Goal: Task Accomplishment & Management: Use online tool/utility

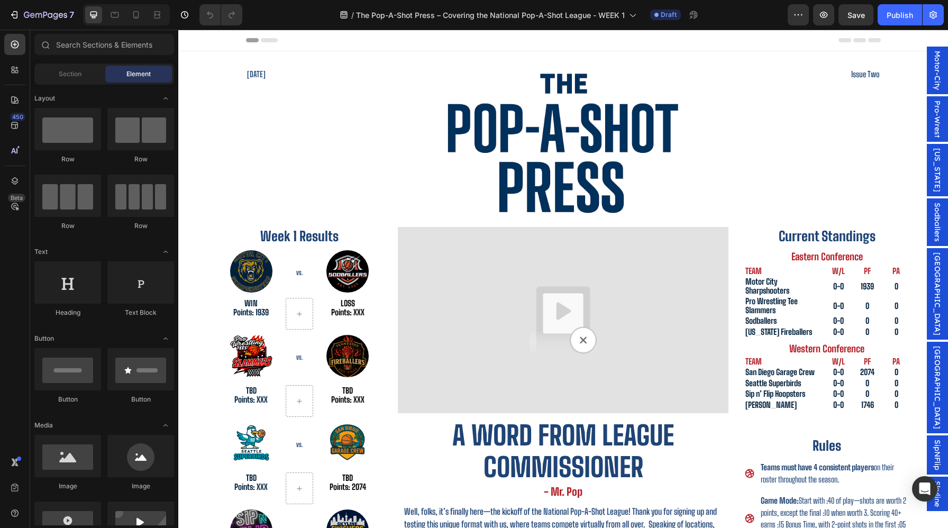
click at [935, 90] on span "Motor-City" at bounding box center [937, 70] width 11 height 39
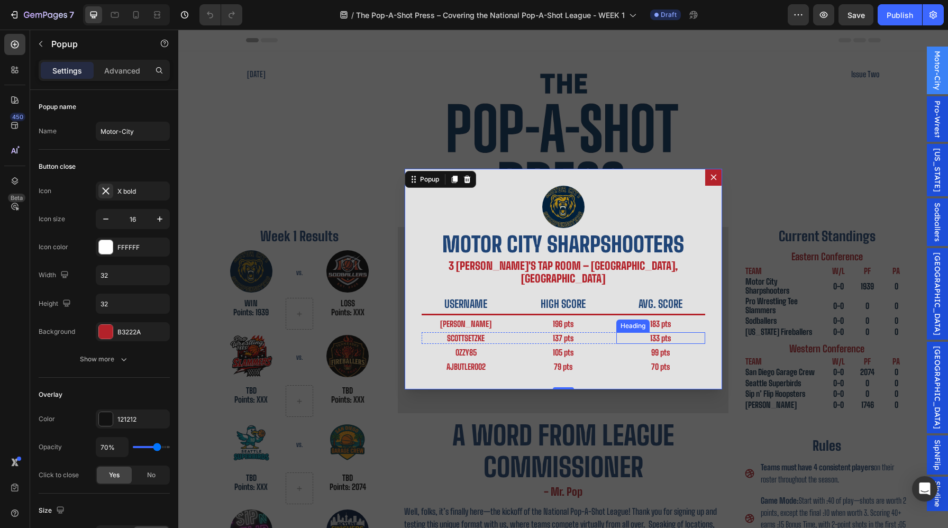
click at [661, 334] on h2 "133 pts" at bounding box center [661, 338] width 89 height 12
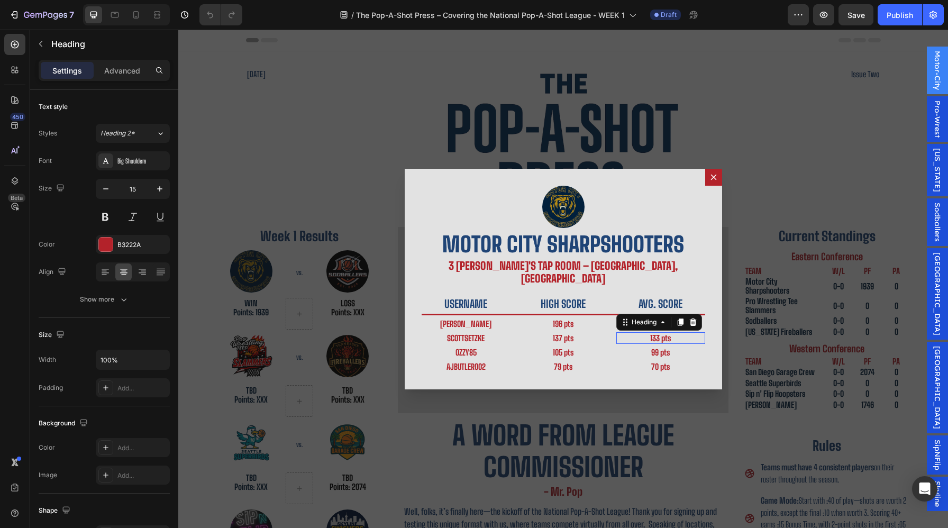
click at [661, 333] on div "133 pts Heading 0" at bounding box center [661, 338] width 89 height 12
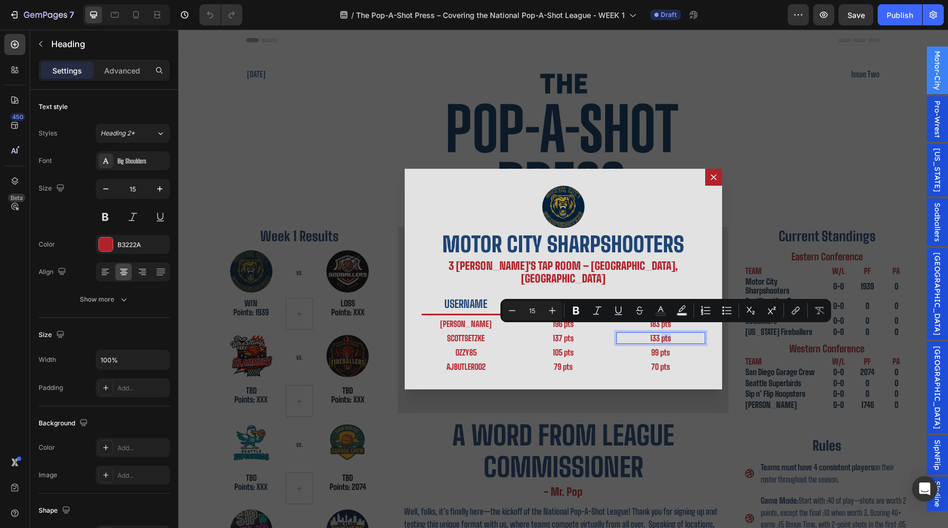
click at [661, 333] on p "133 pts" at bounding box center [661, 338] width 87 height 10
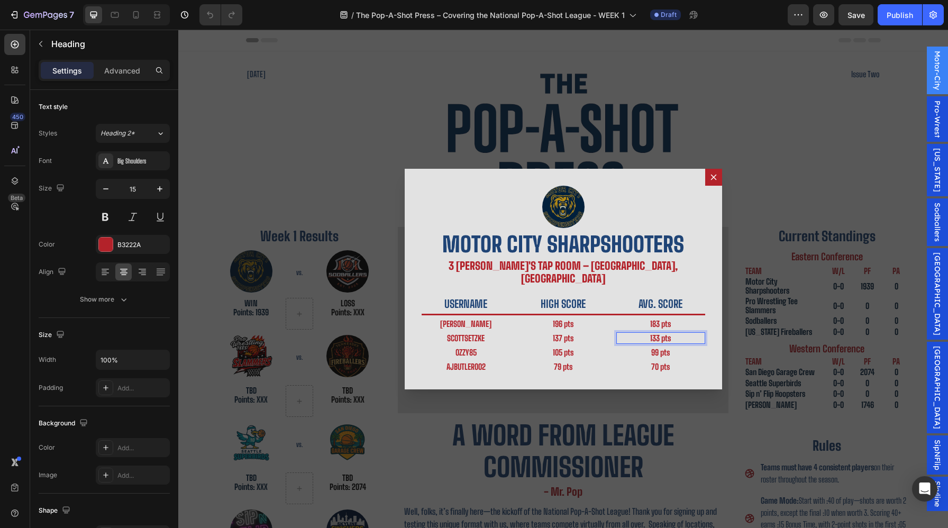
click at [659, 333] on p "133 pts" at bounding box center [661, 338] width 87 height 10
click at [809, 83] on div "Backdrop" at bounding box center [563, 279] width 770 height 499
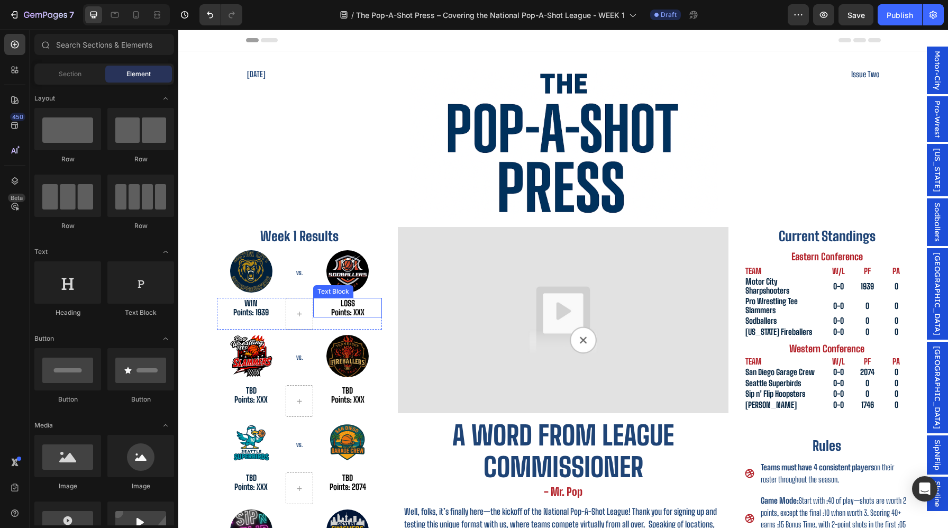
click at [355, 314] on p "Points: XXX" at bounding box center [347, 312] width 67 height 9
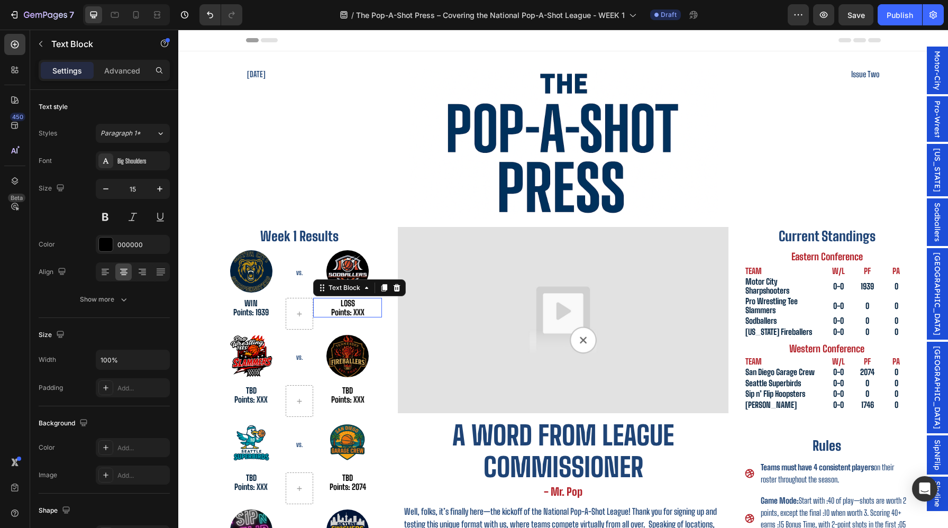
click at [356, 314] on p "Points: XXX" at bounding box center [347, 312] width 67 height 9
click at [838, 321] on p "0-0" at bounding box center [839, 320] width 24 height 9
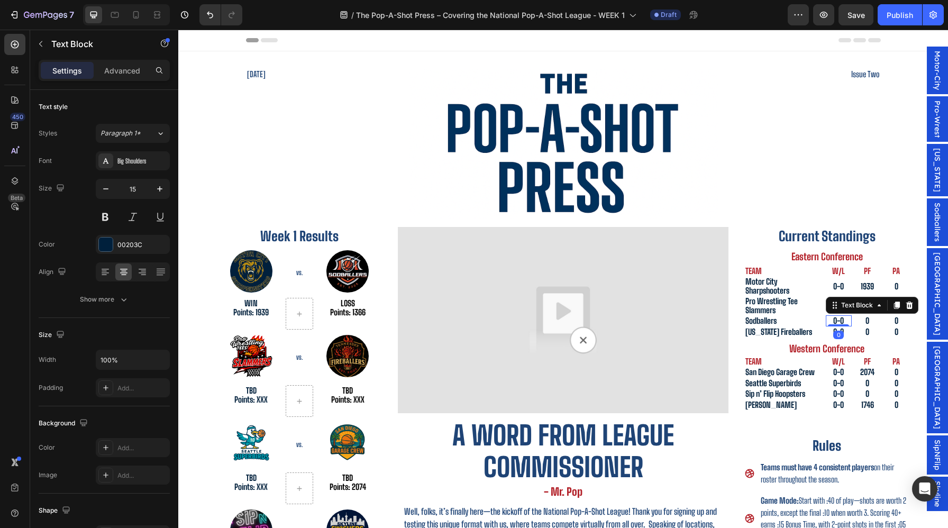
click at [838, 321] on p "0-0" at bounding box center [839, 320] width 24 height 9
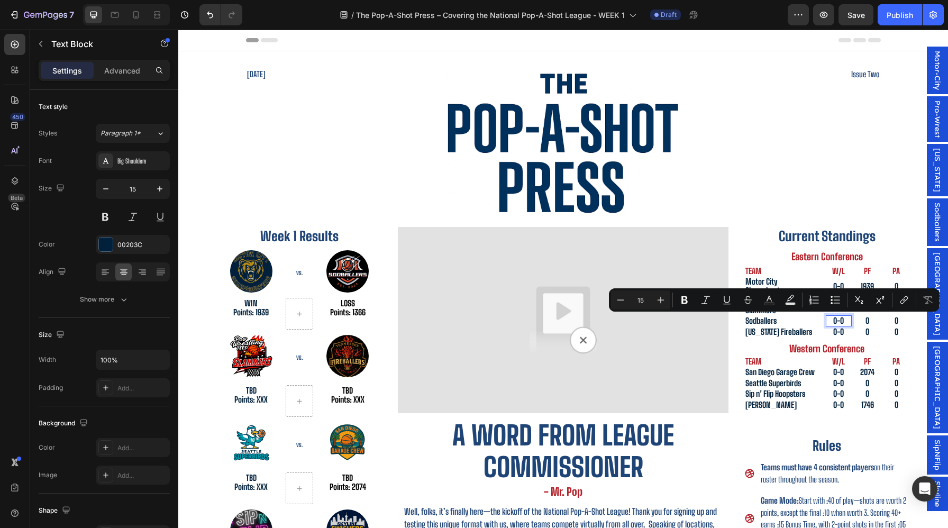
click at [844, 321] on p "0-0" at bounding box center [839, 320] width 24 height 9
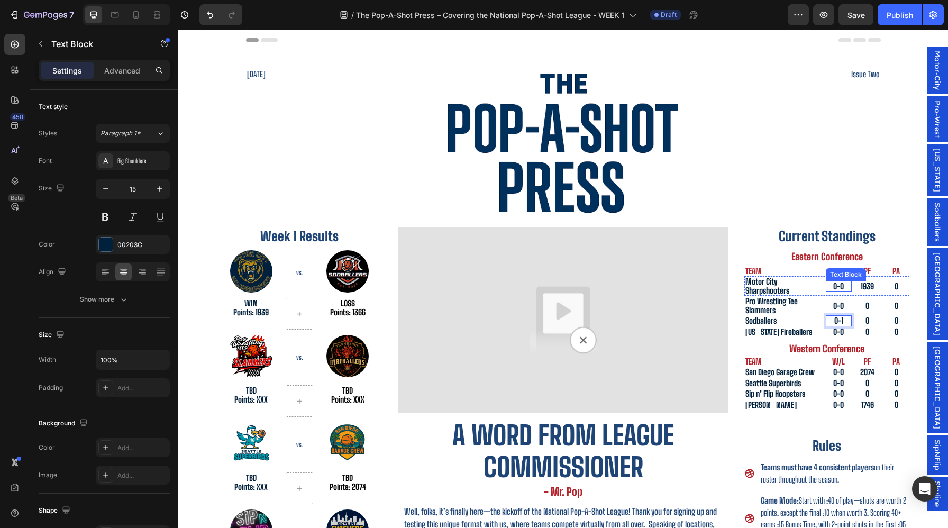
click at [838, 286] on p "0-0" at bounding box center [839, 286] width 24 height 9
click at [837, 287] on p "0-0" at bounding box center [839, 286] width 24 height 9
click at [868, 321] on p "0" at bounding box center [868, 320] width 24 height 9
click at [868, 322] on p "0" at bounding box center [868, 320] width 24 height 9
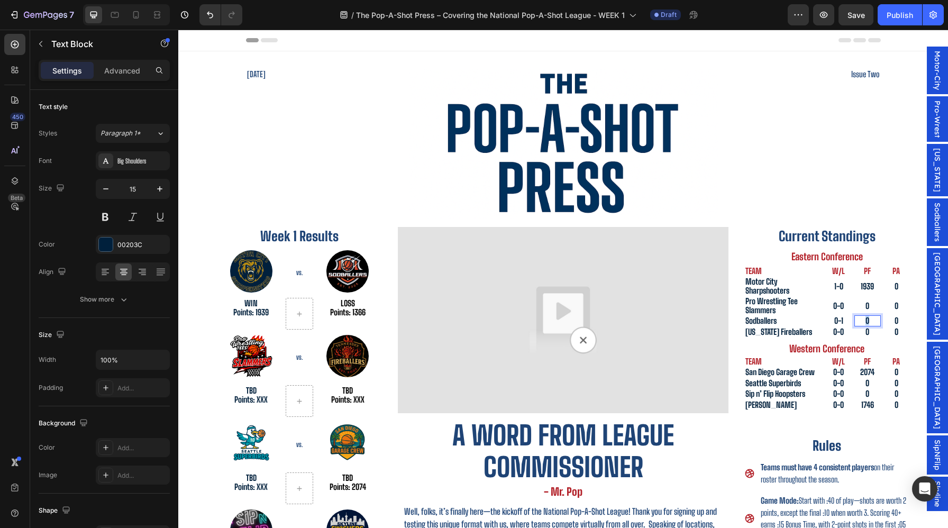
click at [868, 322] on p "0" at bounding box center [868, 320] width 24 height 9
click at [897, 323] on p "0" at bounding box center [897, 320] width 24 height 9
click at [901, 285] on p "0" at bounding box center [897, 286] width 24 height 9
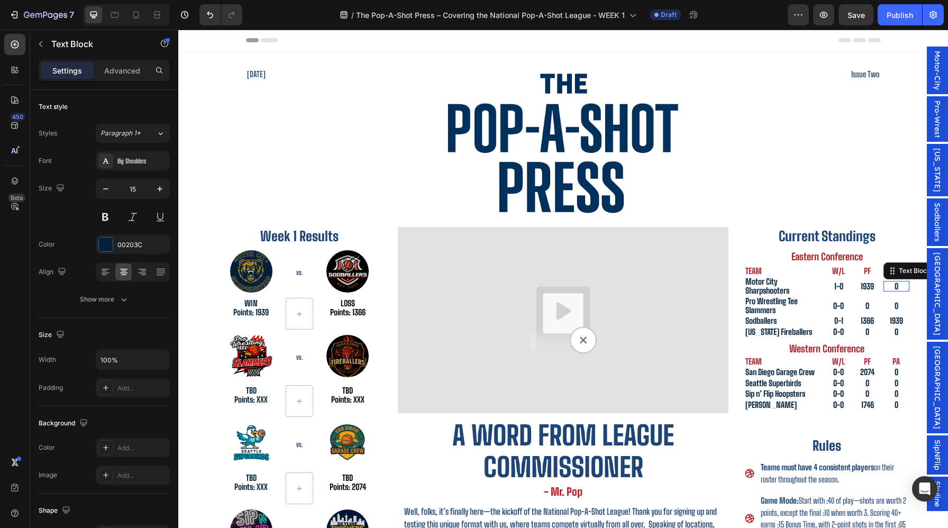
click at [901, 285] on p "0" at bounding box center [897, 286] width 24 height 9
click at [898, 286] on p "0" at bounding box center [897, 286] width 24 height 9
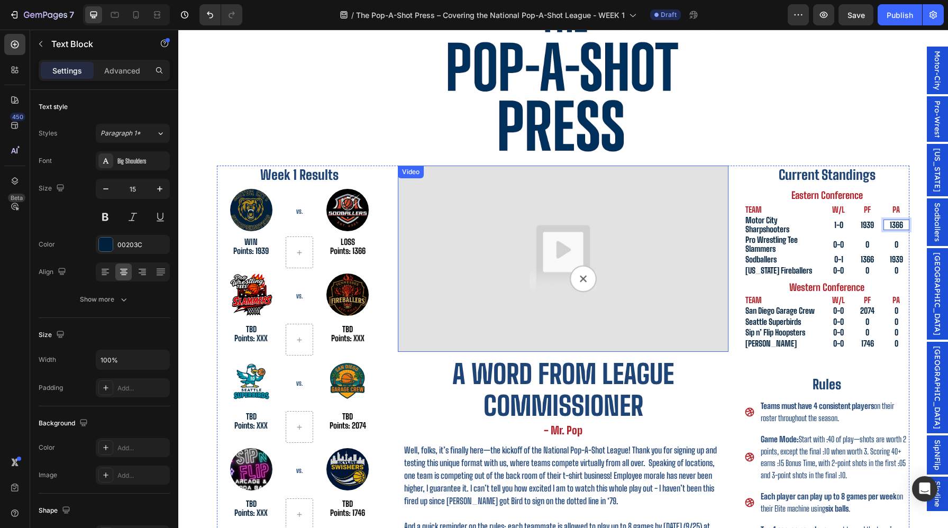
scroll to position [63, 0]
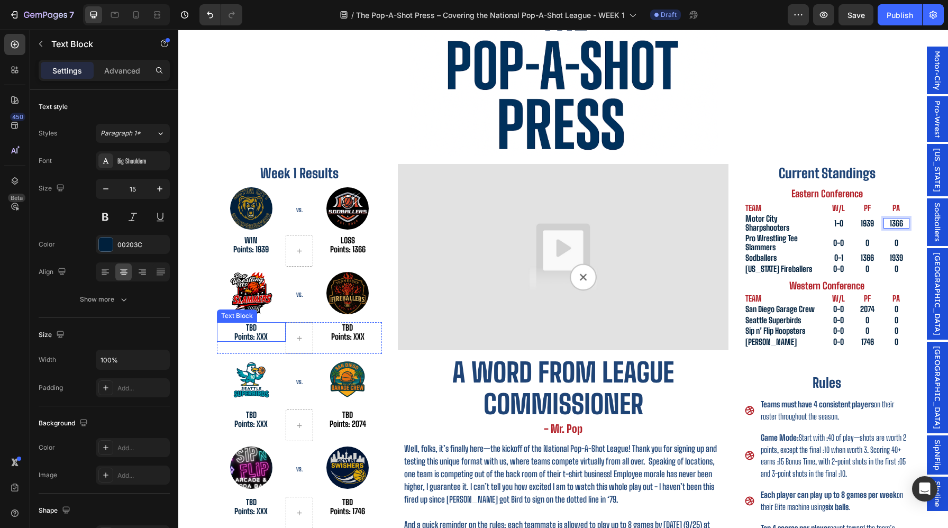
click at [262, 337] on p "Points: XXX" at bounding box center [251, 336] width 67 height 9
click at [362, 334] on p "Points: XXX" at bounding box center [347, 336] width 67 height 9
click at [347, 326] on p "TBD" at bounding box center [347, 327] width 67 height 9
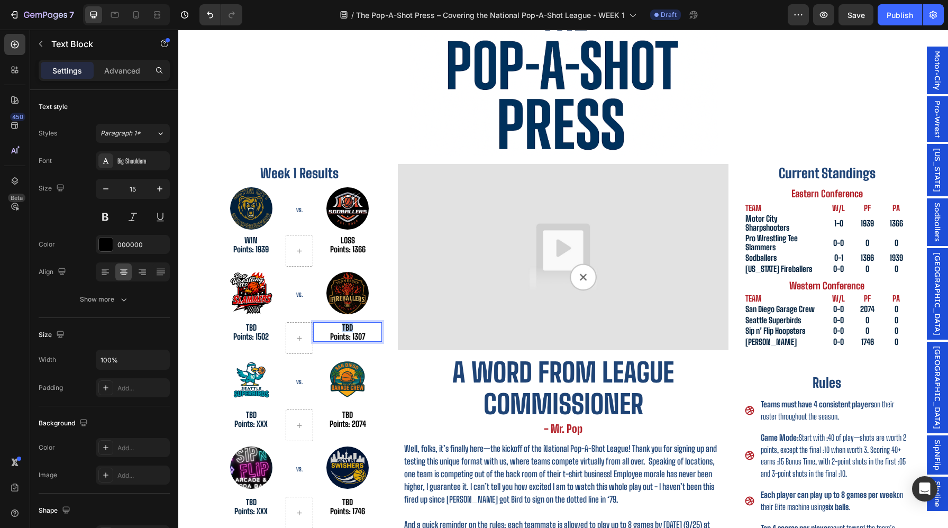
click at [347, 327] on p "TBD" at bounding box center [347, 327] width 67 height 9
click at [259, 327] on p "TBD" at bounding box center [251, 327] width 67 height 9
click at [838, 266] on p "0-0" at bounding box center [839, 269] width 24 height 9
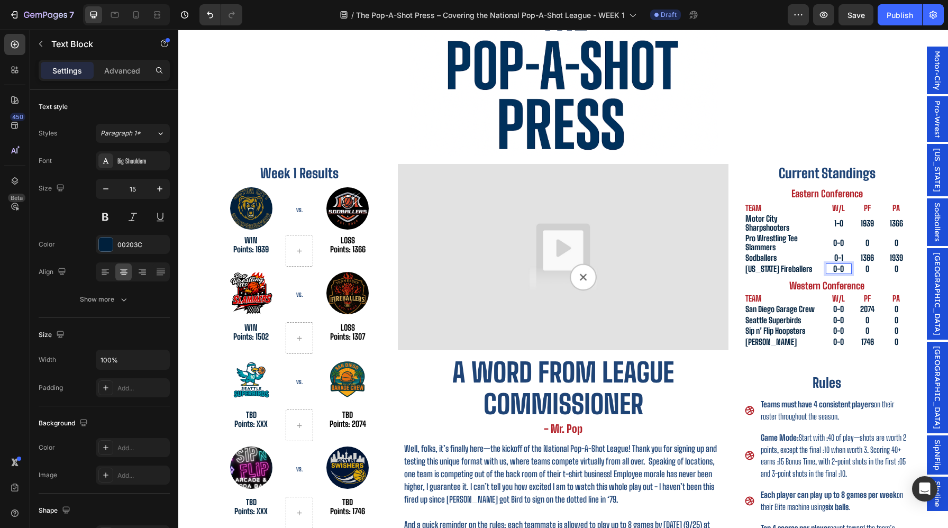
click at [844, 268] on p "0-0" at bounding box center [839, 269] width 24 height 9
click at [872, 269] on p "0" at bounding box center [868, 269] width 24 height 9
click at [900, 270] on p "0" at bounding box center [897, 269] width 24 height 9
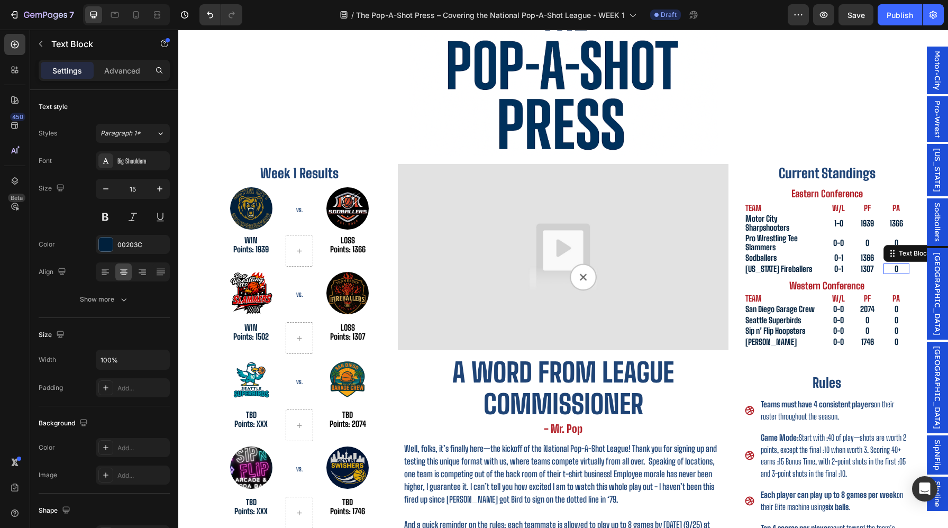
click at [900, 270] on p "0" at bounding box center [897, 269] width 24 height 9
click at [875, 240] on p "0" at bounding box center [868, 243] width 24 height 9
click at [874, 240] on p "0" at bounding box center [868, 243] width 24 height 9
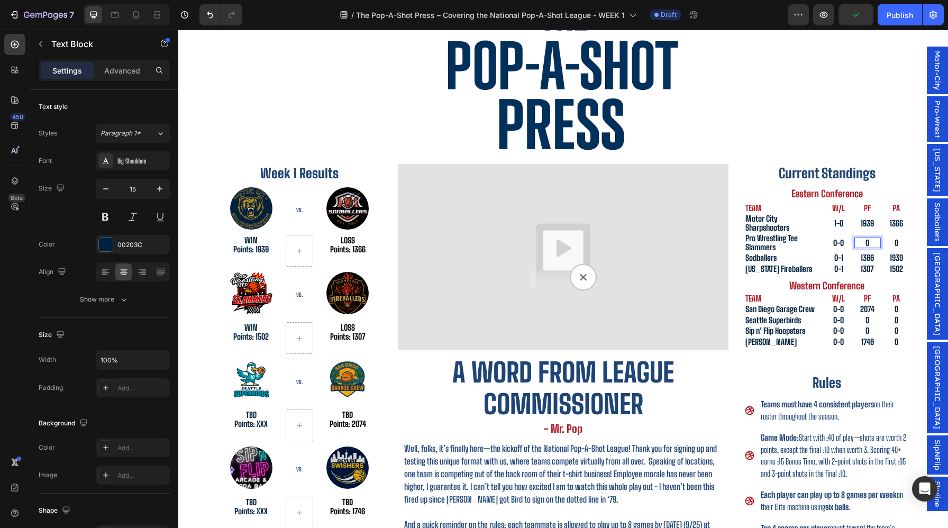
click at [873, 241] on p "0" at bounding box center [868, 243] width 24 height 9
click at [899, 239] on p "0" at bounding box center [897, 243] width 24 height 9
click at [837, 244] on p "0-0" at bounding box center [839, 243] width 24 height 9
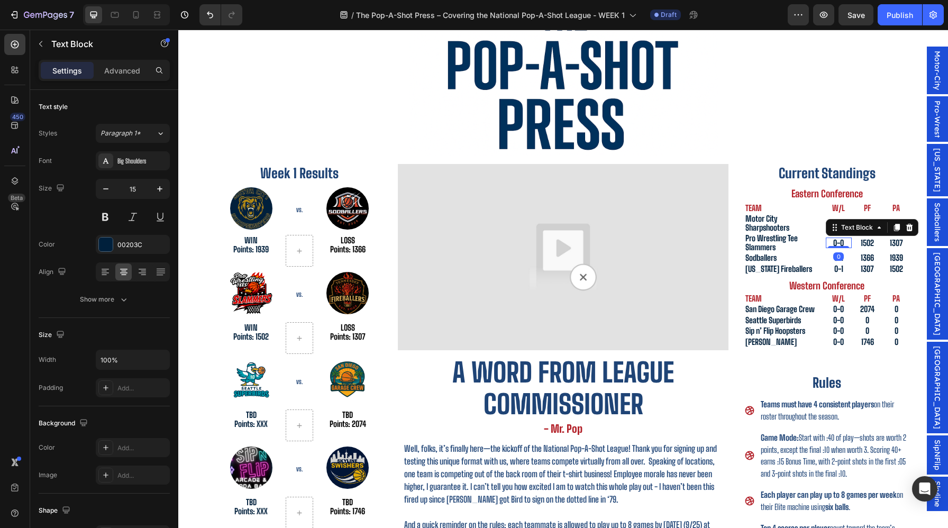
click at [837, 244] on p "0-0" at bounding box center [839, 243] width 24 height 9
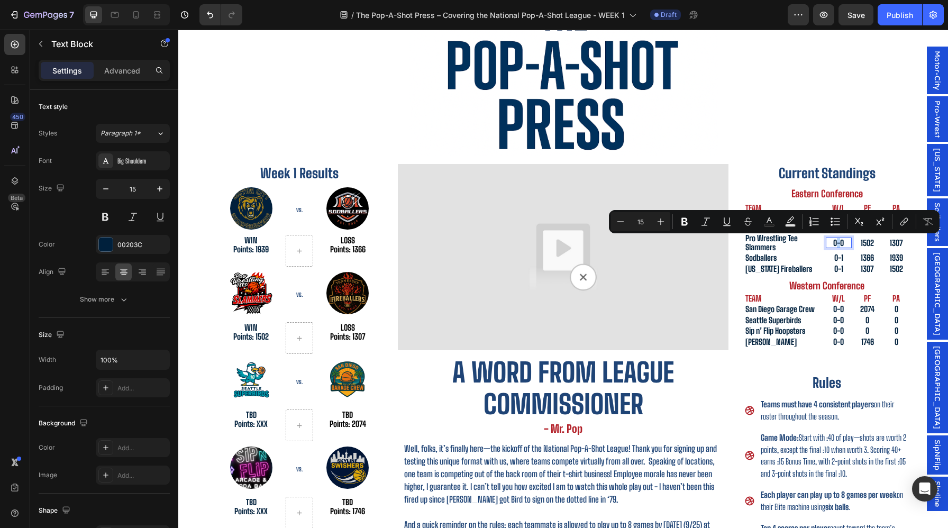
click at [836, 242] on p "0-0" at bounding box center [839, 243] width 24 height 9
click at [835, 242] on p "0-0" at bounding box center [839, 243] width 24 height 9
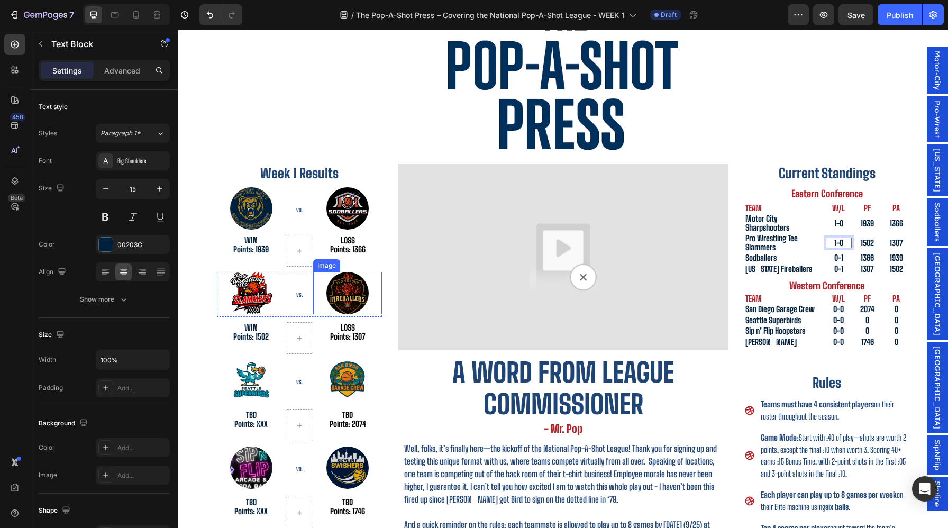
scroll to position [86, 0]
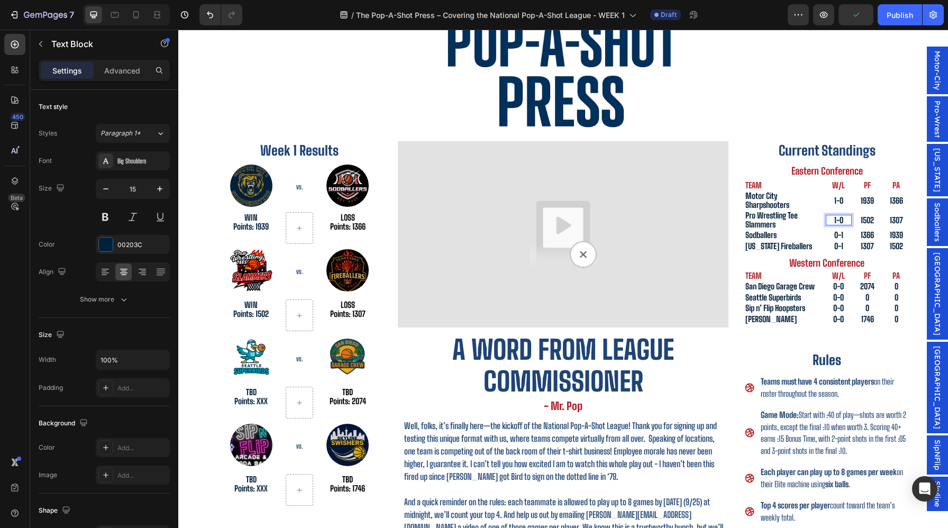
click at [946, 246] on div "Sodballers" at bounding box center [937, 222] width 21 height 48
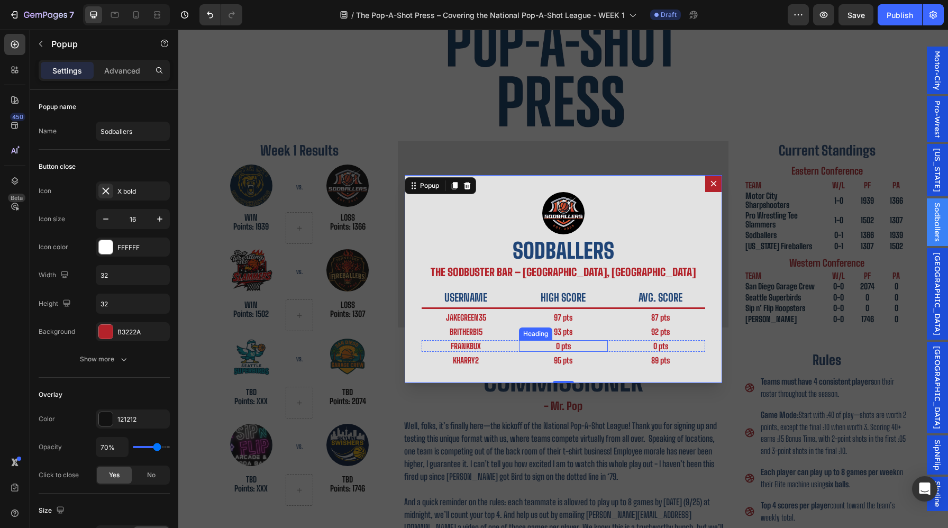
click at [565, 347] on h2 "0 pts" at bounding box center [563, 346] width 89 height 12
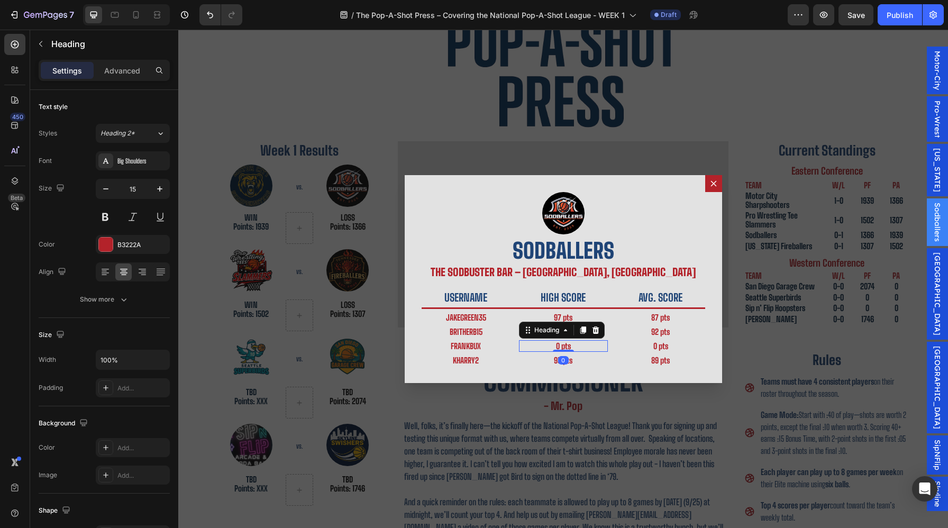
click at [560, 347] on h2 "0 pts" at bounding box center [563, 346] width 89 height 12
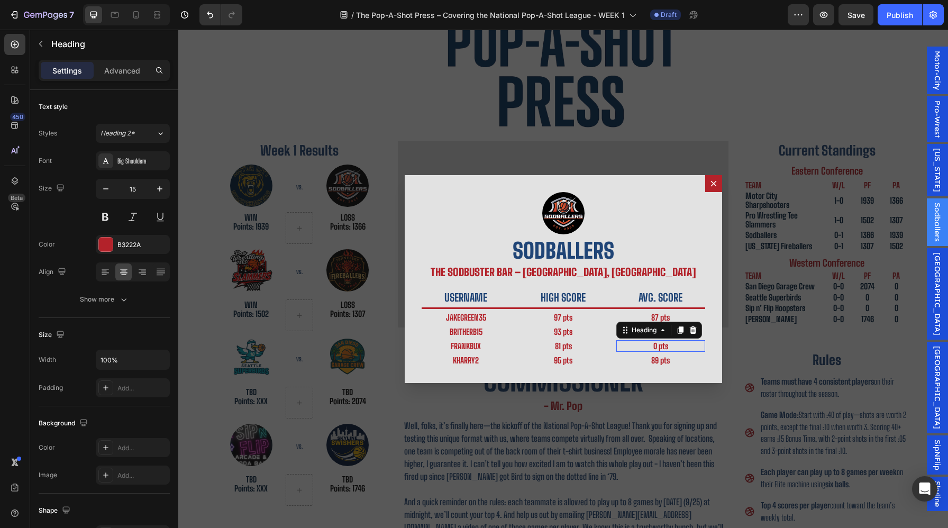
click at [657, 347] on h2 "0 pts" at bounding box center [661, 346] width 89 height 12
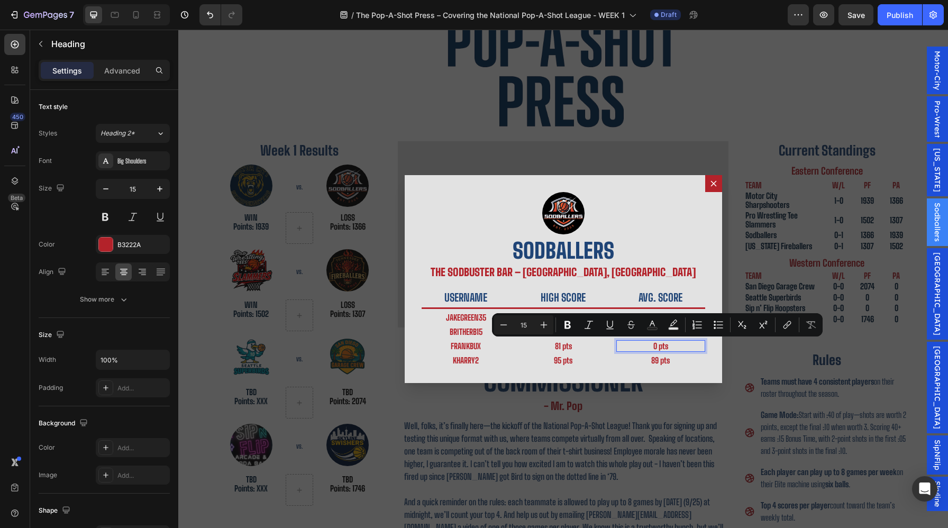
click at [657, 347] on p "0 pts" at bounding box center [661, 346] width 87 height 10
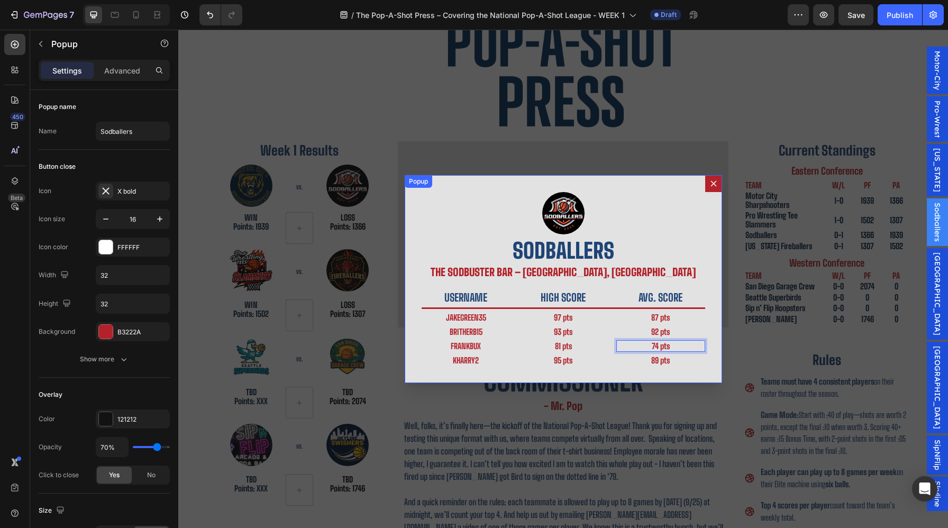
click at [717, 187] on icon "Dialog content" at bounding box center [714, 183] width 8 height 8
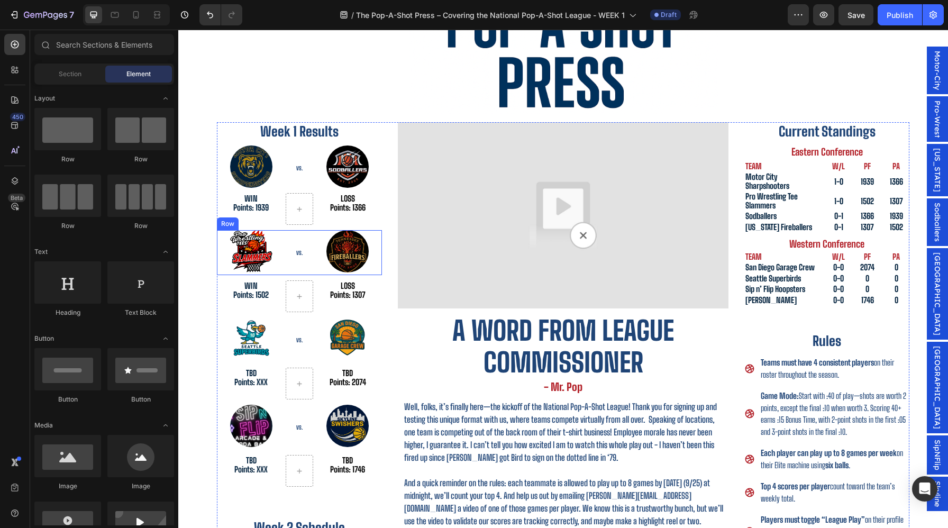
scroll to position [107, 0]
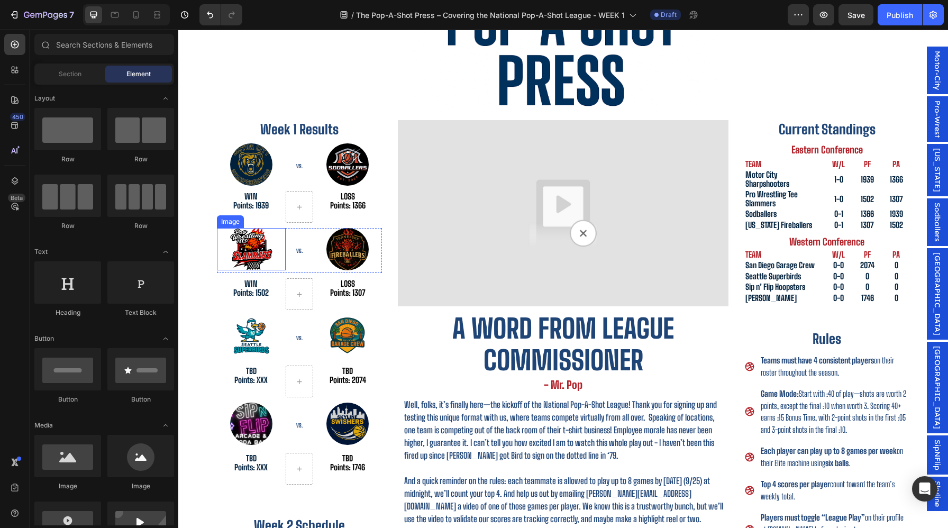
click at [256, 246] on img at bounding box center [251, 249] width 42 height 42
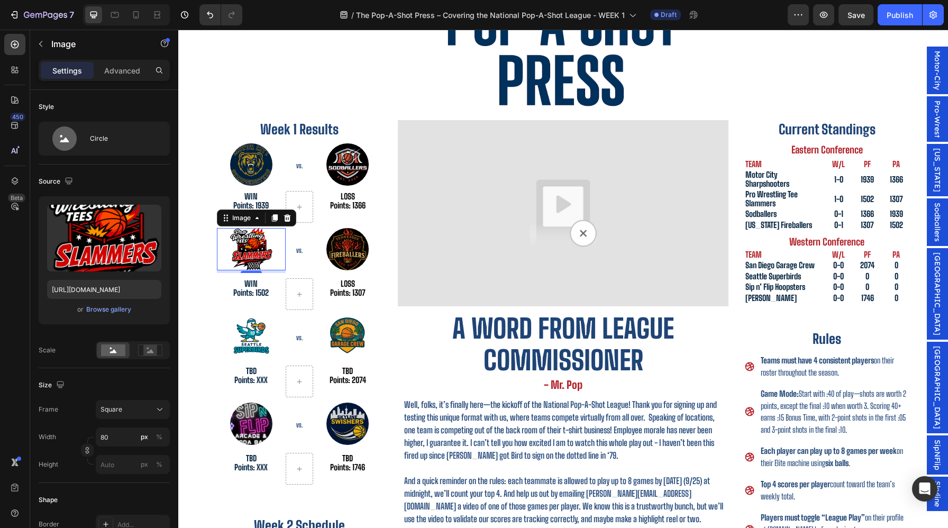
click at [934, 138] on span "Pro-Wrest" at bounding box center [937, 119] width 11 height 37
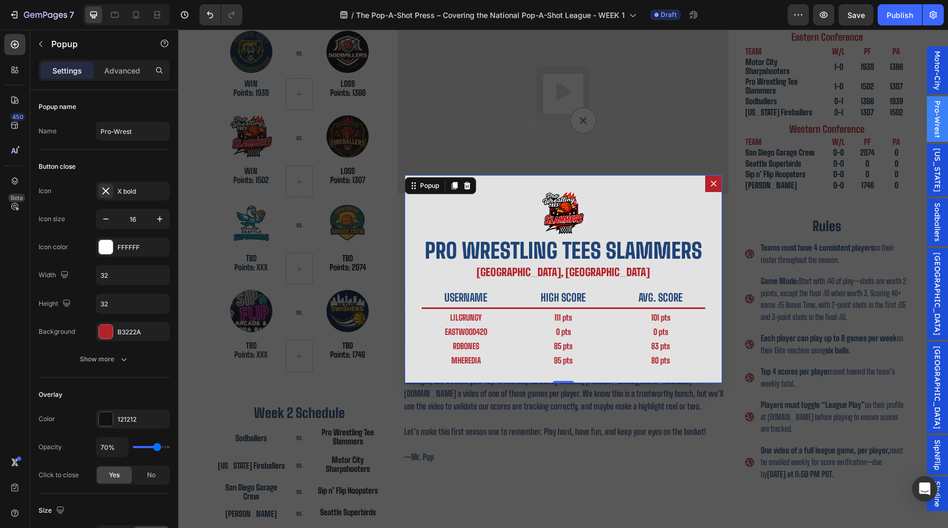
scroll to position [360, 0]
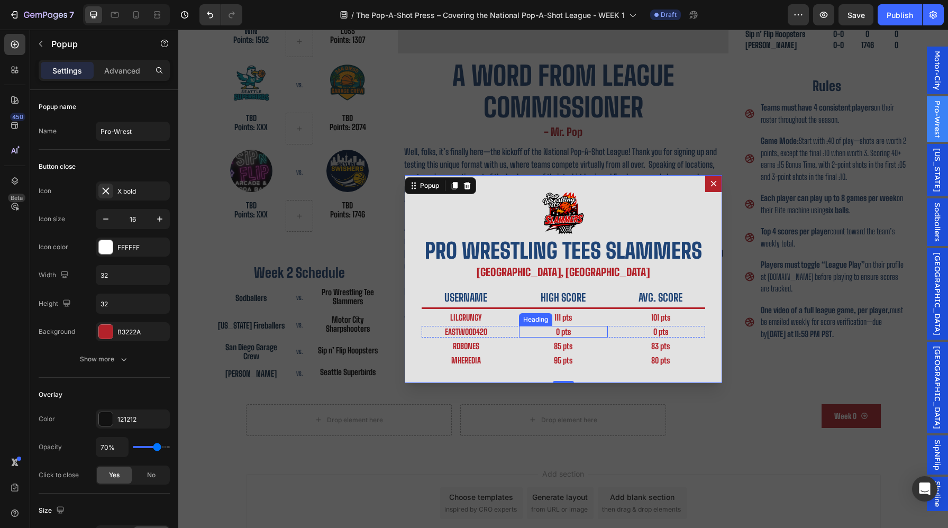
click at [558, 332] on h2 "0 pts" at bounding box center [563, 332] width 89 height 12
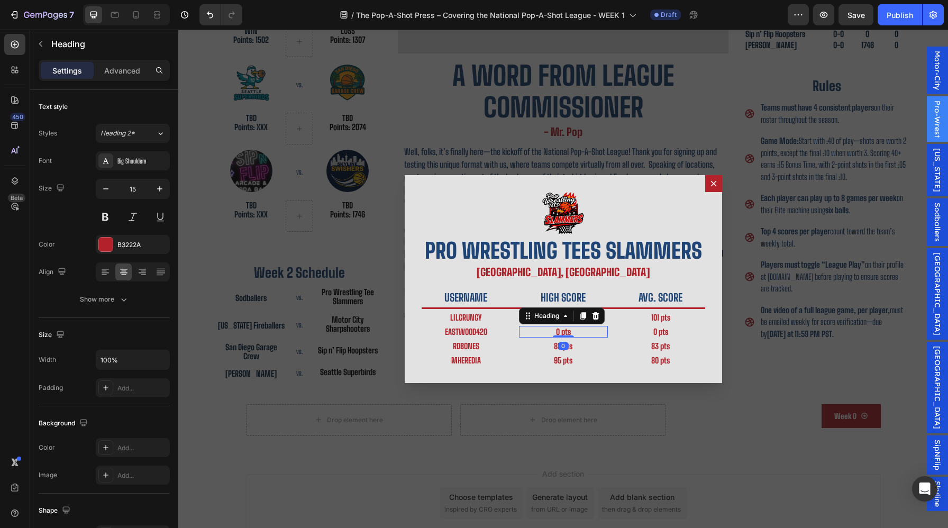
click at [558, 332] on h2 "0 pts" at bounding box center [563, 332] width 89 height 12
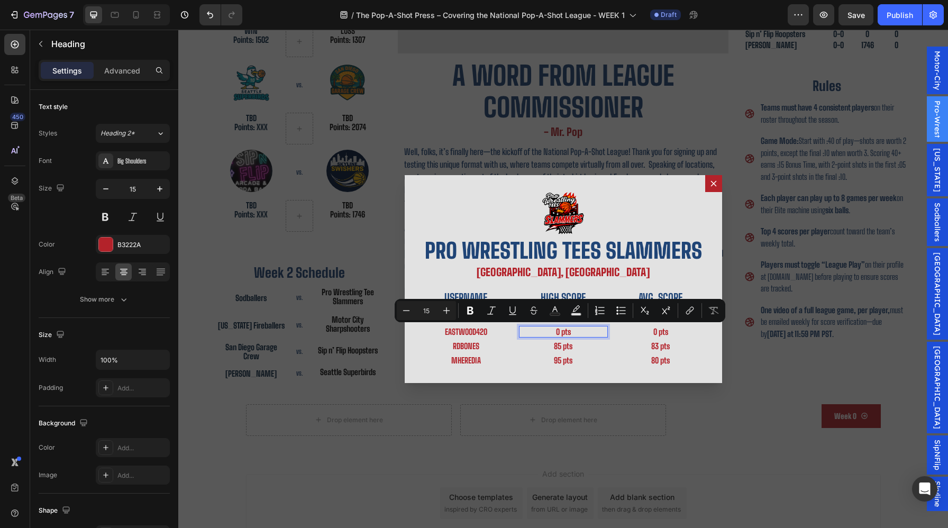
click at [558, 331] on p "0 pts" at bounding box center [563, 332] width 87 height 10
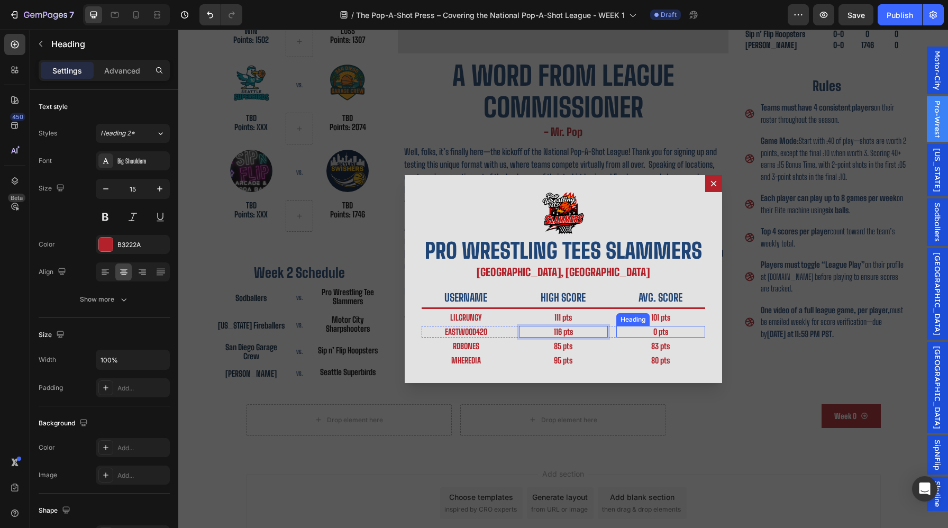
click at [656, 336] on div "0 pts Heading" at bounding box center [661, 332] width 89 height 12
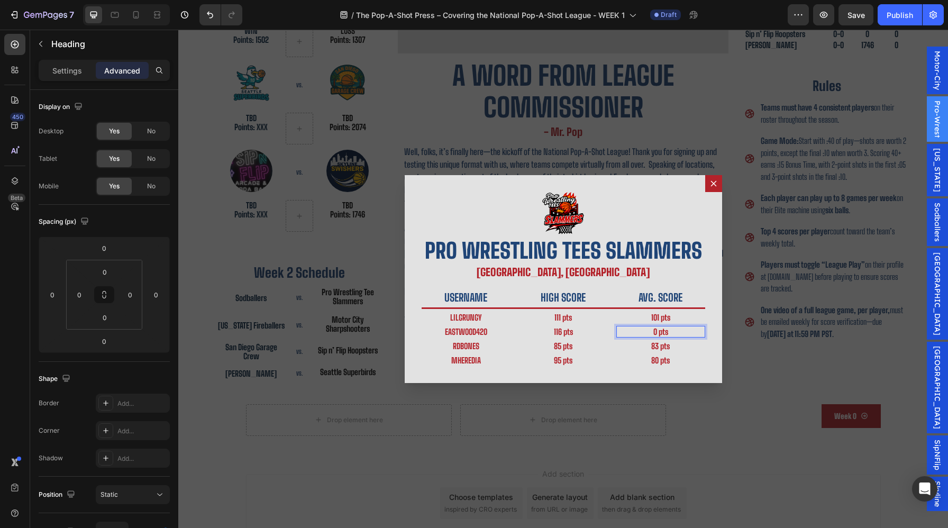
click at [655, 332] on h2 "0 pts" at bounding box center [661, 332] width 89 height 12
click at [800, 341] on div "Backdrop" at bounding box center [563, 279] width 770 height 499
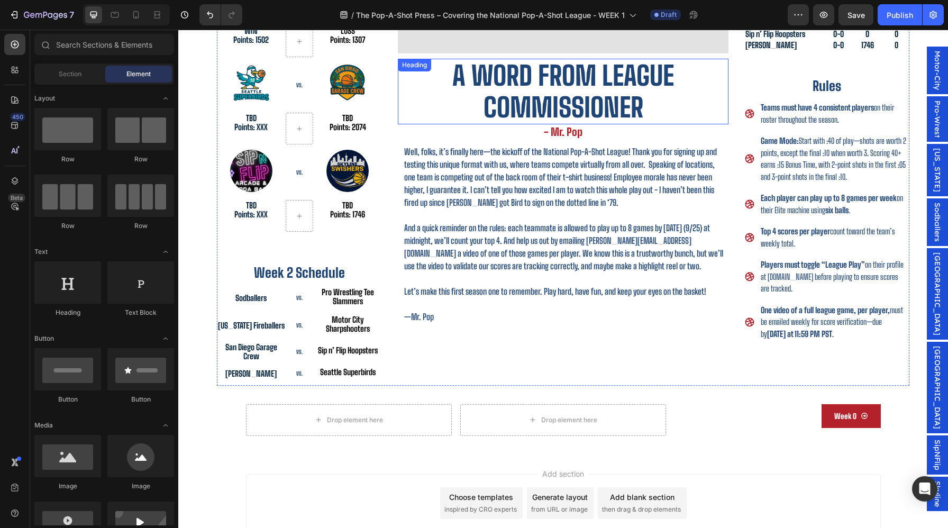
scroll to position [177, 0]
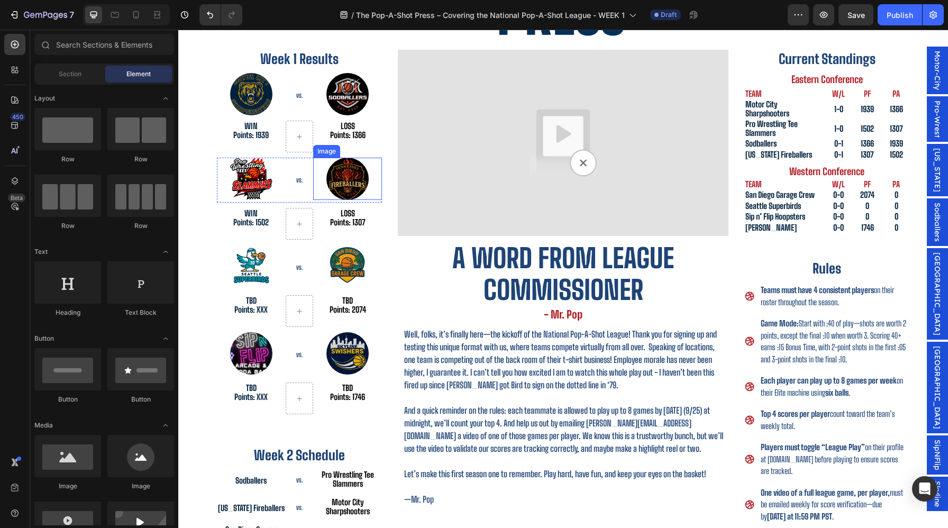
click at [359, 177] on img at bounding box center [348, 179] width 42 height 42
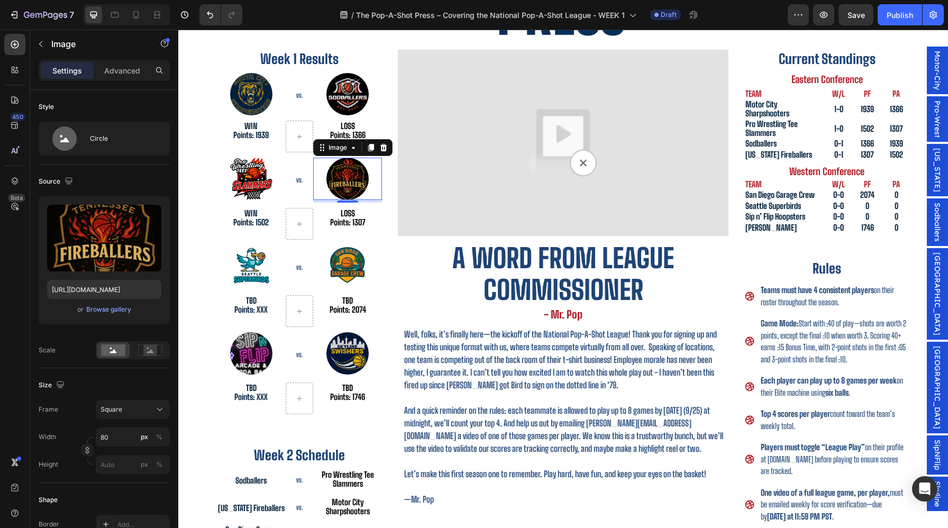
click at [939, 192] on span "[US_STATE]" at bounding box center [937, 170] width 11 height 44
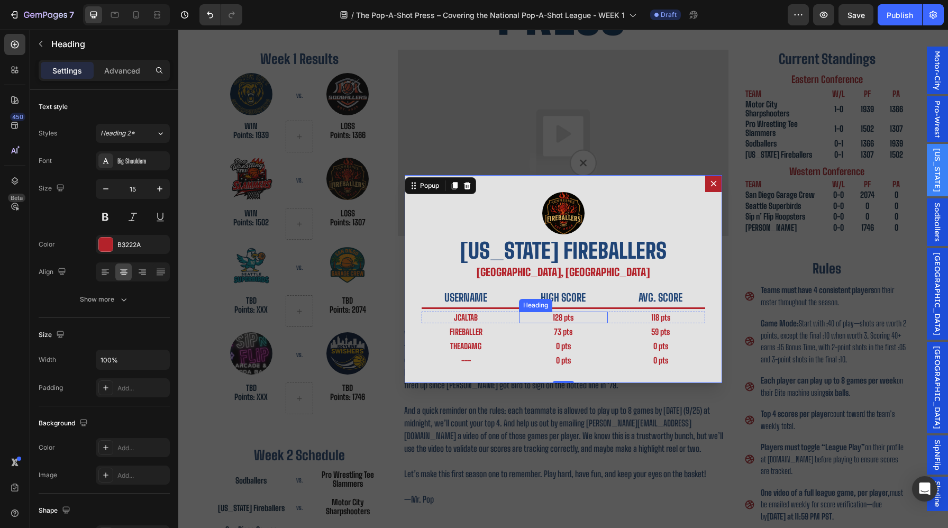
click at [567, 315] on h2 "128 pts" at bounding box center [563, 318] width 89 height 12
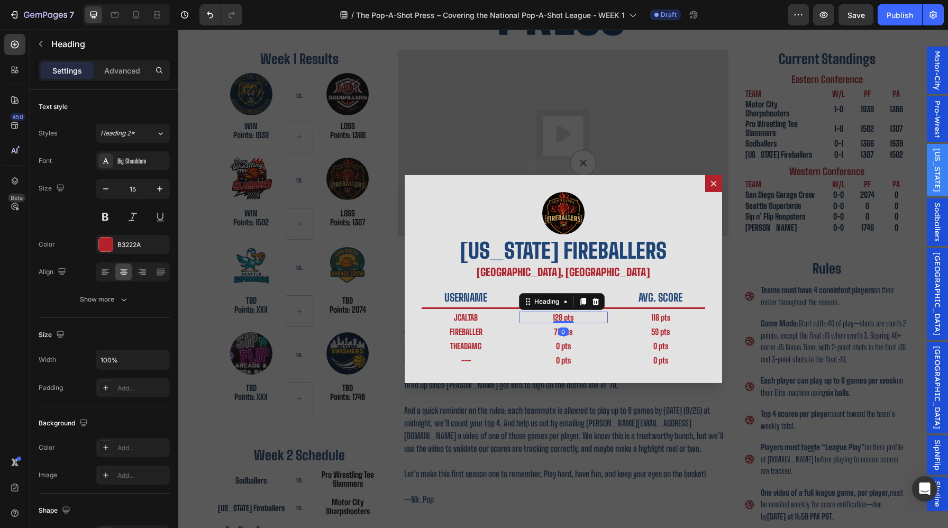
click at [554, 318] on h2 "128 pts" at bounding box center [563, 318] width 89 height 12
click at [554, 318] on p "128 pts" at bounding box center [563, 318] width 87 height 10
click at [654, 315] on h2 "118 pts" at bounding box center [661, 318] width 89 height 12
click at [653, 330] on h2 "59 pts" at bounding box center [661, 332] width 89 height 12
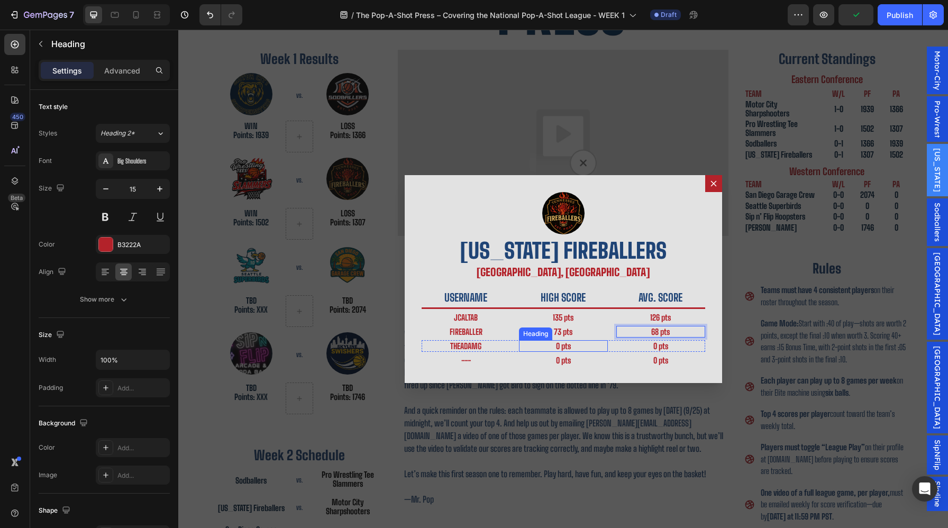
click at [559, 348] on h2 "0 pts" at bounding box center [563, 346] width 89 height 12
click at [559, 346] on h2 "0 pts" at bounding box center [563, 346] width 89 height 12
click at [658, 346] on h2 "0 pts" at bounding box center [661, 346] width 89 height 12
click at [657, 346] on h2 "0 pts" at bounding box center [661, 346] width 89 height 12
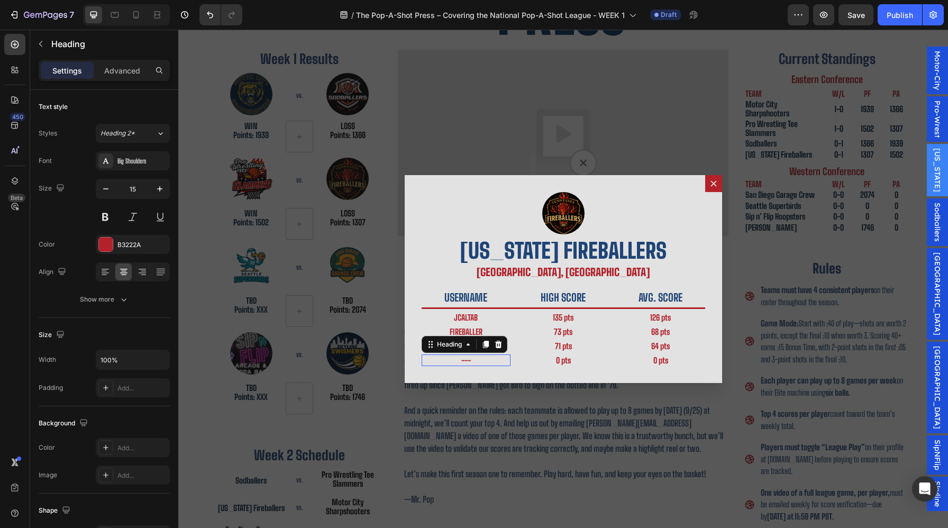
click at [477, 360] on h2 "---" at bounding box center [466, 361] width 89 height 12
click at [477, 360] on p "---" at bounding box center [466, 361] width 87 height 10
click at [557, 362] on h2 "0 pts" at bounding box center [563, 361] width 89 height 12
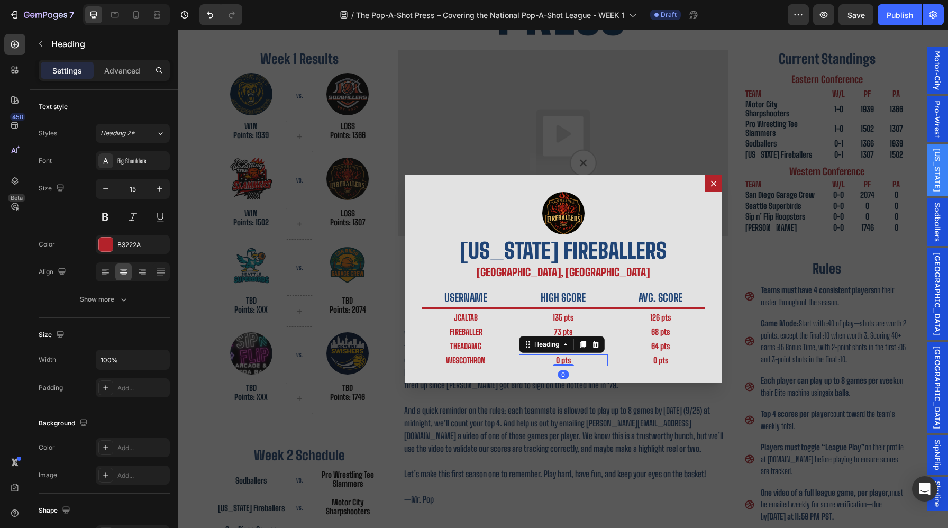
click at [558, 360] on h2 "0 pts" at bounding box center [563, 361] width 89 height 12
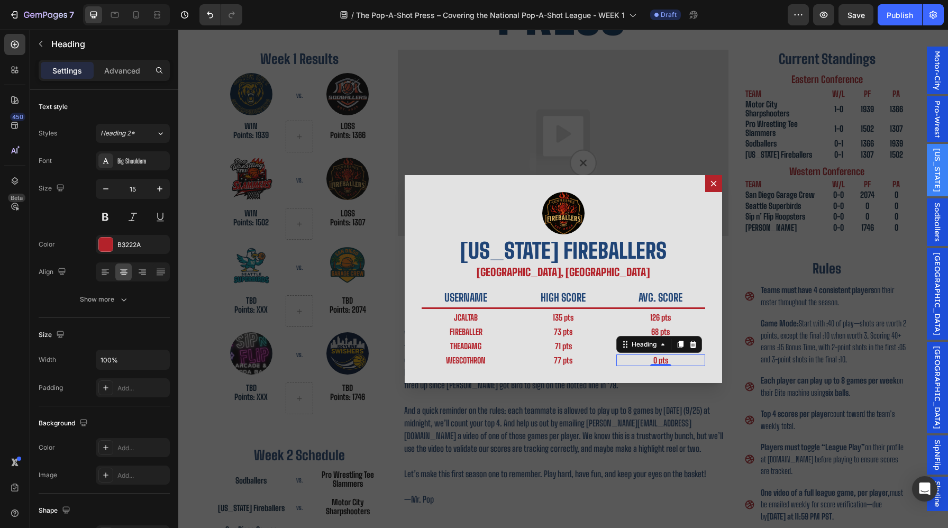
click at [658, 361] on div "0 pts Heading 0" at bounding box center [661, 361] width 89 height 12
click at [654, 361] on h2 "0 pts" at bounding box center [661, 361] width 89 height 12
click at [656, 361] on p "0 pts" at bounding box center [661, 361] width 87 height 10
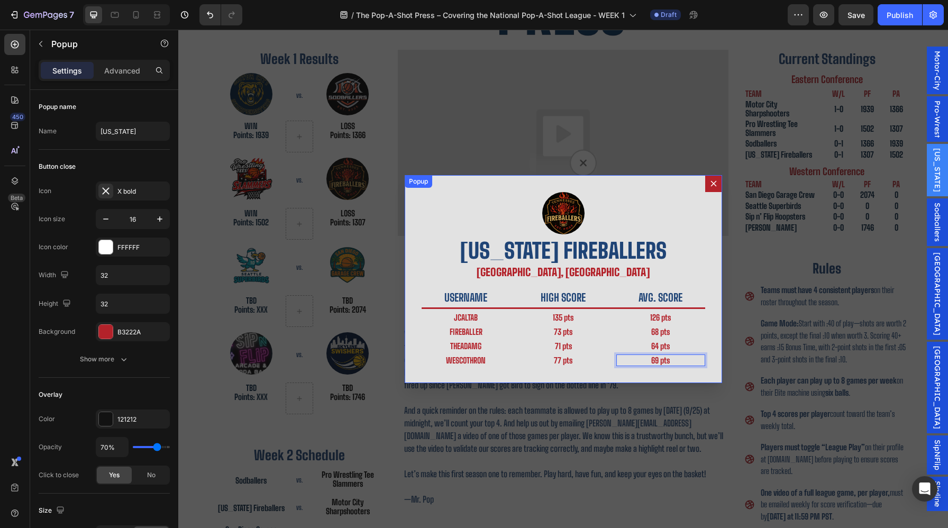
click at [714, 184] on icon "Dialog content" at bounding box center [714, 183] width 8 height 8
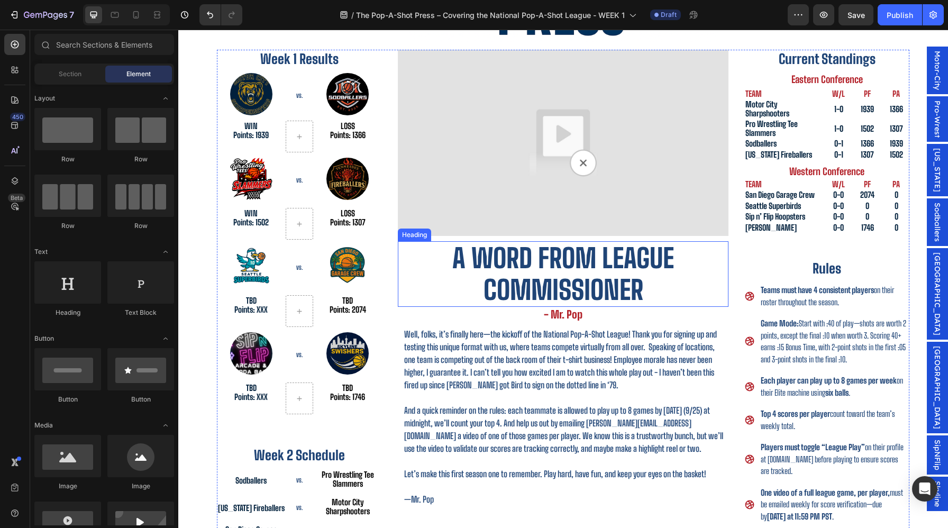
scroll to position [219, 0]
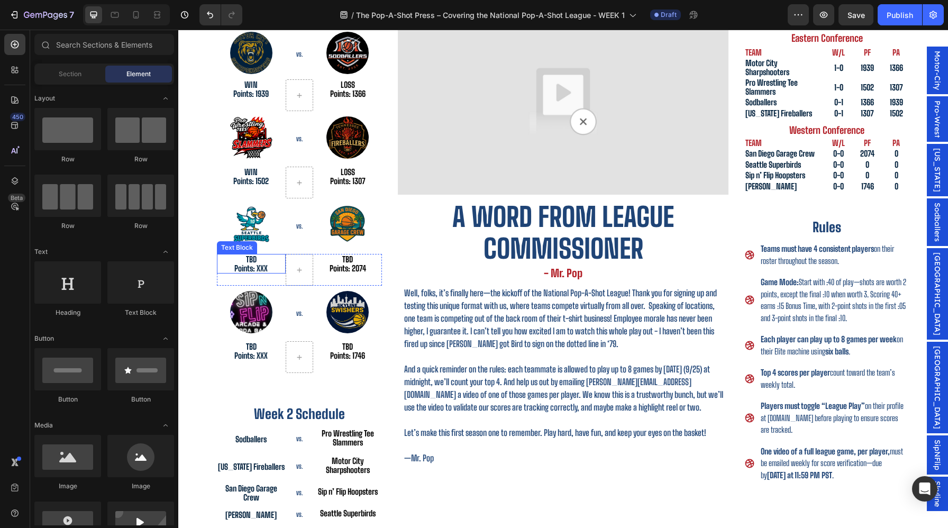
click at [257, 266] on p "Points: XXX" at bounding box center [251, 268] width 67 height 9
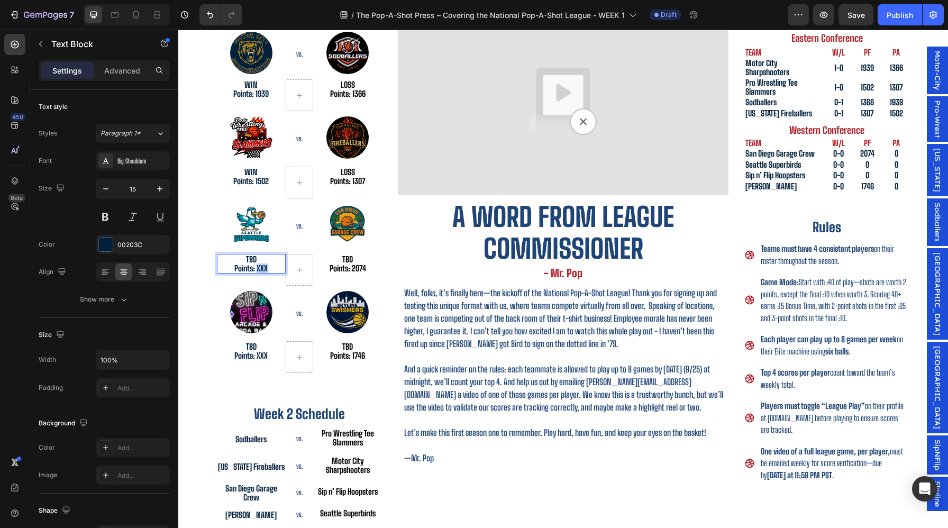
click at [257, 266] on p "Points: XXX" at bounding box center [251, 268] width 67 height 9
click at [346, 258] on p "TBD" at bounding box center [347, 259] width 67 height 9
click at [247, 258] on p "TBD" at bounding box center [251, 259] width 67 height 9
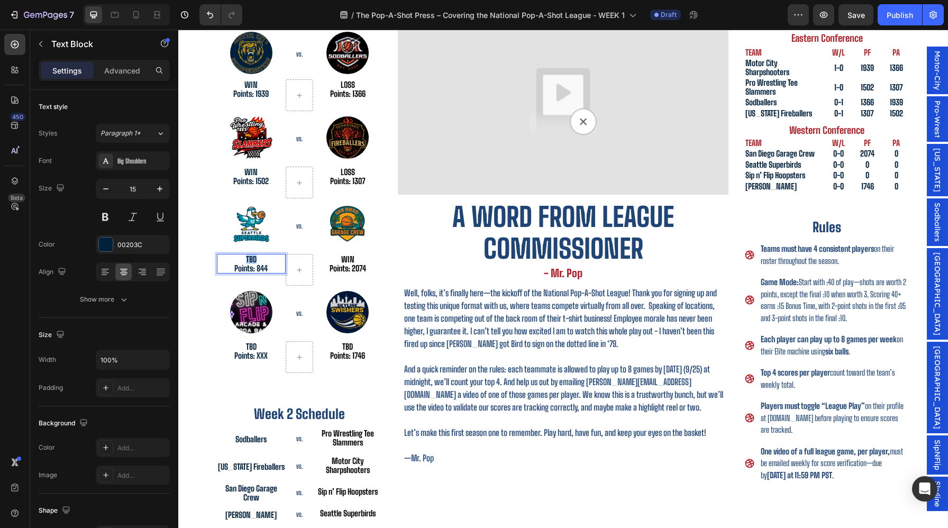
click at [247, 258] on p "TBD" at bounding box center [251, 259] width 67 height 9
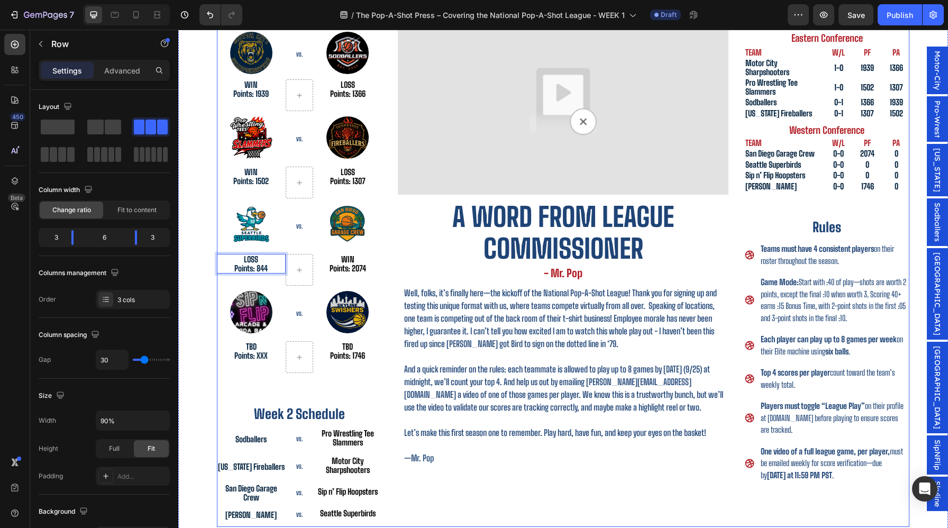
click at [382, 253] on div "Week 1 Results Heading Image VS. Heading Image Row WIN Points: 1939 Text Block …" at bounding box center [563, 267] width 693 height 519
click at [863, 148] on div "Text Block" at bounding box center [875, 153] width 36 height 10
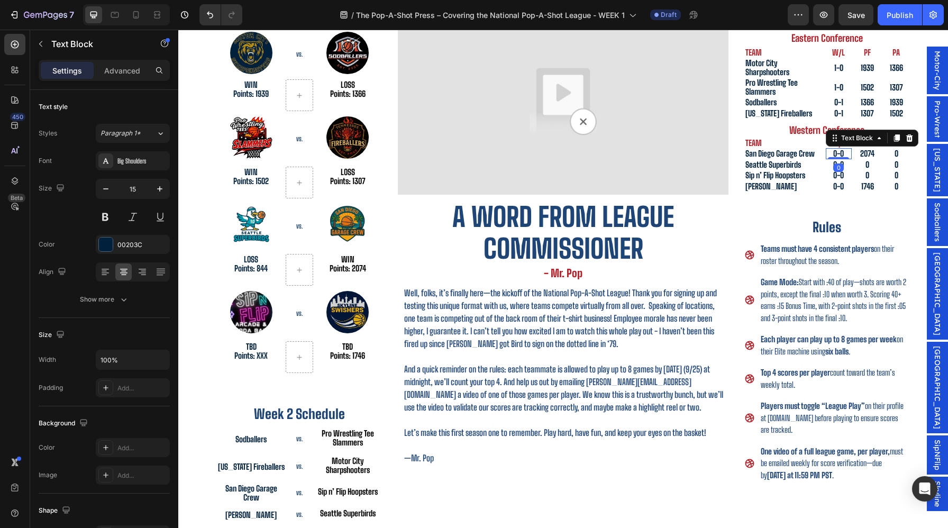
click at [843, 154] on p "0-0" at bounding box center [839, 153] width 24 height 9
click at [837, 154] on p "0-0" at bounding box center [839, 153] width 24 height 9
click at [895, 156] on p "0" at bounding box center [897, 153] width 24 height 9
click at [852, 166] on div "Seattle Superbirds Text Block 0-0 Text Block 0 Text Block 0 Text Block Row" at bounding box center [827, 164] width 165 height 11
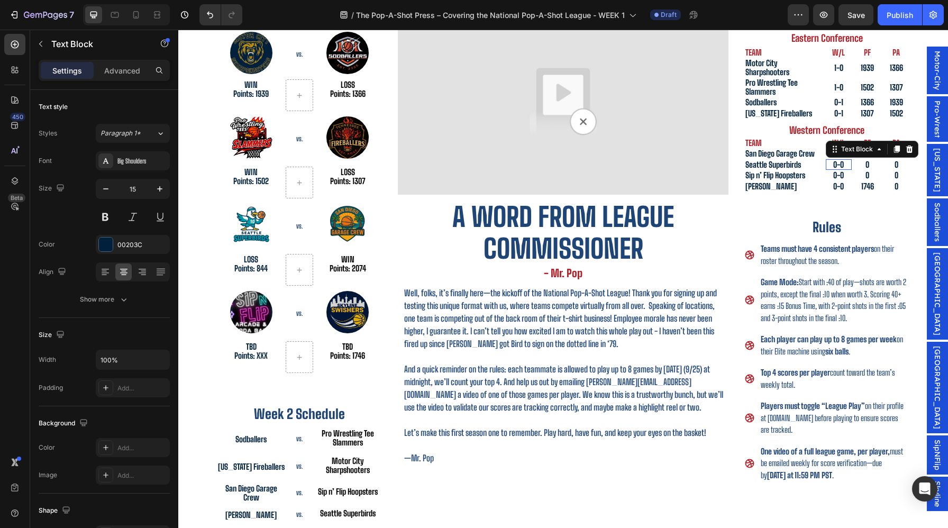
click at [847, 166] on p "0-0" at bounding box center [839, 164] width 24 height 9
click at [846, 166] on p "0-0" at bounding box center [839, 164] width 24 height 9
click at [872, 166] on p "0" at bounding box center [868, 164] width 24 height 9
click at [871, 166] on p "0" at bounding box center [868, 164] width 24 height 9
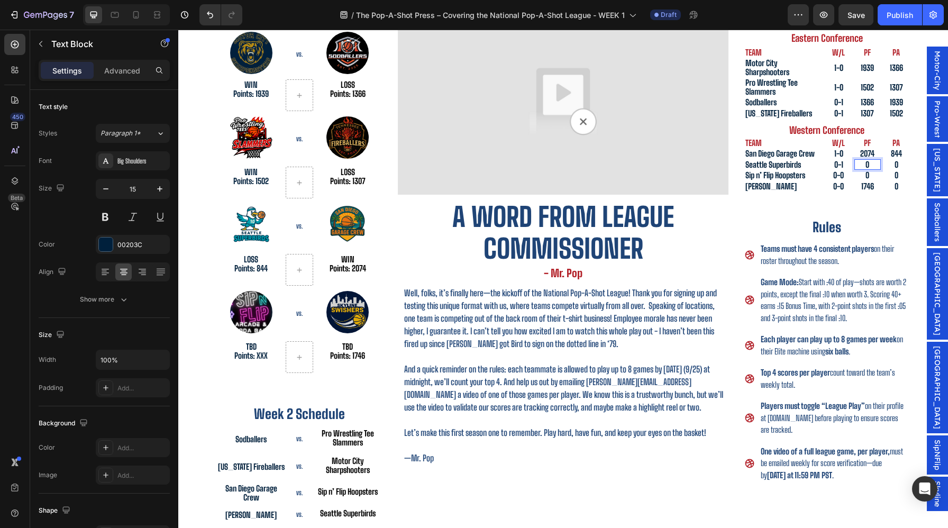
click at [871, 166] on p "0" at bounding box center [868, 164] width 24 height 9
click at [900, 163] on p "0" at bounding box center [897, 164] width 24 height 9
click at [900, 164] on p "0" at bounding box center [897, 164] width 24 height 9
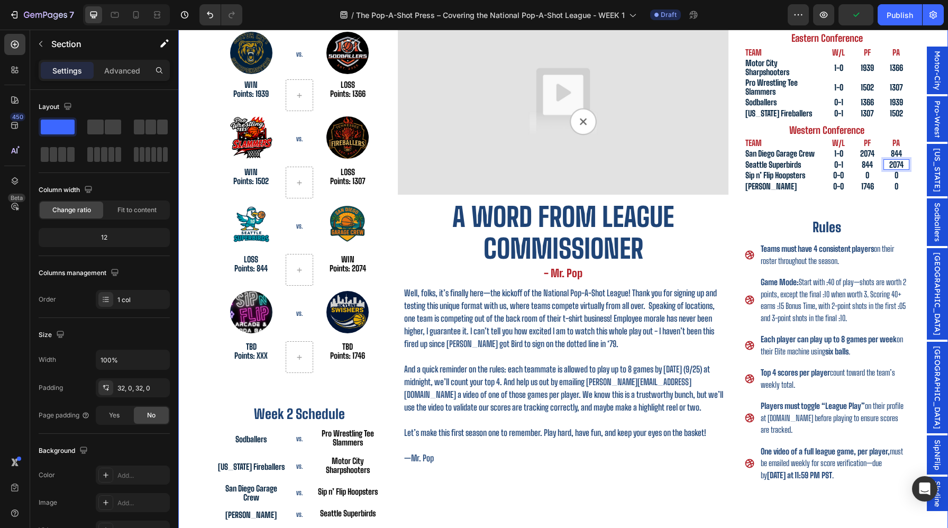
click at [917, 170] on div "[DATE] Heading Issue Two Heading Row Image Row Week 1 Results Heading Image VS.…" at bounding box center [563, 214] width 770 height 728
click at [940, 321] on span "[GEOGRAPHIC_DATA]" at bounding box center [937, 293] width 11 height 83
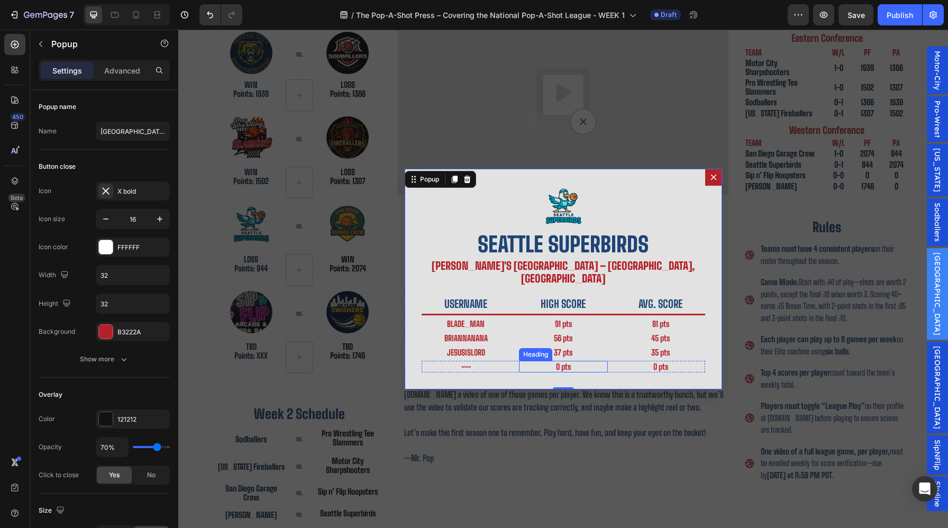
click at [555, 363] on h2 "0 pts" at bounding box center [563, 367] width 89 height 12
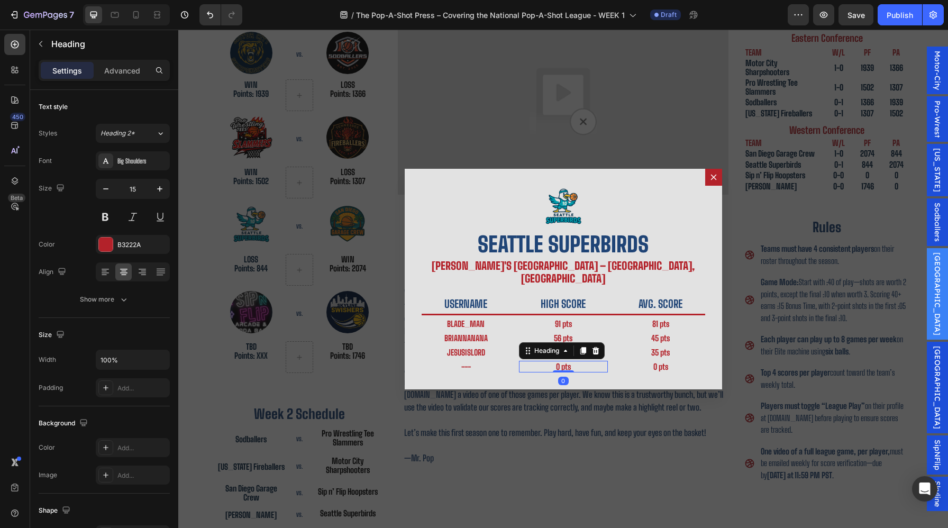
click at [558, 362] on h2 "0 pts" at bounding box center [563, 367] width 89 height 12
click at [654, 366] on div "0 pts Heading" at bounding box center [661, 367] width 89 height 12
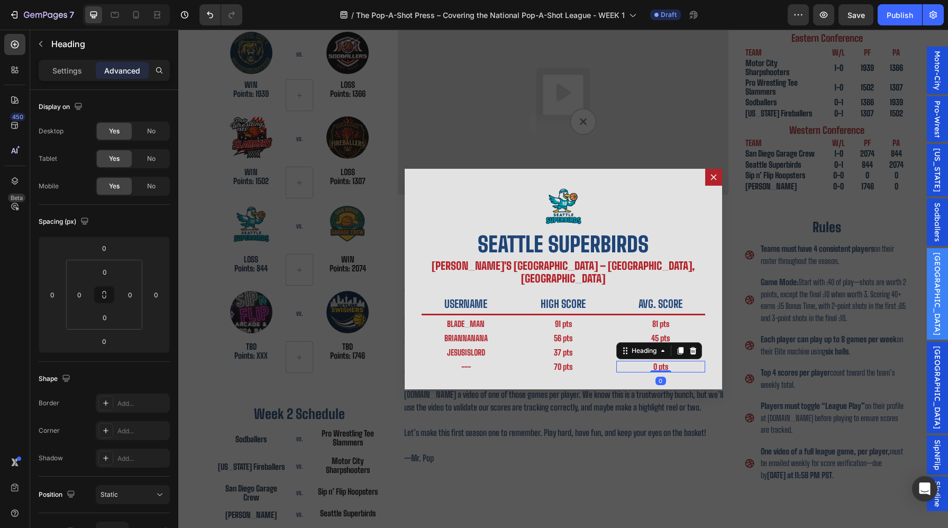
click at [656, 370] on div "Dialog body" at bounding box center [660, 371] width 21 height 2
click at [656, 361] on h2 "0 pts" at bounding box center [661, 367] width 89 height 12
click at [477, 361] on h2 "---" at bounding box center [466, 367] width 89 height 12
click at [477, 362] on p "---" at bounding box center [466, 367] width 87 height 10
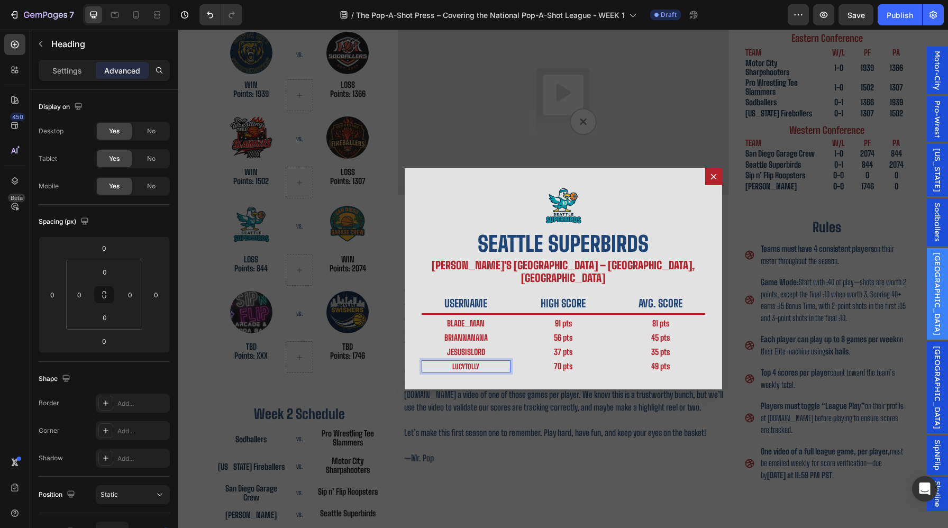
click at [492, 369] on div "Image Seattle Superbirds Heading [PERSON_NAME]'s PLACE ARCADE – [GEOGRAPHIC_DAT…" at bounding box center [564, 278] width 318 height 221
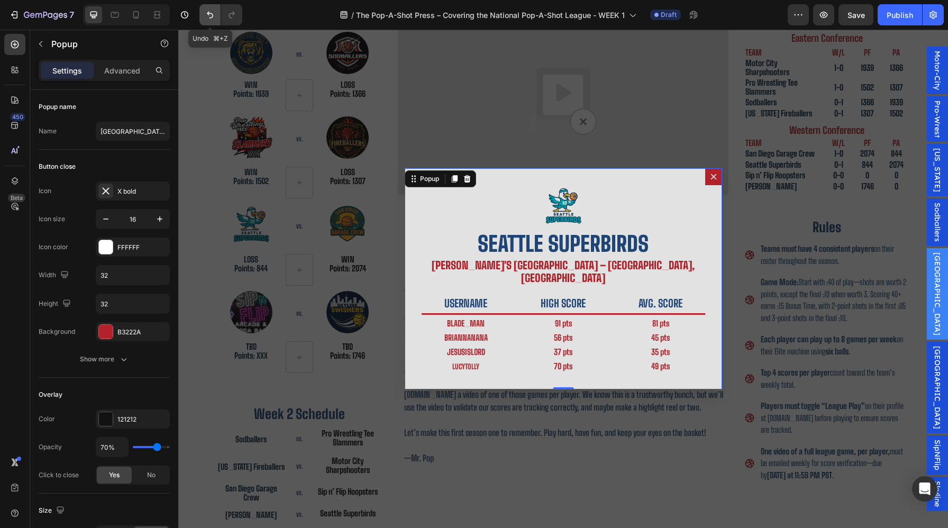
click at [203, 16] on button "Undo/Redo" at bounding box center [210, 14] width 21 height 21
click at [470, 361] on h2 "---" at bounding box center [466, 367] width 89 height 12
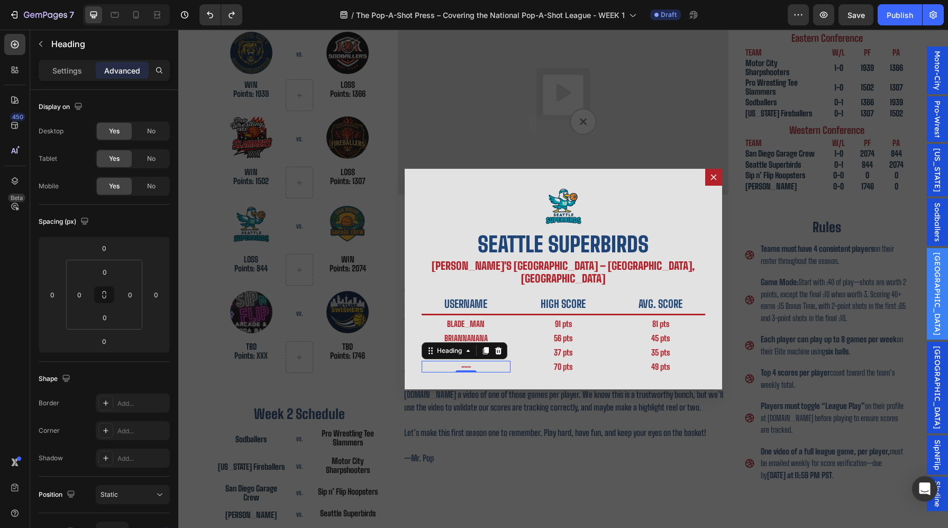
click at [470, 361] on h2 "---" at bounding box center [466, 367] width 89 height 12
click at [470, 362] on p "---" at bounding box center [466, 367] width 87 height 10
click at [512, 376] on div "Image Seattle Superbirds Heading [PERSON_NAME]'s PLACE ARCADE – [GEOGRAPHIC_DAT…" at bounding box center [564, 279] width 318 height 221
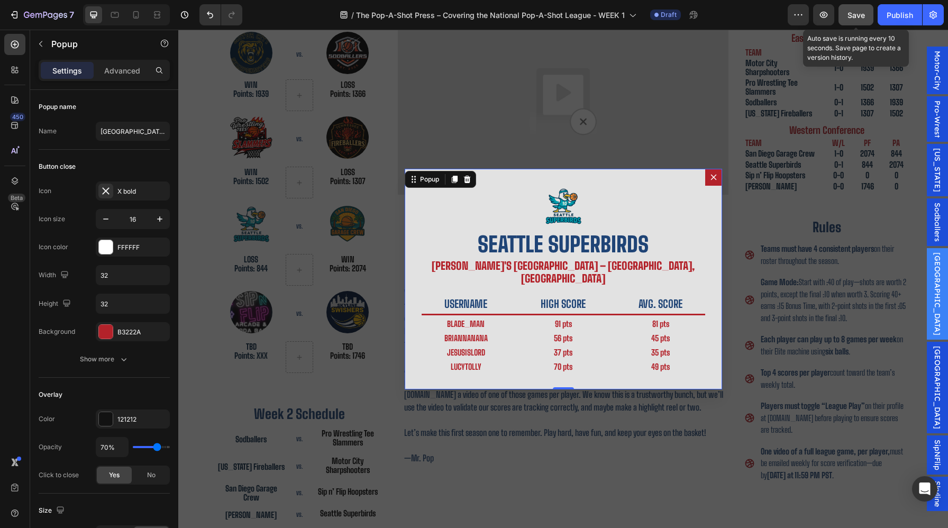
click at [848, 16] on span "Save" at bounding box center [856, 15] width 17 height 9
click at [848, 16] on button "button" at bounding box center [856, 14] width 35 height 21
click at [712, 180] on icon "Dialog content" at bounding box center [714, 177] width 8 height 8
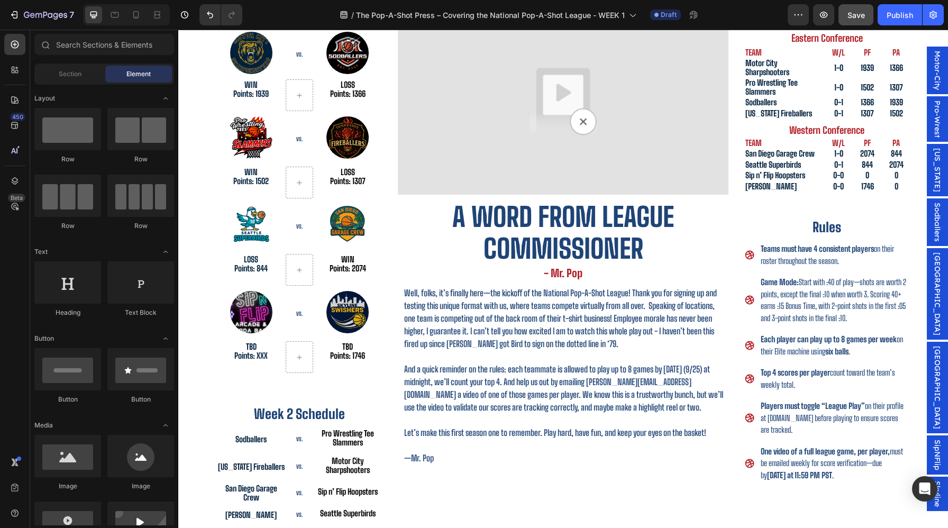
click at [932, 354] on span "[GEOGRAPHIC_DATA]" at bounding box center [937, 387] width 11 height 83
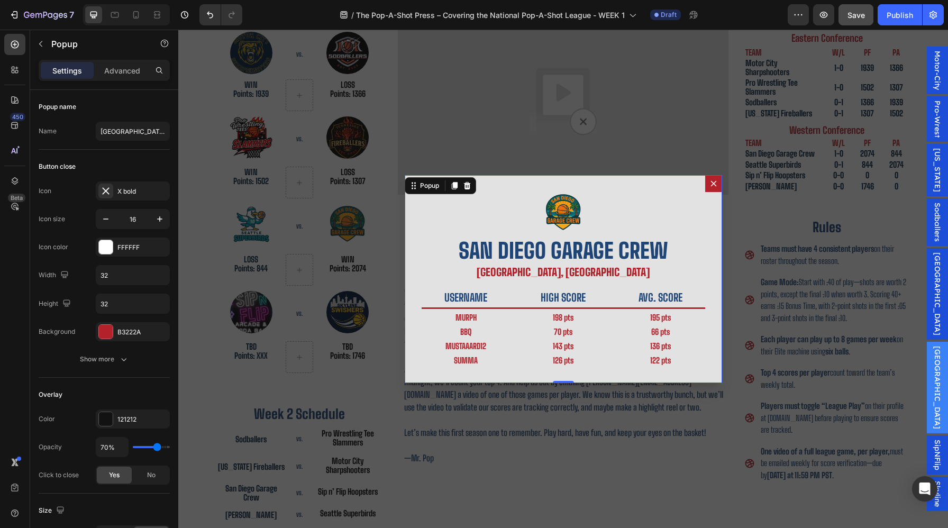
click at [786, 280] on div "Backdrop" at bounding box center [563, 279] width 770 height 499
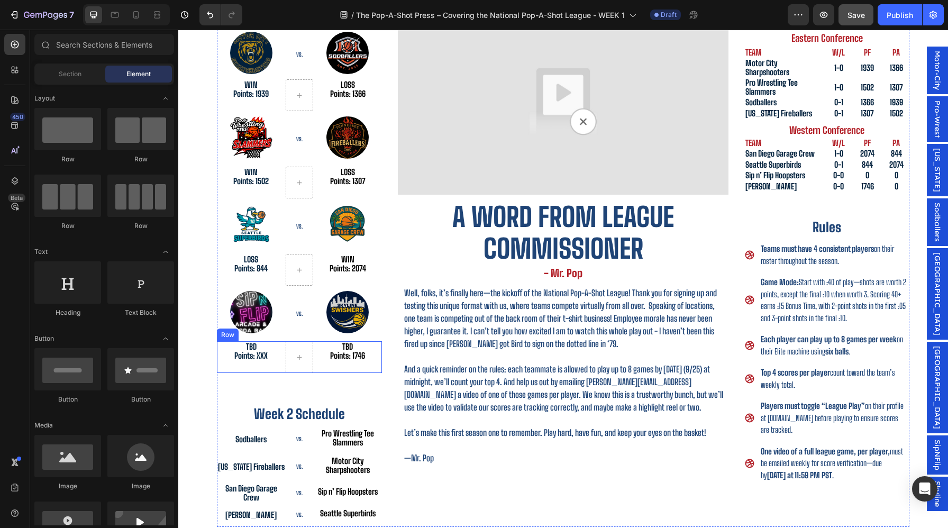
click at [324, 371] on div "TBD Points: 1746 Text Block" at bounding box center [347, 357] width 69 height 32
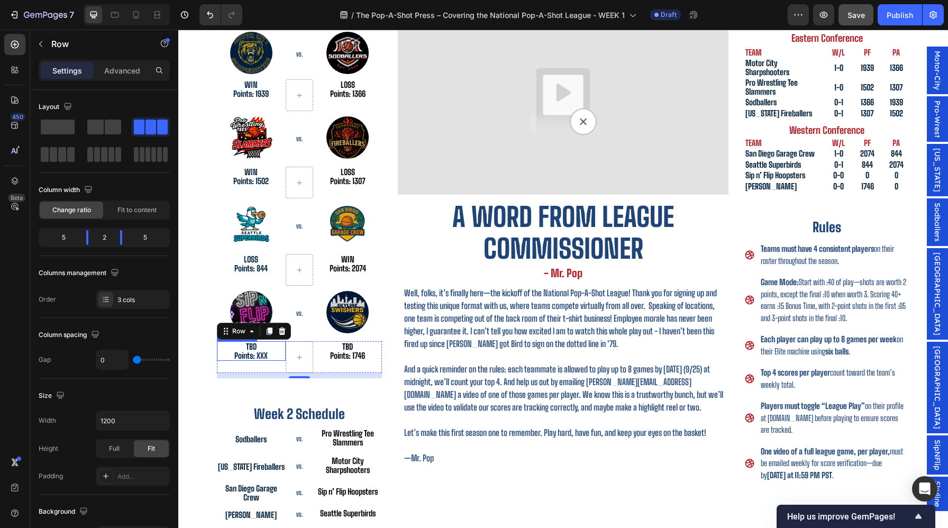
click at [263, 357] on p "Points: XXX" at bounding box center [251, 355] width 67 height 9
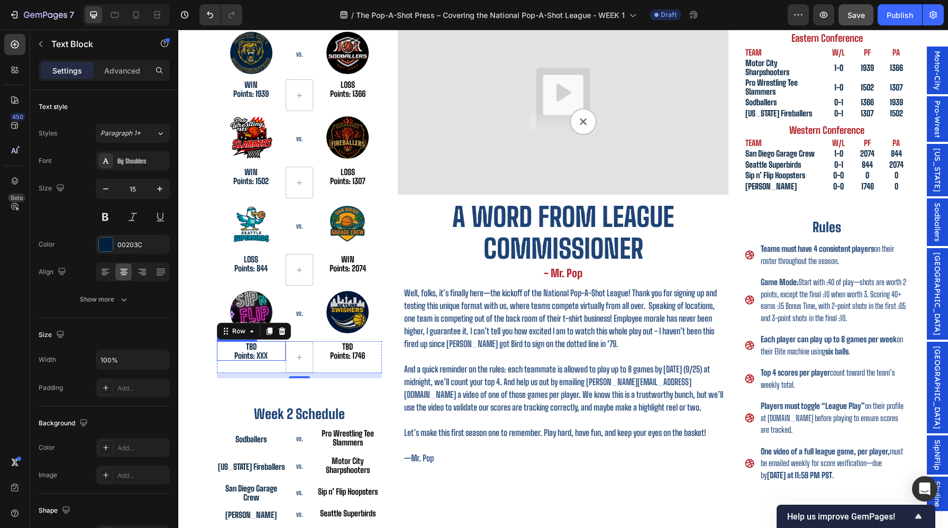
click at [263, 357] on p "Points: XXX" at bounding box center [251, 355] width 67 height 9
click at [249, 346] on p "TBD" at bounding box center [251, 346] width 67 height 9
click at [250, 346] on p "TBD" at bounding box center [251, 346] width 67 height 9
click at [939, 440] on span "SipNFlip" at bounding box center [937, 455] width 11 height 31
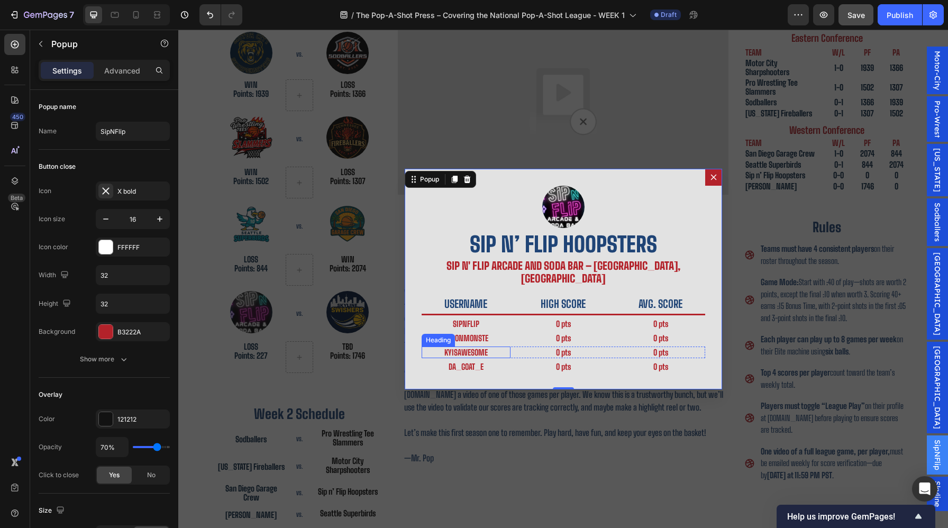
click at [492, 348] on h2 "kyisawesome" at bounding box center [466, 353] width 89 height 12
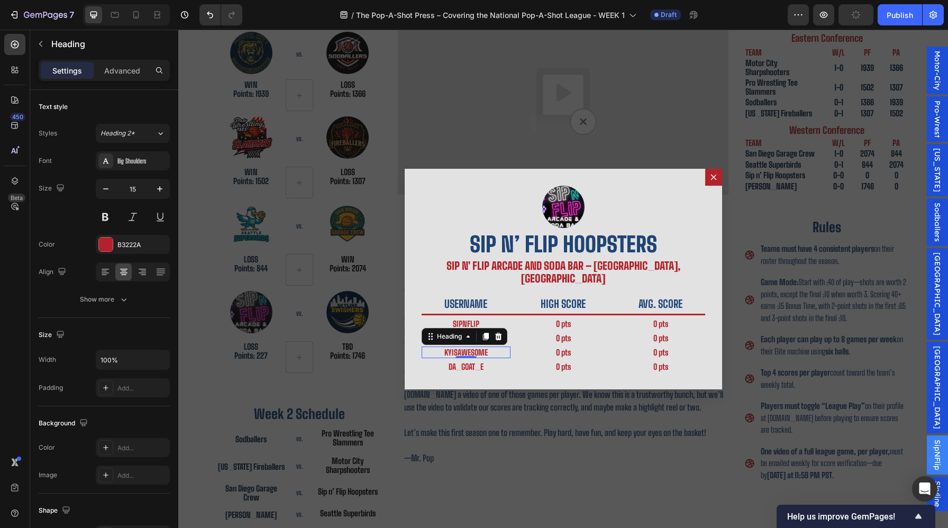
click at [492, 348] on p "kyisawesome" at bounding box center [466, 353] width 87 height 10
click at [490, 361] on h2 "Da_goat_e" at bounding box center [466, 367] width 89 height 12
click at [490, 362] on p "Da_goat_e" at bounding box center [466, 367] width 87 height 10
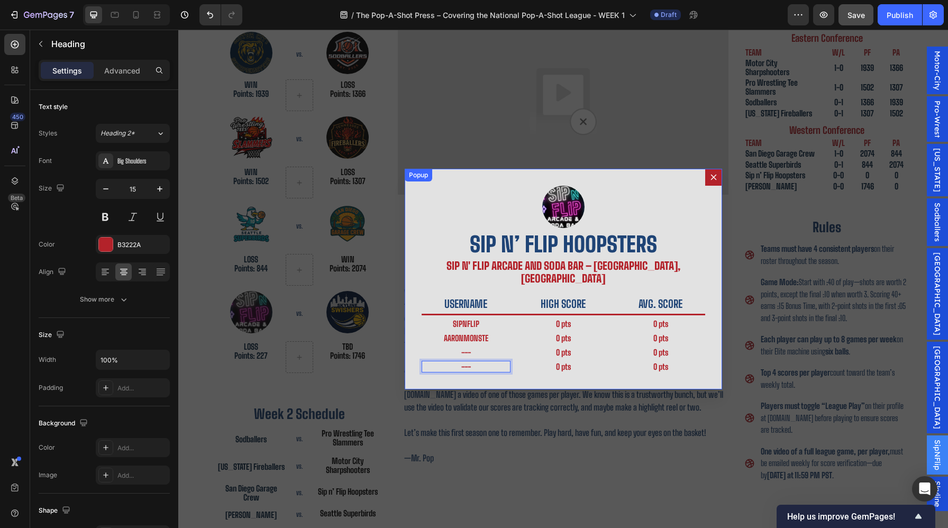
click at [536, 375] on div "Image Sip n’ Flip Hoopsters Heading Sip n' Flip Arcade and Soda Bar – [GEOGRAPH…" at bounding box center [564, 279] width 318 height 221
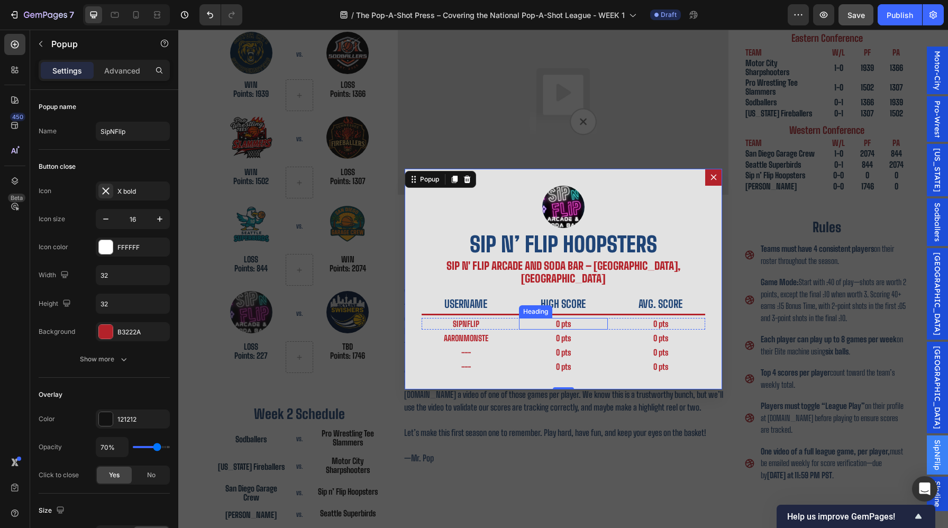
click at [567, 318] on h2 "0 pts" at bounding box center [563, 324] width 89 height 12
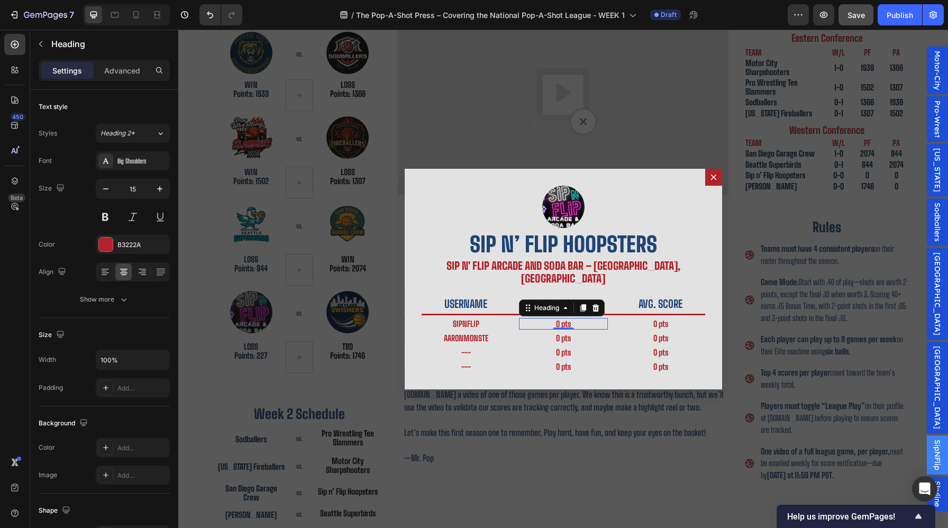
click at [554, 319] on h2 "0 pts" at bounding box center [563, 324] width 89 height 12
click at [558, 319] on p "0 pts" at bounding box center [563, 324] width 87 height 10
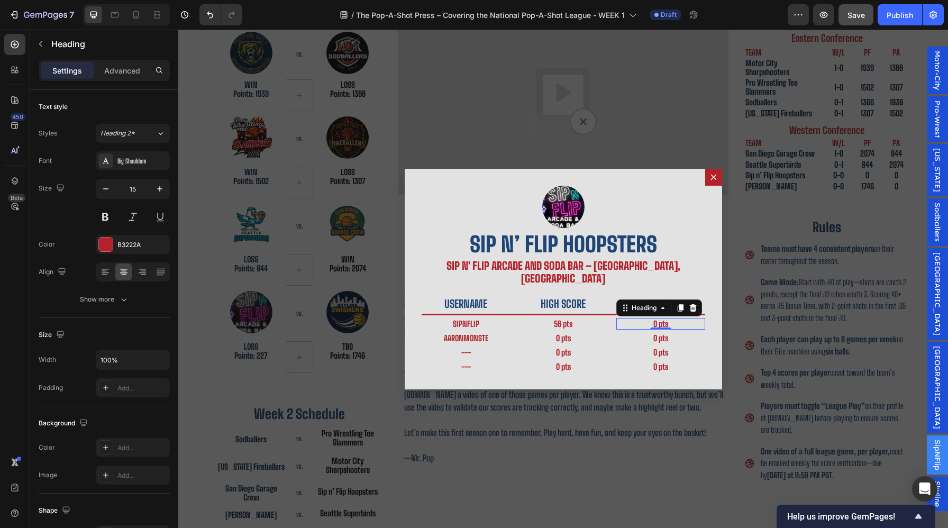
click at [656, 319] on h2 "0 pts" at bounding box center [661, 324] width 89 height 12
click at [656, 318] on h2 "0 pts" at bounding box center [661, 324] width 89 height 12
click at [651, 332] on h2 "0 pts" at bounding box center [661, 338] width 89 height 12
click at [658, 340] on div "0" at bounding box center [661, 344] width 11 height 8
click at [656, 333] on h2 "0 pts" at bounding box center [661, 338] width 89 height 12
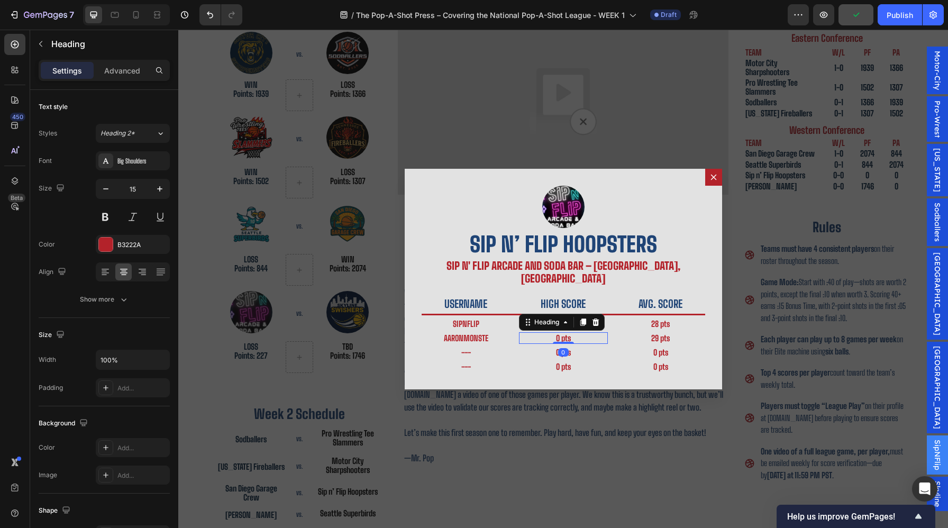
click at [562, 334] on h2 "0 pts" at bounding box center [563, 338] width 89 height 12
click at [560, 334] on h2 "0 pts" at bounding box center [563, 338] width 89 height 12
click at [558, 334] on p "0 pts" at bounding box center [563, 338] width 87 height 10
click at [332, 359] on div "Backdrop" at bounding box center [563, 279] width 770 height 499
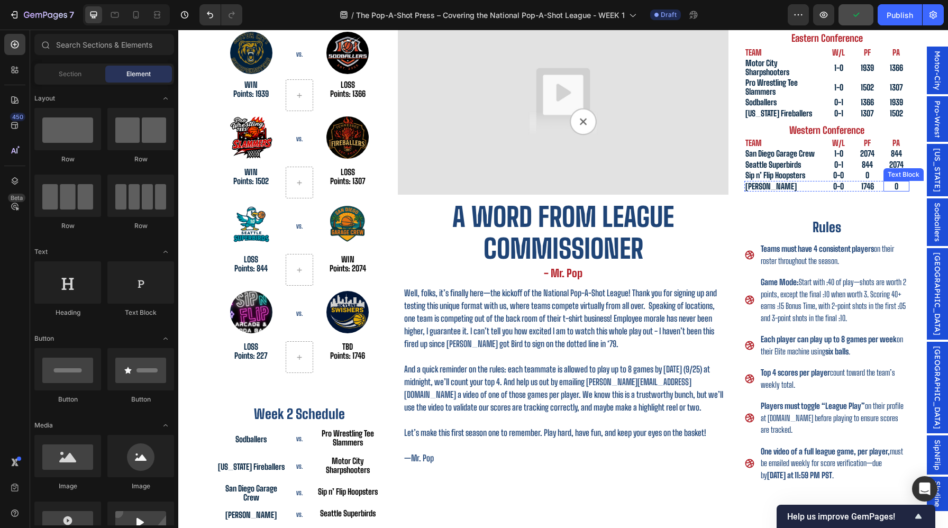
click at [852, 183] on div "0-0" at bounding box center [839, 186] width 26 height 11
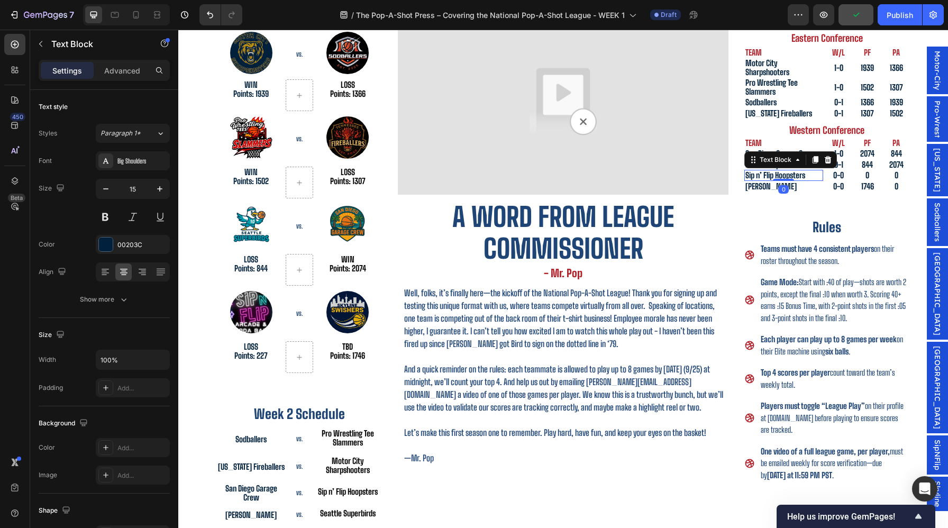
click at [810, 176] on p "Sip n’ Flip Hoopsters" at bounding box center [784, 175] width 77 height 9
click at [840, 175] on p "0-0" at bounding box center [839, 175] width 24 height 9
click at [838, 175] on p "0-0" at bounding box center [839, 175] width 24 height 9
click at [845, 176] on p "0-0" at bounding box center [839, 175] width 24 height 9
click at [873, 175] on p "0" at bounding box center [868, 175] width 24 height 9
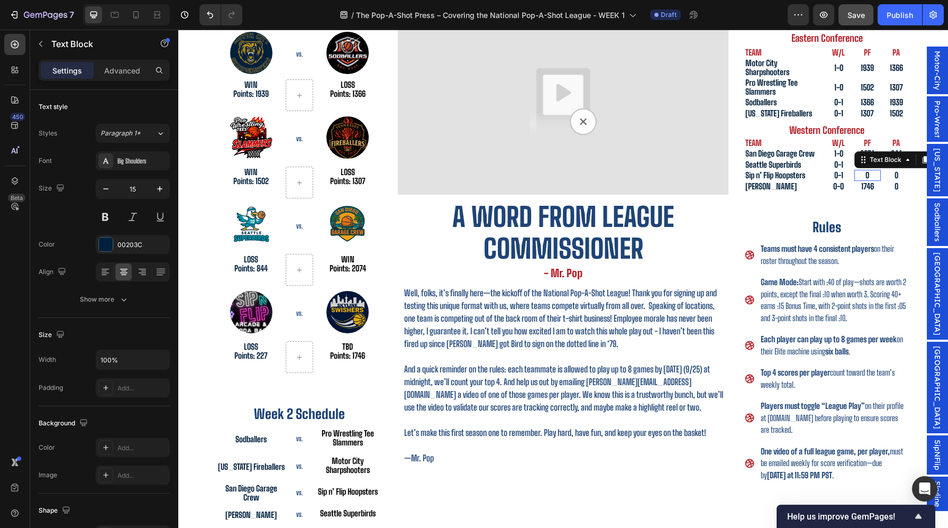
click at [873, 175] on p "0" at bounding box center [868, 175] width 24 height 9
click at [874, 176] on p "0" at bounding box center [868, 175] width 24 height 9
click at [870, 176] on p "0" at bounding box center [868, 175] width 24 height 9
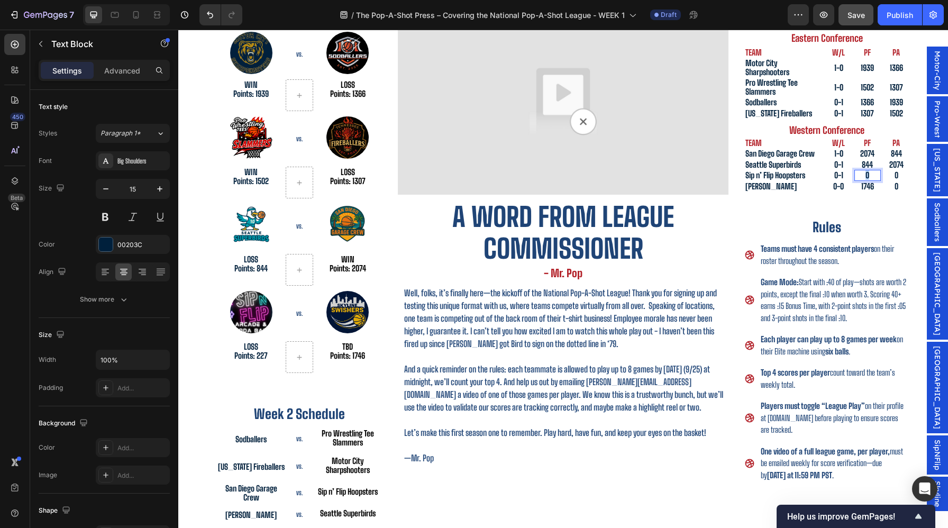
click at [870, 176] on p "0" at bounding box center [868, 175] width 24 height 9
click at [907, 174] on p "0" at bounding box center [897, 175] width 24 height 9
click at [346, 349] on p "TBD" at bounding box center [347, 346] width 67 height 9
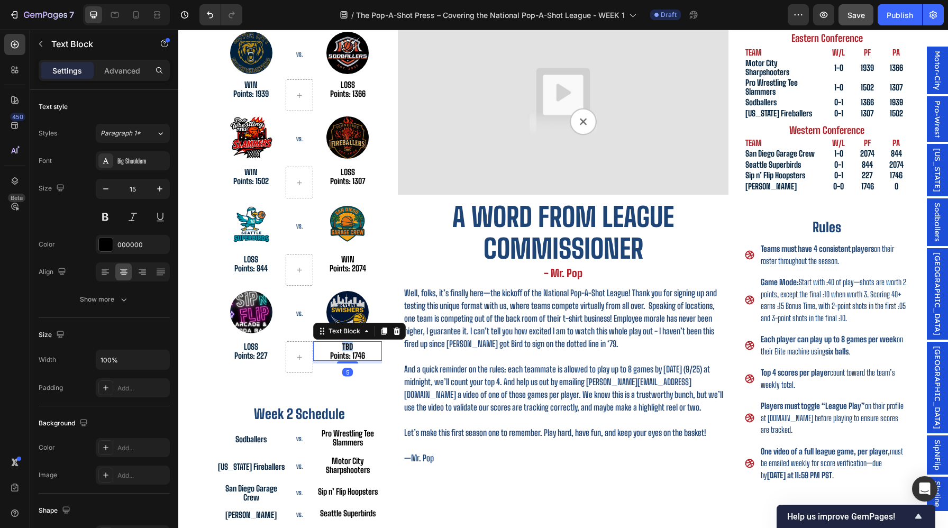
click at [346, 349] on p "TBD" at bounding box center [347, 346] width 67 height 9
click at [835, 186] on p "0-0" at bounding box center [839, 186] width 24 height 9
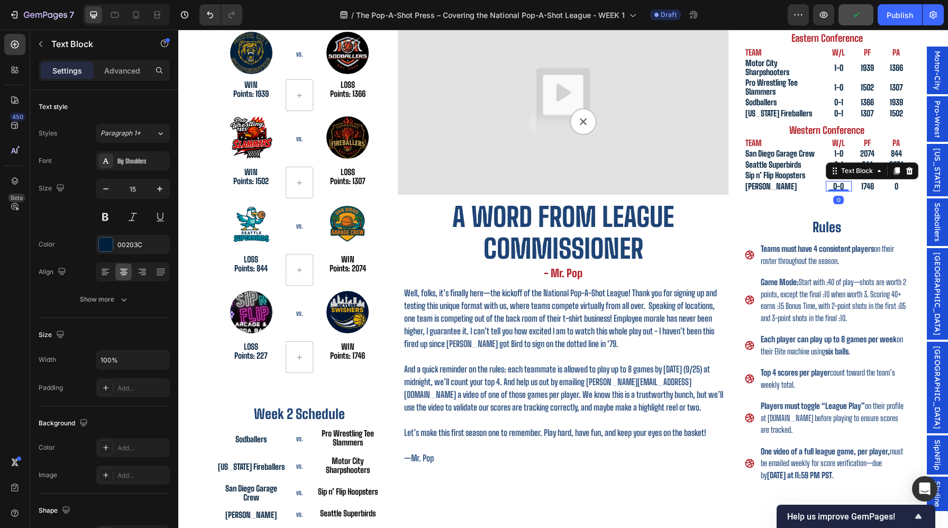
click at [836, 186] on p "0-0" at bounding box center [839, 186] width 24 height 9
click at [890, 185] on p "0" at bounding box center [897, 186] width 24 height 9
click at [861, 206] on div "Current Standings Heading Eastern Conference Heading Row Row TEAM Text Block W/…" at bounding box center [827, 267] width 165 height 519
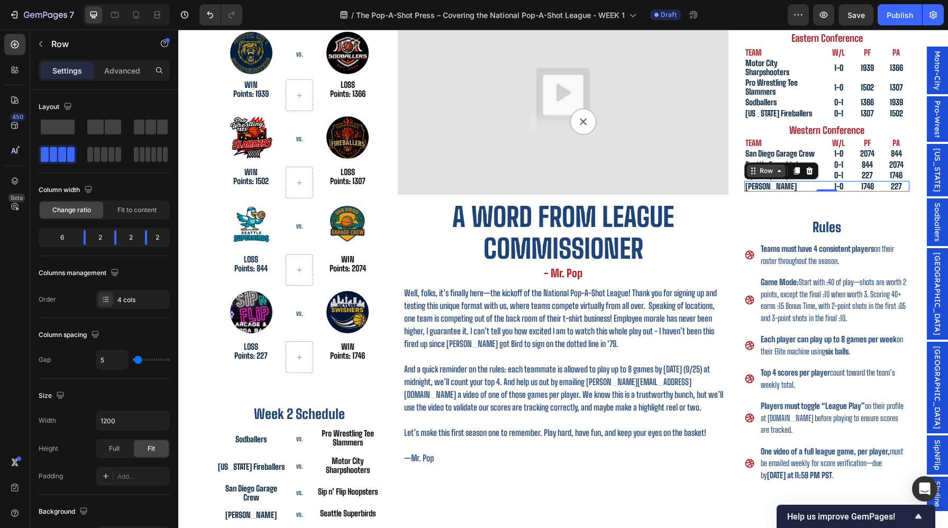
click at [772, 173] on div "Row" at bounding box center [766, 171] width 17 height 10
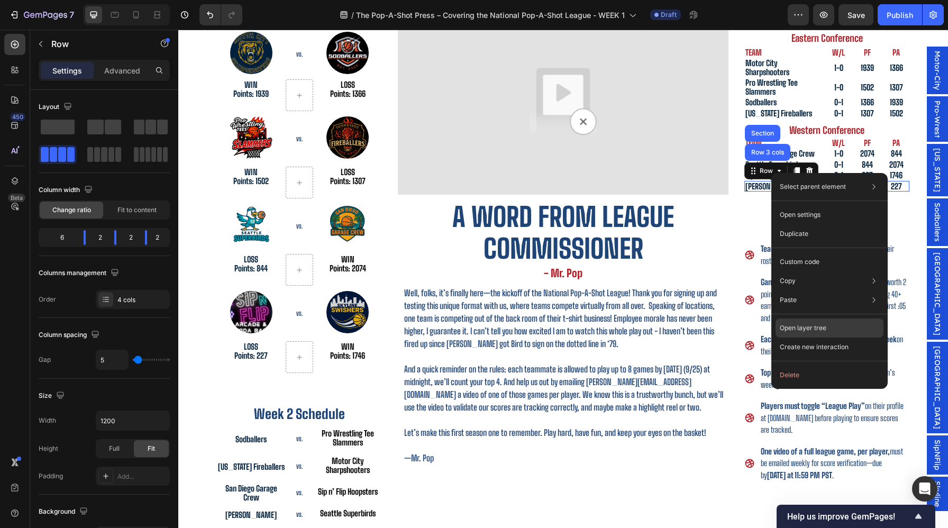
click at [826, 334] on div "Open layer tree" at bounding box center [830, 328] width 108 height 19
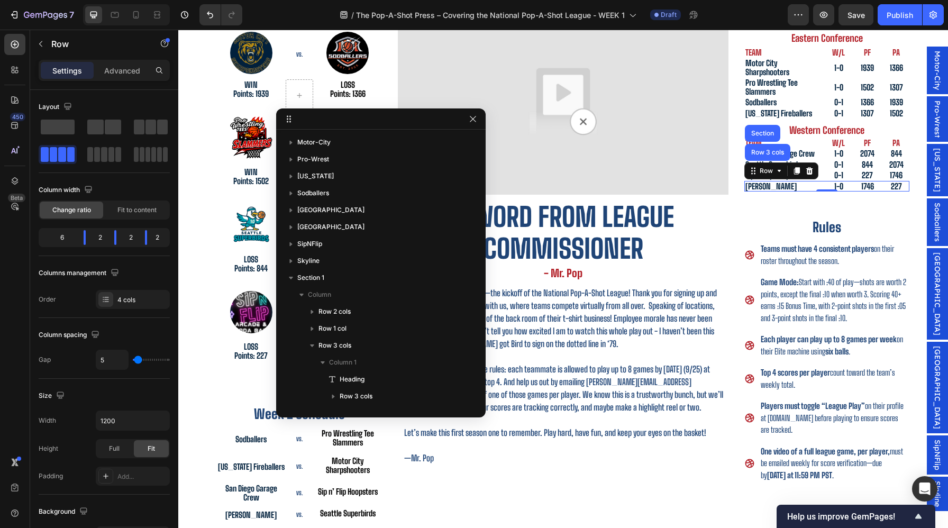
scroll to position [558, 0]
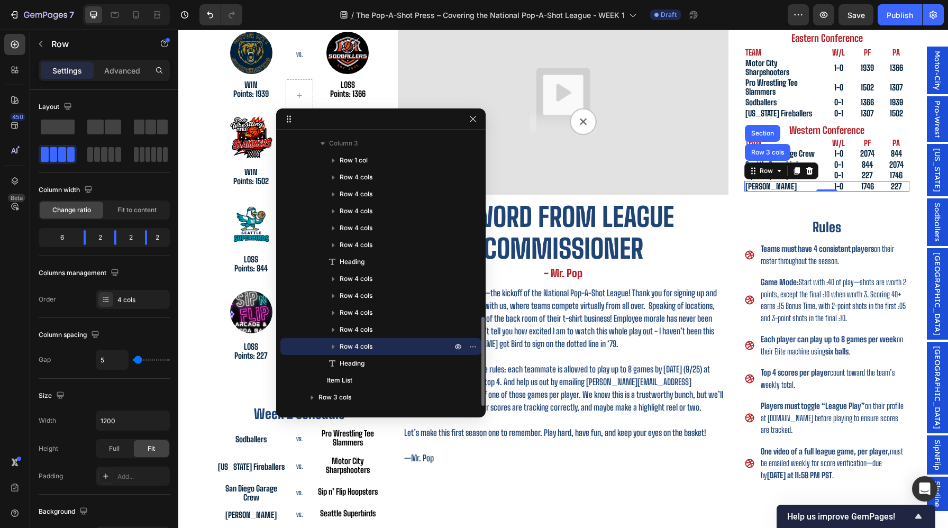
click at [354, 351] on span "Row 4 cols" at bounding box center [356, 346] width 33 height 11
click at [374, 350] on p "Row 4 cols" at bounding box center [397, 346] width 114 height 11
drag, startPoint x: 474, startPoint y: 346, endPoint x: 379, endPoint y: 348, distance: 94.8
click at [379, 348] on div "Row 4 cols" at bounding box center [381, 346] width 193 height 17
drag, startPoint x: 379, startPoint y: 348, endPoint x: 395, endPoint y: 343, distance: 16.1
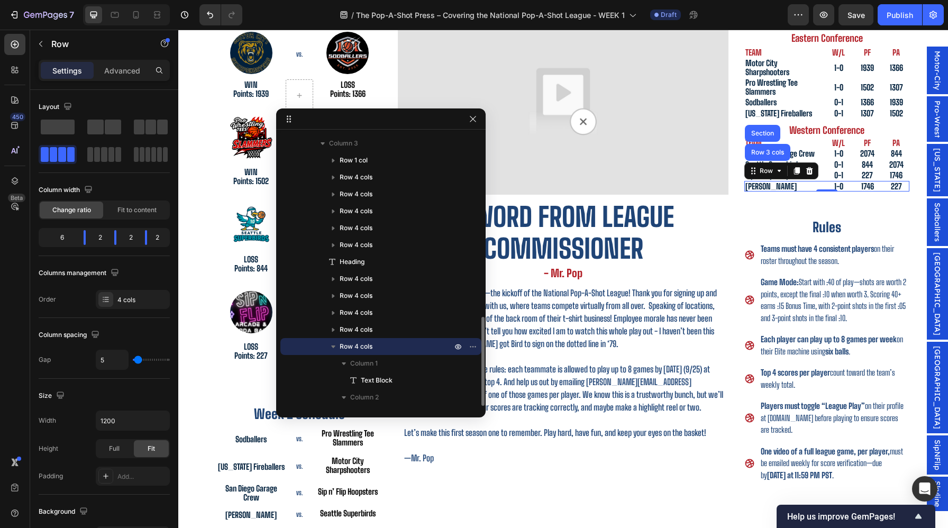
click at [395, 343] on p "Row 4 cols" at bounding box center [397, 346] width 114 height 11
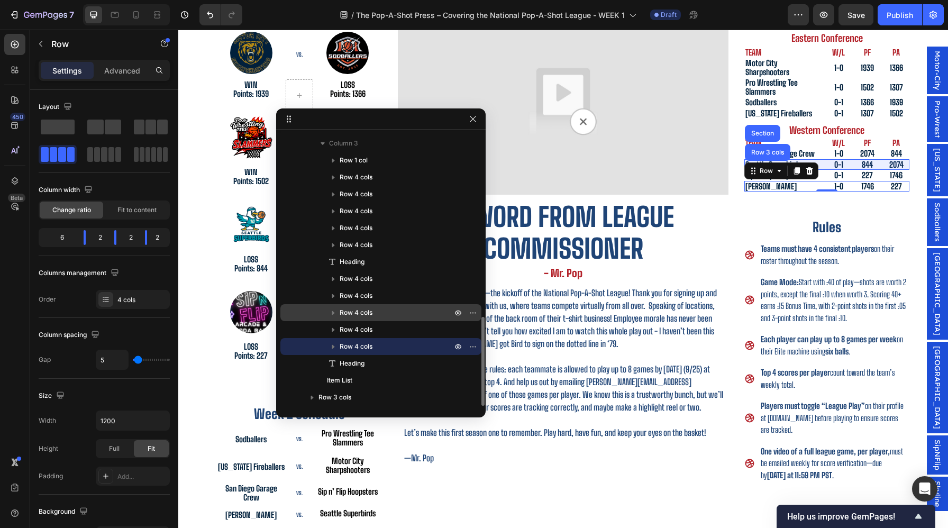
drag, startPoint x: 304, startPoint y: 348, endPoint x: 340, endPoint y: 316, distance: 48.0
click at [343, 319] on div "Row 1 col Row 4 cols Row 4 cols Row 4 cols Row 4 cols Row 4 cols Heading Row 4 …" at bounding box center [380, 270] width 201 height 237
click at [352, 354] on div "Row 4 cols" at bounding box center [381, 346] width 193 height 17
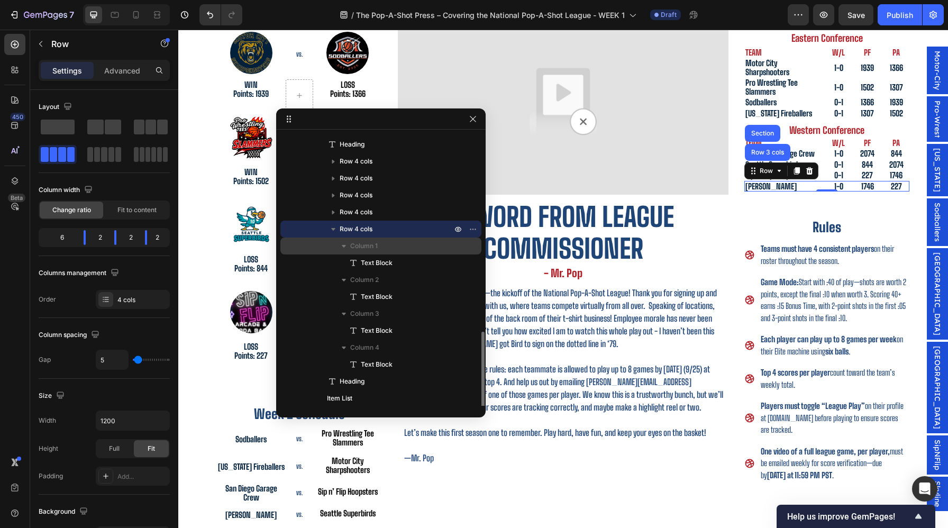
scroll to position [681, 0]
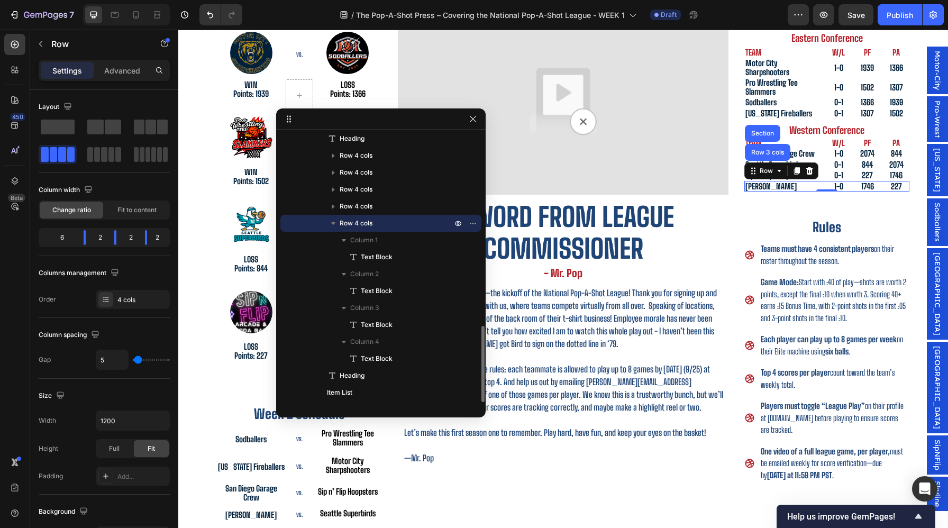
click at [335, 224] on icon "button" at bounding box center [333, 223] width 11 height 11
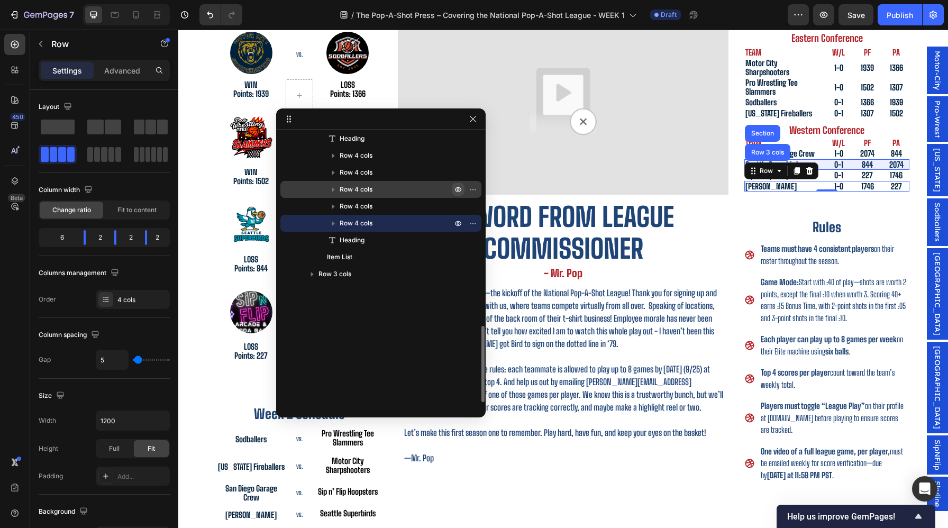
drag, startPoint x: 411, startPoint y: 222, endPoint x: 458, endPoint y: 193, distance: 55.6
click at [458, 193] on div "Row 1 col Row 4 cols Row 4 cols Row 4 cols Row 4 cols Row 4 cols Heading Row 4 …" at bounding box center [380, 147] width 201 height 237
drag, startPoint x: 469, startPoint y: 225, endPoint x: 479, endPoint y: 205, distance: 22.3
click at [479, 205] on div "Motor-City Pro-Wrest Tennessee Sodballers Seattle San Diego SipNFlip Skyline Se…" at bounding box center [381, 270] width 210 height 272
drag, startPoint x: 485, startPoint y: 228, endPoint x: 568, endPoint y: 229, distance: 83.6
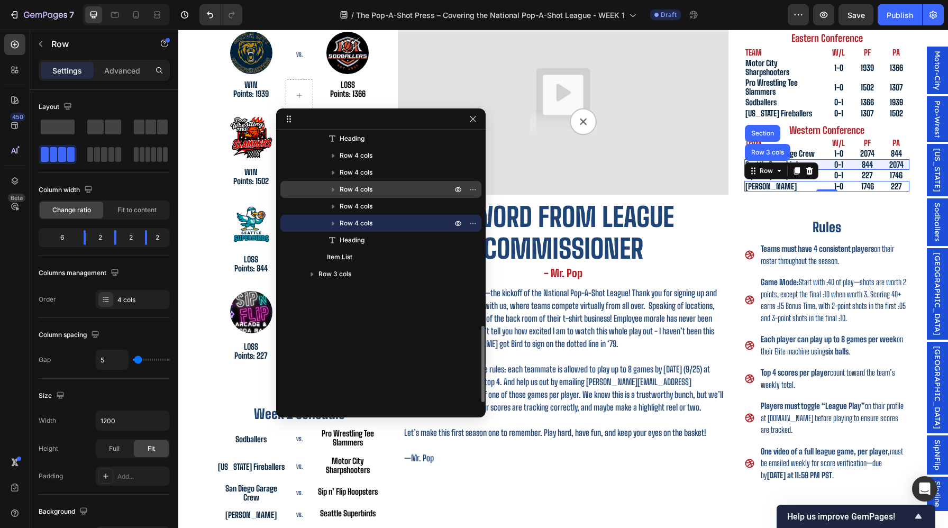
drag, startPoint x: 352, startPoint y: 220, endPoint x: 381, endPoint y: 197, distance: 36.9
click at [381, 197] on div "Row 1 col Row 4 cols Row 4 cols Row 4 cols Row 4 cols Row 4 cols Heading Row 4 …" at bounding box center [380, 147] width 201 height 237
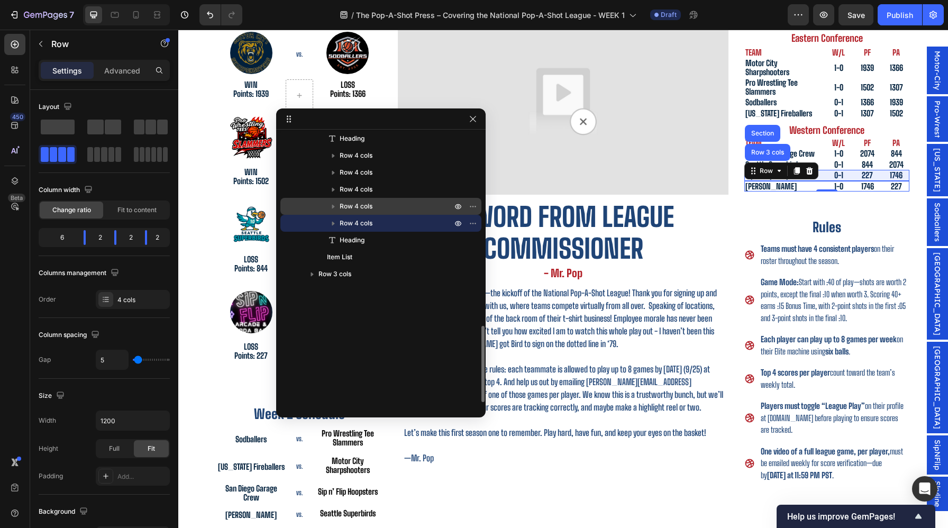
drag, startPoint x: 292, startPoint y: 224, endPoint x: 341, endPoint y: 212, distance: 50.6
click at [341, 212] on div "Row 1 col Row 4 cols Row 4 cols Row 4 cols Row 4 cols Row 4 cols Heading Row 4 …" at bounding box center [380, 147] width 201 height 237
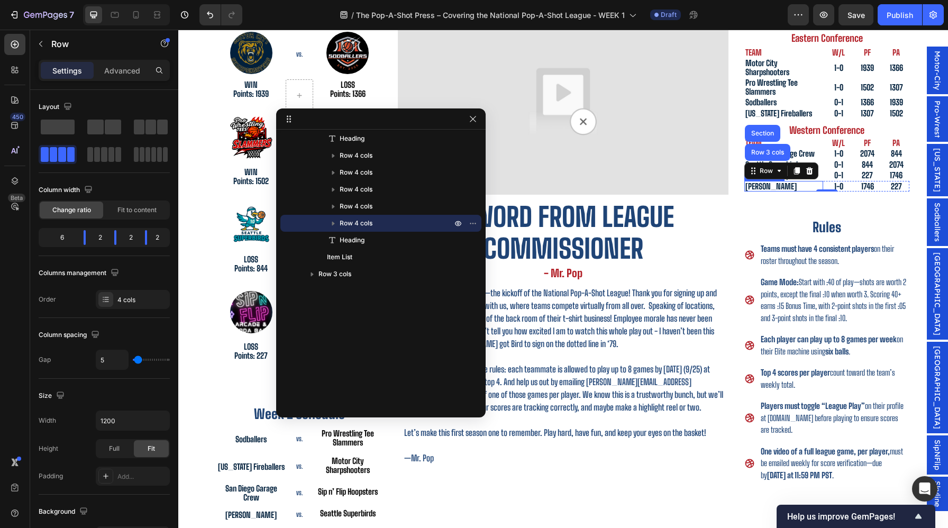
click at [802, 198] on div "Current Standings Heading Eastern Conference Heading Row Row TEAM Text Block W/…" at bounding box center [827, 267] width 165 height 519
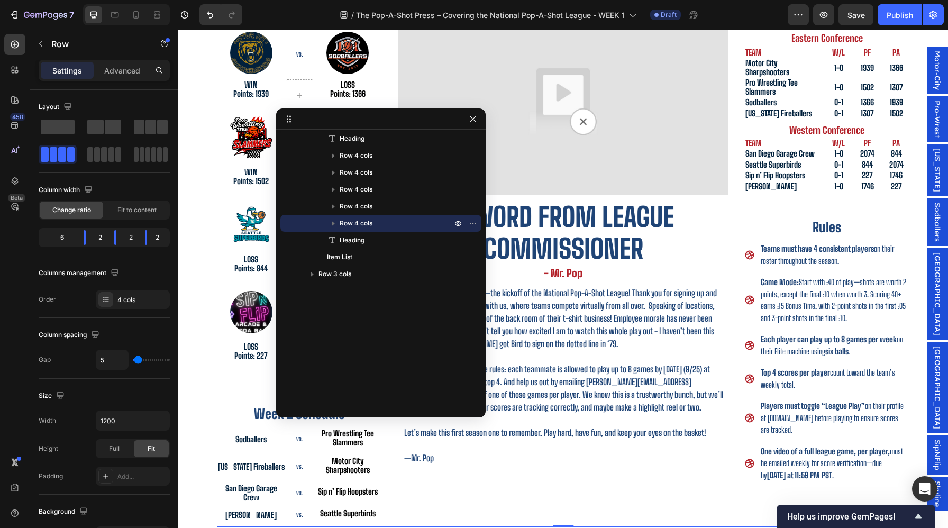
scroll to position [100, 0]
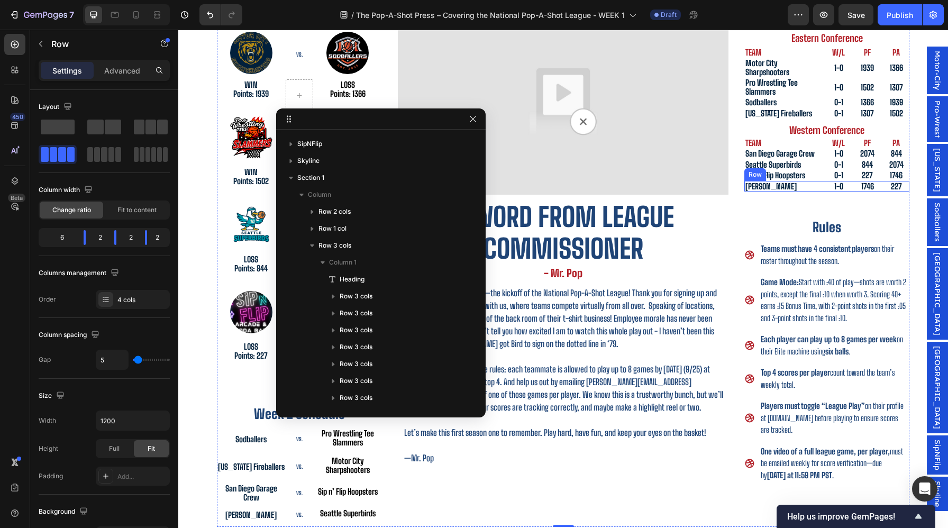
click at [823, 186] on div "Skyline Swishers Text Block 1-0 Text Block 1746 Text Block 227 Text Block Row" at bounding box center [827, 186] width 165 height 11
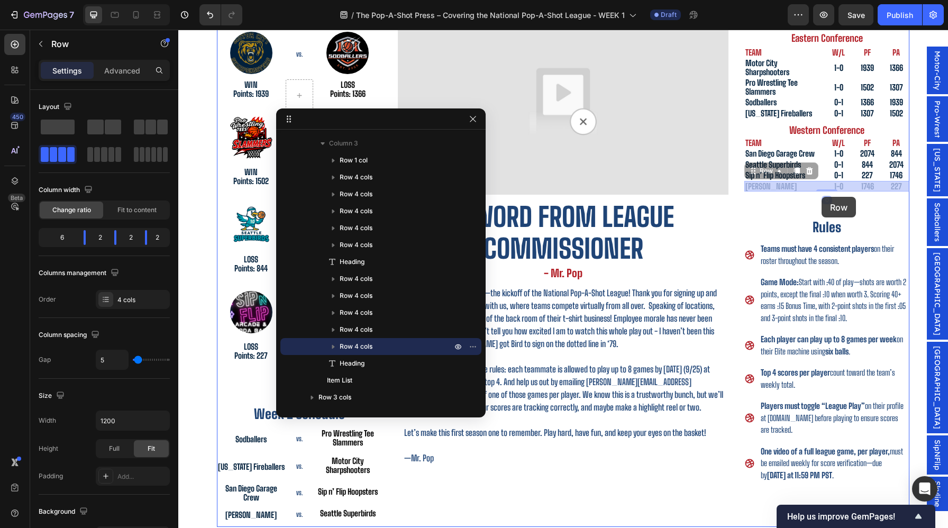
drag, startPoint x: 753, startPoint y: 171, endPoint x: 820, endPoint y: 192, distance: 70.5
click at [820, 192] on div "Header September 26th, 2025 Heading Issue Two Heading Row Image Row Week 1 Resu…" at bounding box center [563, 279] width 770 height 936
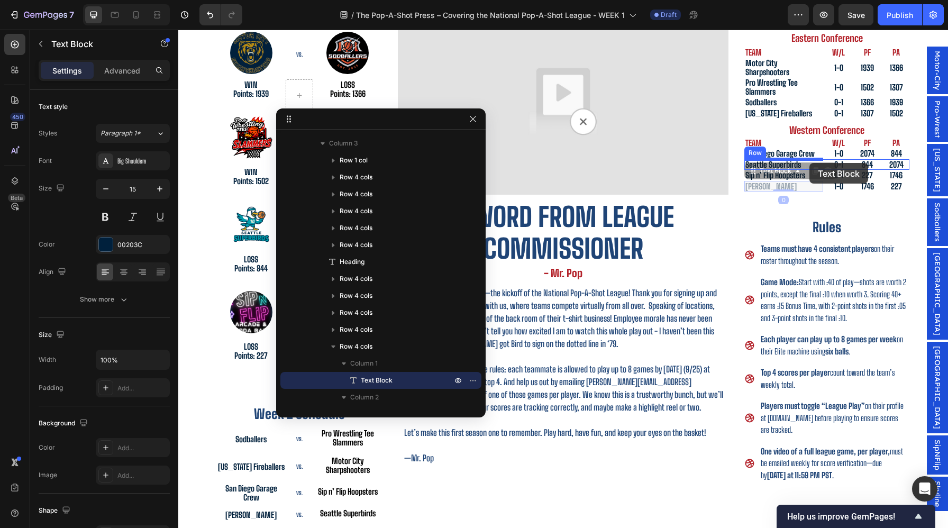
drag, startPoint x: 791, startPoint y: 187, endPoint x: 810, endPoint y: 163, distance: 30.9
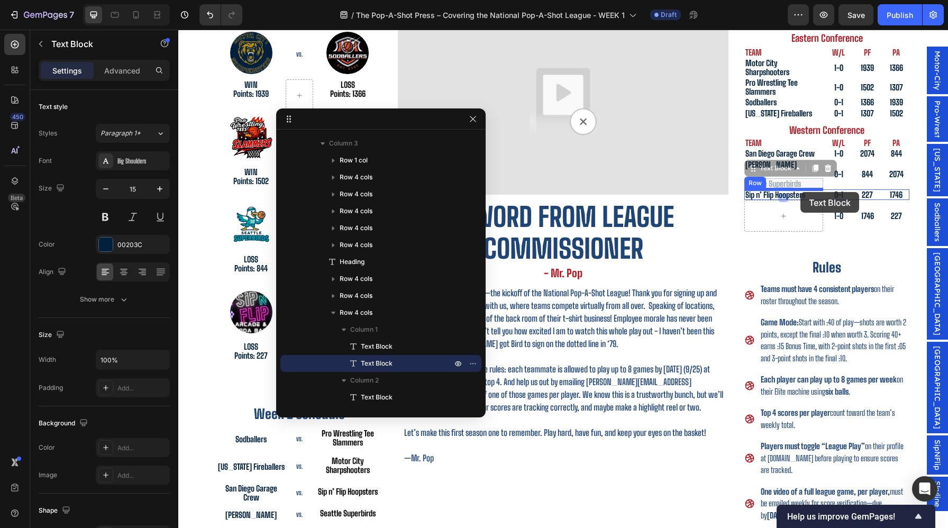
drag, startPoint x: 794, startPoint y: 184, endPoint x: 801, endPoint y: 192, distance: 10.6
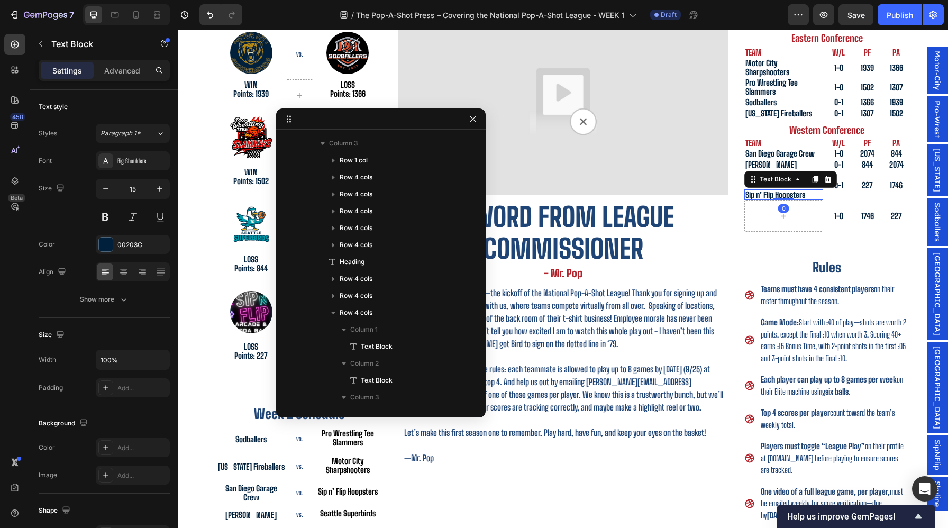
scroll to position [828, 0]
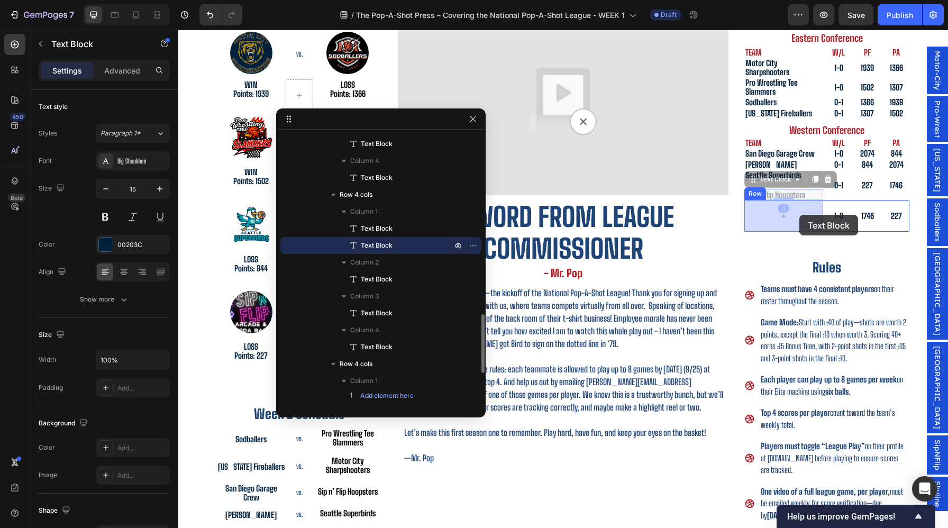
drag, startPoint x: 798, startPoint y: 194, endPoint x: 800, endPoint y: 214, distance: 20.2
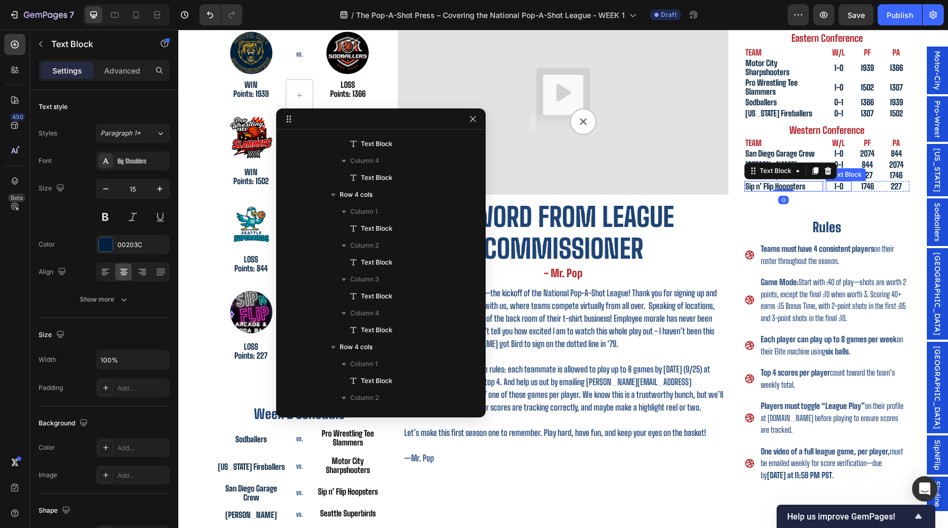
scroll to position [964, 0]
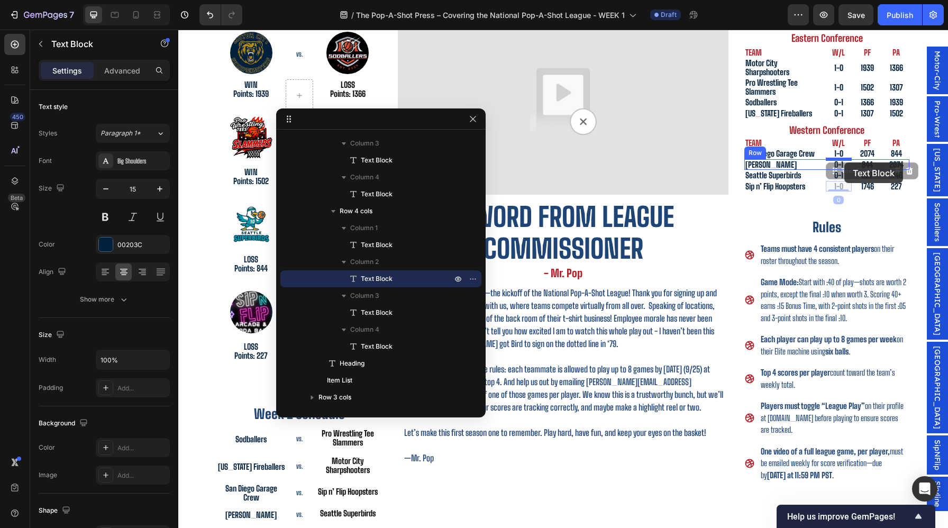
drag, startPoint x: 843, startPoint y: 184, endPoint x: 845, endPoint y: 162, distance: 21.3
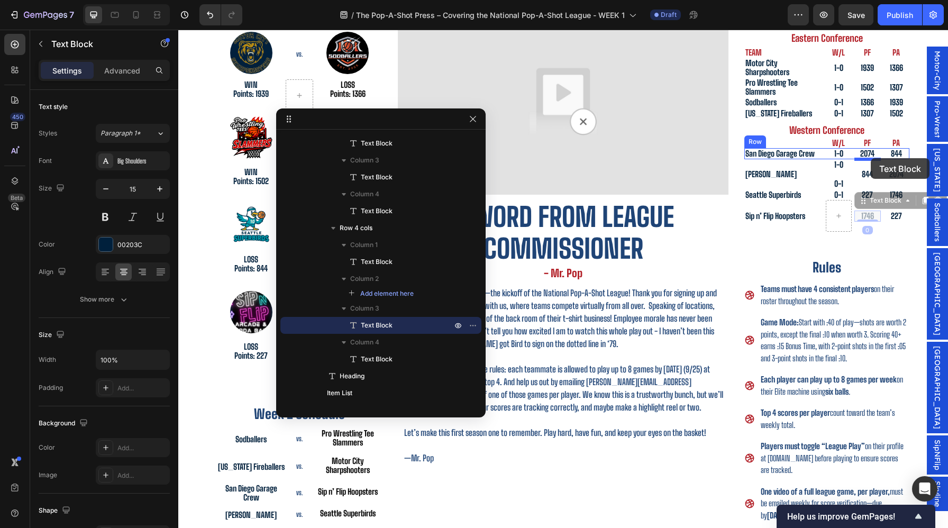
drag, startPoint x: 872, startPoint y: 214, endPoint x: 871, endPoint y: 158, distance: 55.6
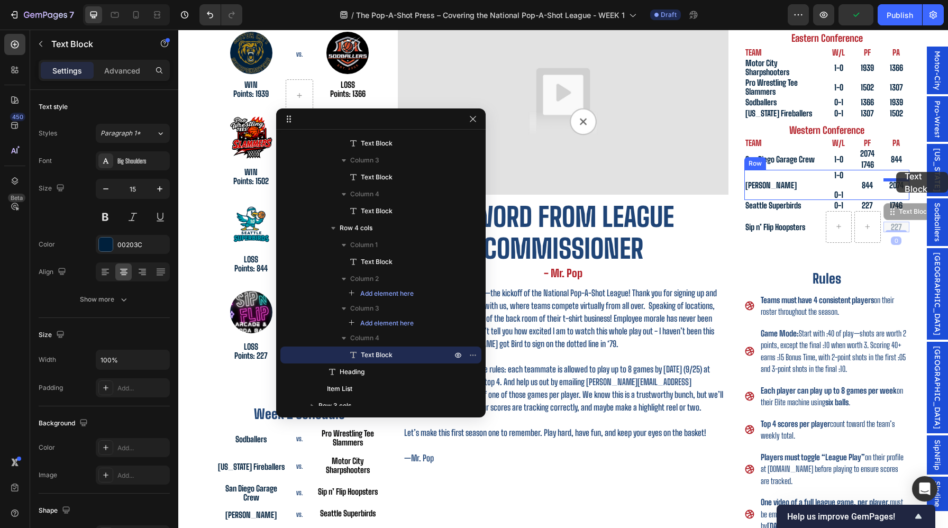
drag, startPoint x: 897, startPoint y: 225, endPoint x: 897, endPoint y: 172, distance: 52.9
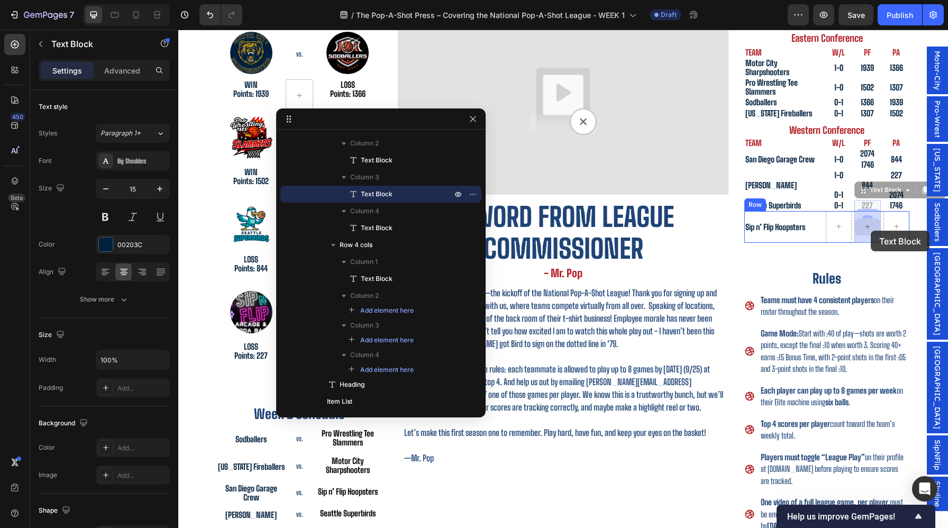
drag, startPoint x: 871, startPoint y: 205, endPoint x: 871, endPoint y: 230, distance: 25.4
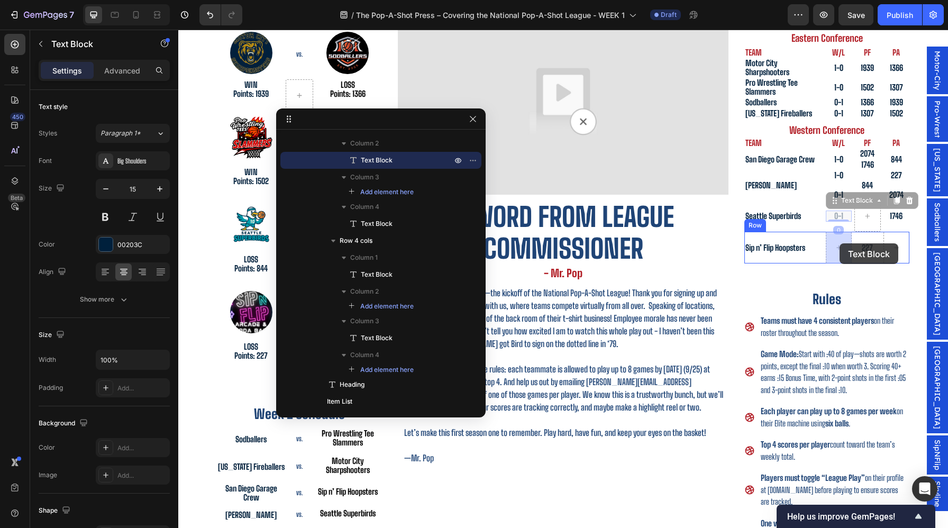
drag, startPoint x: 840, startPoint y: 216, endPoint x: 840, endPoint y: 243, distance: 27.0
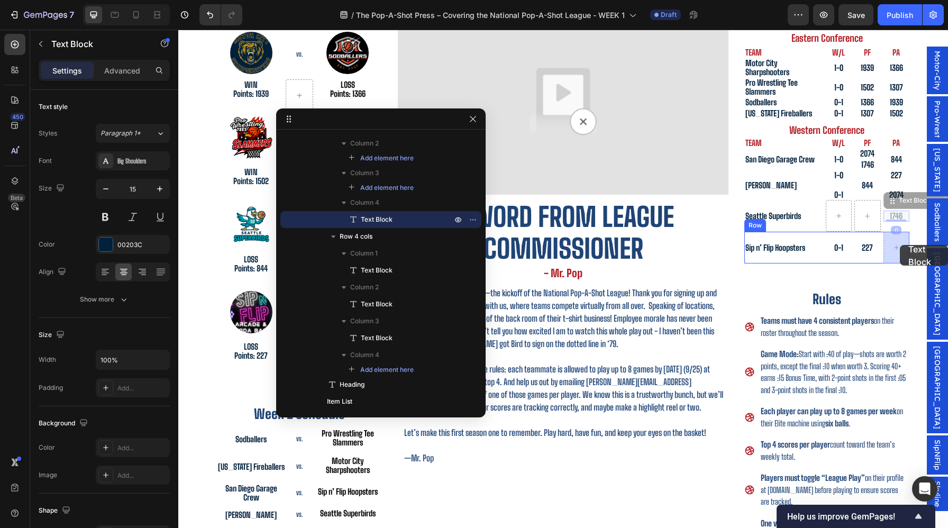
drag, startPoint x: 901, startPoint y: 216, endPoint x: 900, endPoint y: 245, distance: 28.6
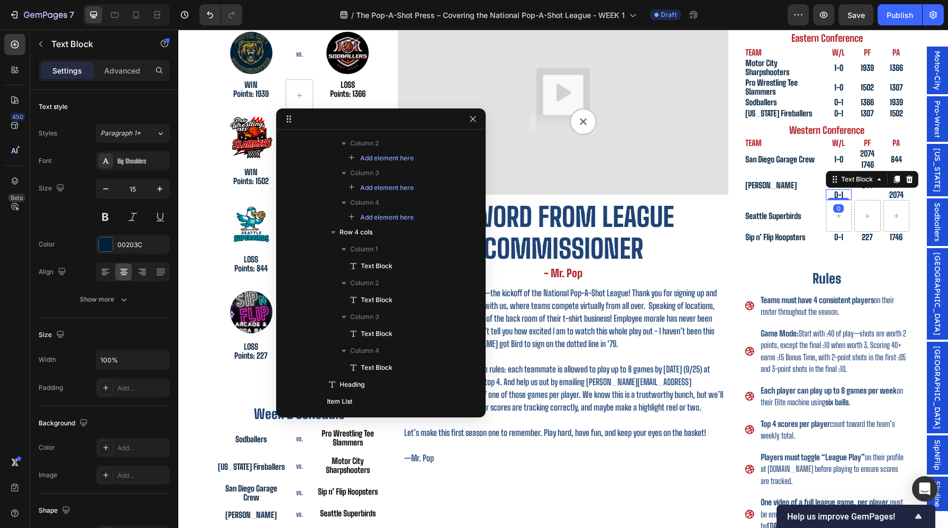
scroll to position [710, 0]
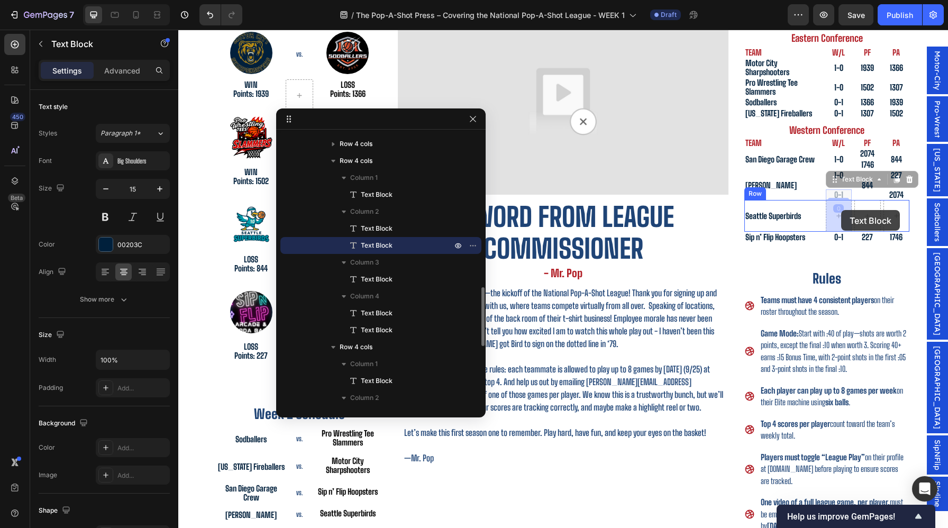
drag, startPoint x: 842, startPoint y: 192, endPoint x: 842, endPoint y: 209, distance: 17.5
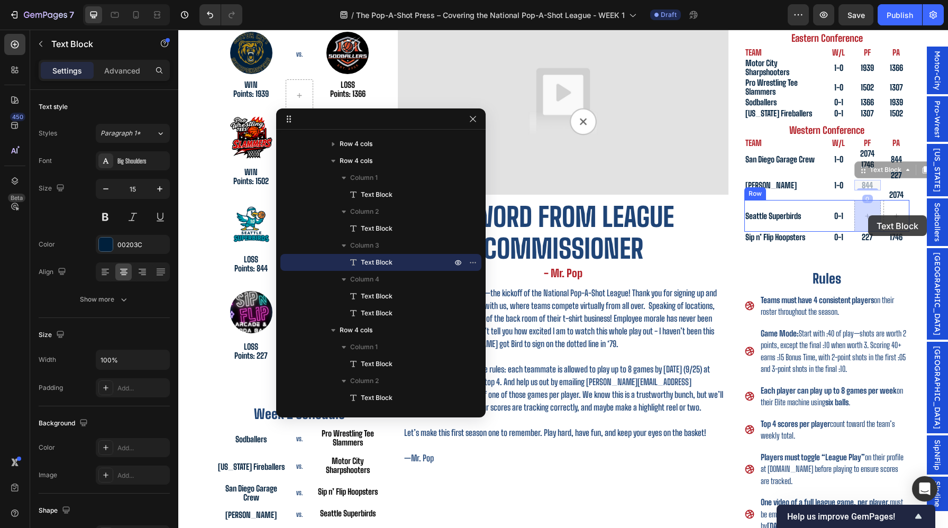
drag, startPoint x: 871, startPoint y: 184, endPoint x: 870, endPoint y: 207, distance: 23.8
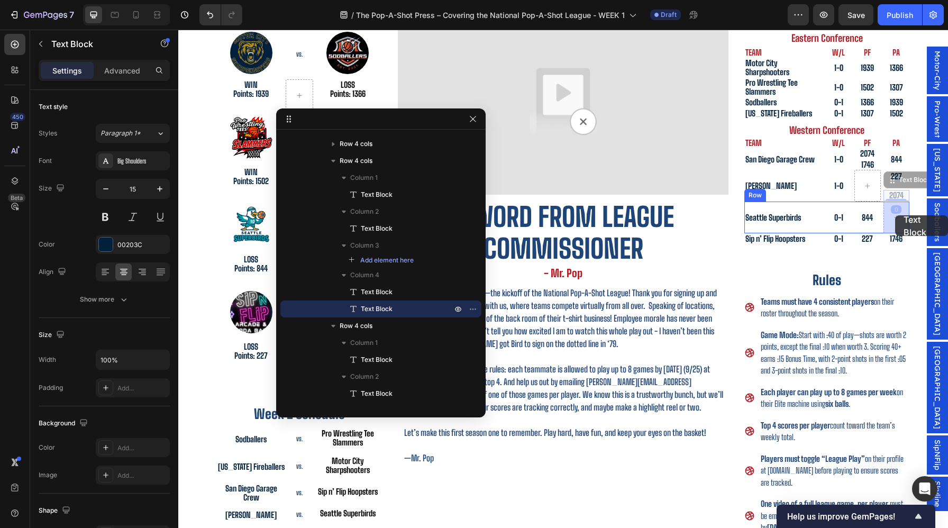
drag, startPoint x: 899, startPoint y: 191, endPoint x: 895, endPoint y: 215, distance: 24.6
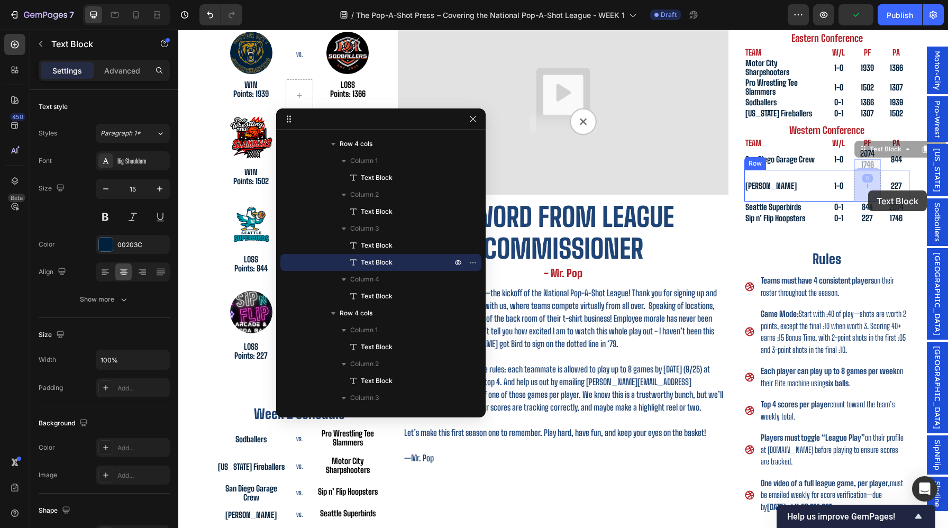
drag, startPoint x: 868, startPoint y: 164, endPoint x: 868, endPoint y: 190, distance: 26.5
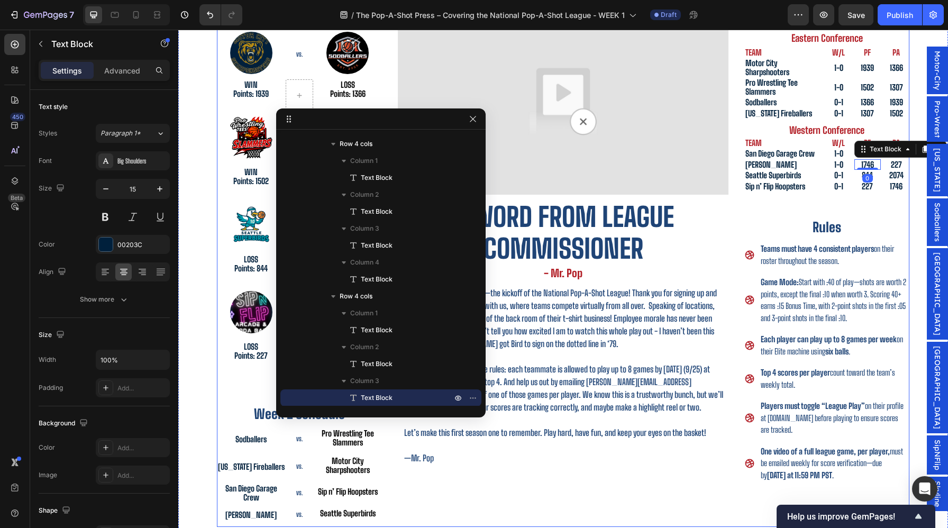
click at [872, 211] on div "Current Standings Heading Eastern Conference Heading Row Row TEAM Text Block W/…" at bounding box center [827, 267] width 165 height 519
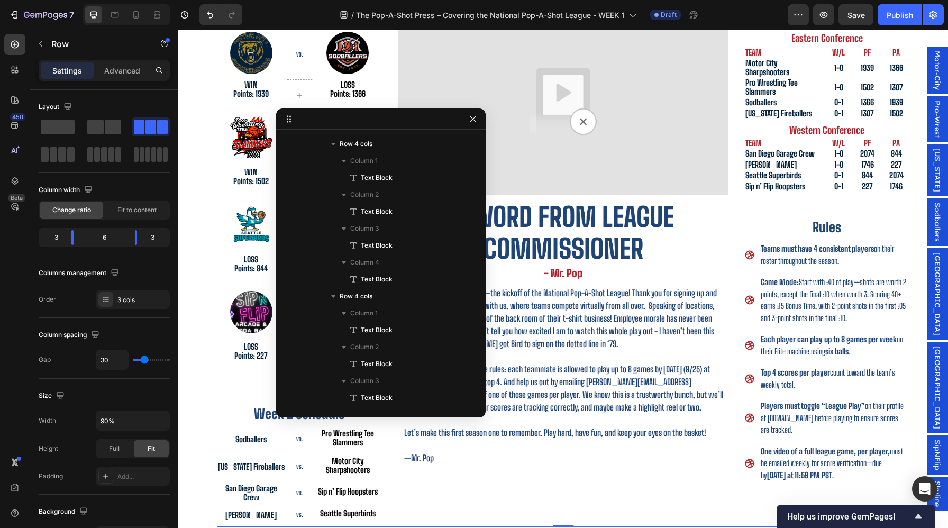
scroll to position [100, 0]
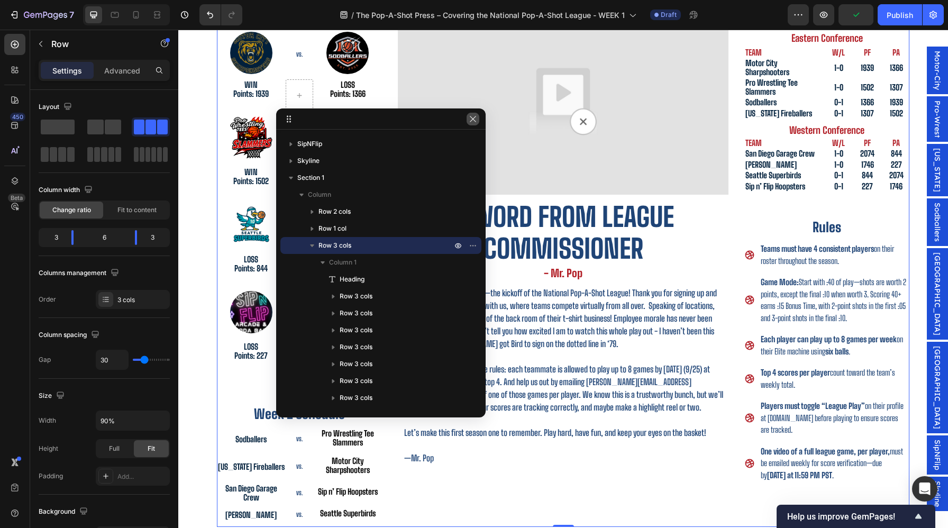
click at [477, 119] on icon "button" at bounding box center [473, 119] width 8 height 8
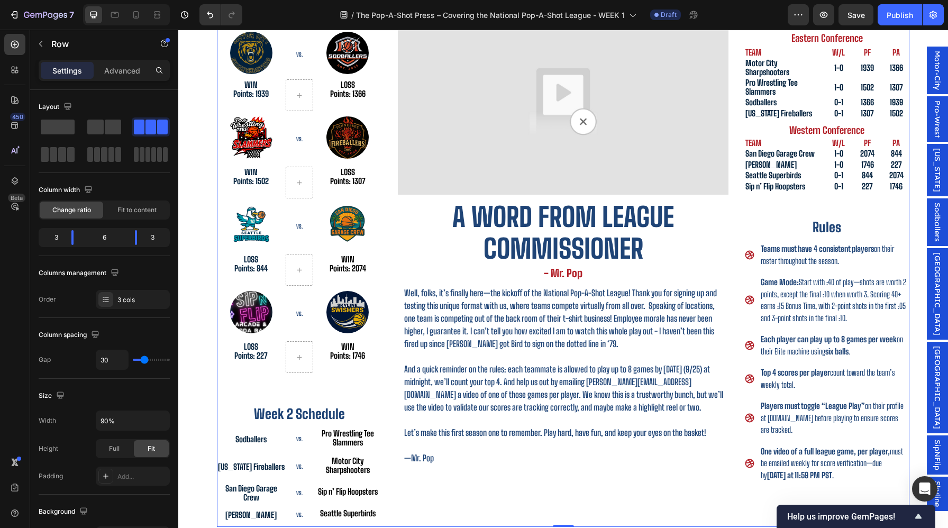
click at [932, 477] on div "Skyline" at bounding box center [937, 494] width 21 height 34
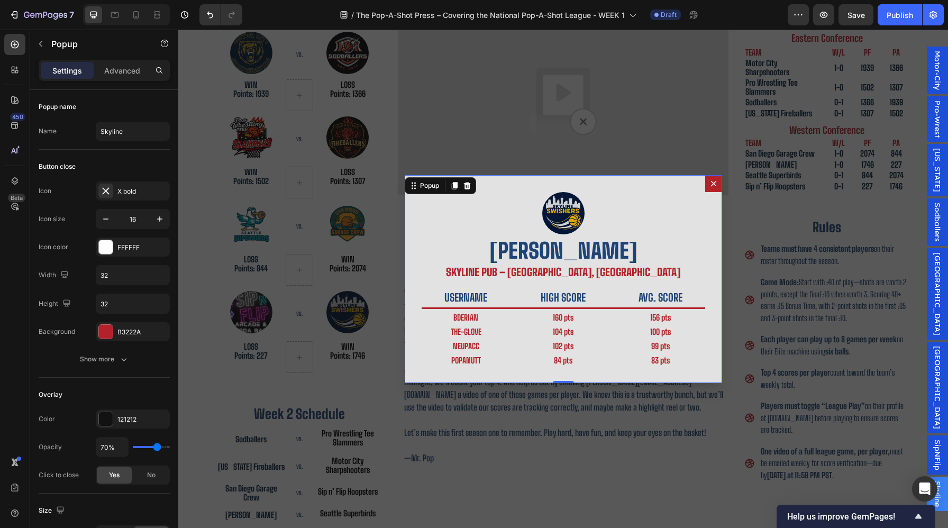
click at [711, 183] on icon "Dialog content" at bounding box center [714, 183] width 8 height 8
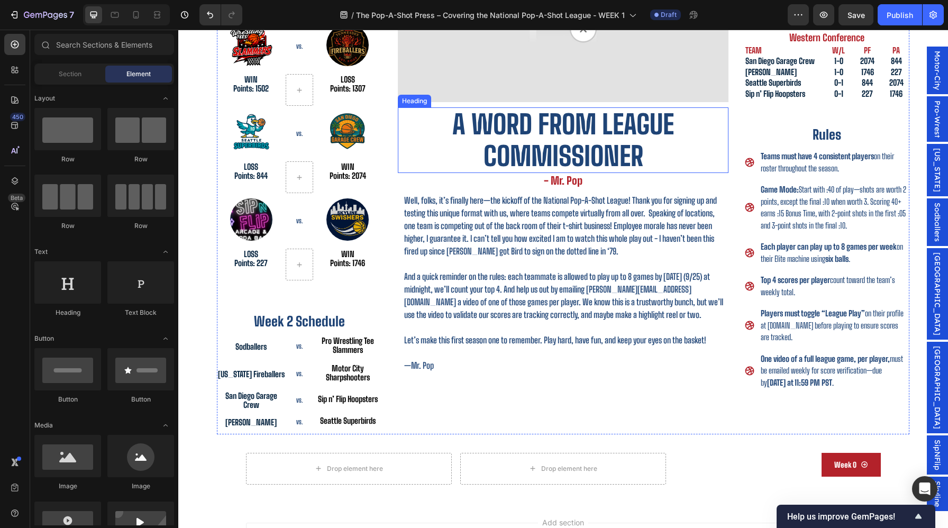
scroll to position [75, 0]
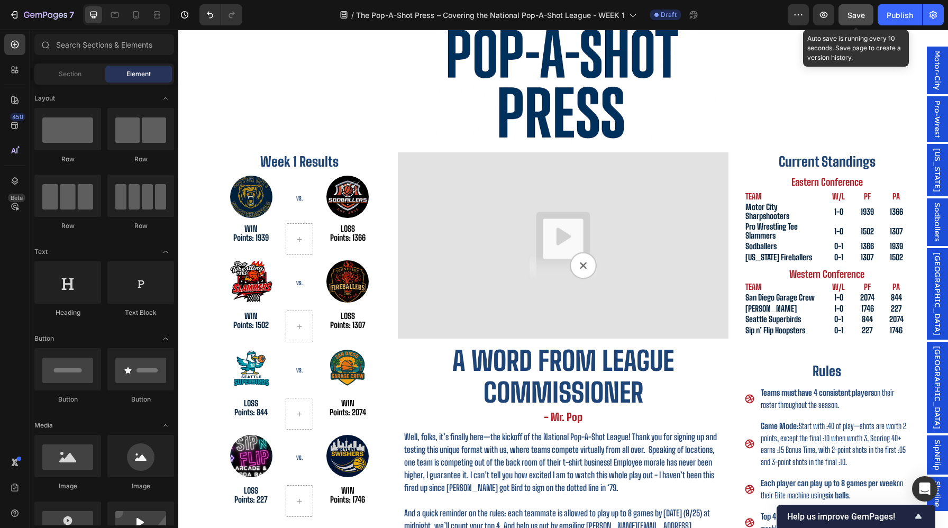
click at [856, 15] on span "Save" at bounding box center [856, 15] width 17 height 9
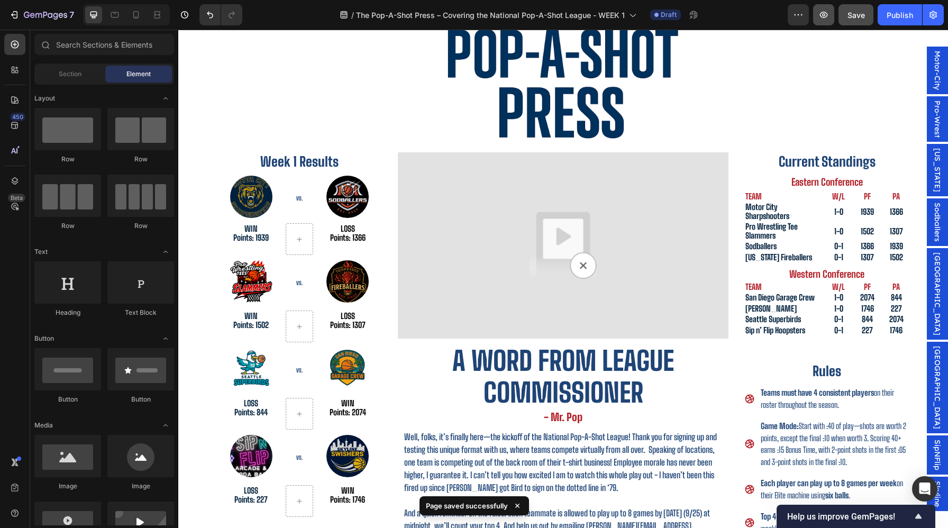
click at [822, 10] on icon "button" at bounding box center [824, 15] width 11 height 11
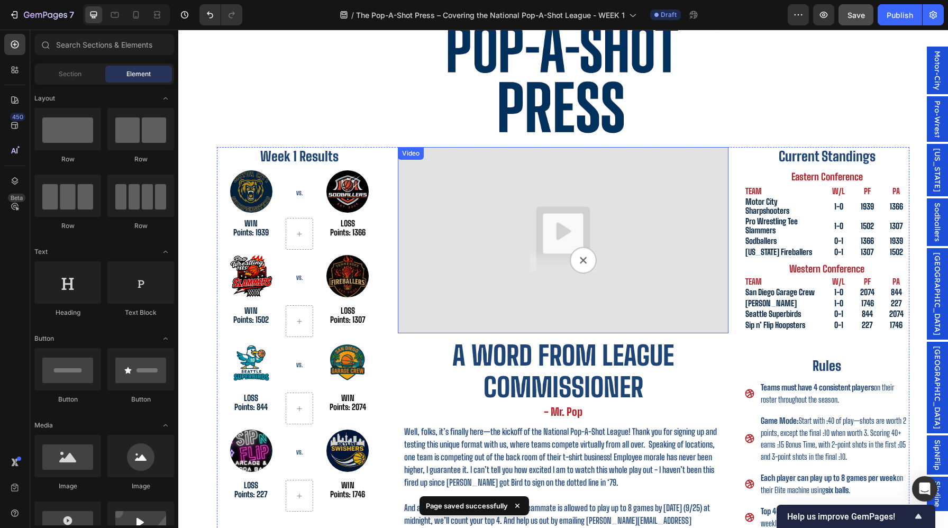
scroll to position [120, 0]
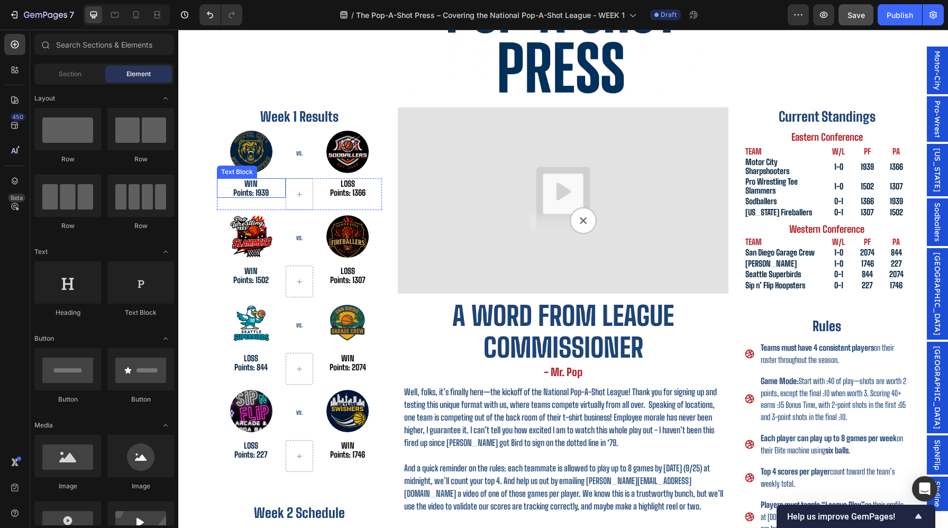
click at [257, 186] on p "WIN" at bounding box center [251, 183] width 67 height 9
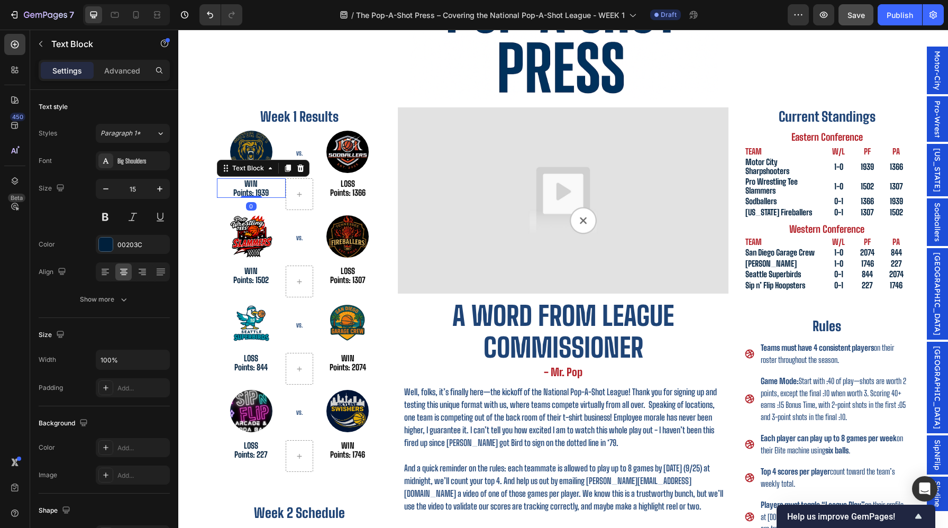
click at [257, 186] on p "WIN" at bounding box center [251, 183] width 67 height 9
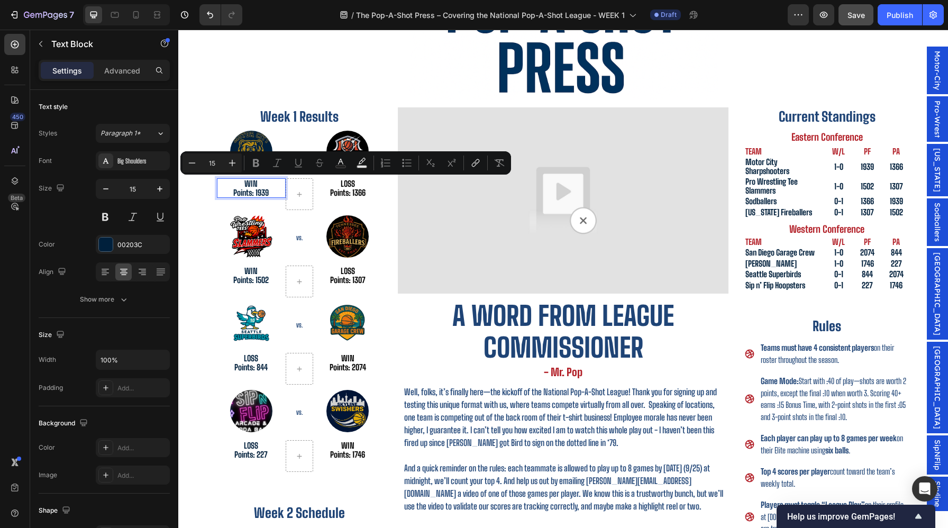
click at [252, 185] on p "WIN" at bounding box center [251, 183] width 67 height 9
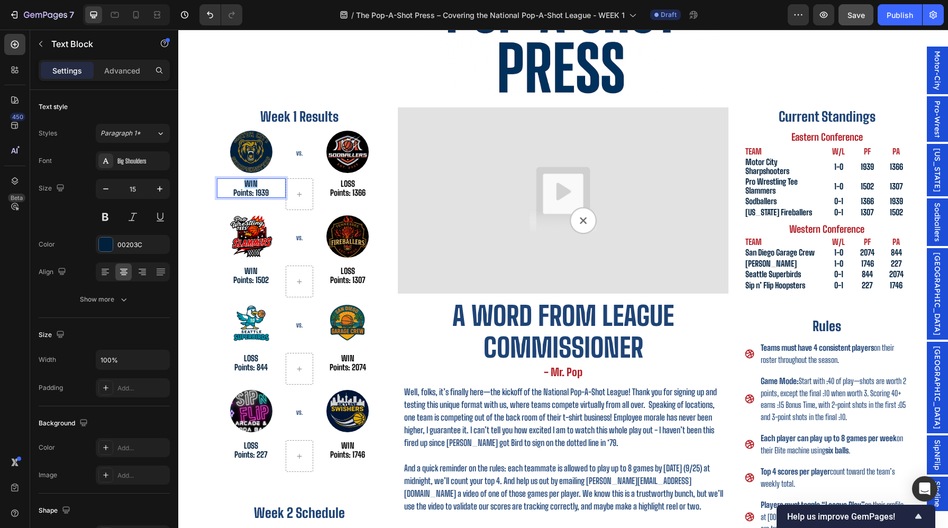
click at [252, 185] on p "WIN" at bounding box center [251, 183] width 67 height 9
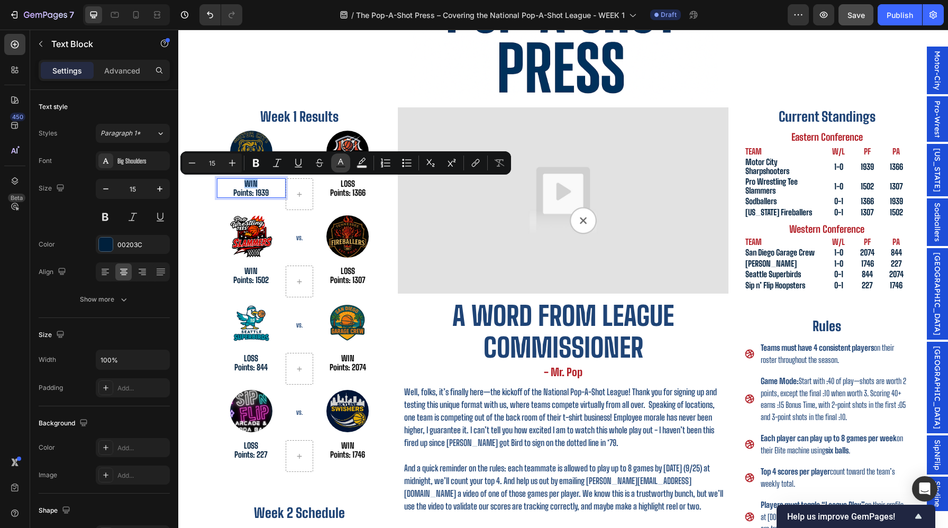
click at [343, 166] on rect "Editor contextual toolbar" at bounding box center [341, 167] width 10 height 3
type input "00203C"
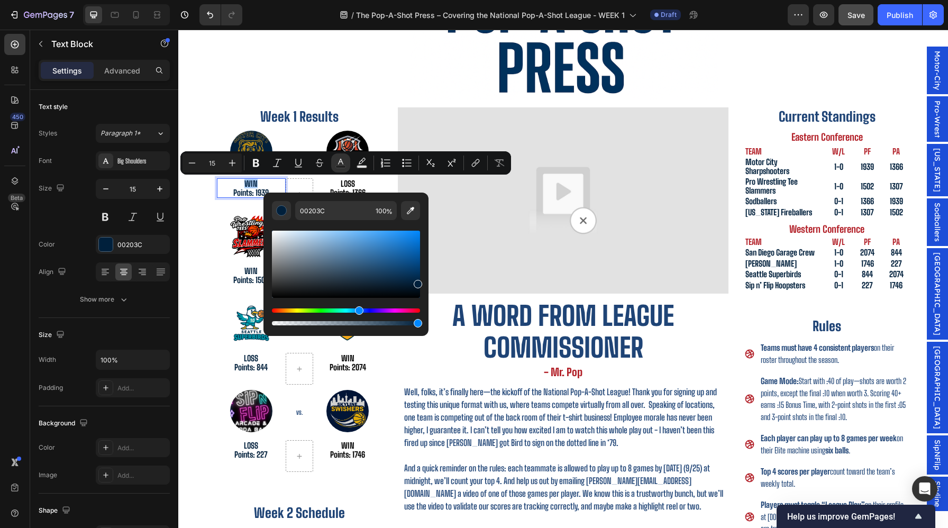
click at [330, 312] on div "Hue" at bounding box center [346, 311] width 148 height 4
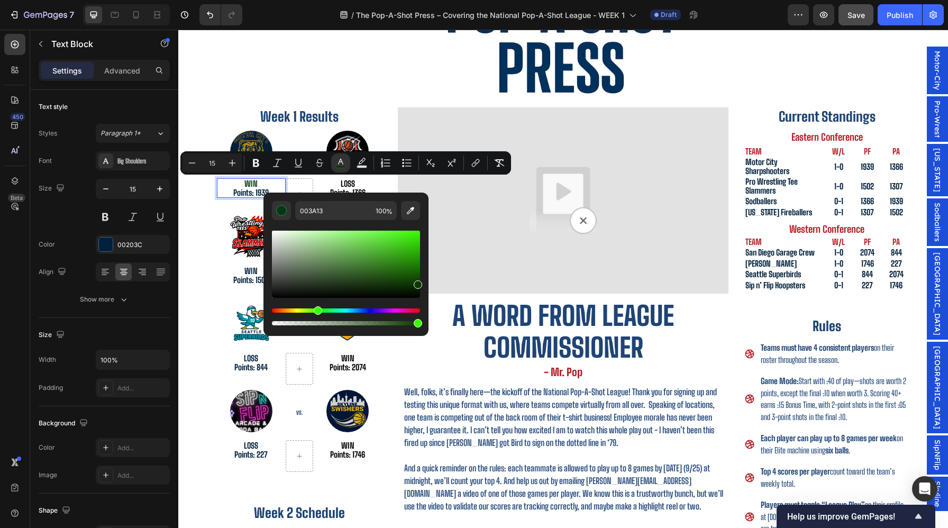
drag, startPoint x: 330, startPoint y: 312, endPoint x: 316, endPoint y: 312, distance: 13.8
click at [316, 312] on div "Hue" at bounding box center [318, 310] width 8 height 8
click at [393, 243] on div "Editor contextual toolbar" at bounding box center [346, 264] width 148 height 67
click at [397, 252] on div "Editor contextual toolbar" at bounding box center [346, 264] width 148 height 67
click at [391, 255] on div "Editor contextual toolbar" at bounding box center [346, 264] width 148 height 67
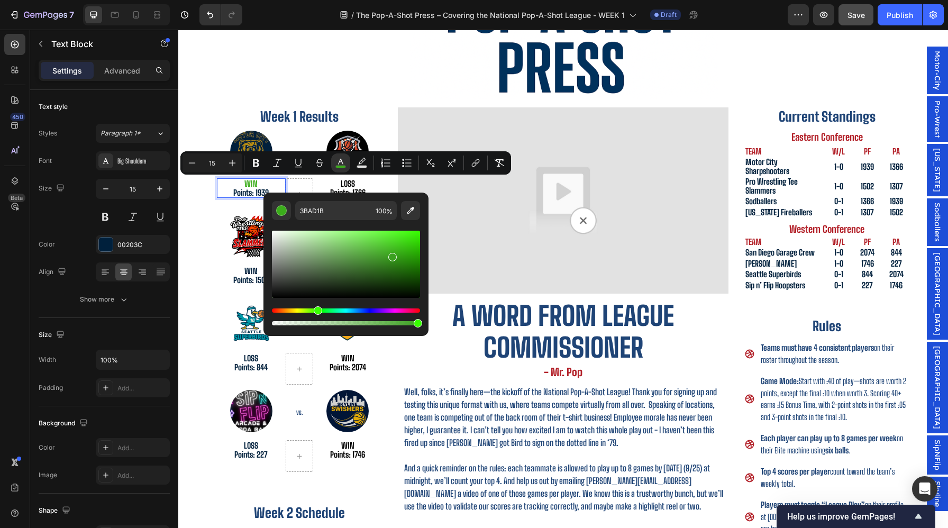
type input "3BA020"
click at [332, 213] on input "3BA020" at bounding box center [333, 210] width 76 height 19
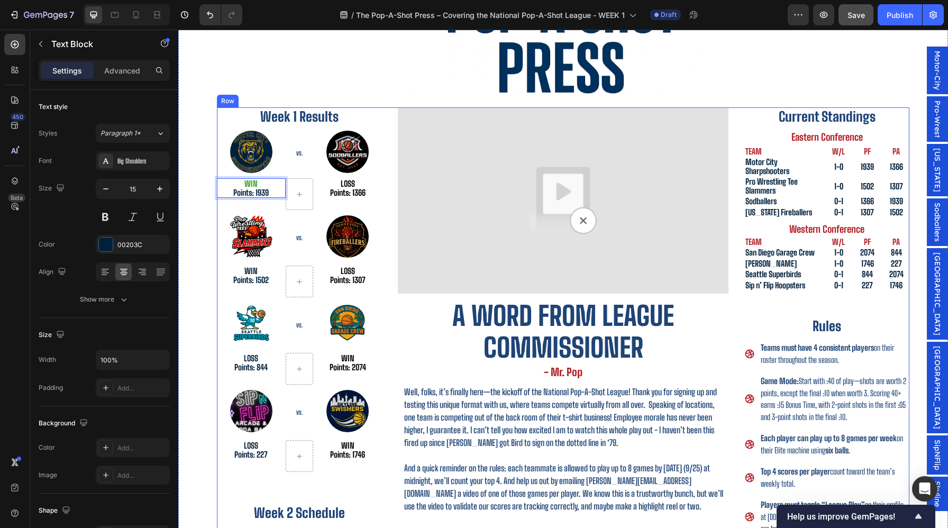
click at [248, 268] on p "WIN" at bounding box center [251, 271] width 67 height 9
click at [250, 269] on p "WIN" at bounding box center [251, 271] width 67 height 9
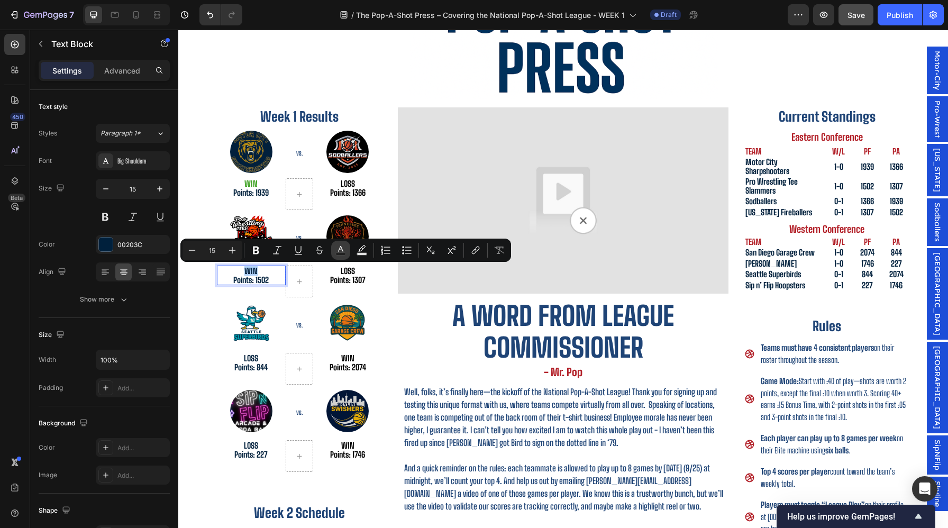
click at [334, 252] on button "Text Color" at bounding box center [340, 250] width 19 height 19
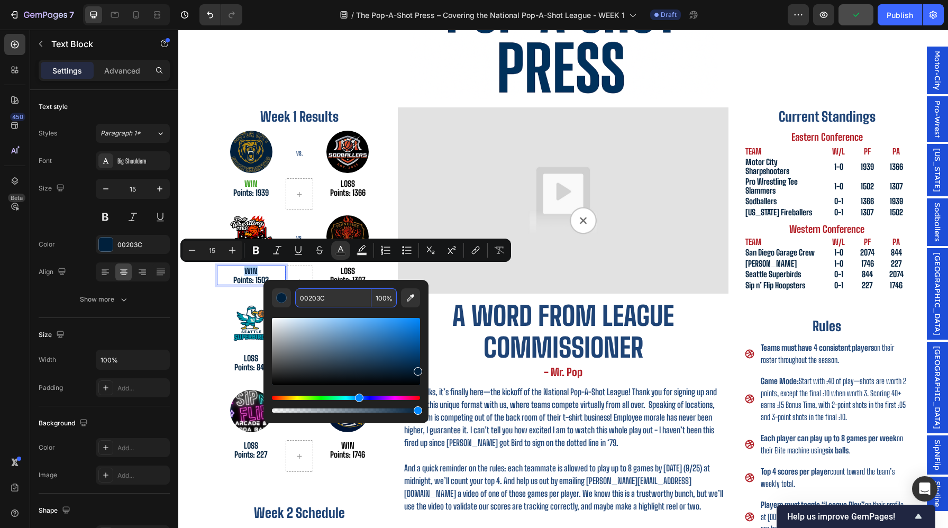
click at [340, 293] on input "00203C" at bounding box center [333, 297] width 76 height 19
paste input "3BA020"
type input "3BA020"
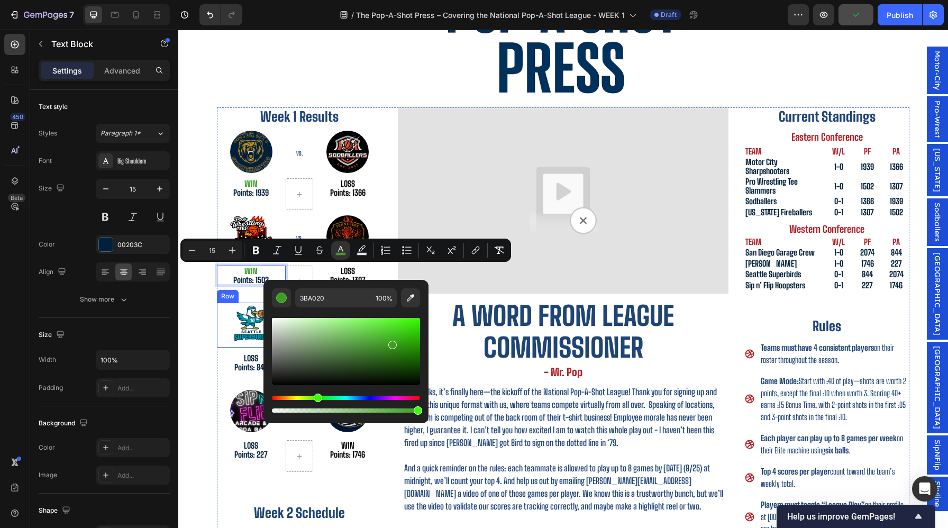
click at [248, 350] on div "Week 1 Results Heading Image VS. Heading Image Row WIN Points: 1939 Text Block …" at bounding box center [299, 366] width 165 height 519
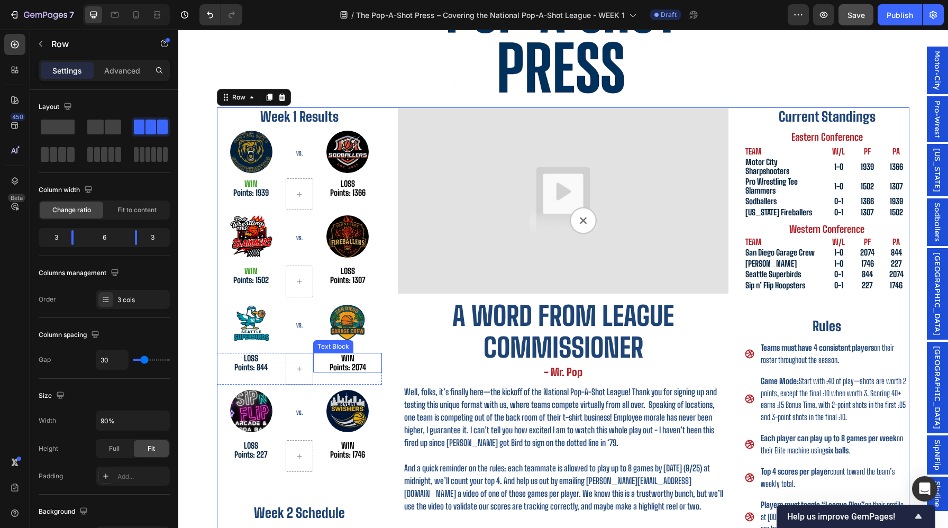
click at [343, 359] on p "WIN" at bounding box center [347, 358] width 67 height 9
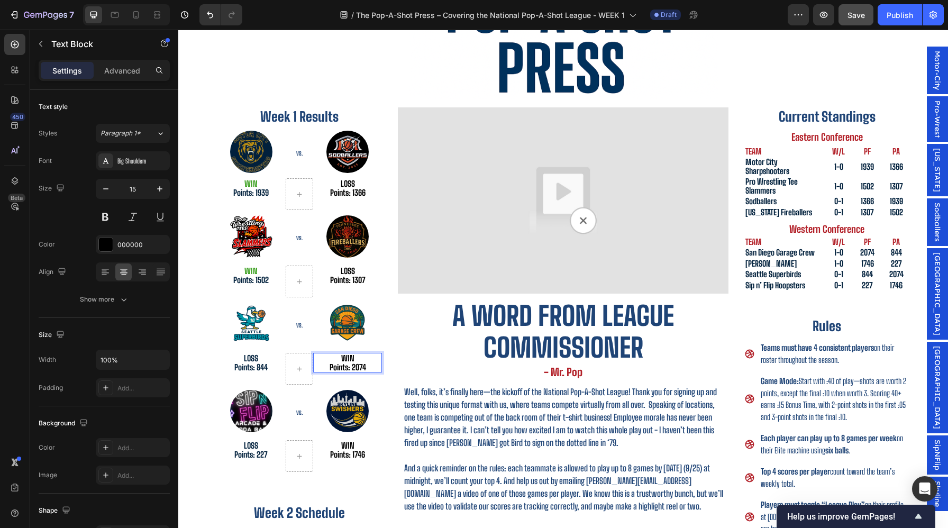
click at [345, 359] on p "WIN" at bounding box center [347, 358] width 67 height 9
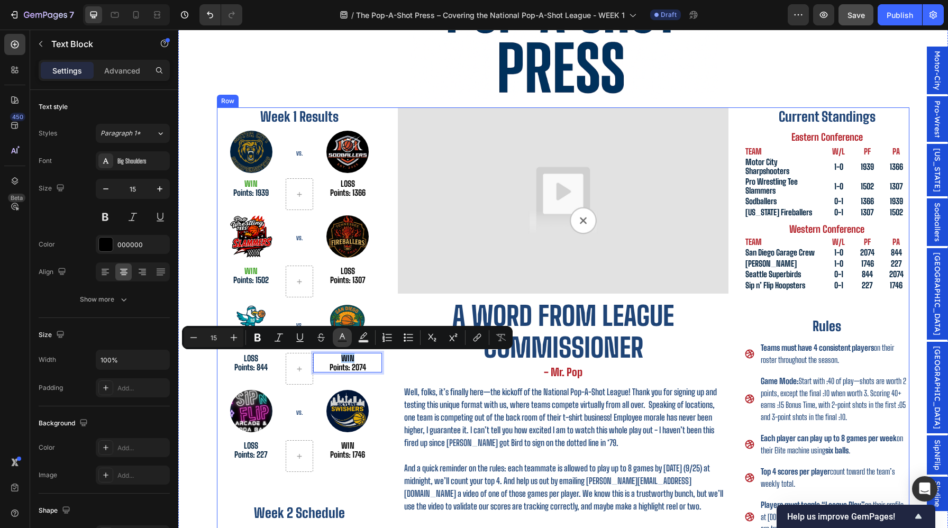
click at [344, 342] on rect "Editor contextual toolbar" at bounding box center [343, 341] width 10 height 3
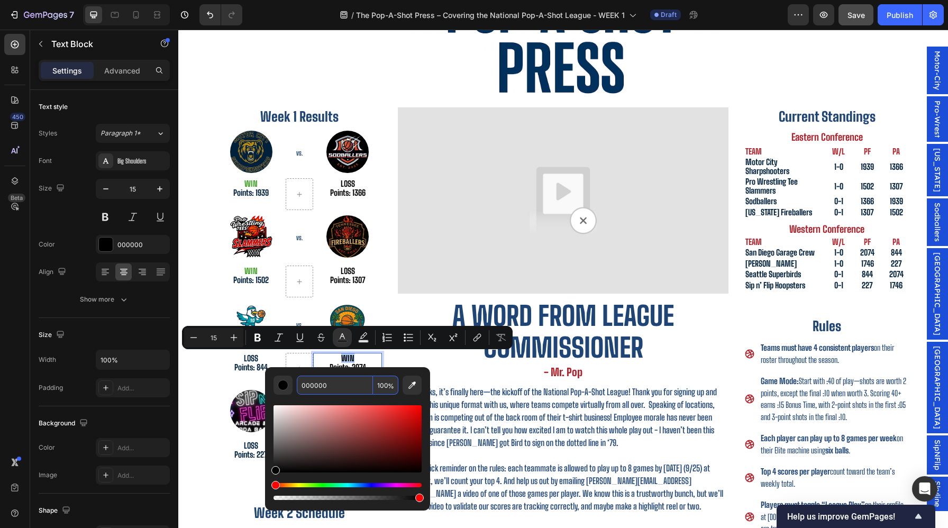
click at [336, 384] on input "000000" at bounding box center [335, 385] width 76 height 19
paste input "3BA02"
type input "3BA020"
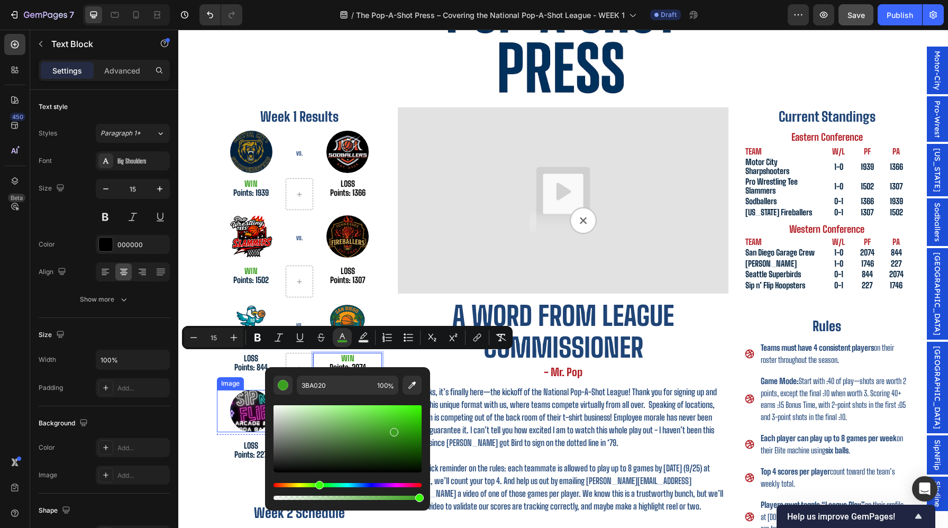
click at [241, 393] on img at bounding box center [251, 411] width 42 height 42
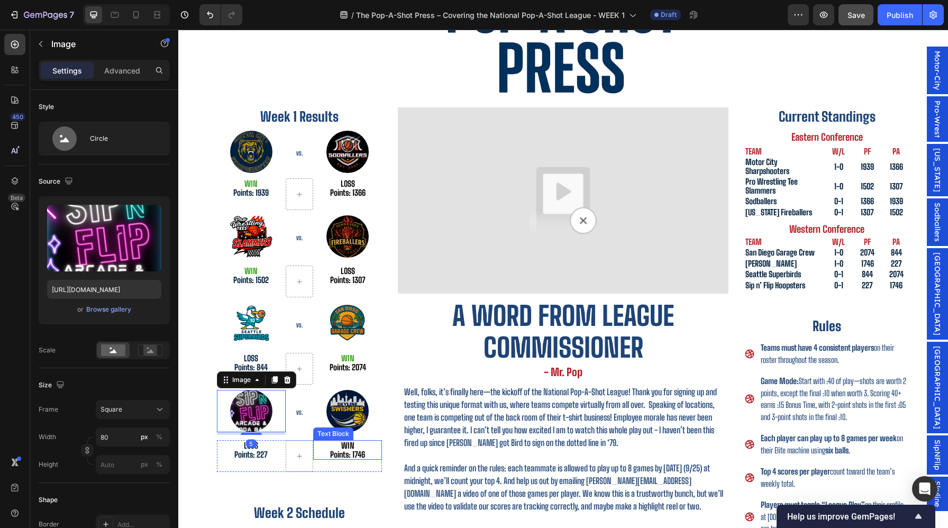
click at [342, 441] on p "WIN" at bounding box center [347, 445] width 67 height 9
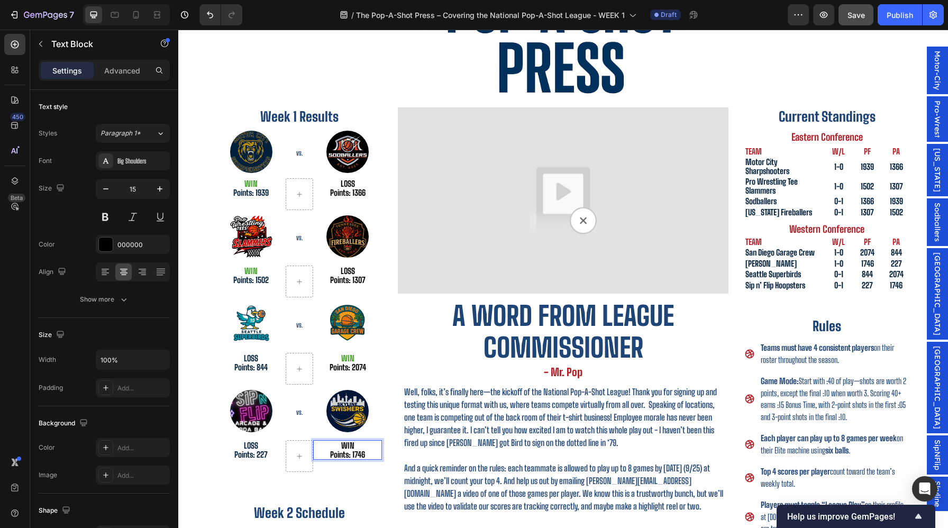
click at [347, 444] on p "WIN" at bounding box center [347, 445] width 67 height 9
click at [347, 445] on p "WIN" at bounding box center [347, 445] width 67 height 9
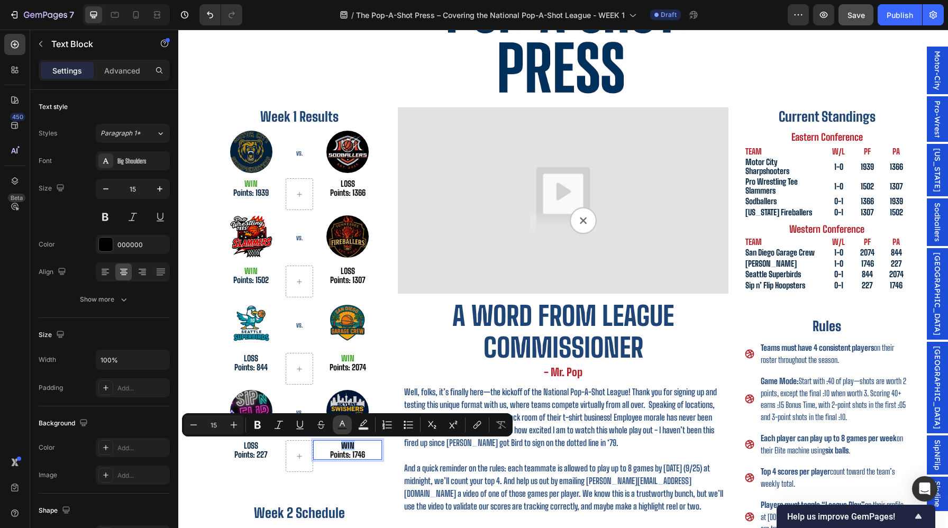
click at [346, 423] on icon "Editor contextual toolbar" at bounding box center [342, 425] width 11 height 11
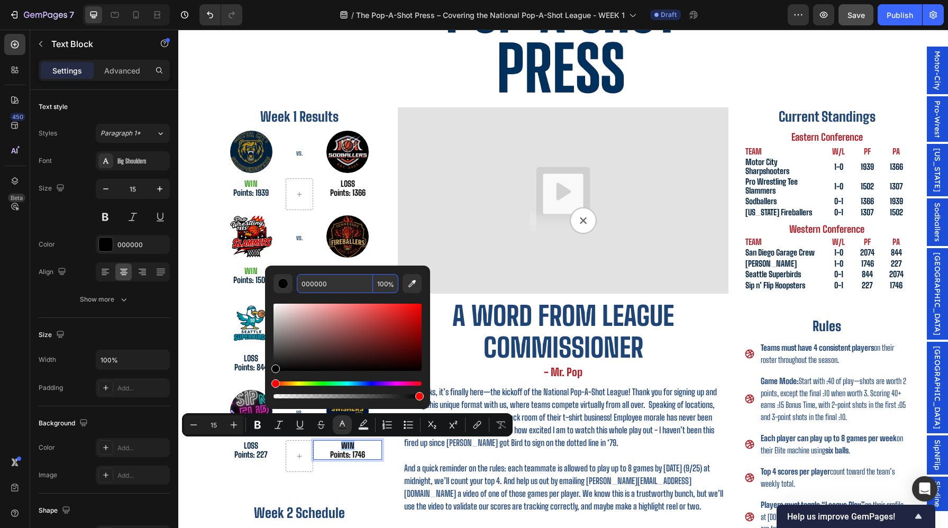
click at [330, 289] on input "000000" at bounding box center [335, 283] width 76 height 19
paste input "3BA02"
type input "3BA020"
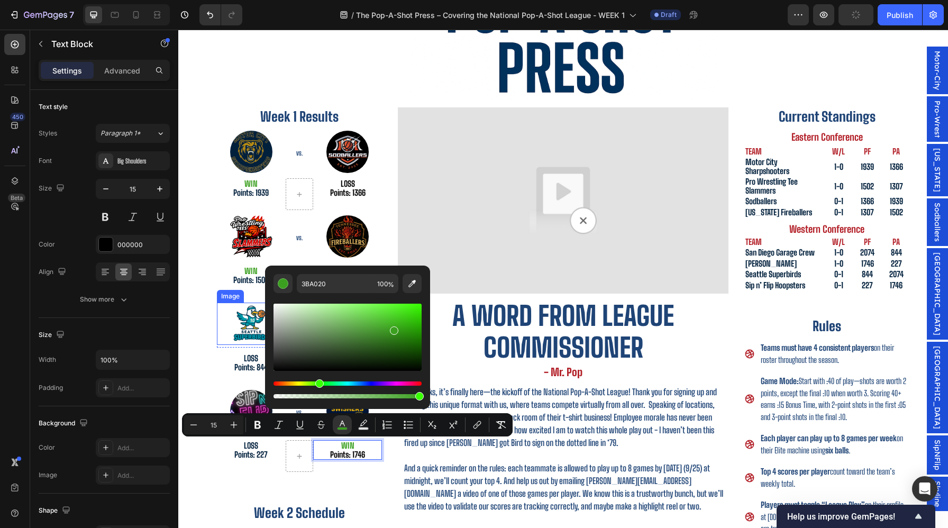
click at [232, 337] on img at bounding box center [251, 324] width 42 height 42
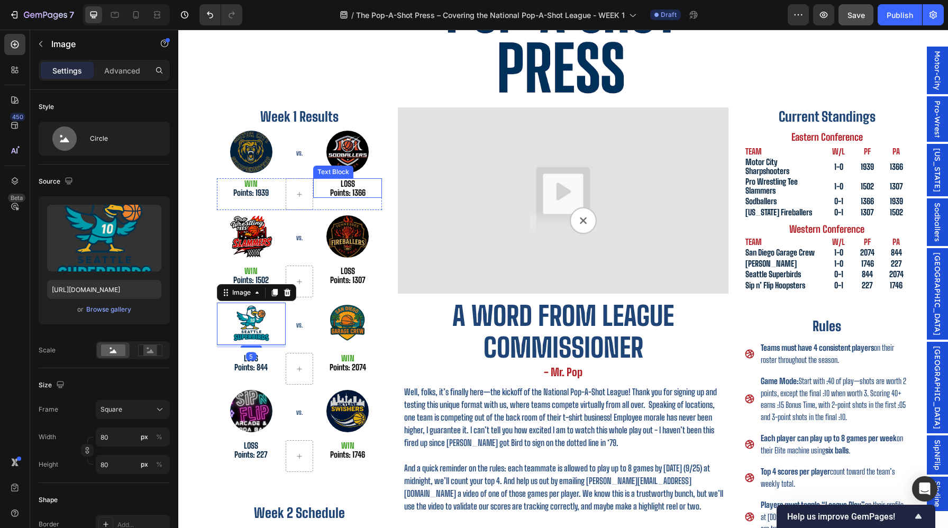
click at [345, 185] on p "LOSS" at bounding box center [347, 183] width 67 height 9
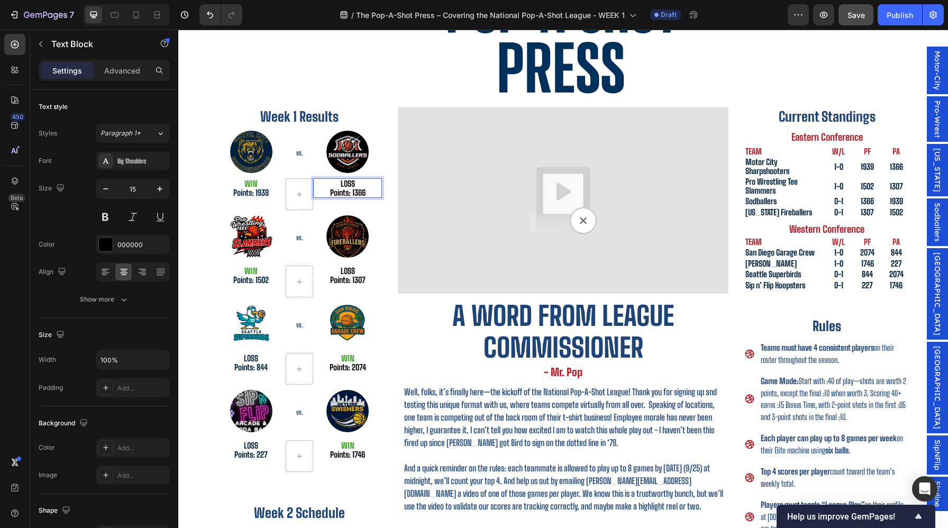
click at [351, 184] on p "LOSS" at bounding box center [347, 183] width 67 height 9
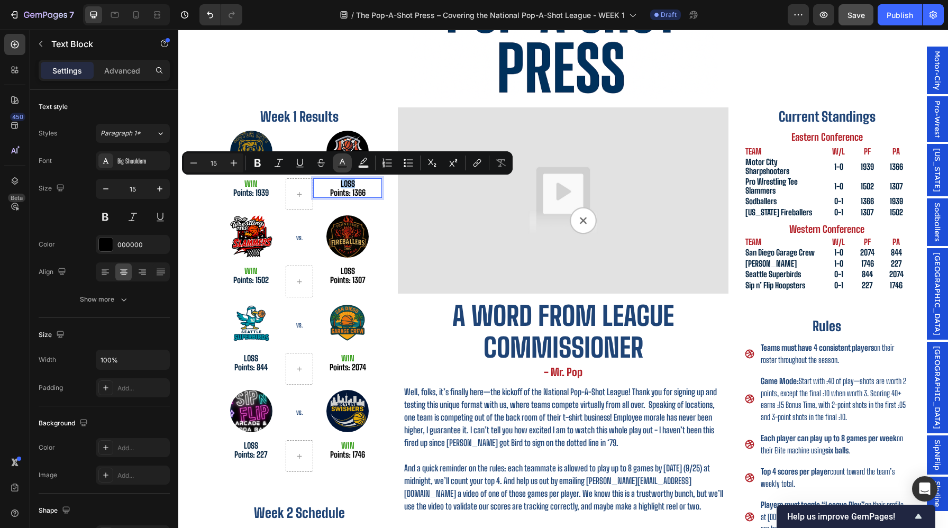
click at [347, 165] on icon "Editor contextual toolbar" at bounding box center [342, 163] width 11 height 11
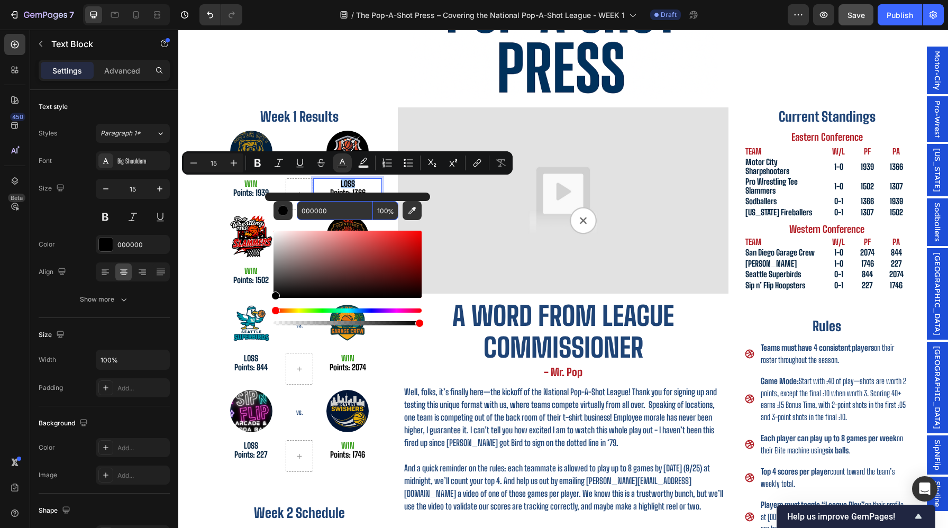
click at [328, 210] on input "000000" at bounding box center [335, 210] width 76 height 19
type input "B3222A"
click at [227, 207] on div "WIN Points: 1939 Text Block" at bounding box center [251, 194] width 69 height 32
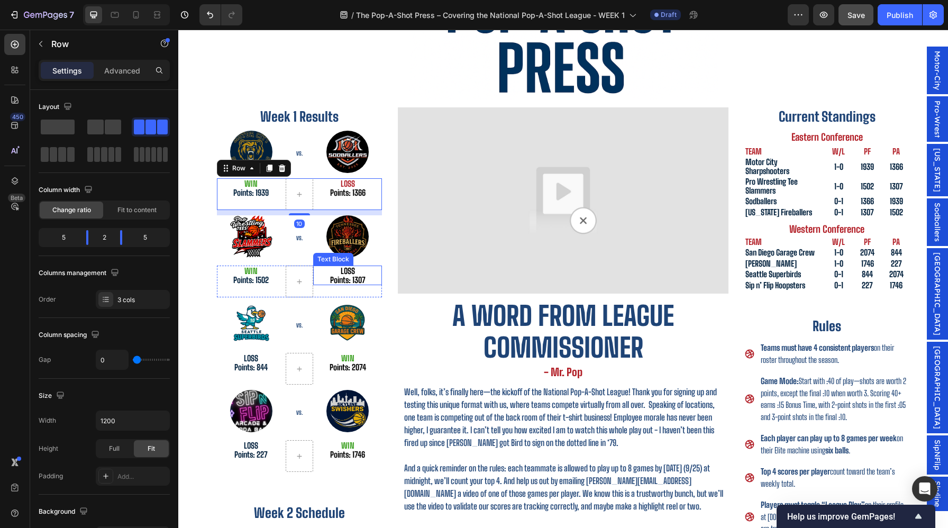
click at [340, 271] on p "LOSS" at bounding box center [347, 271] width 67 height 9
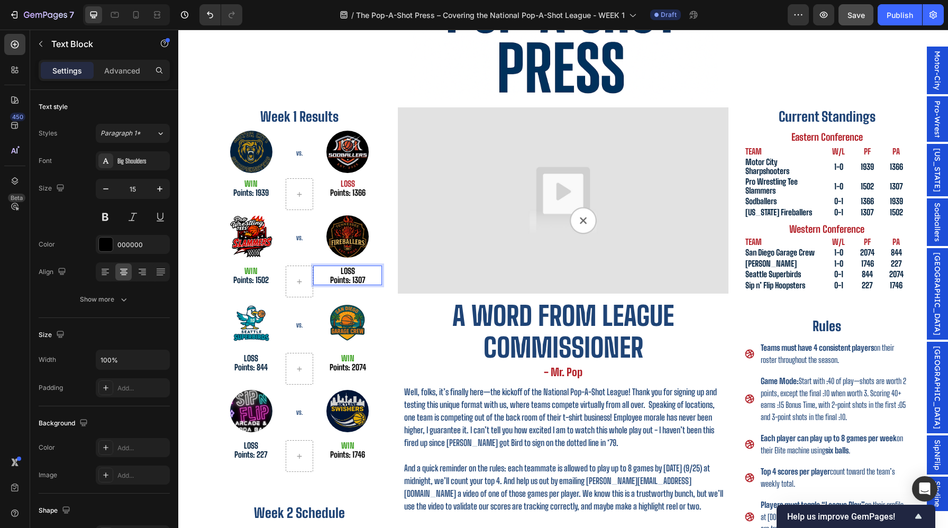
click at [343, 269] on p "LOSS" at bounding box center [347, 271] width 67 height 9
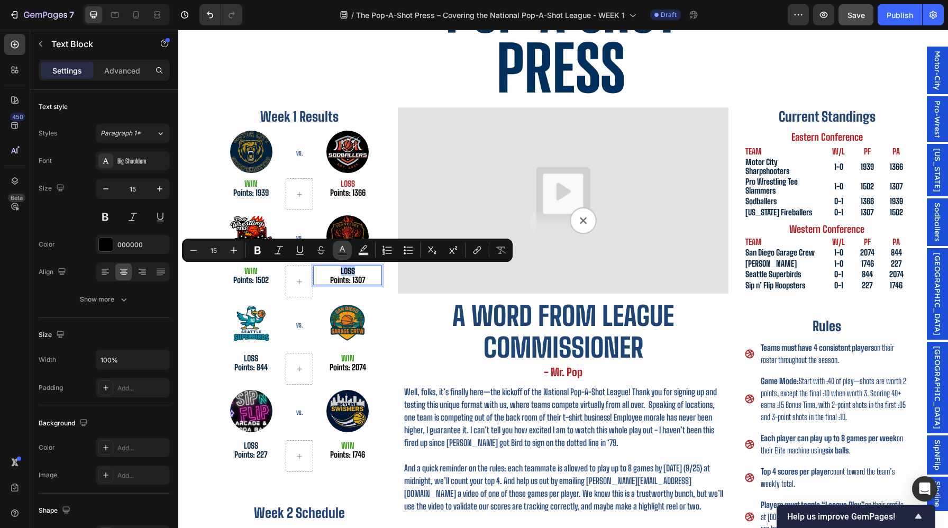
click at [342, 249] on icon "Editor contextual toolbar" at bounding box center [342, 250] width 11 height 11
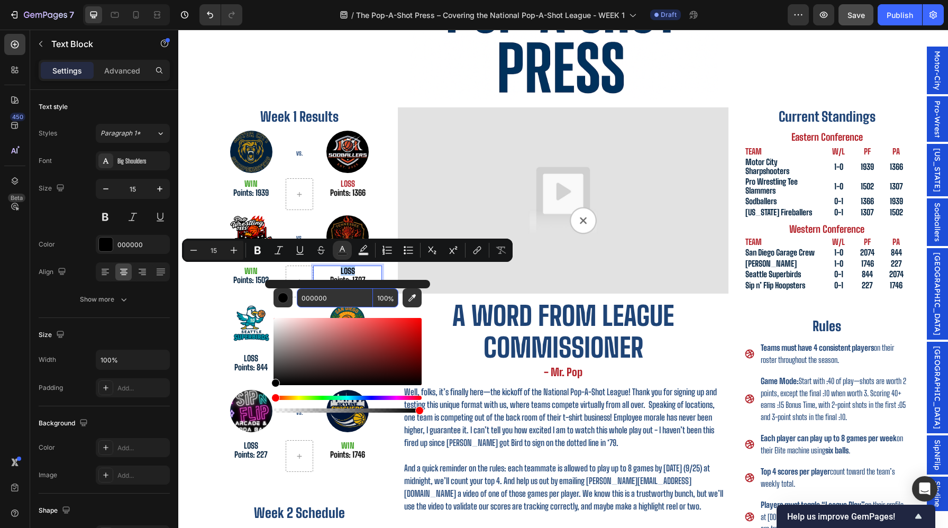
click at [338, 302] on input "000000" at bounding box center [335, 297] width 76 height 19
type input "B3222A"
click at [196, 350] on div "September 26th, 2025 Heading Issue Two Heading Row Image Row Week 1 Results Hea…" at bounding box center [563, 313] width 770 height 728
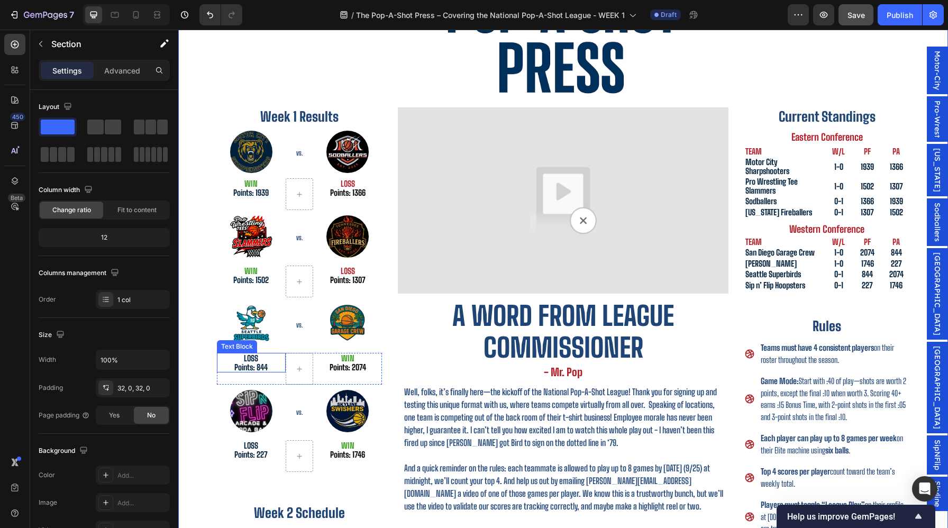
click at [257, 359] on p "LOSS" at bounding box center [251, 358] width 67 height 9
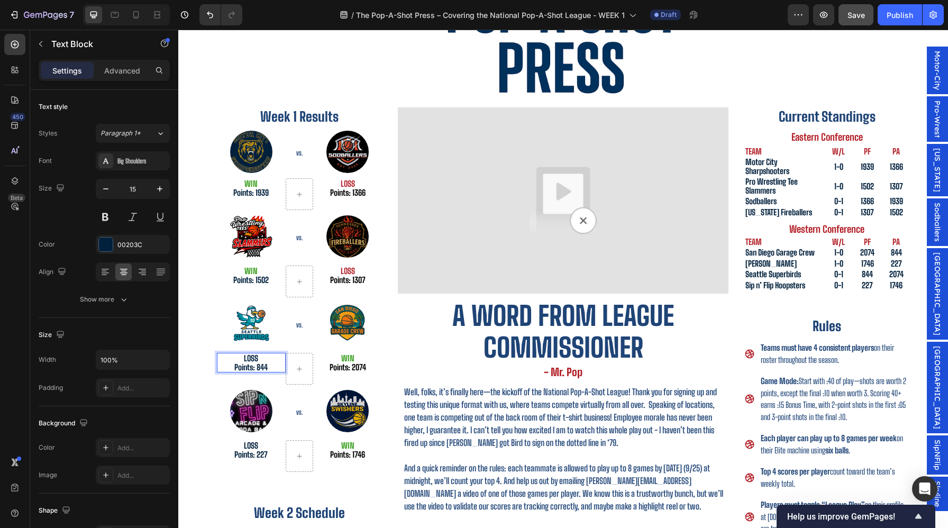
click at [249, 359] on p "LOSS" at bounding box center [251, 358] width 67 height 9
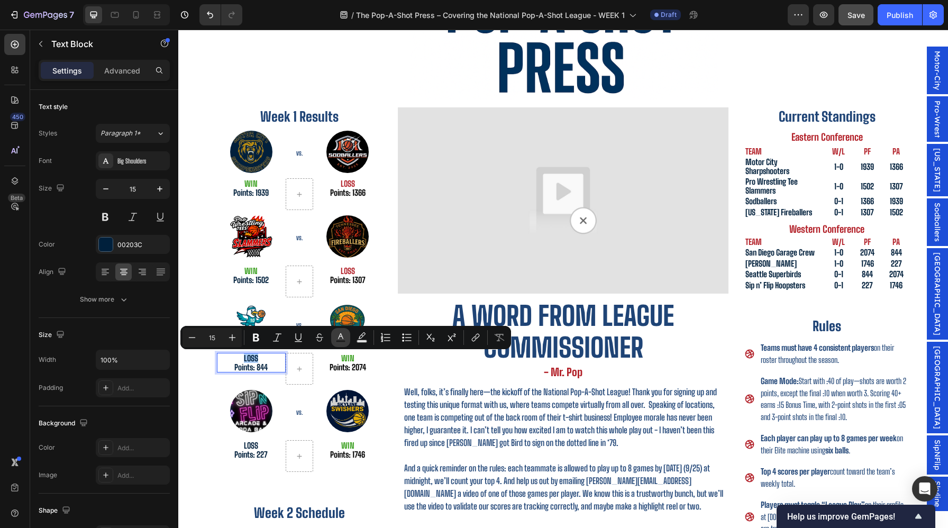
click at [339, 339] on icon "Editor contextual toolbar" at bounding box center [341, 337] width 11 height 11
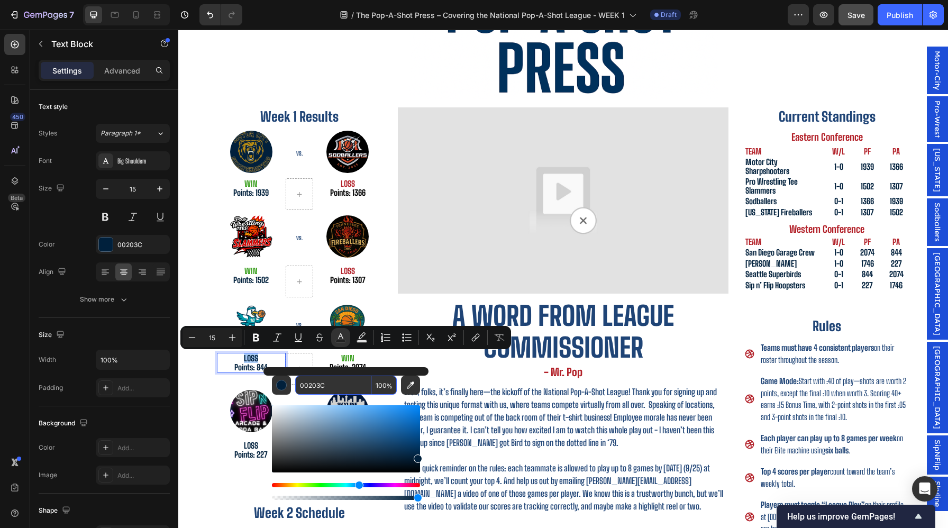
click at [331, 387] on input "00203C" at bounding box center [333, 385] width 76 height 19
type input "B3222A"
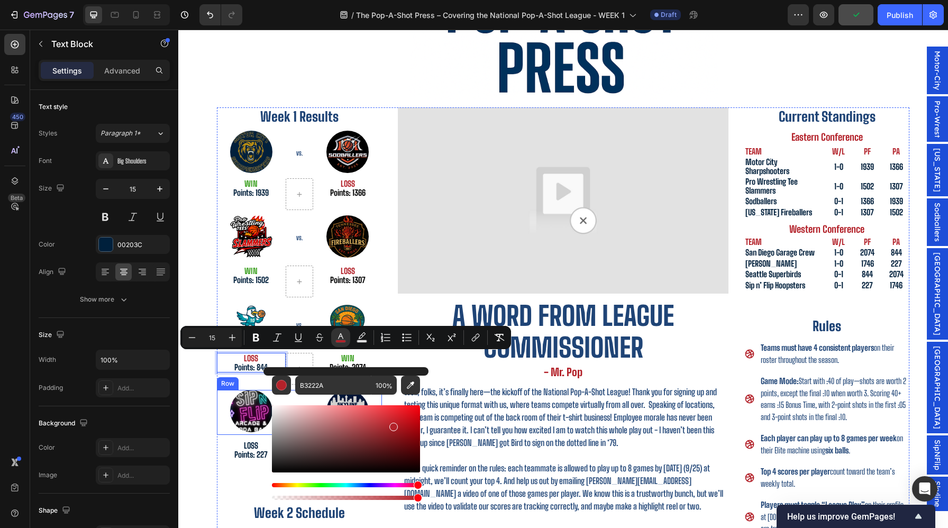
click at [248, 446] on p "LOSS" at bounding box center [251, 445] width 67 height 9
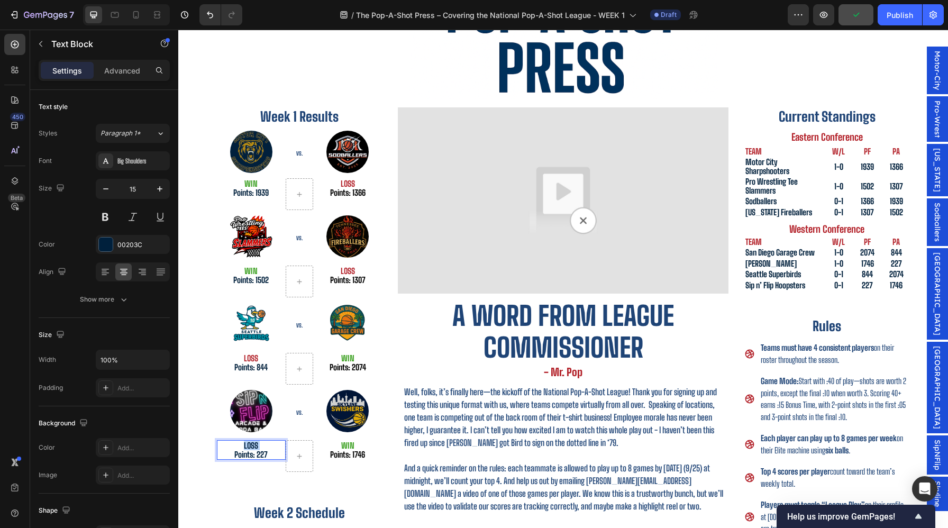
click at [248, 446] on p "LOSS" at bounding box center [251, 445] width 67 height 9
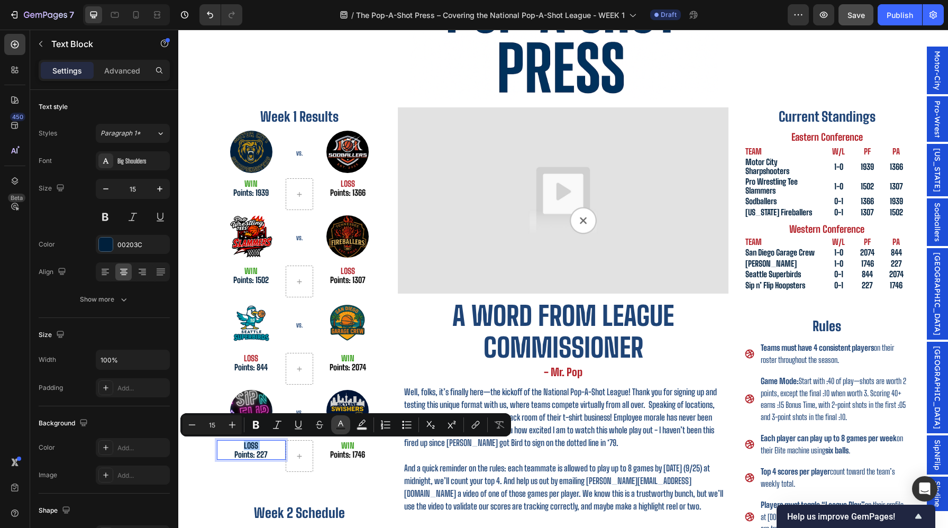
click at [338, 430] on button "Text Color" at bounding box center [340, 424] width 19 height 19
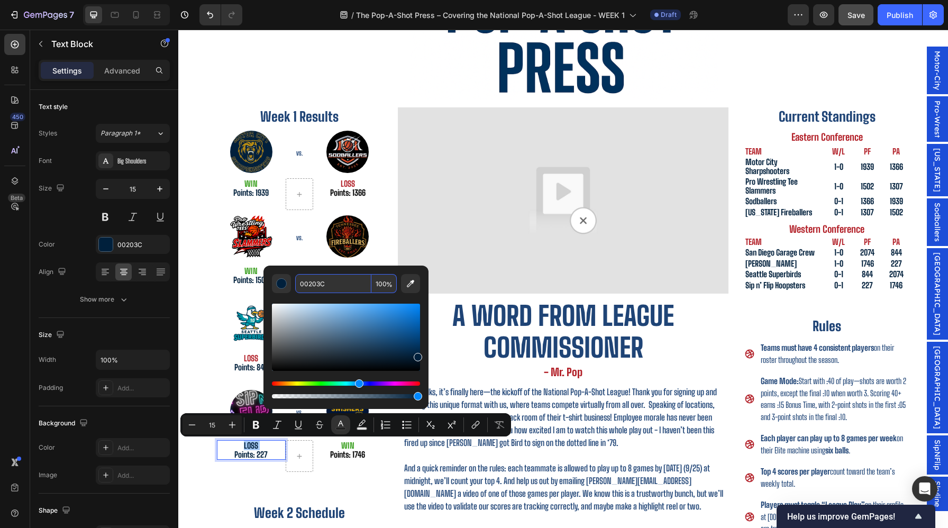
click at [311, 286] on input "00203C" at bounding box center [333, 283] width 76 height 19
type input "B3222A"
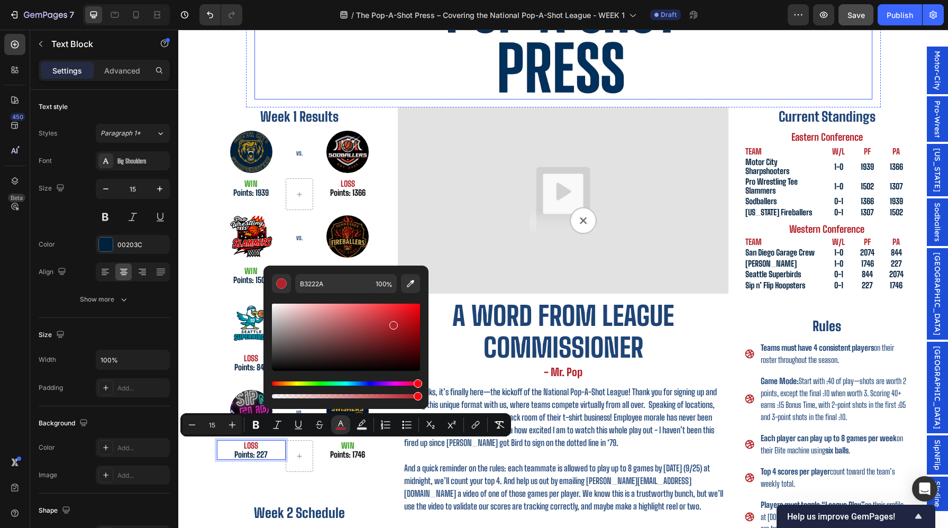
click at [365, 40] on div at bounding box center [564, 25] width 618 height 150
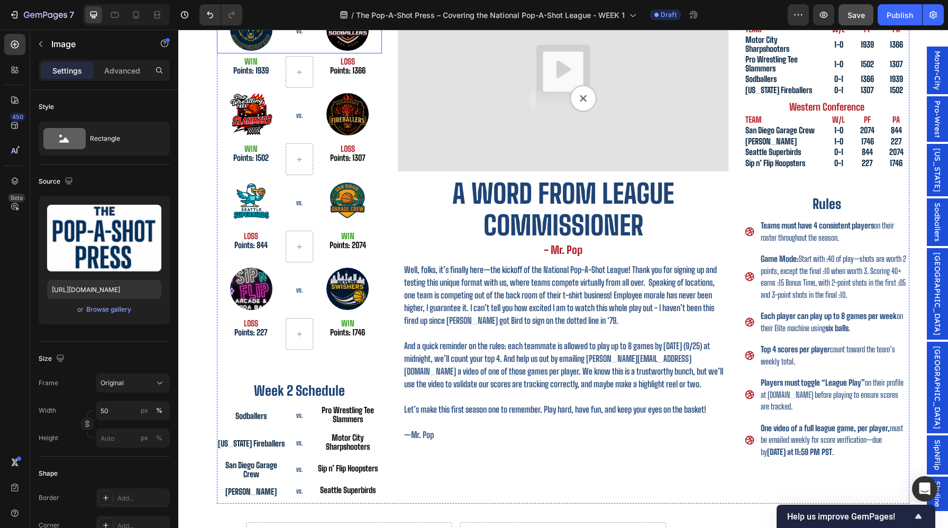
scroll to position [243, 0]
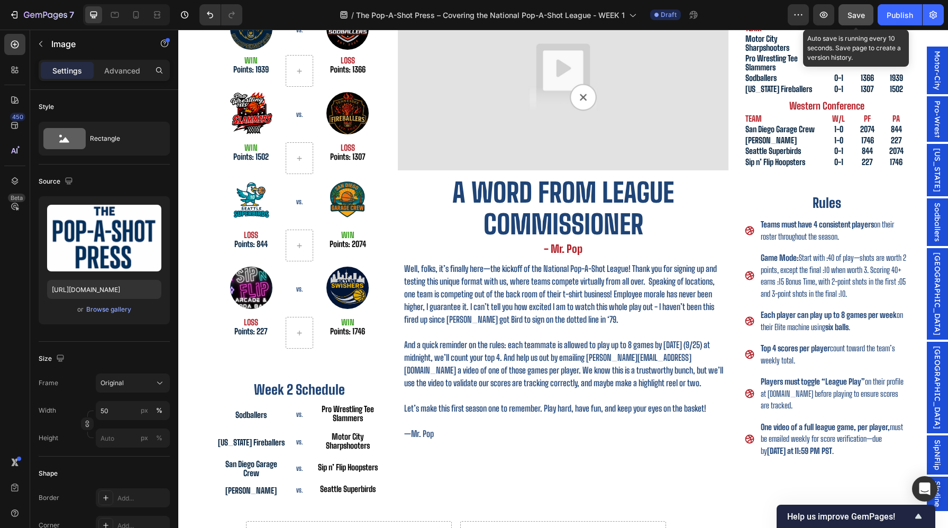
click at [857, 17] on span "Save" at bounding box center [856, 15] width 17 height 9
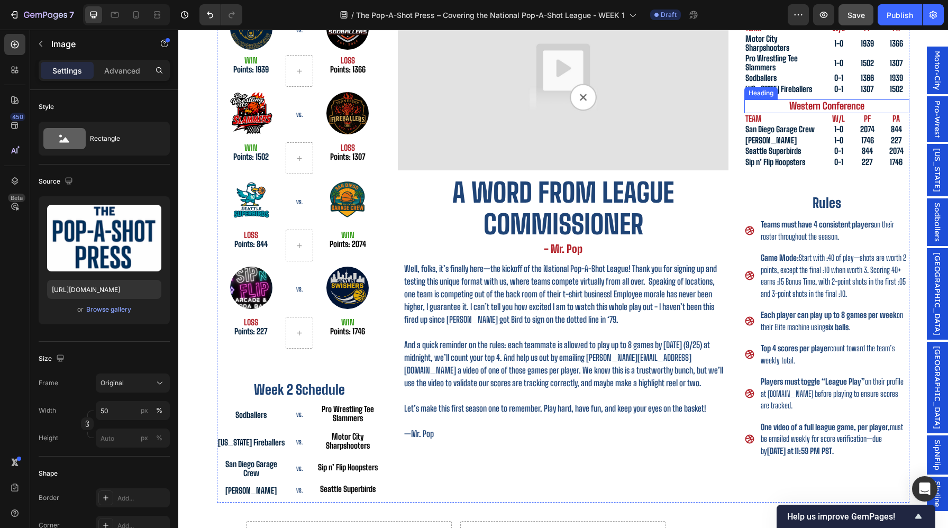
scroll to position [0, 0]
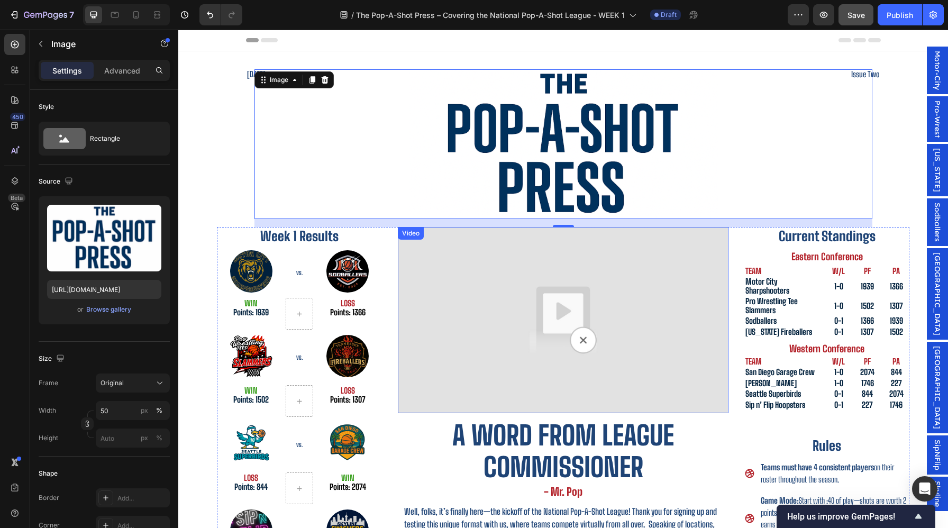
click at [639, 310] on img at bounding box center [563, 320] width 331 height 186
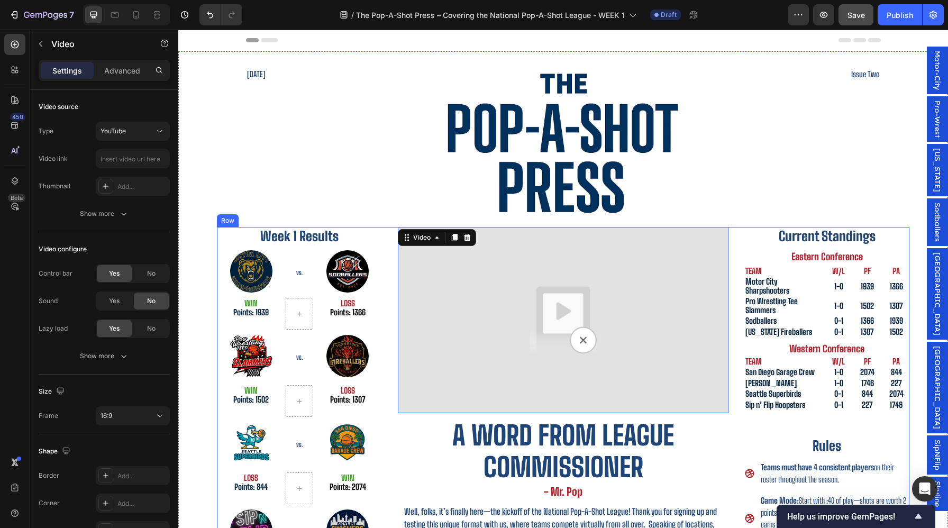
click at [735, 296] on div "Week 1 Results Heading Image VS. Heading Image Row WIN Points: 1939 Text Block …" at bounding box center [563, 486] width 693 height 519
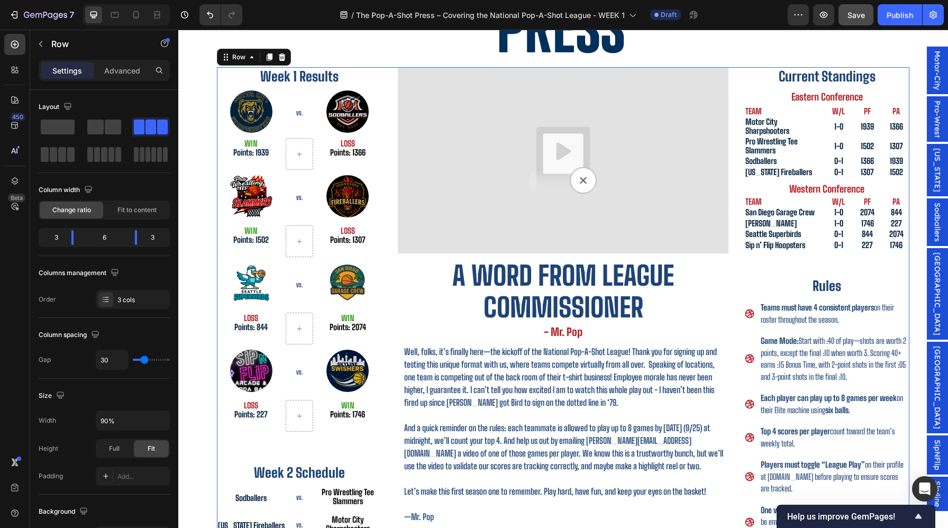
scroll to position [178, 0]
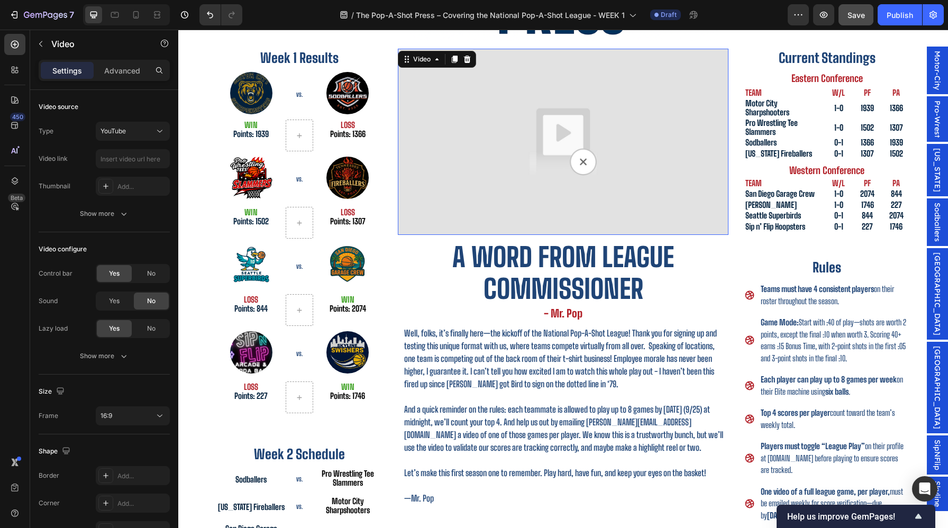
click at [708, 166] on img at bounding box center [563, 142] width 331 height 186
click at [392, 147] on div "Week 1 Results Heading Image VS. Heading Image Row WIN Points: 1939 Text Block …" at bounding box center [563, 308] width 693 height 519
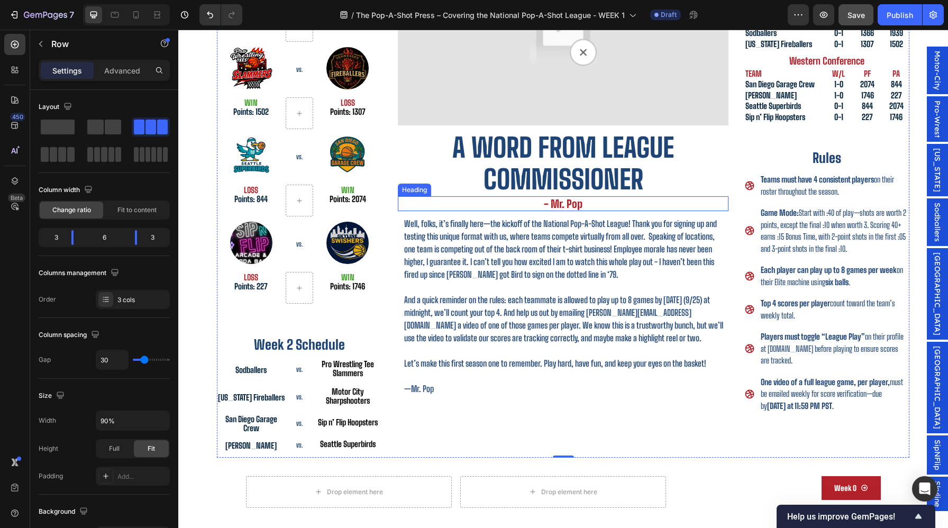
scroll to position [390, 0]
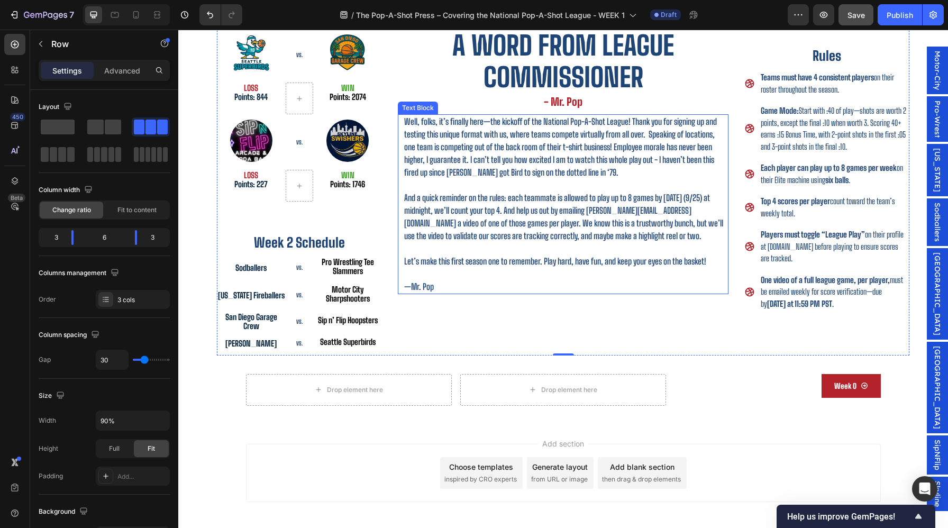
click at [467, 279] on p at bounding box center [565, 274] width 323 height 13
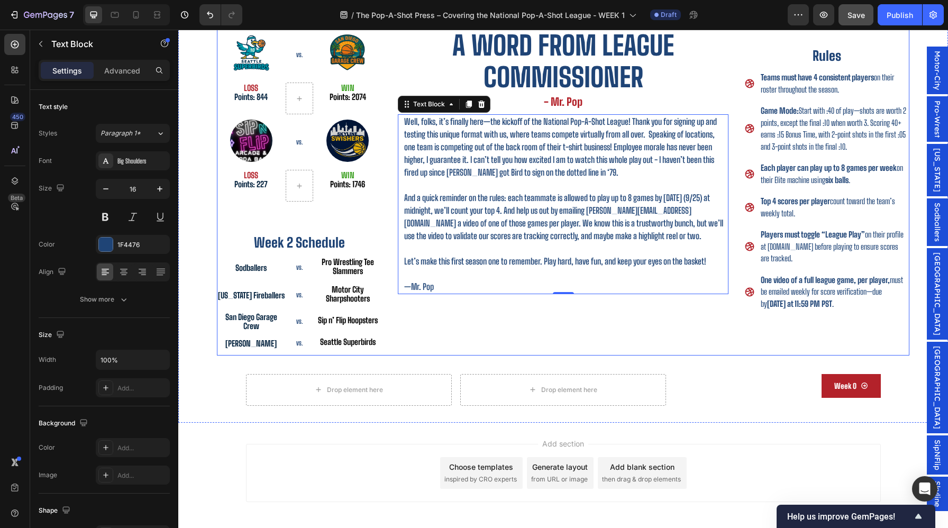
click at [460, 306] on div "Video A word from League Commissioner Heading - Mr. Pop Heading Well, folks, it…" at bounding box center [563, 96] width 331 height 519
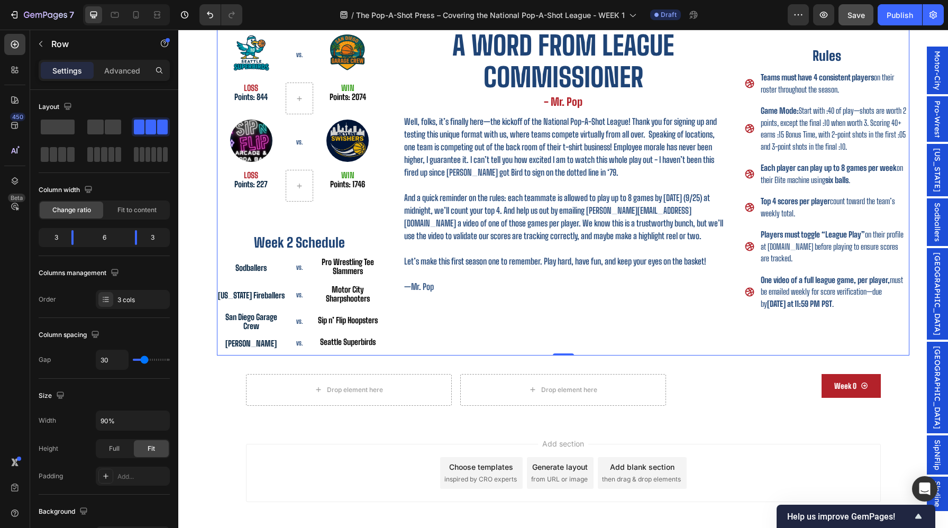
click at [716, 328] on div "Video A word from League Commissioner Heading - Mr. Pop Heading Well, folks, it…" at bounding box center [563, 96] width 331 height 519
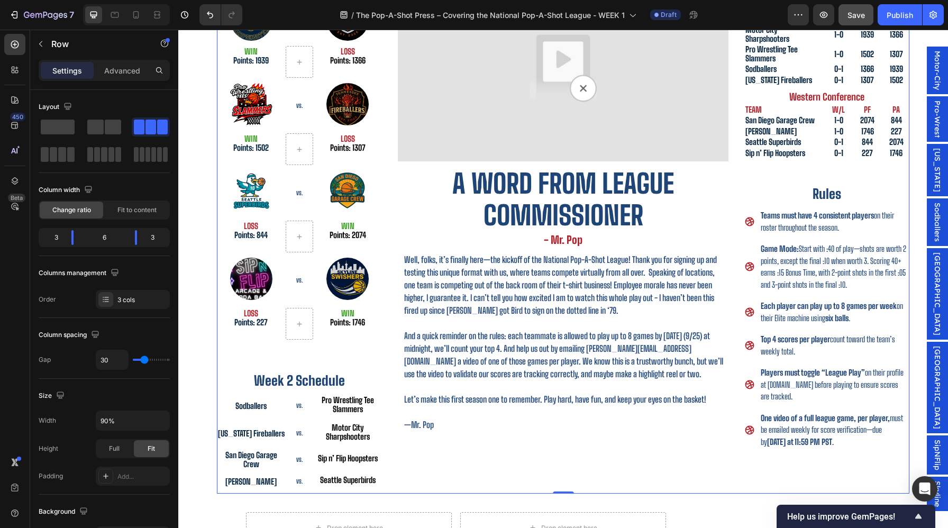
click at [734, 269] on div "Week 1 Results Heading Image VS. Heading Image Row WIN Points: 1939 Text Block …" at bounding box center [563, 234] width 693 height 519
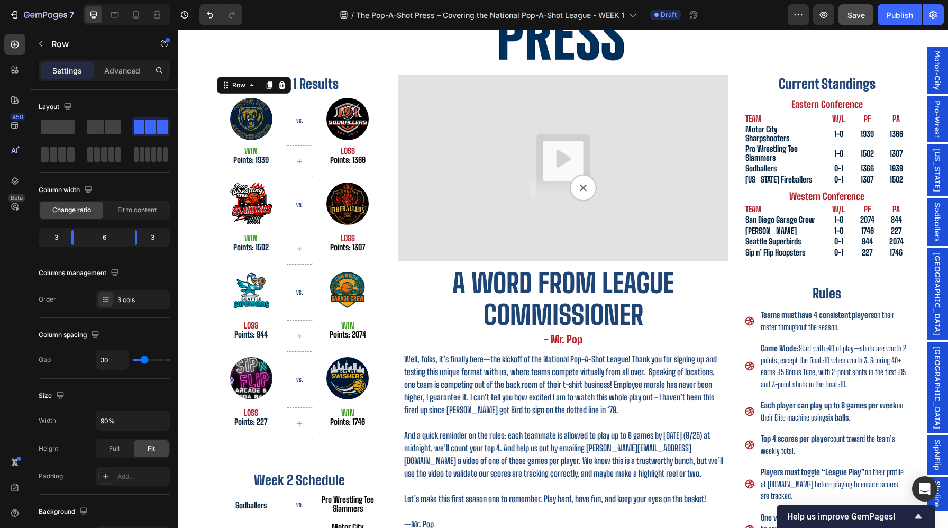
scroll to position [146, 0]
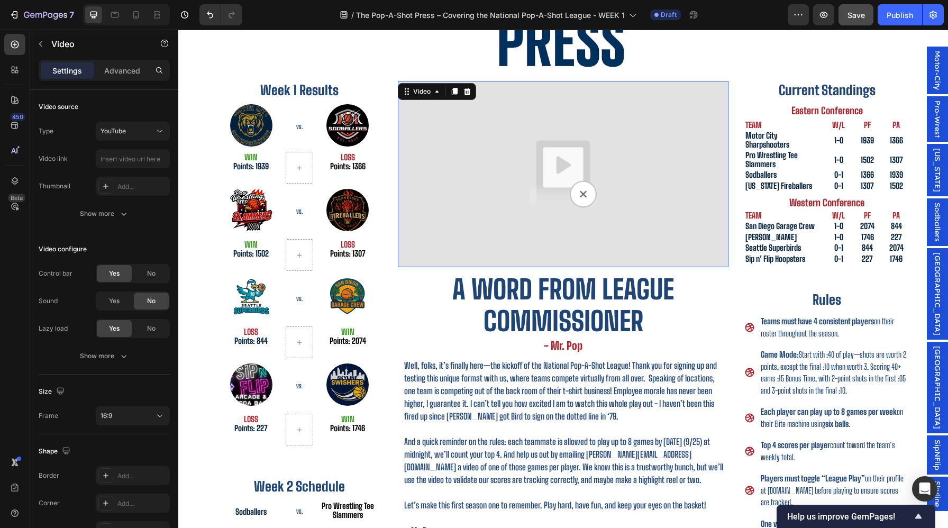
click at [728, 236] on img at bounding box center [563, 174] width 331 height 186
click at [730, 234] on div "Week 1 Results Heading Image VS. Heading Image Row WIN Points: 1939 Text Block …" at bounding box center [563, 340] width 693 height 519
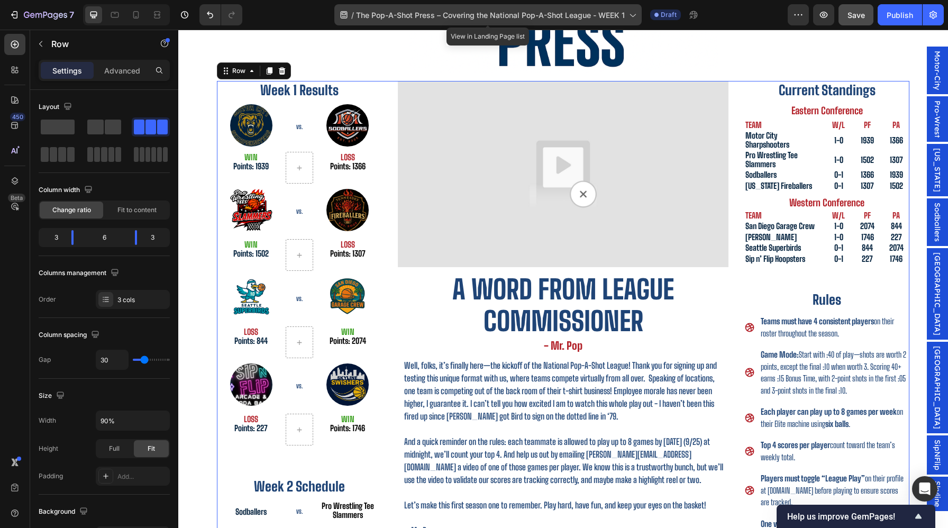
click at [630, 20] on div "/ The Pop-A-Shot Press – Covering the National Pop-A-Shot League - WEEK 1" at bounding box center [487, 14] width 307 height 21
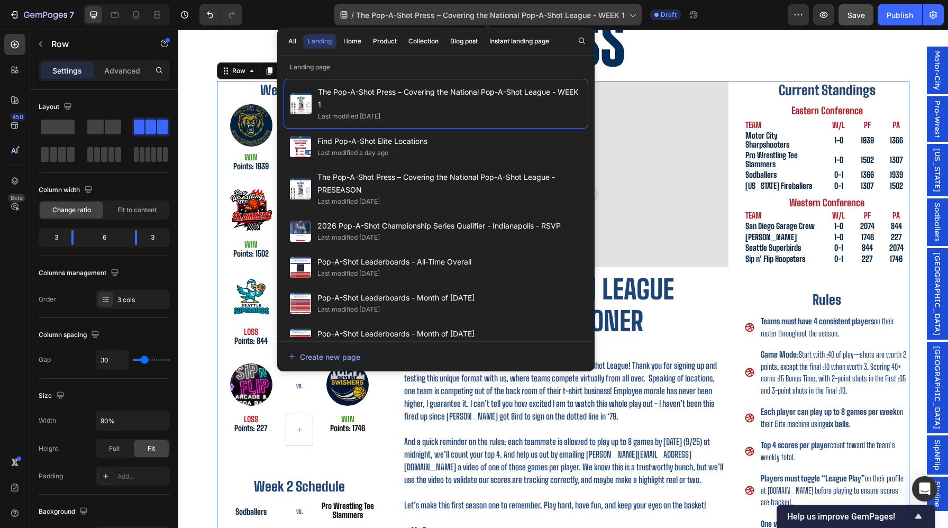
click at [630, 20] on div "/ The Pop-A-Shot Press – Covering the National Pop-A-Shot League - WEEK 1" at bounding box center [487, 14] width 307 height 21
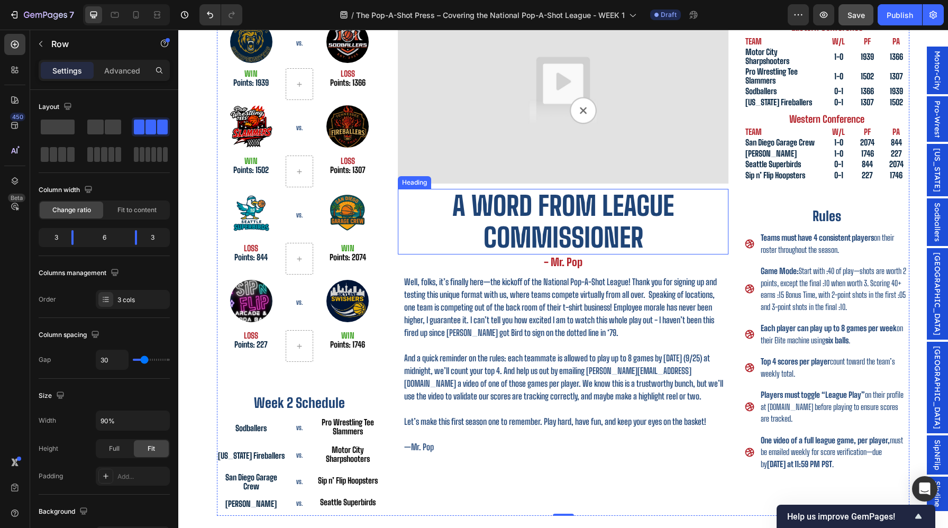
scroll to position [228, 0]
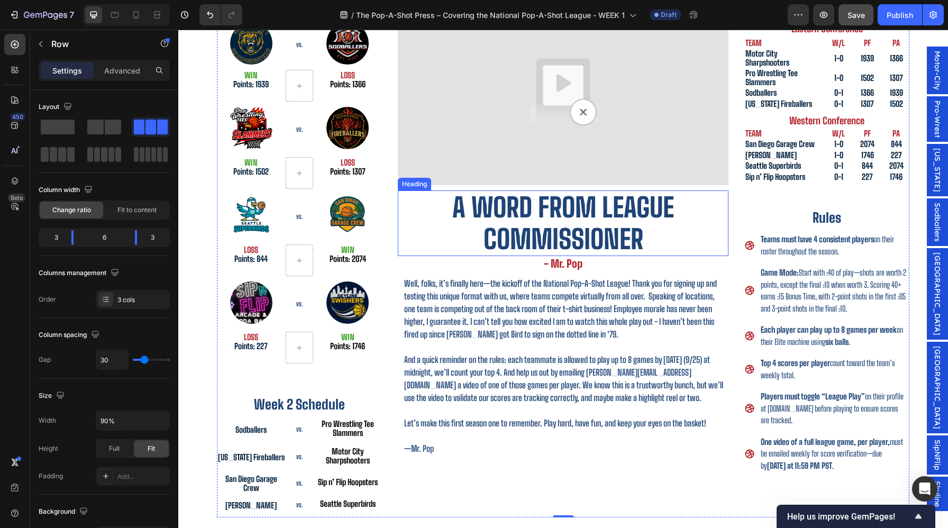
click at [619, 239] on h2 "A word from League Commissioner" at bounding box center [563, 224] width 331 height 66
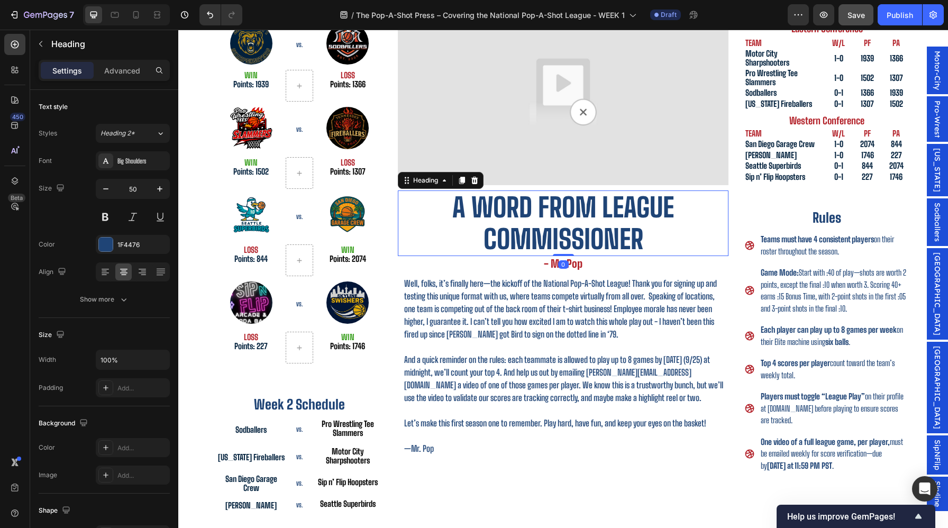
click at [620, 239] on h2 "A word from League Commissioner" at bounding box center [563, 224] width 331 height 66
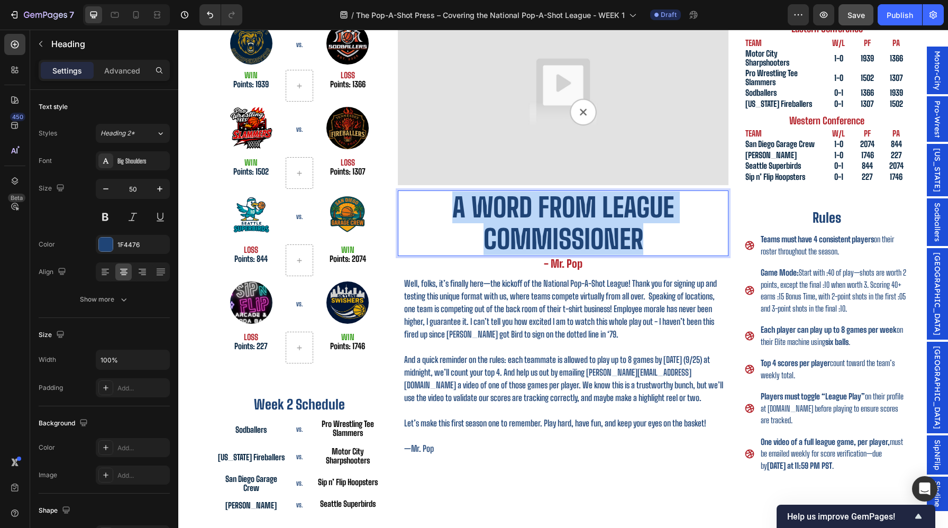
click at [620, 239] on p "A word from League Commissioner" at bounding box center [563, 224] width 329 height 64
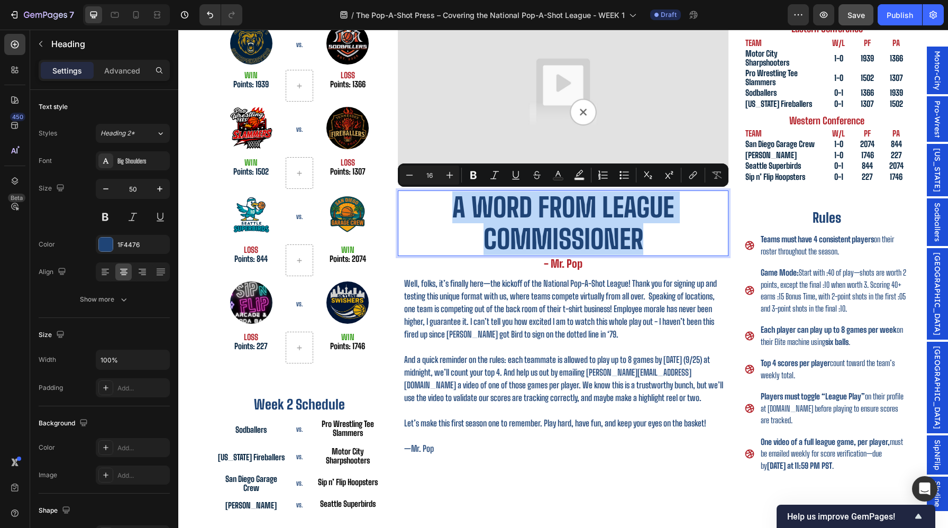
click at [635, 283] on p "Well, folks, it’s finally here—the kickoff of the National Pop-A-Shot League! T…" at bounding box center [565, 309] width 323 height 64
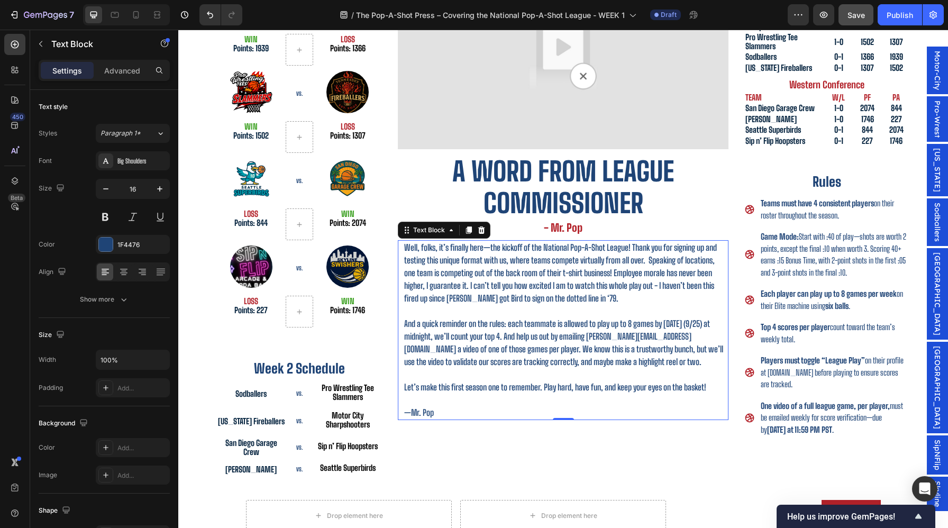
scroll to position [354, 0]
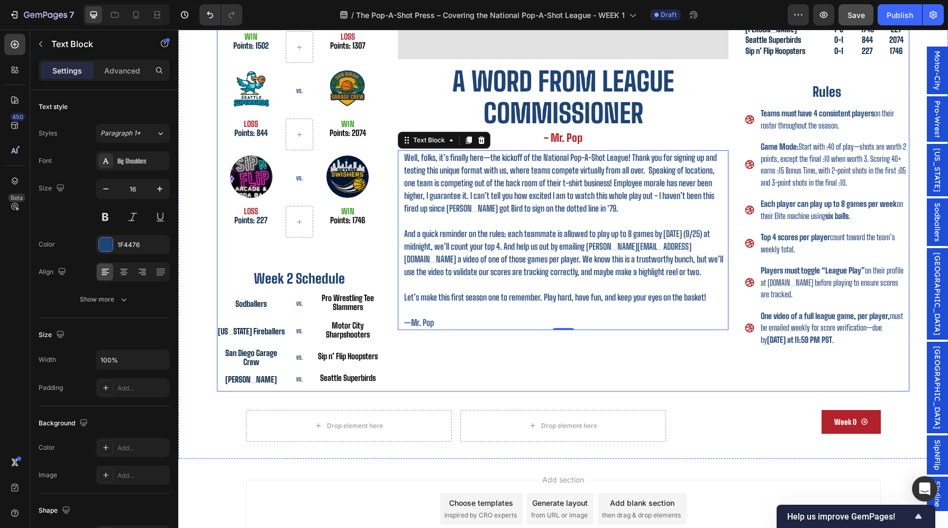
click at [375, 265] on div "Week 1 Results Heading Image VS. Heading Image Row WIN Points: 1939 Text Block …" at bounding box center [299, 132] width 165 height 519
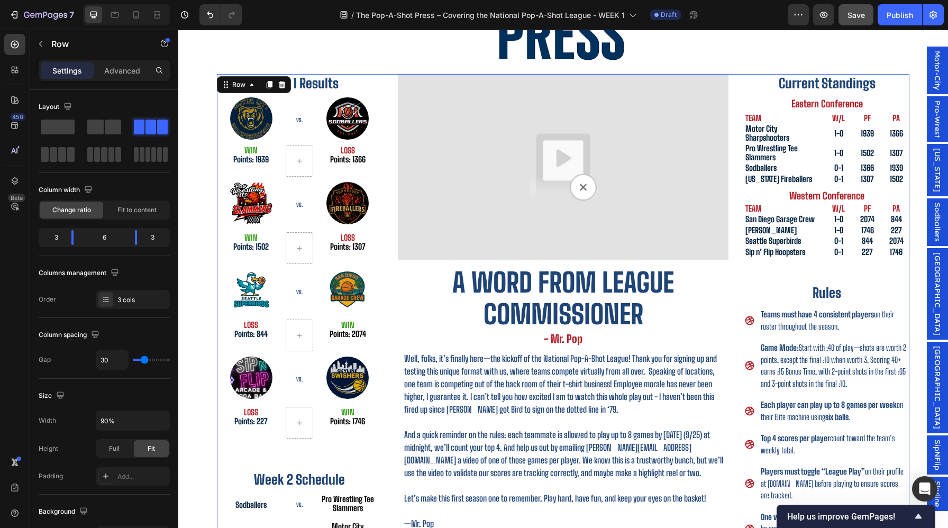
scroll to position [117, 0]
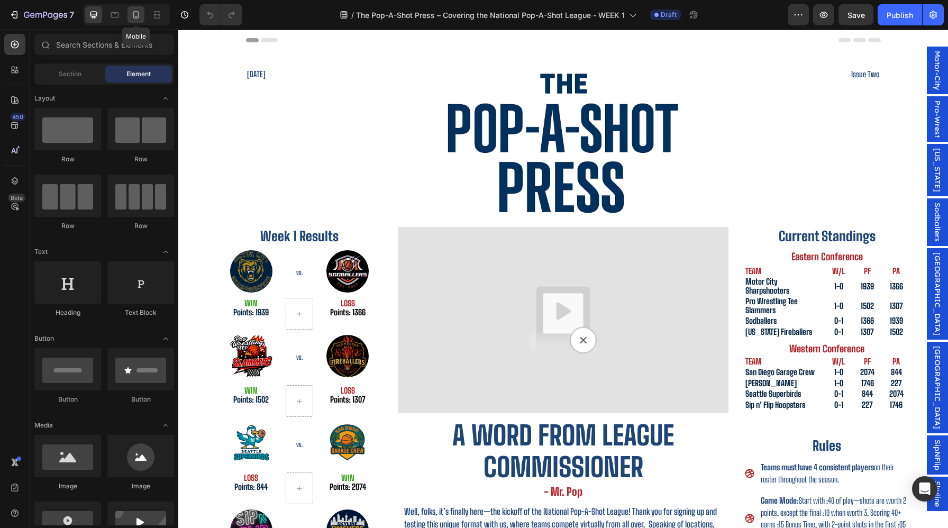
click at [140, 20] on icon at bounding box center [136, 15] width 11 height 11
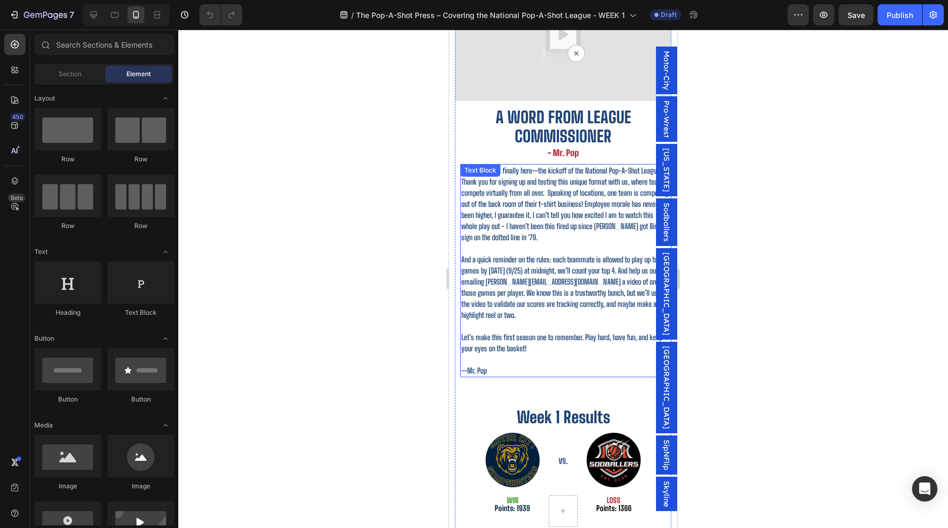
scroll to position [145, 0]
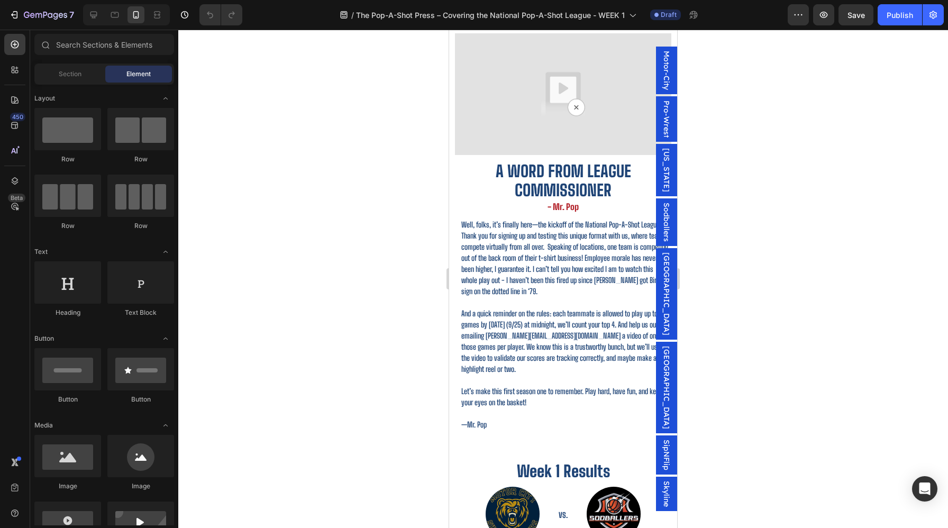
click at [834, 280] on div at bounding box center [563, 279] width 770 height 499
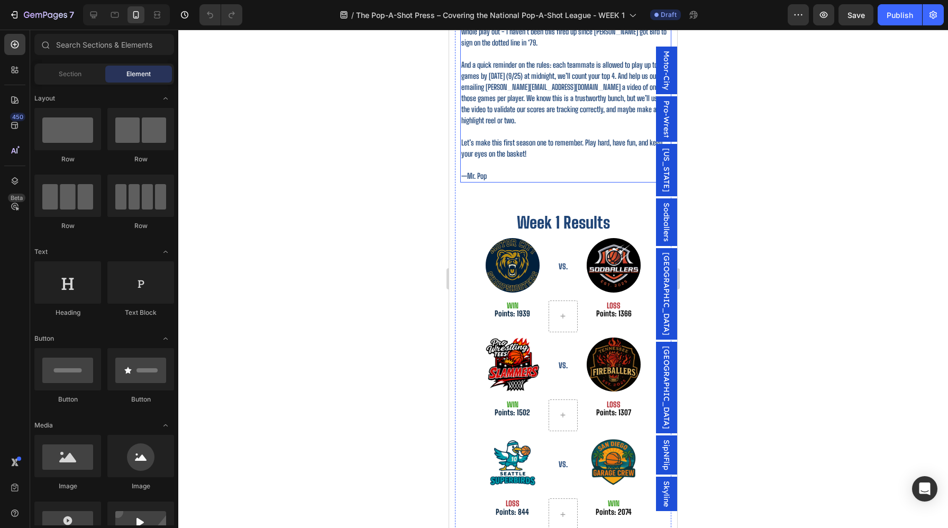
scroll to position [401, 0]
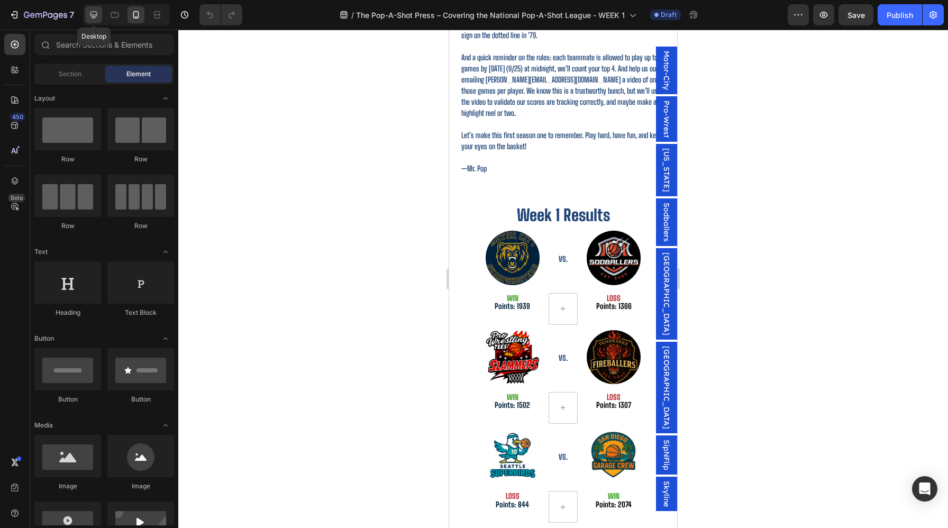
click at [92, 20] on icon at bounding box center [93, 15] width 11 height 11
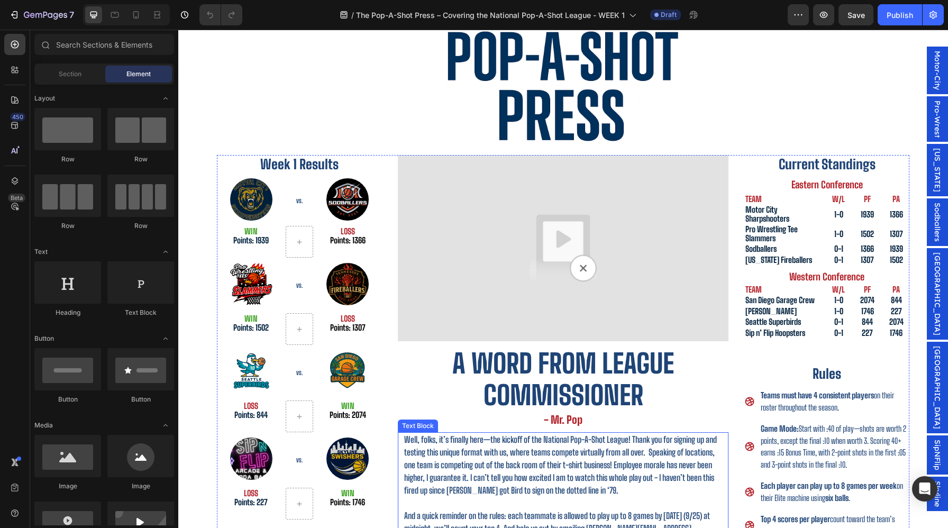
scroll to position [55, 0]
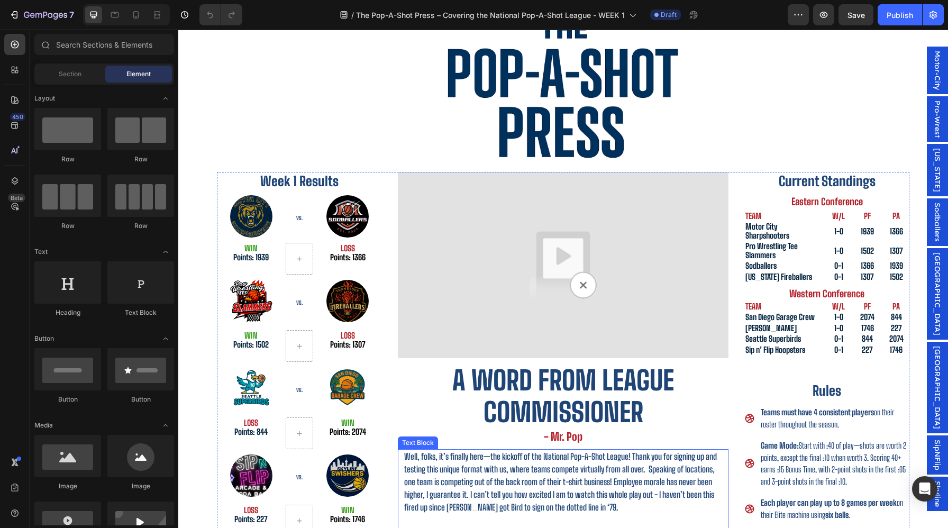
click at [563, 197] on img at bounding box center [563, 265] width 331 height 186
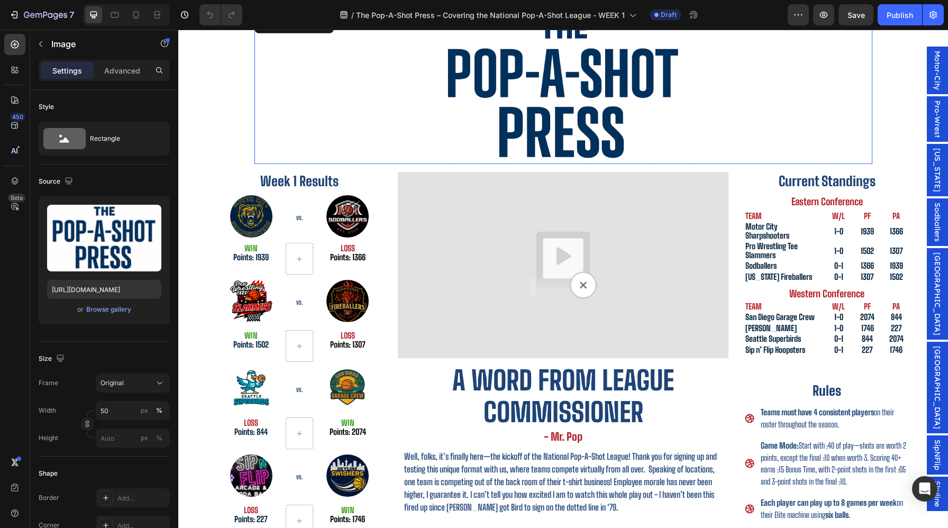
click at [717, 151] on img at bounding box center [563, 89] width 309 height 150
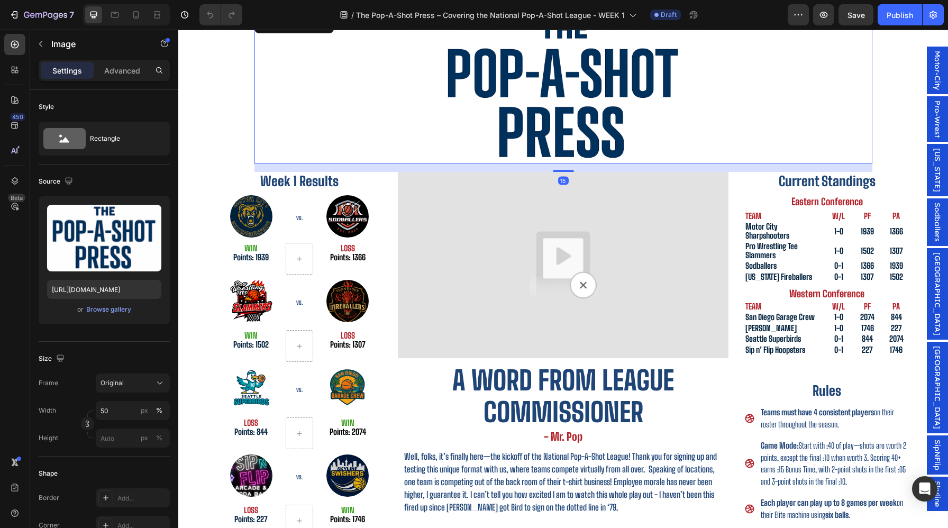
scroll to position [0, 0]
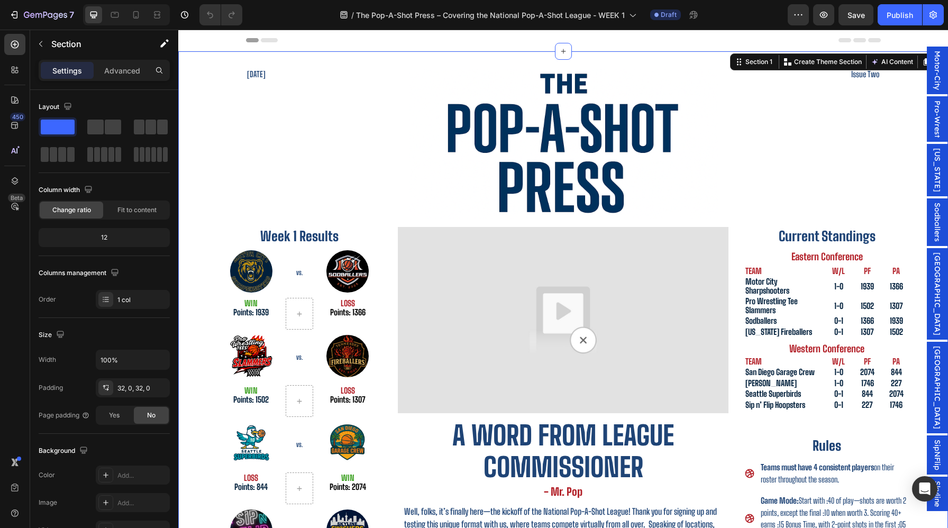
click at [891, 168] on div "September 26th, 2025 Heading Issue Two Heading Row Image Row Week 1 Results Hea…" at bounding box center [563, 432] width 770 height 728
click at [854, 168] on div at bounding box center [564, 144] width 618 height 150
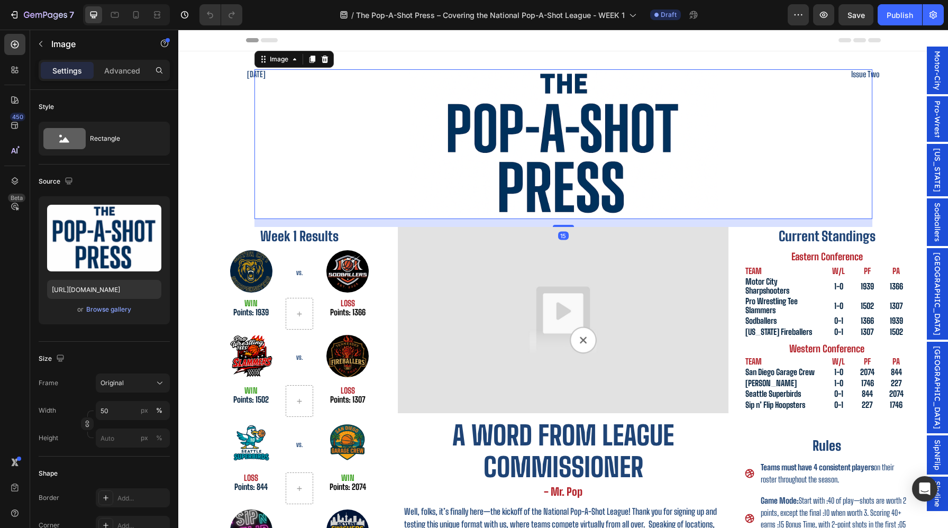
click at [895, 173] on div "September 26th, 2025 Heading Issue Two Heading Row Image 15 Row Week 1 Results …" at bounding box center [563, 432] width 770 height 728
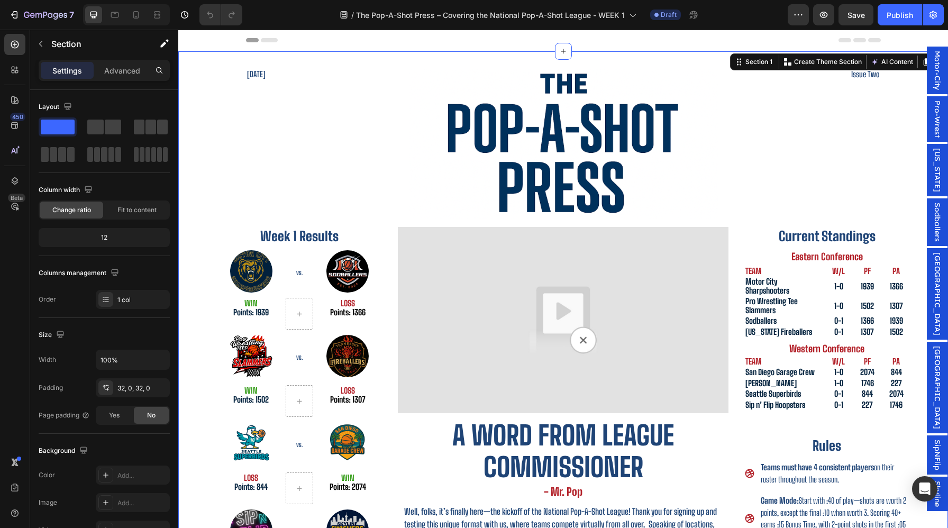
click at [878, 174] on div "Image Row" at bounding box center [563, 153] width 635 height 147
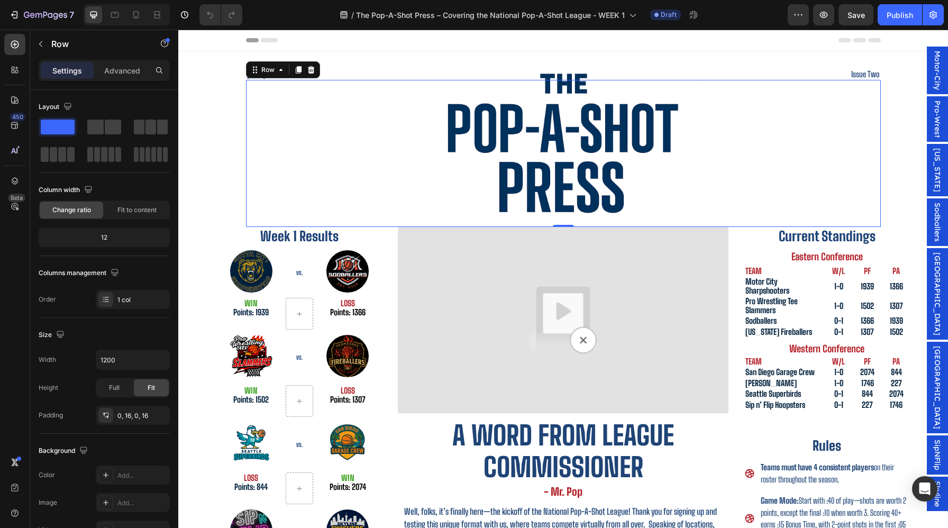
click at [875, 88] on div "Image Row 0" at bounding box center [563, 153] width 635 height 147
click at [838, 92] on div at bounding box center [564, 144] width 618 height 150
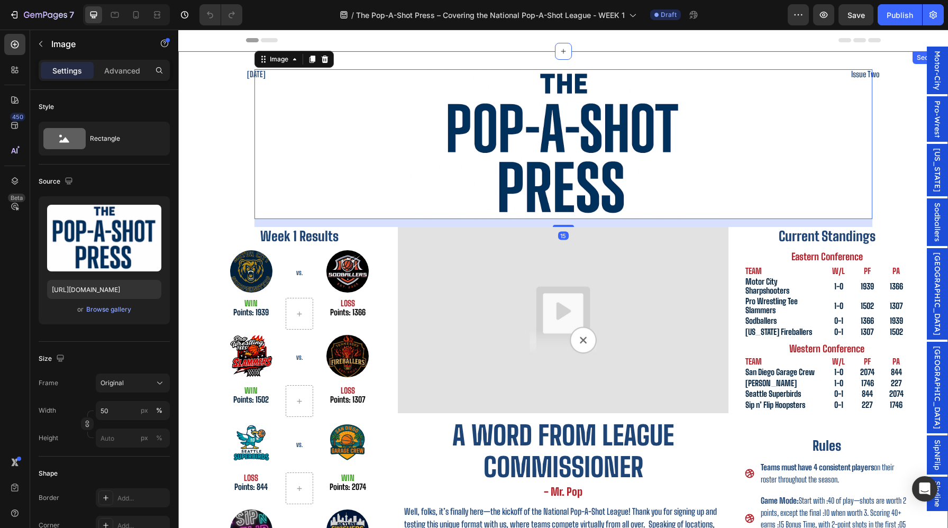
click at [922, 104] on div "September 26th, 2025 Heading Issue Two Heading Row Image 15 Row Week 1 Results …" at bounding box center [563, 432] width 770 height 728
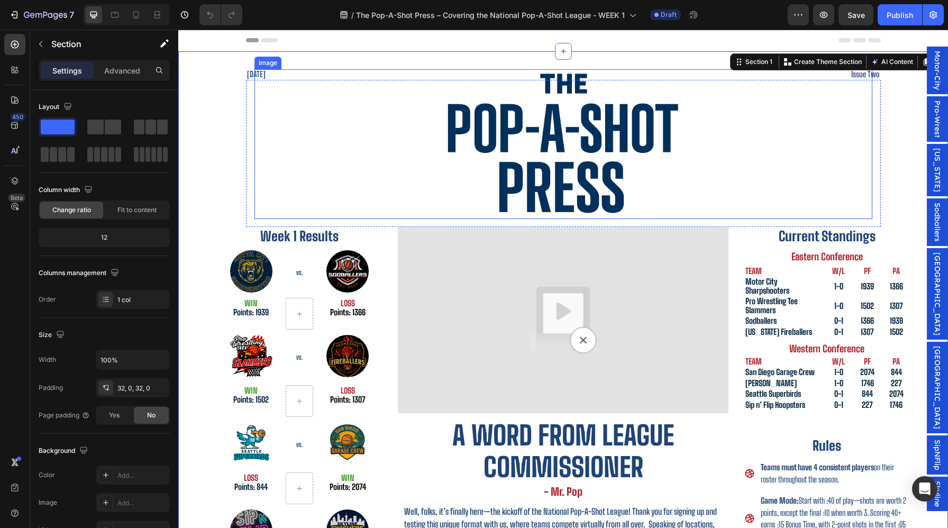
scroll to position [185, 0]
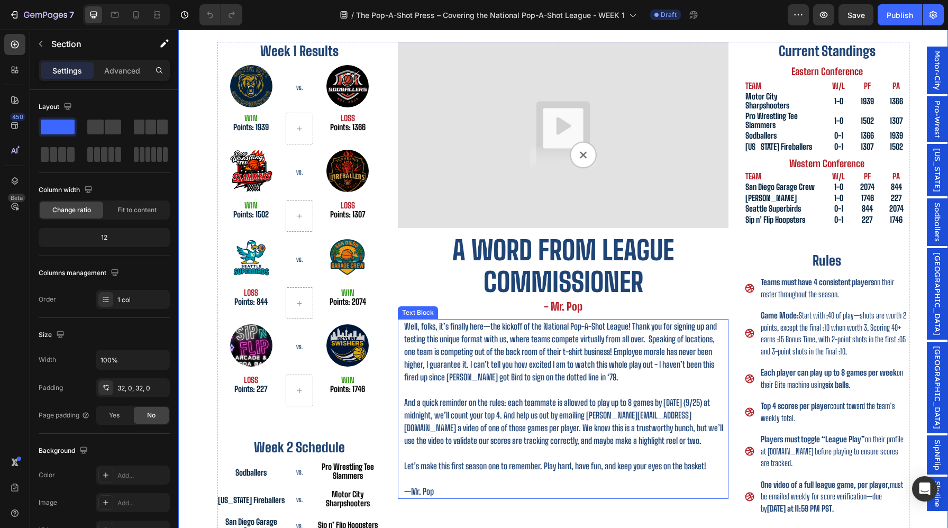
click at [581, 321] on p "Well, folks, it’s finally here—the kickoff of the National Pop-A-Shot League! T…" at bounding box center [565, 352] width 323 height 64
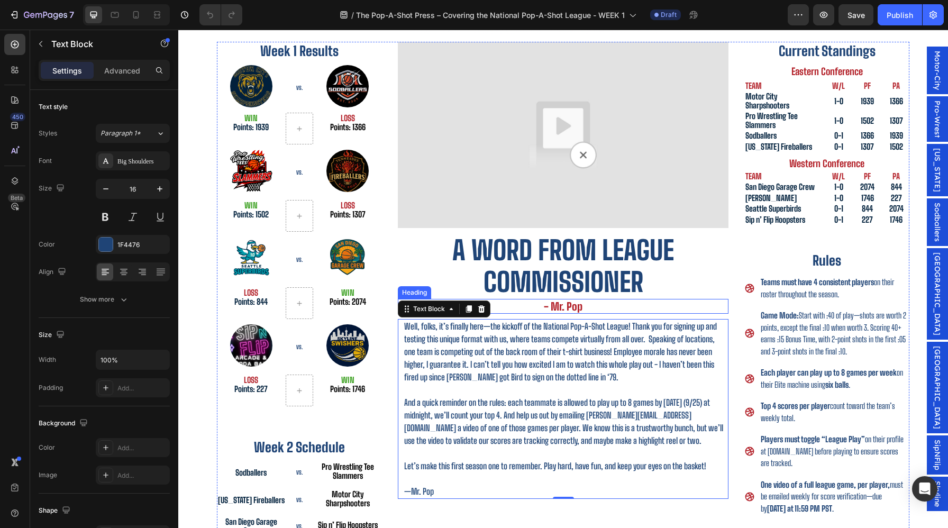
click at [678, 301] on h2 "- Mr. Pop" at bounding box center [563, 306] width 331 height 15
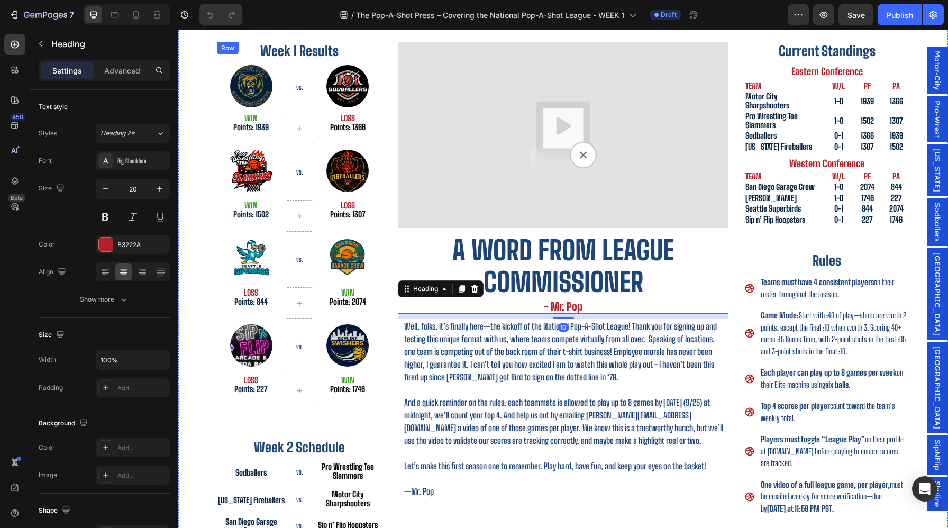
click at [737, 297] on div "Week 1 Results Heading Image VS. Heading Image Row WIN Points: 1939 Text Block …" at bounding box center [563, 301] width 693 height 519
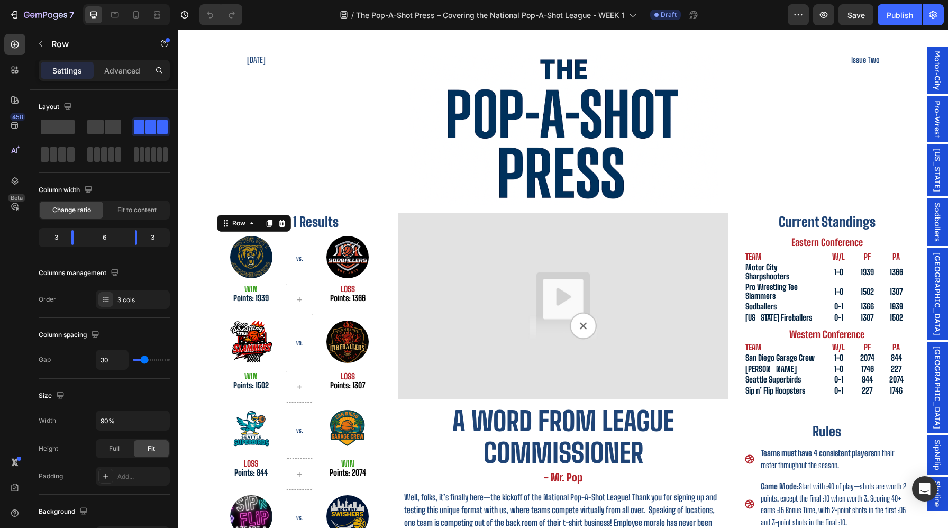
scroll to position [12, 0]
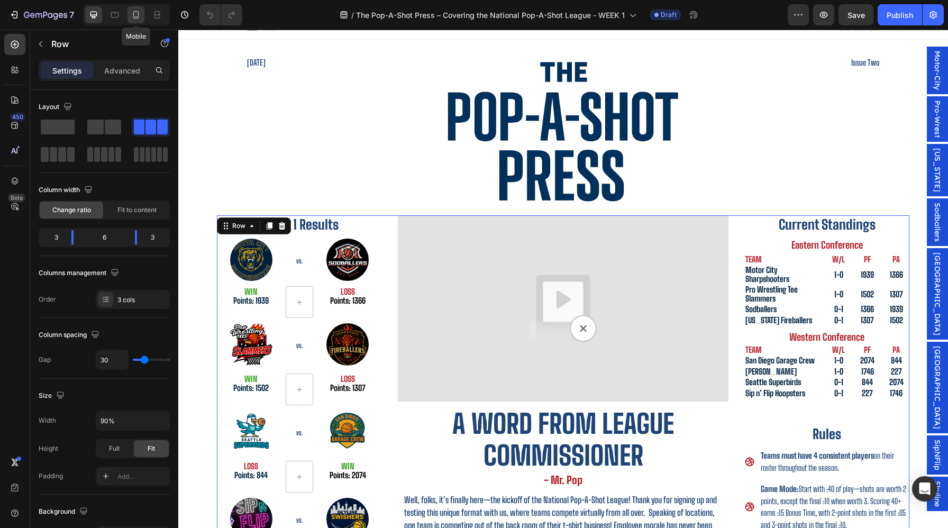
click at [137, 15] on icon at bounding box center [136, 15] width 11 height 11
type input "5"
type input "95%"
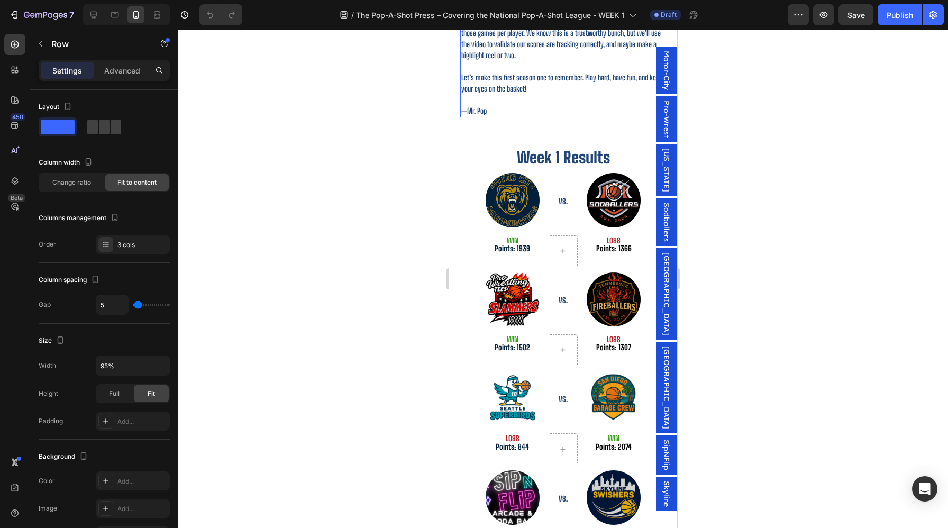
scroll to position [531, 0]
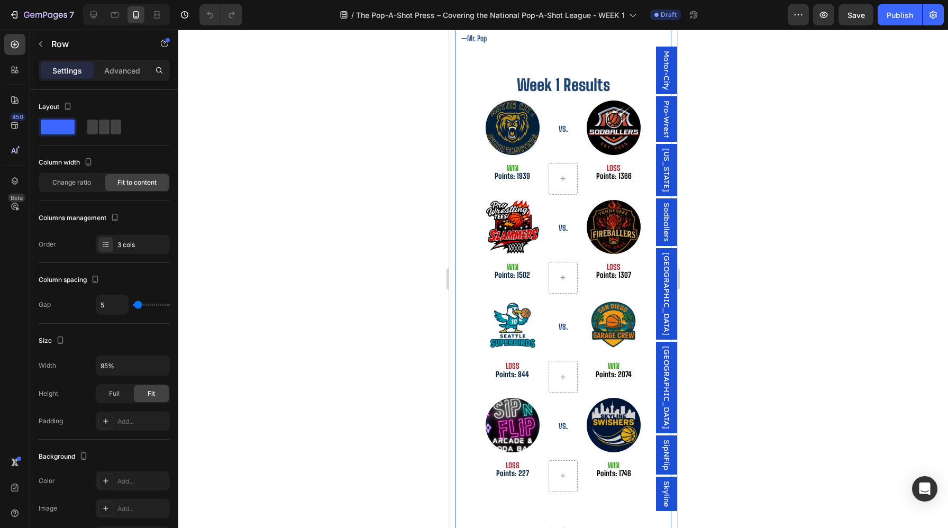
click at [562, 186] on div "Week 1 Results Heading Image VS. Heading Image Row WIN Points: 1939 Text Block …" at bounding box center [563, 344] width 216 height 592
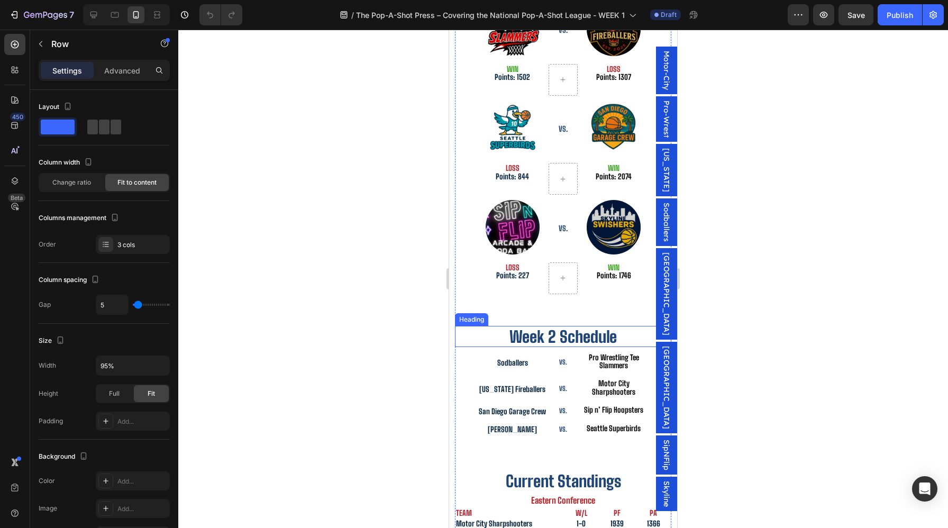
scroll to position [901, 0]
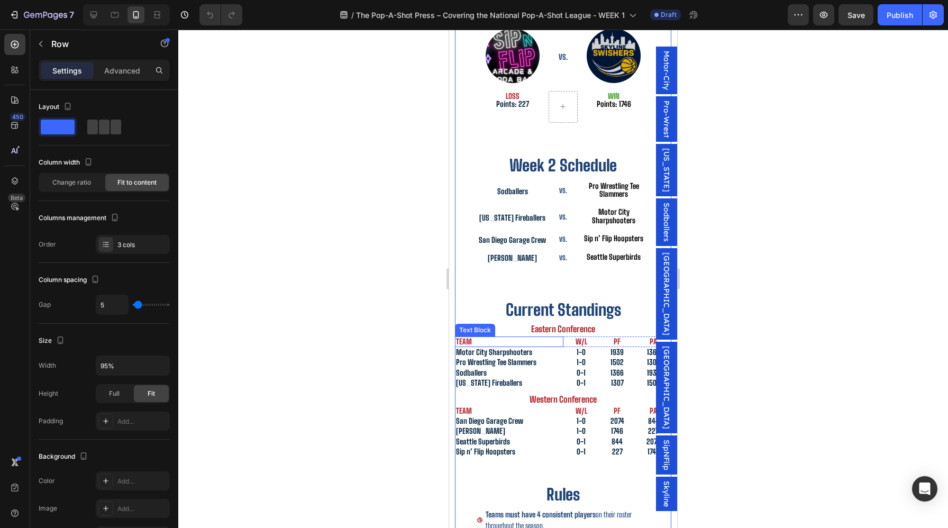
click at [562, 323] on h2 "Eastern Conference" at bounding box center [563, 329] width 216 height 12
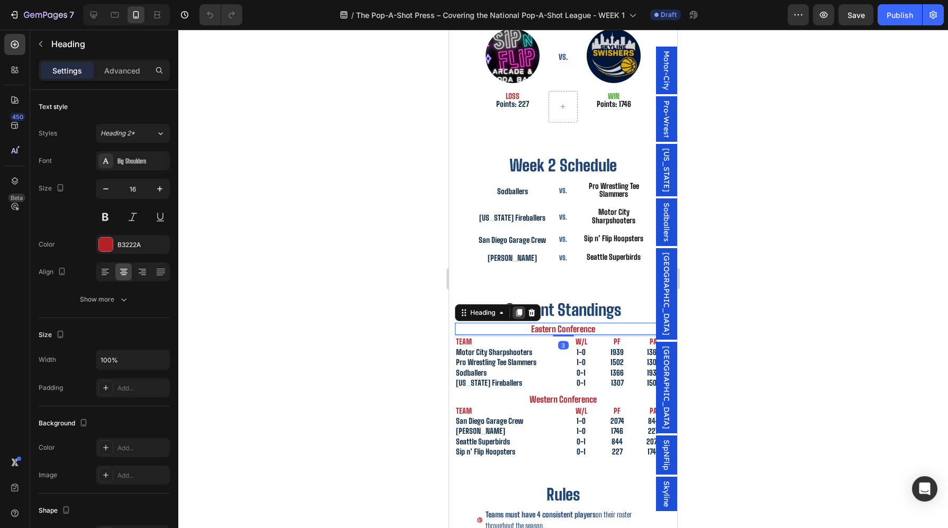
click at [518, 309] on icon at bounding box center [519, 313] width 8 height 8
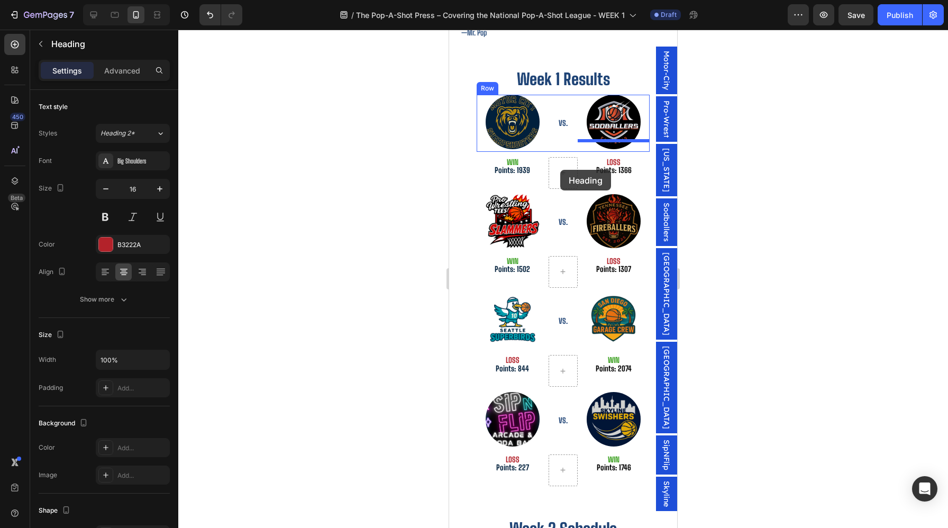
scroll to position [492, 0]
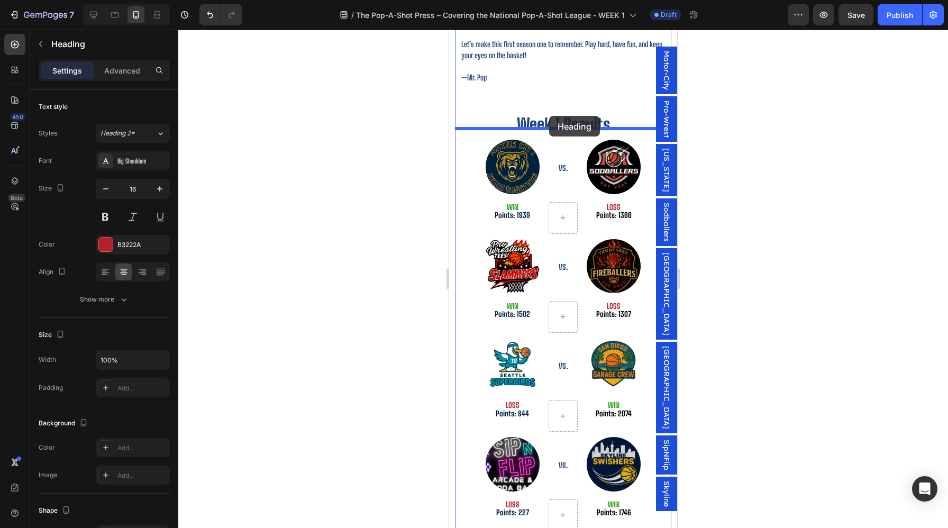
drag, startPoint x: 468, startPoint y: 320, endPoint x: 549, endPoint y: 116, distance: 219.4
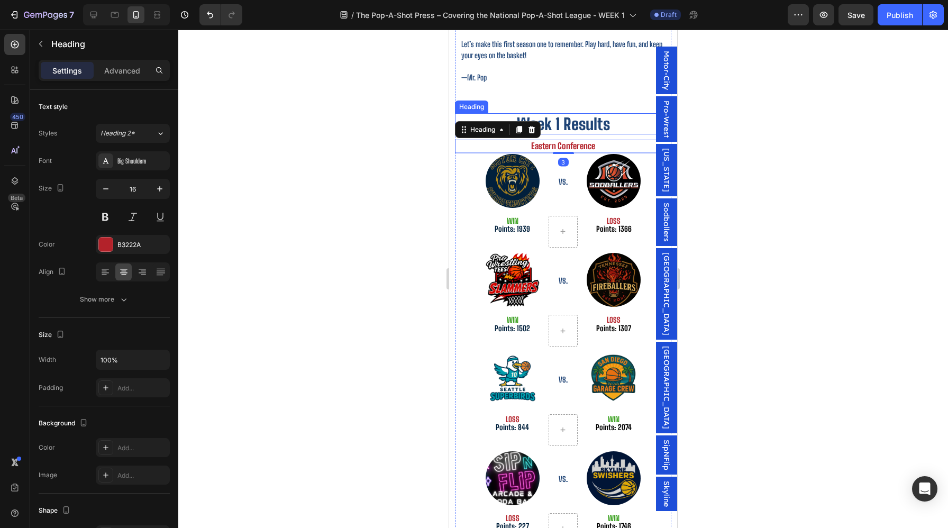
click at [563, 113] on h2 "Week 1 Results" at bounding box center [563, 123] width 216 height 21
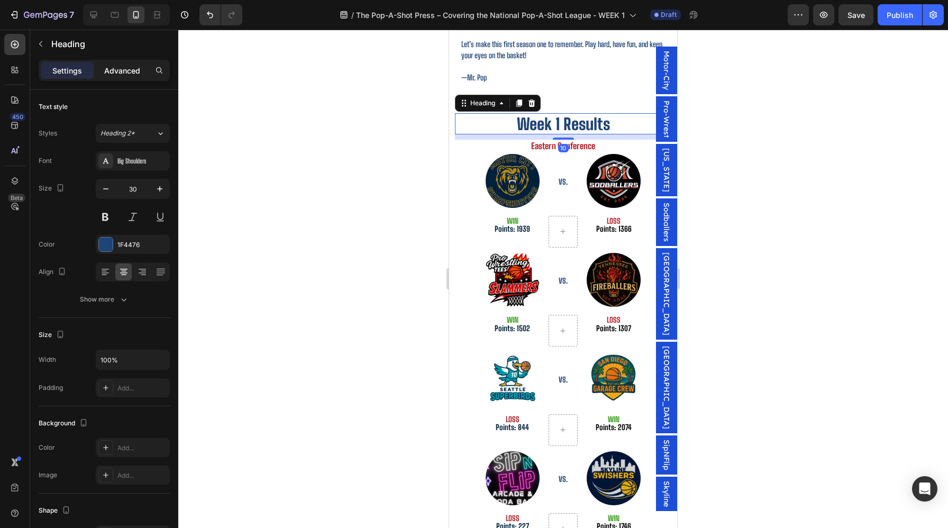
click at [106, 70] on p "Advanced" at bounding box center [122, 70] width 36 height 11
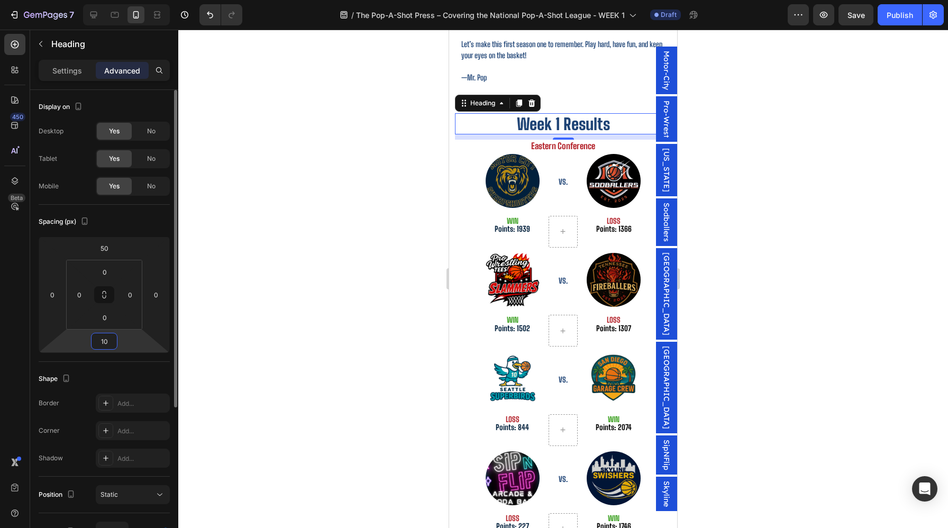
click at [113, 341] on input "10" at bounding box center [104, 341] width 21 height 16
type input "0"
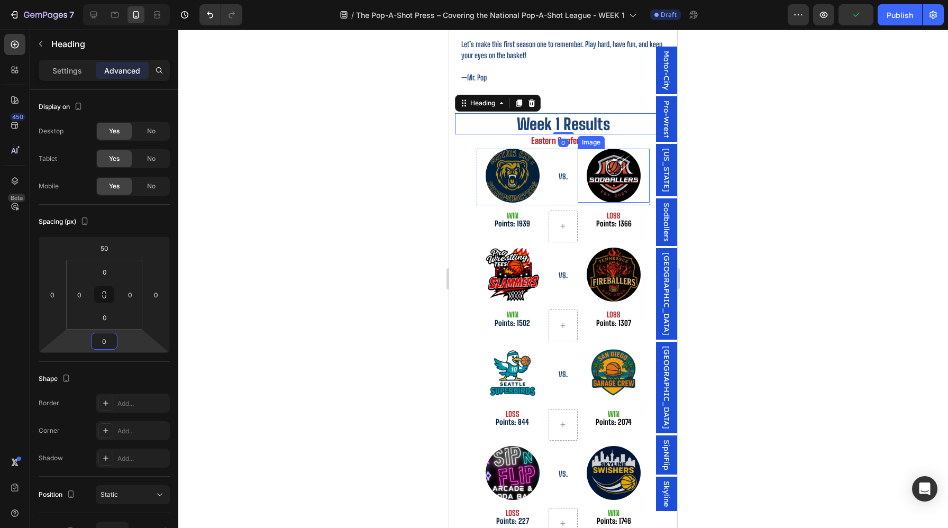
click at [594, 138] on div "Image" at bounding box center [591, 143] width 23 height 10
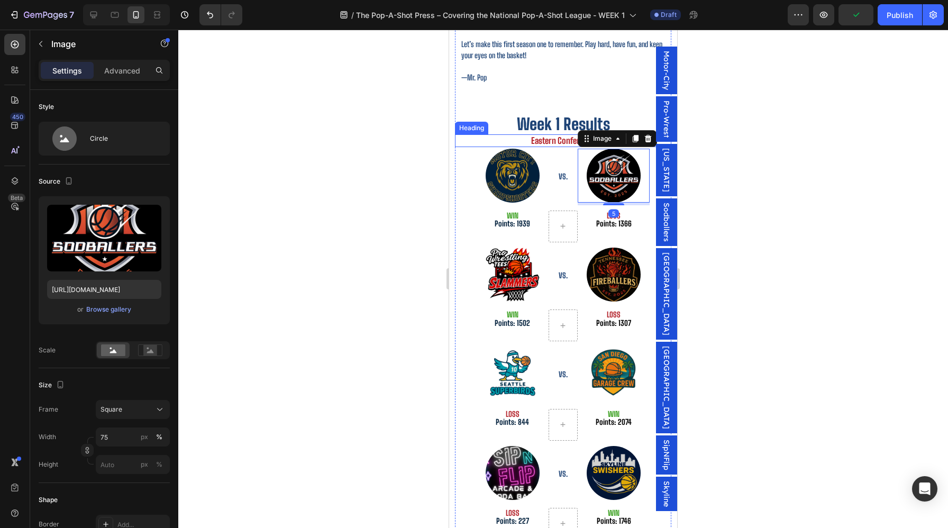
click at [527, 134] on h2 "Eastern Conference" at bounding box center [563, 140] width 216 height 12
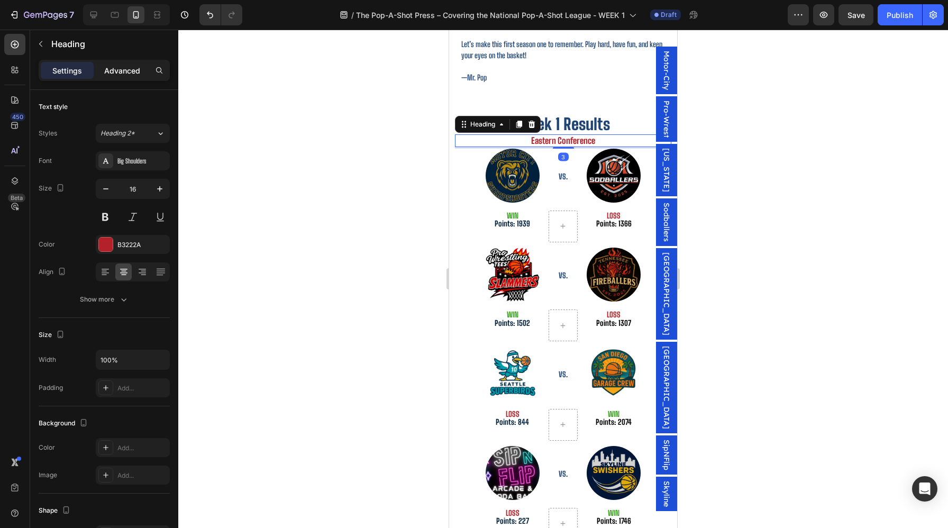
click at [120, 78] on div "Advanced" at bounding box center [122, 70] width 53 height 17
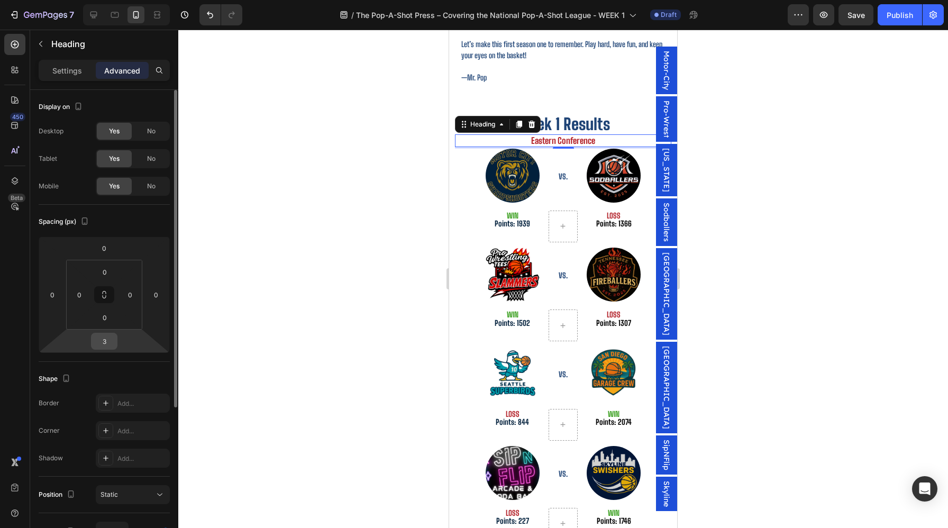
click at [102, 340] on input "3" at bounding box center [104, 341] width 21 height 16
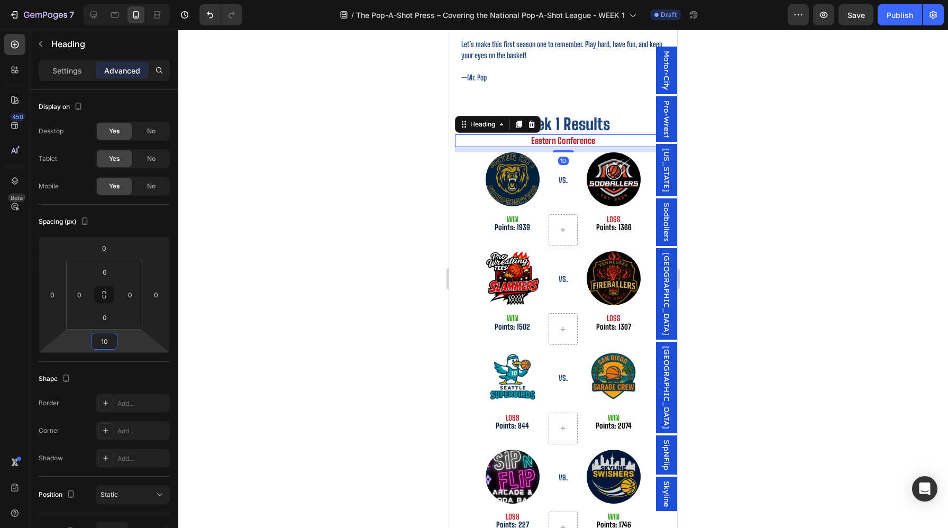
type input "10"
click at [585, 134] on h2 "Eastern Conference" at bounding box center [563, 140] width 216 height 12
click at [585, 135] on p "Eastern Conference" at bounding box center [563, 140] width 214 height 10
click at [763, 144] on div at bounding box center [563, 279] width 770 height 499
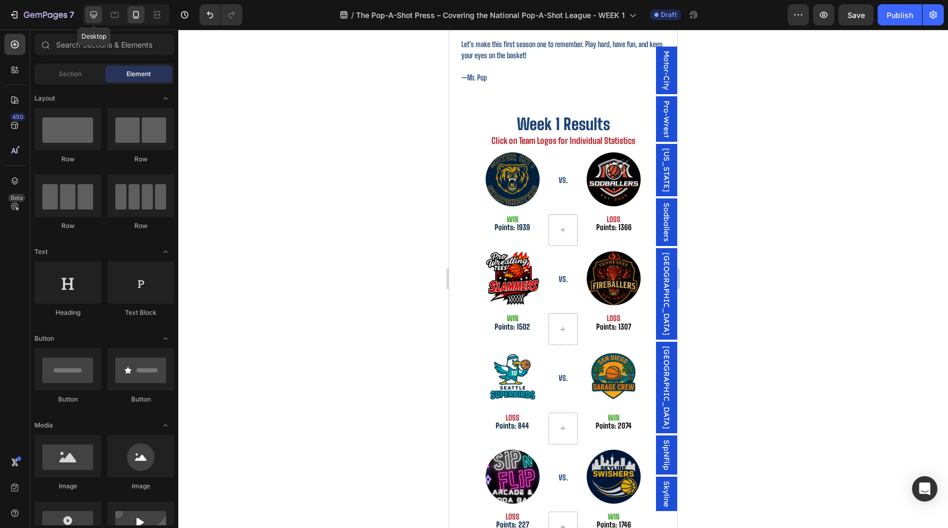
click at [99, 13] on div at bounding box center [93, 14] width 17 height 17
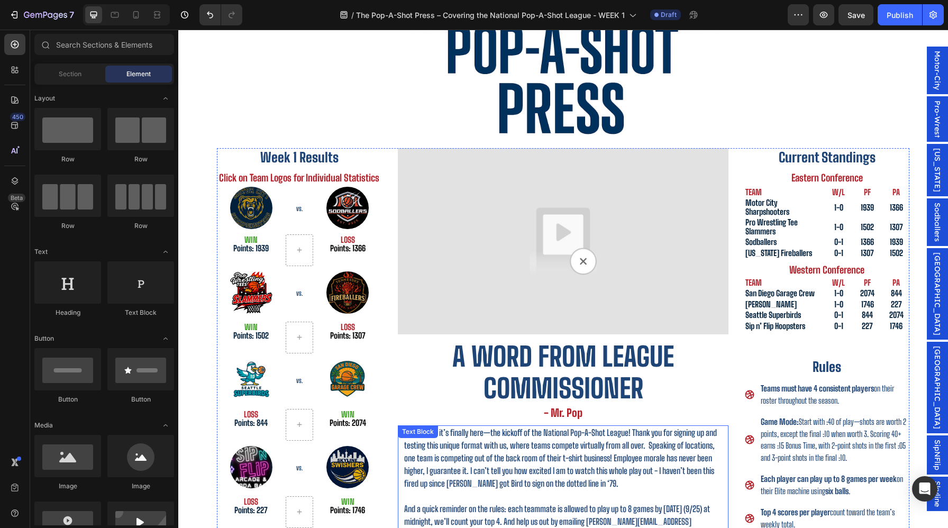
scroll to position [76, 0]
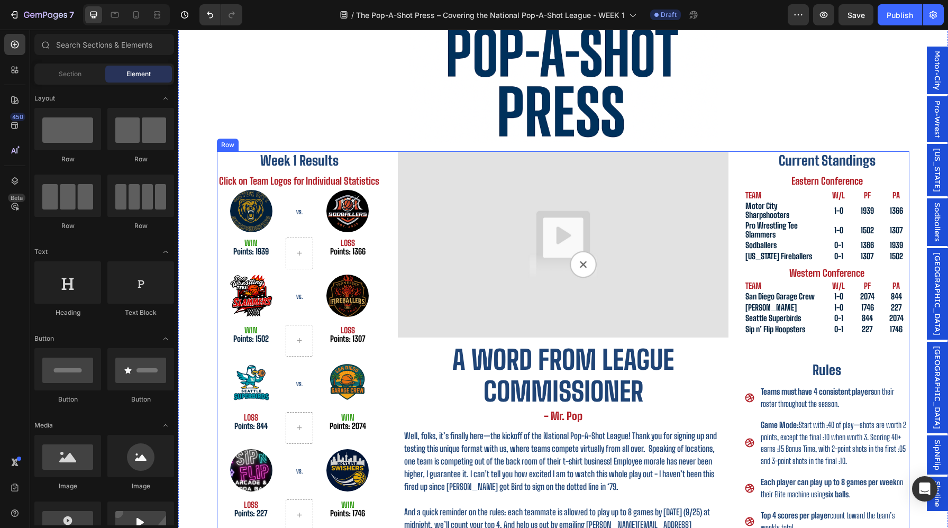
click at [314, 165] on h2 "Week 1 Results" at bounding box center [299, 160] width 165 height 18
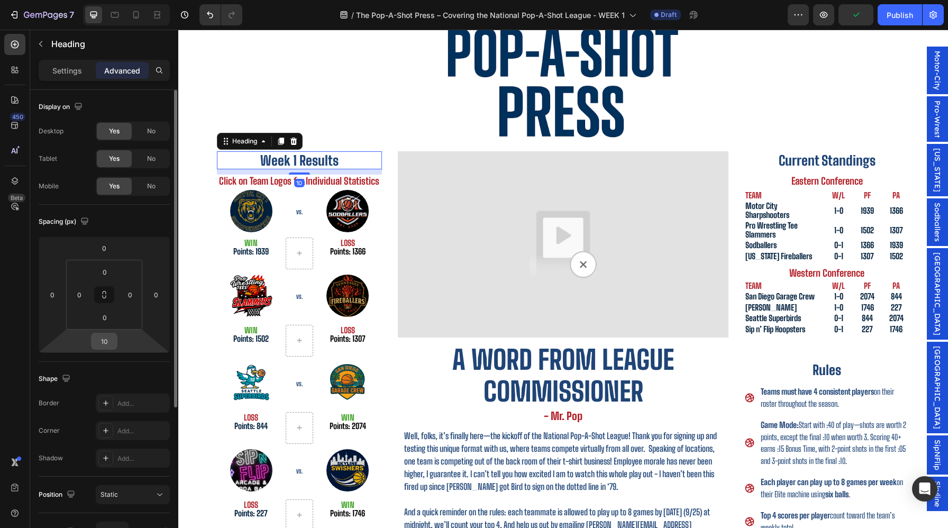
click at [108, 340] on input "10" at bounding box center [104, 341] width 21 height 16
type input "0"
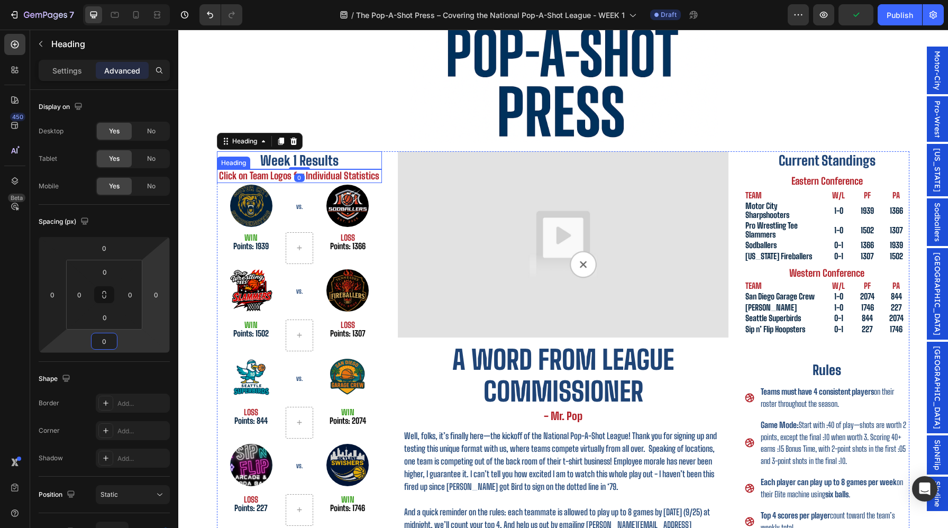
click at [295, 172] on p "Click on Team Logos for Individual Statistics" at bounding box center [299, 176] width 163 height 12
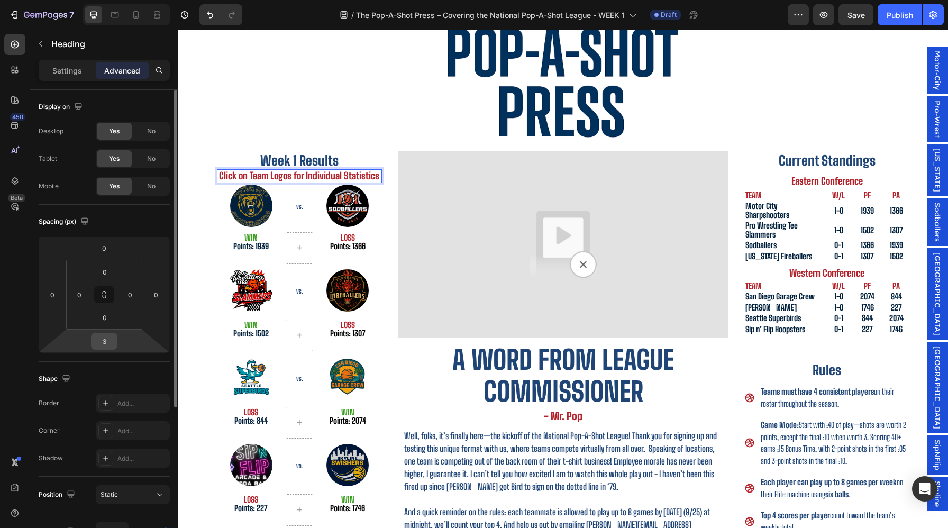
click at [109, 346] on input "3" at bounding box center [104, 341] width 21 height 16
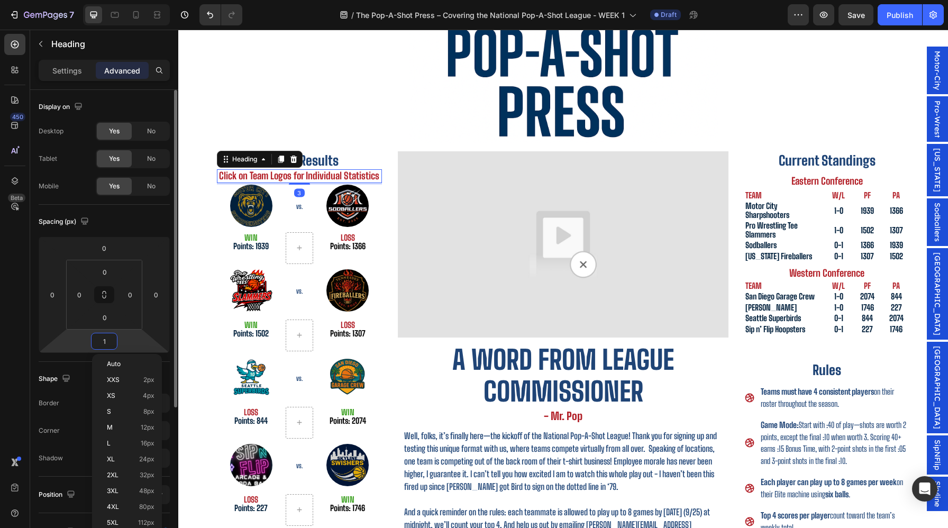
type input "10"
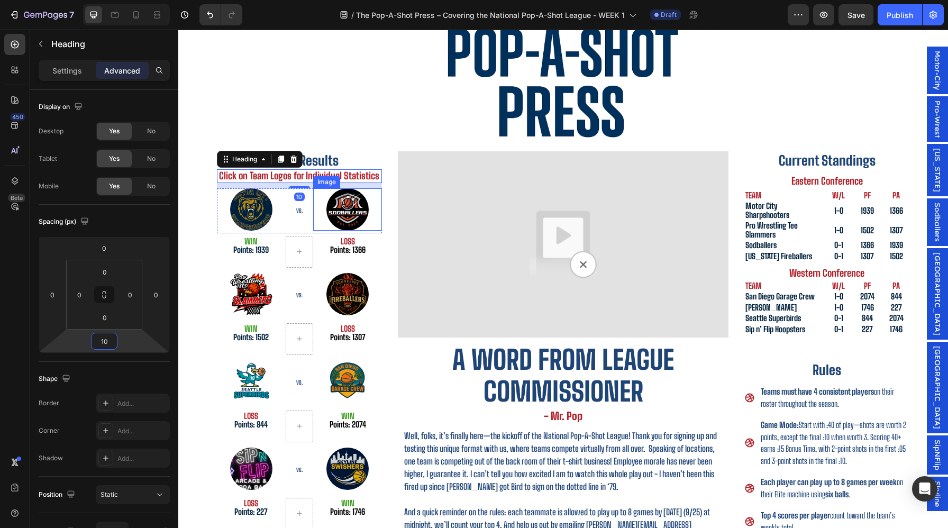
click at [322, 176] on div "Image" at bounding box center [326, 182] width 27 height 13
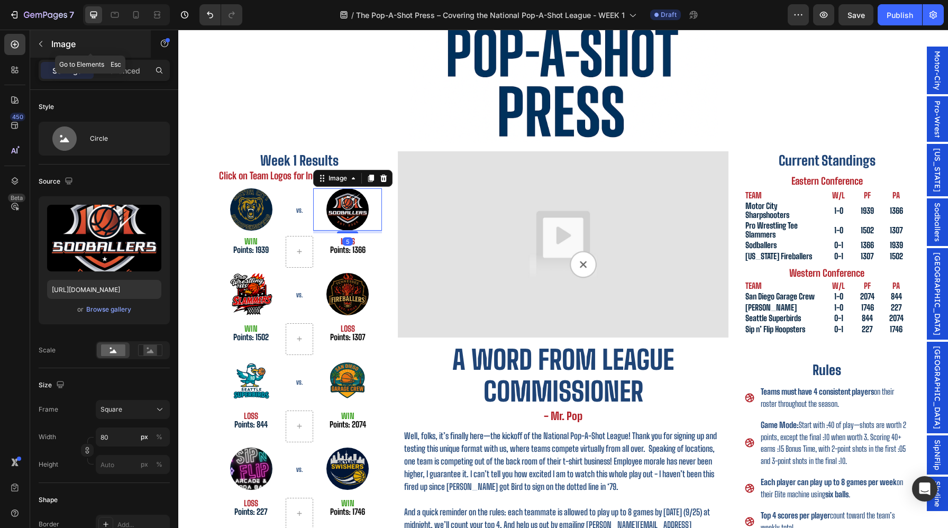
click at [57, 50] on div "Image" at bounding box center [90, 44] width 121 height 28
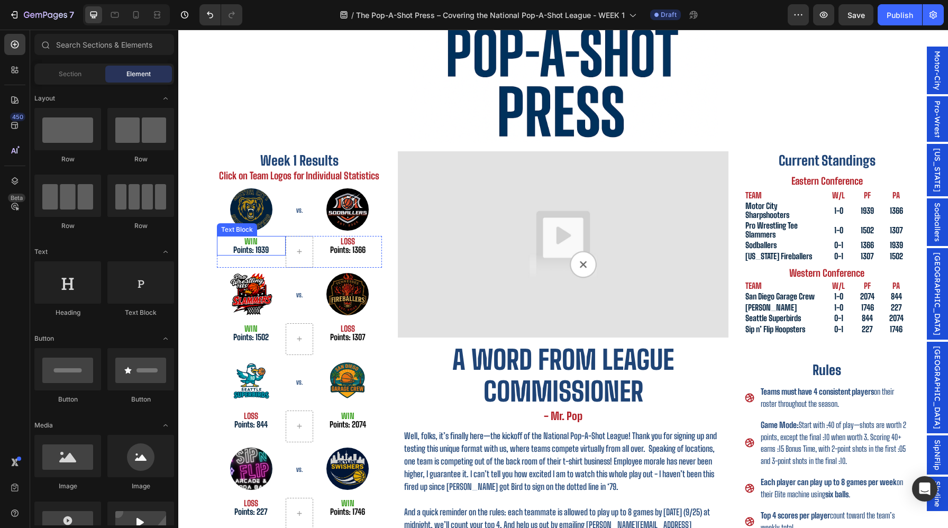
click at [246, 246] on p "Points: 1939" at bounding box center [251, 250] width 67 height 9
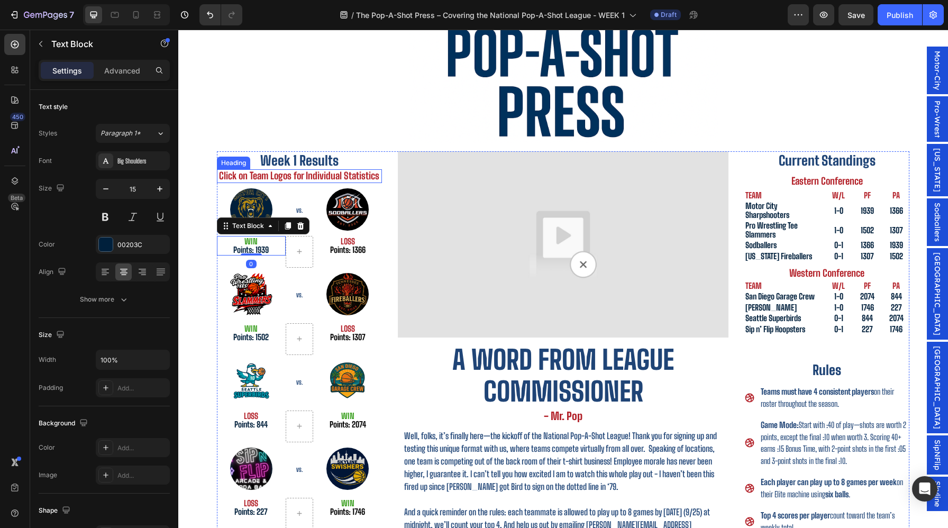
click at [295, 171] on p "Click on Team Logos for Individual Statistics" at bounding box center [299, 176] width 163 height 12
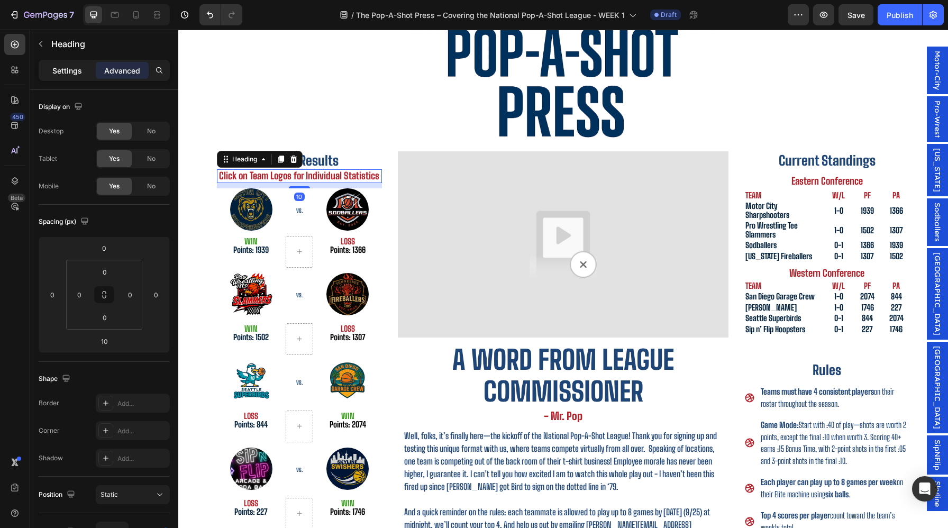
click at [82, 72] on div "Settings" at bounding box center [67, 70] width 53 height 17
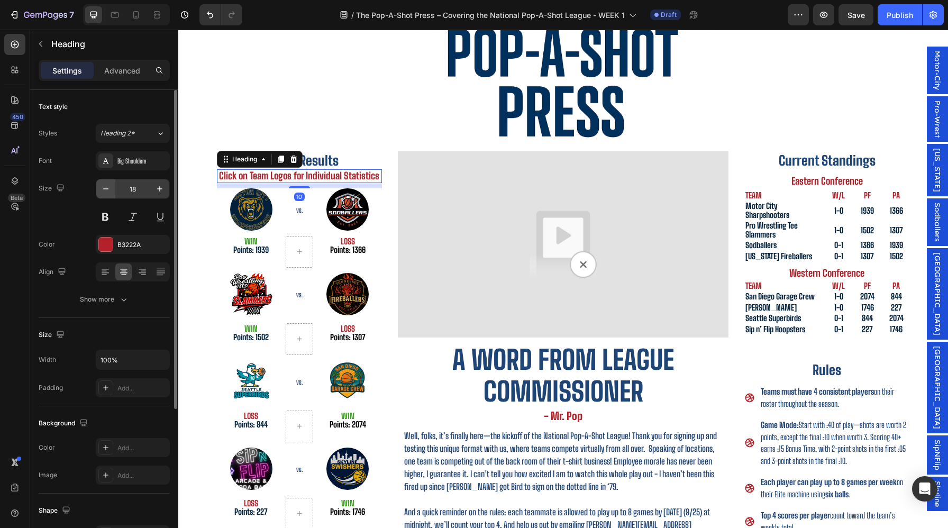
click at [110, 186] on icon "button" at bounding box center [106, 189] width 11 height 11
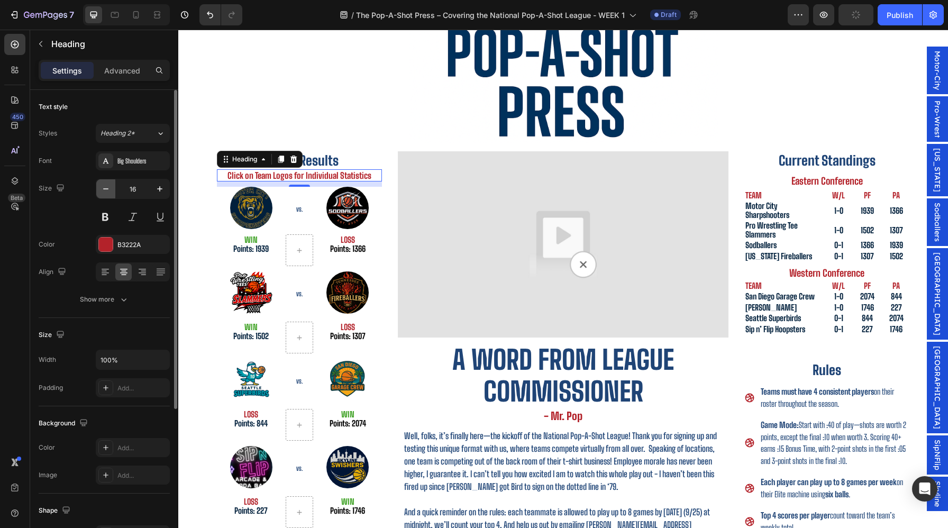
click at [110, 186] on icon "button" at bounding box center [106, 189] width 11 height 11
type input "15"
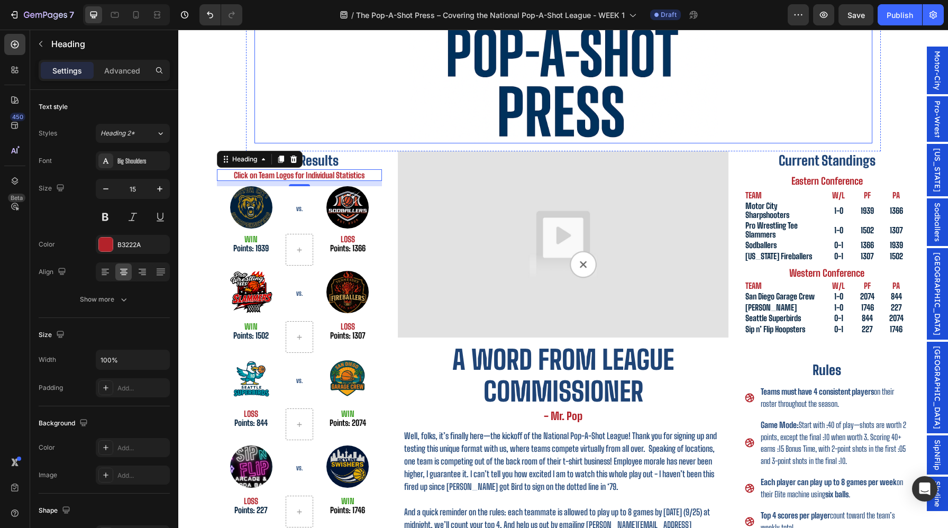
click at [380, 105] on div at bounding box center [564, 69] width 618 height 150
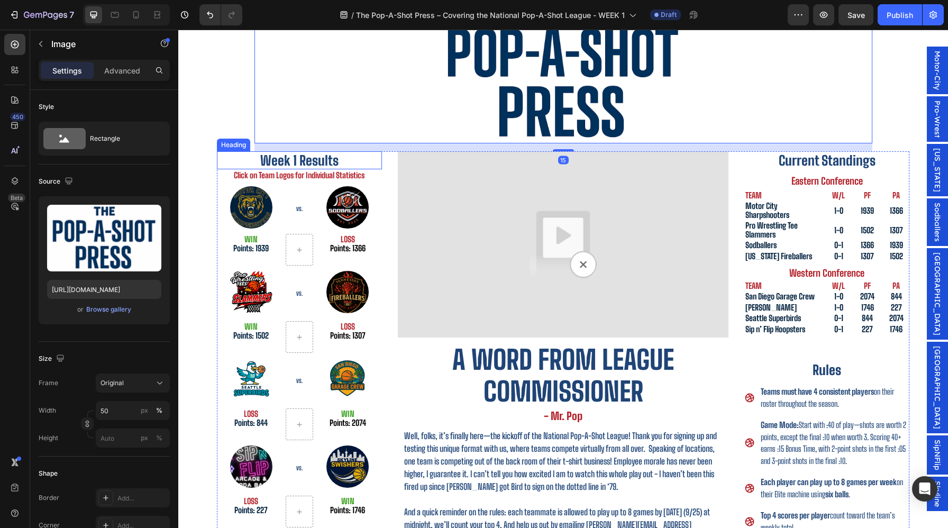
click at [342, 161] on h2 "Week 1 Results" at bounding box center [299, 160] width 165 height 18
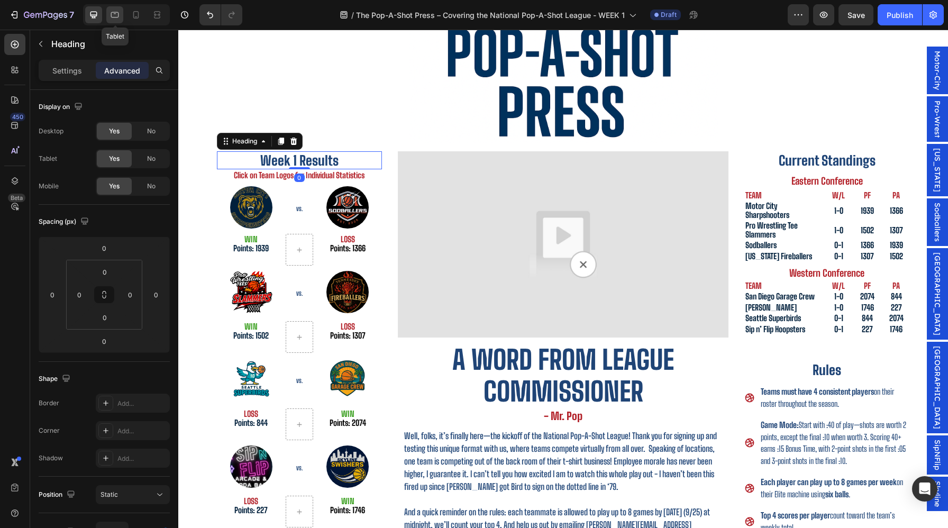
click at [116, 13] on icon at bounding box center [115, 15] width 11 height 11
type input "10"
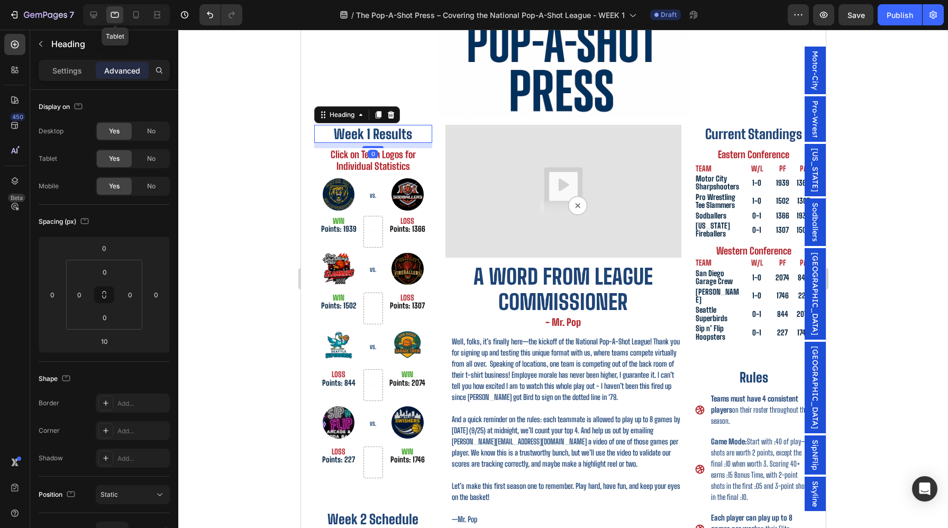
scroll to position [134, 0]
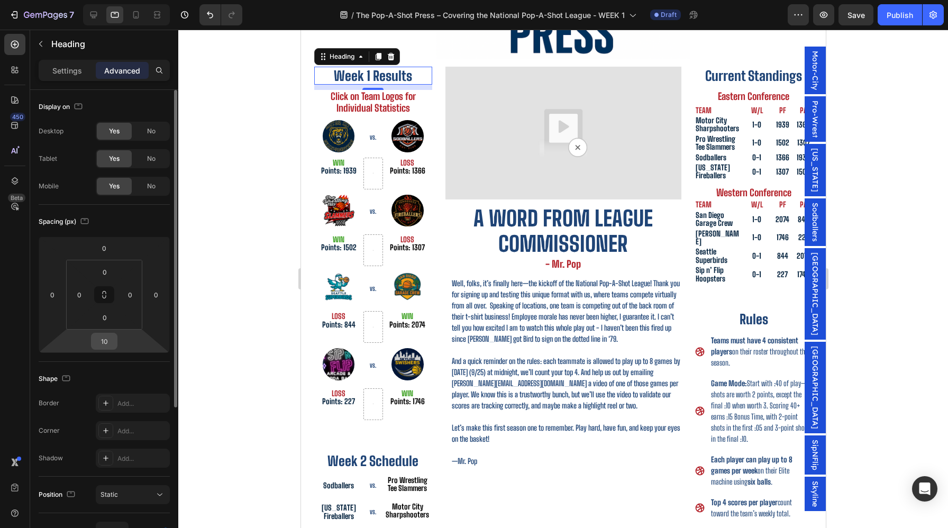
click at [114, 334] on div "10" at bounding box center [104, 341] width 26 height 17
click at [107, 341] on input "10" at bounding box center [104, 341] width 21 height 16
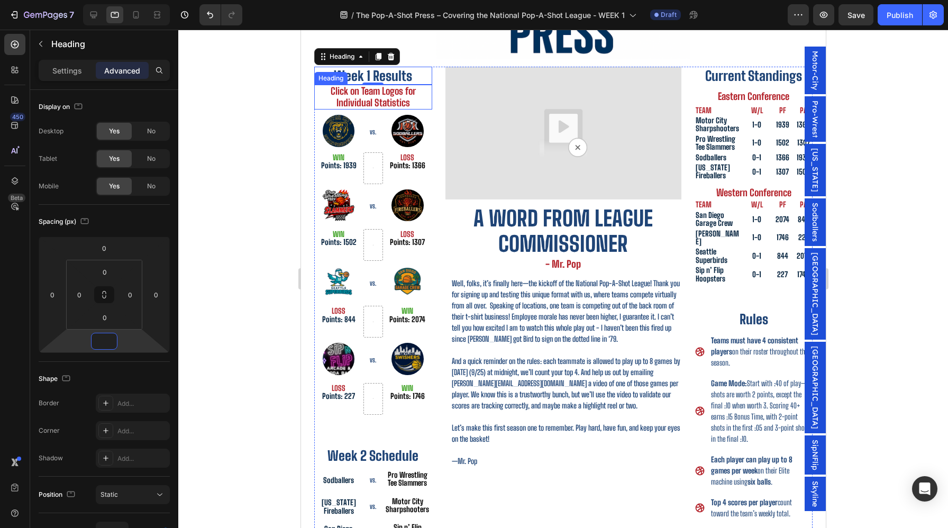
type input "0"
click at [414, 98] on p "Click on Team Logos for Individual Statistics" at bounding box center [373, 97] width 116 height 23
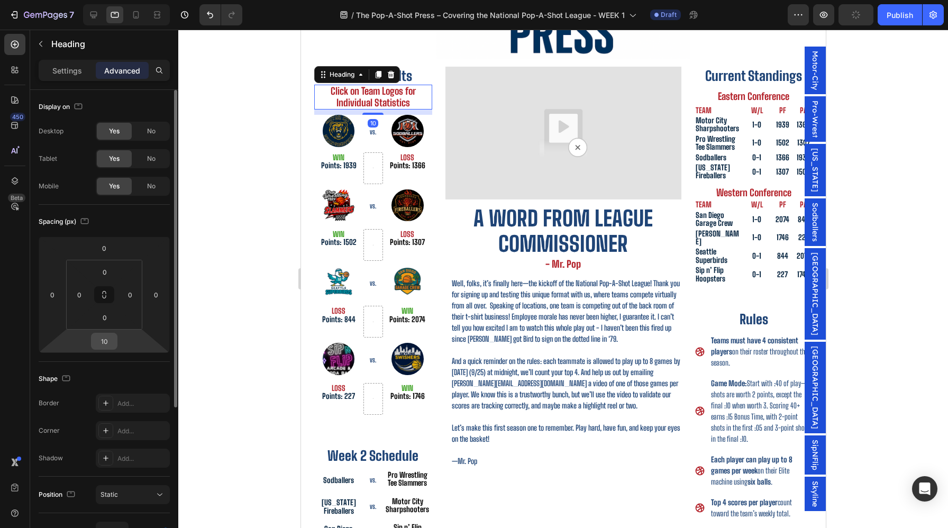
click at [102, 340] on input "10" at bounding box center [104, 341] width 21 height 16
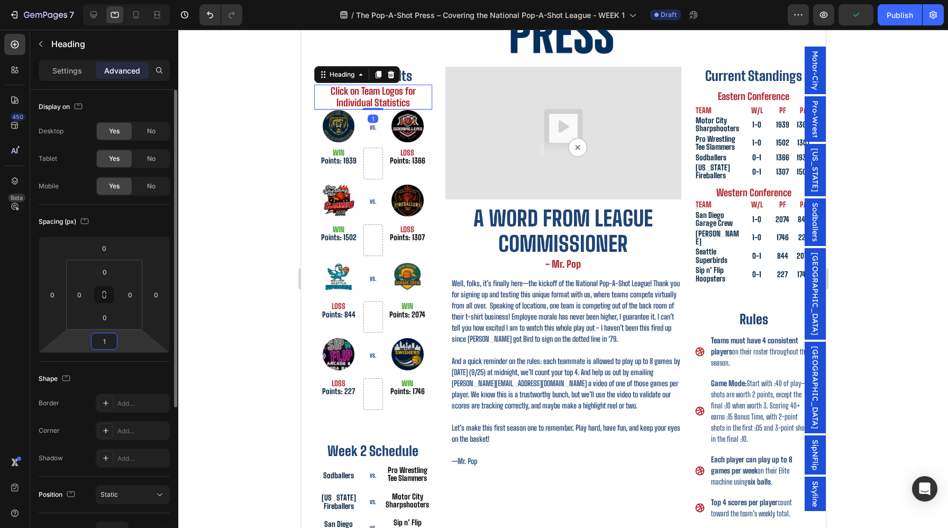
type input "10"
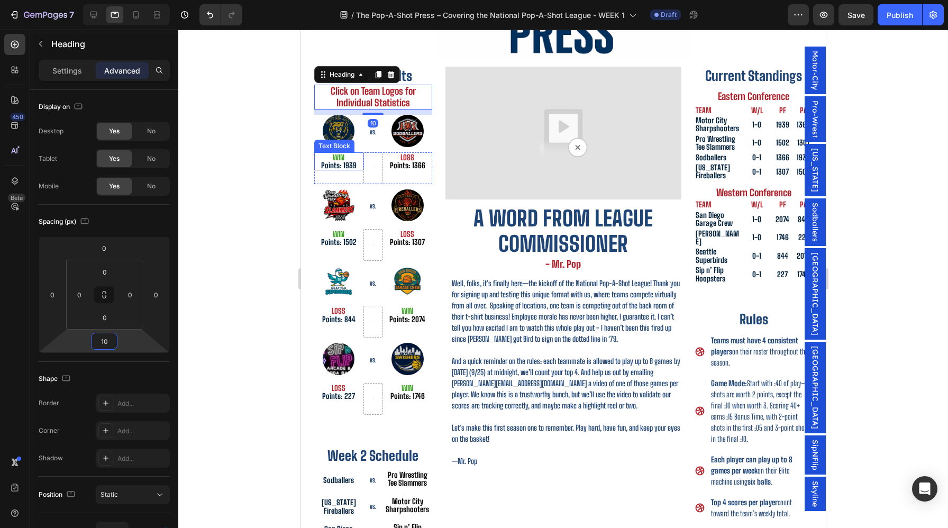
click at [339, 164] on p "Points: 1939" at bounding box center [338, 165] width 47 height 8
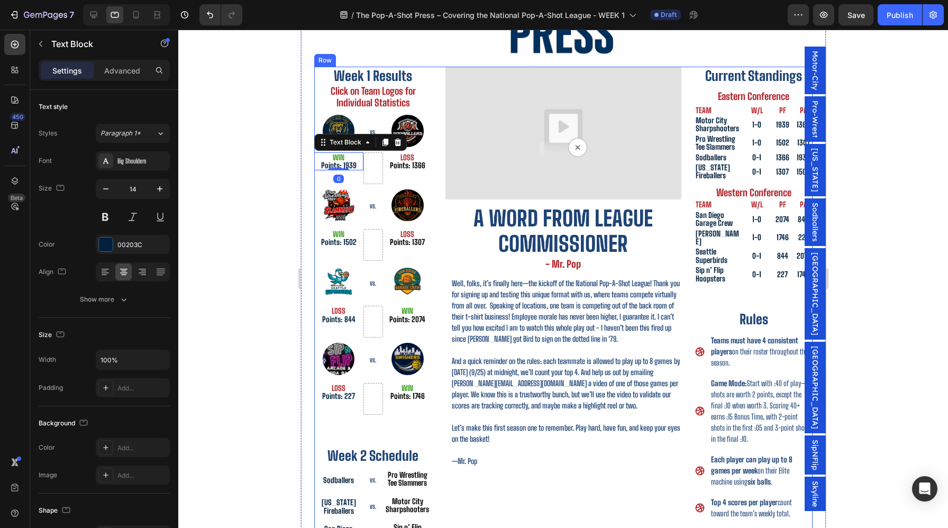
click at [368, 100] on p "Click on Team Logos for Individual Statistics" at bounding box center [373, 97] width 116 height 23
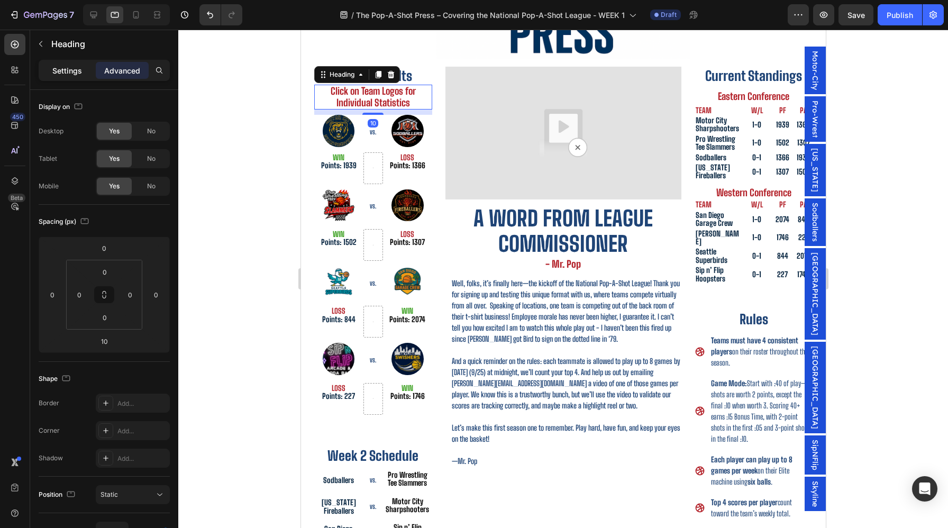
click at [58, 71] on p "Settings" at bounding box center [67, 70] width 30 height 11
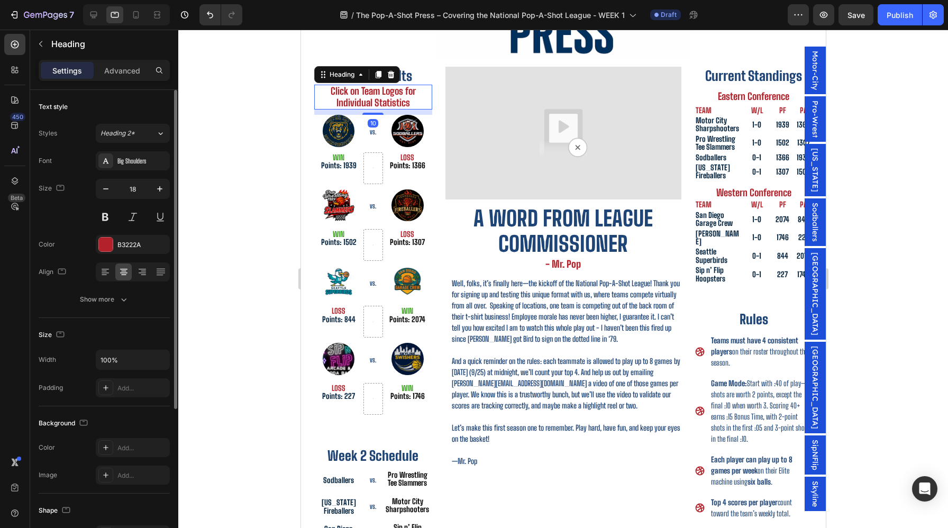
click at [112, 201] on div "18" at bounding box center [133, 203] width 74 height 48
click at [110, 187] on icon "button" at bounding box center [106, 189] width 11 height 11
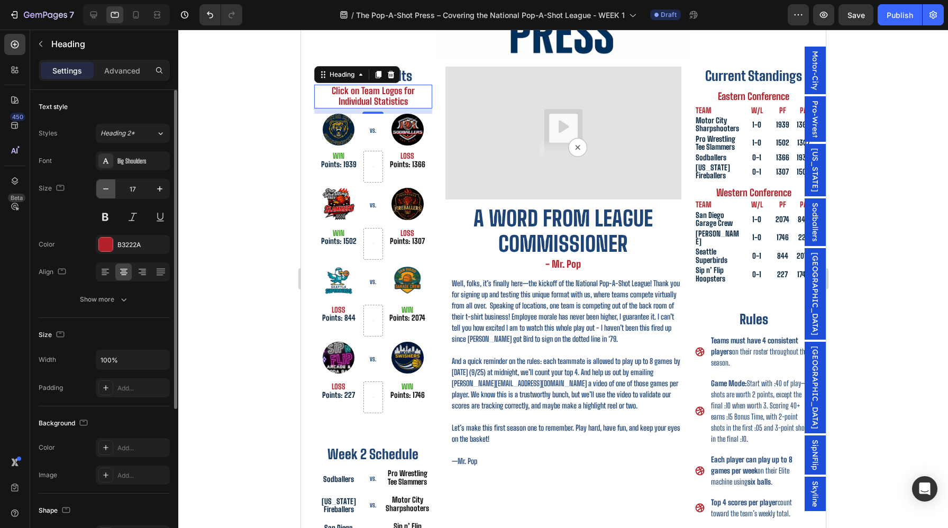
click at [110, 187] on icon "button" at bounding box center [106, 189] width 11 height 11
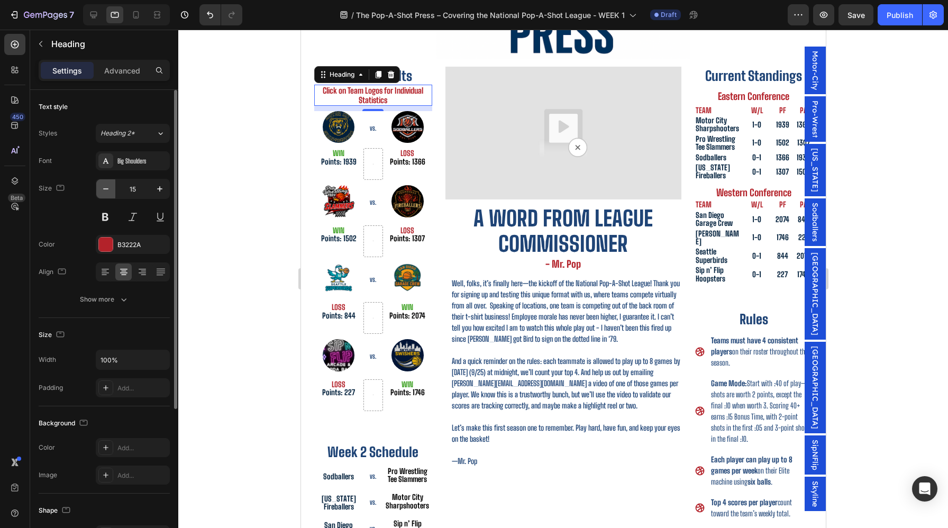
click at [110, 187] on icon "button" at bounding box center [106, 189] width 11 height 11
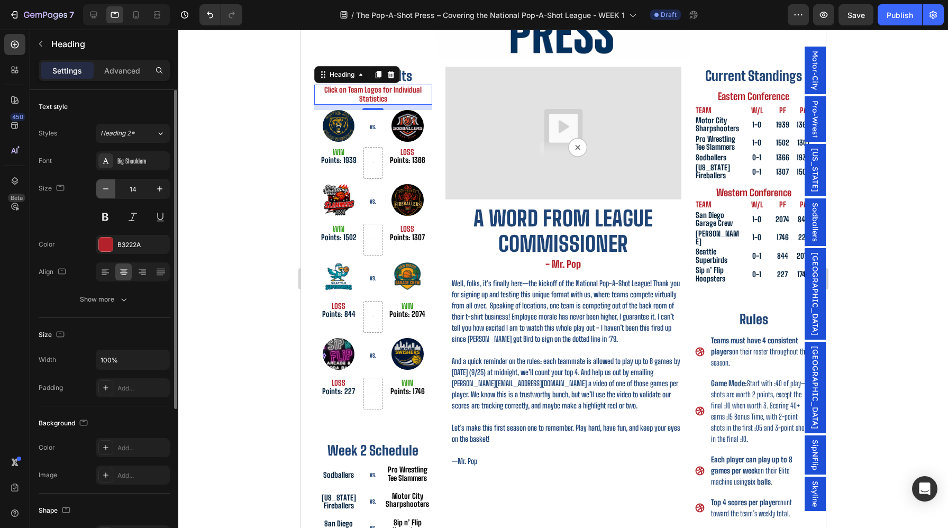
click at [110, 187] on icon "button" at bounding box center [106, 189] width 11 height 11
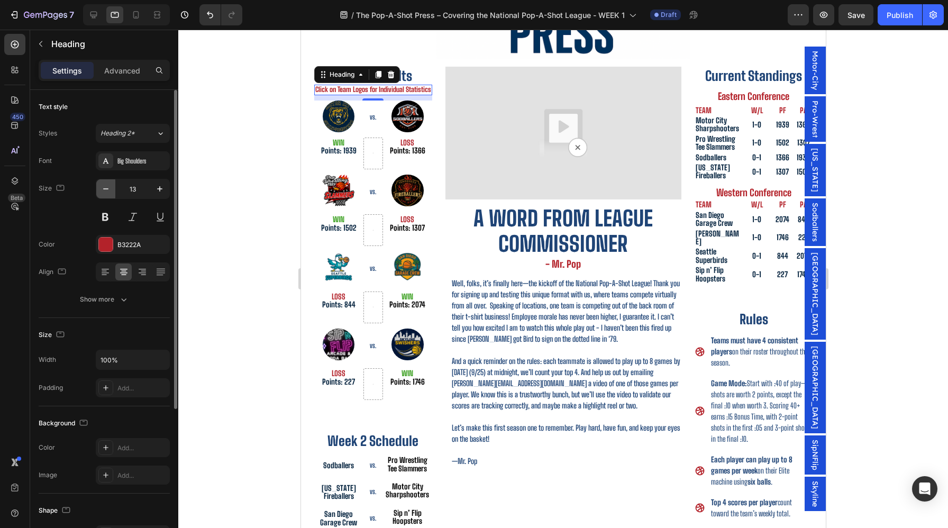
click at [110, 187] on icon "button" at bounding box center [106, 189] width 11 height 11
type input "12"
click at [708, 129] on div "Text Block" at bounding box center [715, 128] width 36 height 10
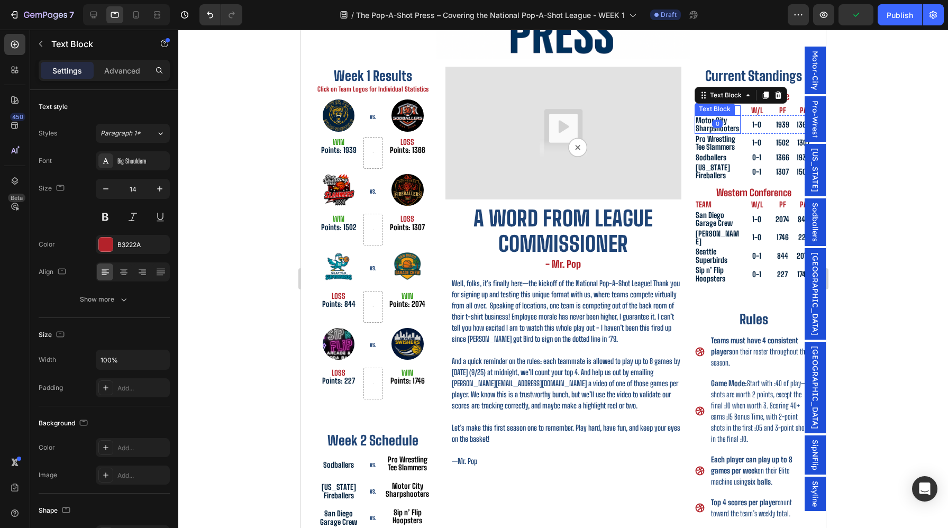
click at [708, 126] on p "Motor City Sharpshooters" at bounding box center [717, 124] width 44 height 16
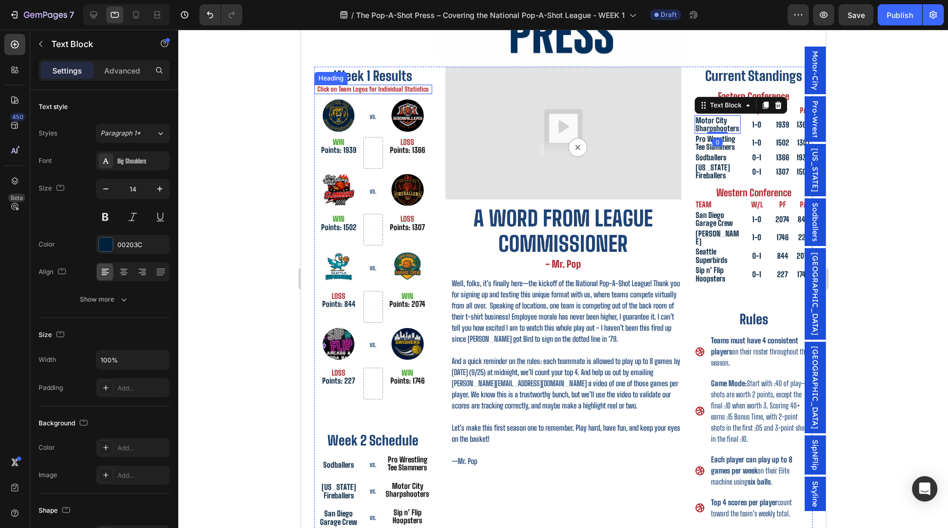
click at [356, 89] on p "Click on Team Logos for Individual Statistics" at bounding box center [373, 89] width 116 height 7
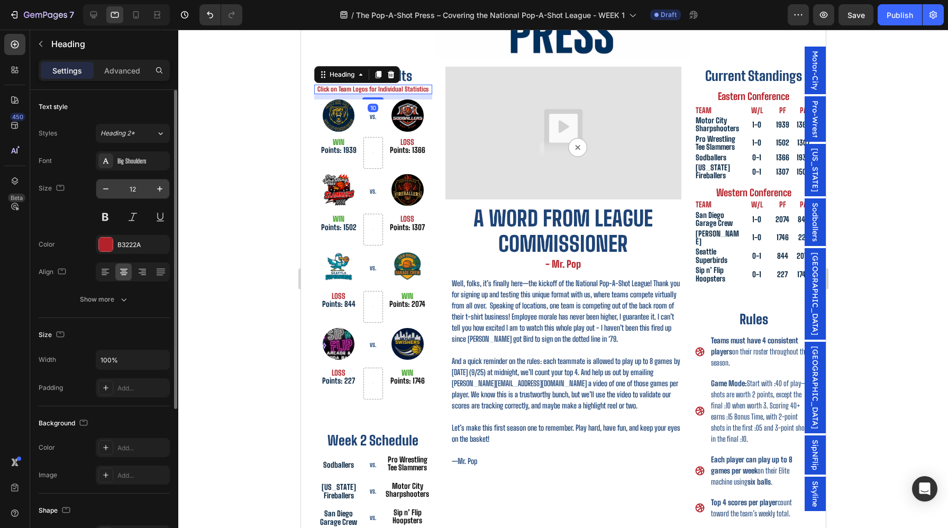
click at [148, 192] on input "12" at bounding box center [132, 188] width 35 height 19
click at [155, 192] on icon "button" at bounding box center [160, 189] width 11 height 11
type input "14"
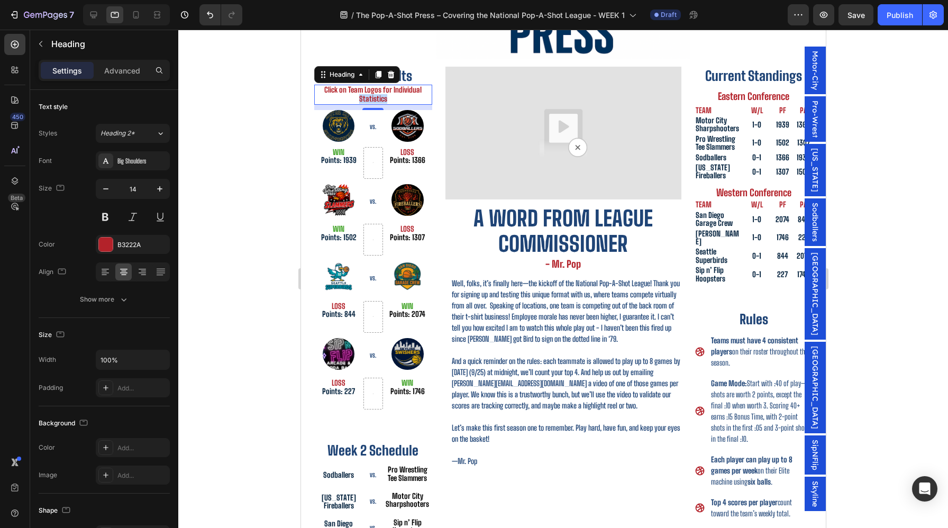
click at [373, 99] on p "Click on Team Logos for Individual Statistics" at bounding box center [373, 95] width 116 height 18
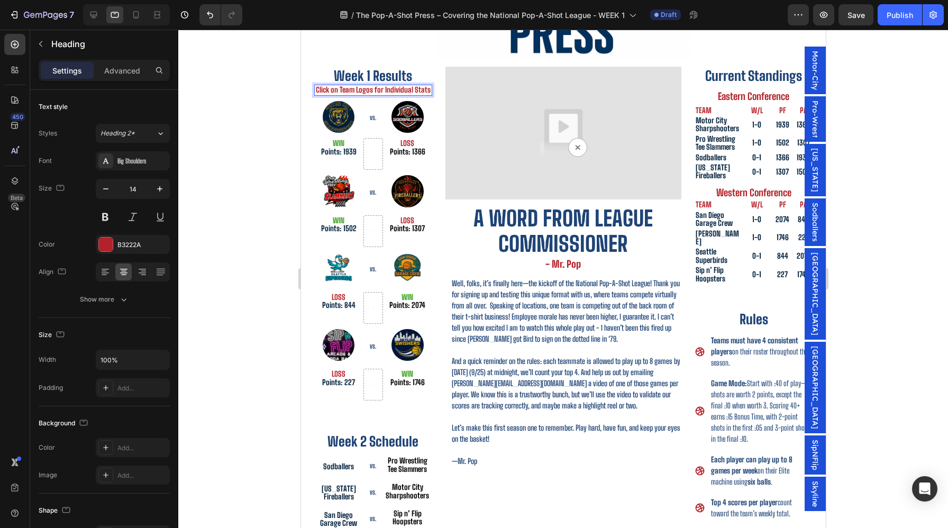
click at [257, 121] on div at bounding box center [563, 279] width 770 height 499
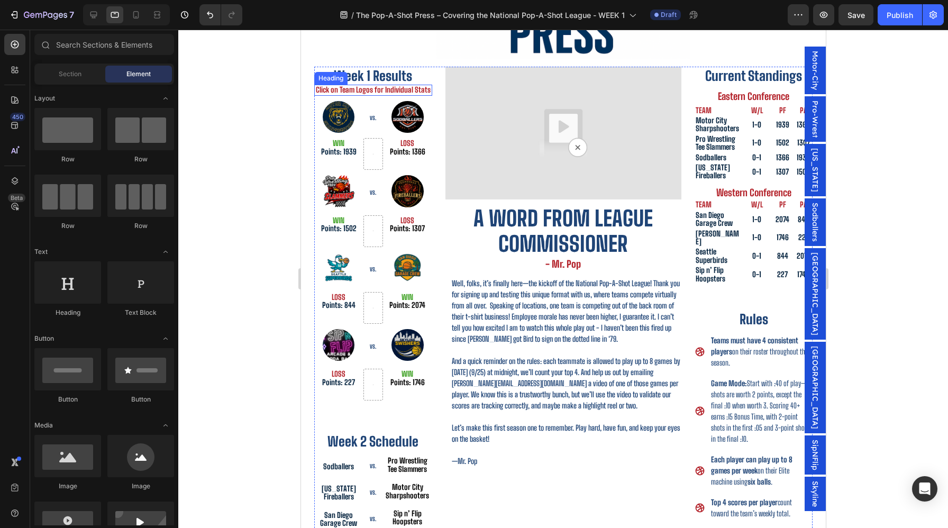
click at [363, 90] on p "Click on Team Logos for Individual Stats" at bounding box center [373, 90] width 116 height 9
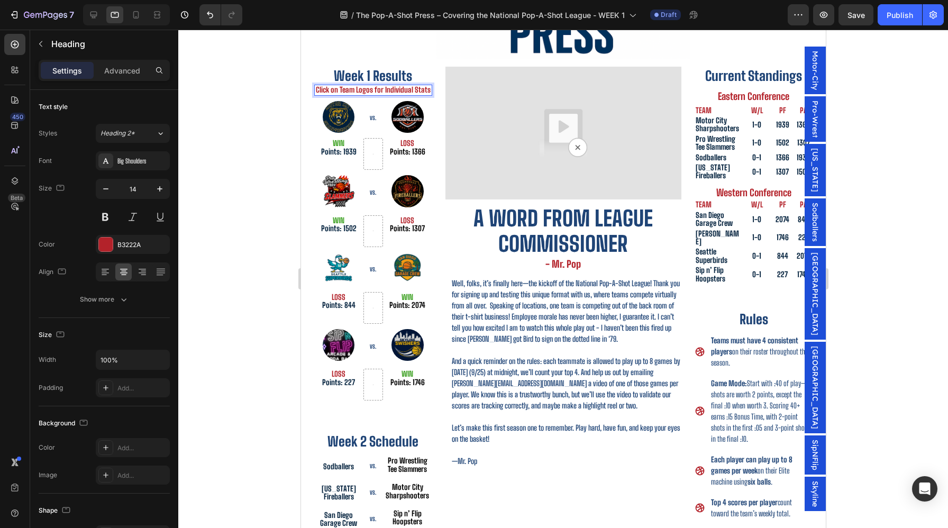
click at [343, 91] on p "Click on Team Logos for Individual Stats" at bounding box center [373, 90] width 116 height 9
click at [274, 133] on div at bounding box center [563, 279] width 770 height 499
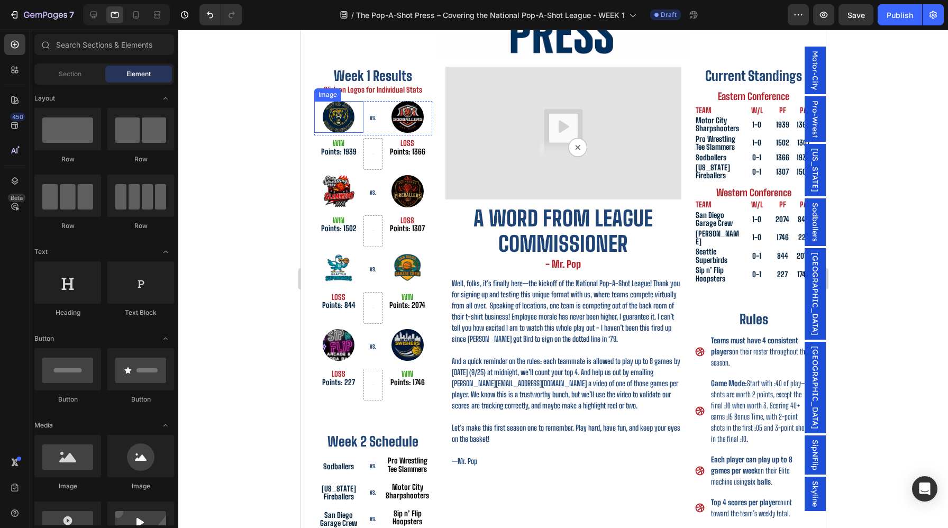
click at [256, 191] on div at bounding box center [563, 279] width 770 height 499
click at [92, 13] on icon at bounding box center [93, 15] width 11 height 11
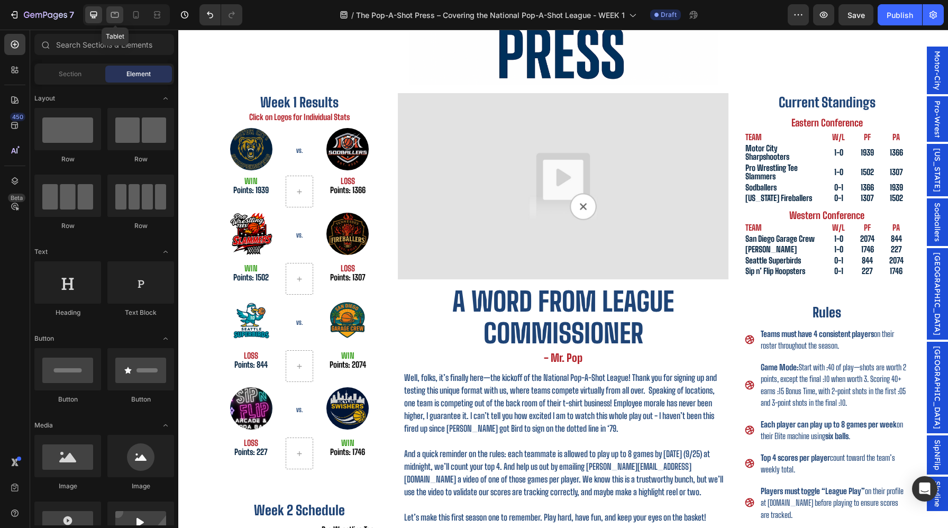
click at [107, 16] on div at bounding box center [114, 14] width 17 height 17
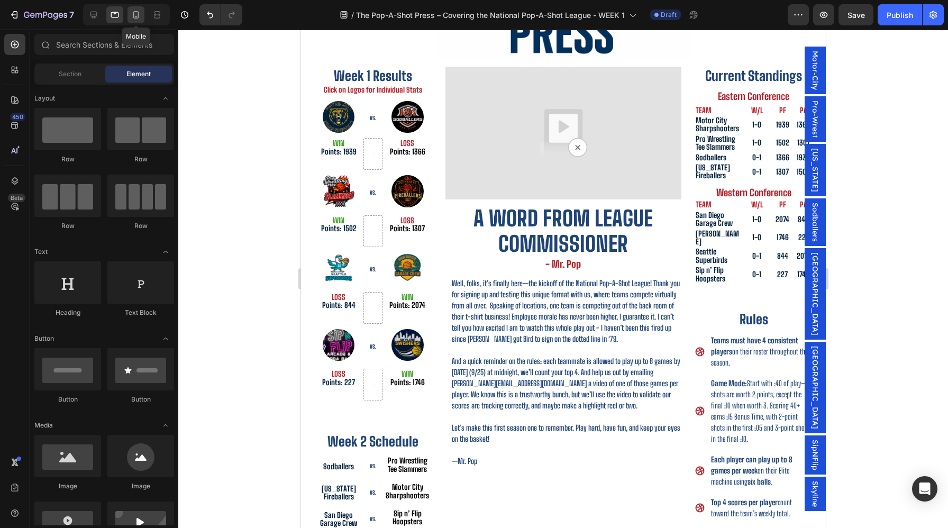
click at [135, 19] on icon at bounding box center [136, 15] width 11 height 11
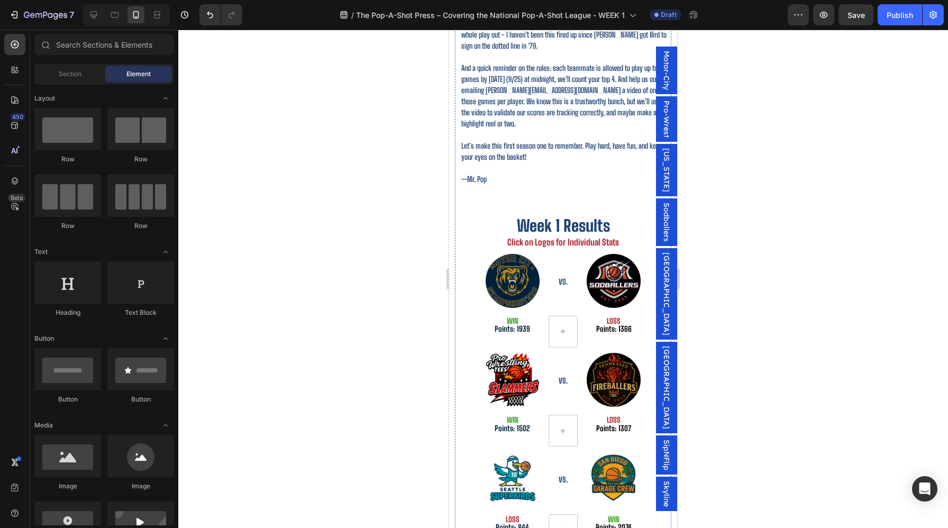
scroll to position [401, 0]
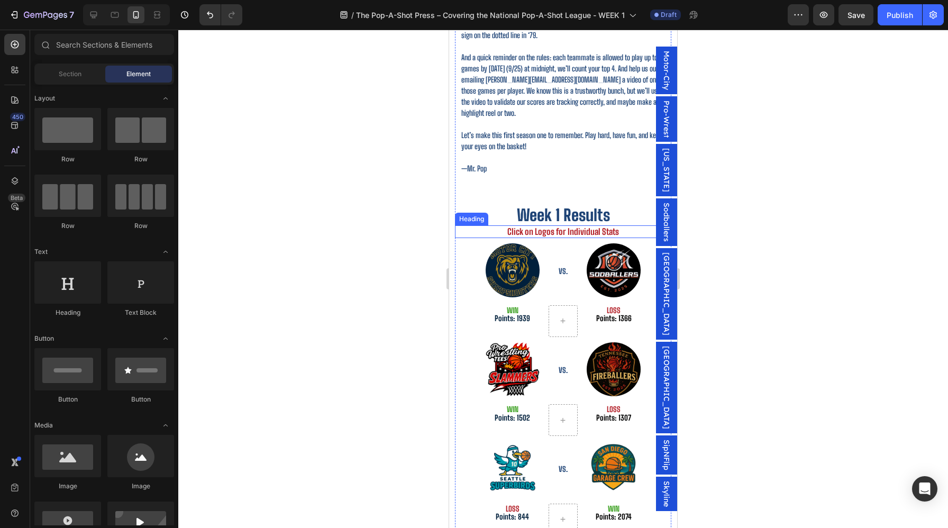
click at [569, 227] on p "Click on Logos for Individual Stats" at bounding box center [563, 232] width 214 height 10
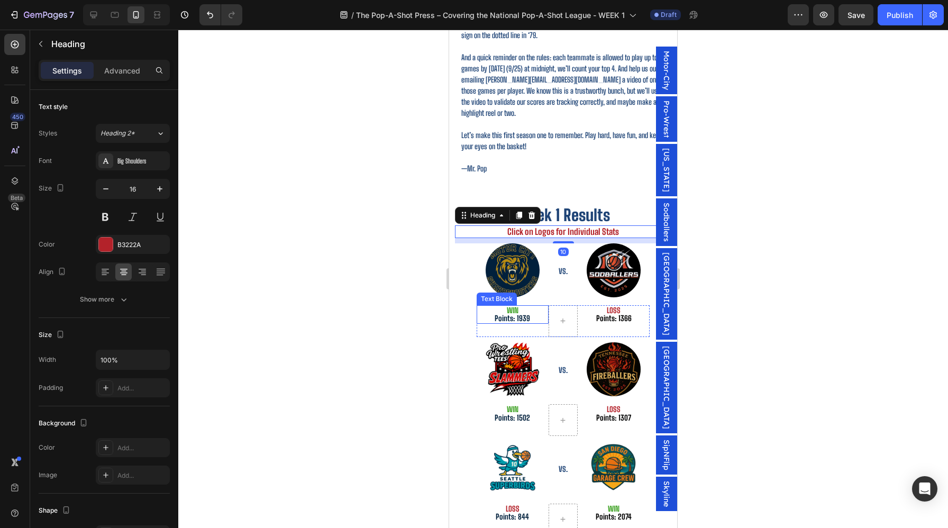
click at [515, 306] on span "WIN" at bounding box center [513, 310] width 12 height 9
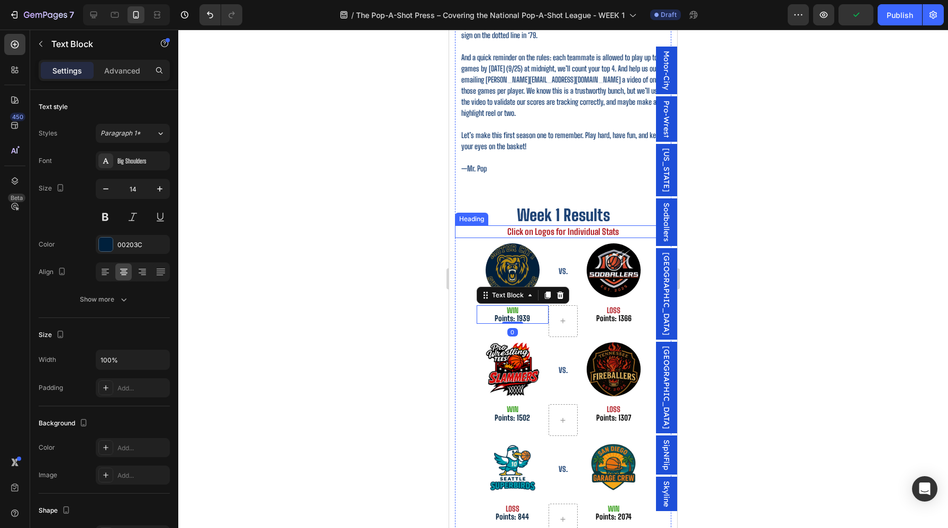
click at [571, 227] on p "Click on Logos for Individual Stats" at bounding box center [563, 232] width 214 height 10
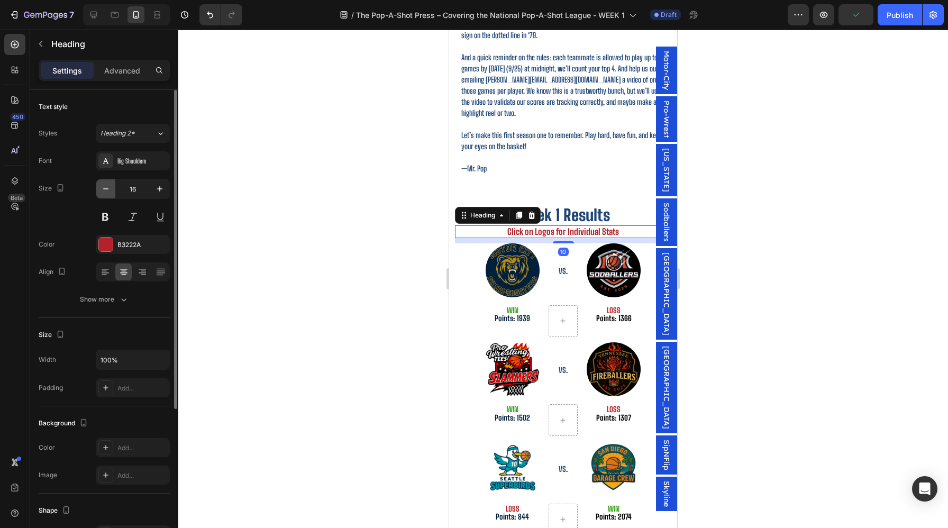
click at [106, 189] on icon "button" at bounding box center [106, 189] width 11 height 11
type input "14"
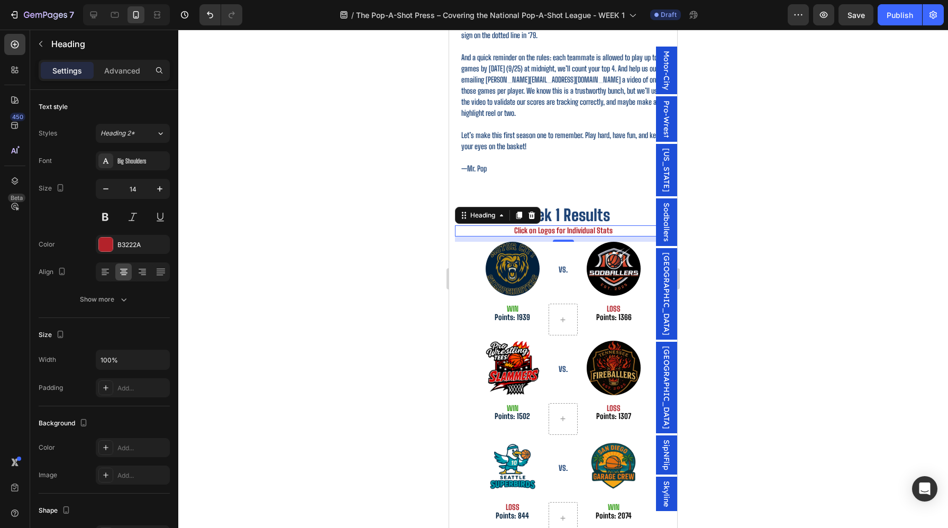
click at [813, 233] on div at bounding box center [563, 279] width 770 height 499
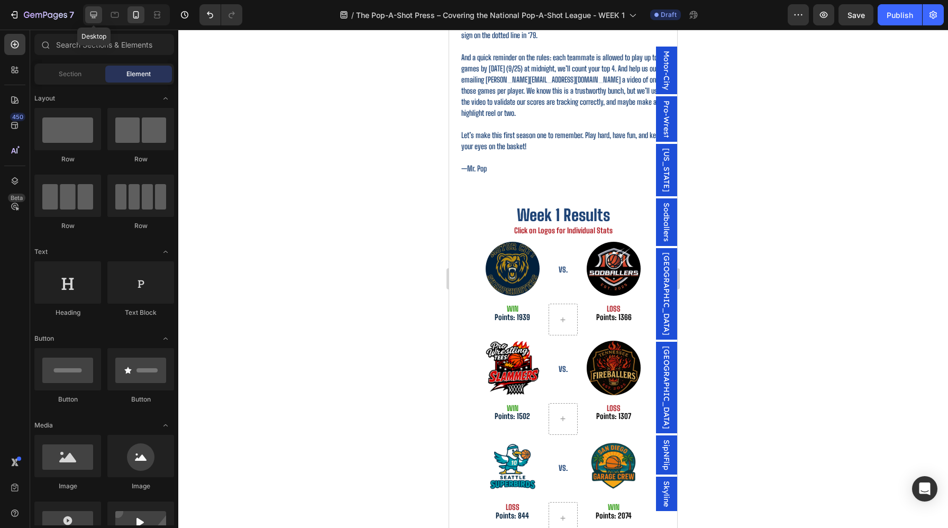
click at [93, 8] on div at bounding box center [93, 14] width 17 height 17
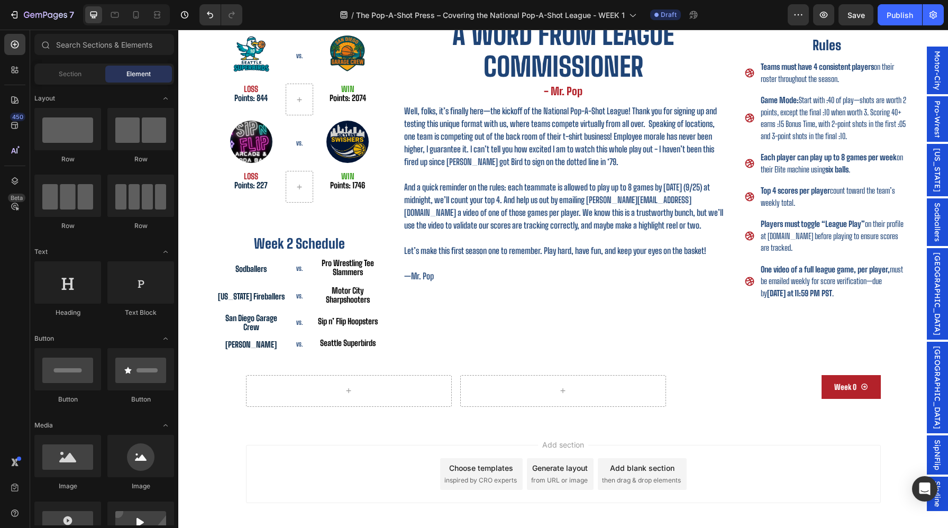
scroll to position [405, 0]
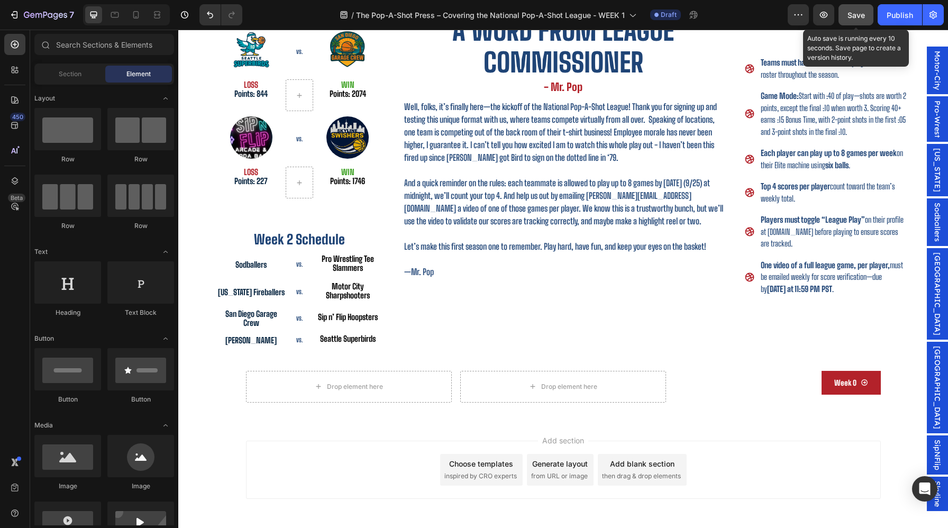
click at [842, 12] on button "Save" at bounding box center [856, 14] width 35 height 21
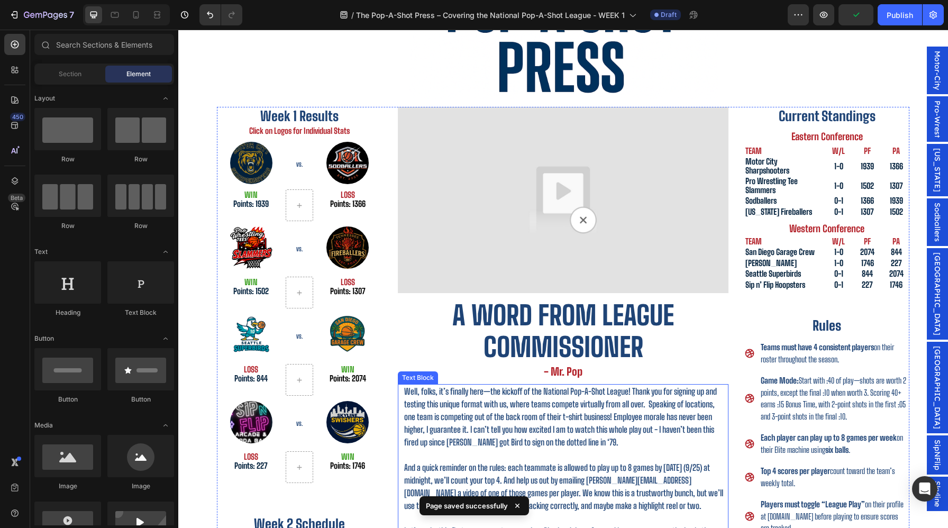
scroll to position [120, 0]
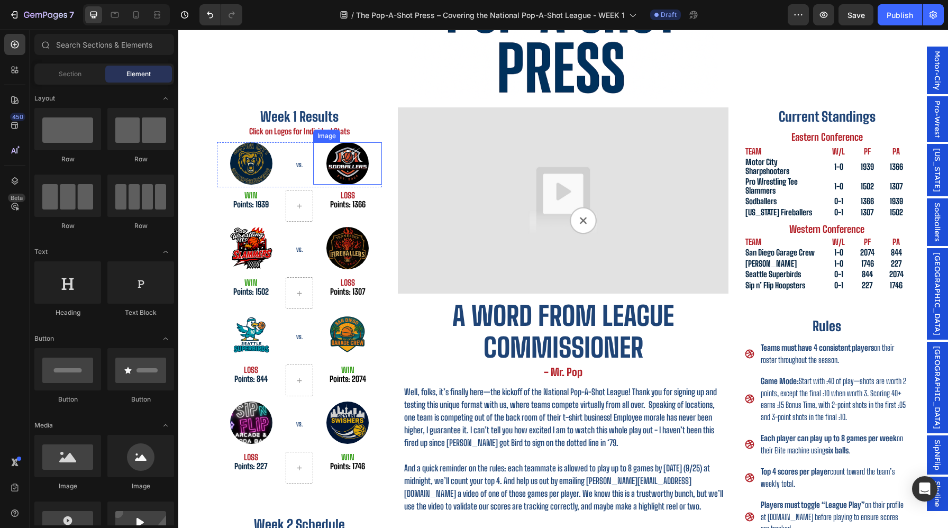
click at [363, 166] on img at bounding box center [348, 163] width 42 height 42
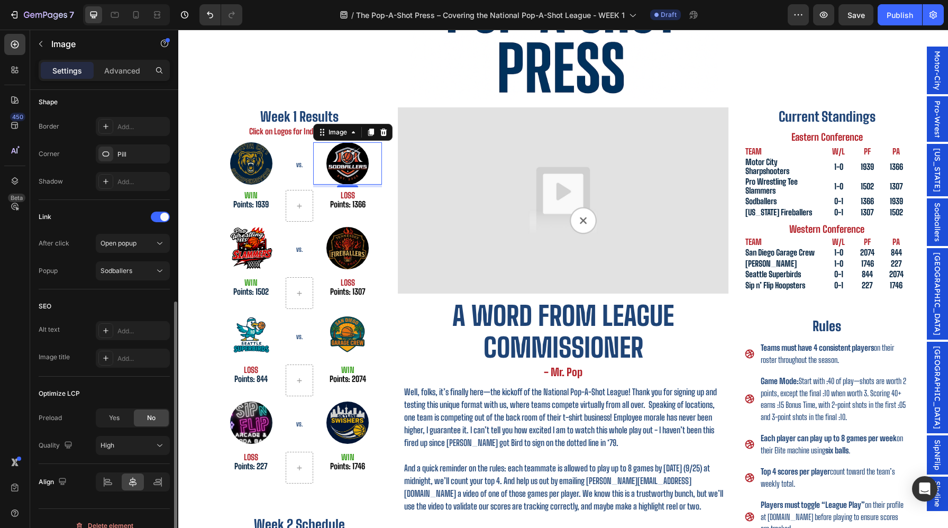
scroll to position [412, 0]
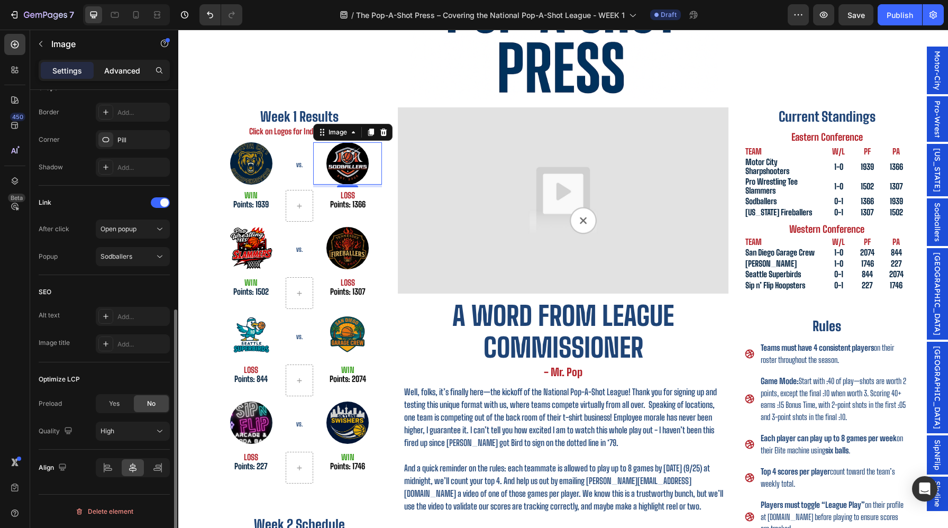
click at [133, 76] on p "Advanced" at bounding box center [122, 70] width 36 height 11
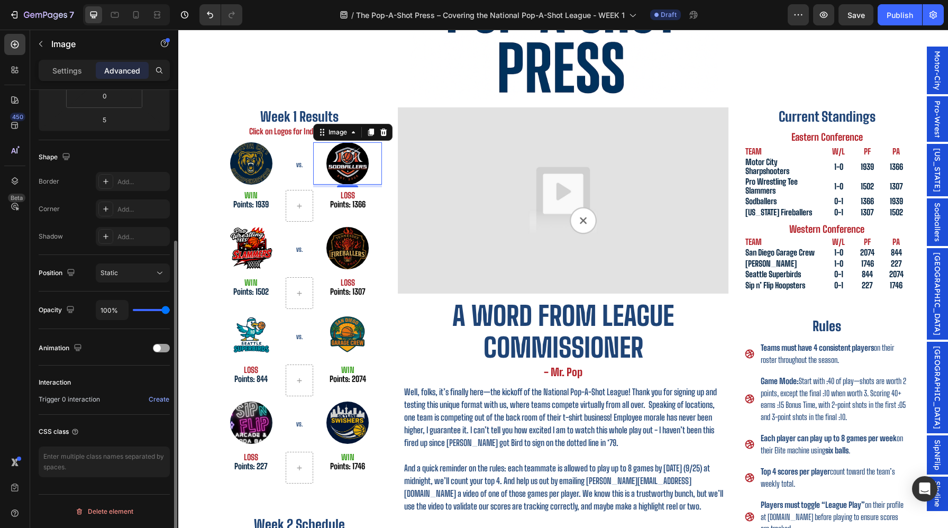
scroll to position [222, 0]
click at [160, 347] on span at bounding box center [156, 348] width 7 height 7
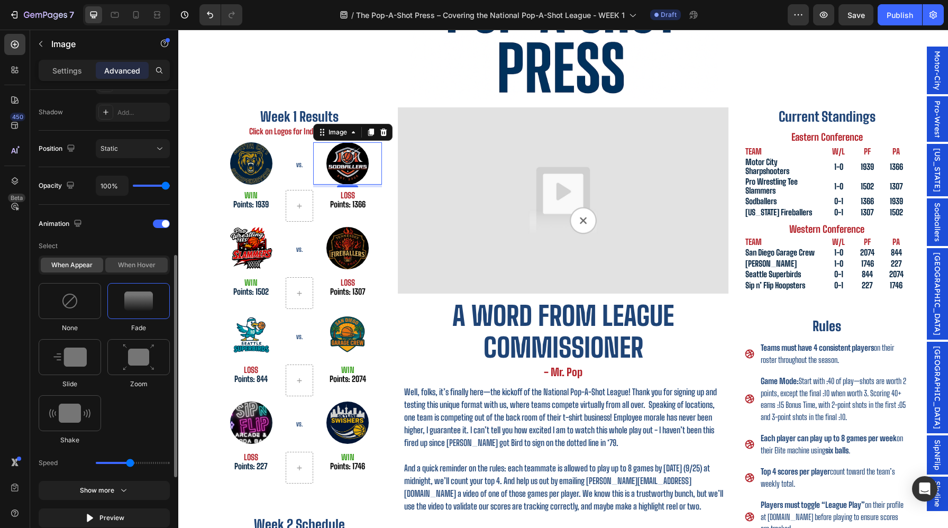
scroll to position [347, 0]
click at [134, 271] on div "When hover" at bounding box center [136, 264] width 62 height 15
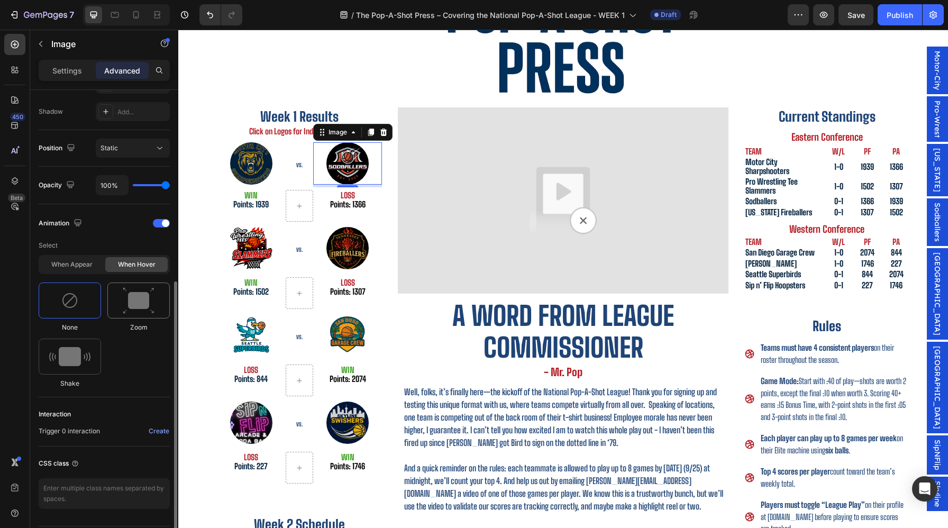
click at [137, 297] on img at bounding box center [139, 300] width 32 height 27
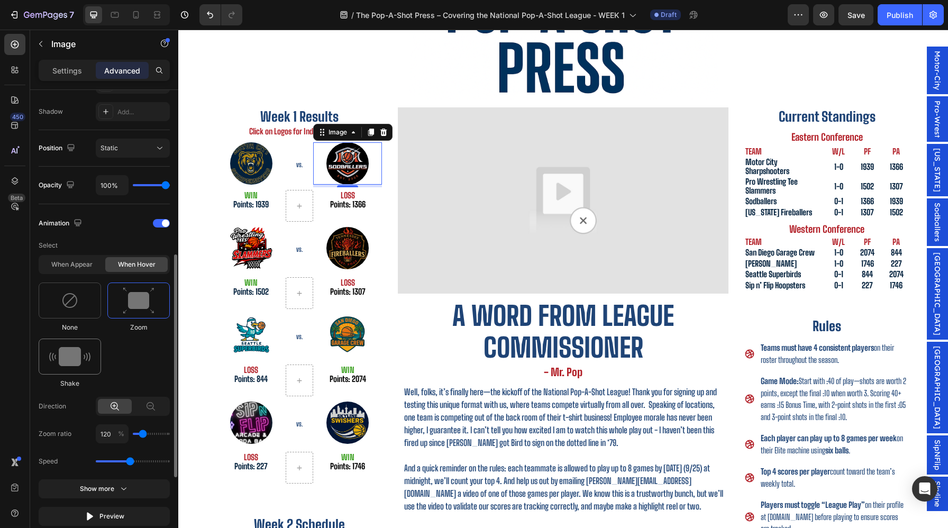
click at [68, 346] on div at bounding box center [70, 357] width 62 height 36
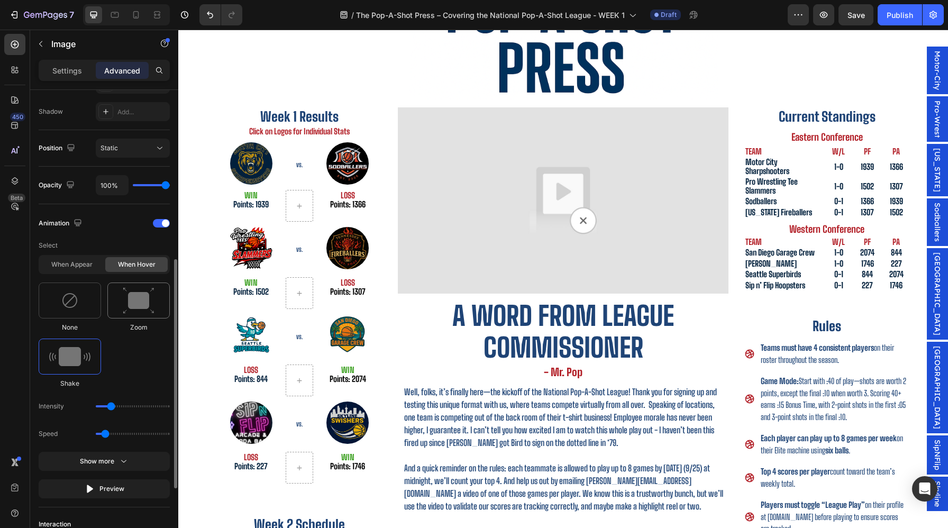
click at [152, 310] on img at bounding box center [139, 300] width 32 height 27
type input "1.7"
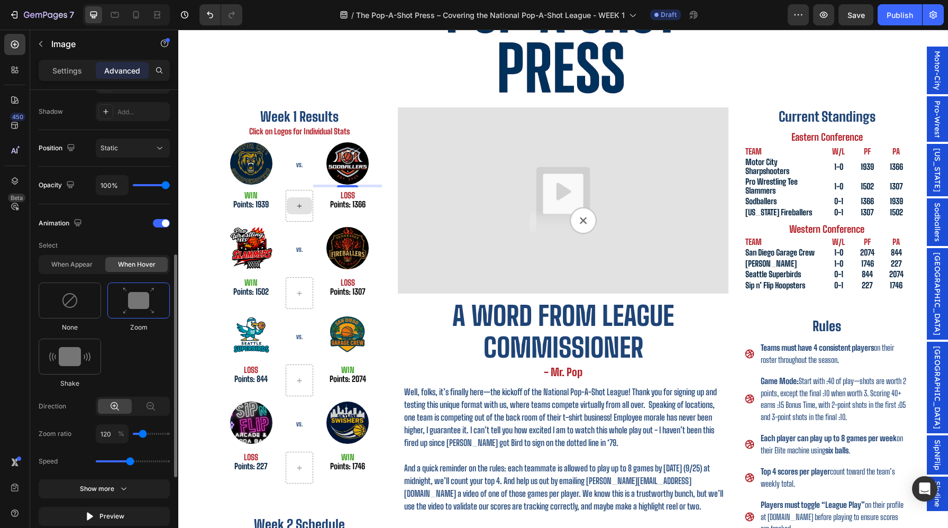
scroll to position [409, 0]
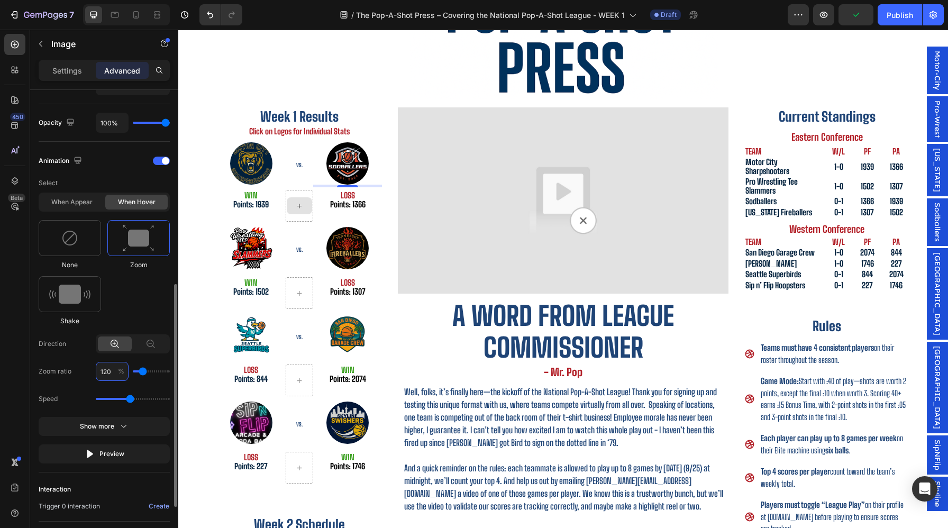
click at [116, 373] on input "120" at bounding box center [112, 371] width 33 height 19
type input "1"
type input "100"
type input "110"
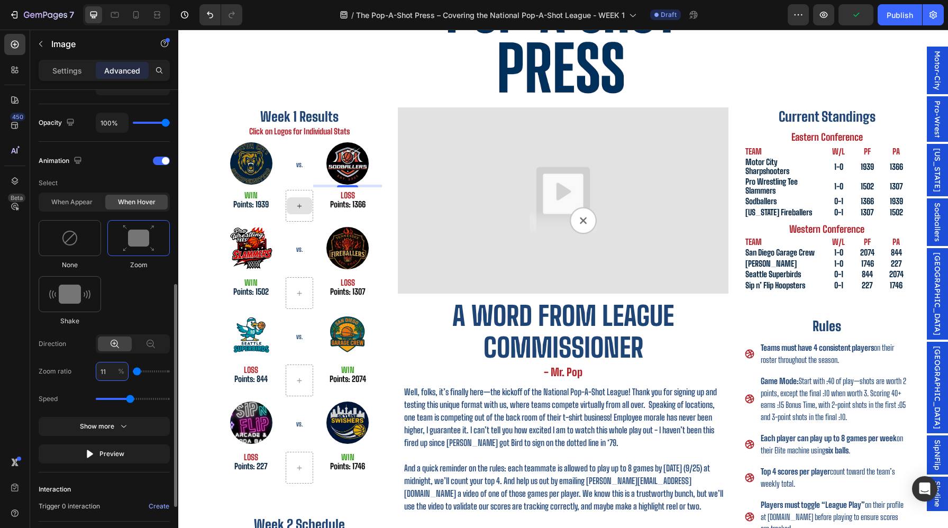
type input "110"
drag, startPoint x: 127, startPoint y: 399, endPoint x: 172, endPoint y: 402, distance: 45.1
type input "3.1"
click at [170, 400] on input "range" at bounding box center [133, 399] width 74 height 2
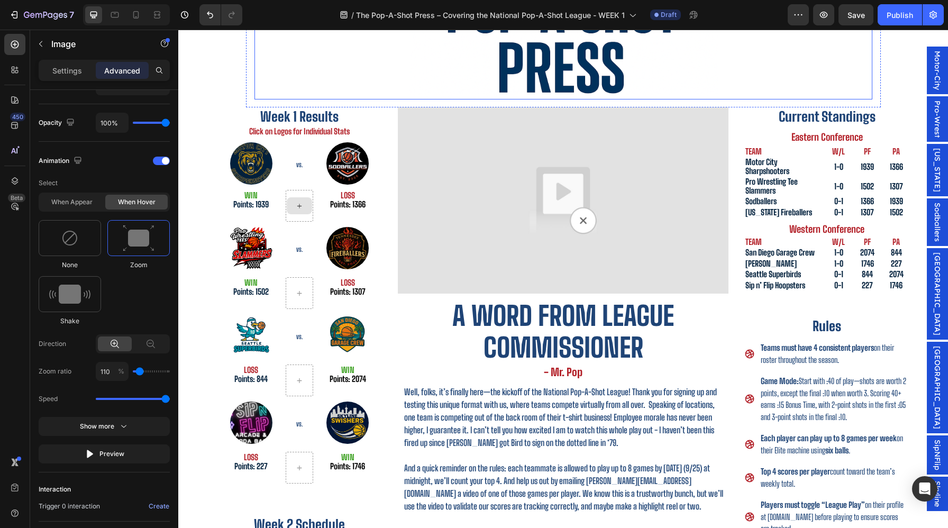
click at [398, 60] on div at bounding box center [564, 25] width 618 height 150
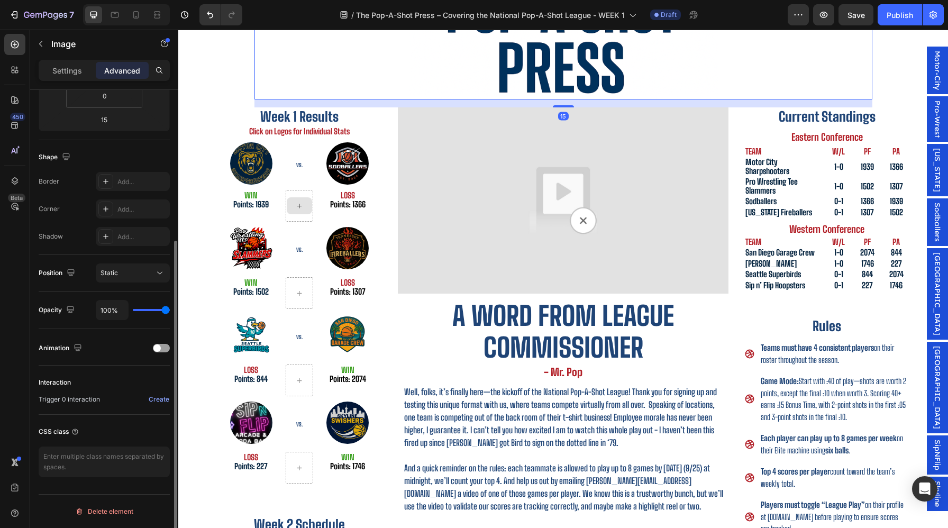
scroll to position [222, 0]
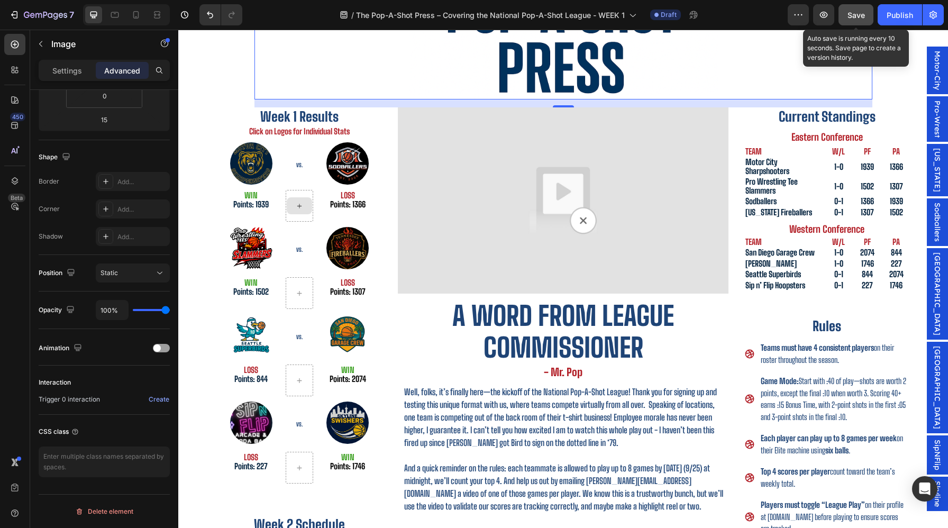
click at [871, 25] on button "Save" at bounding box center [856, 14] width 35 height 21
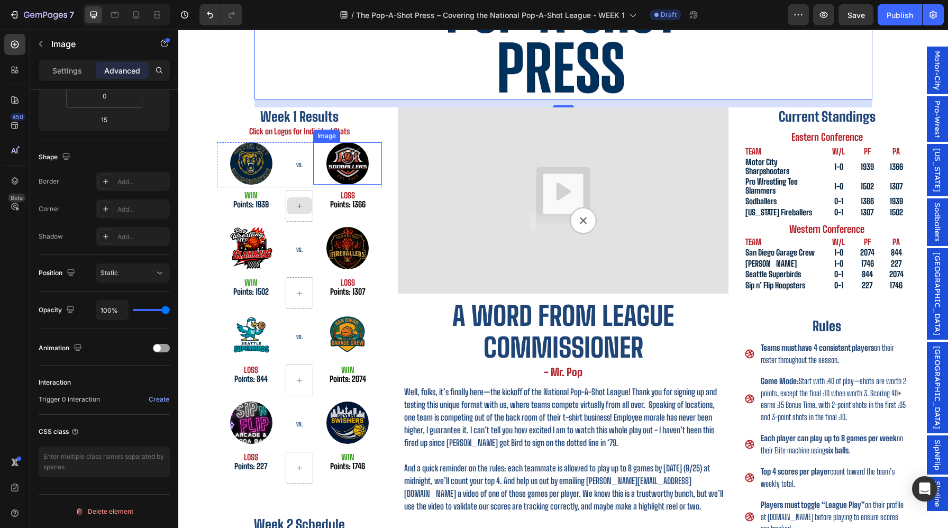
click at [356, 167] on img at bounding box center [348, 163] width 42 height 42
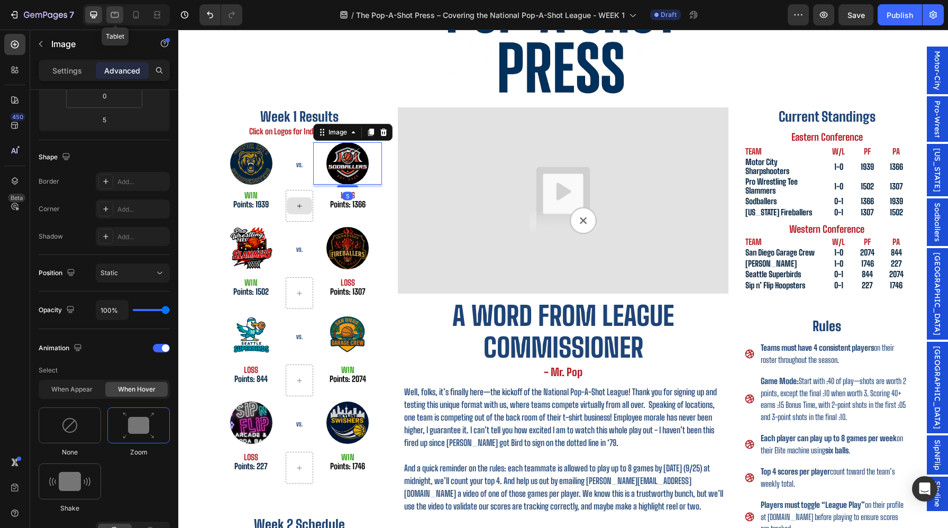
click at [116, 15] on icon at bounding box center [115, 15] width 11 height 11
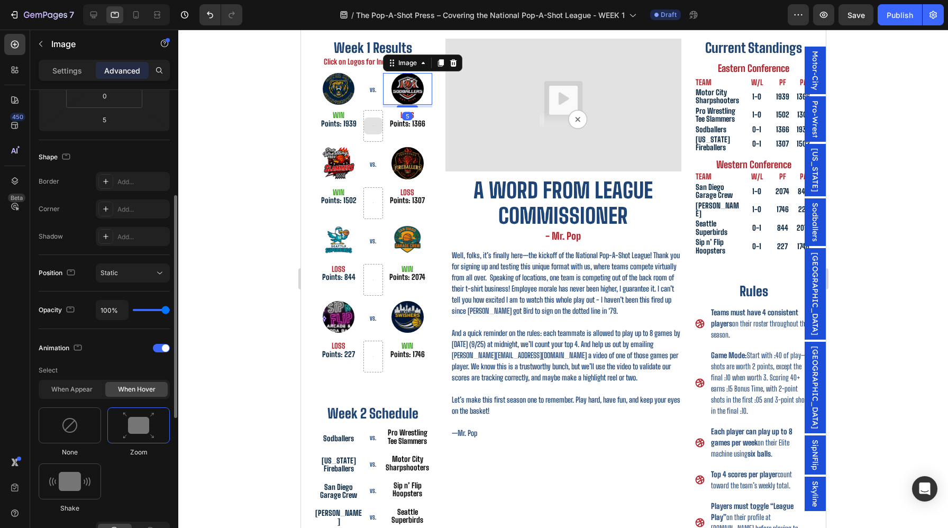
scroll to position [168, 0]
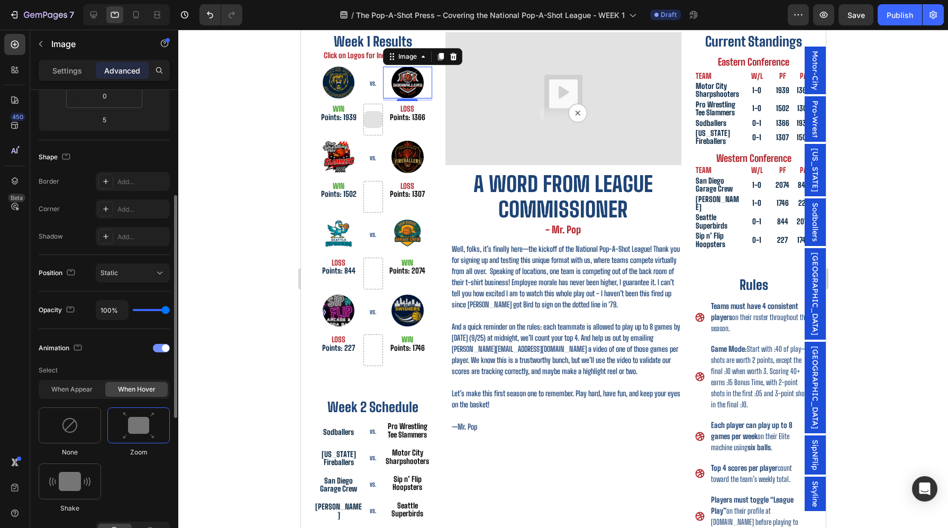
click at [155, 345] on div at bounding box center [161, 348] width 17 height 8
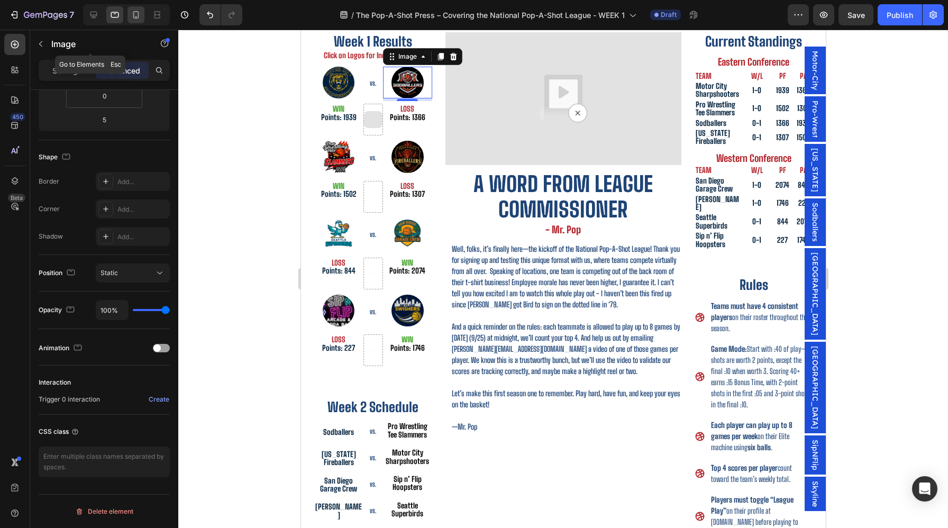
click at [134, 19] on icon at bounding box center [136, 15] width 11 height 11
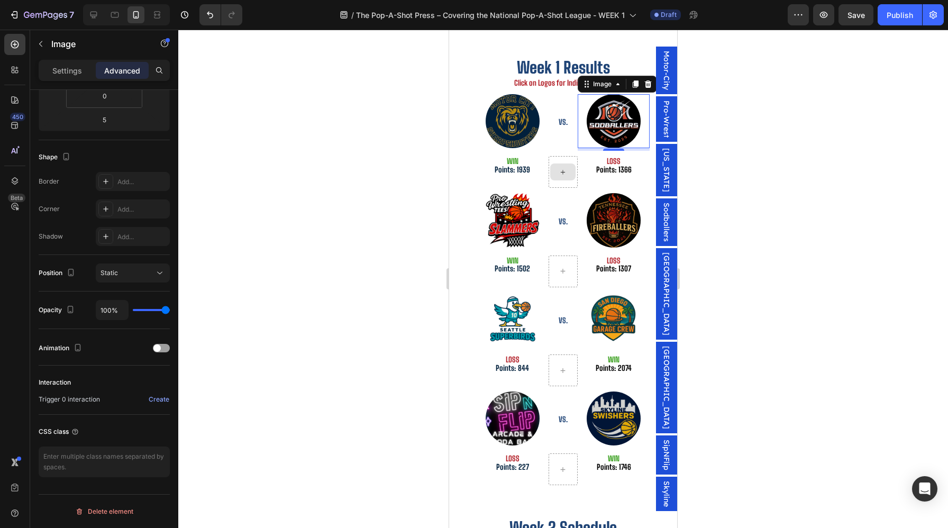
scroll to position [565, 0]
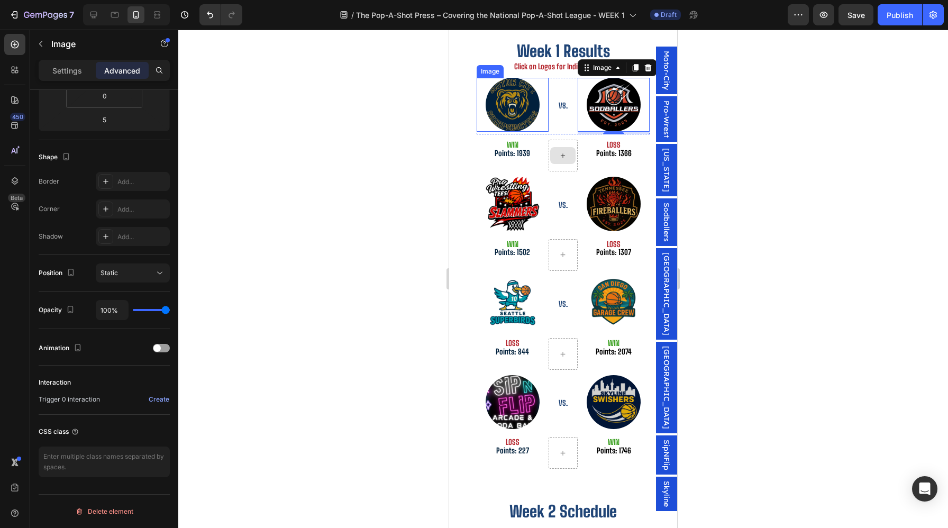
click at [501, 88] on img at bounding box center [513, 105] width 54 height 54
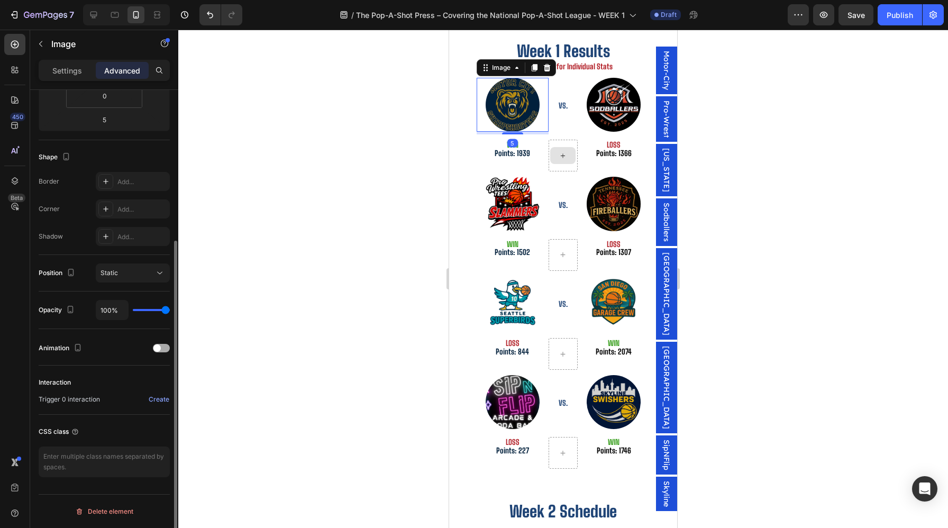
click at [163, 351] on div at bounding box center [161, 348] width 17 height 8
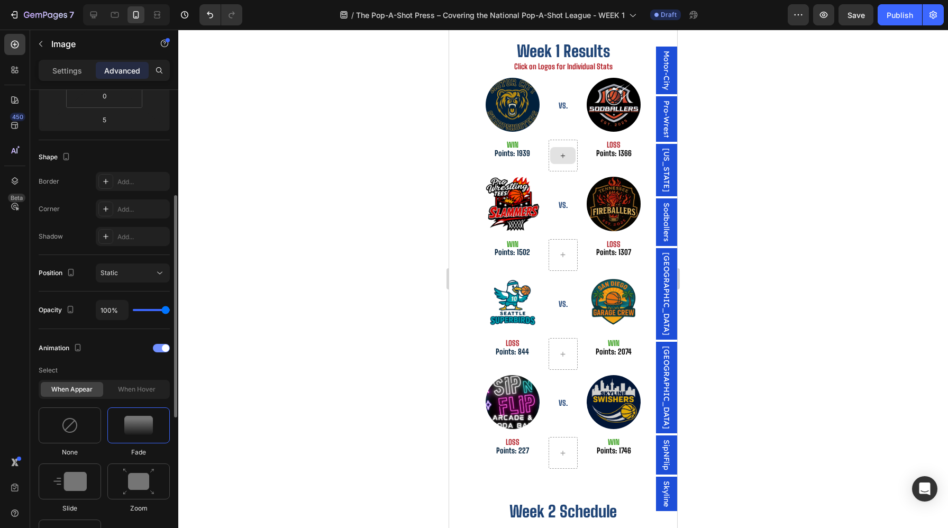
click at [163, 351] on div at bounding box center [161, 348] width 17 height 8
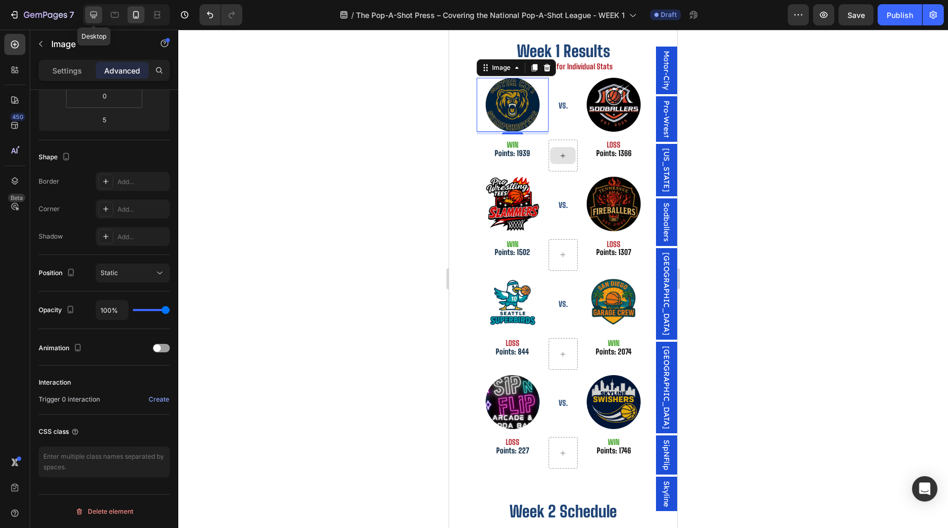
click at [98, 19] on icon at bounding box center [93, 15] width 11 height 11
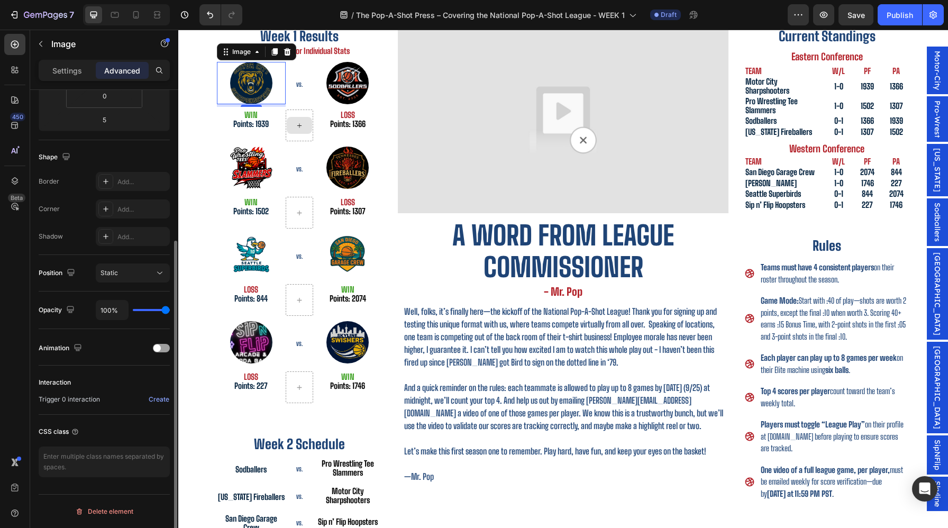
scroll to position [195, 0]
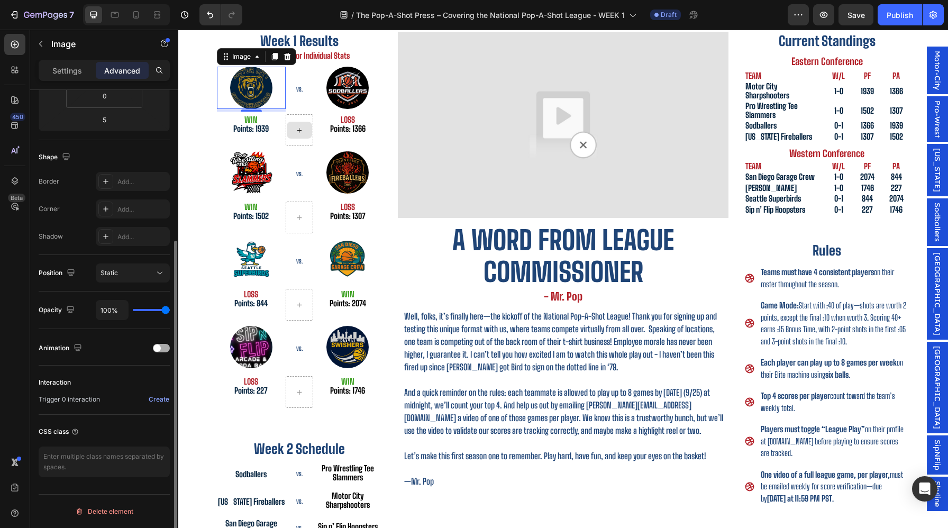
click at [161, 356] on div "Animation" at bounding box center [104, 348] width 131 height 17
click at [161, 349] on div at bounding box center [161, 348] width 17 height 8
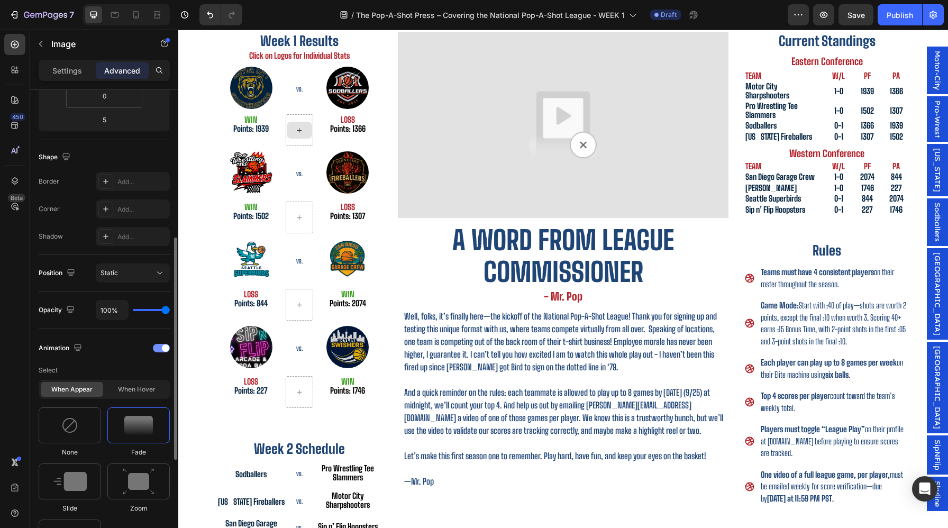
scroll to position [285, 0]
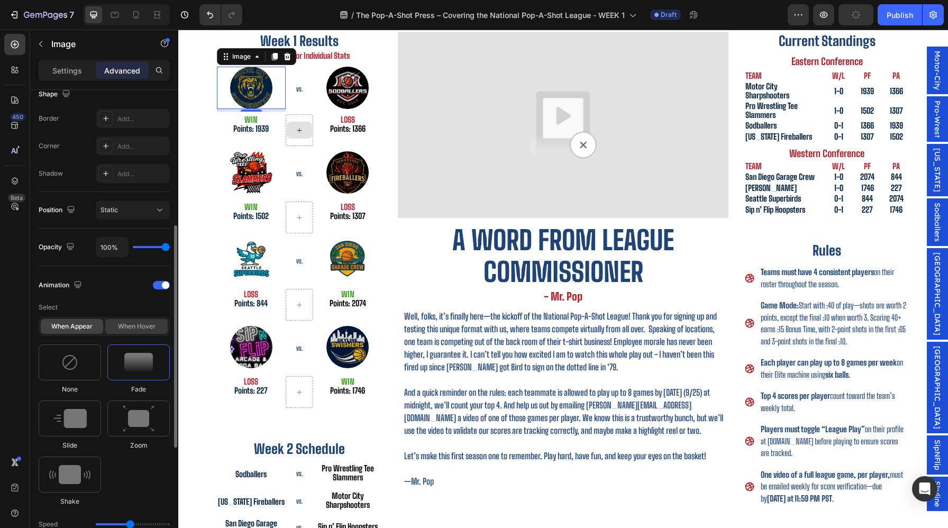
click at [140, 327] on div "When hover" at bounding box center [136, 326] width 62 height 15
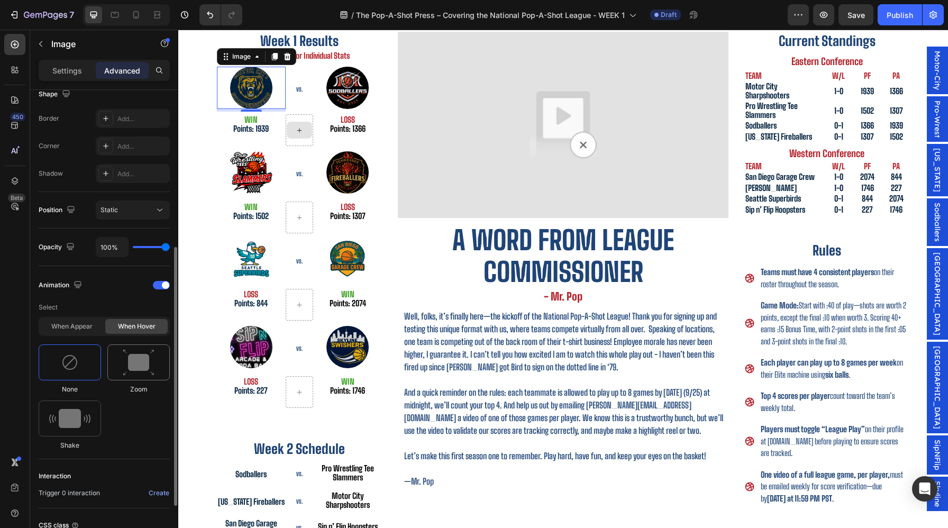
click at [140, 360] on img at bounding box center [139, 362] width 32 height 27
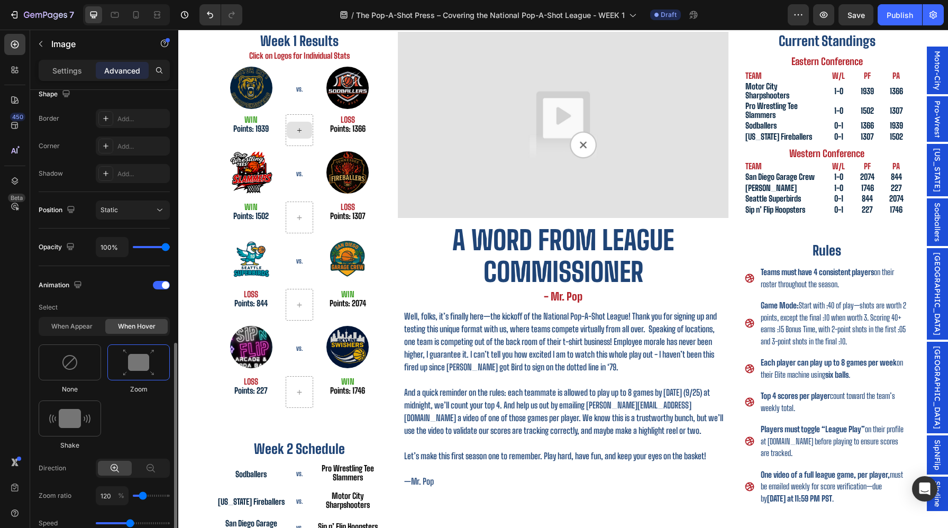
scroll to position [402, 0]
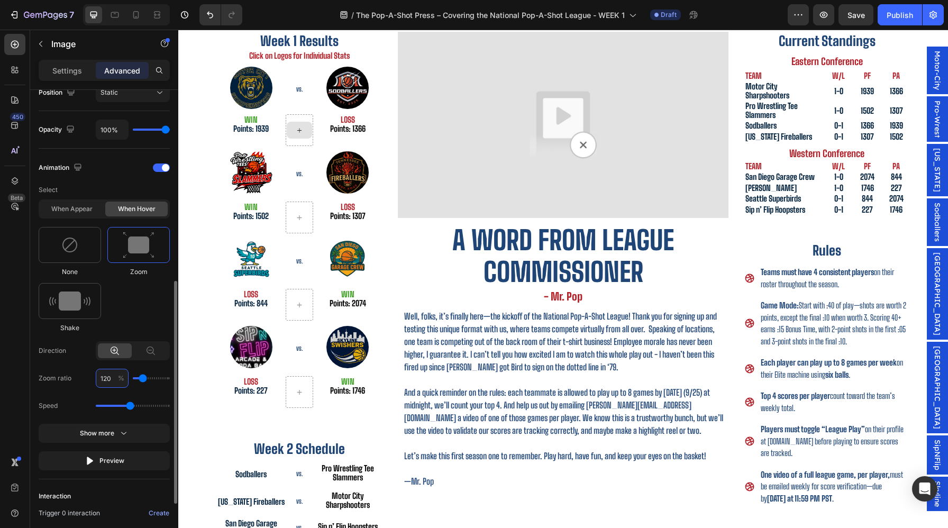
click at [112, 381] on input "120" at bounding box center [112, 378] width 33 height 19
type input "1"
type input "100"
type input "110"
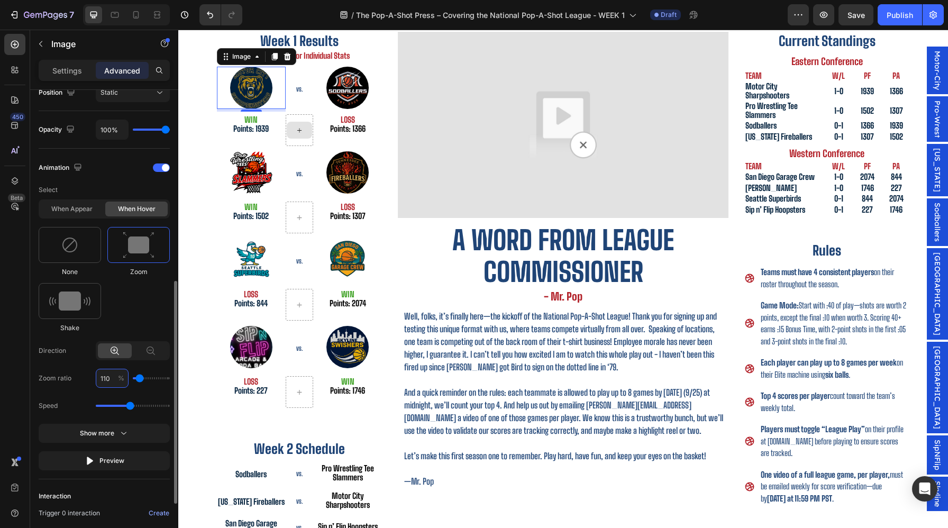
type input "110"
type input "3.1"
drag, startPoint x: 308, startPoint y: 434, endPoint x: 390, endPoint y: 434, distance: 82.0
click at [108, 12] on div at bounding box center [114, 14] width 17 height 17
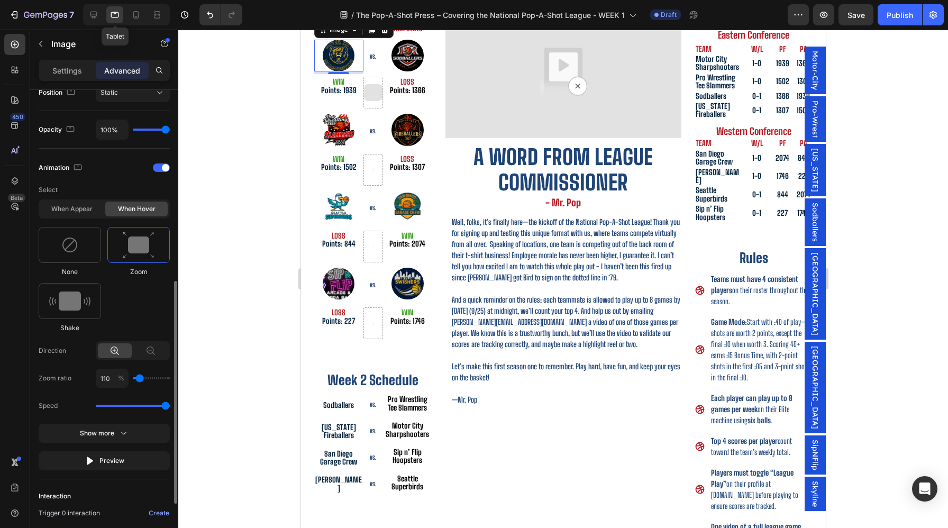
scroll to position [168, 0]
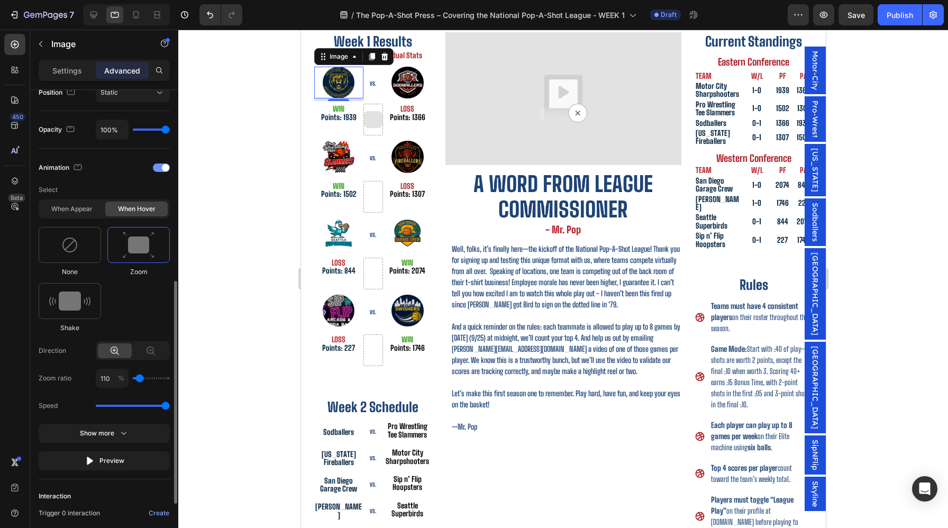
click at [157, 166] on div at bounding box center [161, 168] width 17 height 8
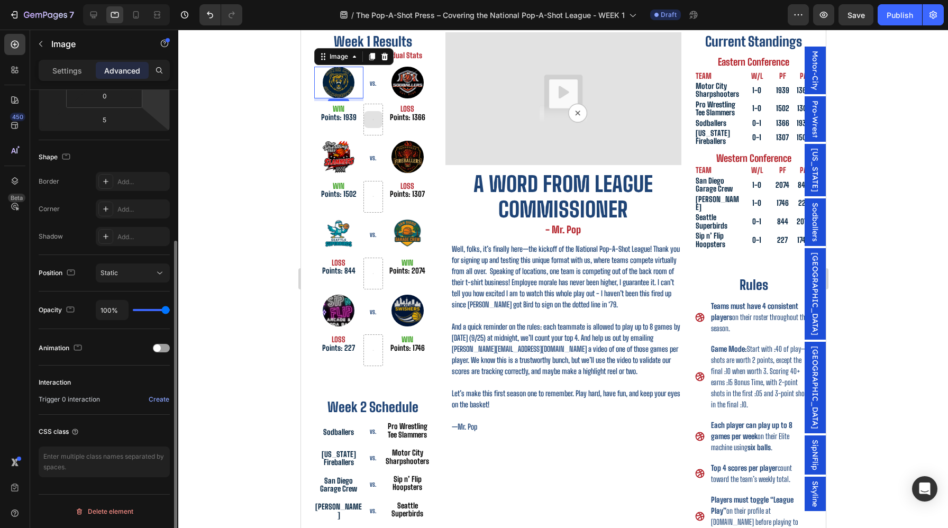
scroll to position [222, 0]
click at [139, 20] on icon at bounding box center [136, 15] width 11 height 11
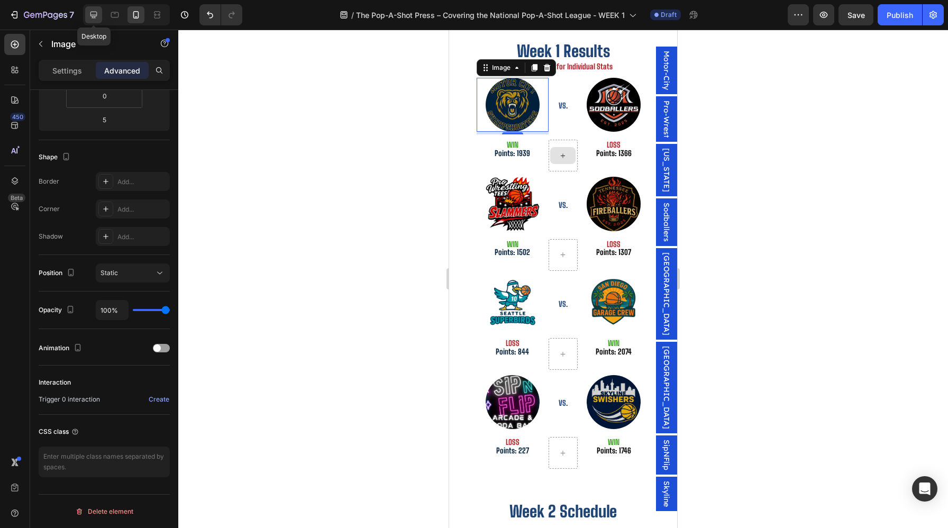
click at [97, 19] on icon at bounding box center [93, 15] width 11 height 11
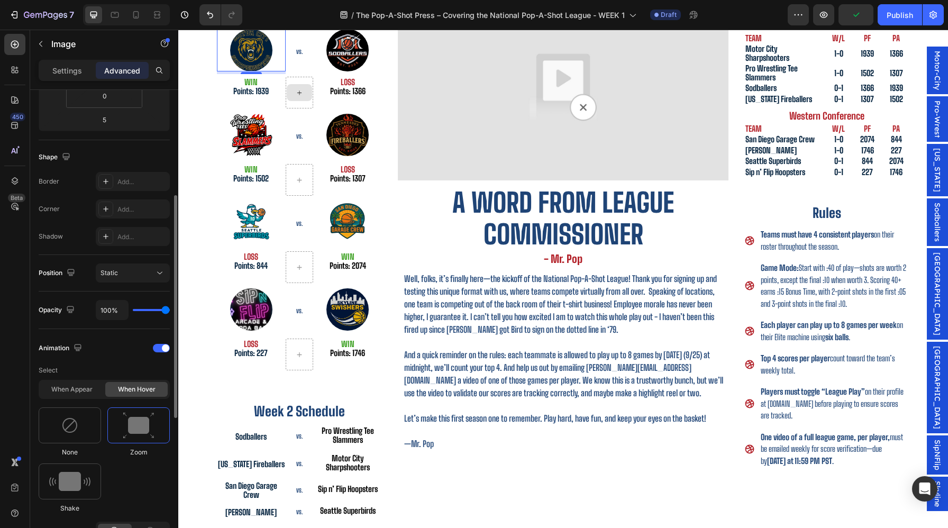
scroll to position [195, 0]
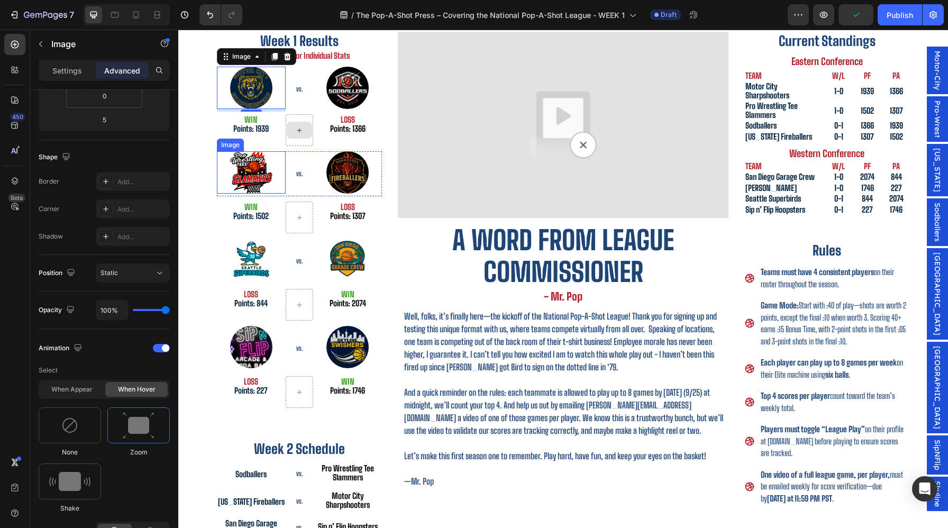
click at [249, 164] on img at bounding box center [251, 172] width 42 height 42
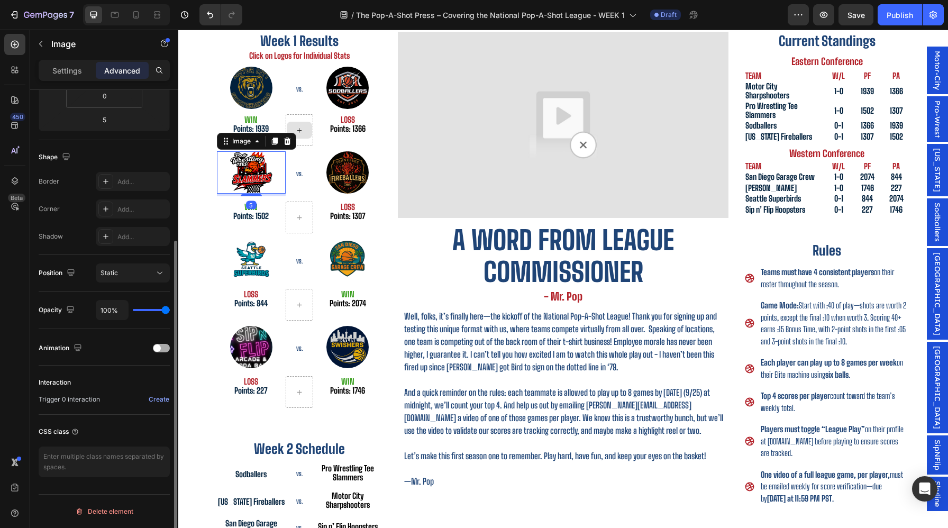
click at [165, 352] on div "Animation" at bounding box center [104, 348] width 131 height 17
click at [165, 348] on div at bounding box center [161, 348] width 17 height 8
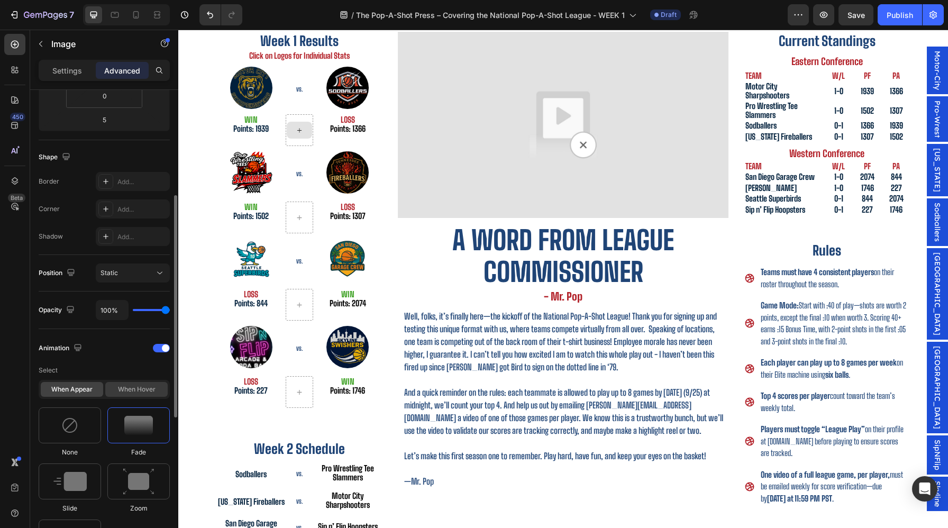
click at [141, 392] on div "When hover" at bounding box center [136, 389] width 62 height 15
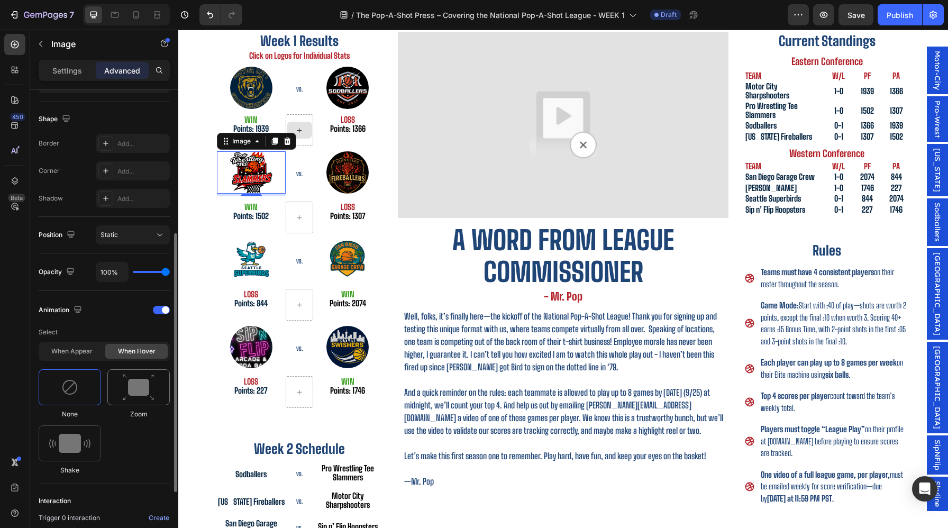
click at [140, 393] on img at bounding box center [139, 387] width 32 height 27
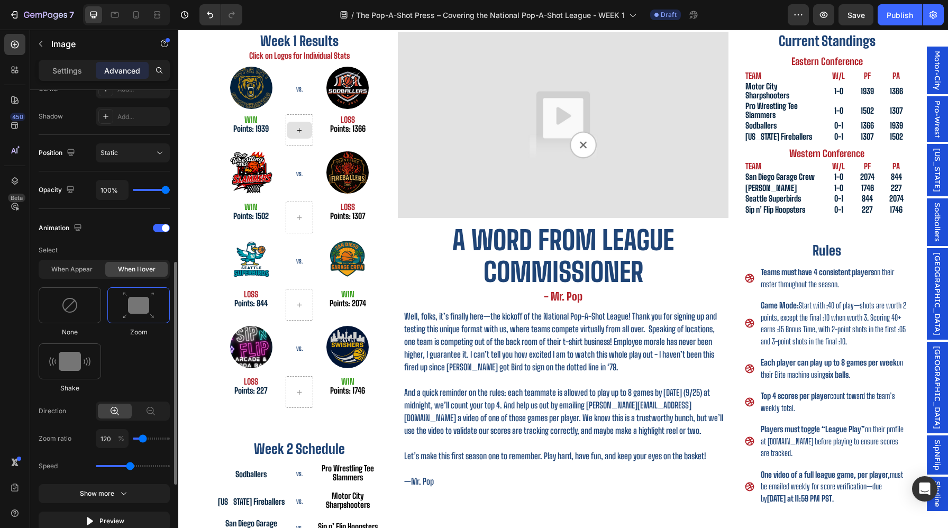
scroll to position [348, 0]
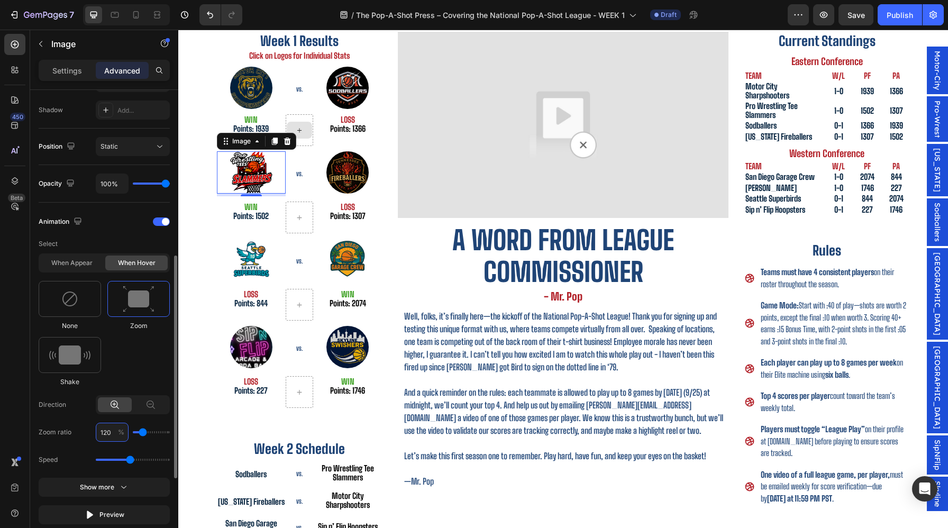
click at [106, 434] on input "120" at bounding box center [112, 432] width 33 height 19
type input "1"
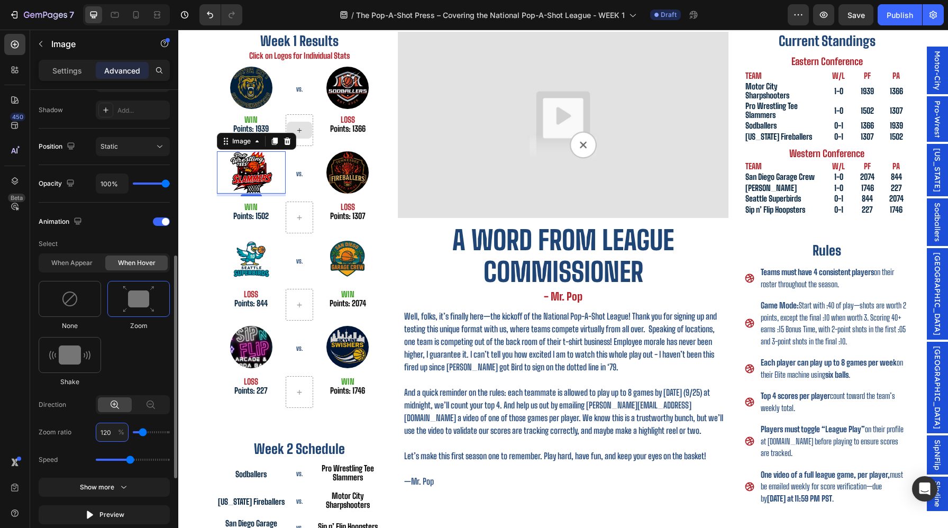
type input "100"
type input "110"
click at [137, 377] on div "None Zoom Shake" at bounding box center [104, 334] width 131 height 106
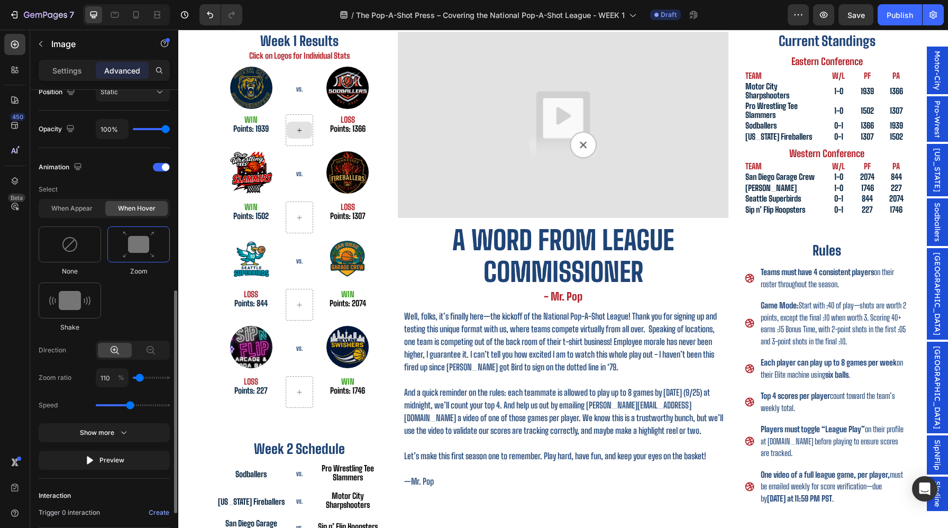
scroll to position [409, 0]
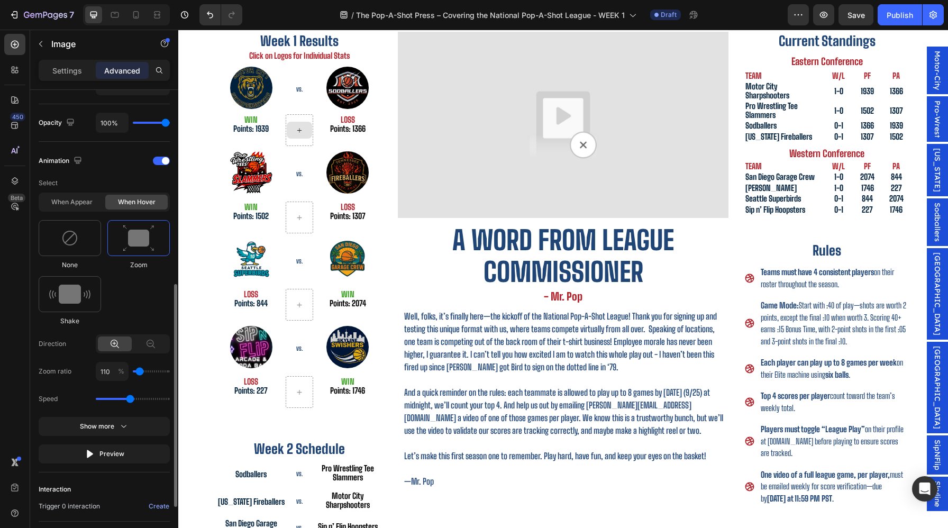
click at [132, 407] on div "Speed" at bounding box center [104, 399] width 131 height 19
drag, startPoint x: 132, startPoint y: 400, endPoint x: 201, endPoint y: 400, distance: 69.3
type input "3.1"
click at [170, 400] on input "range" at bounding box center [133, 399] width 74 height 2
click at [147, 422] on button "Show more" at bounding box center [104, 426] width 131 height 19
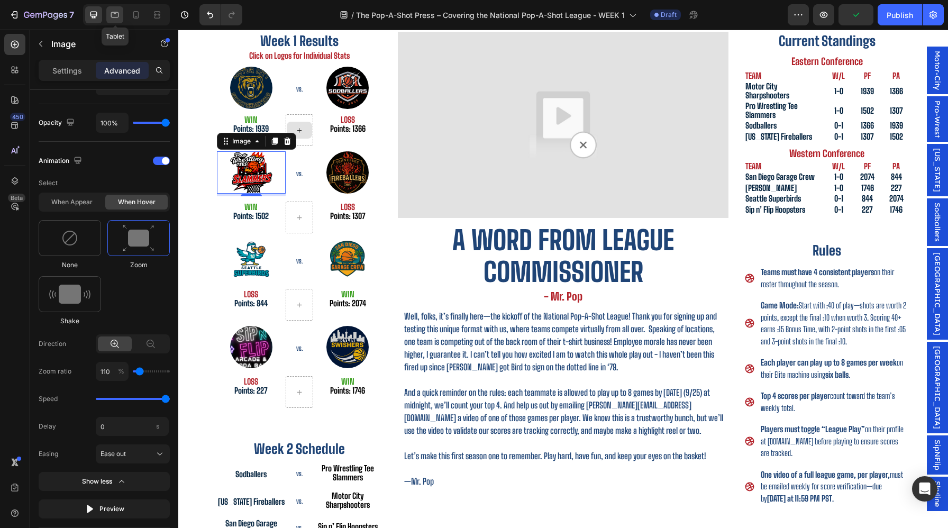
click at [116, 18] on icon at bounding box center [115, 15] width 11 height 11
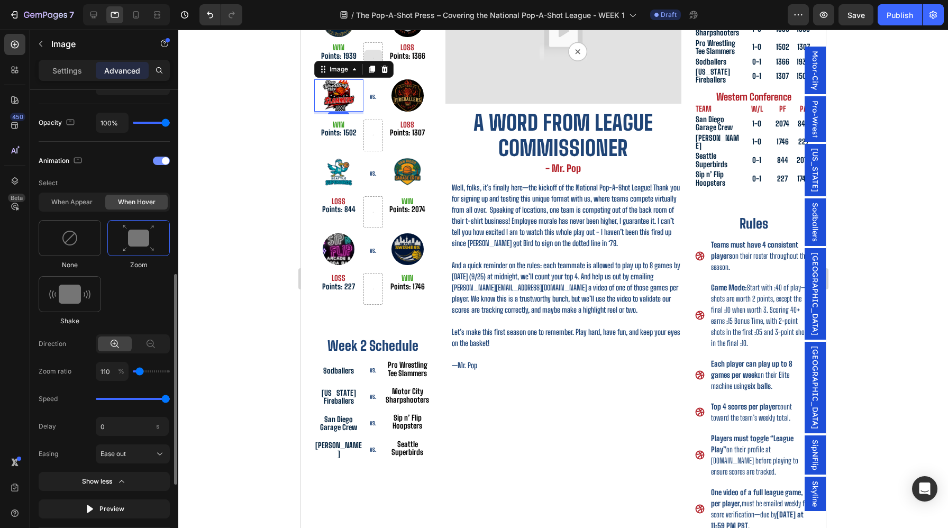
scroll to position [242, 0]
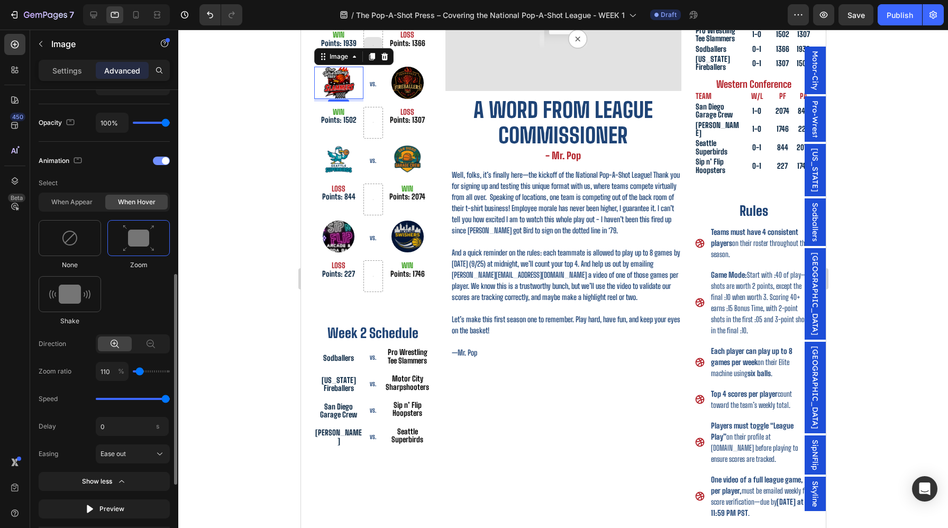
click at [157, 159] on div at bounding box center [161, 161] width 17 height 8
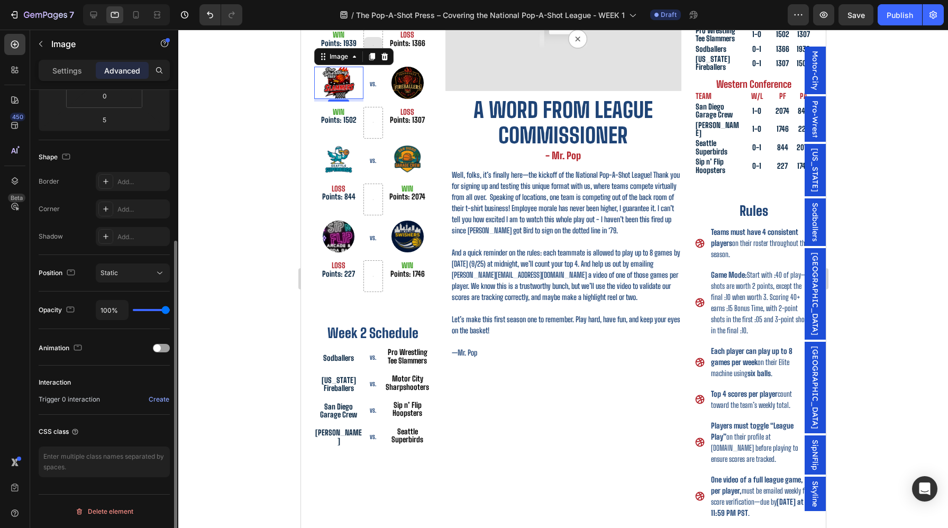
scroll to position [222, 0]
click at [132, 17] on icon at bounding box center [136, 15] width 11 height 11
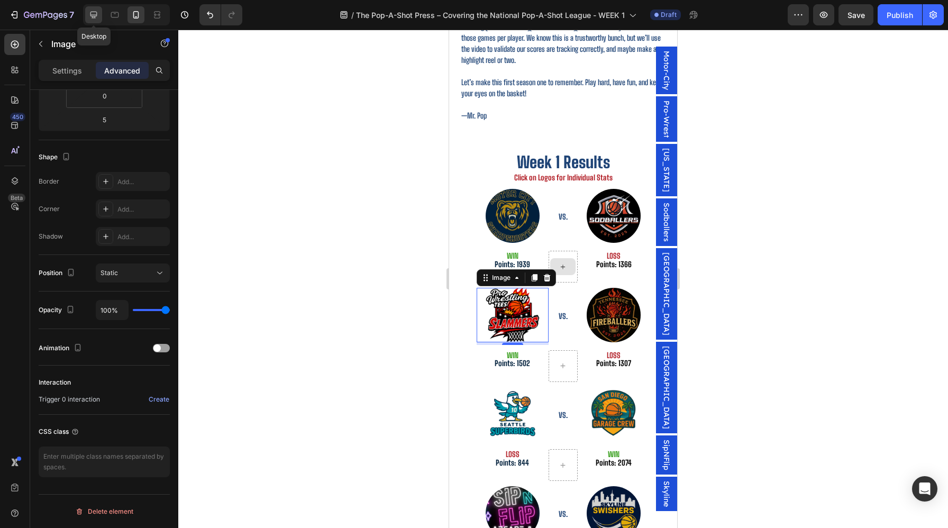
click at [99, 21] on div at bounding box center [93, 14] width 17 height 17
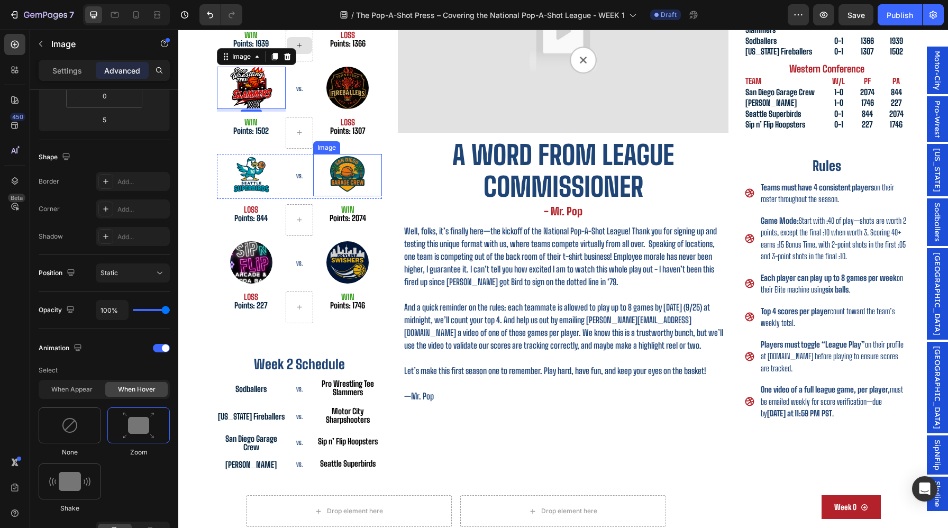
scroll to position [280, 0]
click at [359, 86] on img at bounding box center [348, 88] width 42 height 42
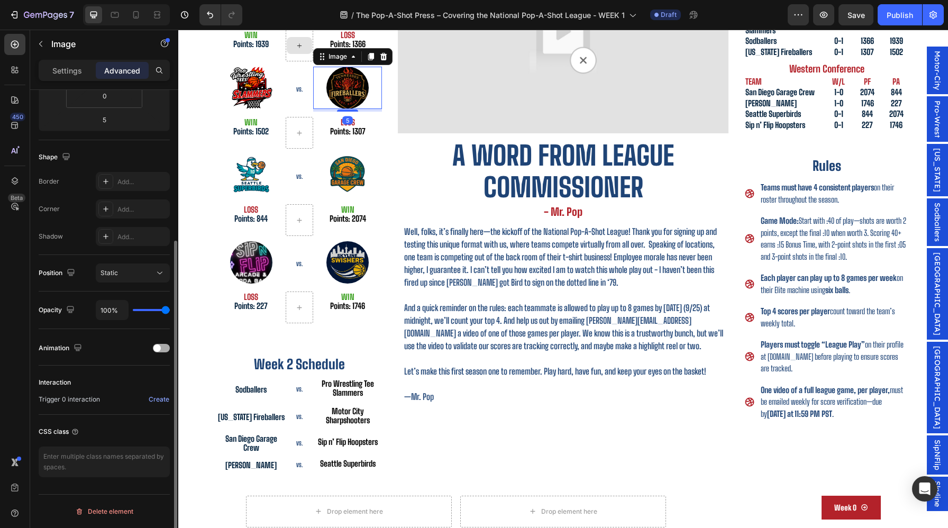
click at [158, 352] on div at bounding box center [161, 348] width 17 height 8
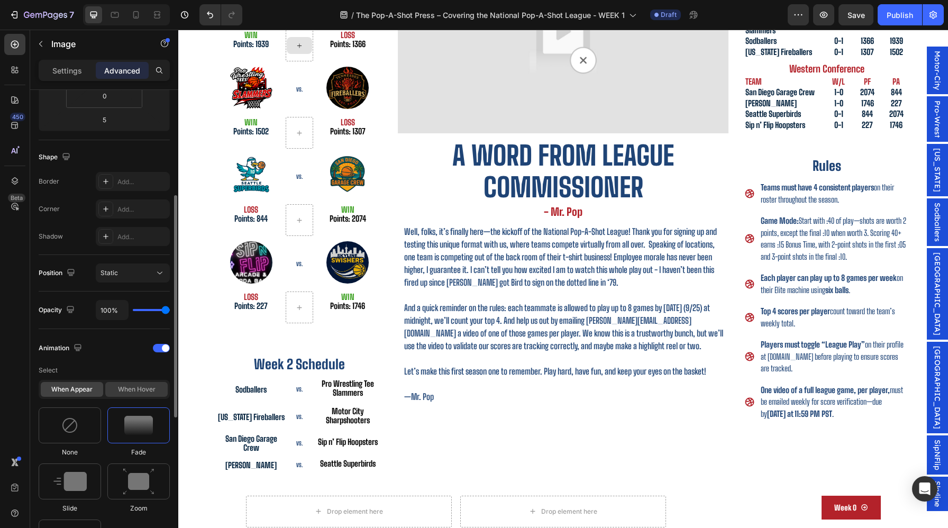
click at [146, 387] on div "When hover" at bounding box center [136, 389] width 62 height 15
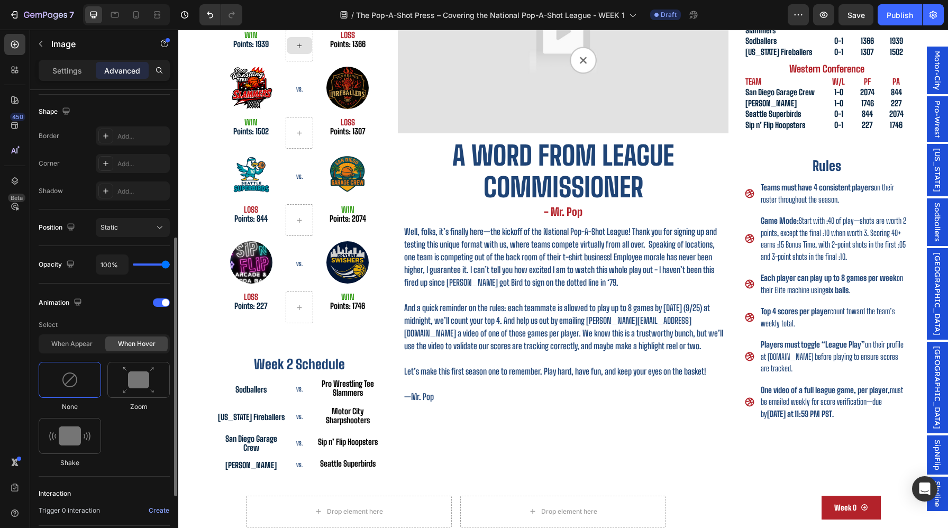
click at [146, 388] on img at bounding box center [139, 380] width 32 height 27
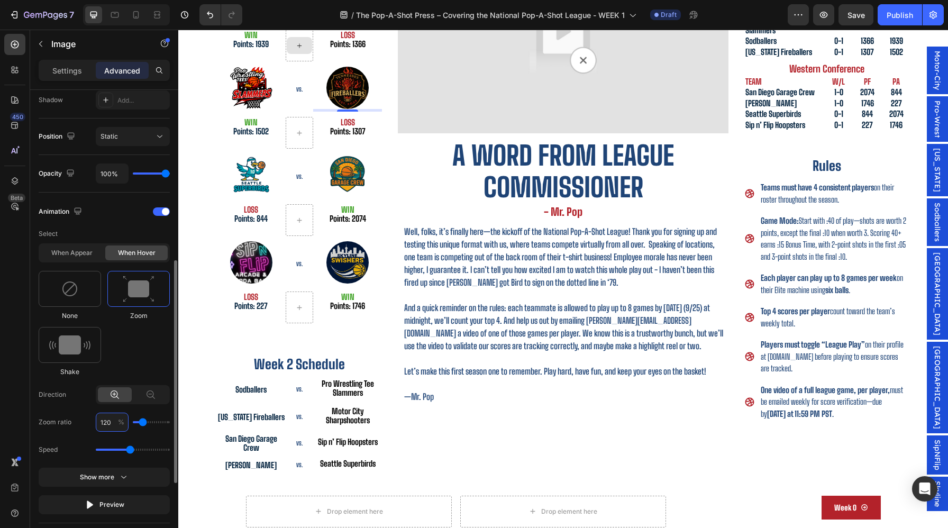
click at [111, 419] on input "120" at bounding box center [112, 422] width 33 height 19
type input "1"
type input "100"
type input "110"
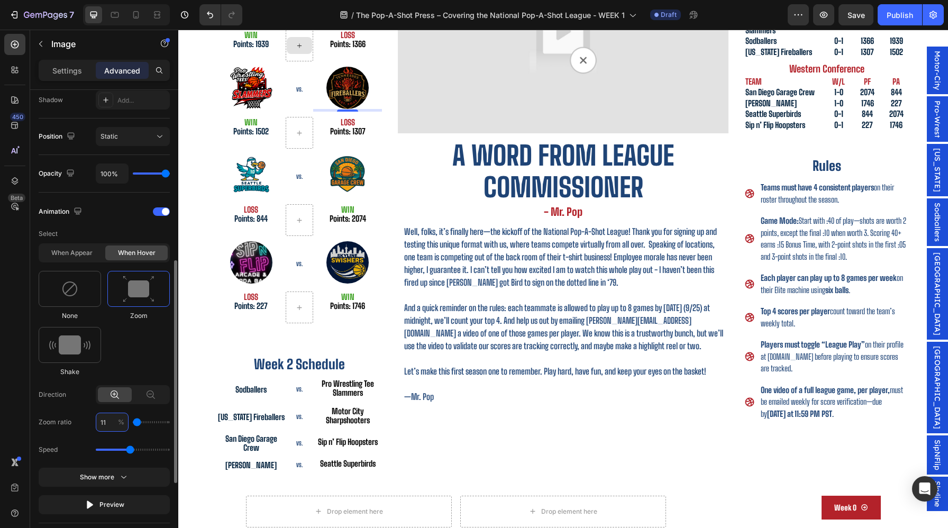
type input "110"
type input "3.1"
drag, startPoint x: 310, startPoint y: 481, endPoint x: 385, endPoint y: 481, distance: 75.1
click at [121, 18] on div at bounding box center [114, 14] width 17 height 17
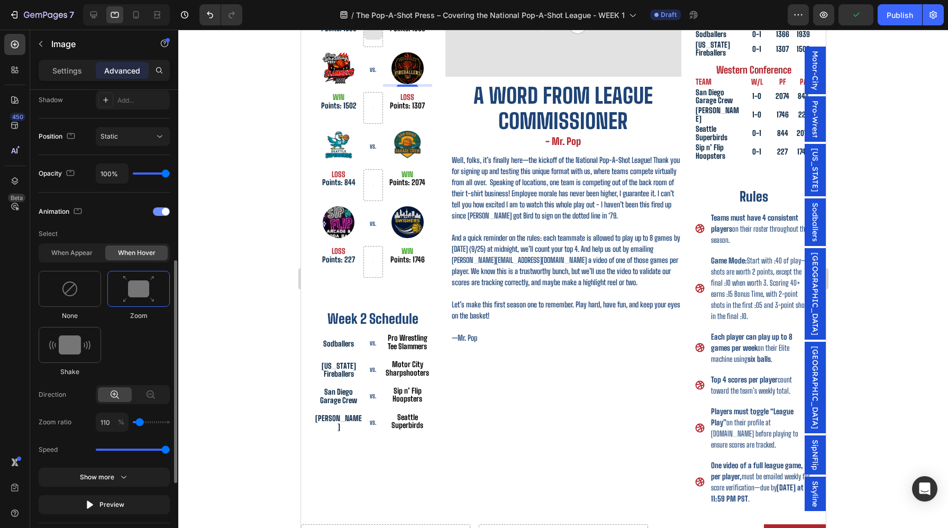
scroll to position [242, 0]
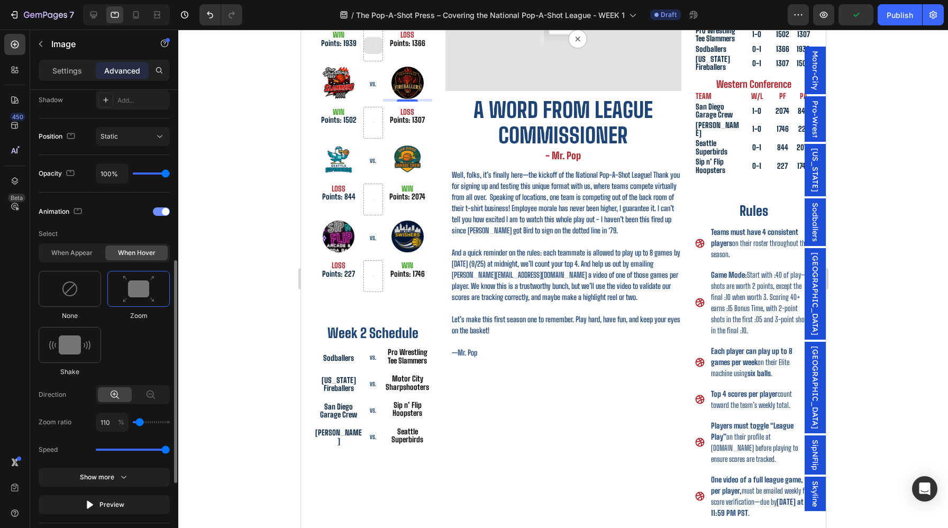
click at [162, 207] on div "Animation" at bounding box center [104, 211] width 131 height 17
click at [159, 212] on div at bounding box center [161, 211] width 17 height 8
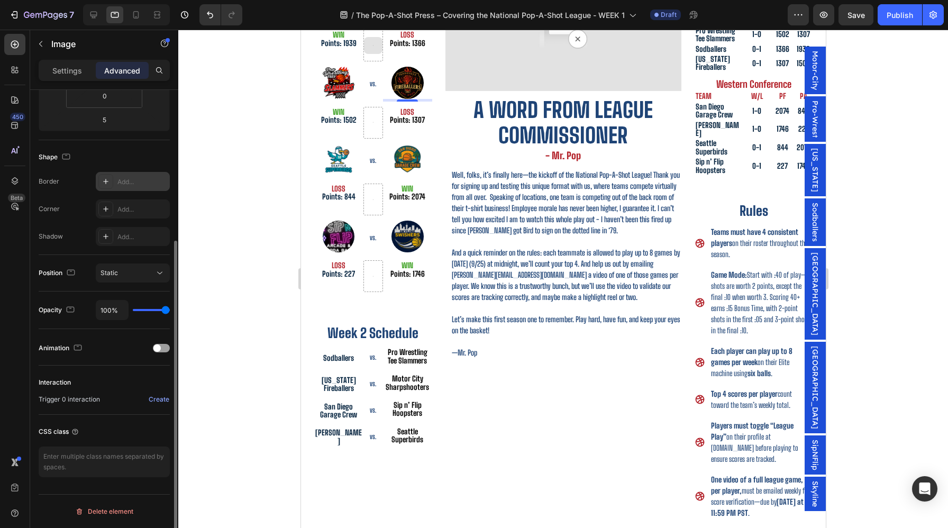
scroll to position [222, 0]
click at [132, 20] on div at bounding box center [136, 14] width 17 height 17
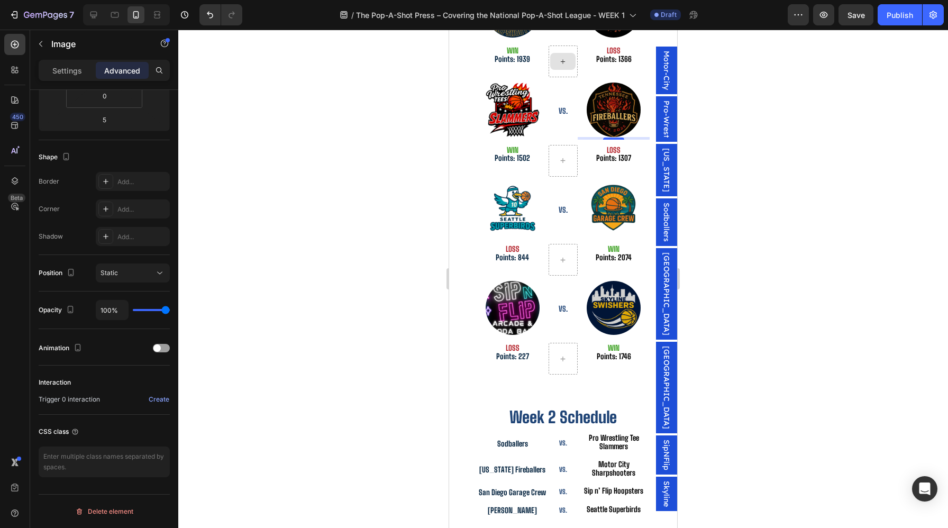
scroll to position [664, 0]
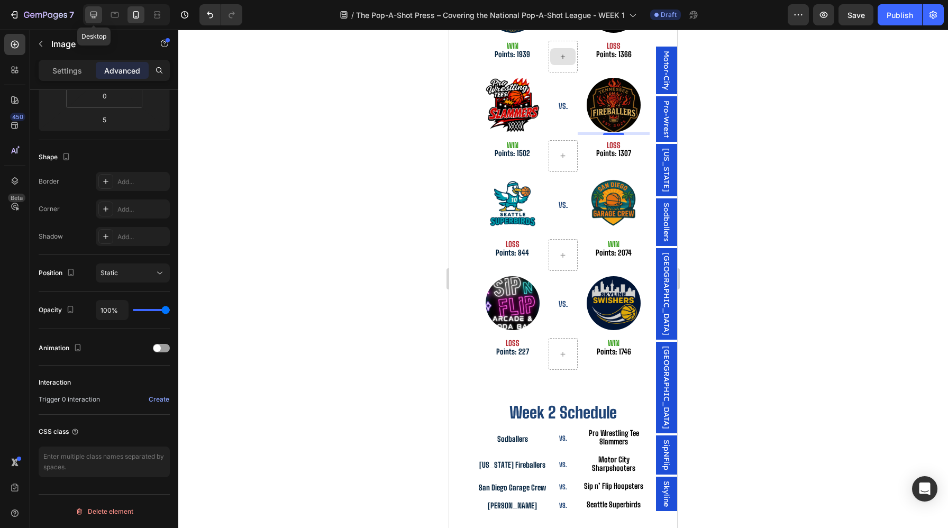
click at [100, 10] on div at bounding box center [93, 14] width 17 height 17
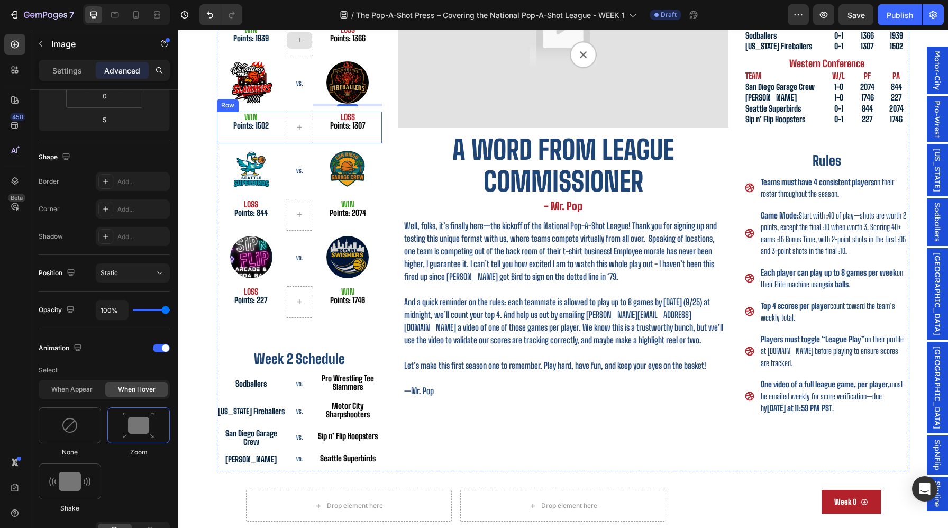
scroll to position [280, 0]
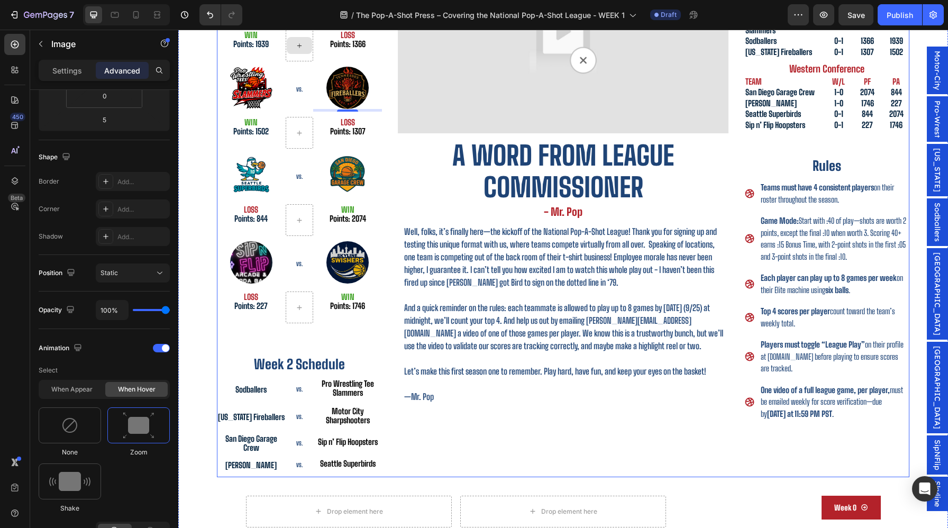
click at [246, 183] on img at bounding box center [251, 175] width 42 height 42
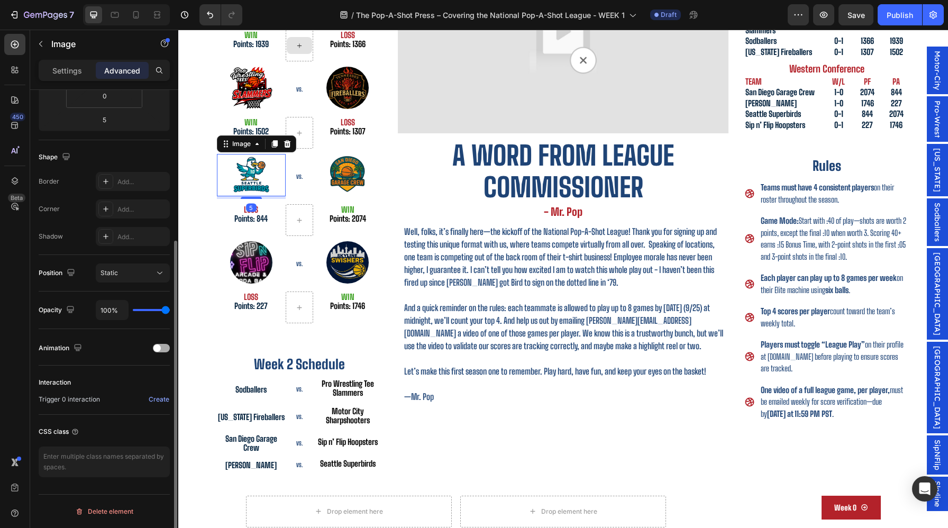
click at [150, 346] on div "Animation" at bounding box center [104, 348] width 131 height 17
click at [161, 348] on div at bounding box center [161, 348] width 17 height 8
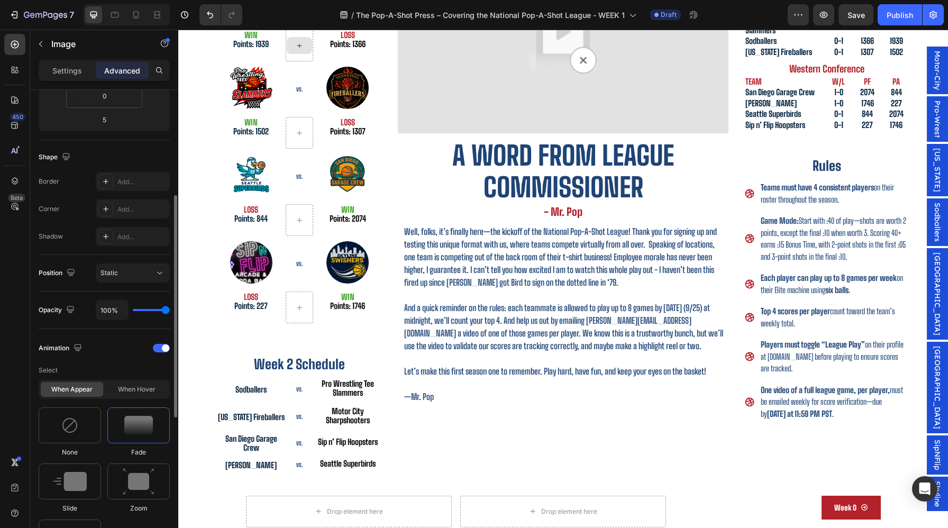
click at [152, 397] on div "When appear When hover" at bounding box center [104, 389] width 131 height 19
click at [151, 392] on div "When hover" at bounding box center [136, 389] width 62 height 15
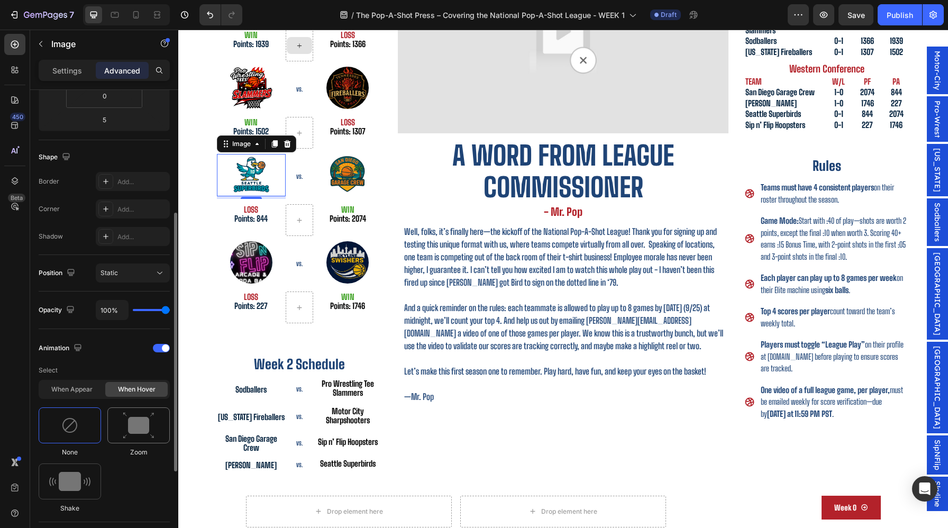
click at [148, 421] on img at bounding box center [139, 425] width 32 height 27
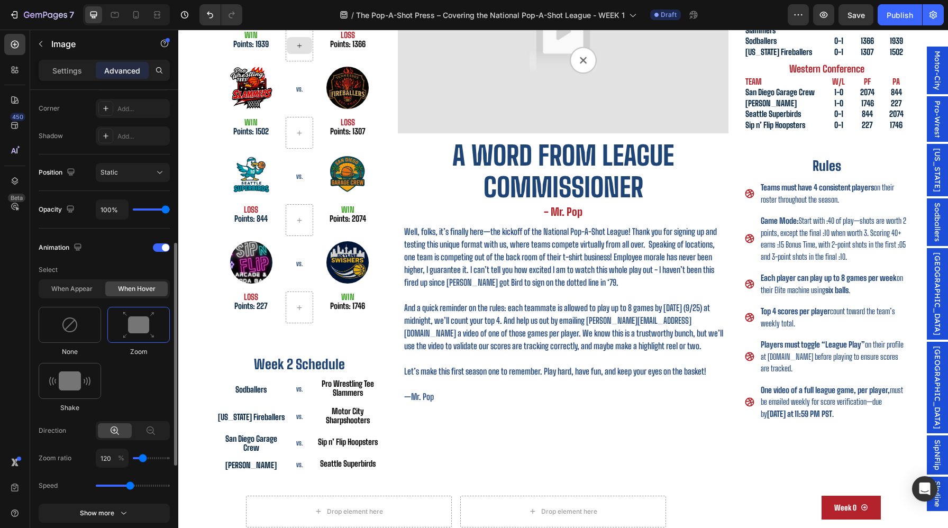
scroll to position [323, 0]
click at [109, 456] on input "120" at bounding box center [112, 457] width 33 height 19
type input "1"
type input "100"
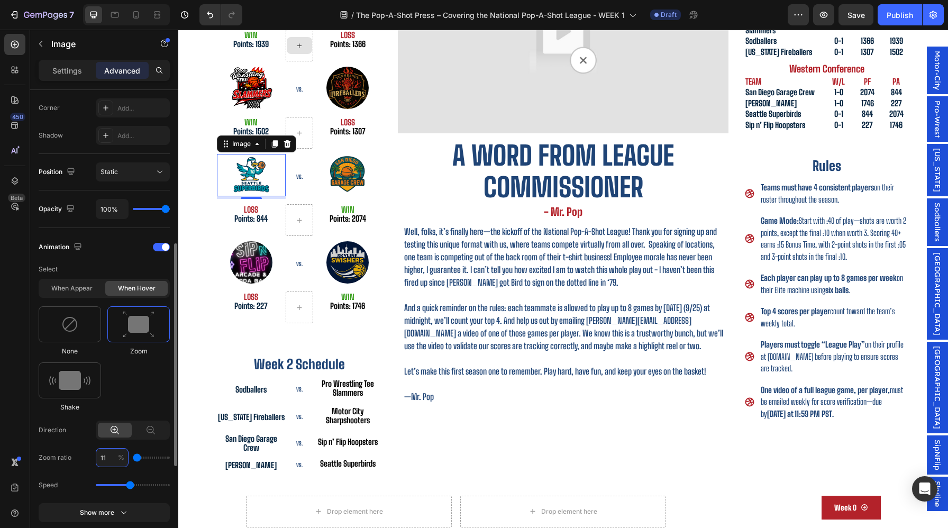
type input "110"
click at [134, 428] on div at bounding box center [151, 430] width 34 height 15
type input "80"
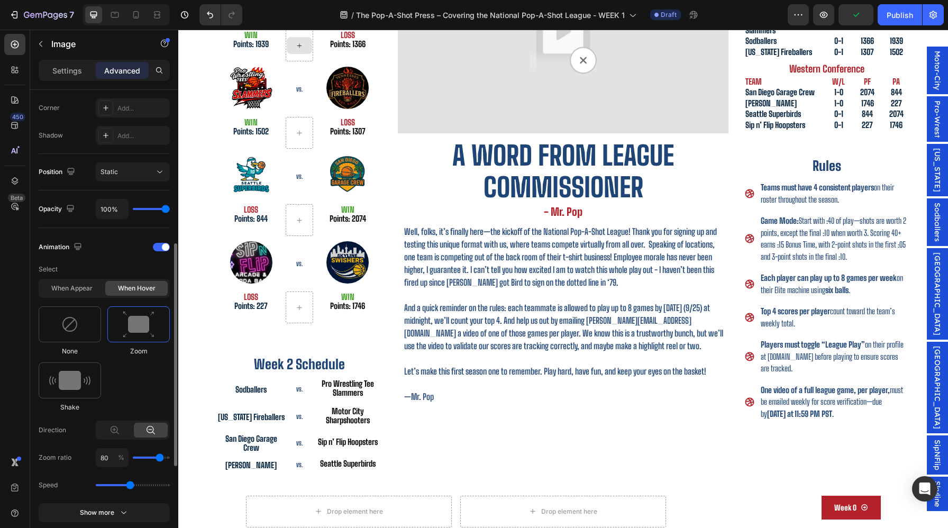
click at [122, 421] on div at bounding box center [133, 430] width 74 height 19
click at [125, 433] on div at bounding box center [115, 430] width 34 height 15
type input "120"
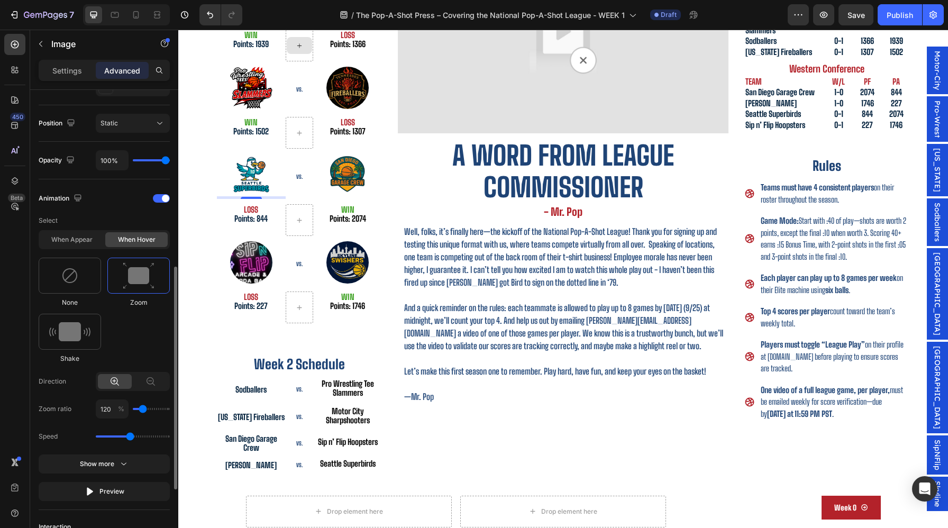
scroll to position [388, 0]
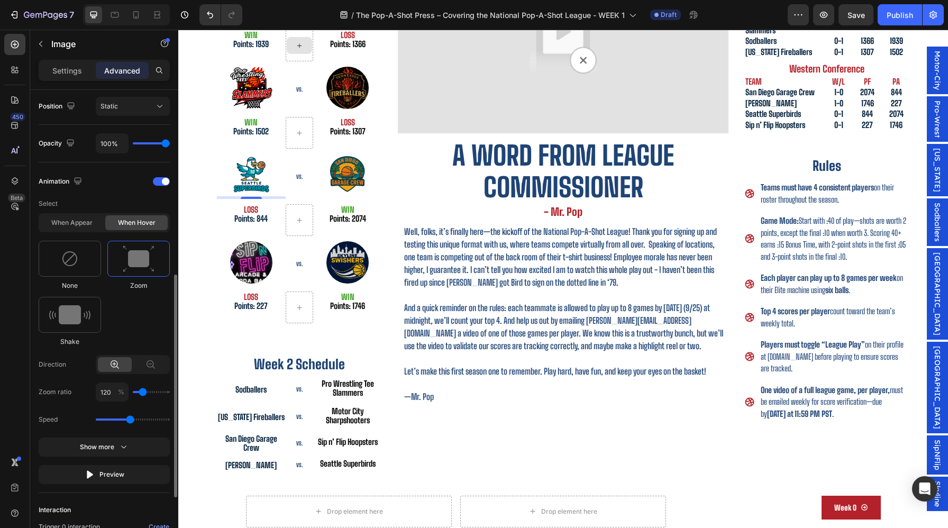
click at [136, 422] on div "Speed" at bounding box center [104, 419] width 131 height 19
drag, startPoint x: 133, startPoint y: 422, endPoint x: 219, endPoint y: 420, distance: 85.7
type input "3.1"
click at [170, 420] on input "range" at bounding box center [133, 420] width 74 height 2
click at [121, 3] on div "7 Version history / The Pop-A-Shot Press – Covering the National Pop-A-Shot Lea…" at bounding box center [474, 15] width 948 height 30
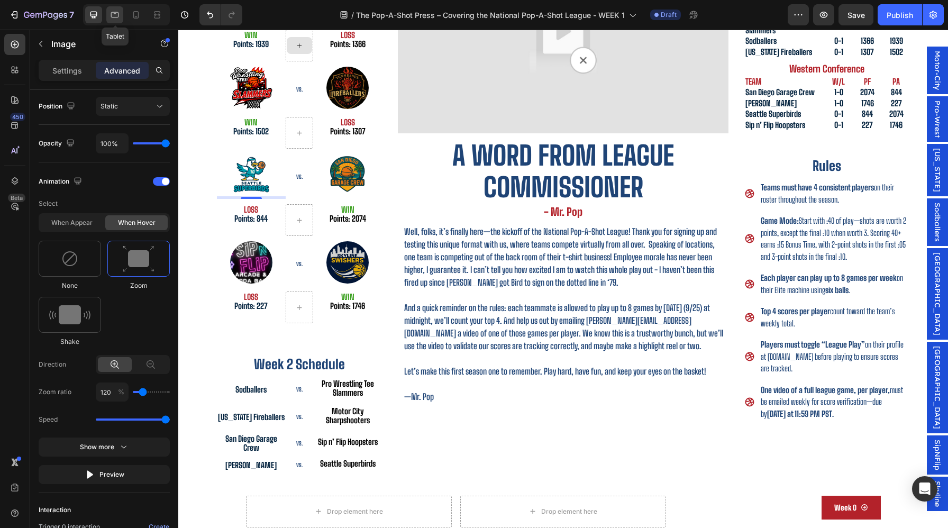
click at [120, 12] on div at bounding box center [114, 14] width 17 height 17
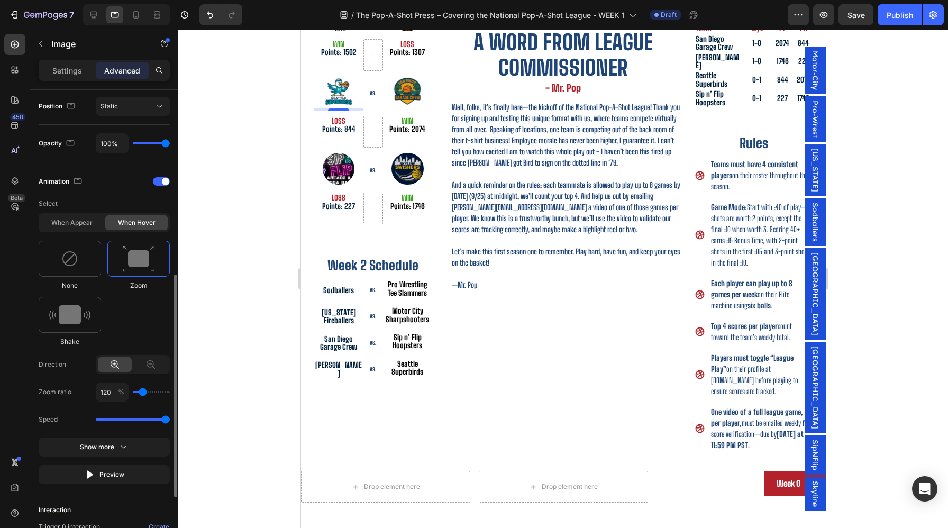
scroll to position [316, 0]
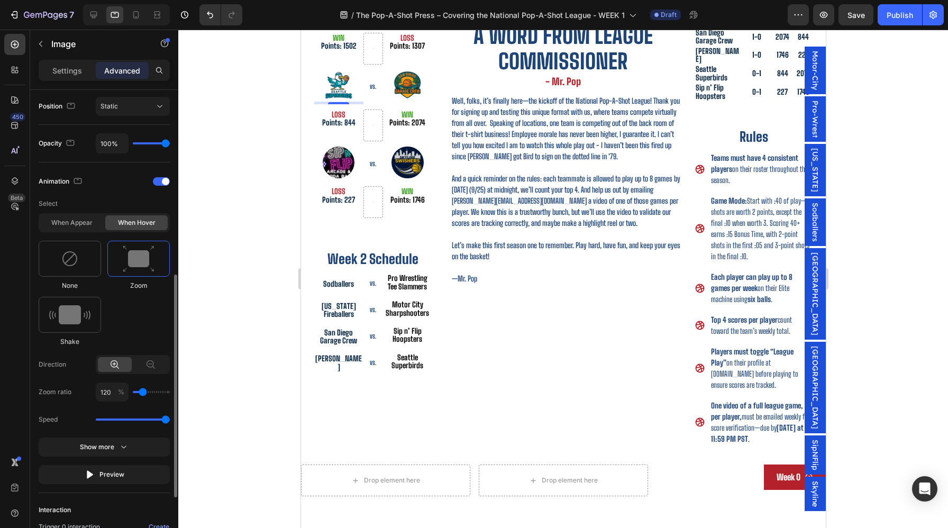
click at [162, 184] on div at bounding box center [161, 181] width 17 height 8
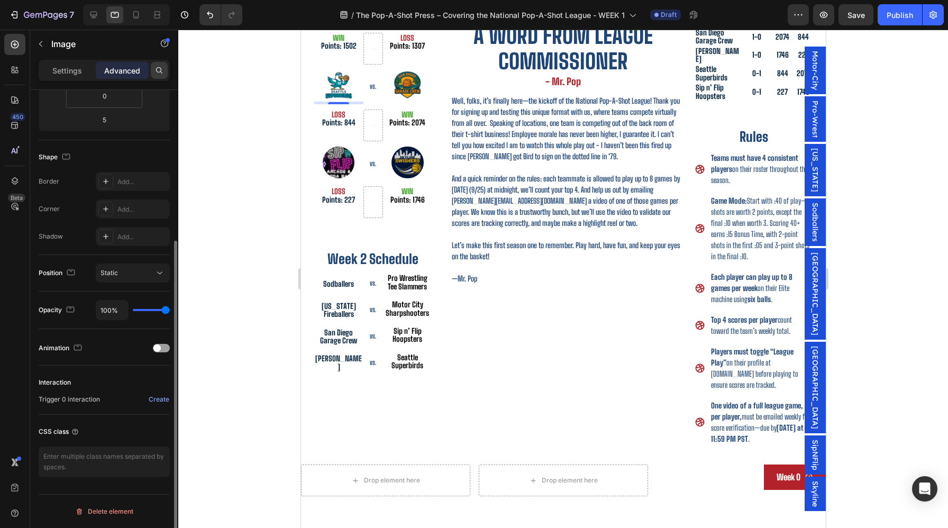
scroll to position [222, 0]
click at [139, 22] on div at bounding box center [136, 14] width 17 height 17
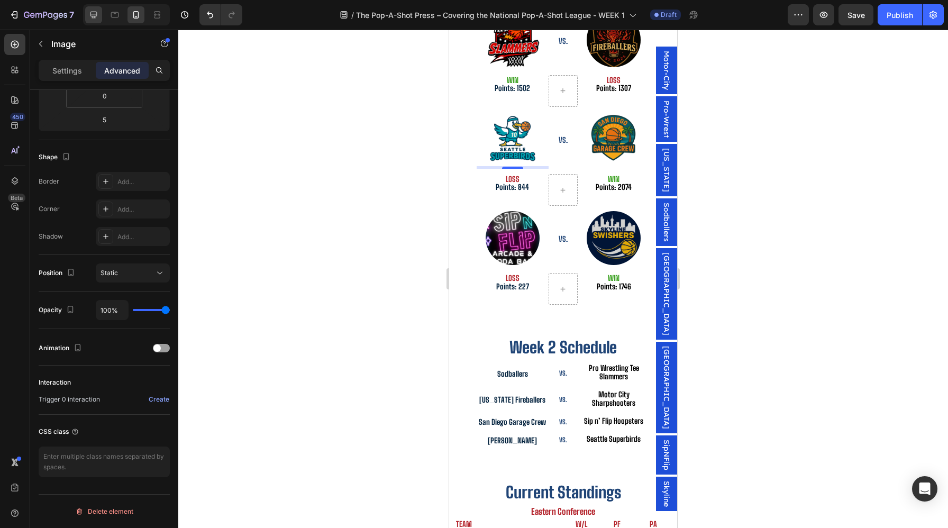
click at [93, 14] on icon at bounding box center [93, 15] width 11 height 11
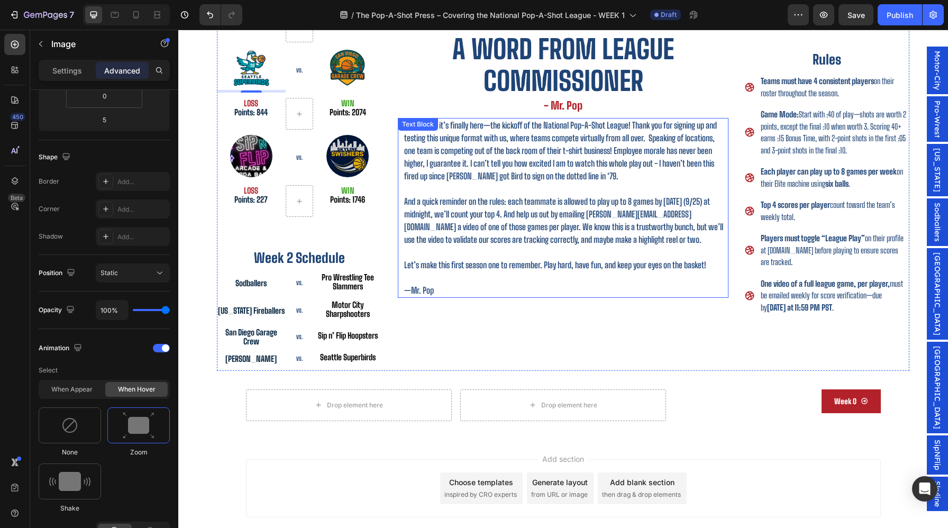
scroll to position [367, 0]
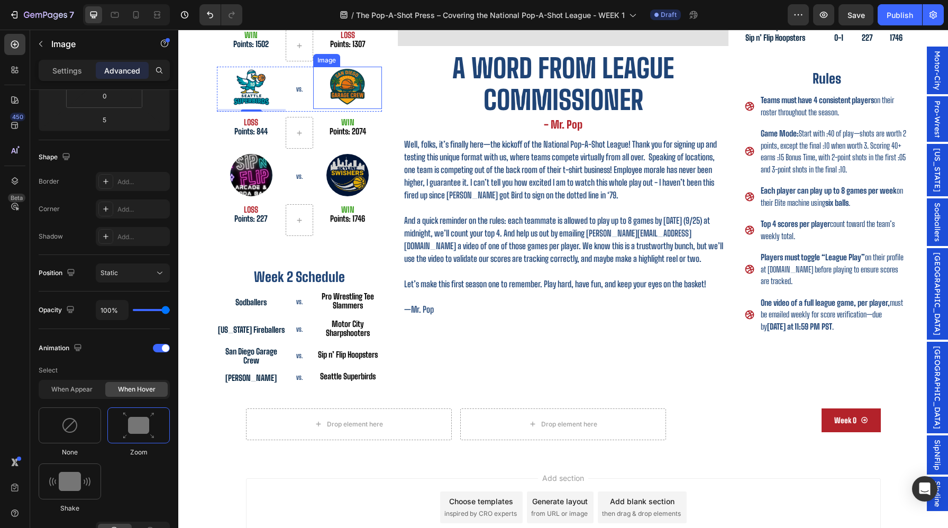
click at [355, 94] on img at bounding box center [348, 88] width 42 height 42
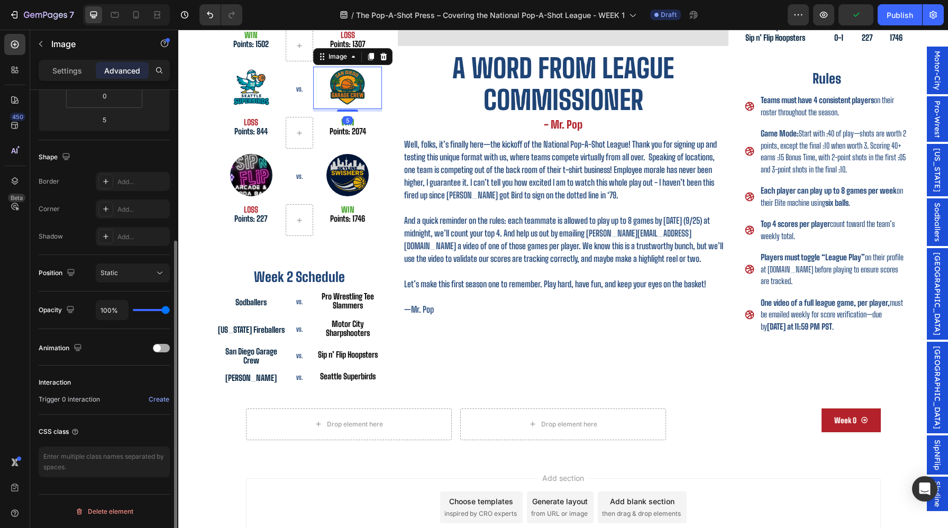
click at [156, 349] on span at bounding box center [156, 348] width 7 height 7
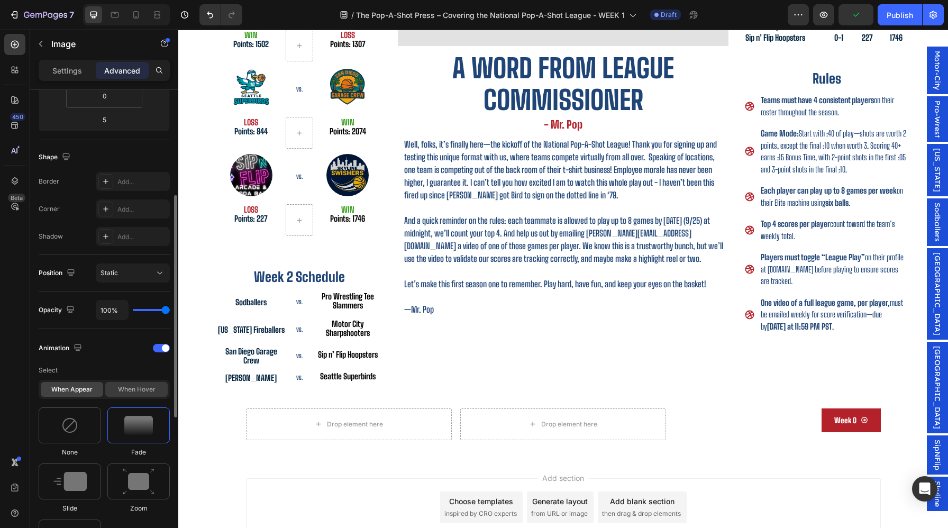
click at [142, 390] on div "When hover" at bounding box center [136, 389] width 62 height 15
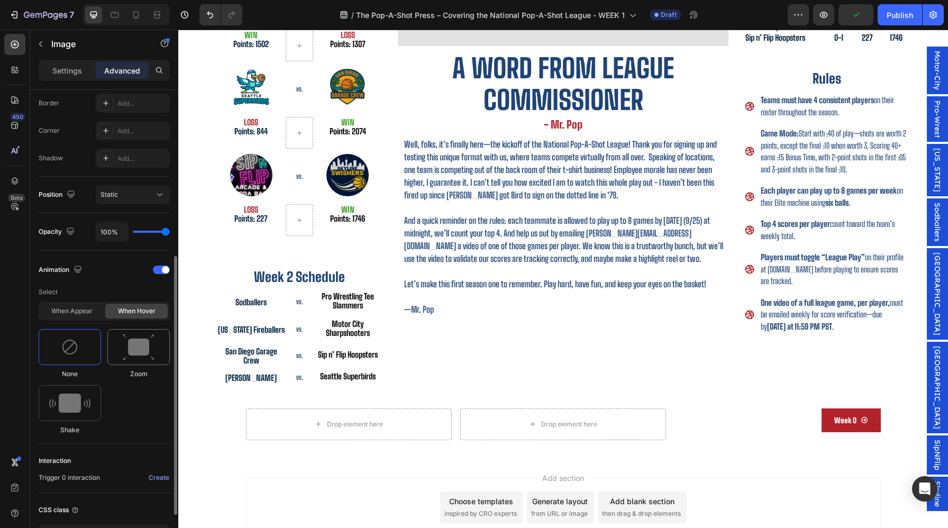
click at [144, 358] on img at bounding box center [139, 347] width 32 height 27
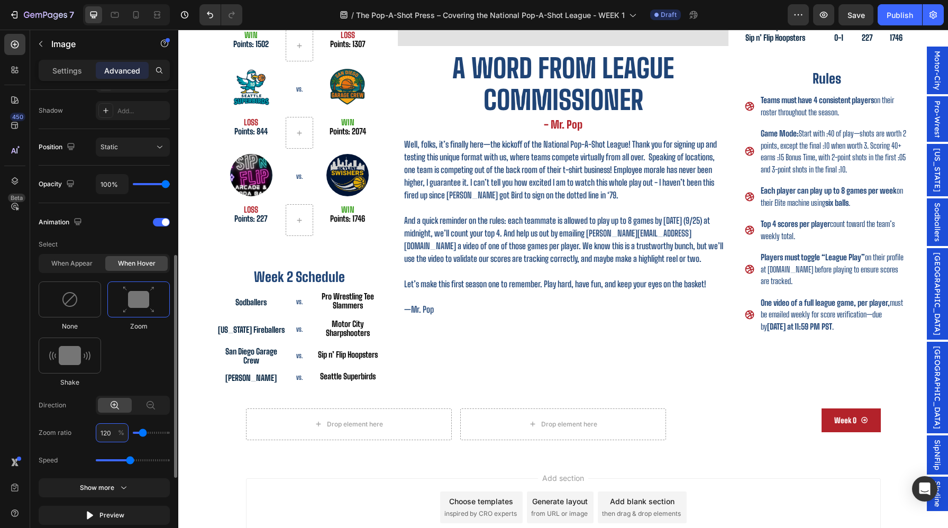
click at [107, 432] on input "120" at bounding box center [112, 432] width 33 height 19
type input "10"
type input "100"
type input "110"
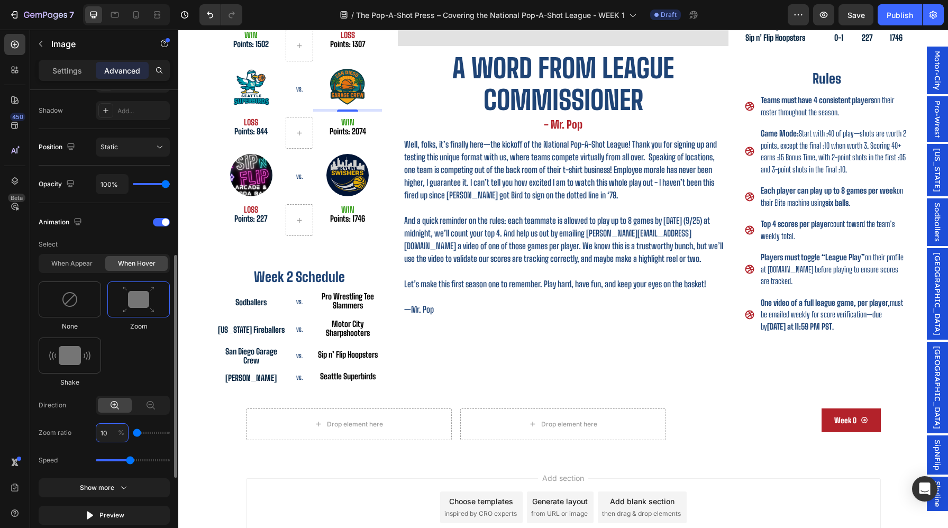
type input "110"
drag, startPoint x: 130, startPoint y: 460, endPoint x: 174, endPoint y: 460, distance: 43.9
type input "3.1"
click at [170, 460] on input "range" at bounding box center [133, 460] width 74 height 2
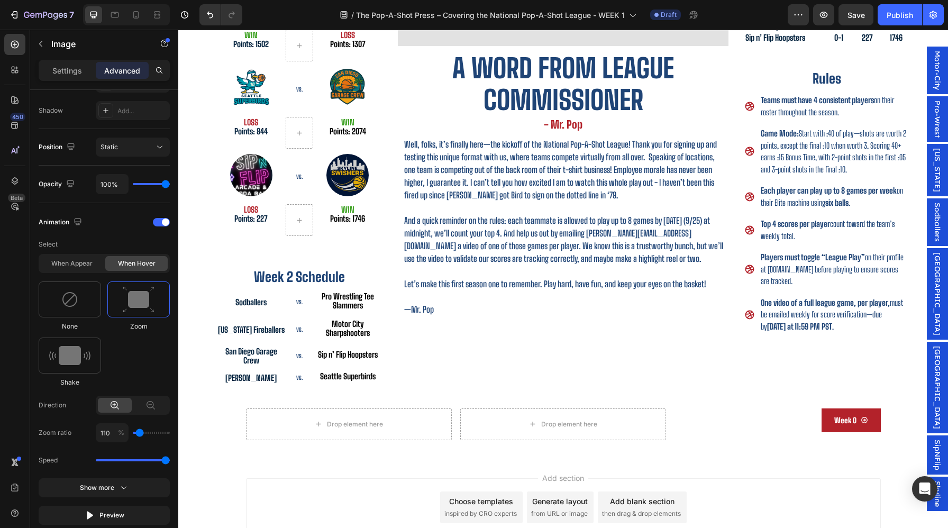
drag, startPoint x: 340, startPoint y: 492, endPoint x: 187, endPoint y: 461, distance: 155.9
click at [124, 487] on icon "button" at bounding box center [124, 488] width 11 height 11
click at [114, 16] on icon at bounding box center [115, 15] width 11 height 11
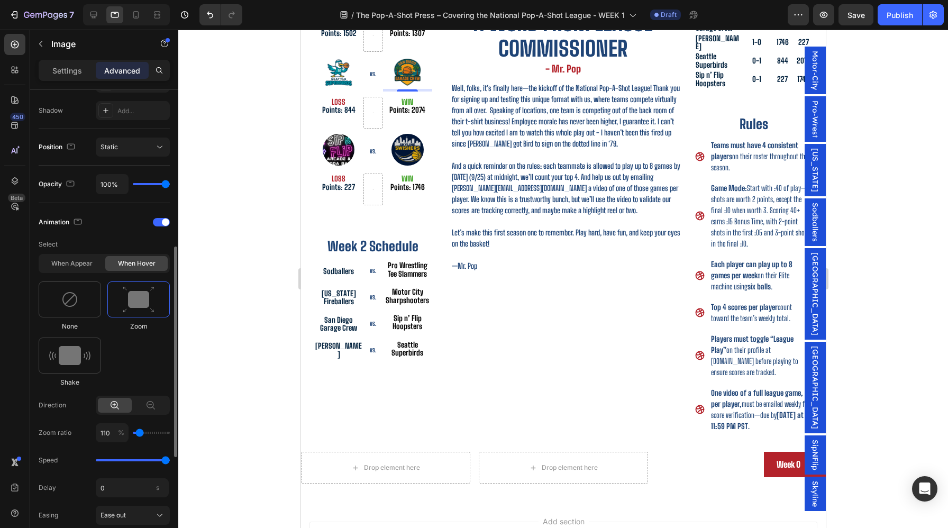
scroll to position [319, 0]
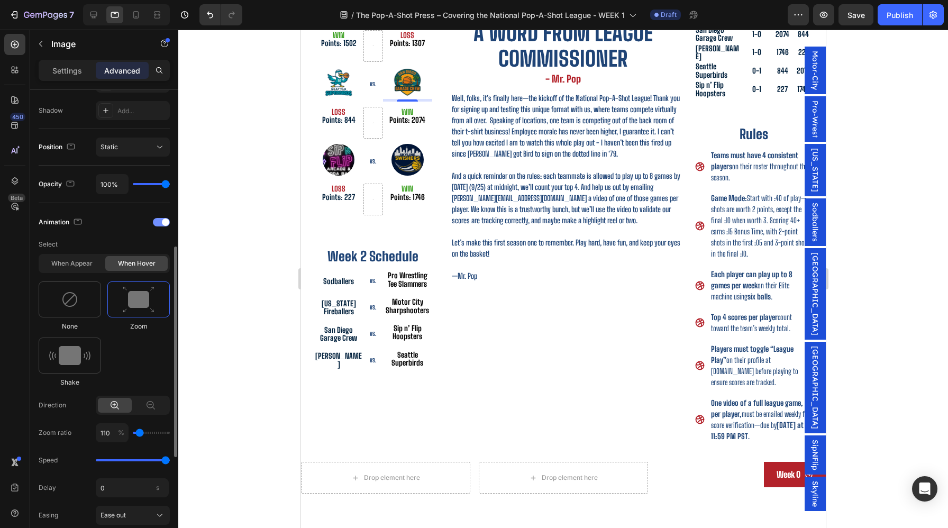
click at [159, 225] on div at bounding box center [161, 222] width 17 height 8
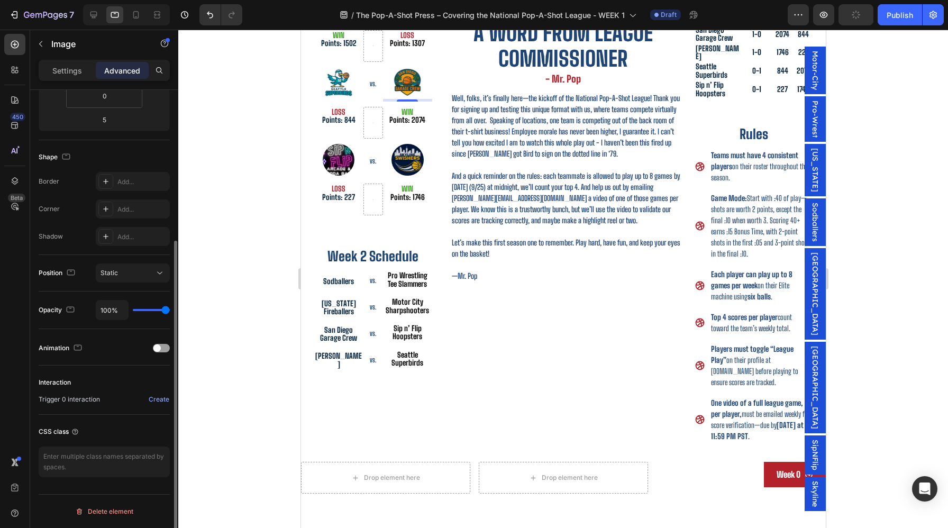
scroll to position [222, 0]
click at [94, 13] on icon at bounding box center [93, 15] width 11 height 11
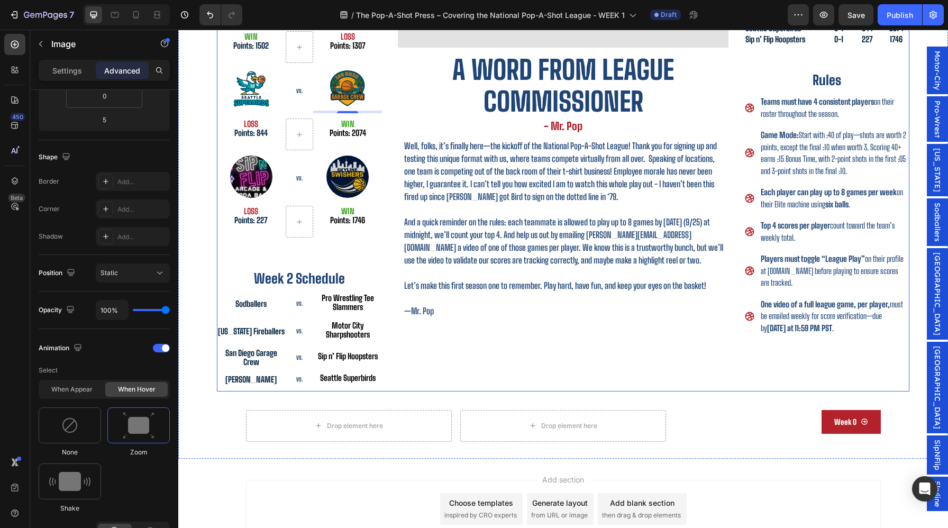
scroll to position [367, 0]
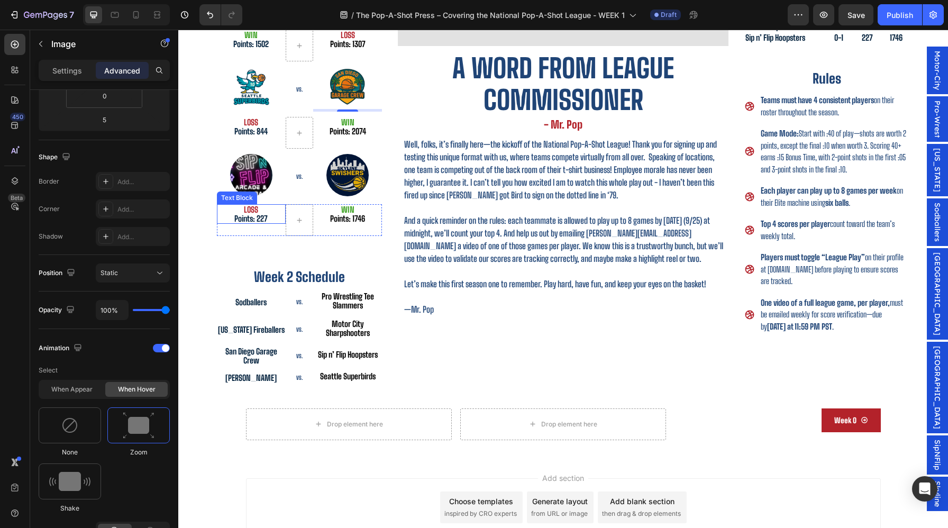
click at [244, 179] on img at bounding box center [251, 175] width 42 height 42
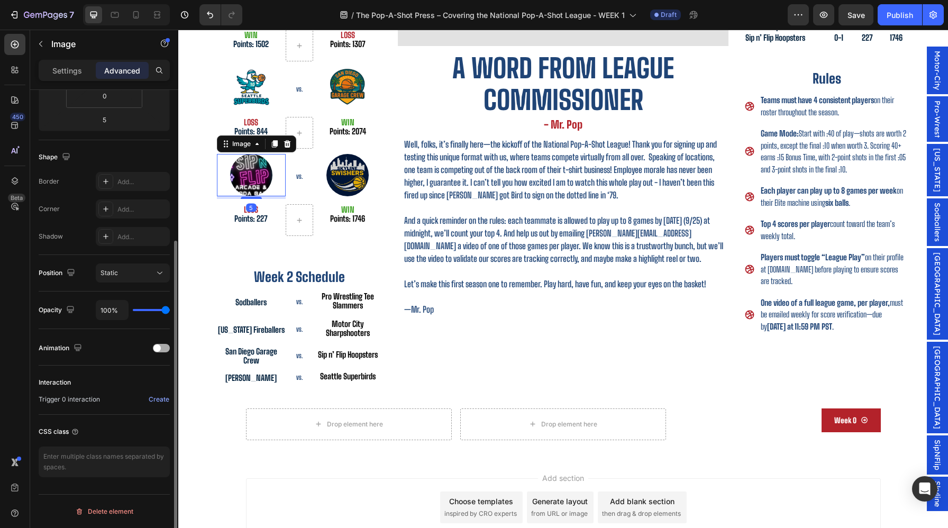
click at [162, 348] on div at bounding box center [161, 348] width 17 height 8
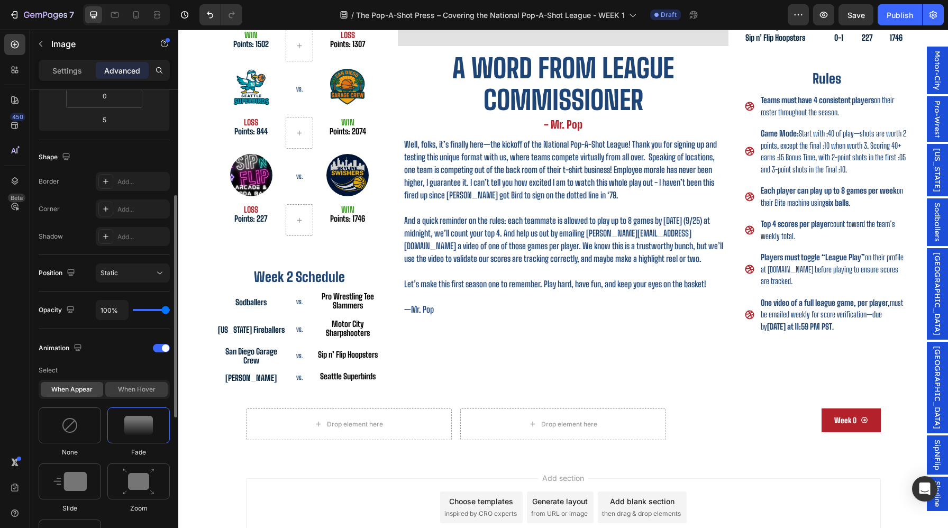
click at [161, 390] on div "When hover" at bounding box center [136, 389] width 62 height 15
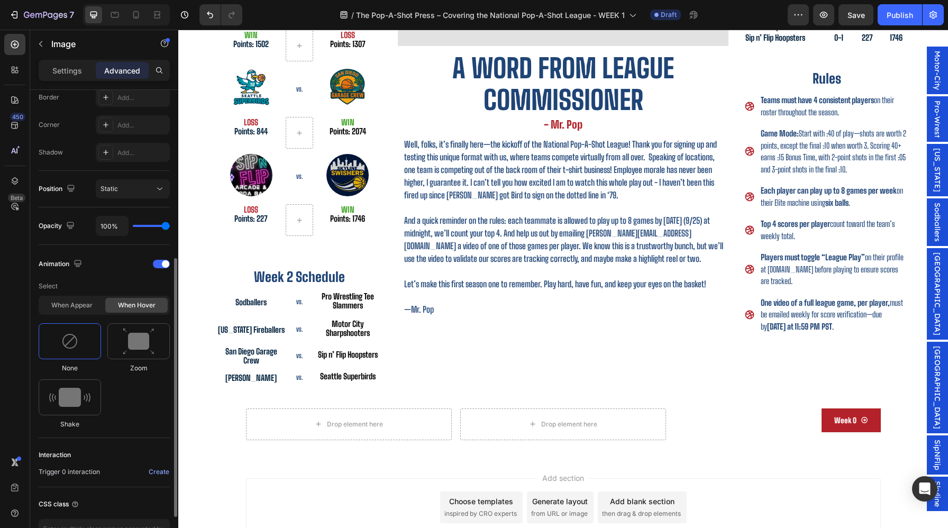
scroll to position [305, 0]
click at [136, 347] on img at bounding box center [139, 342] width 32 height 27
click at [119, 475] on span "%" at bounding box center [121, 475] width 6 height 8
click at [119, 475] on input "120" at bounding box center [112, 475] width 33 height 19
type input "1"
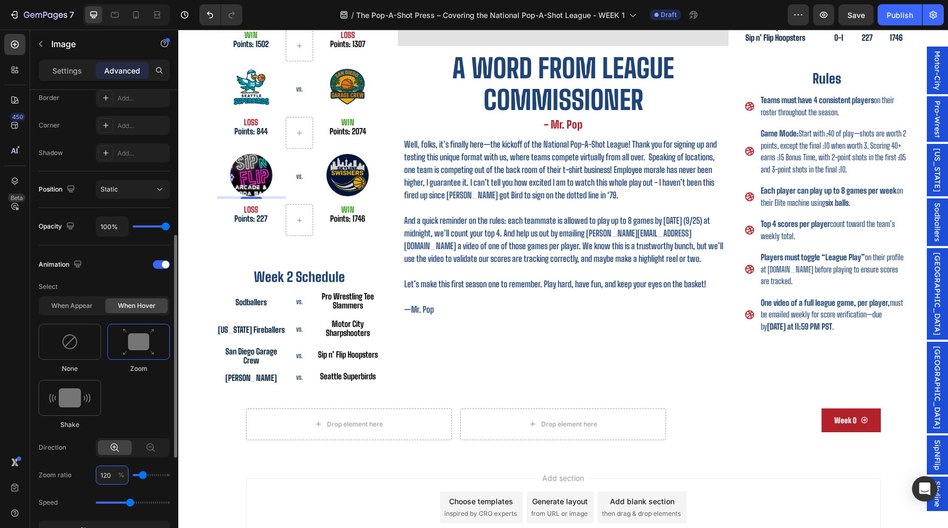
type input "100"
type input "110"
click at [144, 418] on div "None Zoom Shake" at bounding box center [104, 377] width 131 height 106
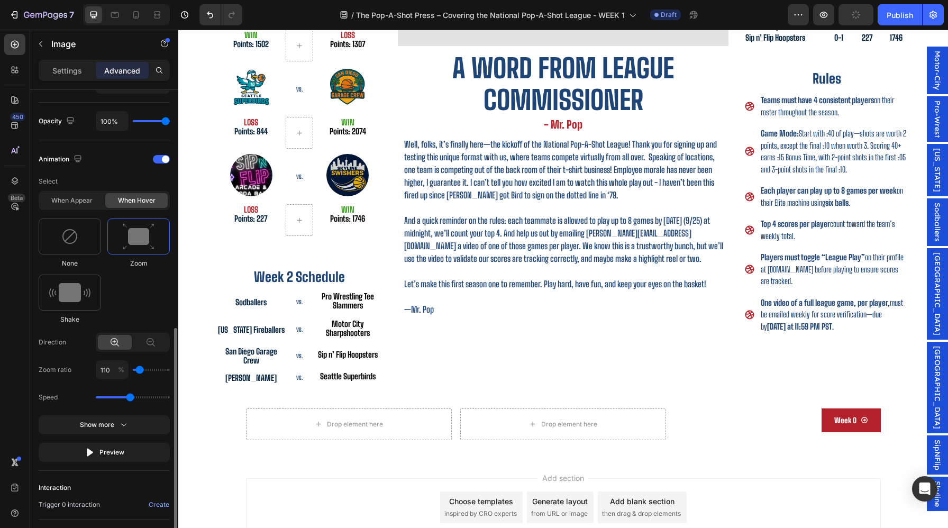
scroll to position [440, 0]
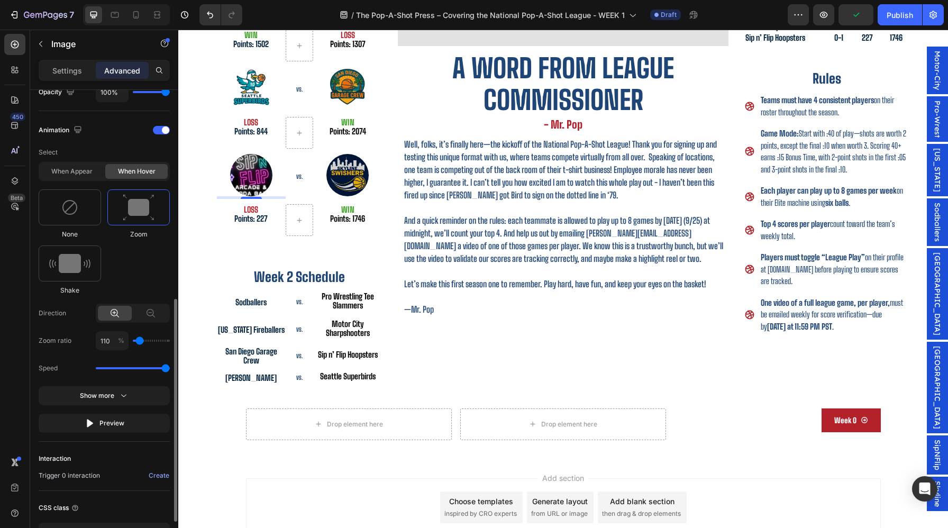
drag, startPoint x: 130, startPoint y: 368, endPoint x: 187, endPoint y: 364, distance: 57.3
type input "3.1"
click at [170, 367] on input "range" at bounding box center [133, 368] width 74 height 2
click at [116, 14] on icon at bounding box center [115, 15] width 11 height 11
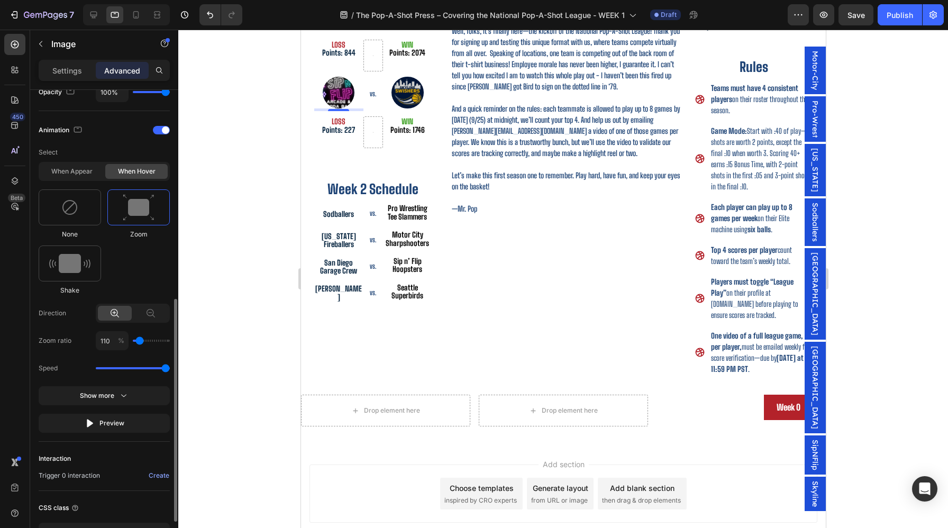
scroll to position [396, 0]
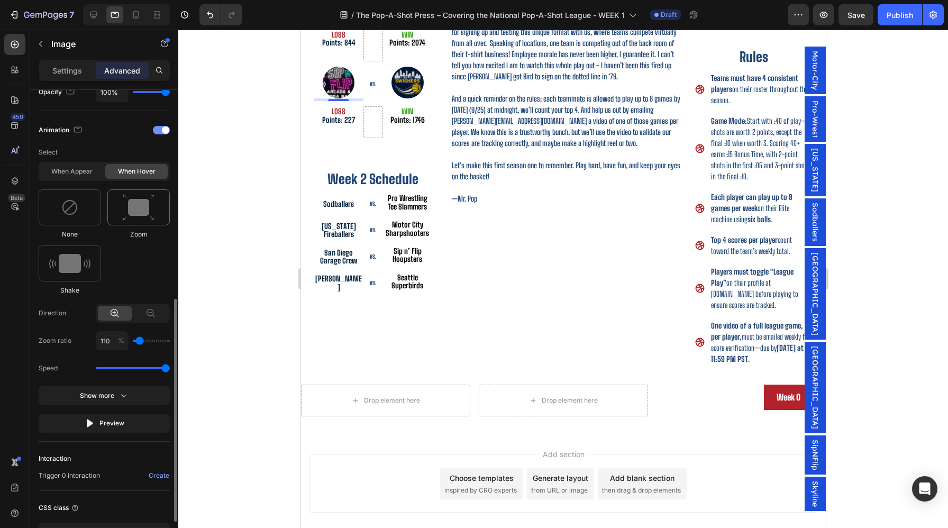
click at [156, 135] on div "Animation" at bounding box center [104, 130] width 131 height 17
click at [160, 129] on div at bounding box center [161, 130] width 17 height 8
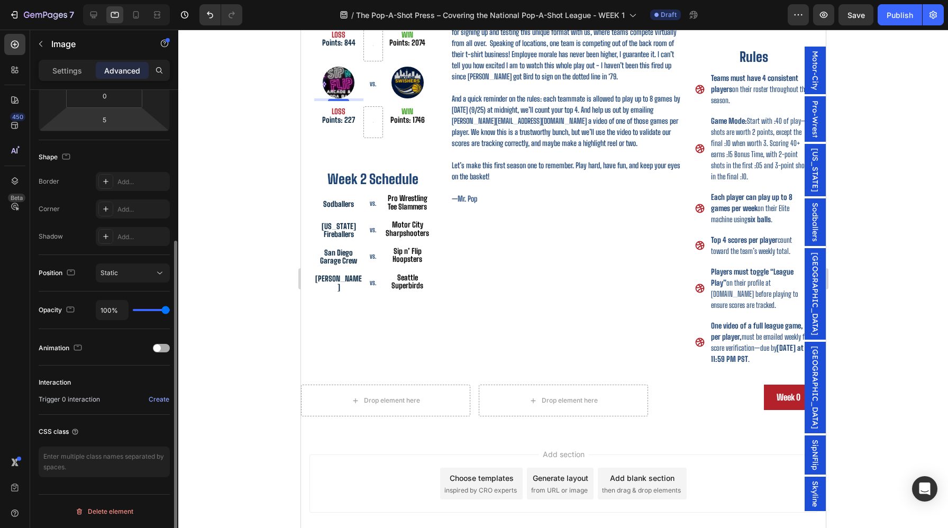
scroll to position [222, 0]
click at [403, 85] on img at bounding box center [407, 83] width 32 height 32
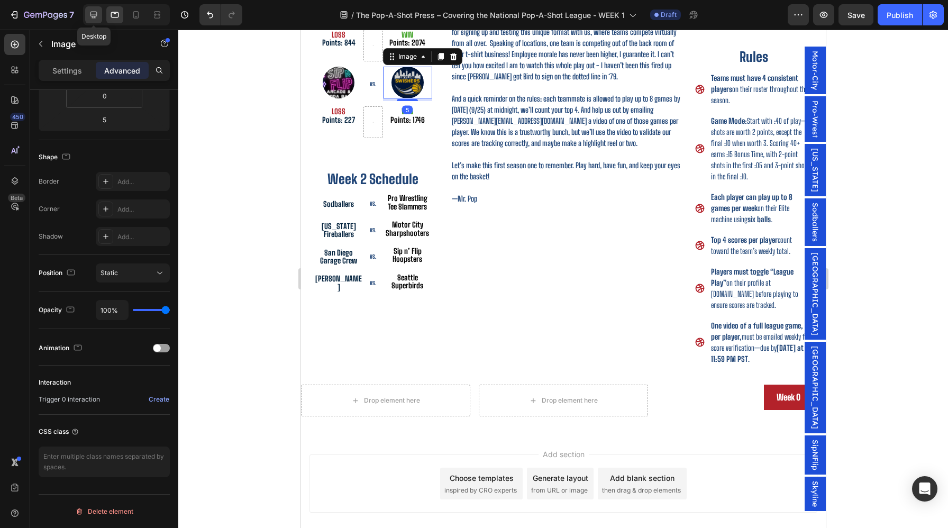
click at [97, 17] on icon at bounding box center [93, 15] width 11 height 11
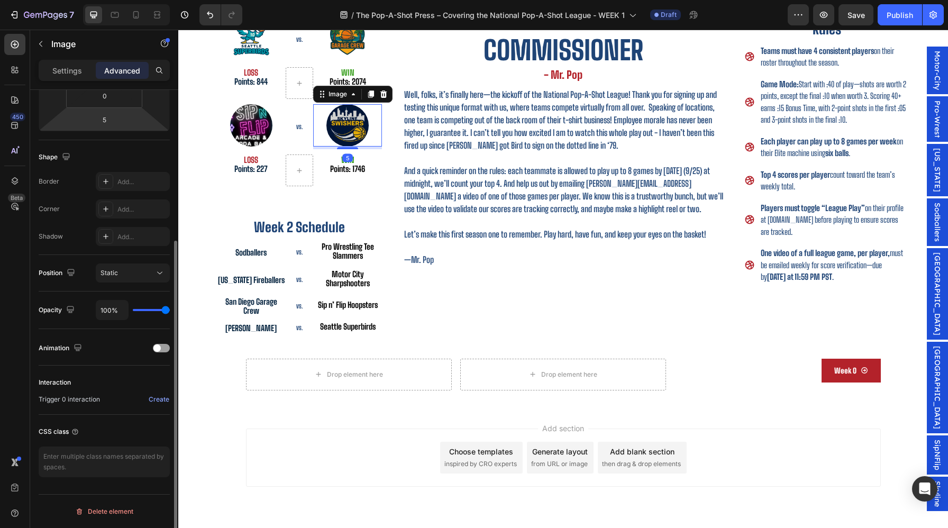
scroll to position [449, 0]
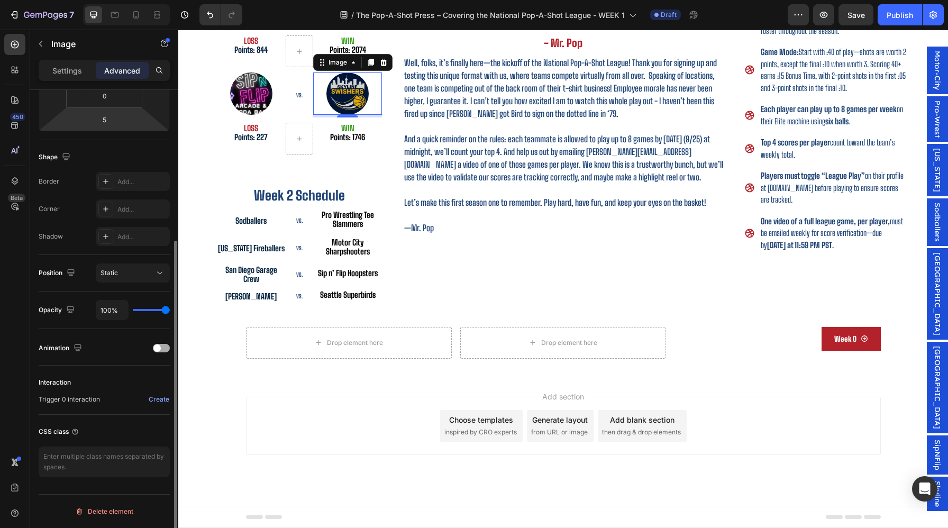
click at [159, 343] on div "Animation" at bounding box center [104, 348] width 131 height 17
click at [159, 347] on span at bounding box center [156, 348] width 7 height 7
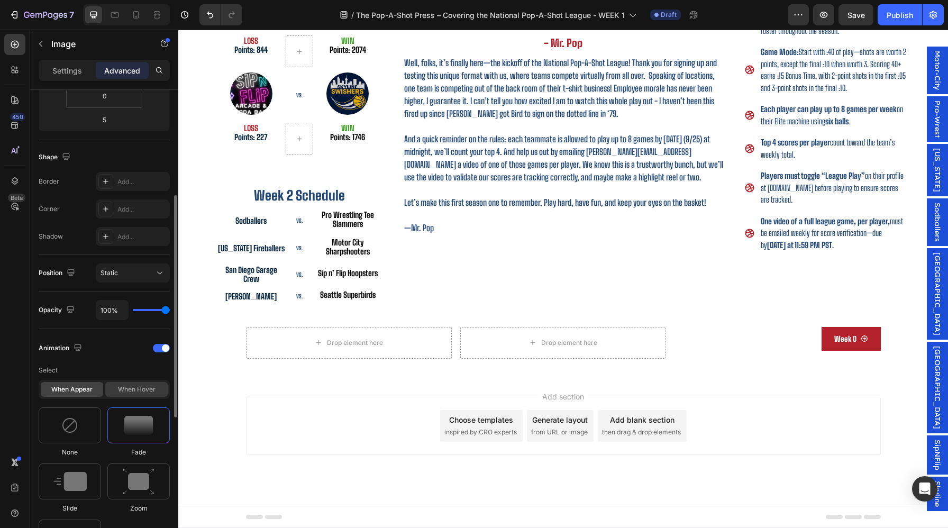
click at [157, 387] on div "When hover" at bounding box center [136, 389] width 62 height 15
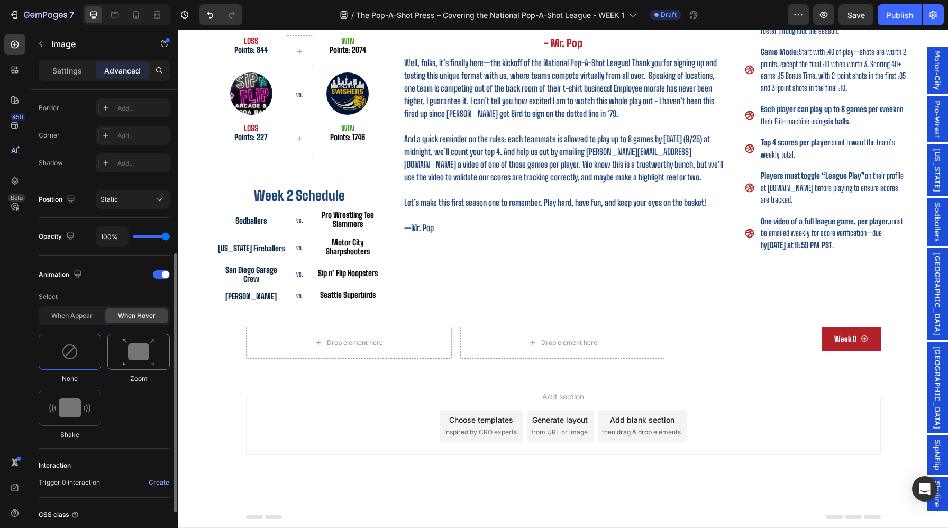
click at [141, 360] on img at bounding box center [139, 352] width 32 height 27
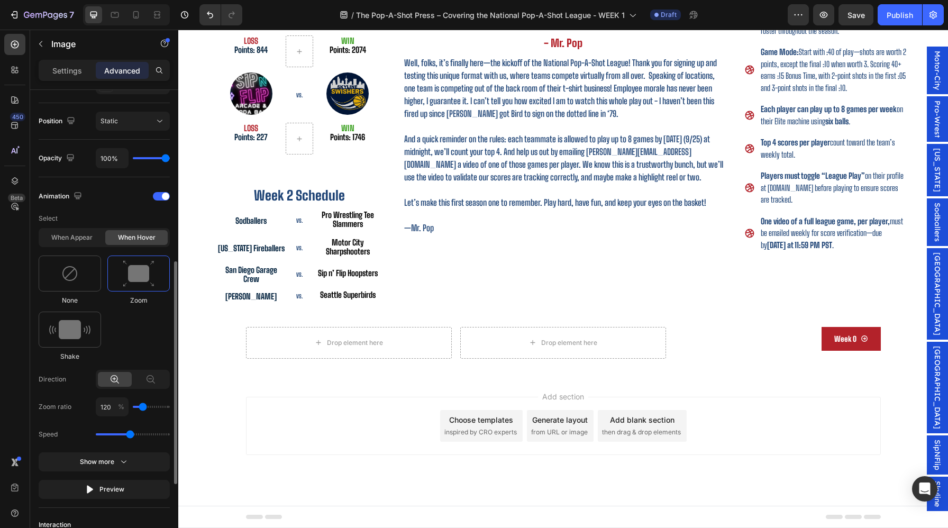
scroll to position [384, 0]
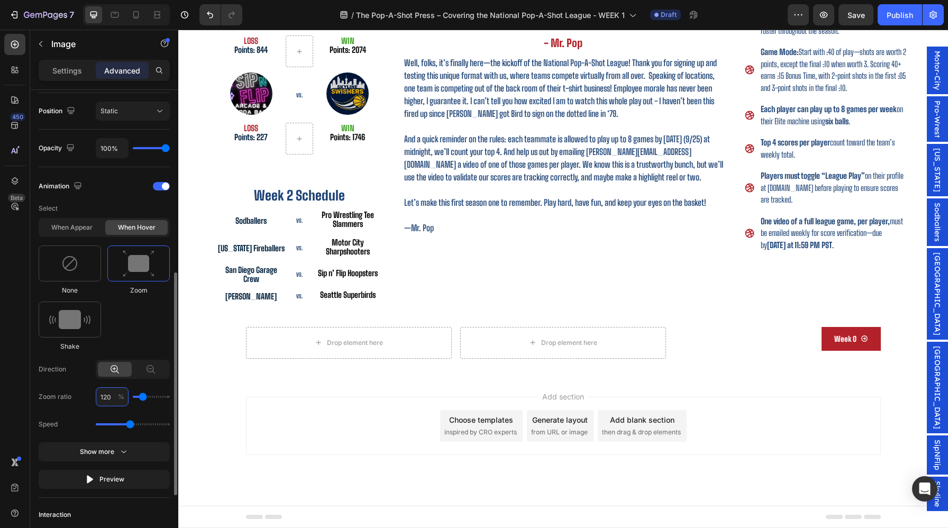
click at [111, 397] on input "120" at bounding box center [112, 396] width 33 height 19
type input "1"
type input "100"
type input "110"
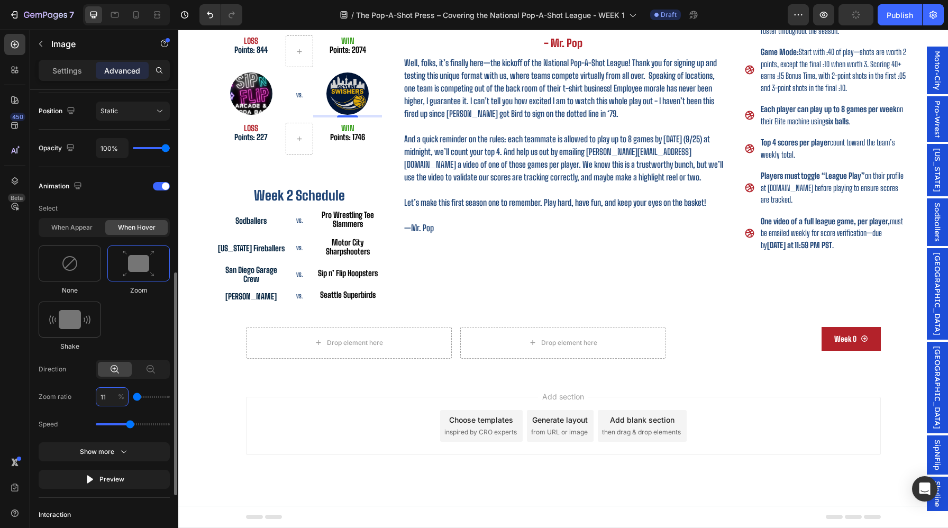
type input "110"
drag, startPoint x: 131, startPoint y: 427, endPoint x: 189, endPoint y: 426, distance: 58.8
type input "3.1"
click at [170, 425] on input "range" at bounding box center [133, 424] width 74 height 2
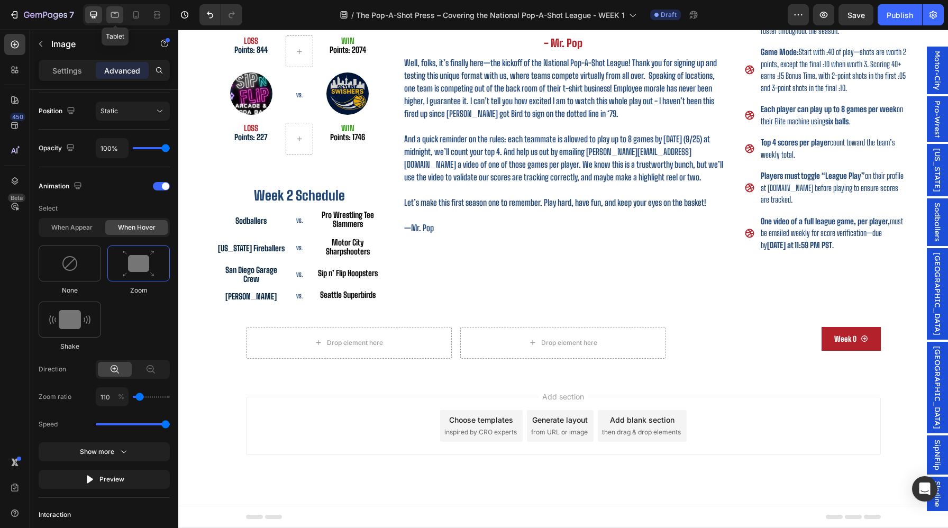
click at [112, 13] on icon at bounding box center [115, 15] width 11 height 11
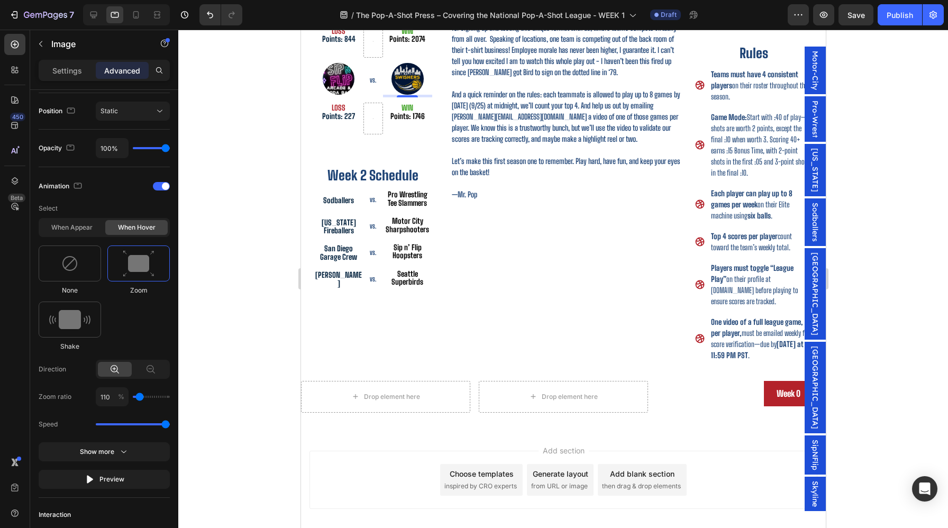
scroll to position [396, 0]
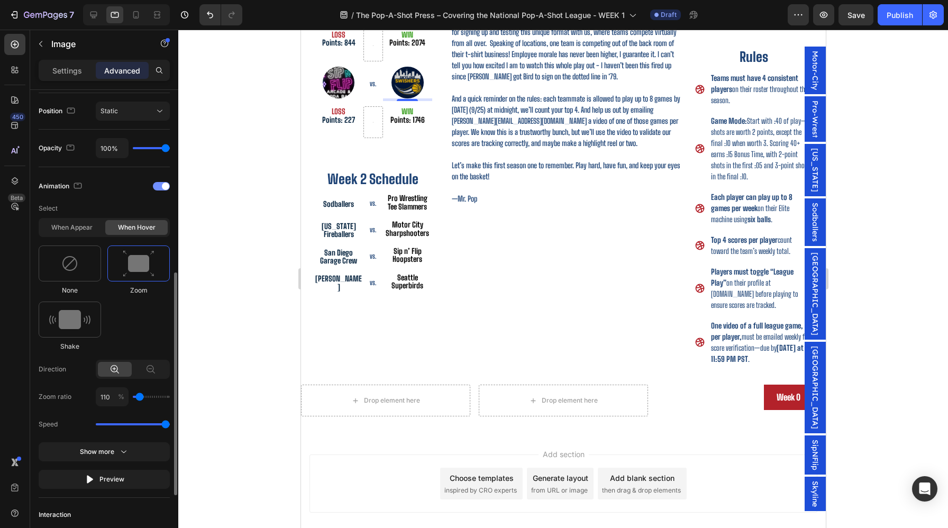
click at [166, 181] on div "Animation" at bounding box center [104, 186] width 131 height 17
click at [164, 186] on span at bounding box center [165, 186] width 7 height 7
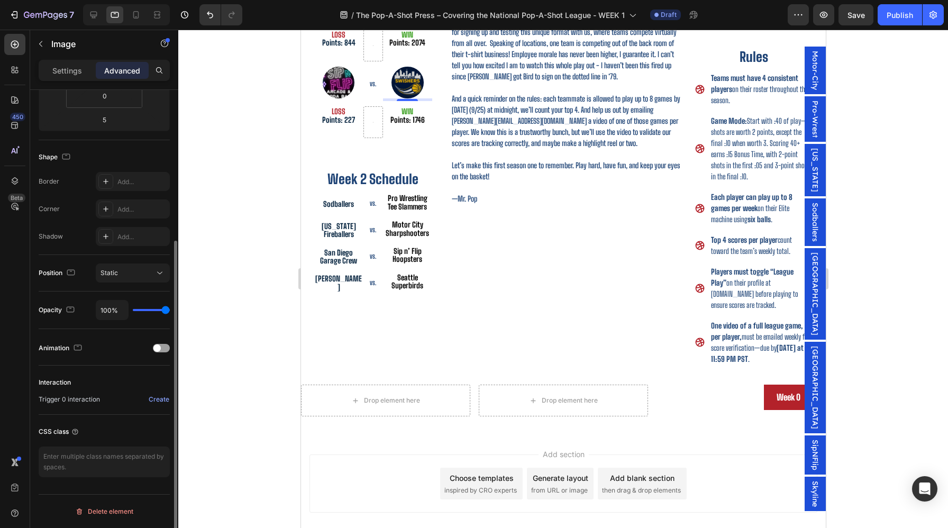
click at [138, 5] on div at bounding box center [126, 14] width 87 height 21
click at [138, 10] on icon at bounding box center [136, 15] width 11 height 11
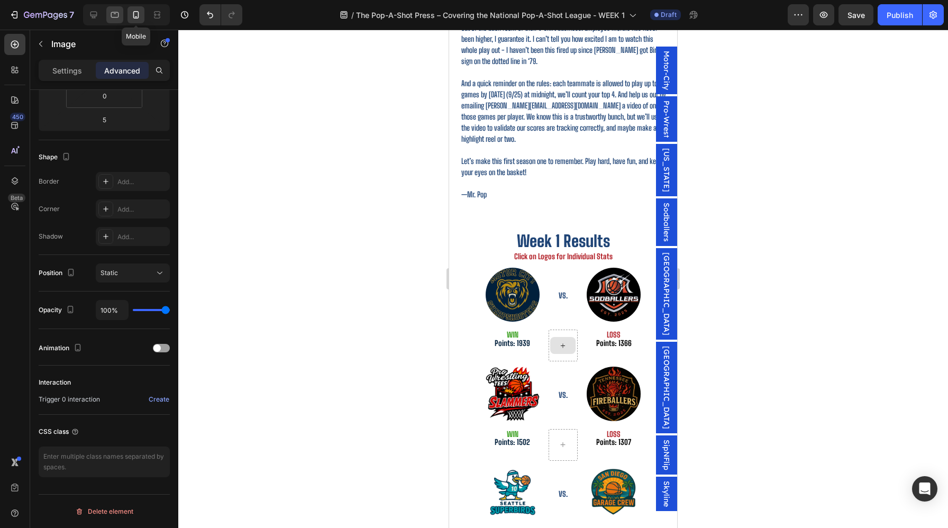
click at [116, 17] on icon at bounding box center [115, 15] width 8 height 6
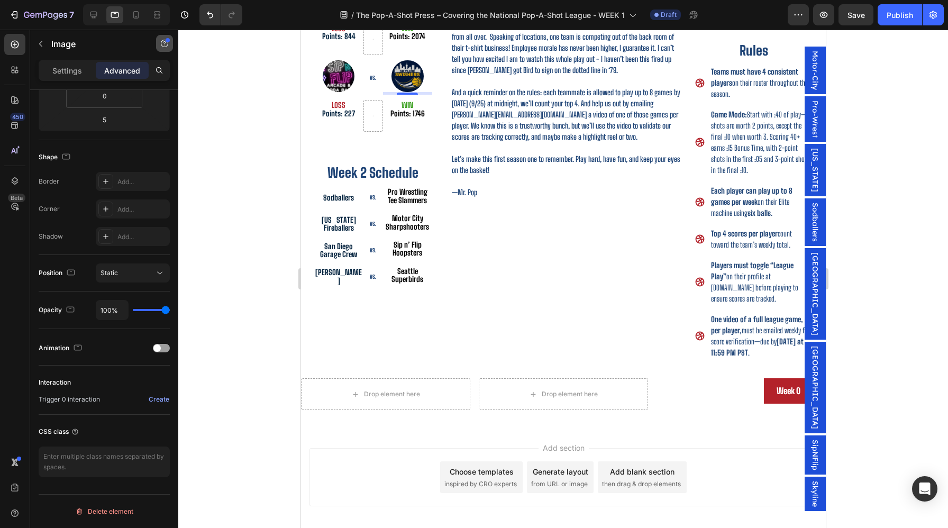
scroll to position [396, 0]
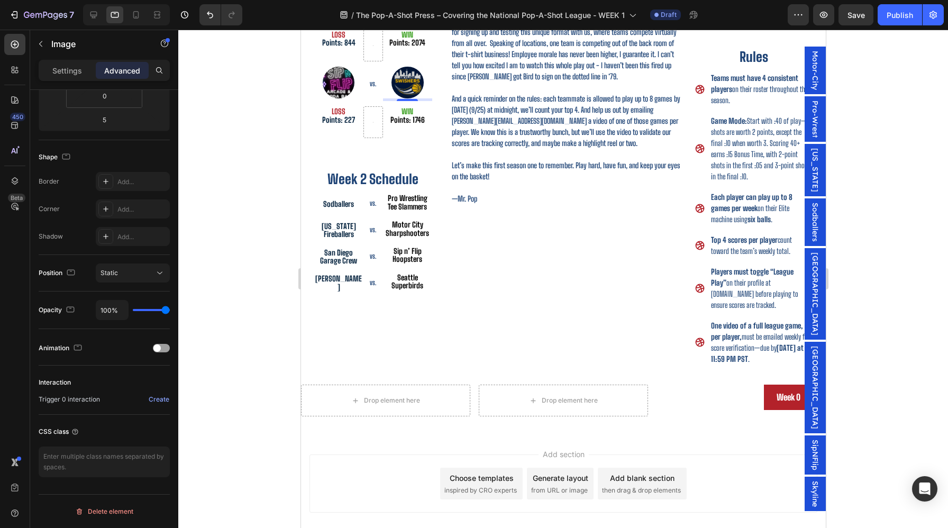
click at [410, 82] on img at bounding box center [407, 83] width 32 height 32
click at [405, 183] on h2 "Week 2 Schedule" at bounding box center [373, 179] width 118 height 18
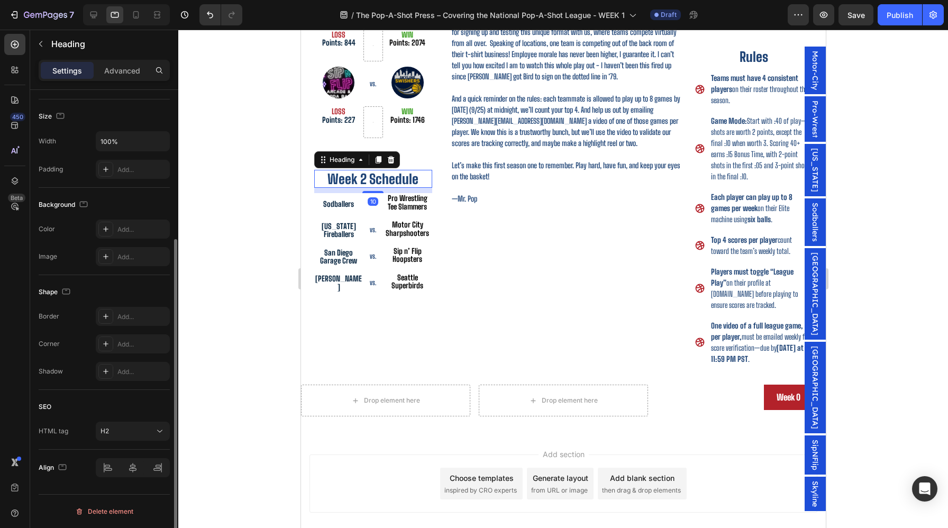
scroll to position [0, 0]
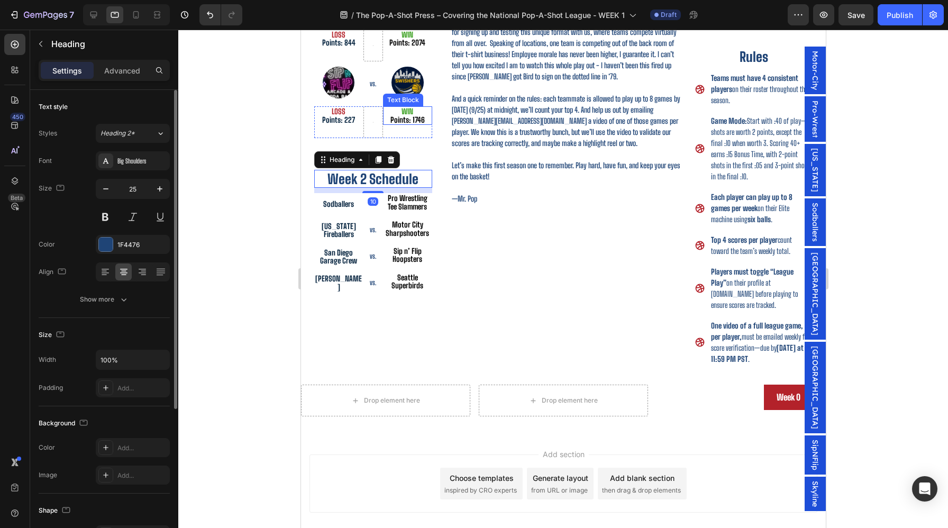
click at [407, 89] on img at bounding box center [407, 83] width 32 height 32
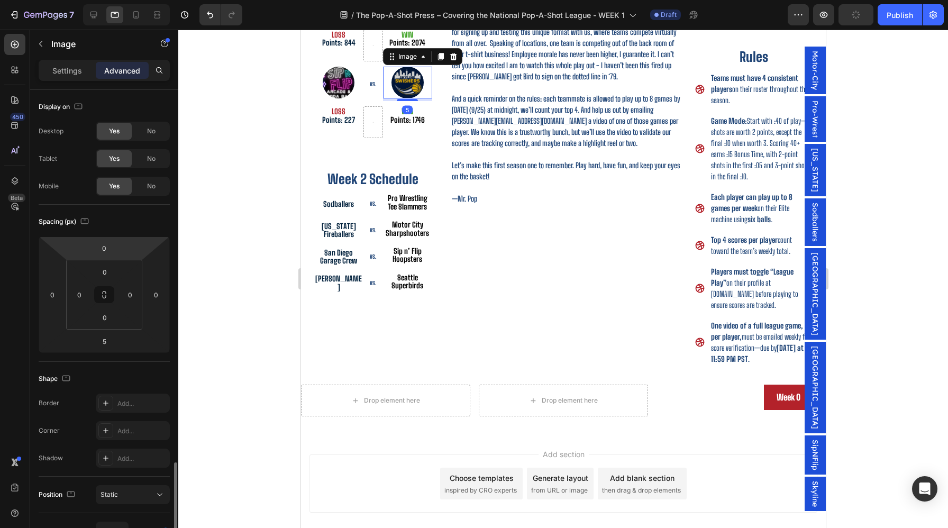
scroll to position [222, 0]
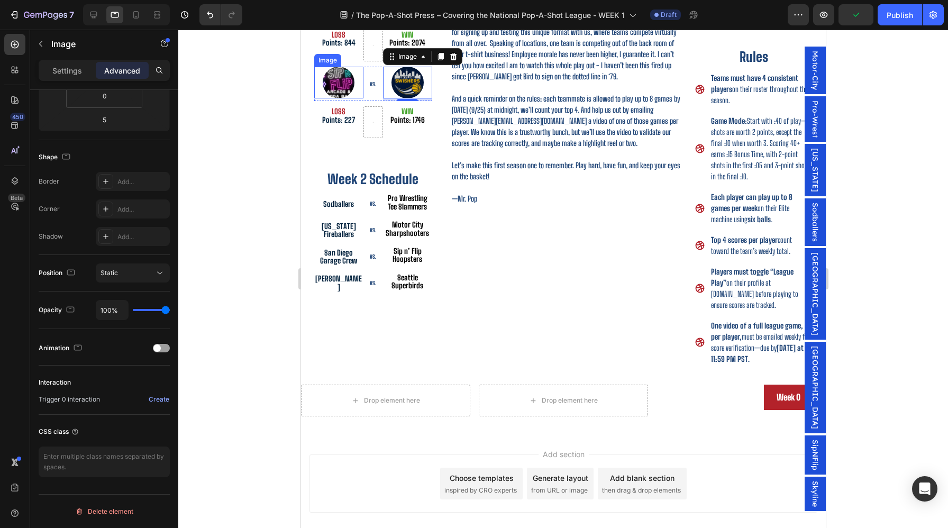
click at [347, 87] on img at bounding box center [338, 83] width 32 height 32
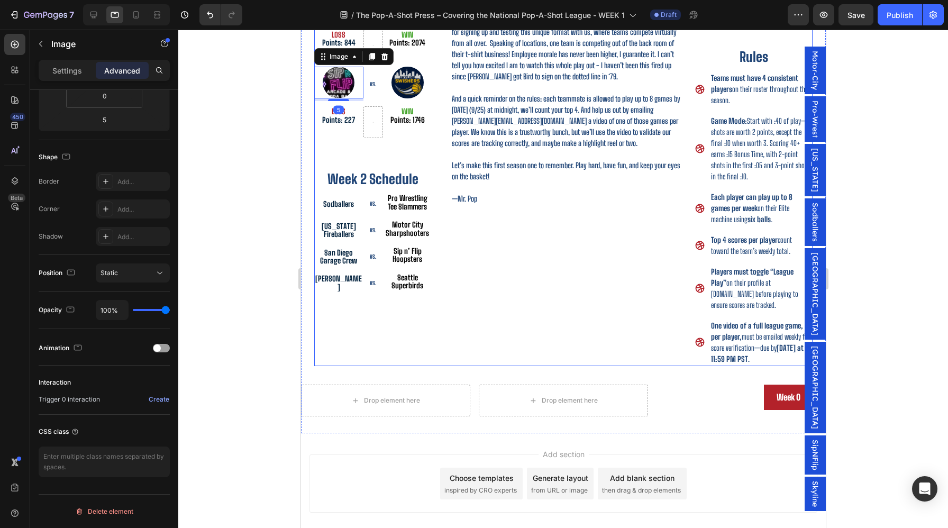
scroll to position [312, 0]
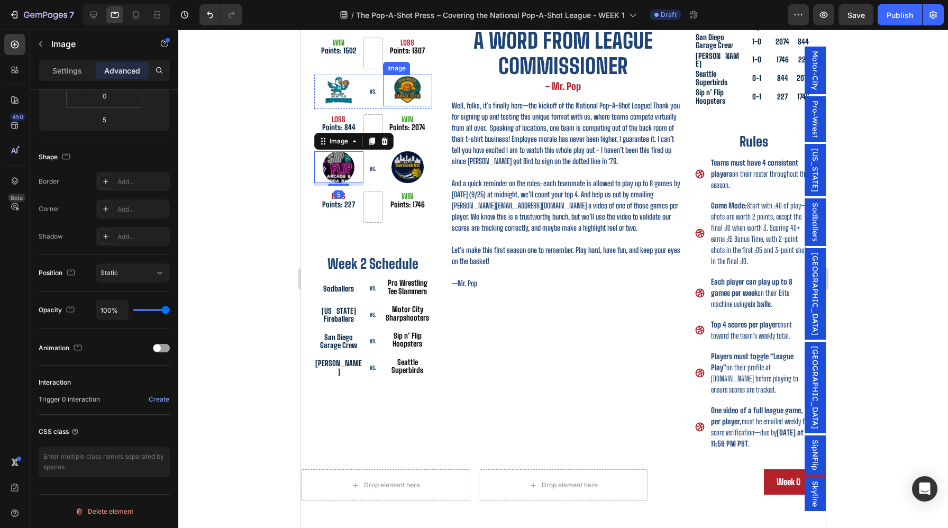
click at [401, 103] on img at bounding box center [407, 91] width 32 height 32
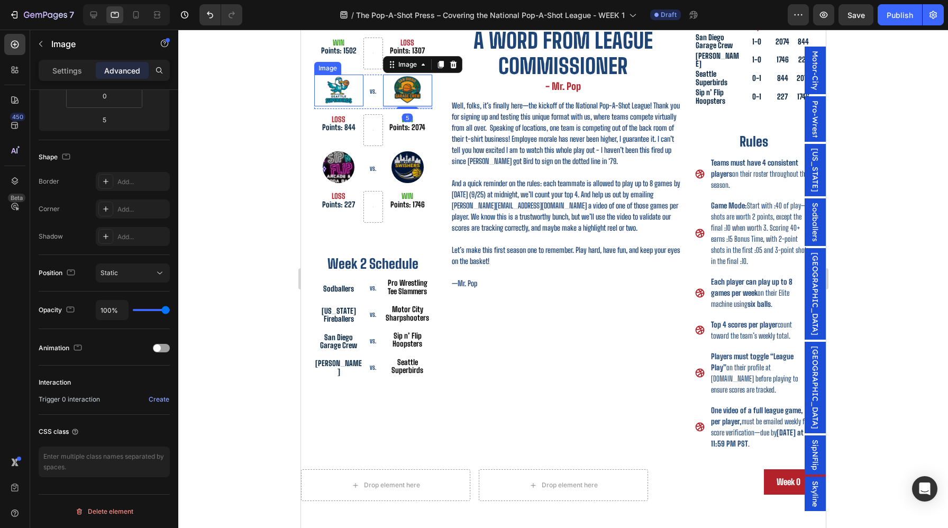
click at [349, 96] on img at bounding box center [338, 91] width 32 height 32
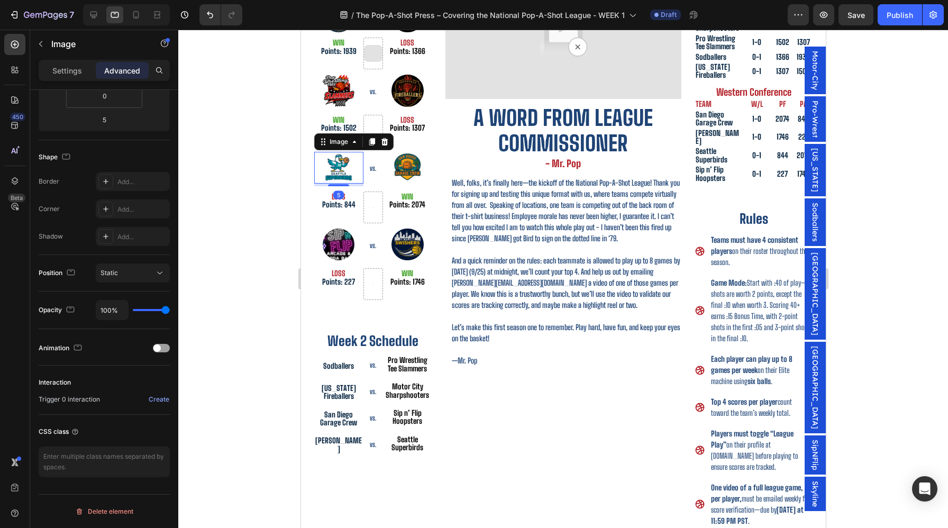
click at [340, 94] on img at bounding box center [338, 91] width 32 height 32
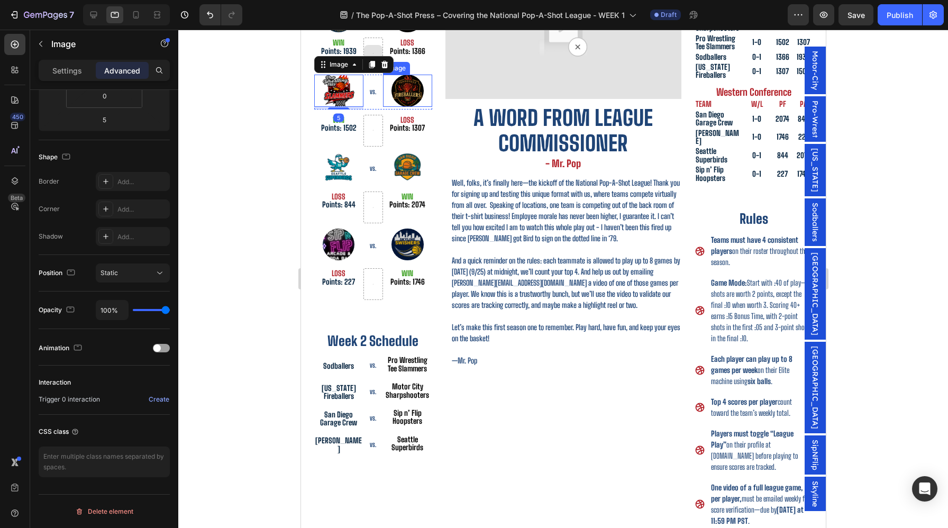
click at [397, 95] on img at bounding box center [407, 91] width 32 height 32
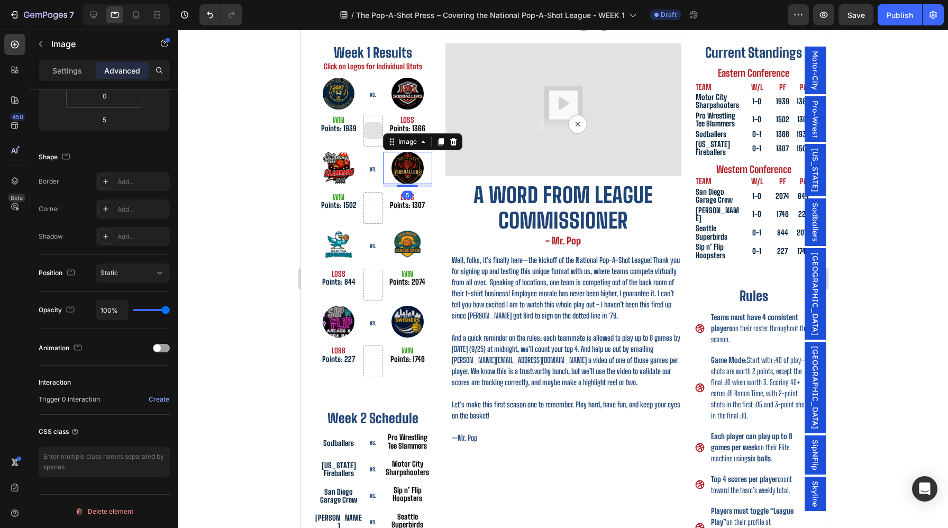
click at [402, 70] on div "Image" at bounding box center [396, 72] width 23 height 10
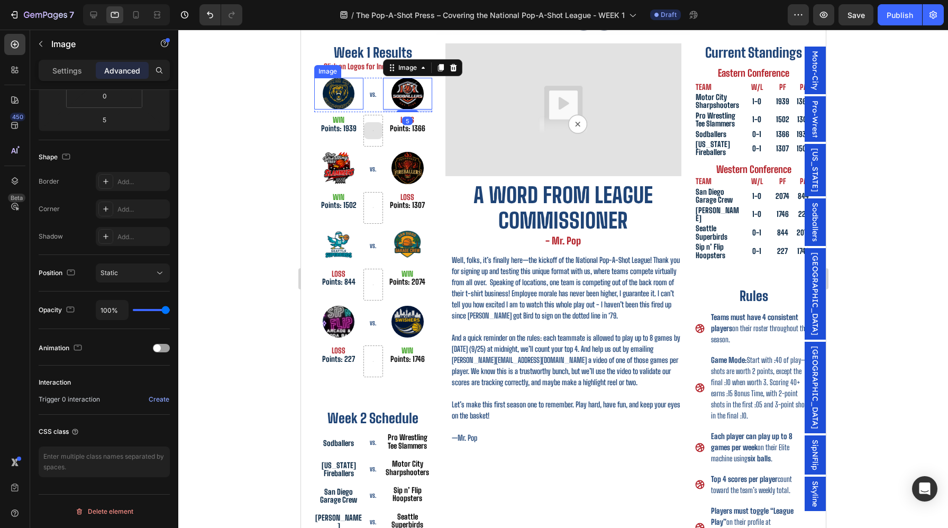
click at [333, 95] on img at bounding box center [338, 94] width 32 height 32
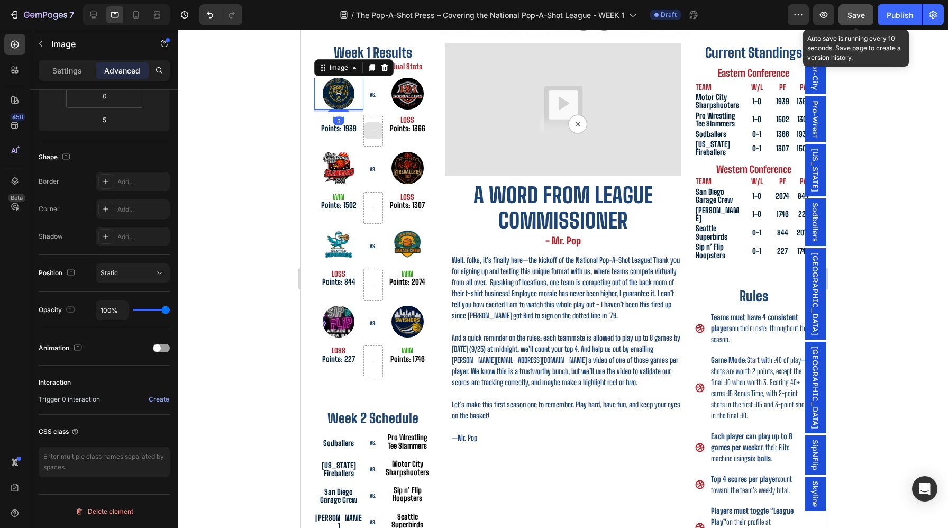
click at [858, 23] on button "Save" at bounding box center [856, 14] width 35 height 21
click at [905, 164] on div at bounding box center [563, 279] width 770 height 499
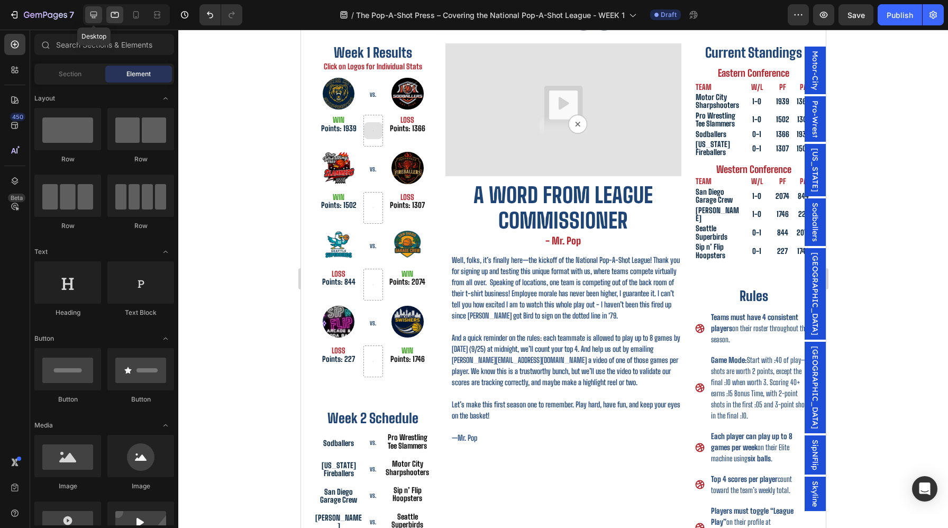
click at [100, 20] on div at bounding box center [93, 14] width 17 height 17
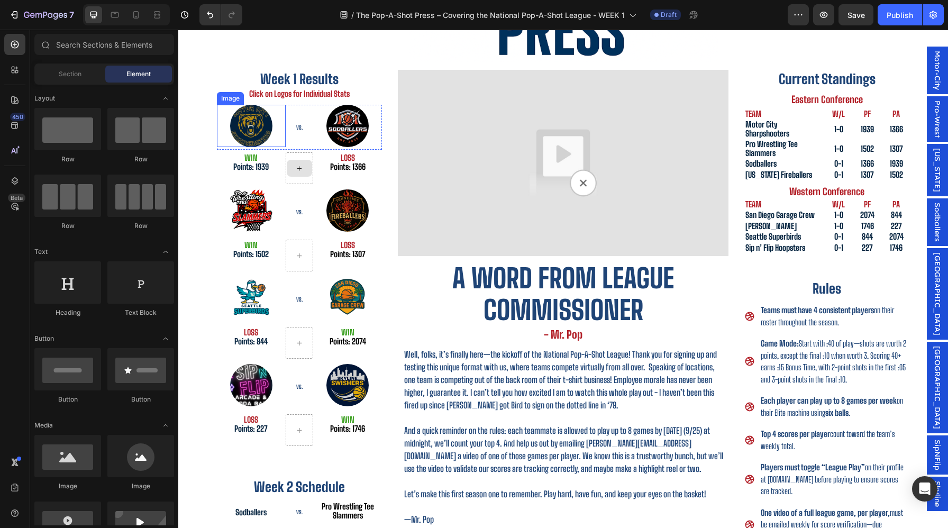
click at [276, 121] on link at bounding box center [251, 126] width 69 height 42
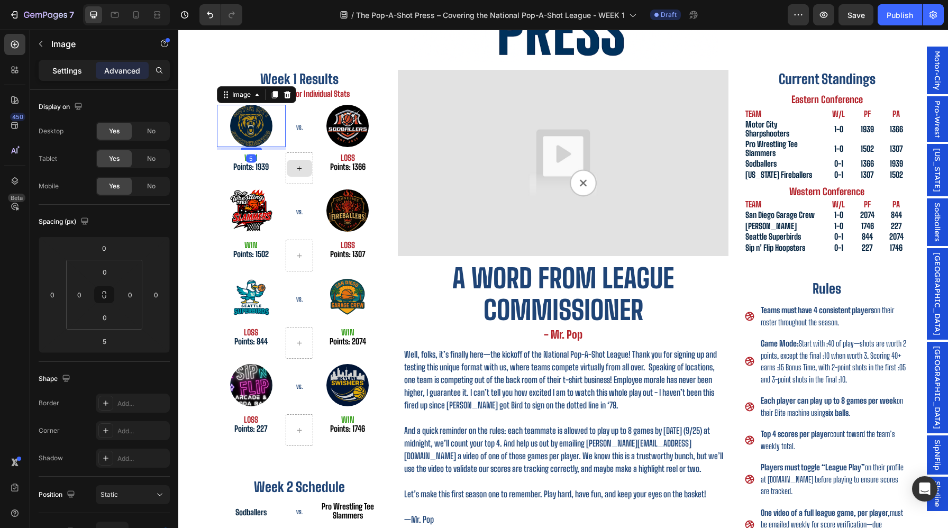
click at [65, 69] on p "Settings" at bounding box center [67, 70] width 30 height 11
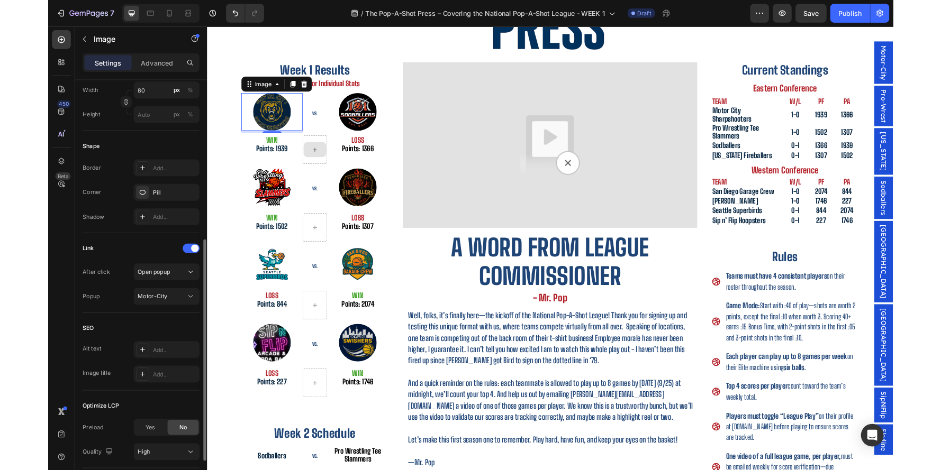
scroll to position [412, 0]
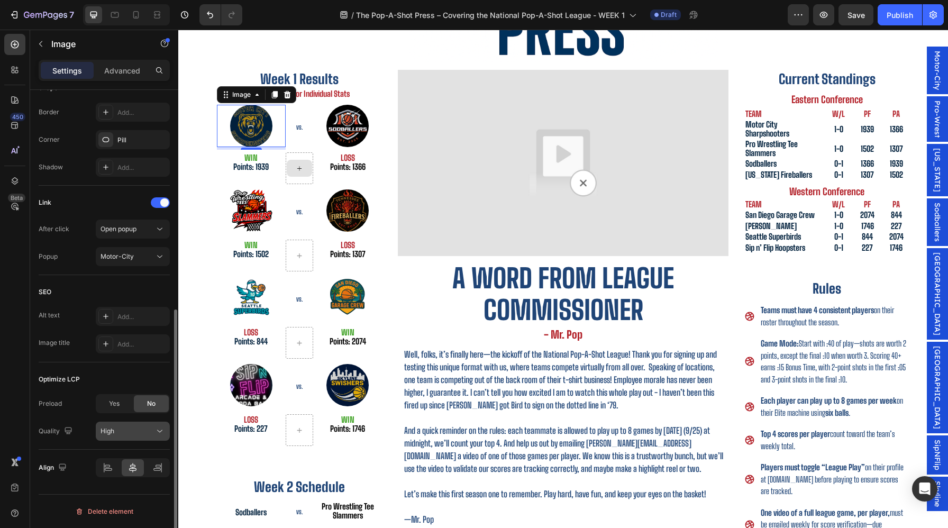
click at [121, 433] on div "High" at bounding box center [128, 432] width 54 height 10
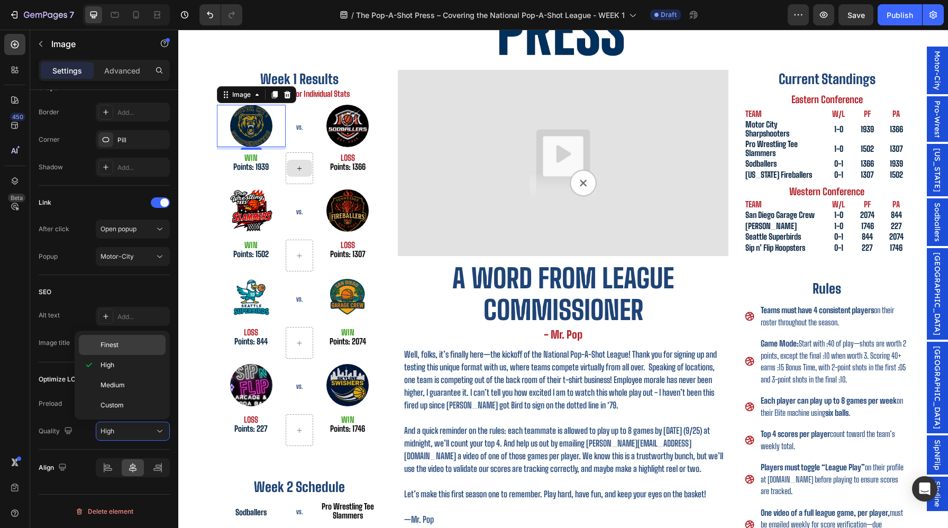
click at [117, 340] on span "Finest" at bounding box center [110, 345] width 18 height 10
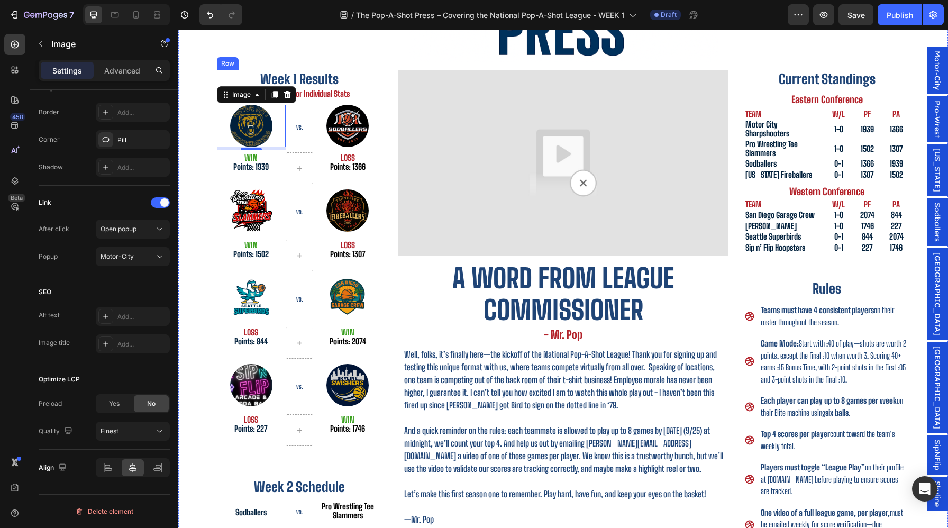
click at [325, 137] on link at bounding box center [347, 126] width 69 height 42
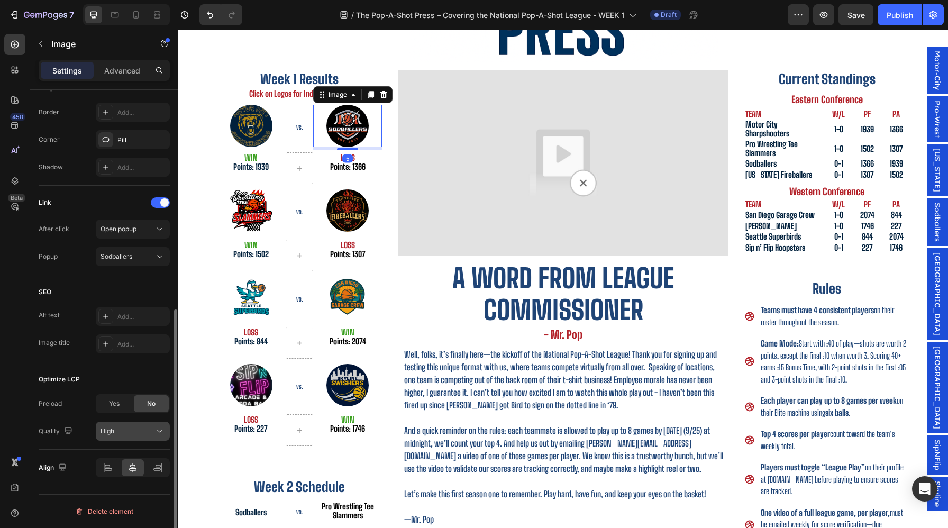
click at [137, 427] on div "High" at bounding box center [128, 432] width 54 height 10
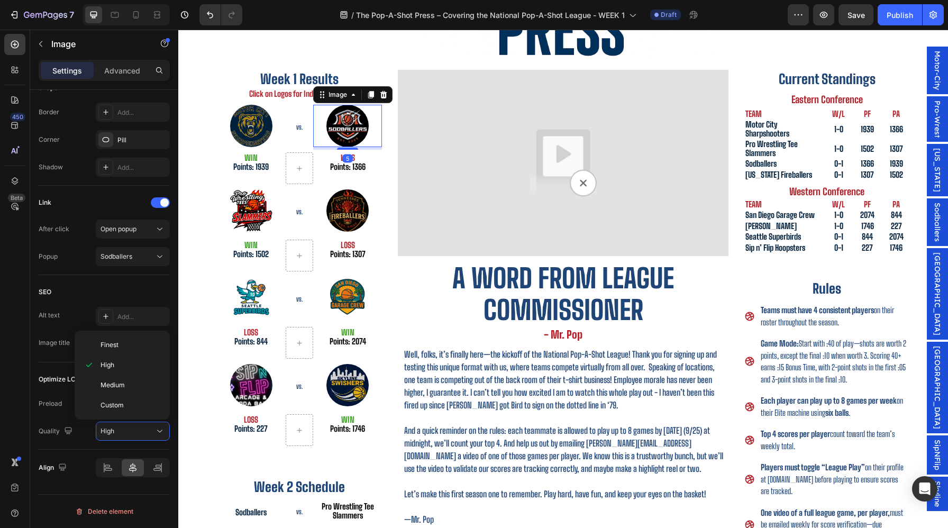
click at [124, 333] on div "Finest High Medium Custom" at bounding box center [122, 375] width 95 height 89
click at [124, 344] on p "Finest" at bounding box center [131, 345] width 60 height 10
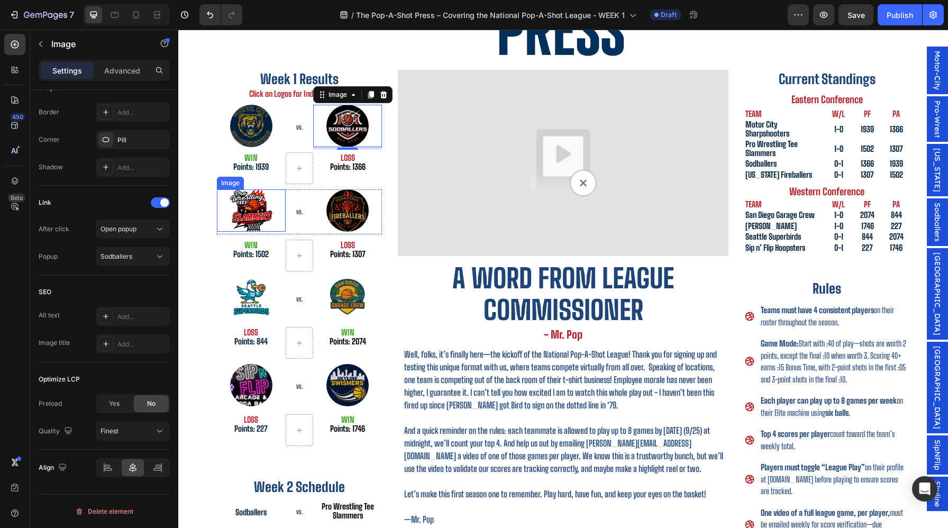
click at [259, 212] on img at bounding box center [251, 210] width 42 height 42
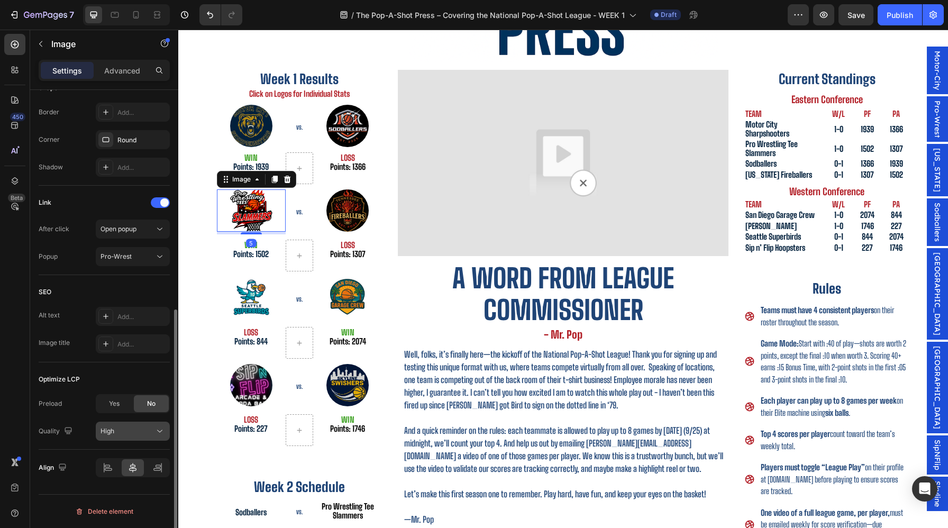
click at [142, 433] on div "High" at bounding box center [128, 432] width 54 height 10
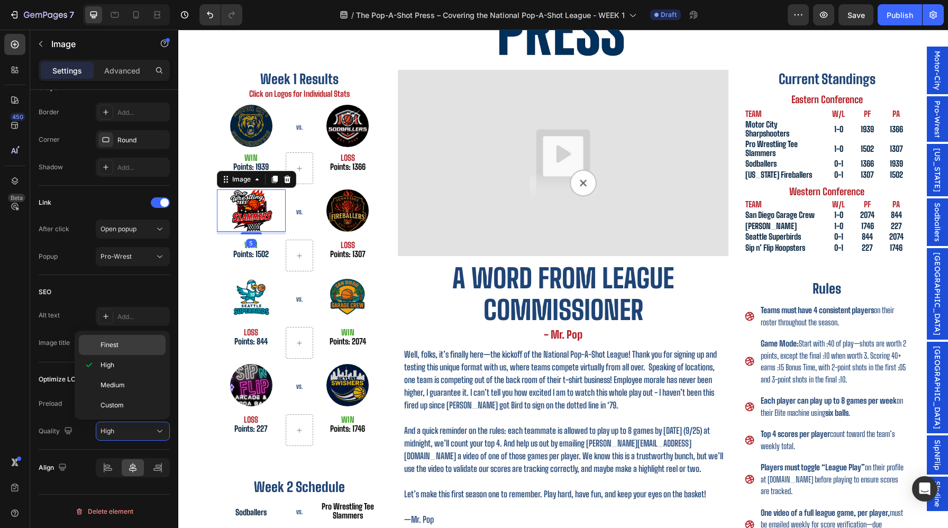
click at [140, 341] on p "Finest" at bounding box center [131, 345] width 60 height 10
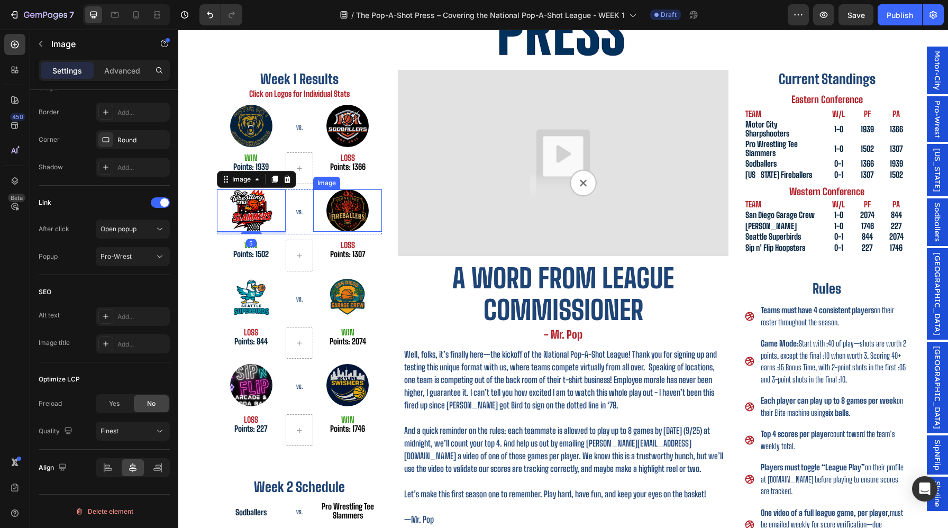
click at [342, 215] on img at bounding box center [348, 210] width 42 height 42
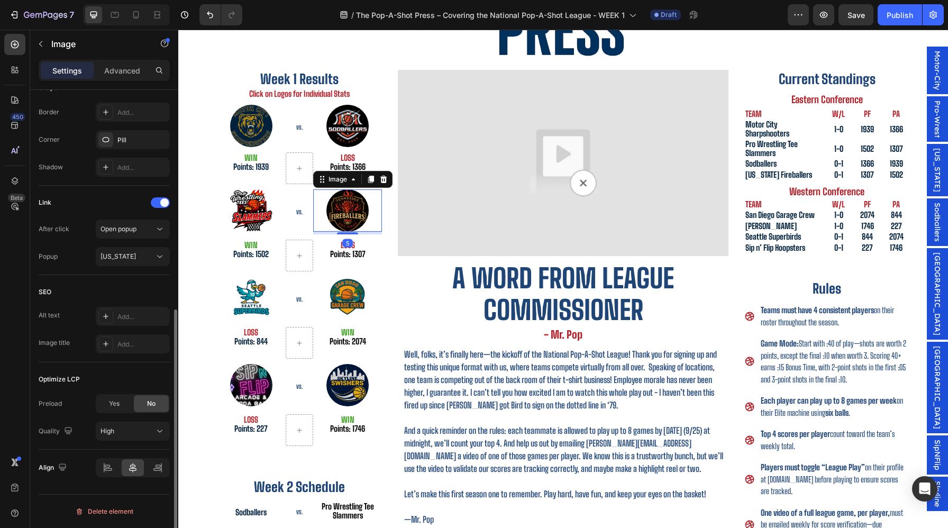
click at [144, 421] on div "Preload Yes No Quality High" at bounding box center [104, 417] width 131 height 47
click at [142, 429] on div "High" at bounding box center [128, 432] width 54 height 10
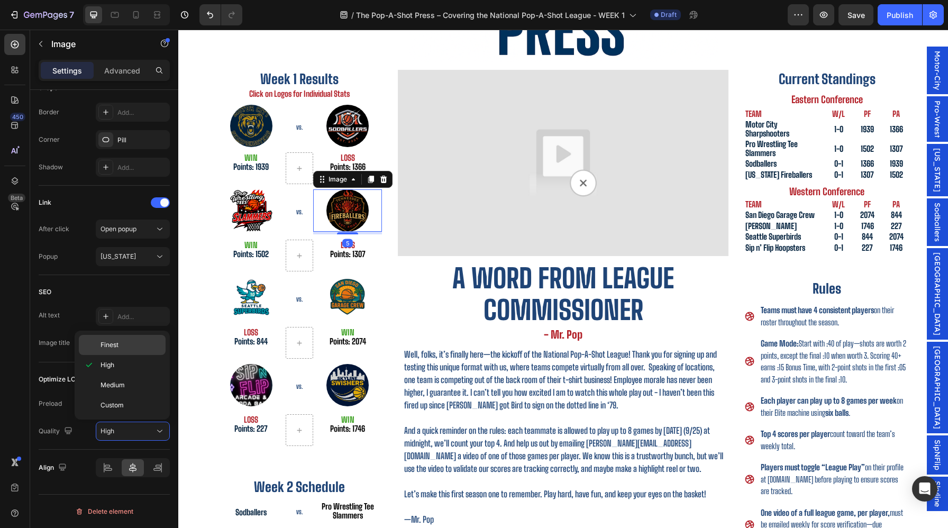
click at [137, 350] on div "Finest" at bounding box center [122, 345] width 87 height 20
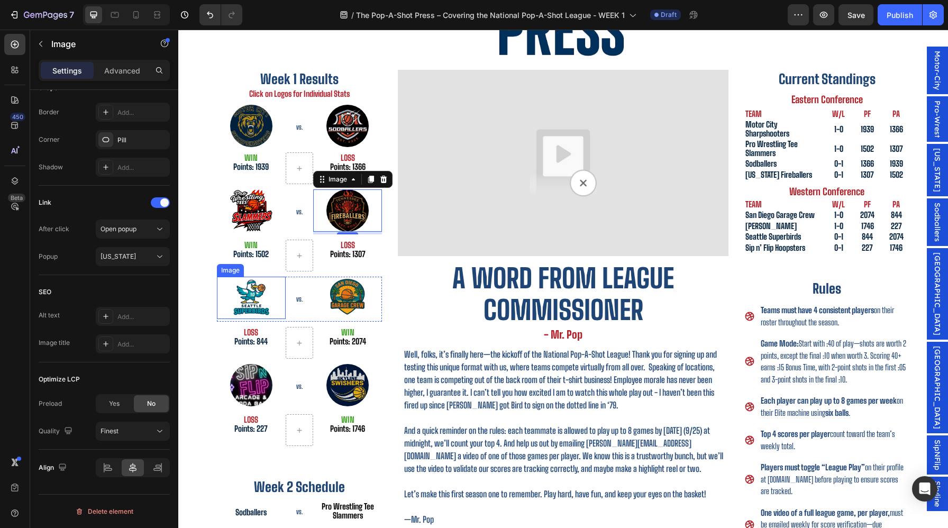
click at [253, 306] on img at bounding box center [251, 298] width 42 height 42
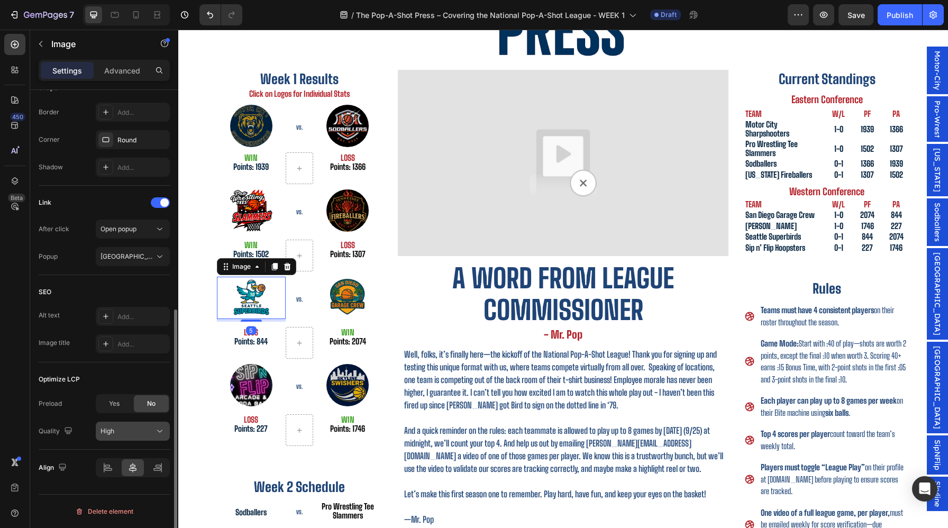
click at [130, 429] on div "High" at bounding box center [128, 432] width 54 height 10
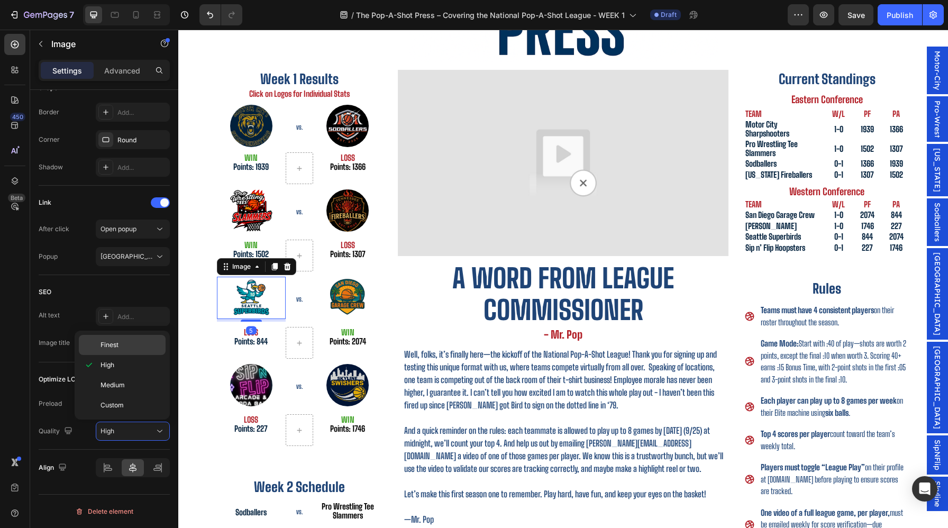
click at [135, 349] on p "Finest" at bounding box center [131, 345] width 60 height 10
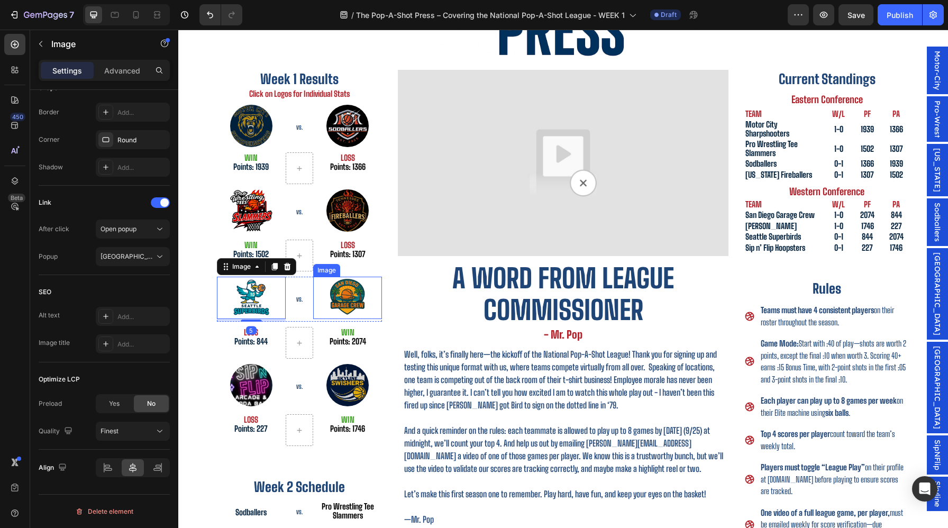
click at [335, 306] on img at bounding box center [348, 298] width 42 height 42
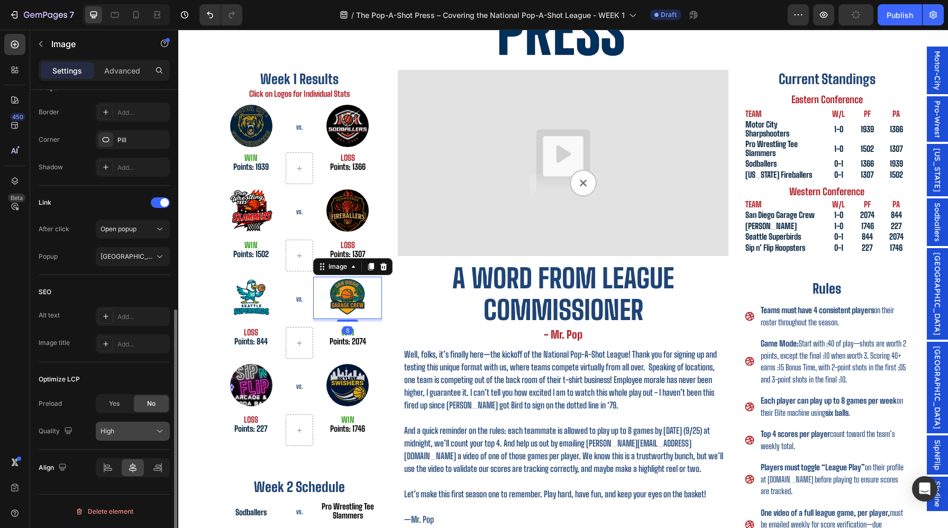
click at [113, 438] on button "High" at bounding box center [133, 431] width 74 height 19
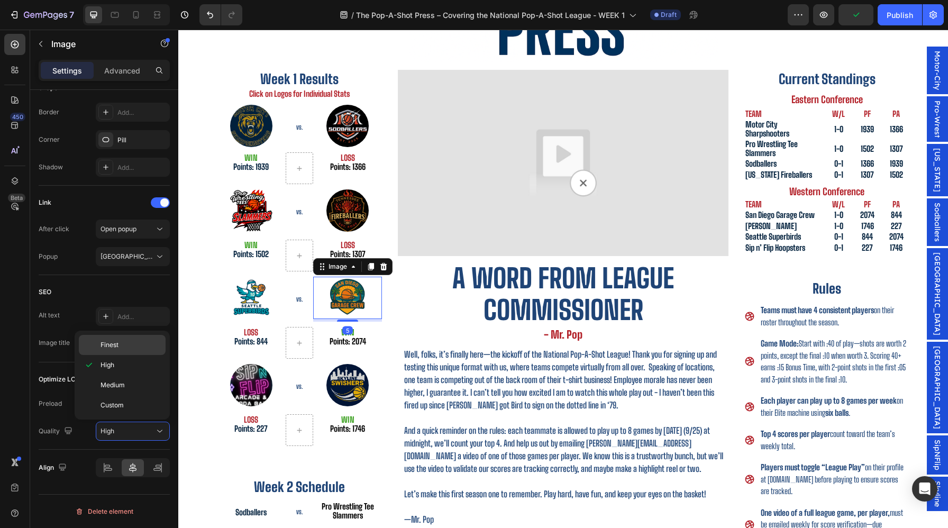
click at [134, 350] on div "Finest" at bounding box center [122, 345] width 87 height 20
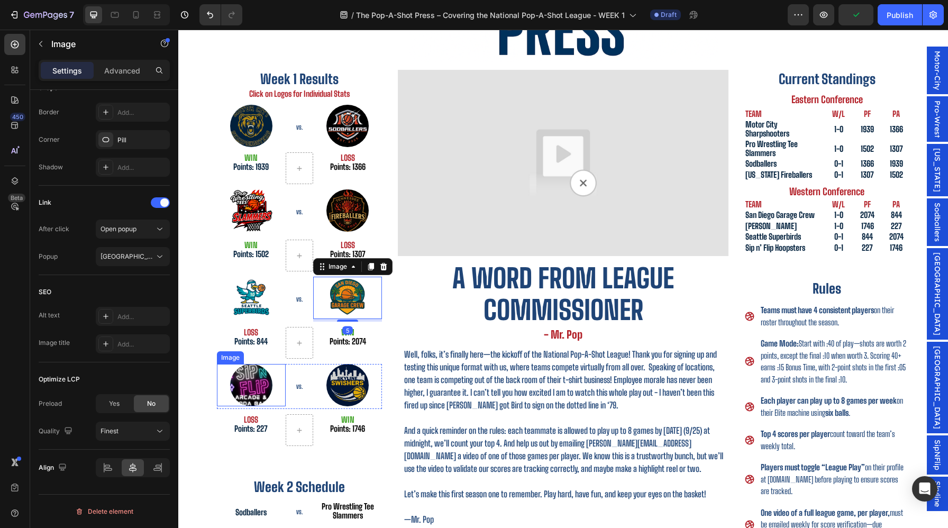
click at [248, 373] on img at bounding box center [251, 385] width 42 height 42
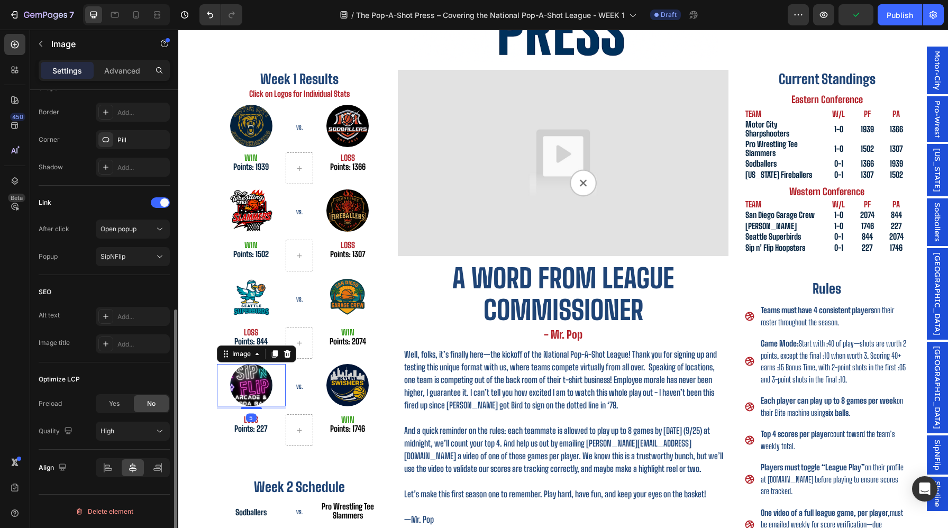
click at [131, 446] on div "Optimize LCP Preload Yes No Quality High" at bounding box center [104, 406] width 131 height 87
click at [131, 437] on button "High" at bounding box center [133, 431] width 74 height 19
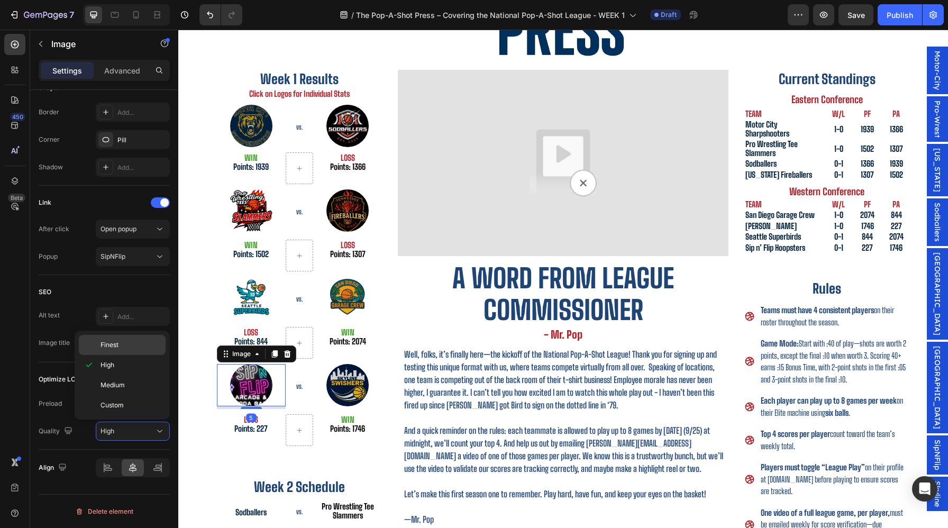
click at [138, 348] on p "Finest" at bounding box center [131, 345] width 60 height 10
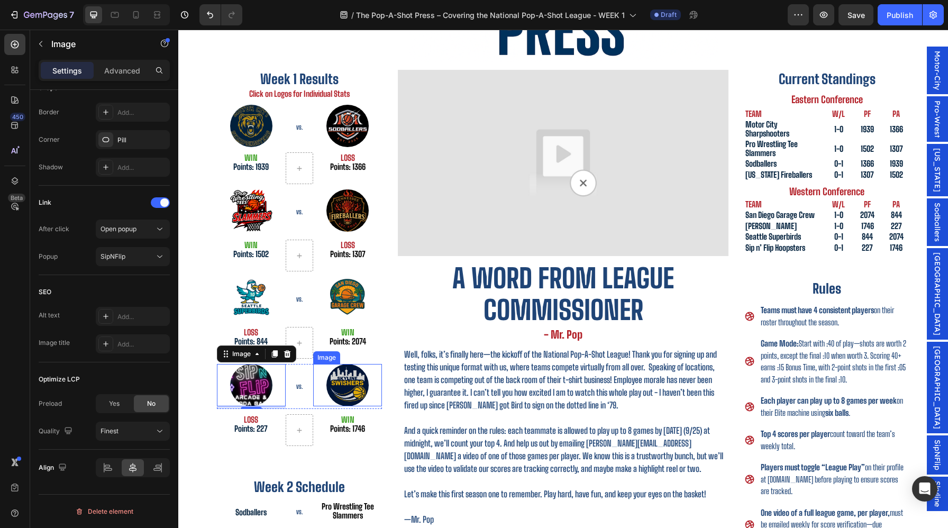
click at [336, 400] on img at bounding box center [348, 385] width 42 height 42
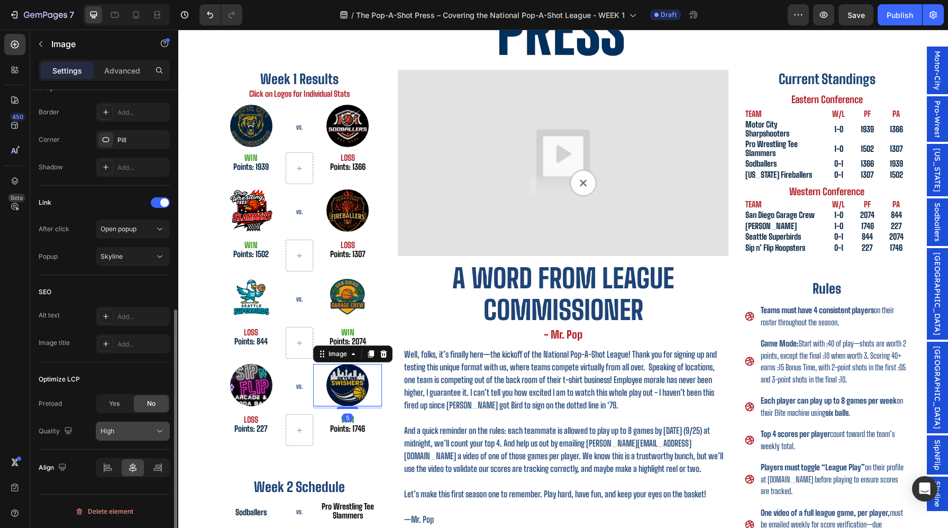
click at [132, 434] on div "High" at bounding box center [128, 432] width 54 height 10
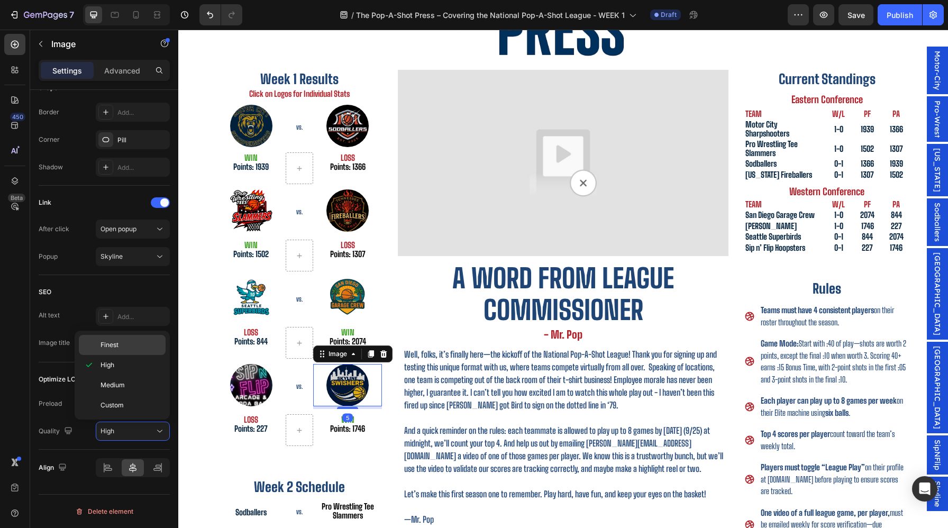
click at [138, 341] on p "Finest" at bounding box center [131, 345] width 60 height 10
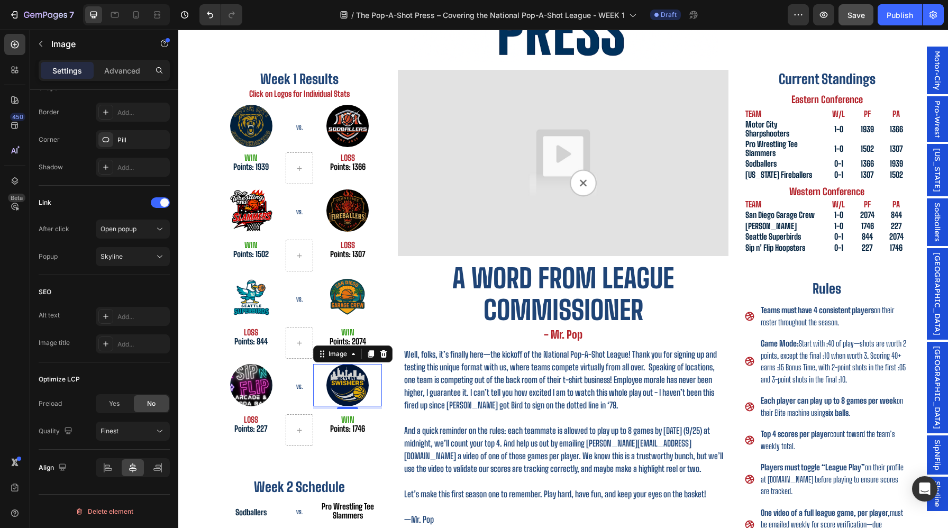
click at [866, 14] on button "Save" at bounding box center [856, 14] width 35 height 21
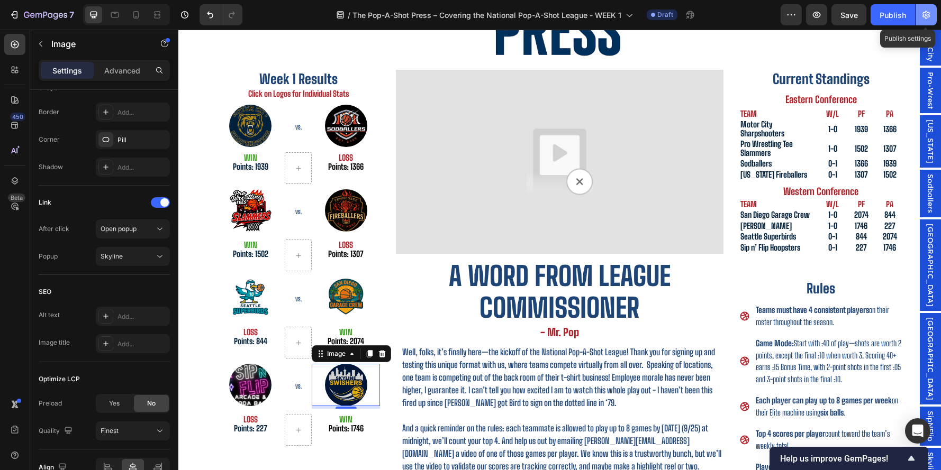
click at [923, 13] on icon "button" at bounding box center [926, 15] width 11 height 11
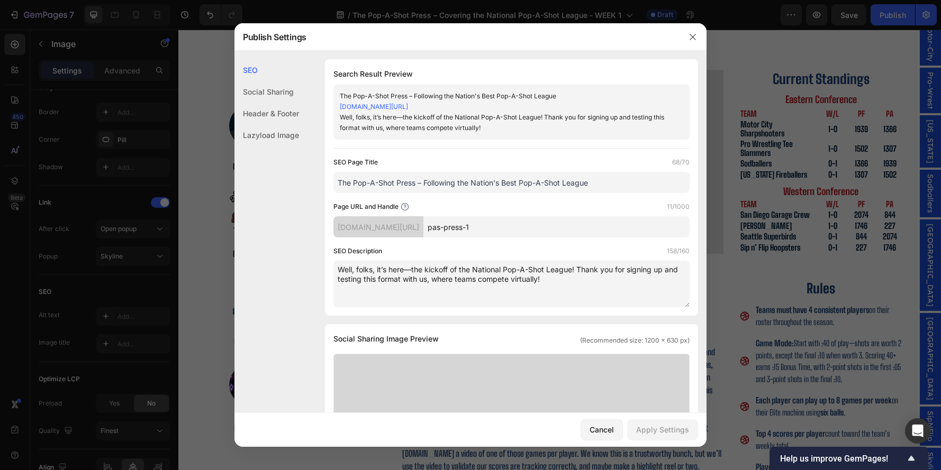
scroll to position [23, 0]
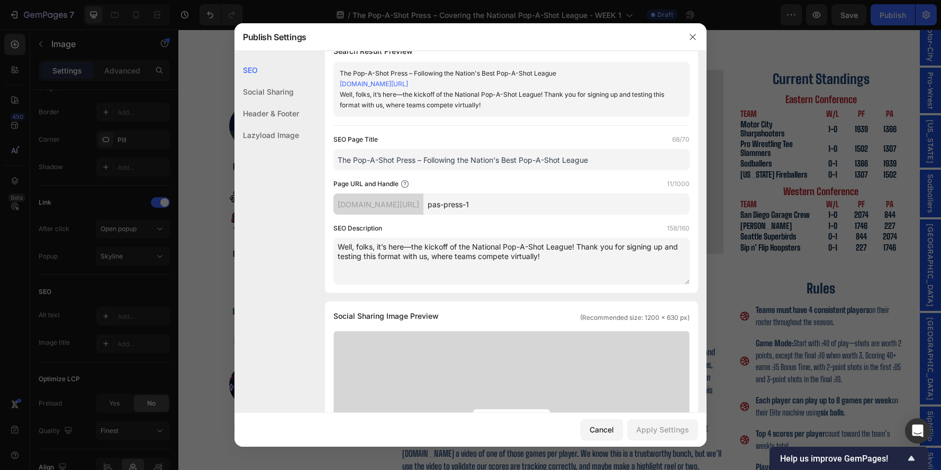
click at [719, 259] on div at bounding box center [470, 235] width 941 height 470
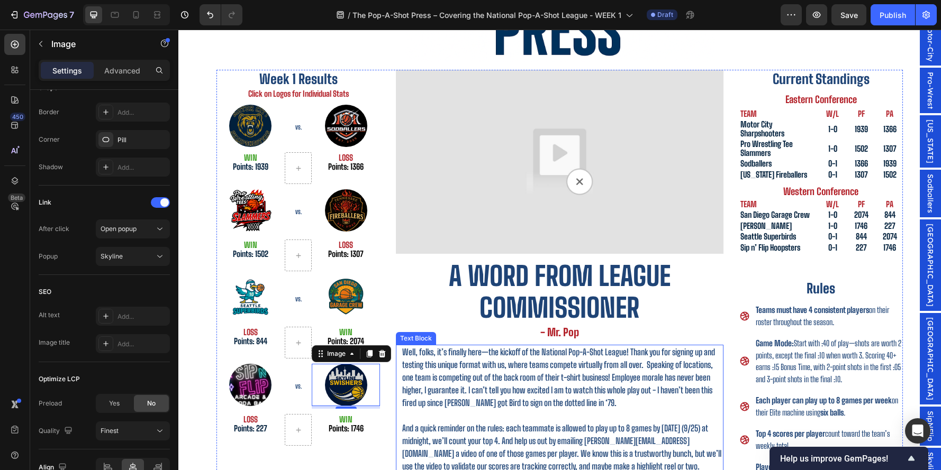
click at [393, 412] on div "Week 1 Results Heading Click on Logos for Individual Stats Heading Image VS. He…" at bounding box center [559, 335] width 686 height 530
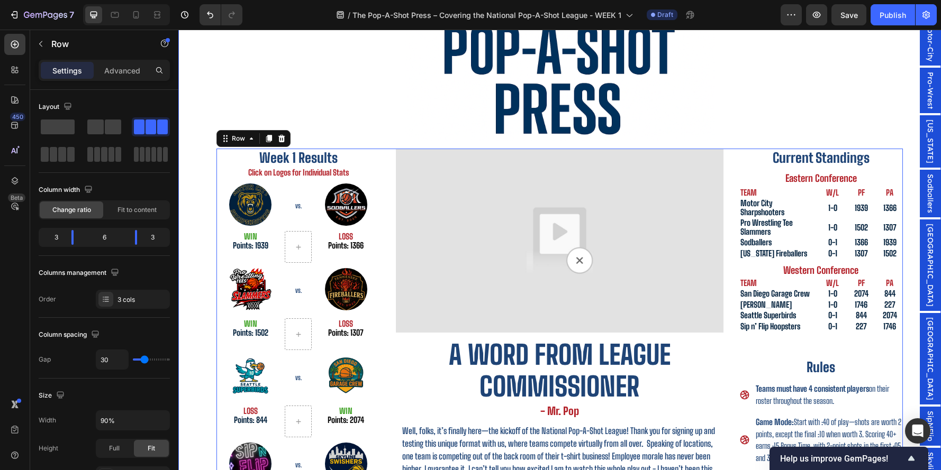
scroll to position [81, 0]
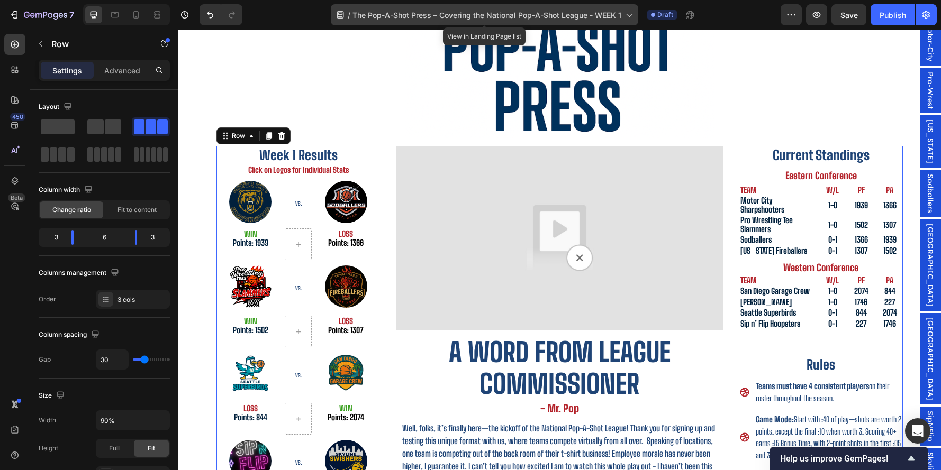
click at [600, 10] on span "The Pop-A-Shot Press – Covering the National Pop-A-Shot League - WEEK 1" at bounding box center [486, 15] width 269 height 11
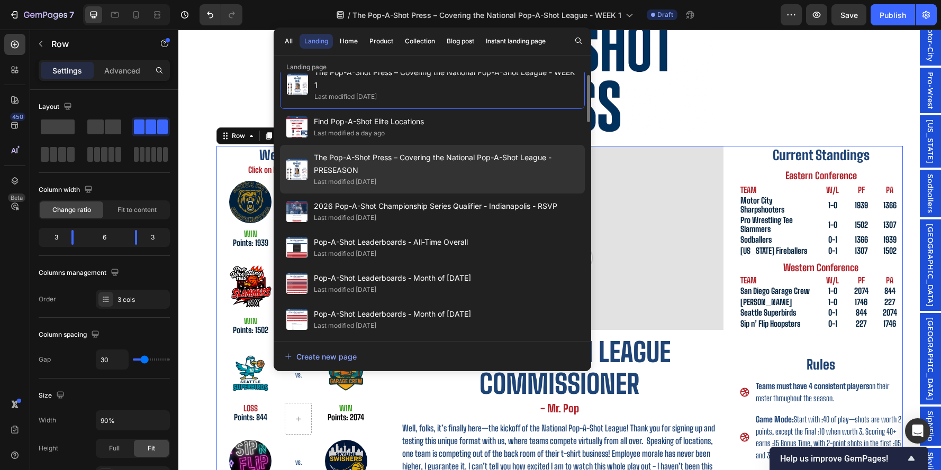
scroll to position [19, 0]
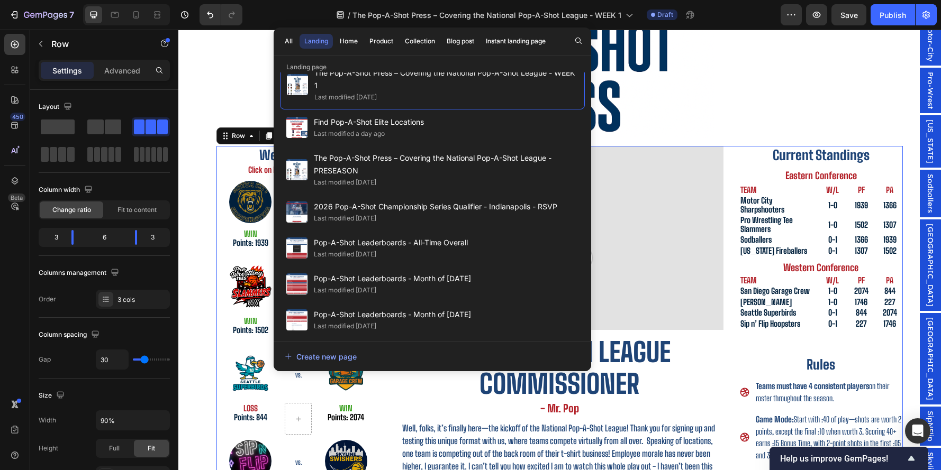
click at [721, 118] on div at bounding box center [560, 63] width 618 height 150
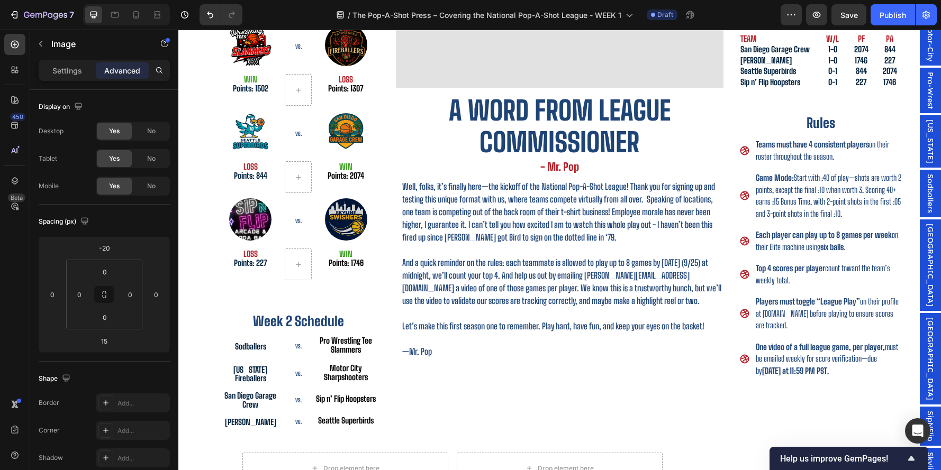
scroll to position [324, 0]
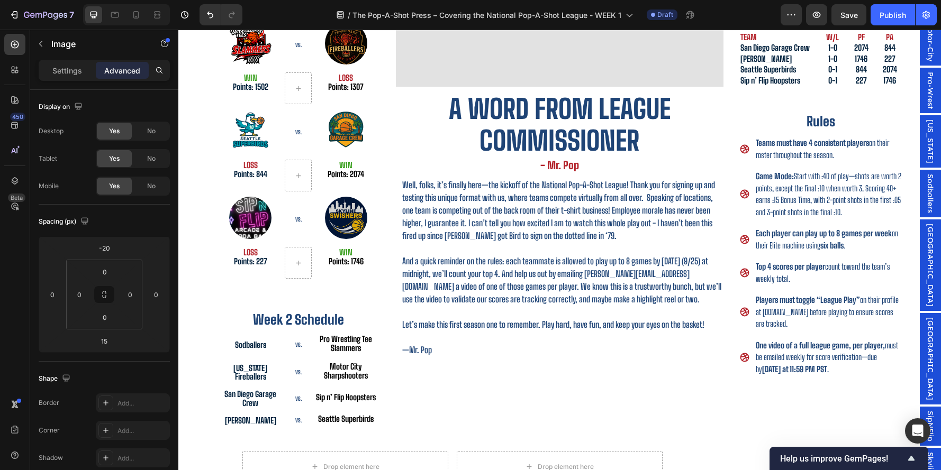
click at [933, 411] on span "SipNFlip" at bounding box center [930, 426] width 11 height 31
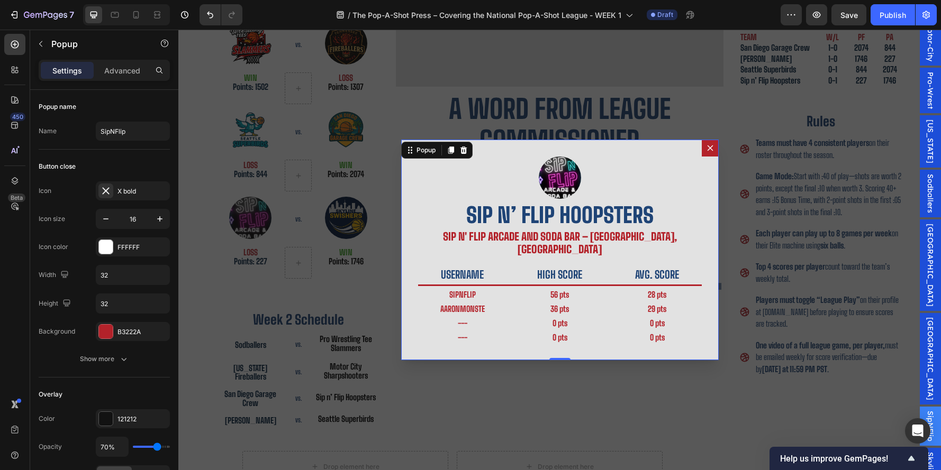
click at [875, 363] on div "Backdrop" at bounding box center [559, 250] width 763 height 441
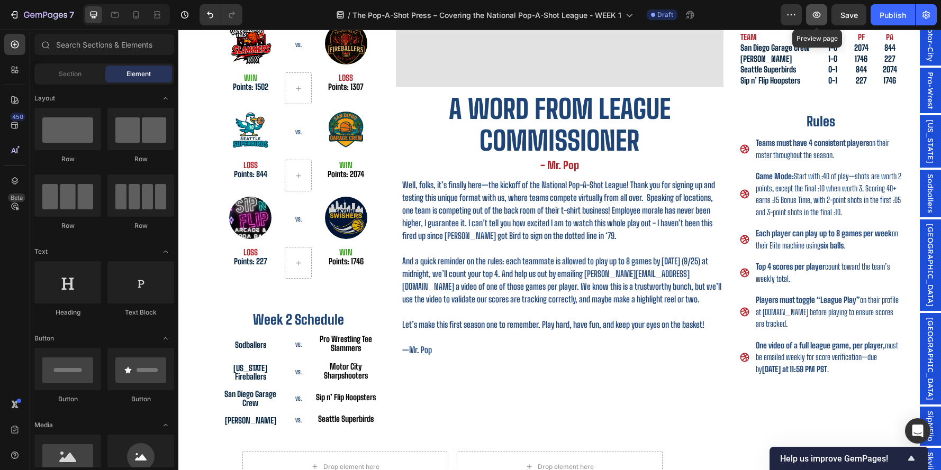
click at [817, 15] on icon "button" at bounding box center [816, 15] width 11 height 11
click at [353, 220] on img at bounding box center [346, 218] width 42 height 42
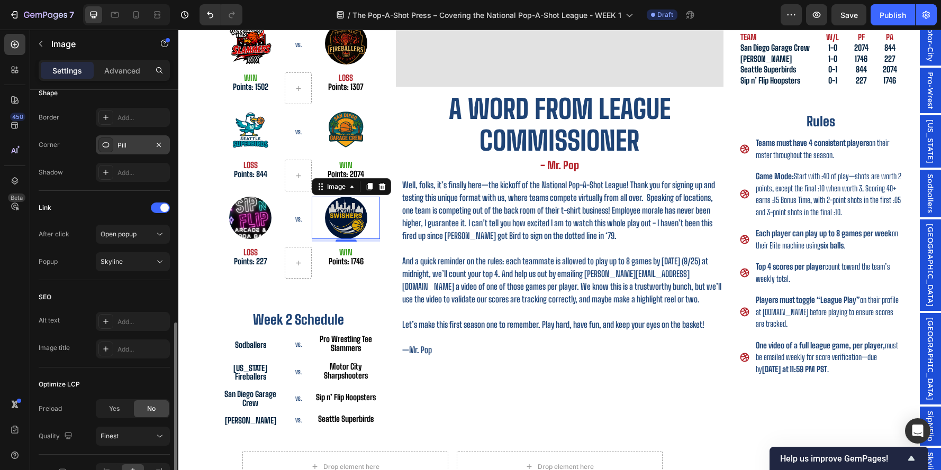
scroll to position [470, 0]
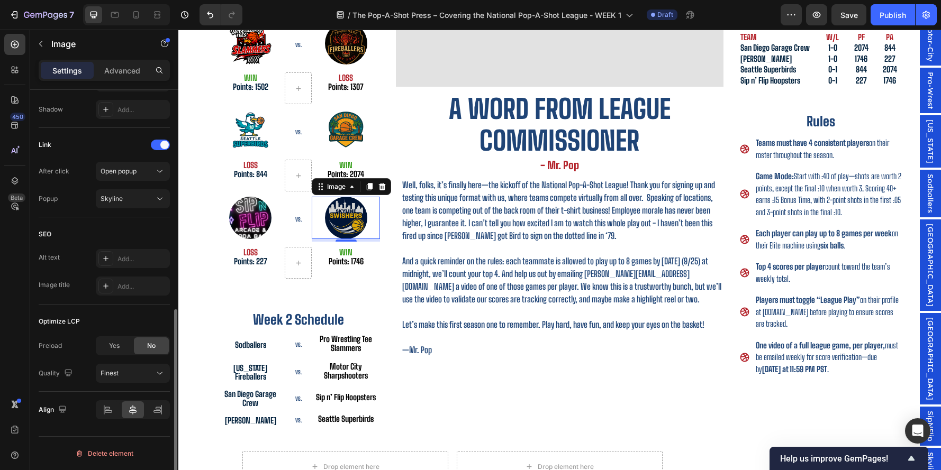
click at [126, 79] on div "Settings Advanced" at bounding box center [104, 70] width 131 height 21
click at [129, 73] on p "Advanced" at bounding box center [122, 70] width 36 height 11
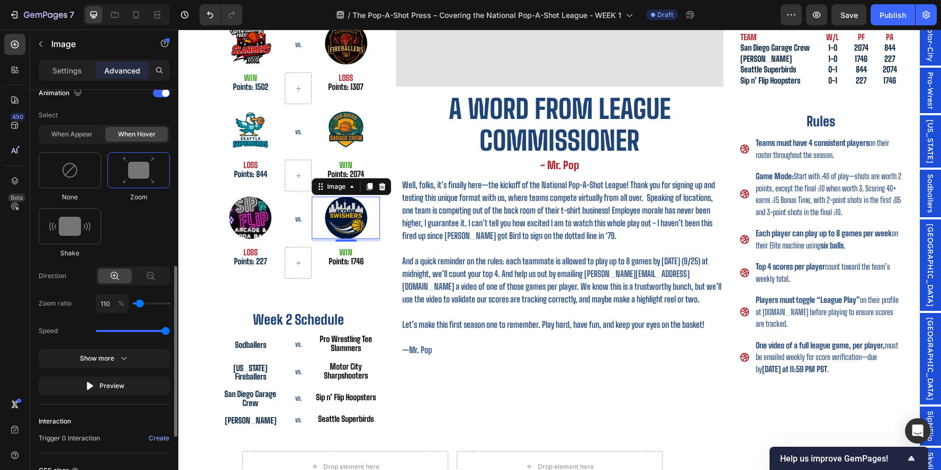
scroll to position [449, 0]
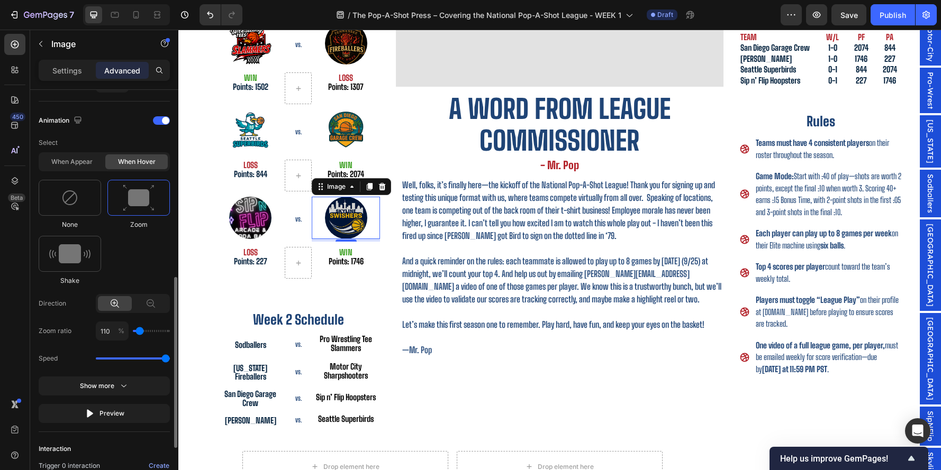
click at [86, 170] on div "When appear When hover" at bounding box center [104, 161] width 131 height 19
click at [87, 165] on div "When appear" at bounding box center [72, 162] width 62 height 15
type input "1.7"
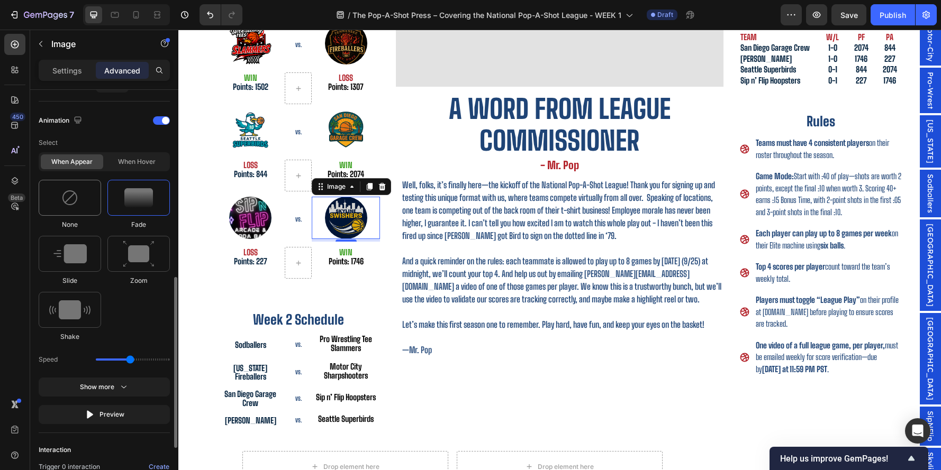
click at [80, 198] on div at bounding box center [70, 198] width 62 height 36
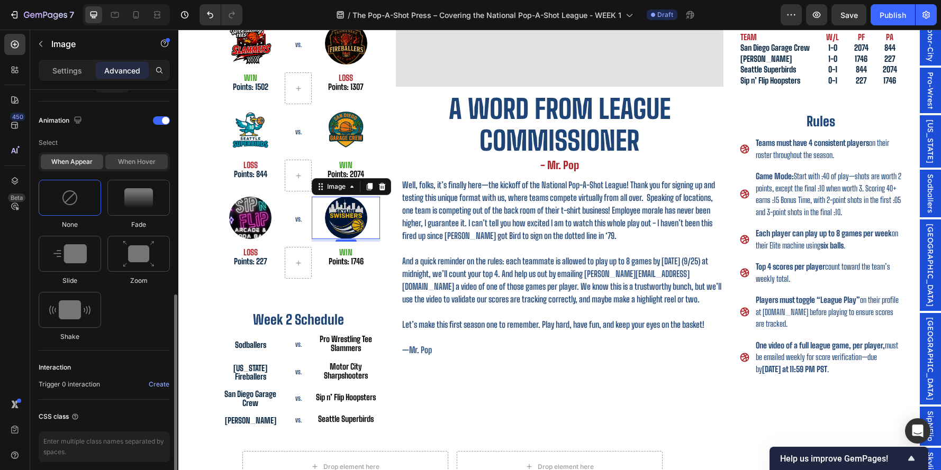
click at [126, 166] on div "When hover" at bounding box center [136, 162] width 62 height 15
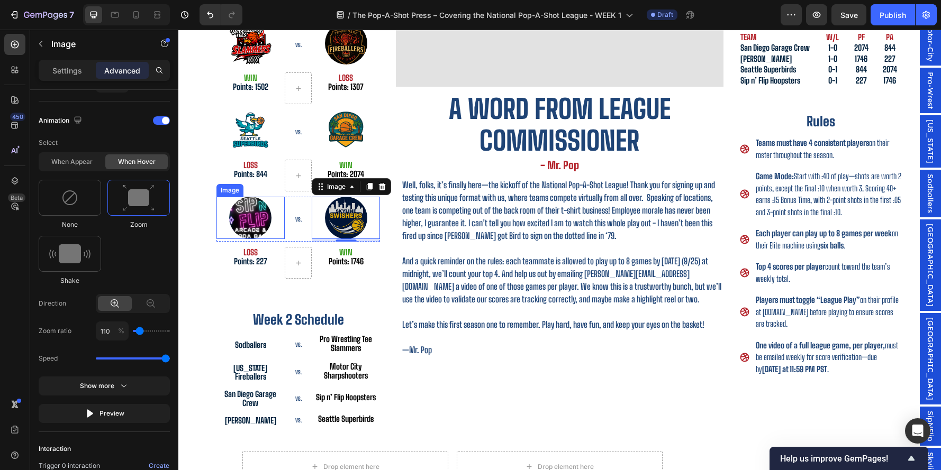
click at [246, 214] on img at bounding box center [250, 218] width 42 height 42
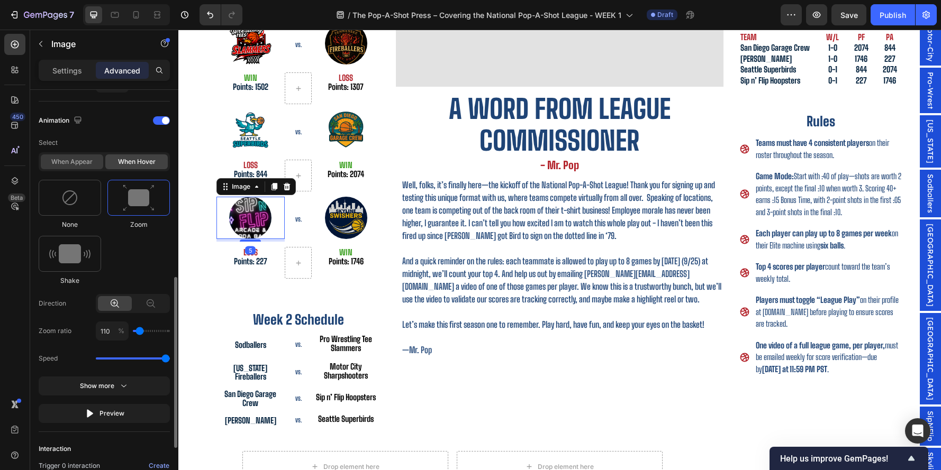
click at [80, 158] on div "When appear" at bounding box center [72, 162] width 62 height 15
type input "1.7"
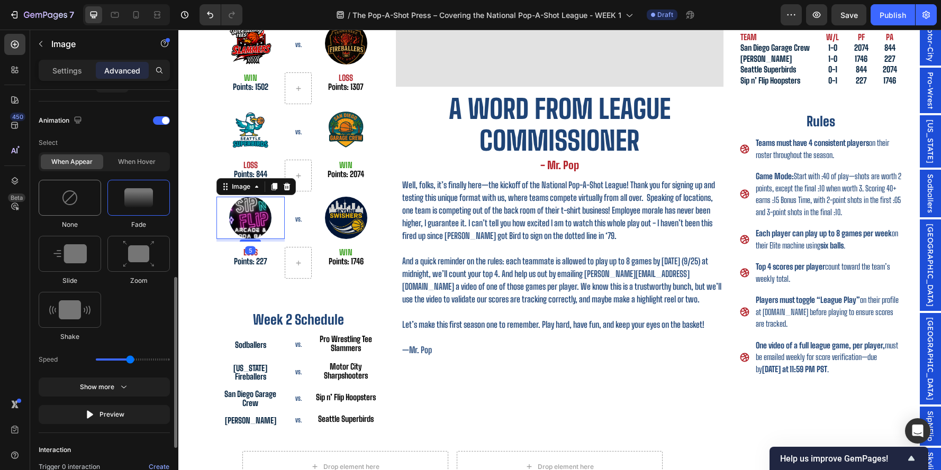
click at [68, 201] on img at bounding box center [69, 197] width 17 height 17
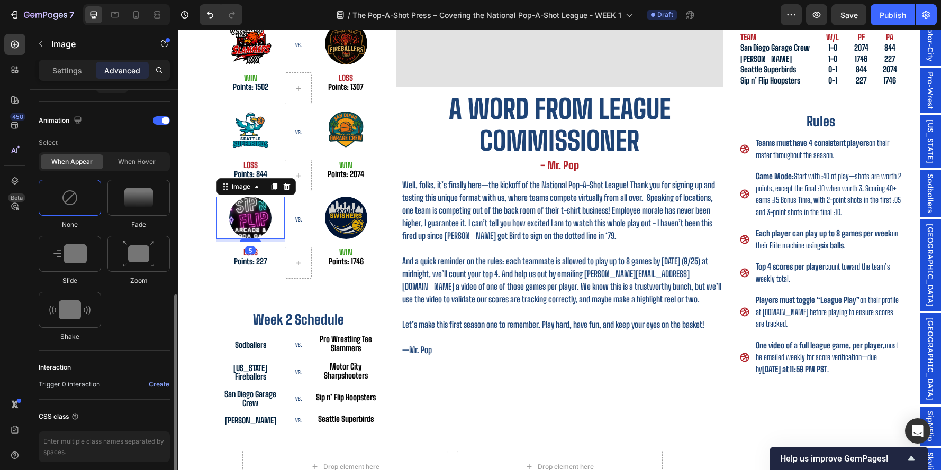
click at [140, 143] on p "Select" at bounding box center [104, 142] width 131 height 19
click at [137, 160] on div "When hover" at bounding box center [136, 162] width 62 height 15
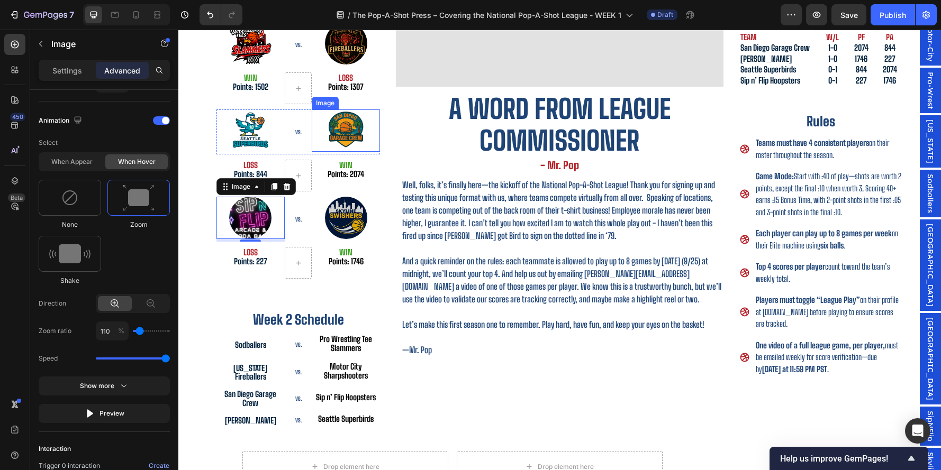
click at [333, 141] on img at bounding box center [346, 131] width 42 height 42
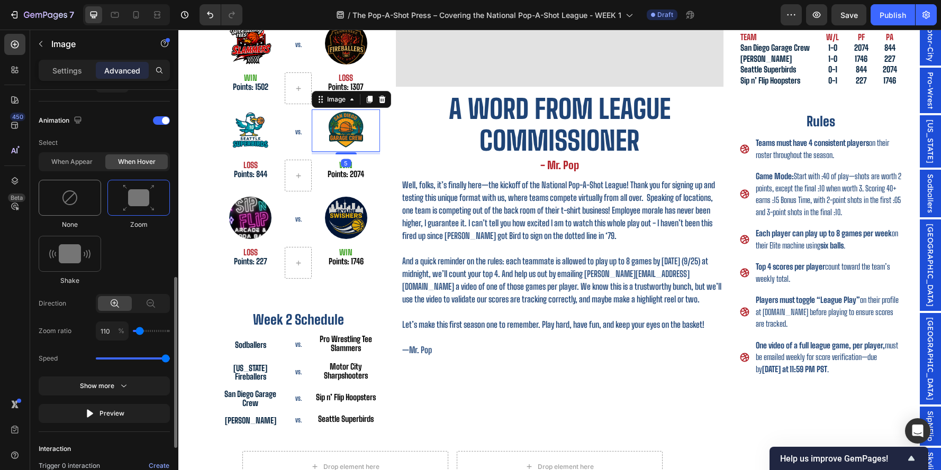
click at [74, 192] on img at bounding box center [69, 197] width 17 height 17
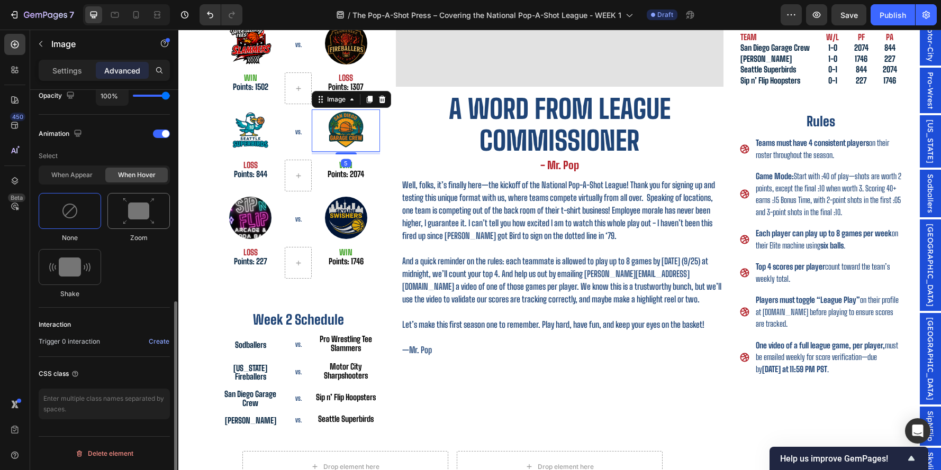
click at [134, 198] on img at bounding box center [139, 211] width 32 height 27
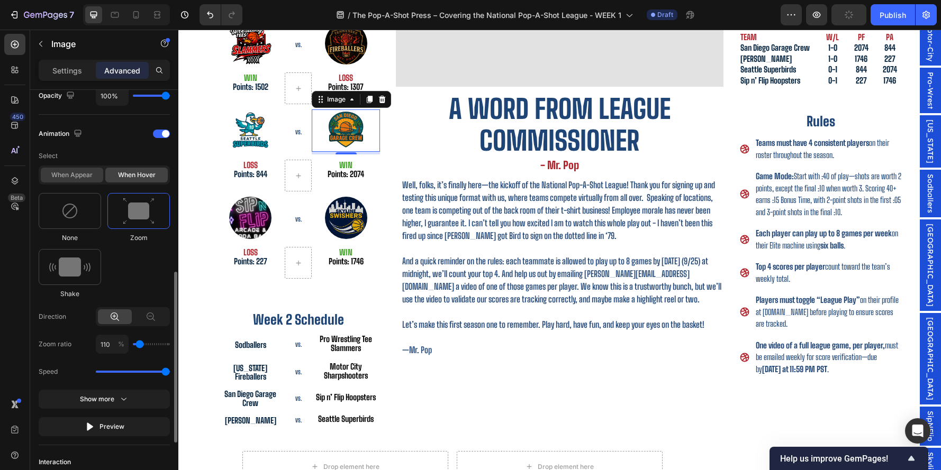
click at [65, 175] on div "When appear" at bounding box center [72, 175] width 62 height 15
type input "1.7"
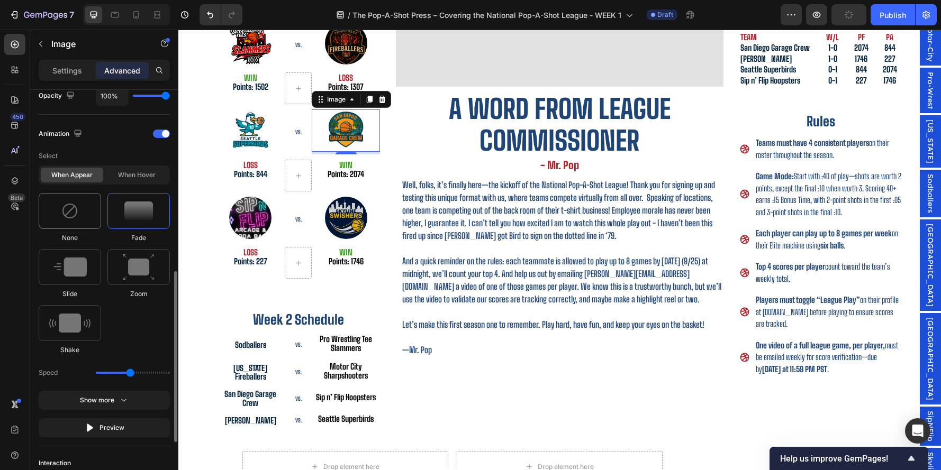
click at [78, 207] on div at bounding box center [70, 211] width 62 height 36
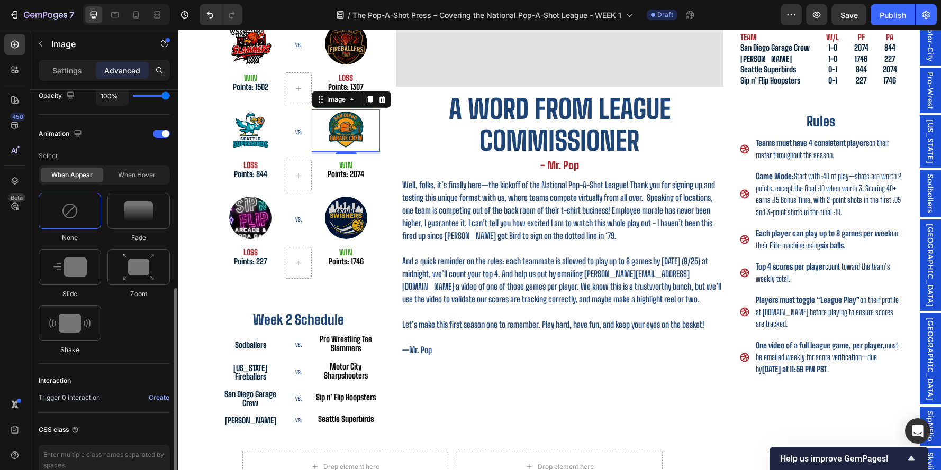
click at [147, 166] on div "When appear When hover" at bounding box center [104, 175] width 131 height 19
click at [147, 173] on div "When hover" at bounding box center [136, 175] width 62 height 15
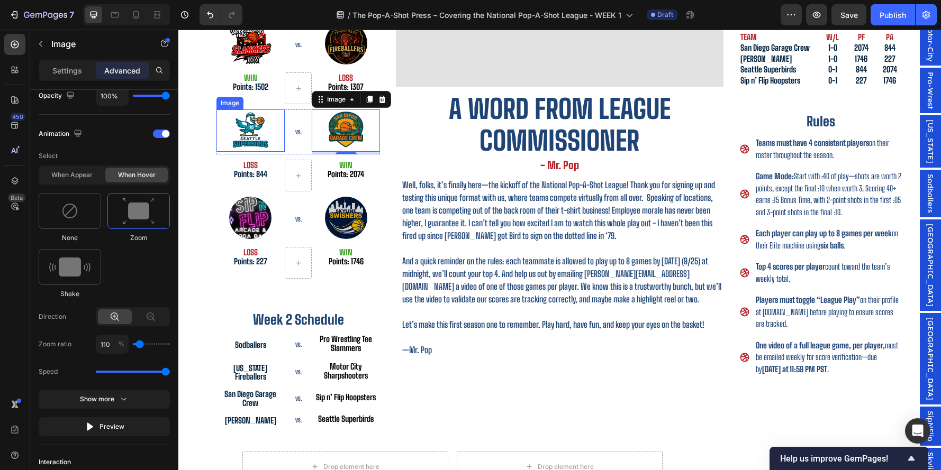
click at [253, 117] on img at bounding box center [250, 131] width 42 height 42
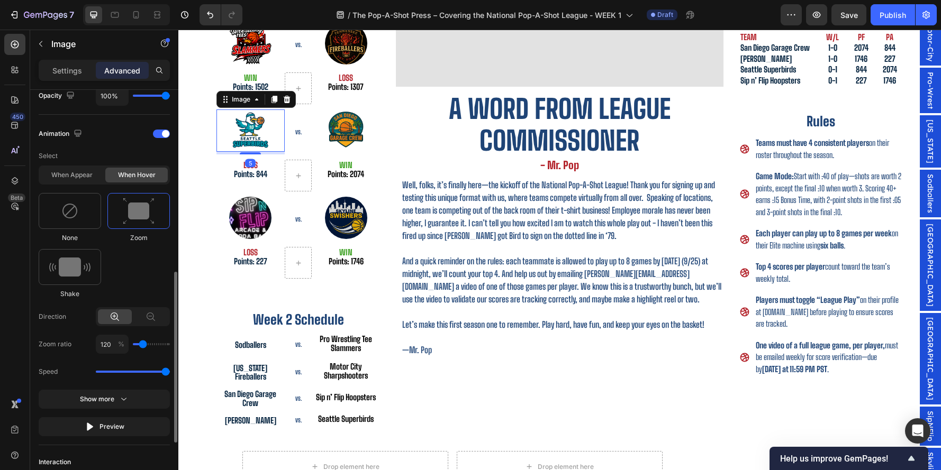
click at [85, 167] on div "When appear When hover" at bounding box center [104, 175] width 131 height 19
click at [77, 180] on div "When appear" at bounding box center [72, 175] width 62 height 15
type input "1.7"
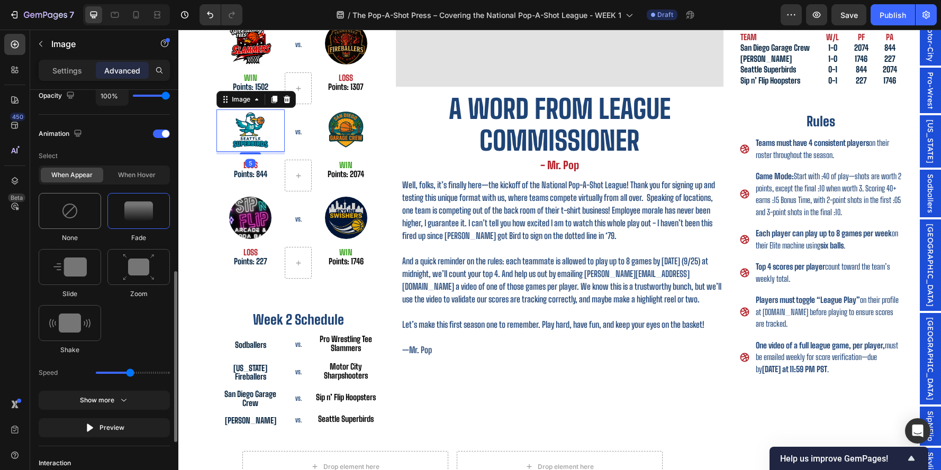
click at [71, 206] on img at bounding box center [69, 211] width 17 height 17
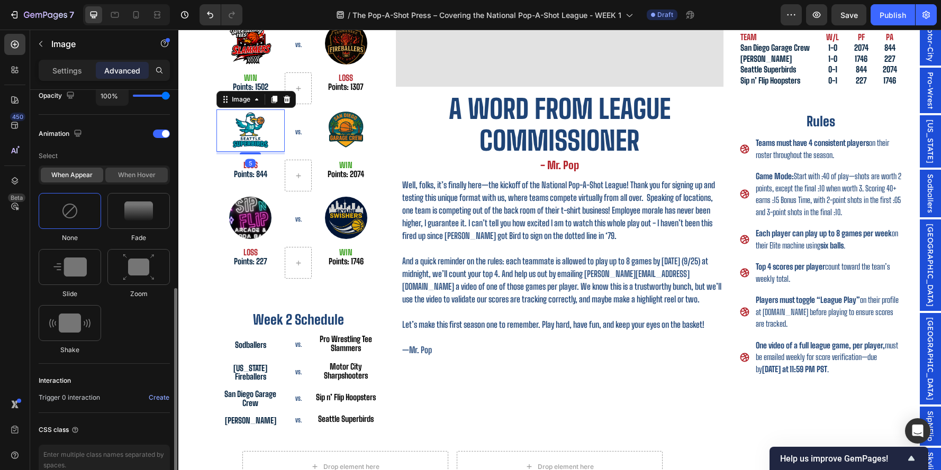
click at [129, 175] on div "When hover" at bounding box center [136, 175] width 62 height 15
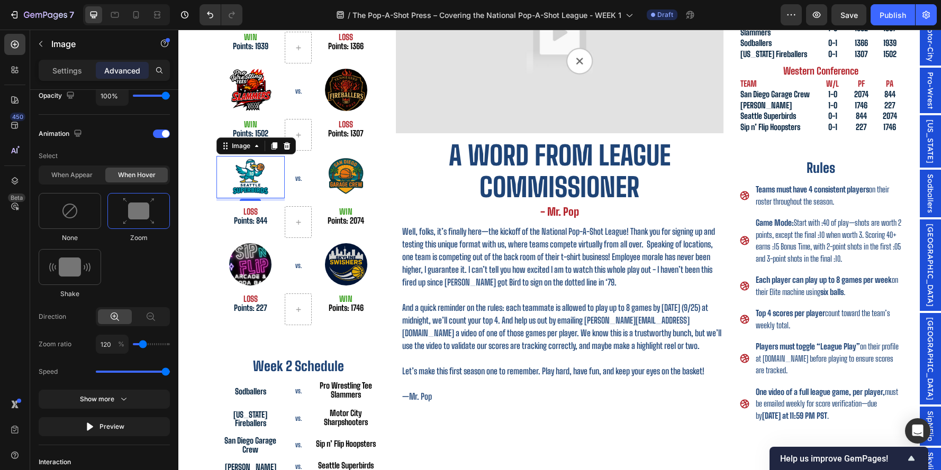
scroll to position [276, 0]
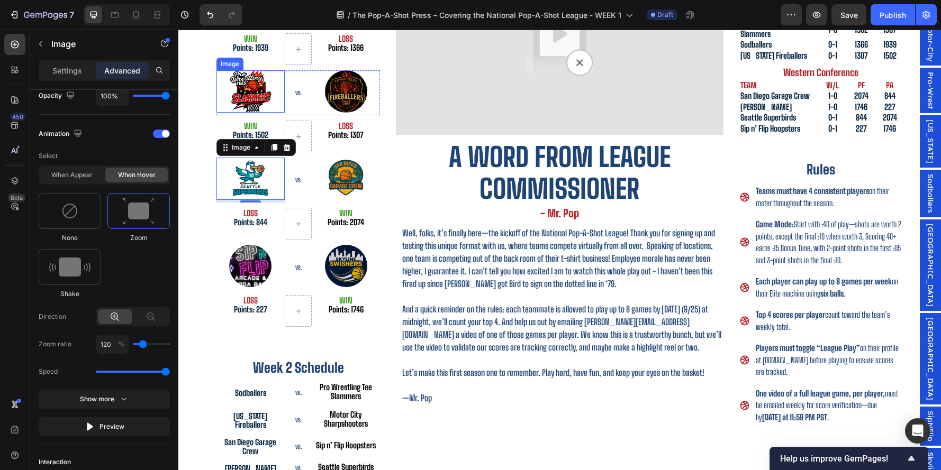
click at [257, 96] on img at bounding box center [250, 91] width 42 height 42
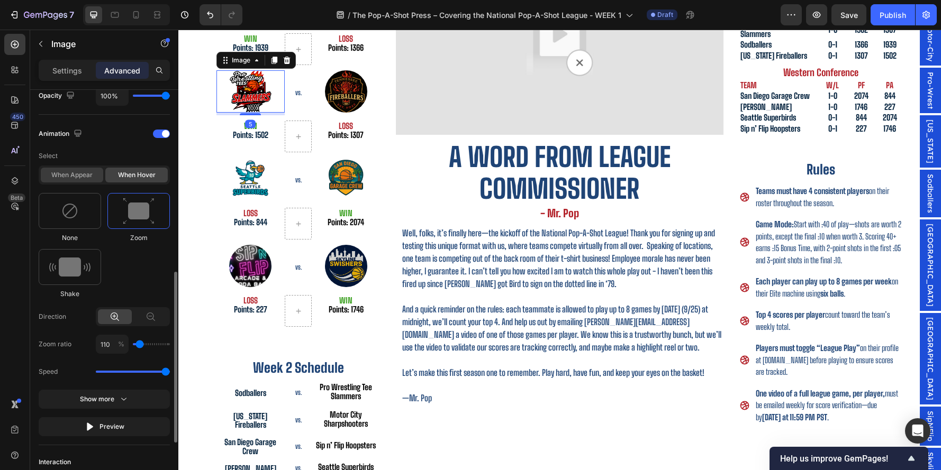
click at [83, 170] on div "When appear" at bounding box center [72, 175] width 62 height 15
type input "1.7"
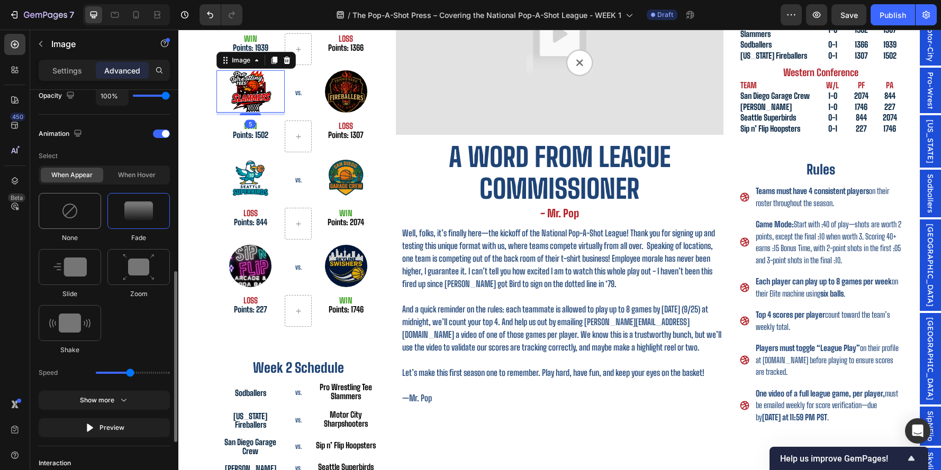
click at [68, 211] on img at bounding box center [69, 211] width 17 height 17
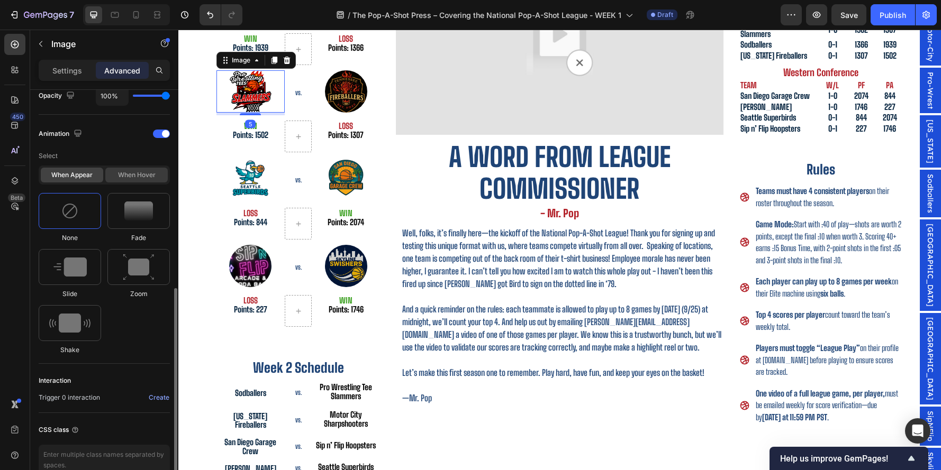
click at [139, 179] on div "When hover" at bounding box center [136, 175] width 62 height 15
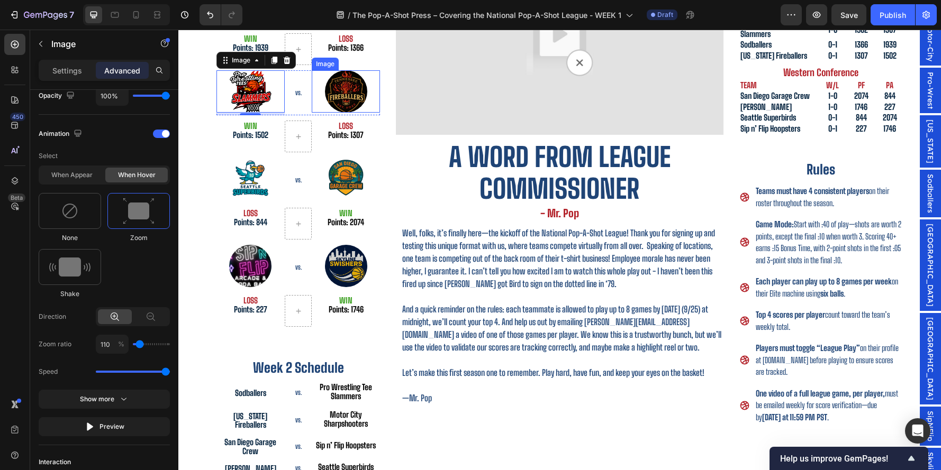
click at [346, 97] on img at bounding box center [346, 91] width 42 height 42
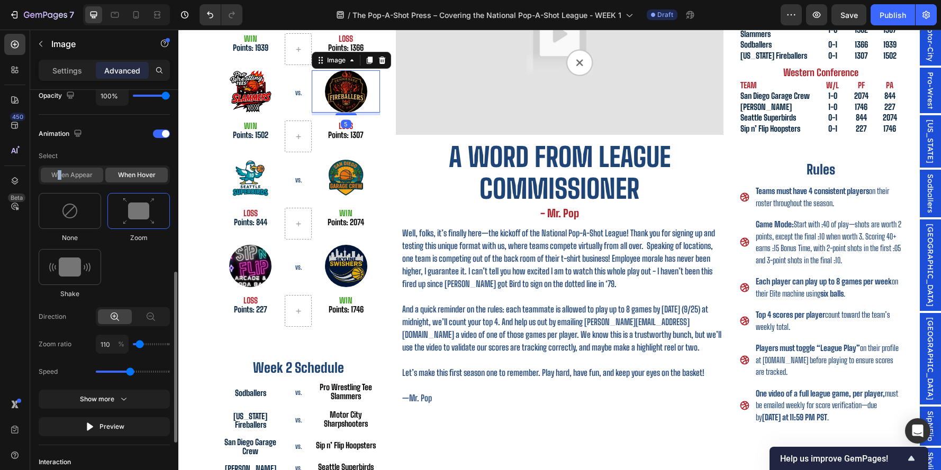
click at [59, 174] on div "When appear" at bounding box center [72, 175] width 62 height 15
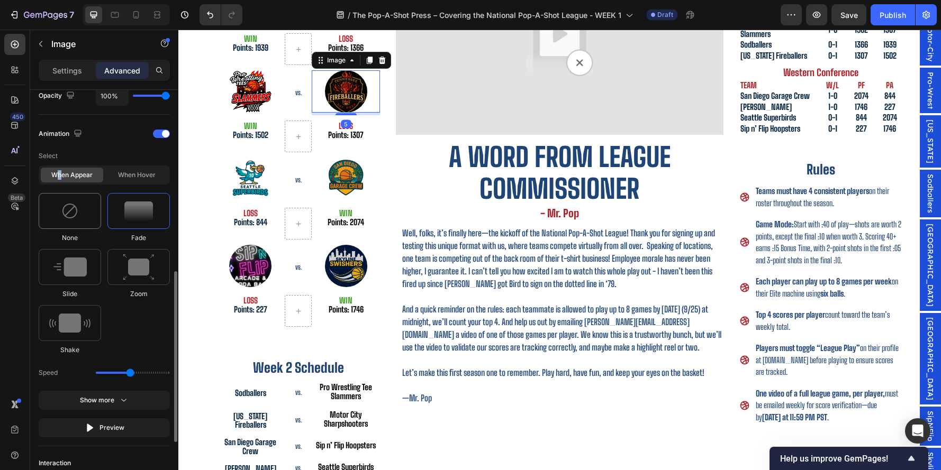
click at [78, 205] on img at bounding box center [69, 211] width 17 height 17
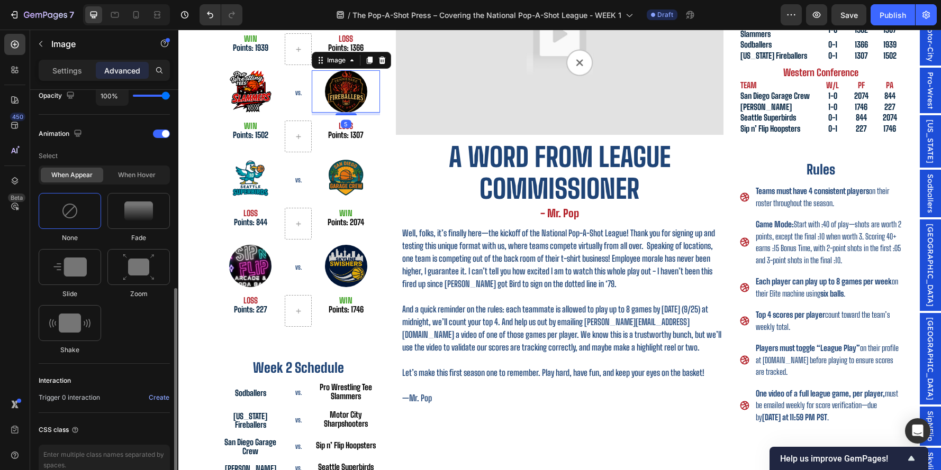
click at [138, 185] on div "Select When appear When hover None Fade Slide Zoom Shake" at bounding box center [104, 251] width 131 height 209
click at [140, 177] on div "When hover" at bounding box center [136, 175] width 62 height 15
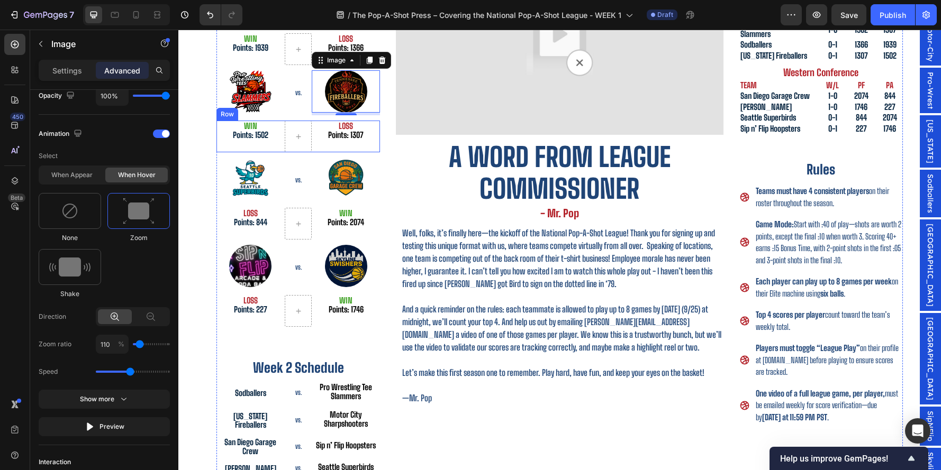
scroll to position [186, 0]
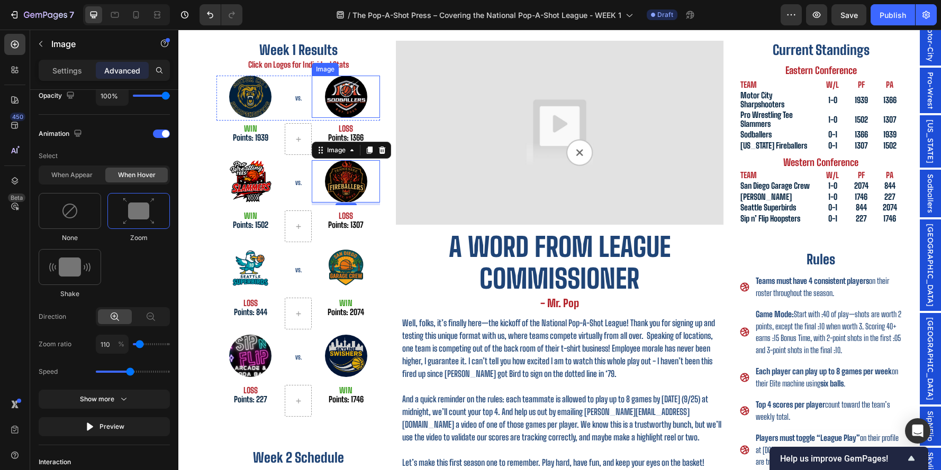
click at [348, 99] on img at bounding box center [346, 97] width 42 height 42
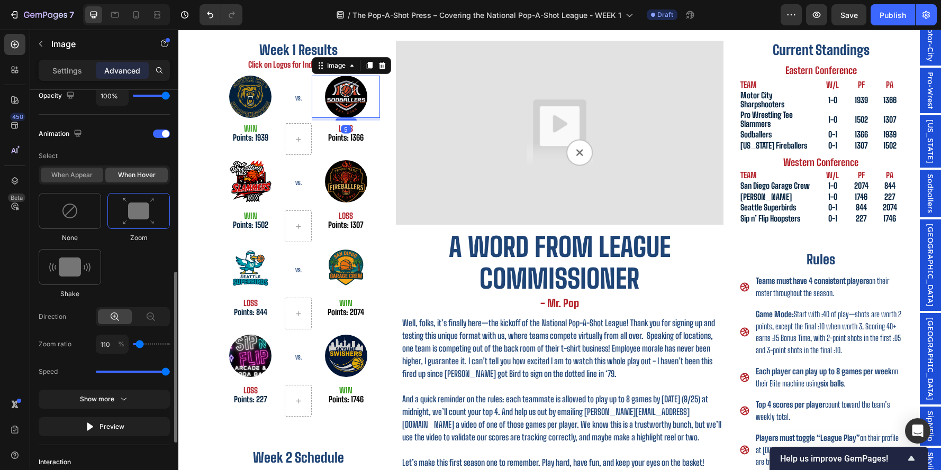
click at [62, 173] on div "When appear" at bounding box center [72, 175] width 62 height 15
type input "1.7"
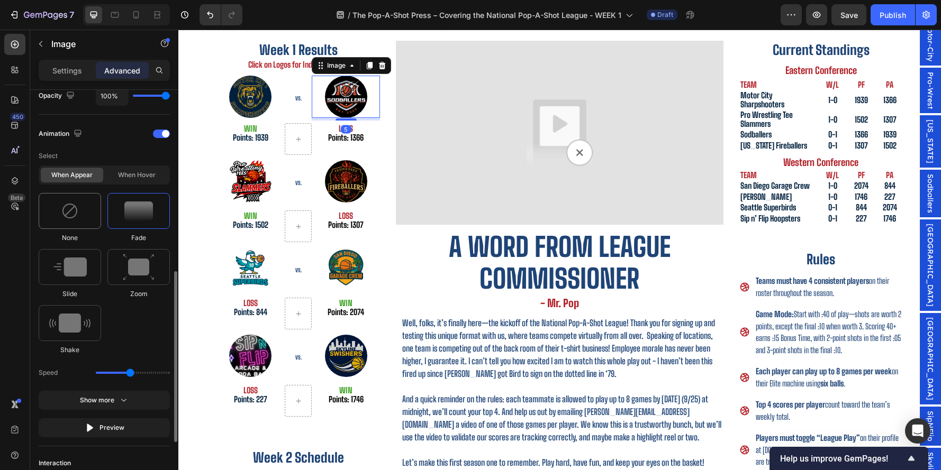
click at [78, 204] on img at bounding box center [69, 211] width 17 height 17
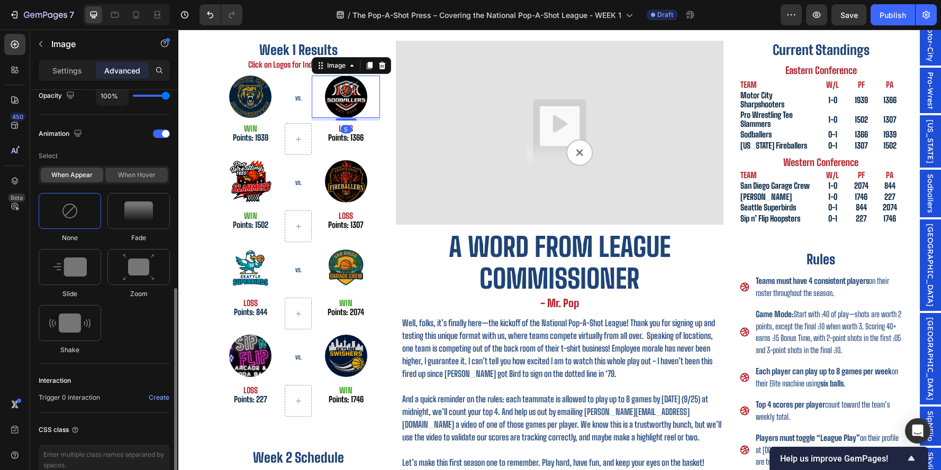
click at [138, 174] on div "When hover" at bounding box center [136, 175] width 62 height 15
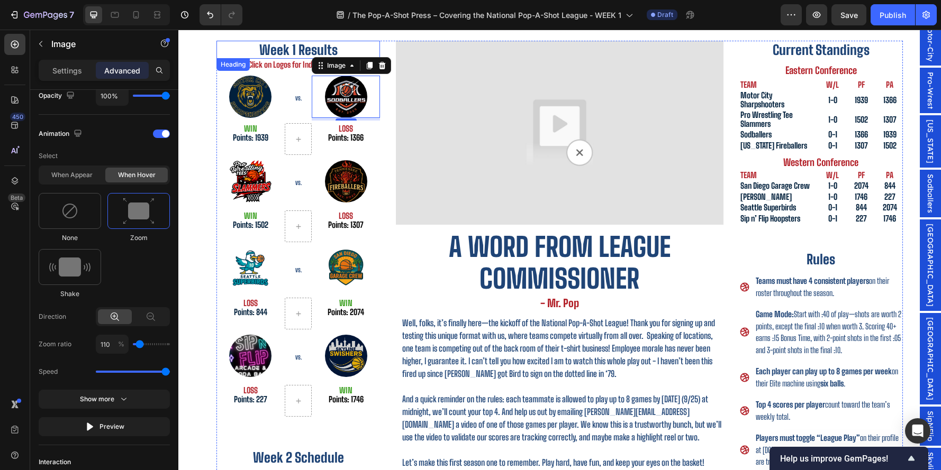
click at [242, 98] on img at bounding box center [250, 97] width 42 height 42
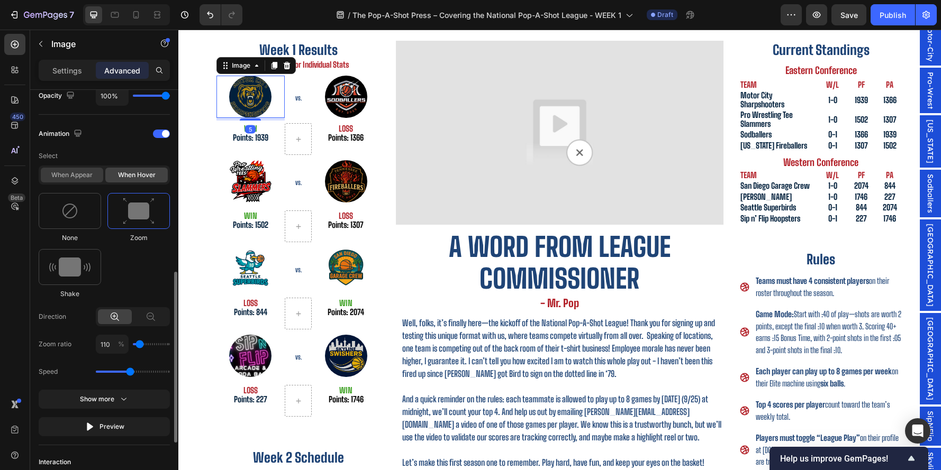
click at [71, 171] on div "When appear" at bounding box center [72, 175] width 62 height 15
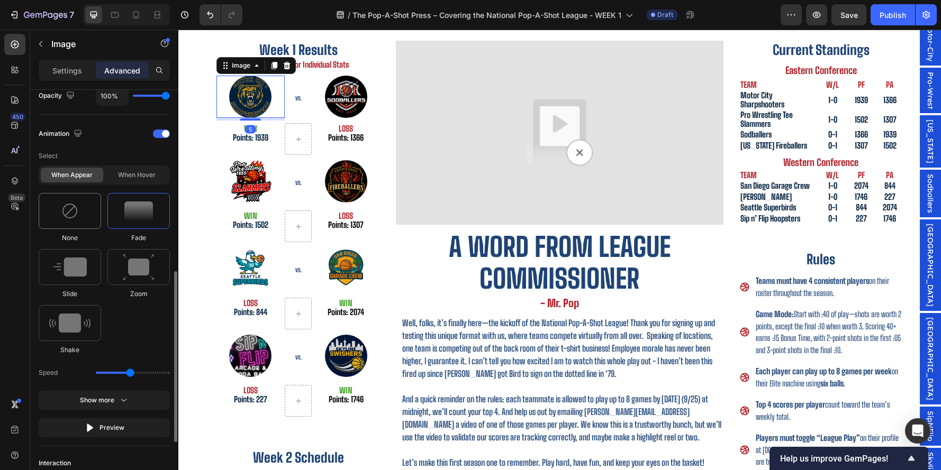
click at [87, 219] on div at bounding box center [70, 211] width 62 height 36
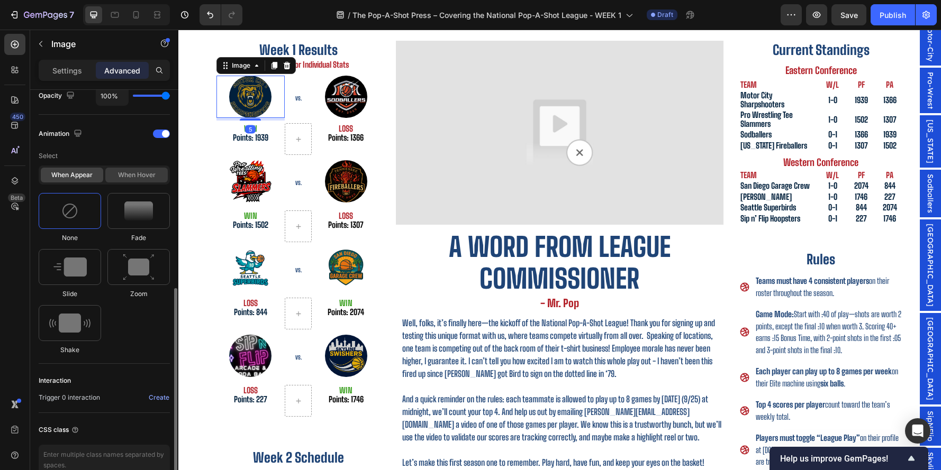
click at [163, 171] on div "When hover" at bounding box center [136, 175] width 62 height 15
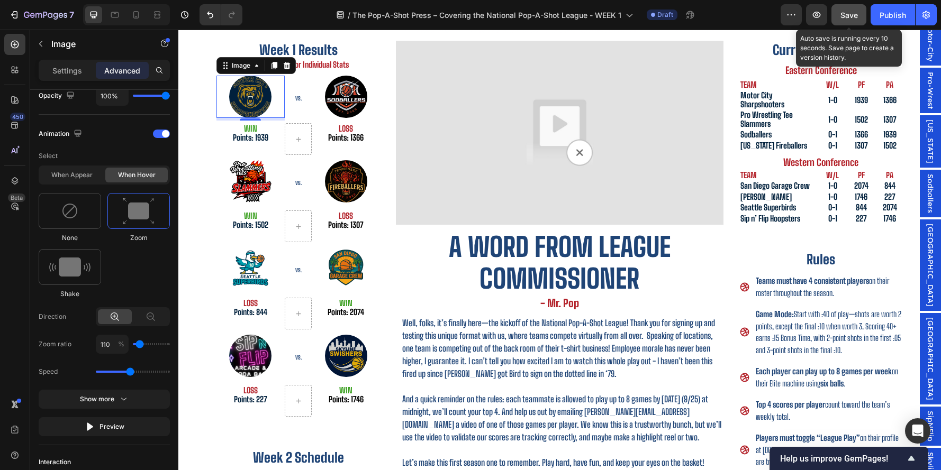
click at [857, 13] on span "Save" at bounding box center [848, 15] width 17 height 9
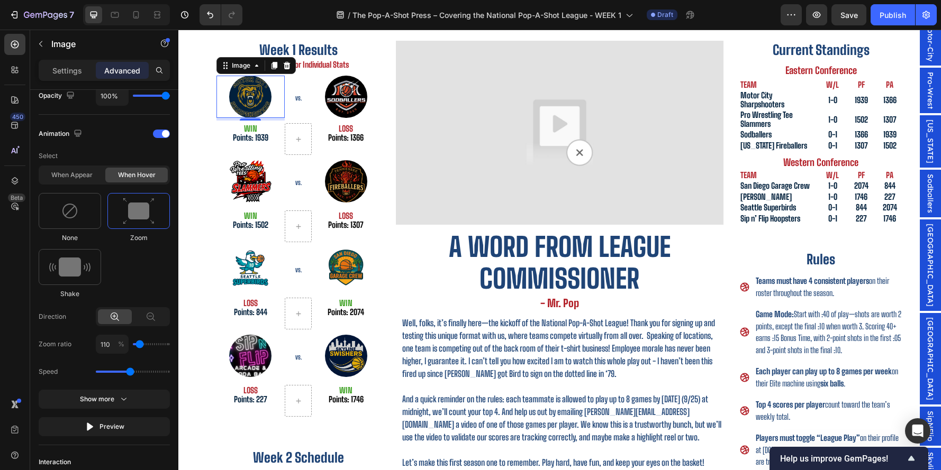
click at [509, 106] on img at bounding box center [559, 133] width 327 height 184
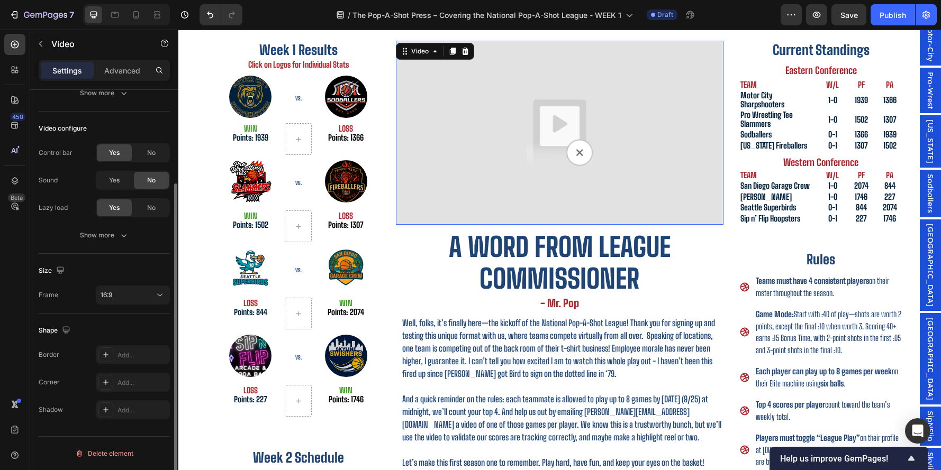
scroll to position [0, 0]
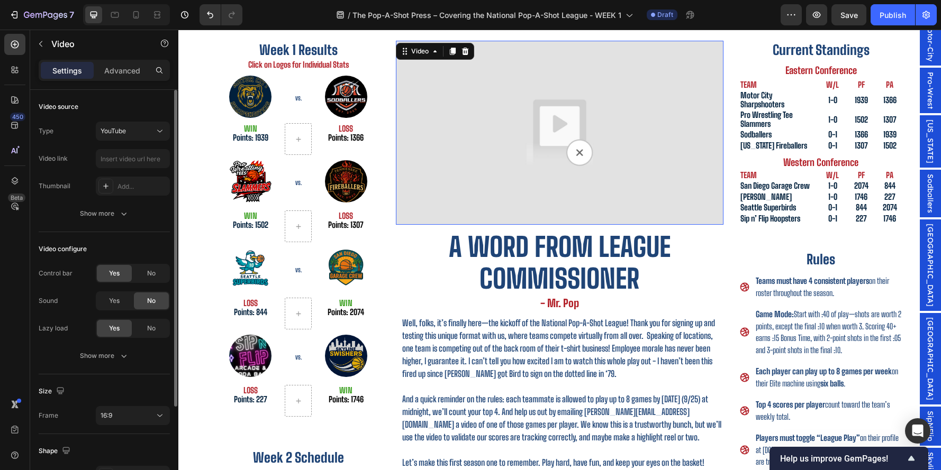
click at [113, 148] on div "Type YouTube Video link Thumbnail Add..." at bounding box center [104, 159] width 131 height 74
click at [112, 157] on input "text" at bounding box center [133, 158] width 74 height 19
paste input "https://youtube.com/shorts/nhDbsxoxCkg"
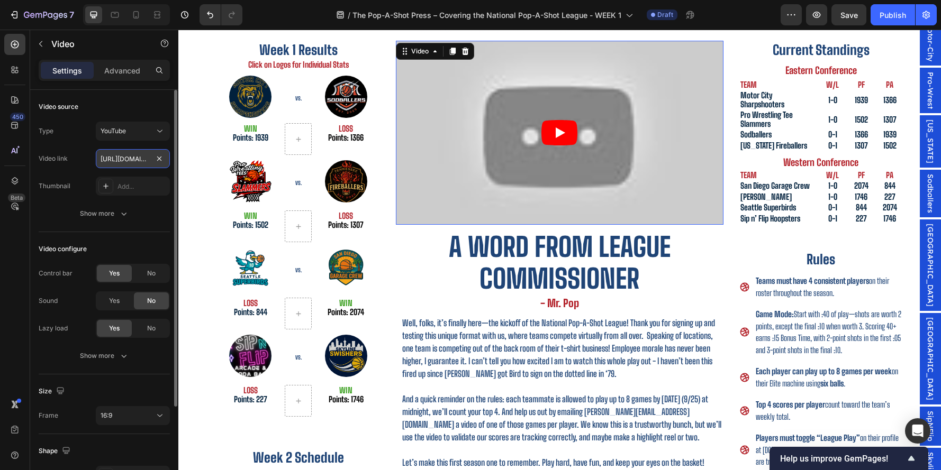
scroll to position [0, 78]
type input "https://youtube.com/shorts/nhDbsxoxCkg"
click at [80, 169] on div "Type YouTube Video link https://youtube.com/shorts/nhDbsxoxCkg Thumbnail Add..." at bounding box center [104, 159] width 131 height 74
click at [115, 189] on div "Add..." at bounding box center [133, 186] width 74 height 19
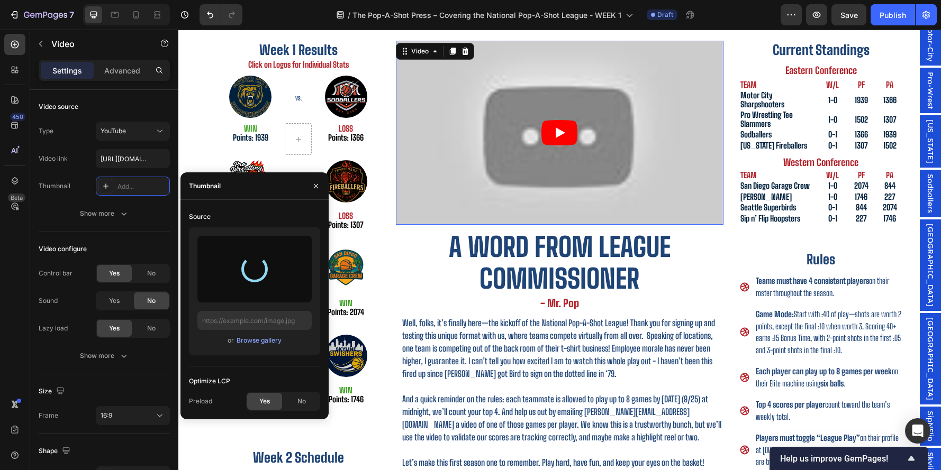
type input "https://cdn.shopify.com/s/files/1/0720/0440/3483/files/gempages_472099609888424…"
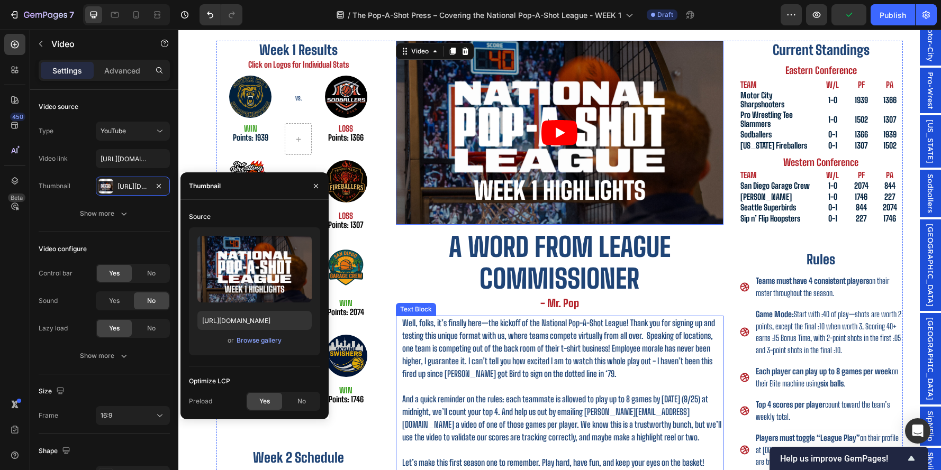
click at [574, 327] on p "Well, folks, it’s finally here—the kickoff of the National Pop-A-Shot League! T…" at bounding box center [562, 349] width 320 height 64
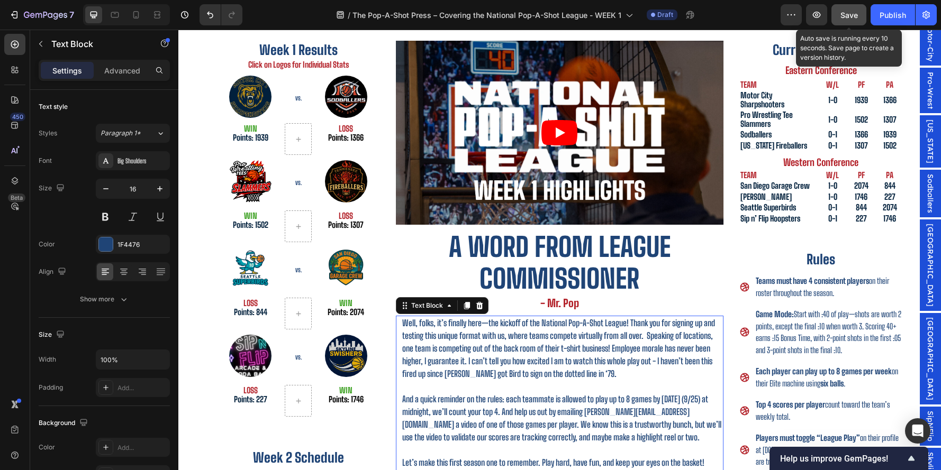
click at [858, 14] on button "Save" at bounding box center [848, 14] width 35 height 21
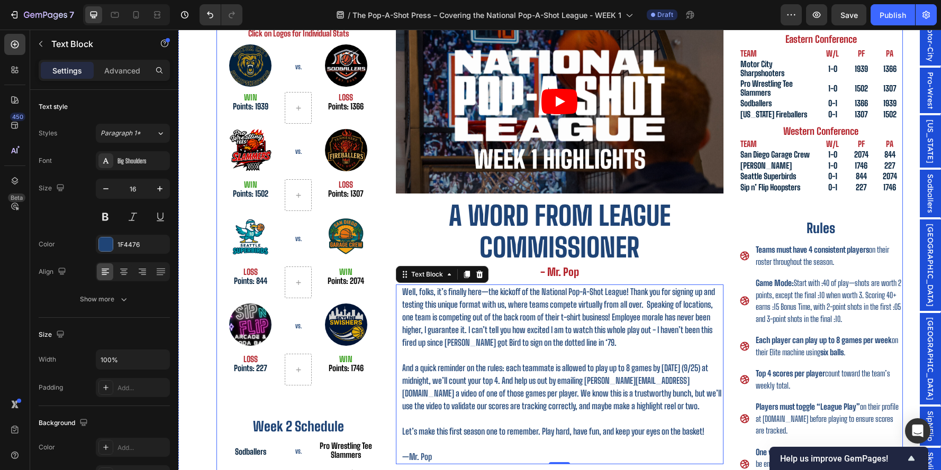
scroll to position [62, 0]
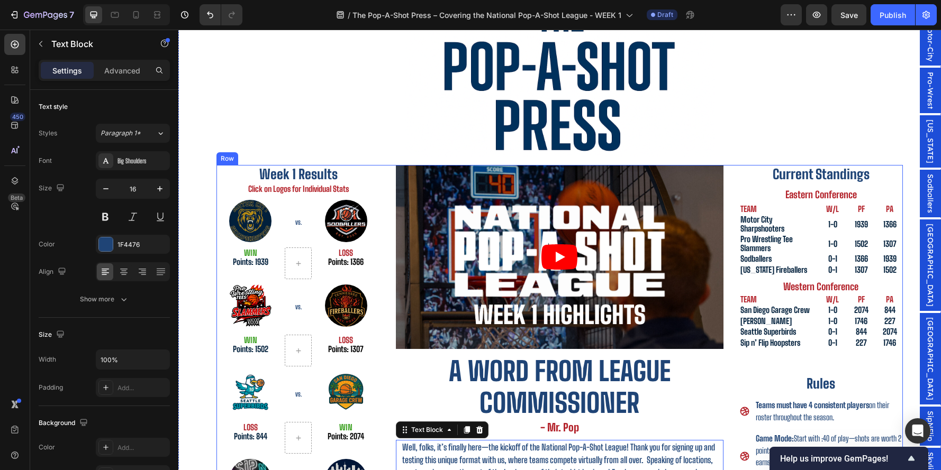
click at [725, 236] on div "Week 1 Results Heading Click on Logos for Individual Stats Heading Image VS. He…" at bounding box center [559, 430] width 686 height 530
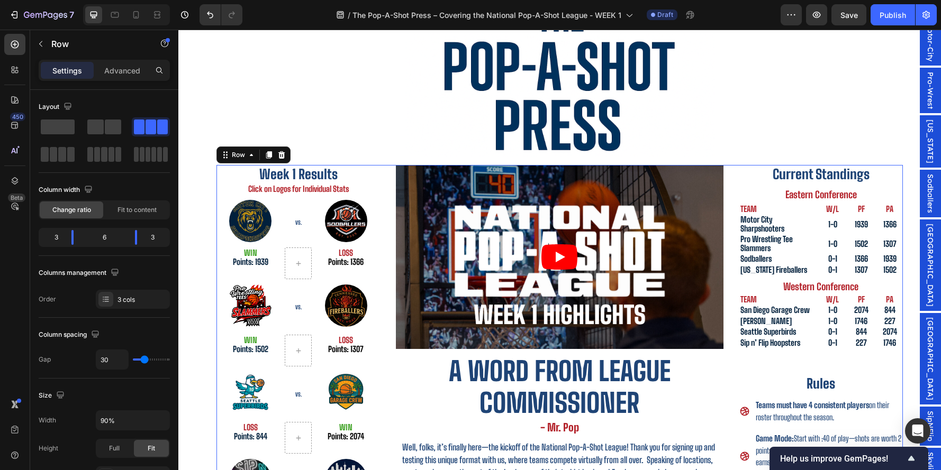
click at [725, 311] on div "Week 1 Results Heading Click on Logos for Individual Stats Heading Image VS. He…" at bounding box center [559, 430] width 686 height 530
click at [708, 311] on article at bounding box center [559, 257] width 327 height 184
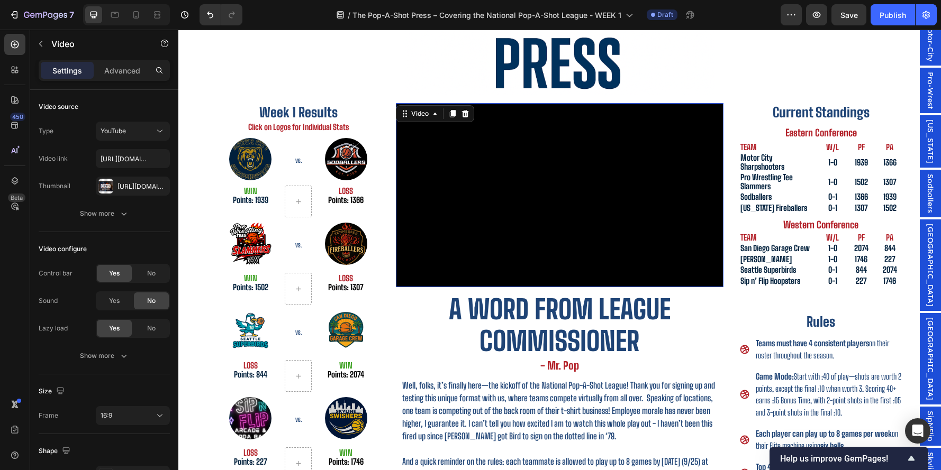
scroll to position [115, 0]
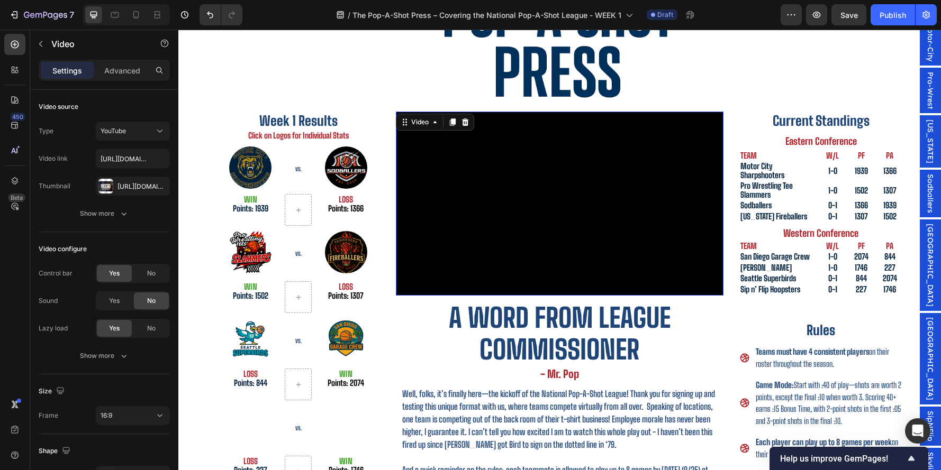
scroll to position [115, 0]
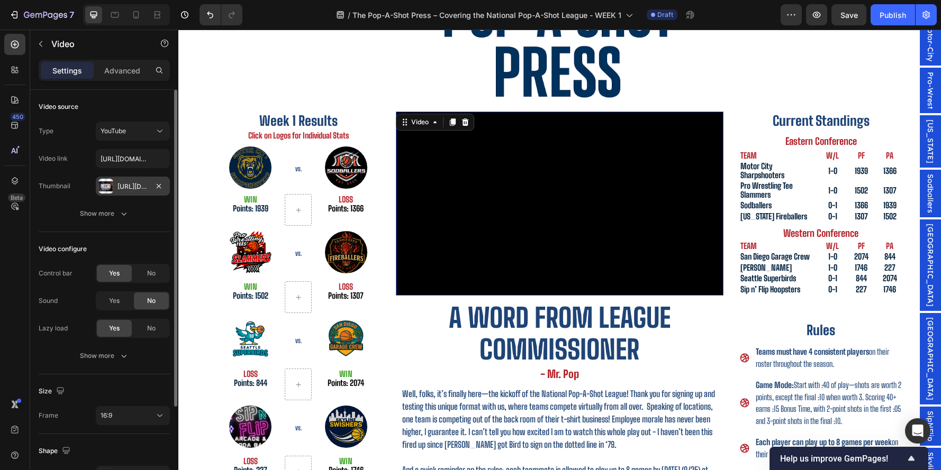
click at [115, 195] on div "Https://cdn.Shopify.Com/s/files/1/0720/0440/3483/files/gempages_472099609888424…" at bounding box center [133, 186] width 74 height 19
click at [122, 161] on input "https://youtube.com/shorts/nhDbsxoxCkg" at bounding box center [133, 158] width 74 height 19
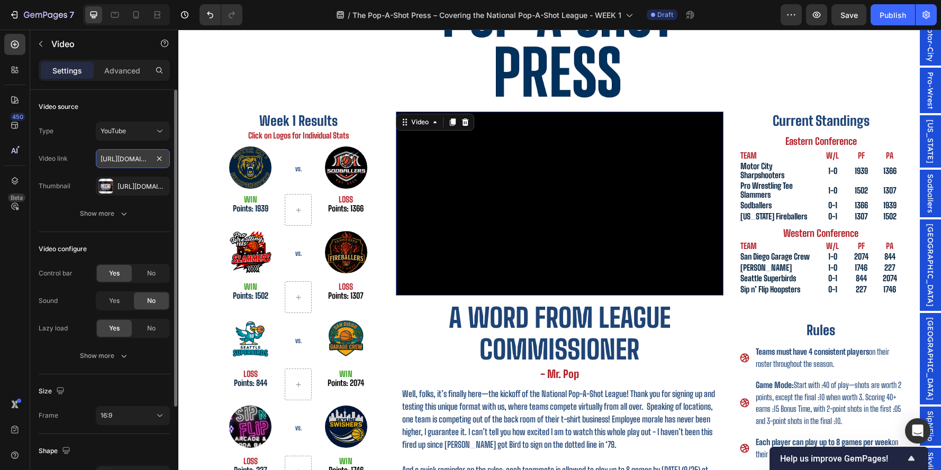
paste input "-ARClWeZziQ"
type input "https://youtube.com/shorts/-ARClWeZziQ"
click at [60, 162] on div "Video link" at bounding box center [53, 159] width 29 height 10
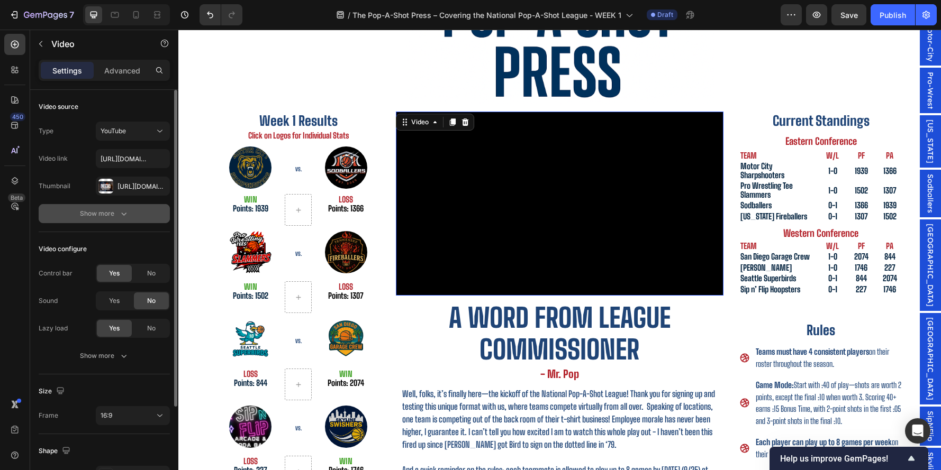
click at [99, 222] on button "Show more" at bounding box center [104, 213] width 131 height 19
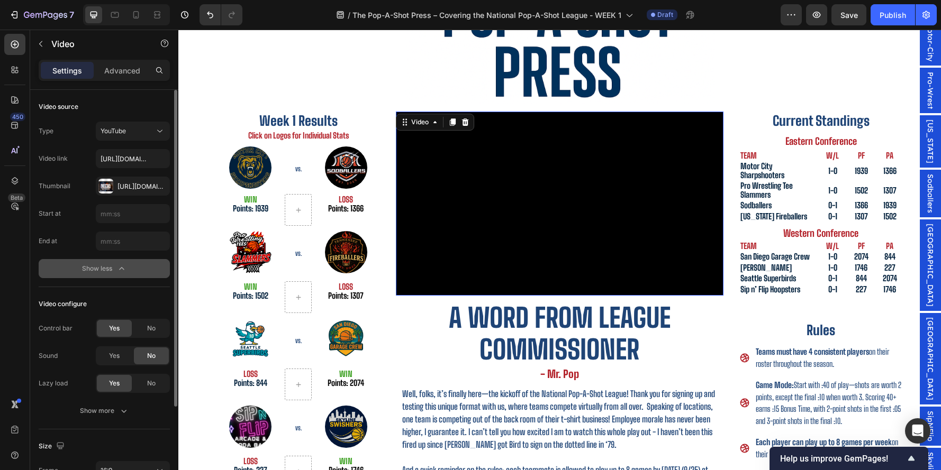
click at [98, 265] on div "Show less" at bounding box center [104, 269] width 45 height 11
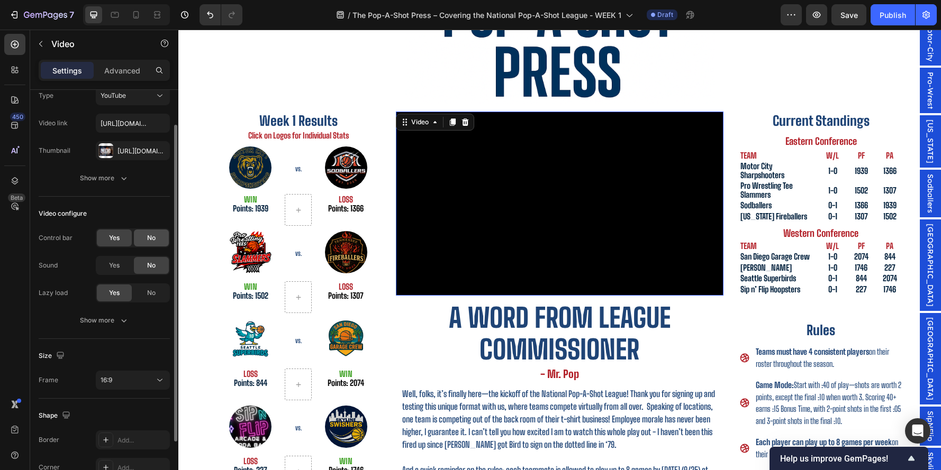
scroll to position [40, 0]
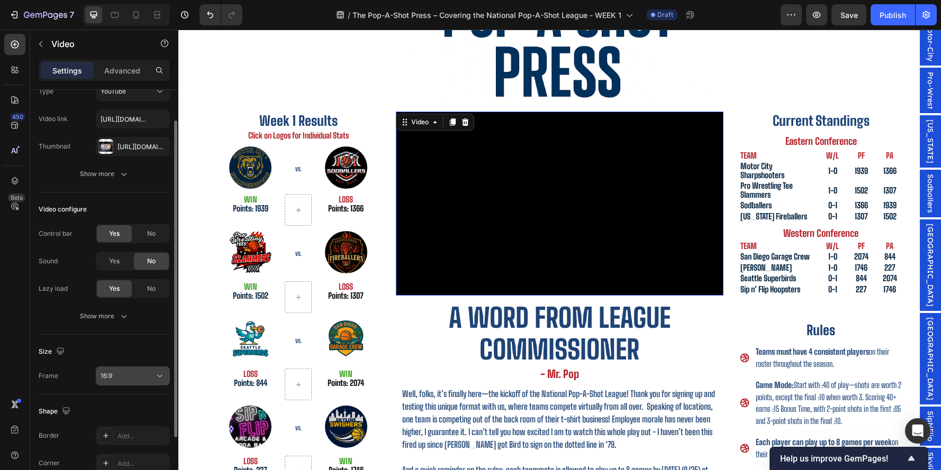
click at [134, 382] on button "16:9" at bounding box center [133, 376] width 74 height 19
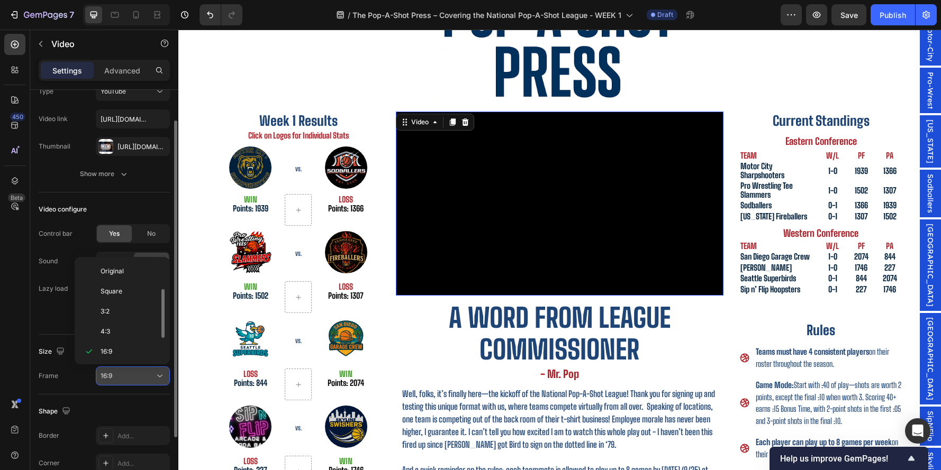
scroll to position [19, 0]
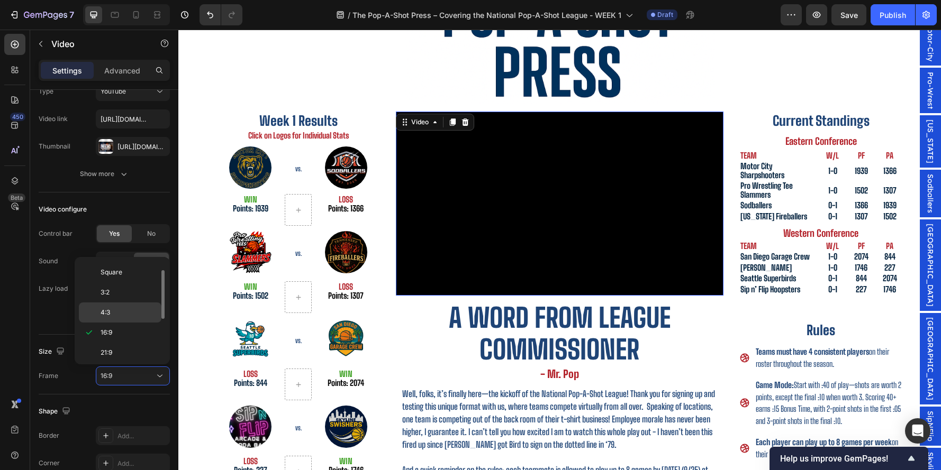
click at [117, 310] on p "4:3" at bounding box center [129, 313] width 56 height 10
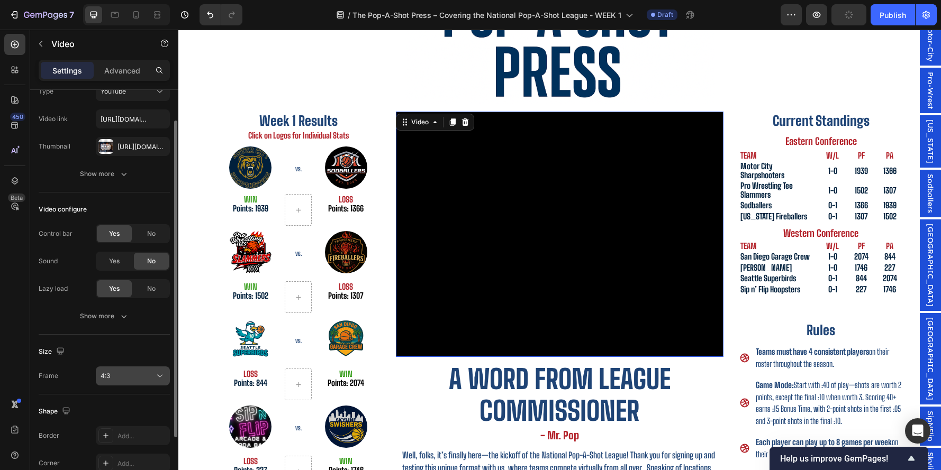
click at [114, 375] on div "4:3" at bounding box center [128, 377] width 54 height 10
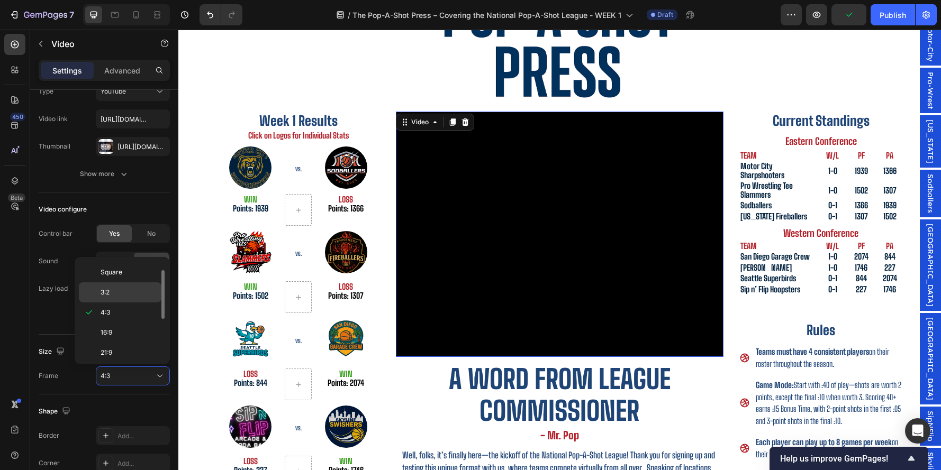
click at [124, 297] on div "3:2" at bounding box center [120, 293] width 83 height 20
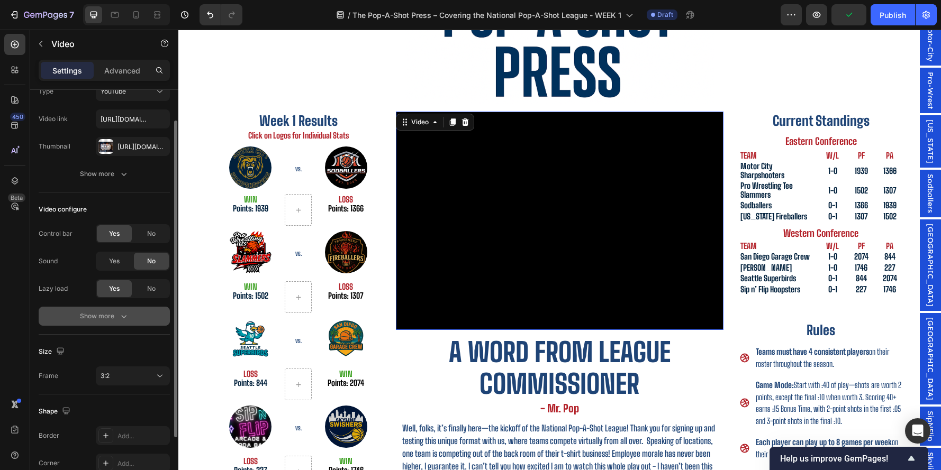
click at [125, 319] on icon "button" at bounding box center [124, 316] width 11 height 11
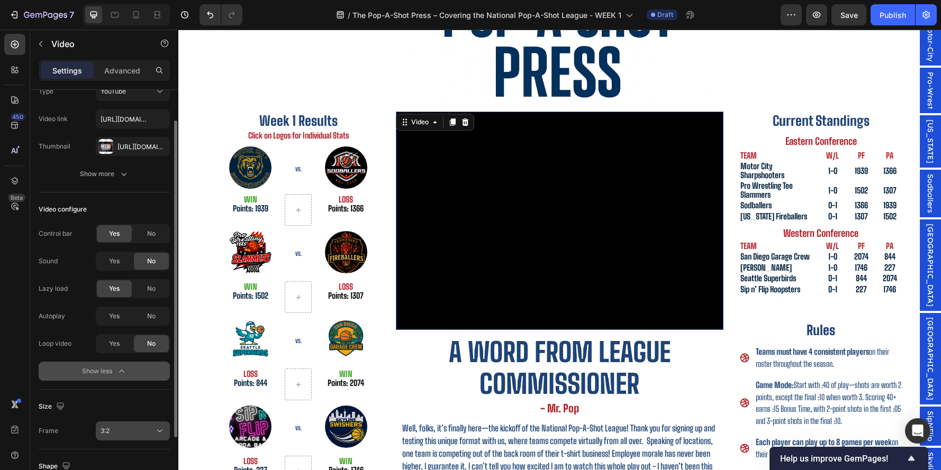
click at [113, 423] on button "3:2" at bounding box center [133, 431] width 74 height 19
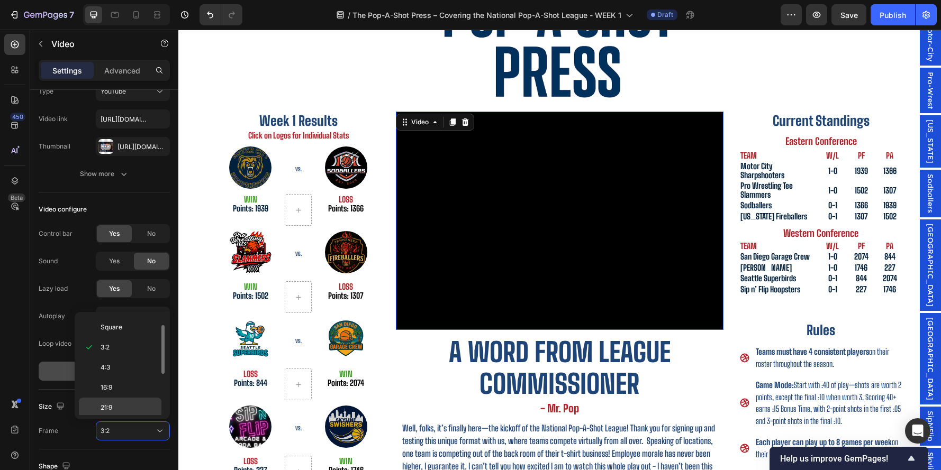
click at [111, 398] on div "21:9" at bounding box center [120, 408] width 83 height 20
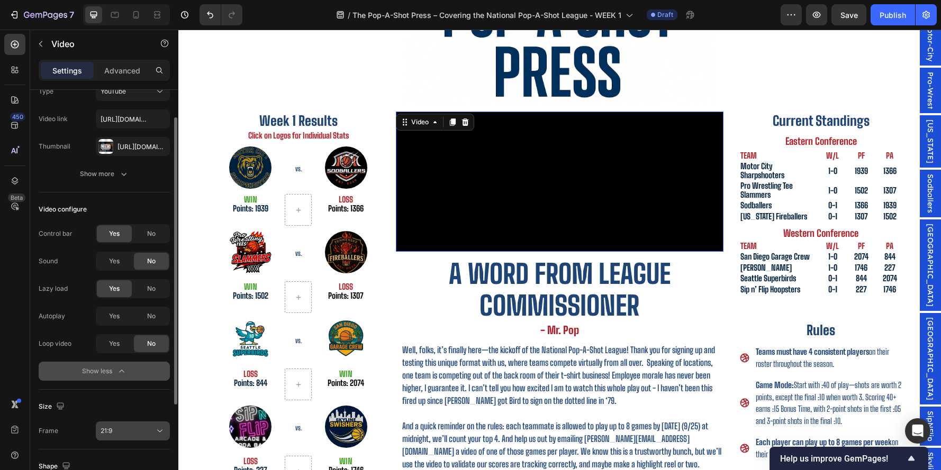
click at [128, 422] on button "21:9" at bounding box center [133, 431] width 74 height 19
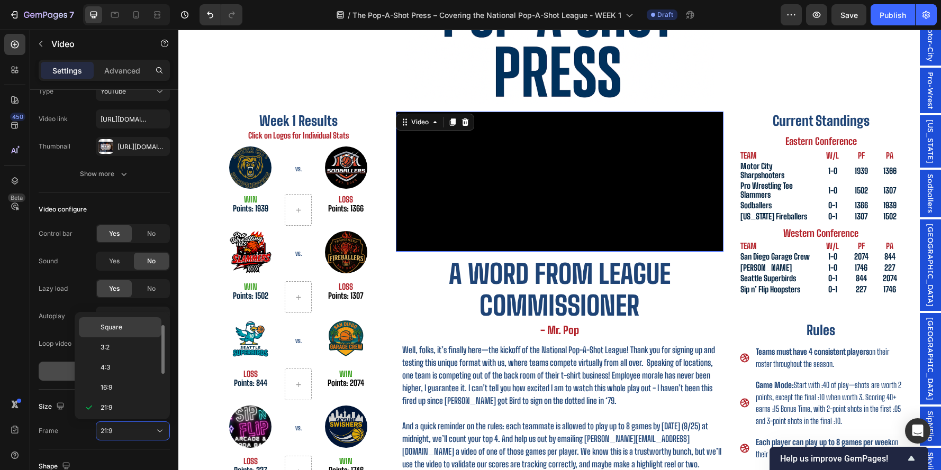
click at [129, 331] on p "Square" at bounding box center [129, 328] width 56 height 10
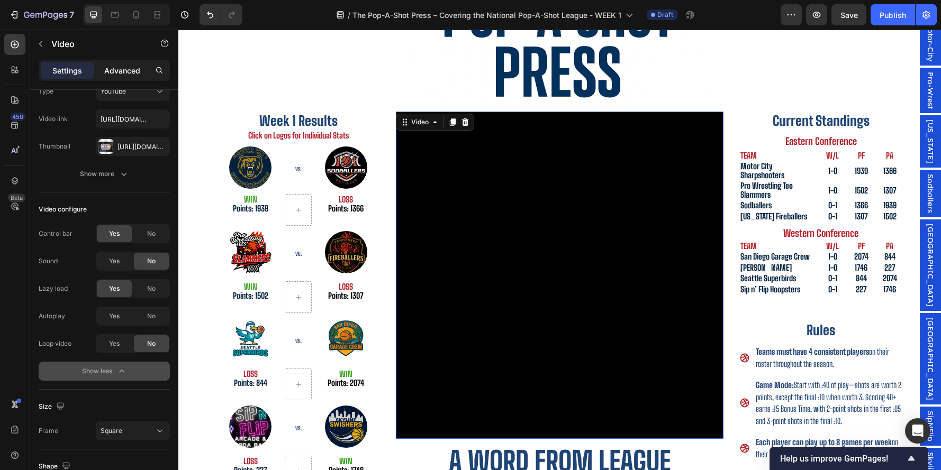
click at [137, 70] on p "Advanced" at bounding box center [122, 70] width 36 height 11
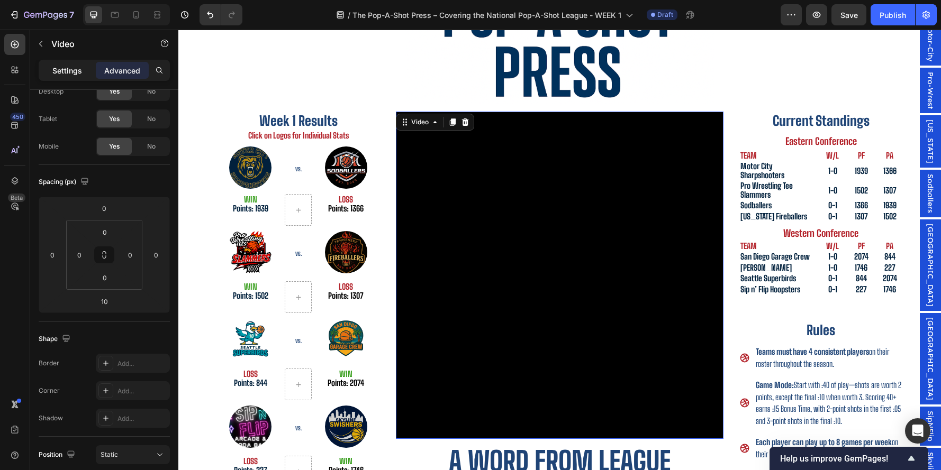
click at [83, 62] on div "Settings" at bounding box center [67, 70] width 53 height 17
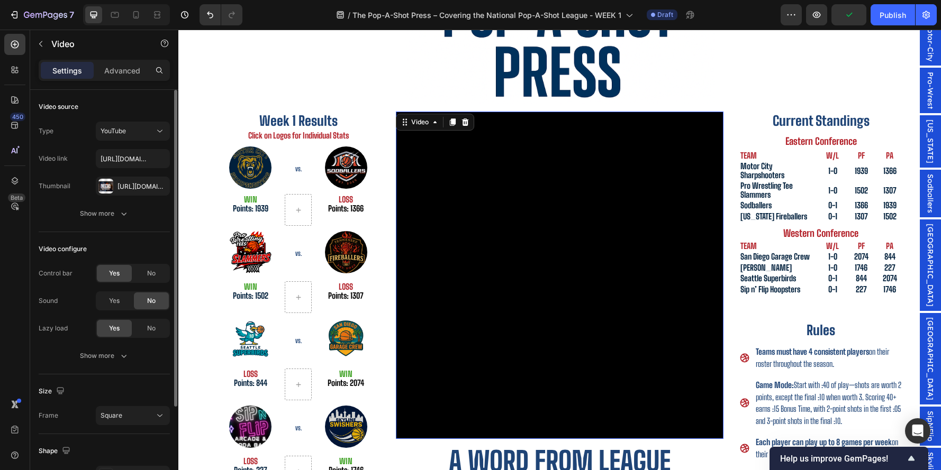
scroll to position [1, 0]
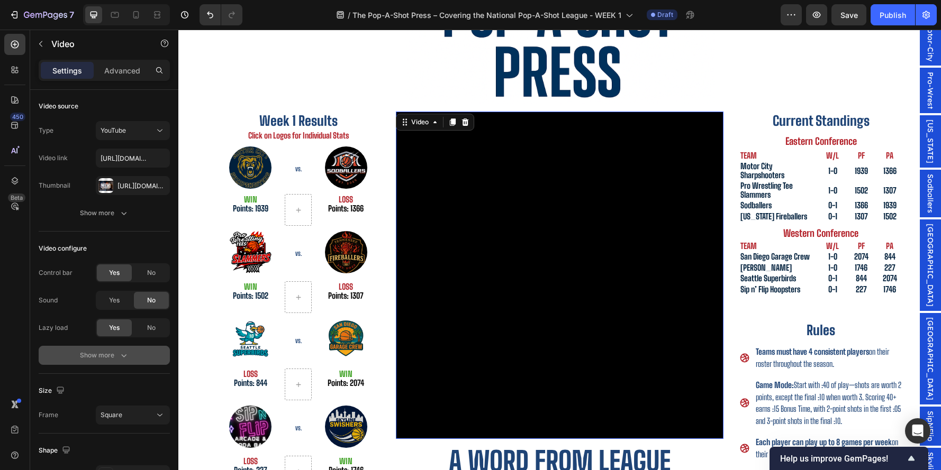
click at [107, 349] on button "Show more" at bounding box center [104, 355] width 131 height 19
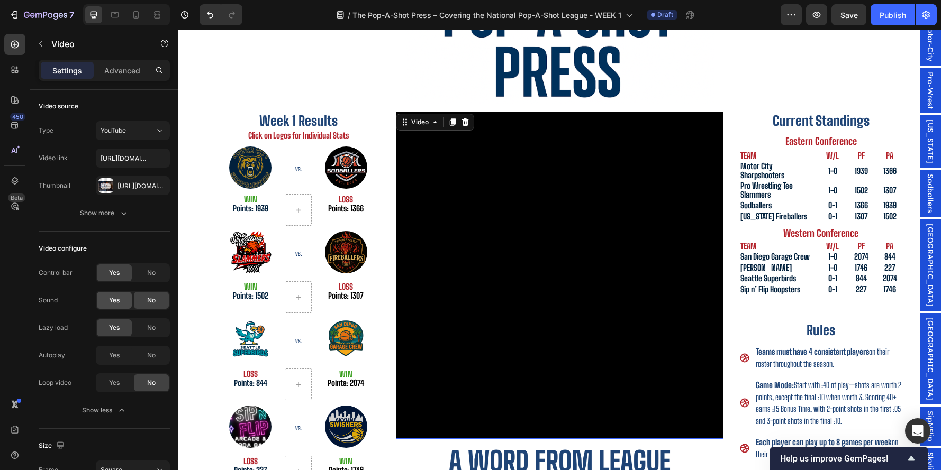
click at [113, 294] on div "Yes" at bounding box center [114, 300] width 35 height 17
click at [116, 304] on span "Yes" at bounding box center [114, 301] width 11 height 10
click at [156, 304] on div "No" at bounding box center [151, 300] width 35 height 17
click at [113, 382] on span "Yes" at bounding box center [114, 383] width 11 height 10
click at [142, 162] on input "https://youtube.com/shorts/-ARClWeZziQ" at bounding box center [133, 158] width 74 height 19
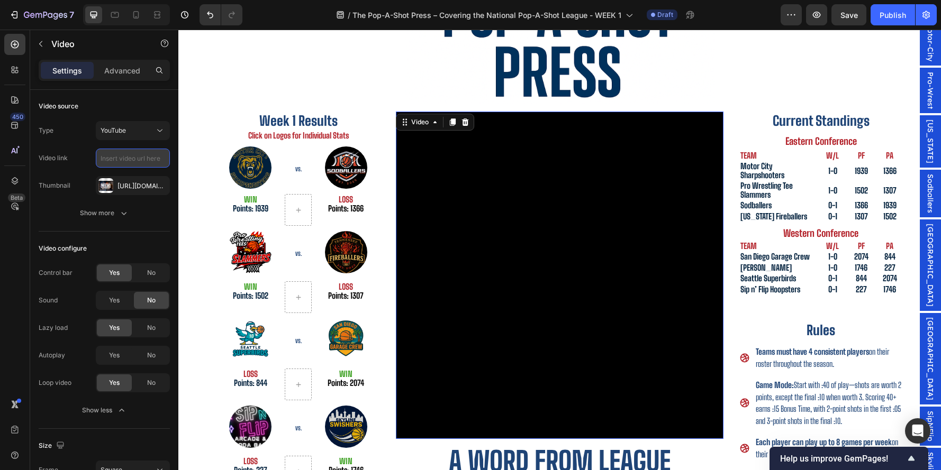
paste input "https://youtube.com/shorts/FdXLxC5a52o"
type input "https://youtube.com/shorts/FdXLxC5a52o"
click at [71, 160] on div "Video link https://youtube.com/shorts/FdXLxC5a52o" at bounding box center [104, 158] width 131 height 19
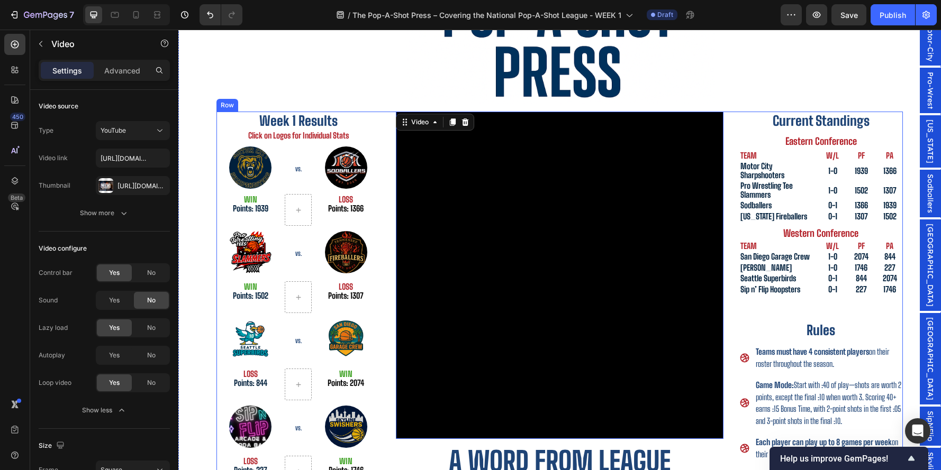
click at [726, 158] on div "Week 1 Results Heading Click on Logos for Individual Stats Heading Image VS. He…" at bounding box center [559, 411] width 686 height 598
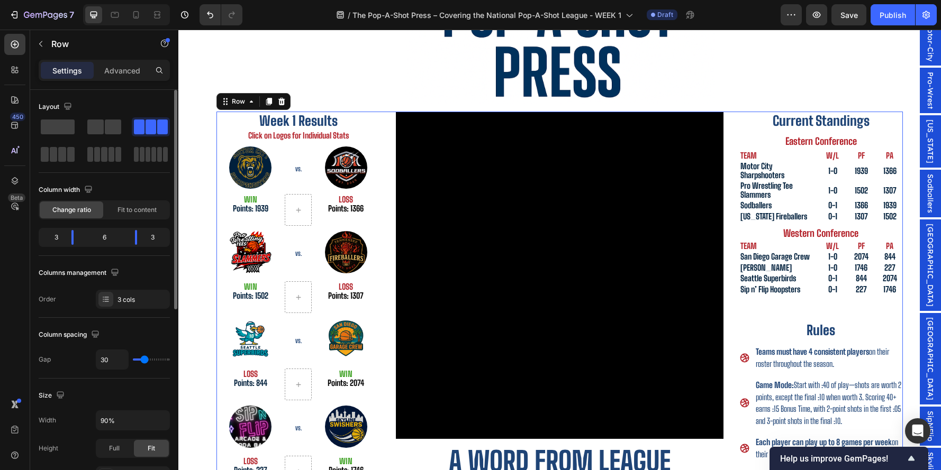
scroll to position [195, 0]
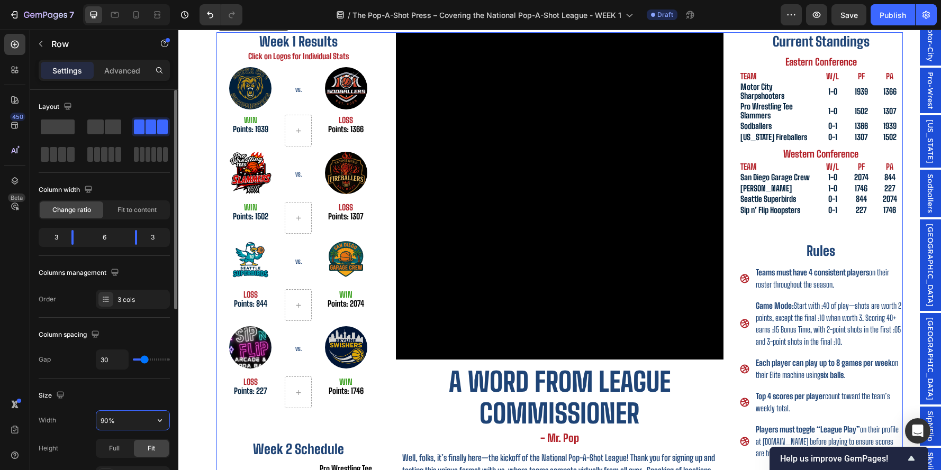
click at [107, 419] on input "90%" at bounding box center [132, 420] width 73 height 19
click at [103, 418] on input "90%" at bounding box center [132, 420] width 73 height 19
click at [354, 425] on div "Week 1 Results Heading Click on Logos for Individual Stats Heading Image VS. He…" at bounding box center [298, 331] width 164 height 598
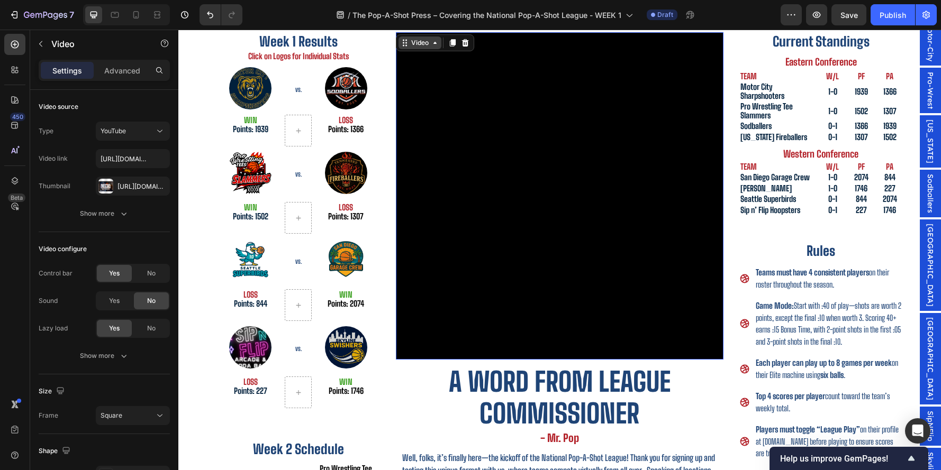
click at [404, 41] on div "Video" at bounding box center [420, 43] width 43 height 13
click at [493, 394] on h2 "A word from League Commissioner" at bounding box center [559, 398] width 327 height 66
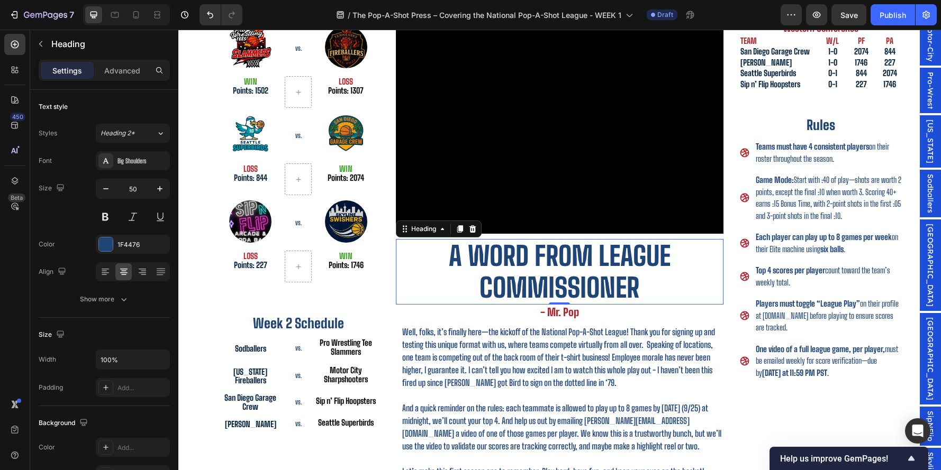
scroll to position [183, 0]
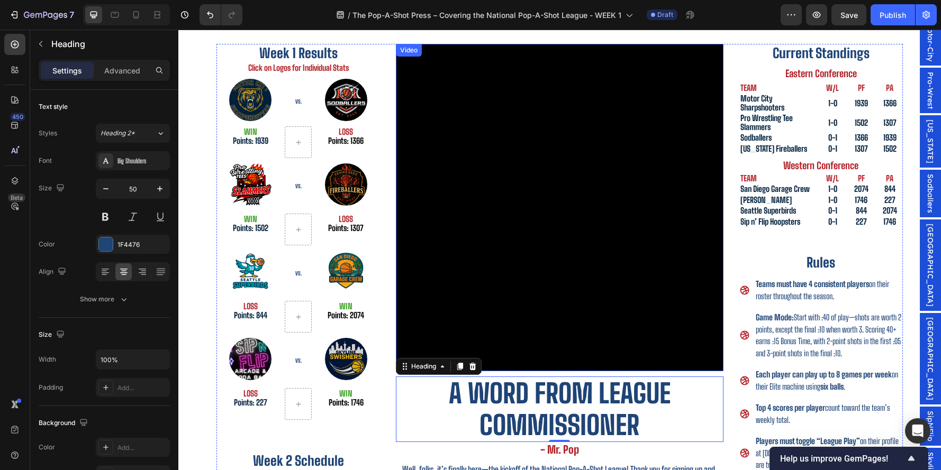
click at [408, 48] on div "Video" at bounding box center [409, 51] width 22 height 10
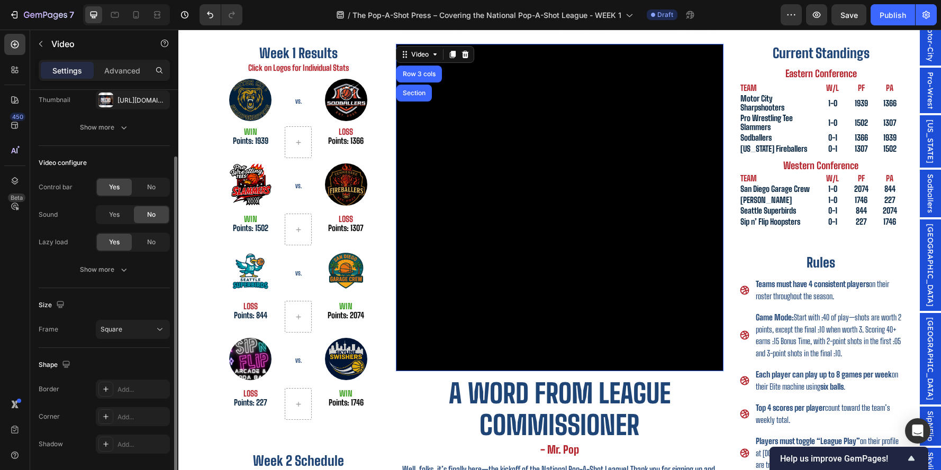
scroll to position [121, 0]
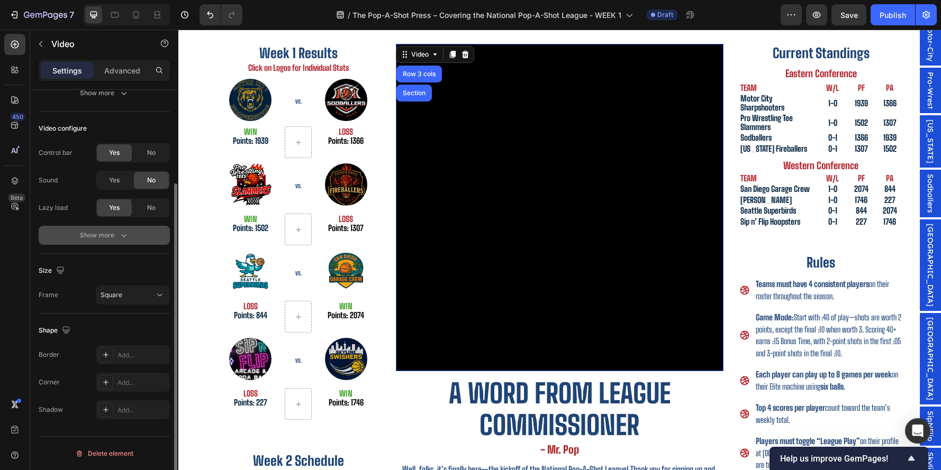
click at [123, 241] on button "Show more" at bounding box center [104, 235] width 131 height 19
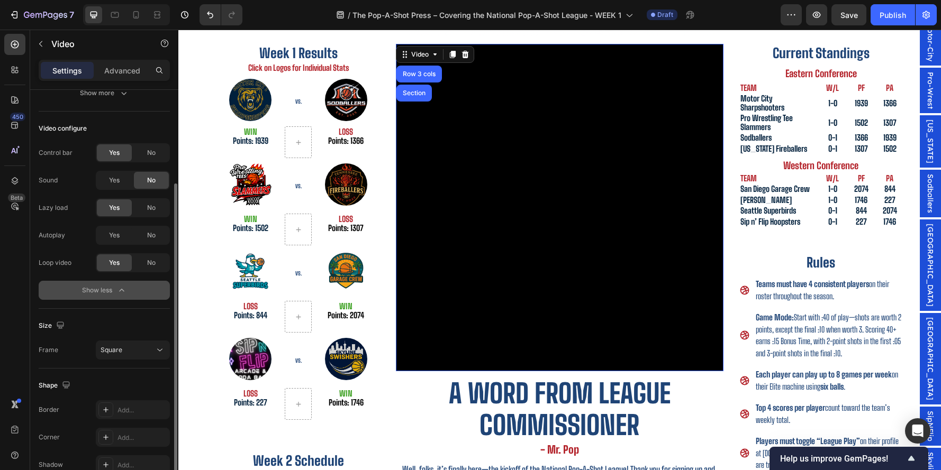
click at [105, 287] on div "Show less" at bounding box center [104, 290] width 45 height 11
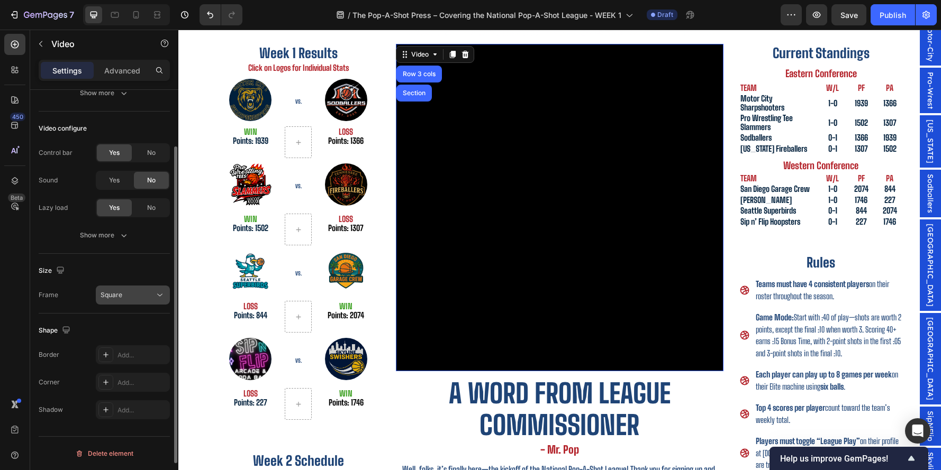
scroll to position [0, 0]
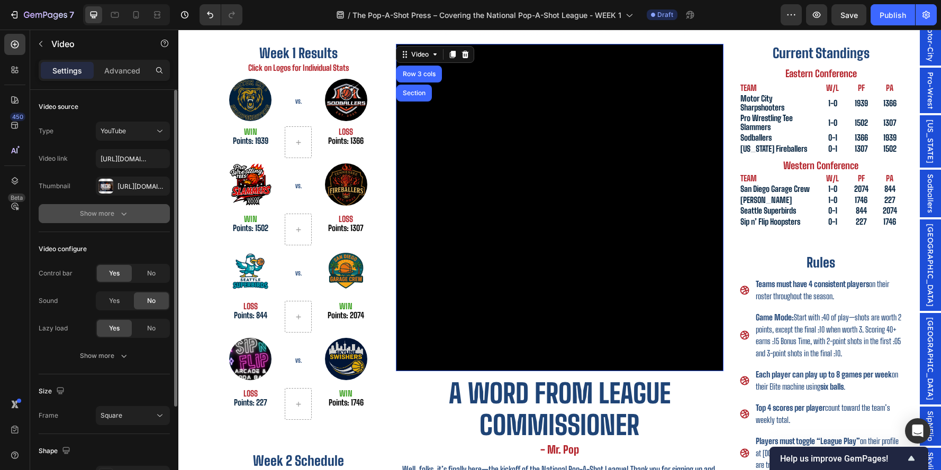
click at [117, 209] on div "Show more" at bounding box center [104, 214] width 49 height 11
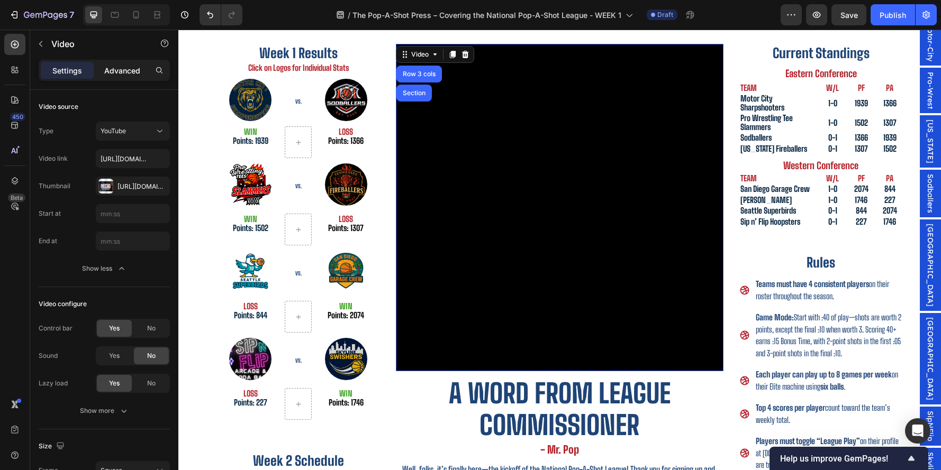
click at [119, 65] on p "Advanced" at bounding box center [122, 70] width 36 height 11
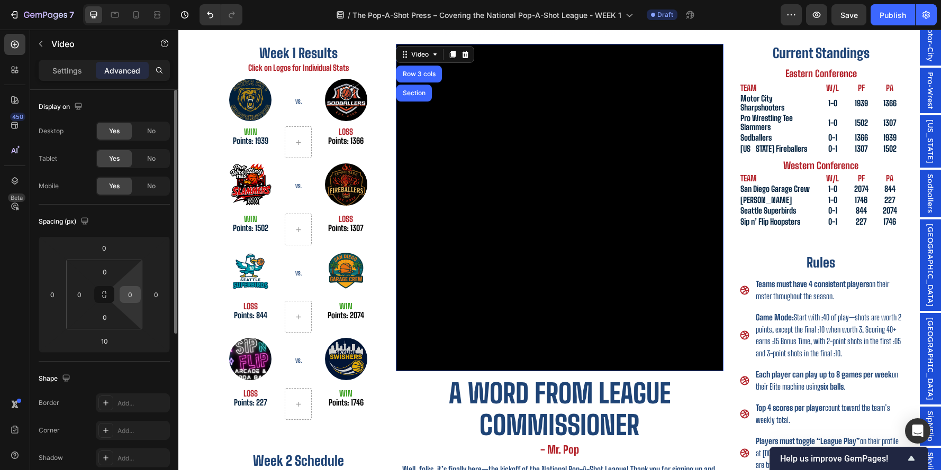
click at [124, 288] on input "0" at bounding box center [130, 295] width 16 height 16
type input "5"
click at [175, 290] on div at bounding box center [174, 212] width 6 height 244
type input "0"
click at [161, 292] on input "0" at bounding box center [156, 295] width 16 height 16
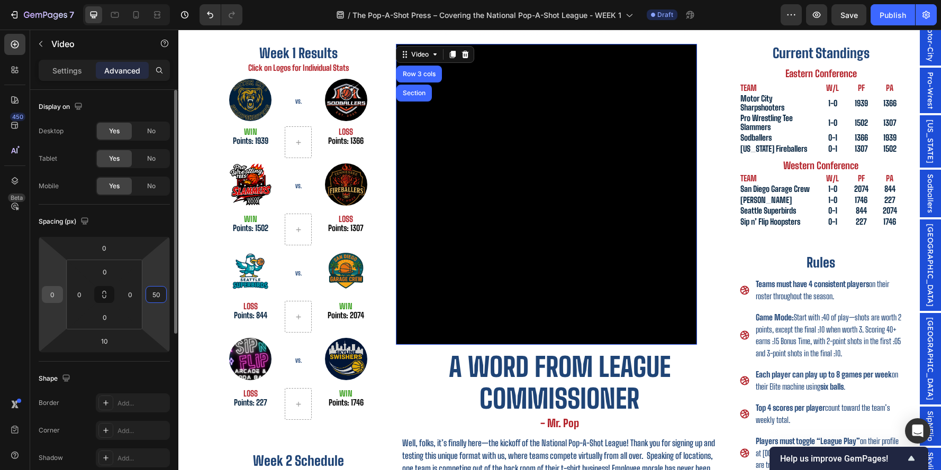
type input "50"
click at [50, 291] on input "0" at bounding box center [52, 295] width 16 height 16
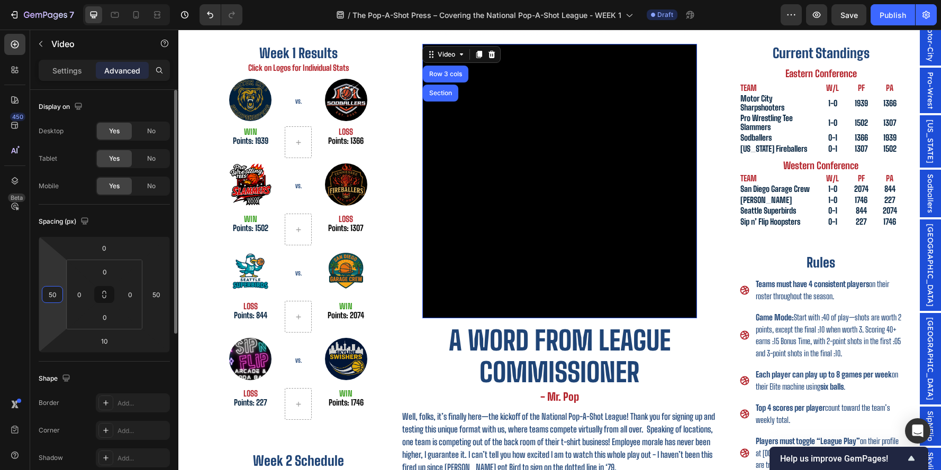
type input "50"
click at [136, 224] on div "Spacing (px)" at bounding box center [104, 221] width 131 height 17
click at [151, 295] on input "50" at bounding box center [156, 295] width 16 height 16
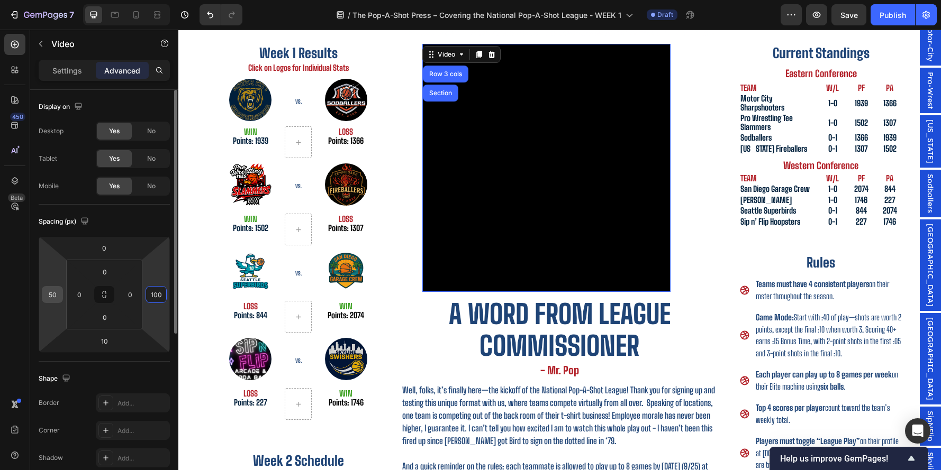
type input "100"
click at [58, 297] on input "50" at bounding box center [52, 295] width 16 height 16
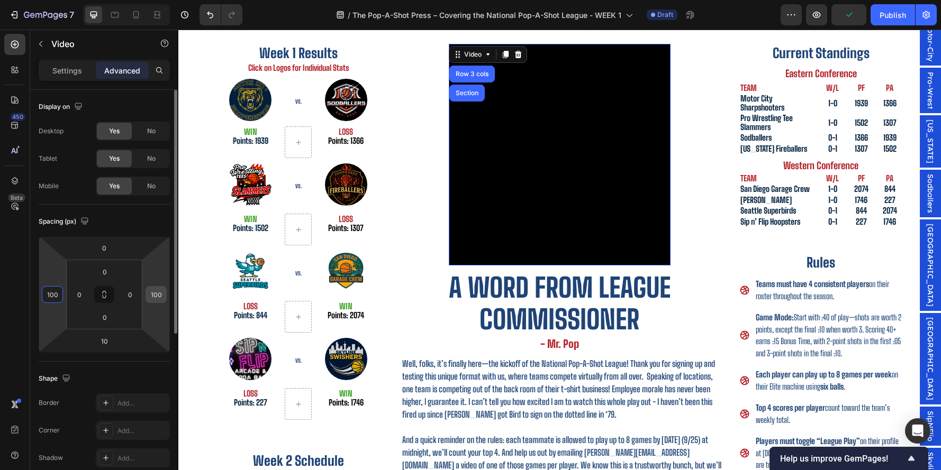
type input "100"
click at [149, 302] on div "100" at bounding box center [156, 294] width 21 height 17
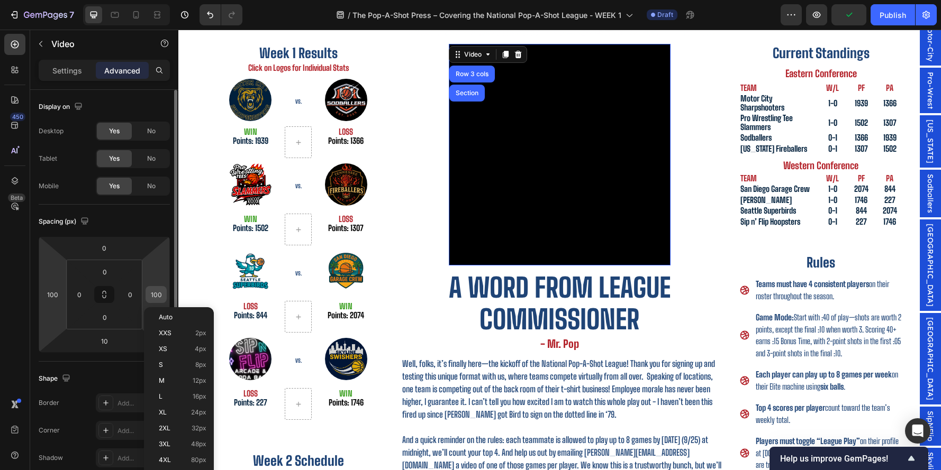
click at [154, 298] on input "100" at bounding box center [156, 295] width 16 height 16
click at [155, 297] on input "100" at bounding box center [156, 295] width 16 height 16
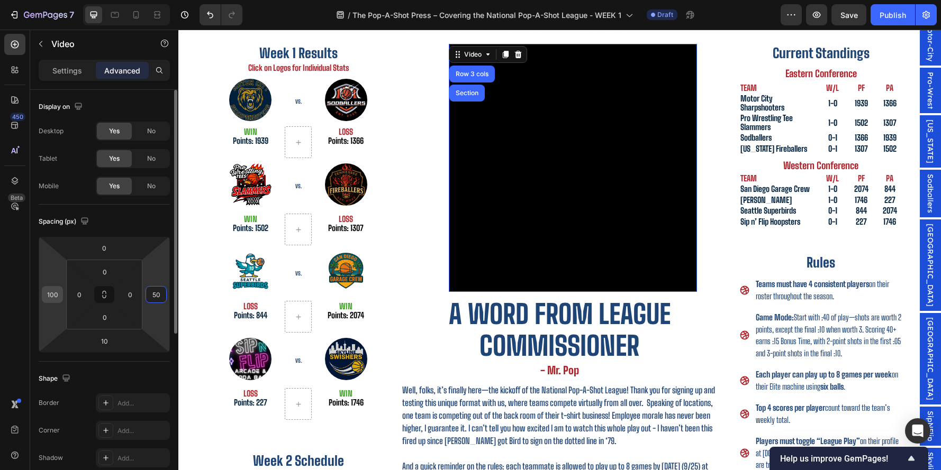
type input "50"
click at [54, 291] on input "100" at bounding box center [52, 295] width 16 height 16
click at [53, 292] on input "100" at bounding box center [52, 295] width 16 height 16
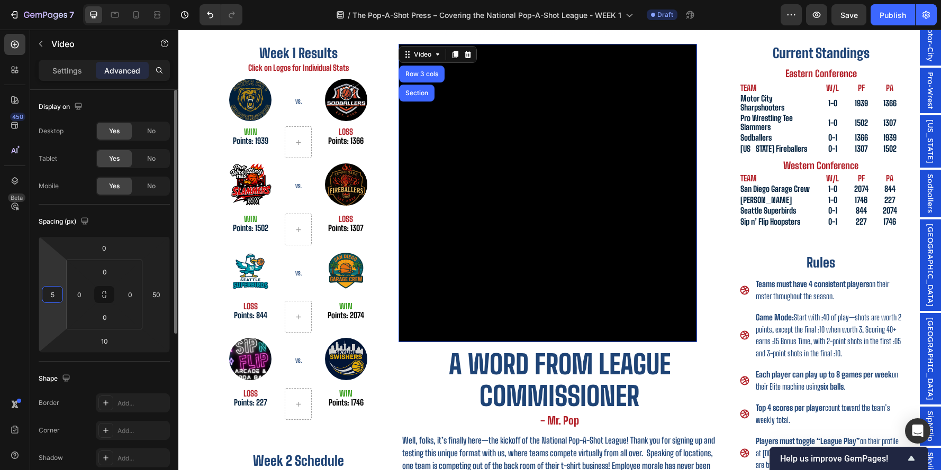
type input "50"
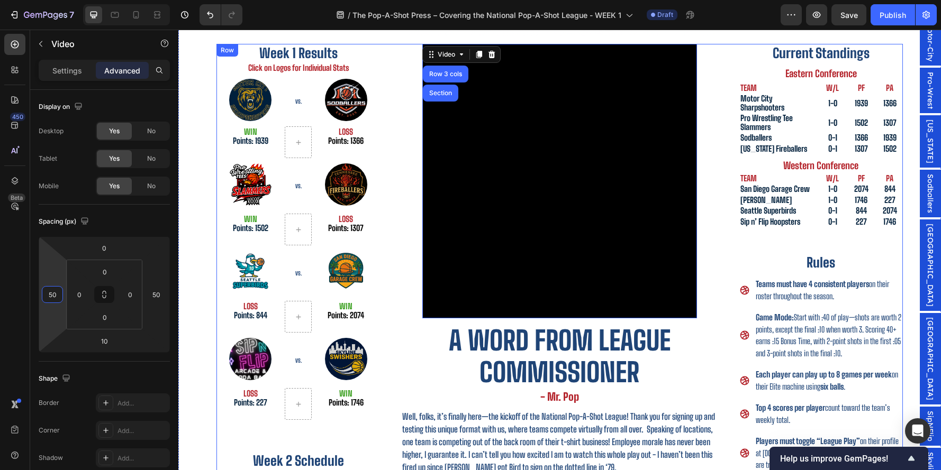
click at [713, 248] on div "Video Row 3 cols Section 10 A word from League Commissioner Heading - Mr. Pop H…" at bounding box center [559, 316] width 327 height 545
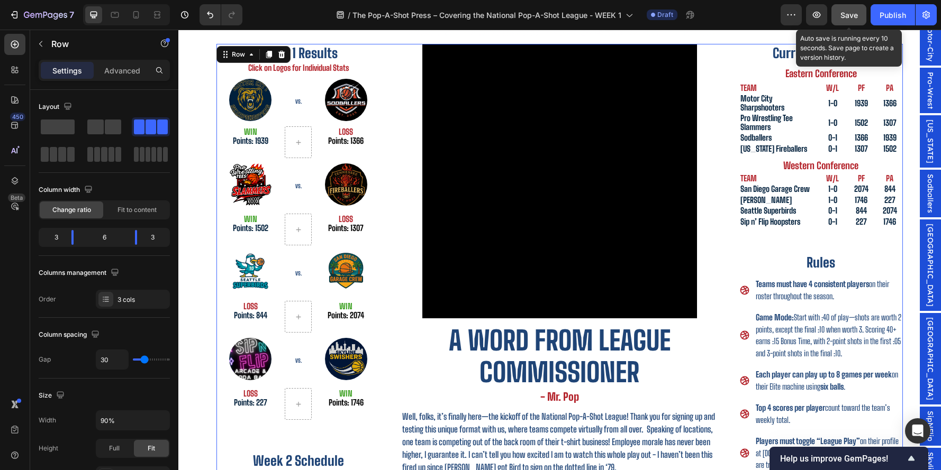
click at [859, 17] on button "Save" at bounding box center [848, 14] width 35 height 21
click at [844, 8] on button "Save" at bounding box center [848, 14] width 35 height 21
click at [842, 14] on span "Save" at bounding box center [848, 15] width 17 height 9
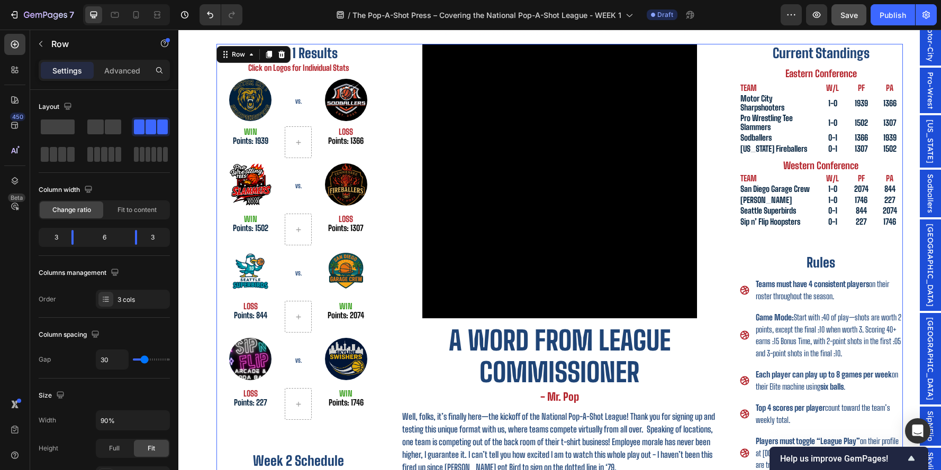
click at [856, 28] on div "7 Version history / The Pop-A-Shot Press – Covering the National Pop-A-Shot Lea…" at bounding box center [470, 15] width 941 height 30
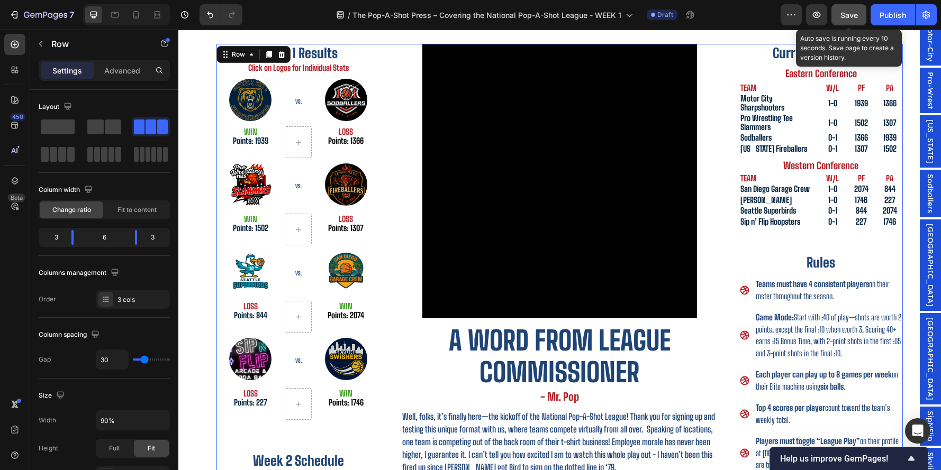
click at [856, 23] on button "Save" at bounding box center [848, 14] width 35 height 21
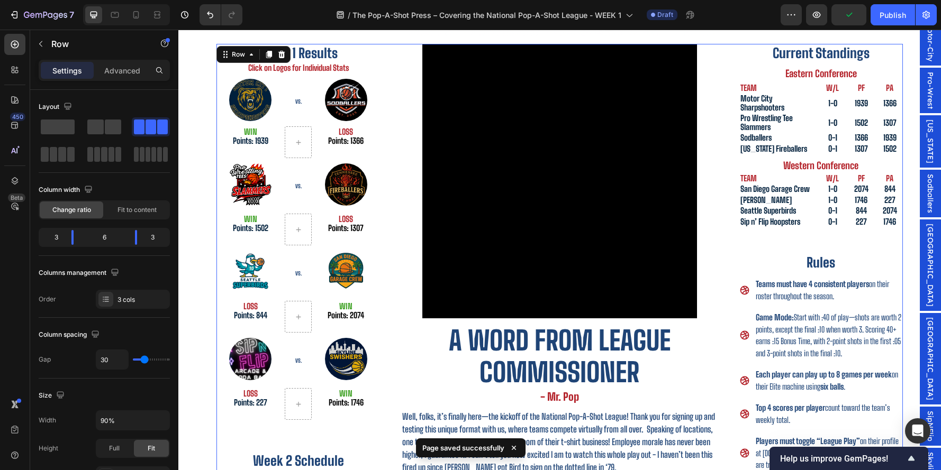
click at [727, 193] on div "Week 1 Results Heading Click on Logos for Individual Stats Heading Image VS. He…" at bounding box center [559, 316] width 686 height 545
click at [726, 267] on div "Week 1 Results Heading Click on Logos for Individual Stats Heading Image VS. He…" at bounding box center [559, 316] width 686 height 545
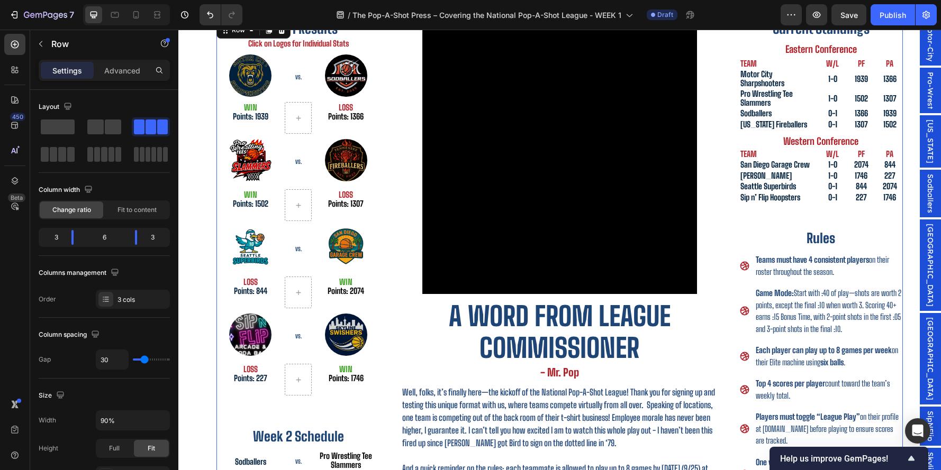
scroll to position [207, 0]
click at [728, 333] on div "Week 1 Results Heading Click on Logos for Individual Stats Heading Image VS. He…" at bounding box center [559, 292] width 686 height 545
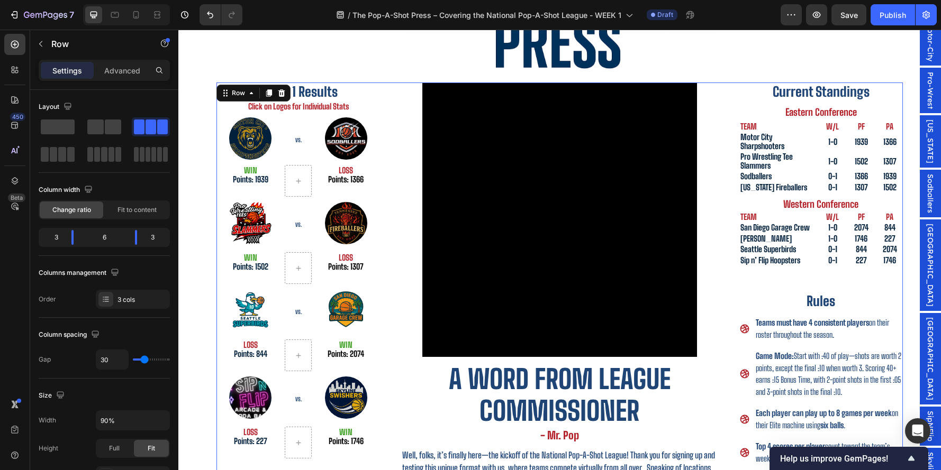
click at [710, 191] on div "Video A word from League Commissioner Heading - Mr. Pop Heading Well, folks, it…" at bounding box center [559, 355] width 327 height 545
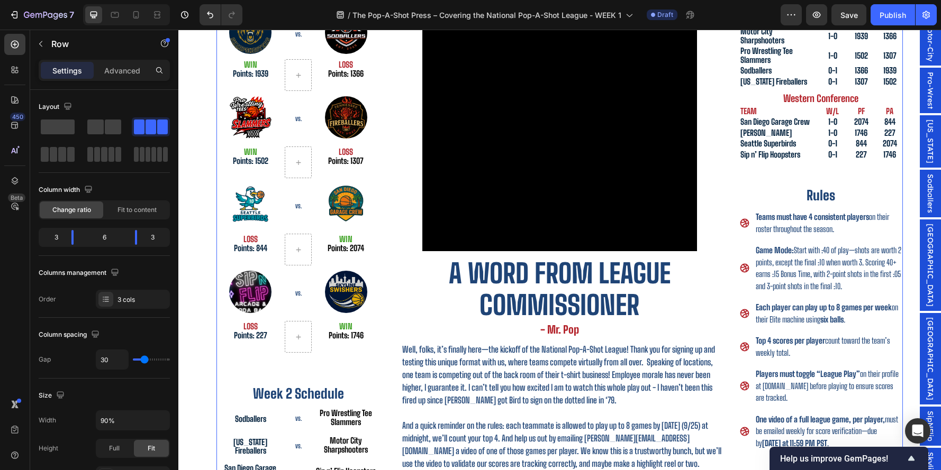
scroll to position [417, 0]
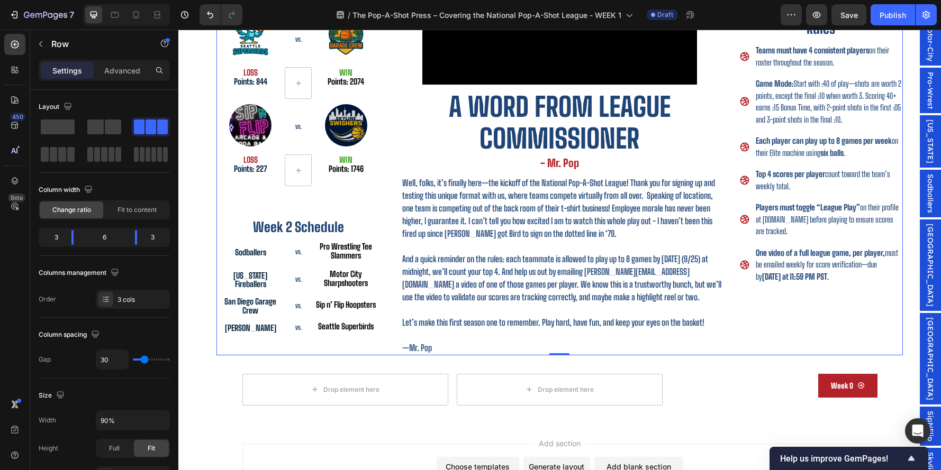
click at [141, 23] on div at bounding box center [126, 14] width 87 height 21
click at [141, 18] on icon at bounding box center [136, 15] width 11 height 11
type input "5"
type input "95%"
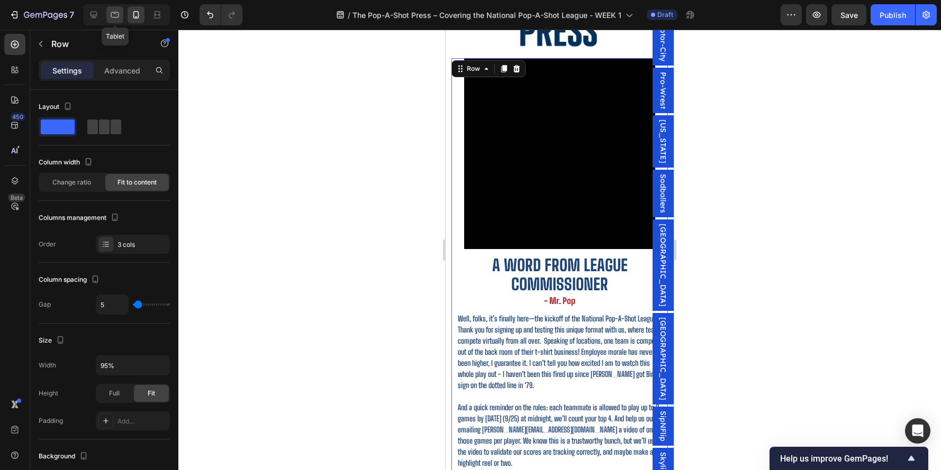
scroll to position [112, 0]
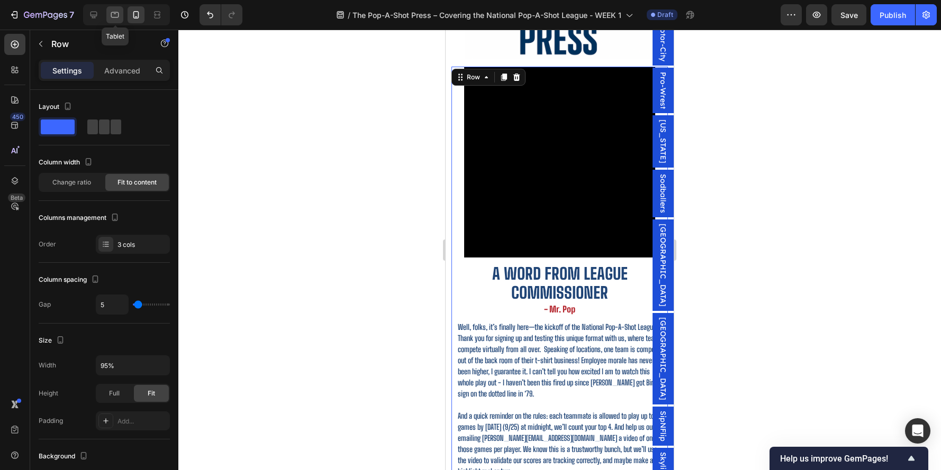
click at [112, 17] on icon at bounding box center [115, 15] width 11 height 11
type input "25"
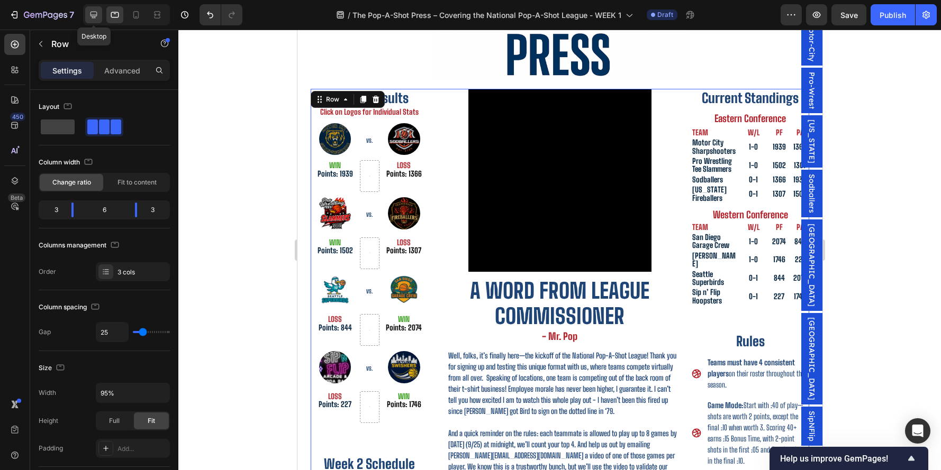
scroll to position [134, 0]
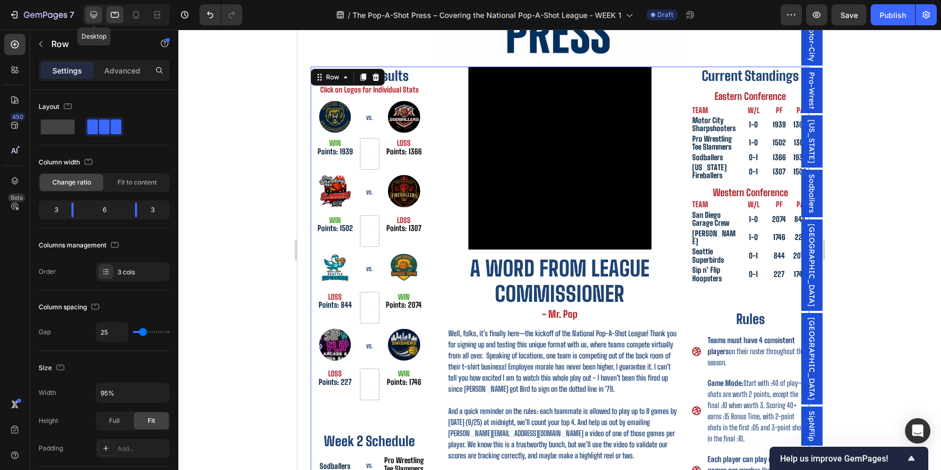
click at [90, 16] on icon at bounding box center [93, 15] width 11 height 11
type input "30"
type input "90%"
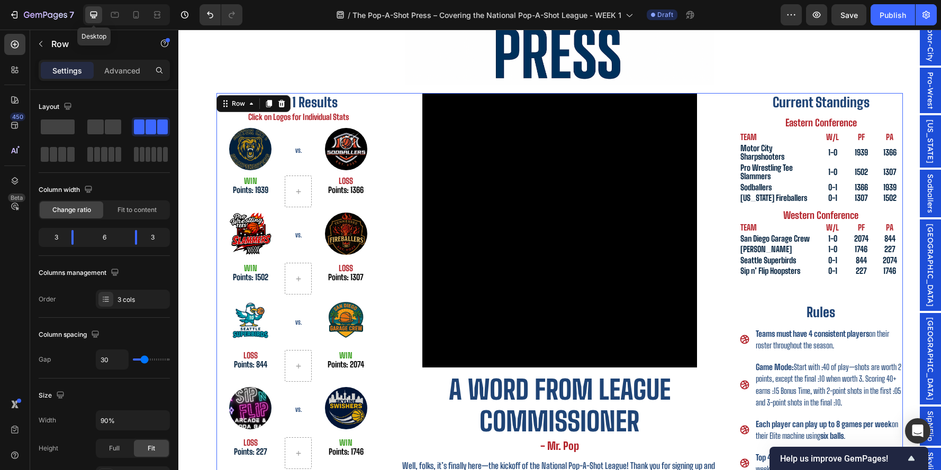
scroll to position [160, 0]
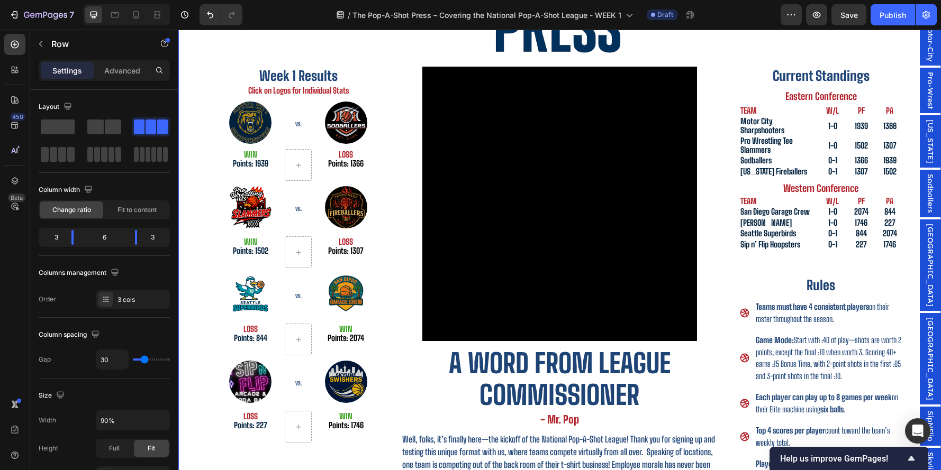
click at [910, 166] on div "September 26th, 2025 Heading Issue Two Heading Row Image Row Week 1 Results Hea…" at bounding box center [559, 285] width 763 height 755
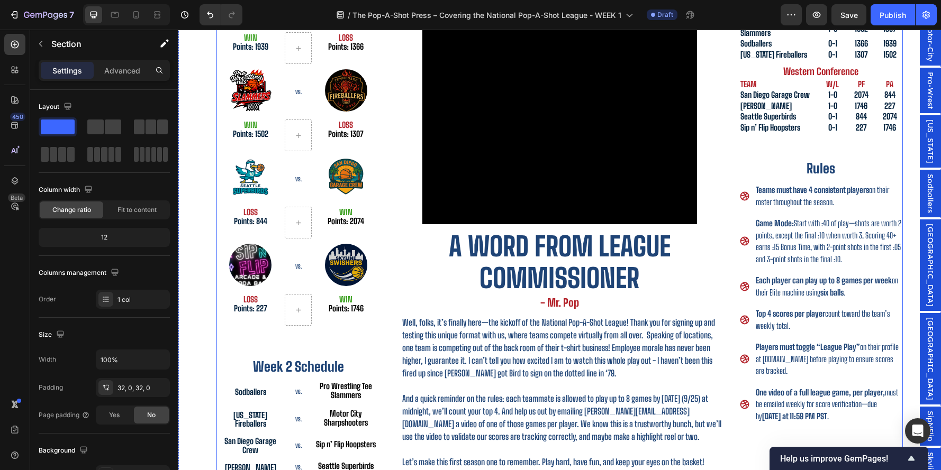
scroll to position [359, 0]
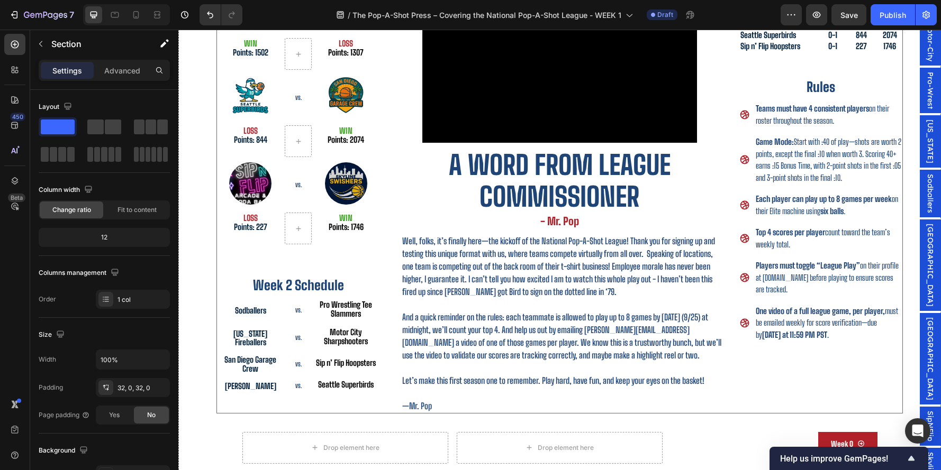
click at [576, 311] on p "And a quick reminder on the rules: each teammate is allowed to play up to 8 gam…" at bounding box center [562, 336] width 320 height 51
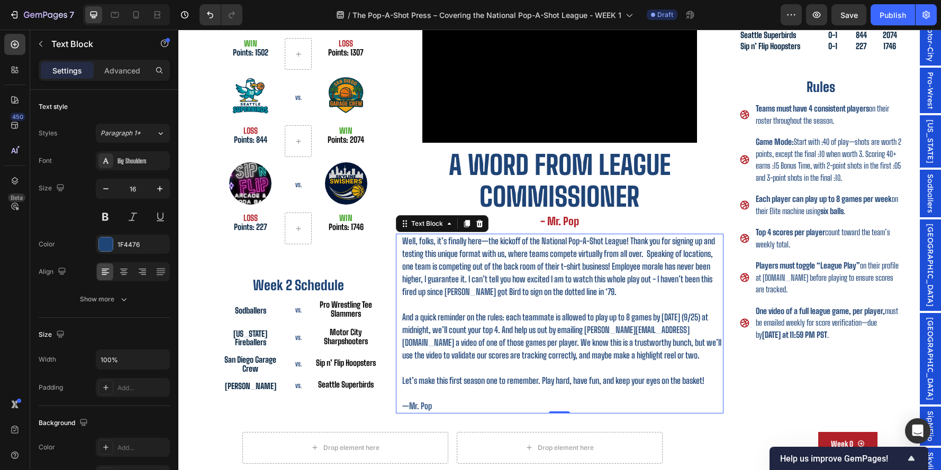
click at [577, 308] on p at bounding box center [562, 304] width 320 height 13
click at [577, 308] on p "Rich Text Editor. Editing area: main" at bounding box center [562, 304] width 320 height 13
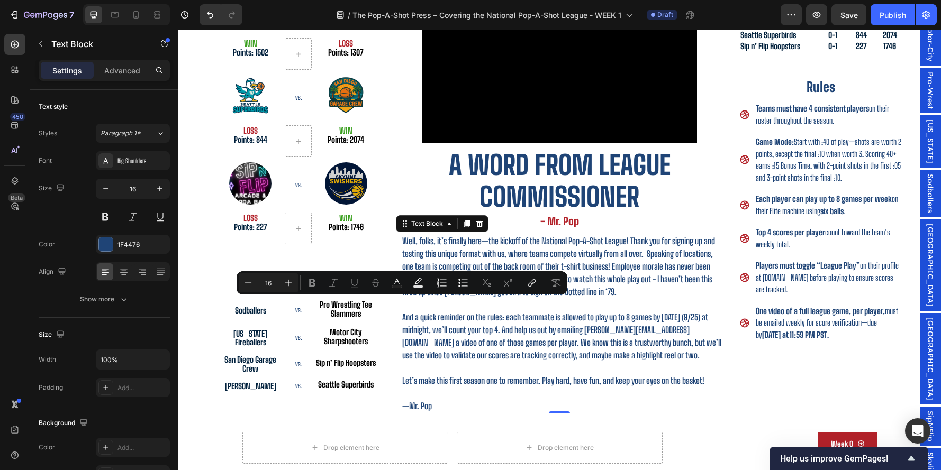
click at [560, 362] on p "Rich Text Editor. Editing area: main" at bounding box center [562, 368] width 320 height 13
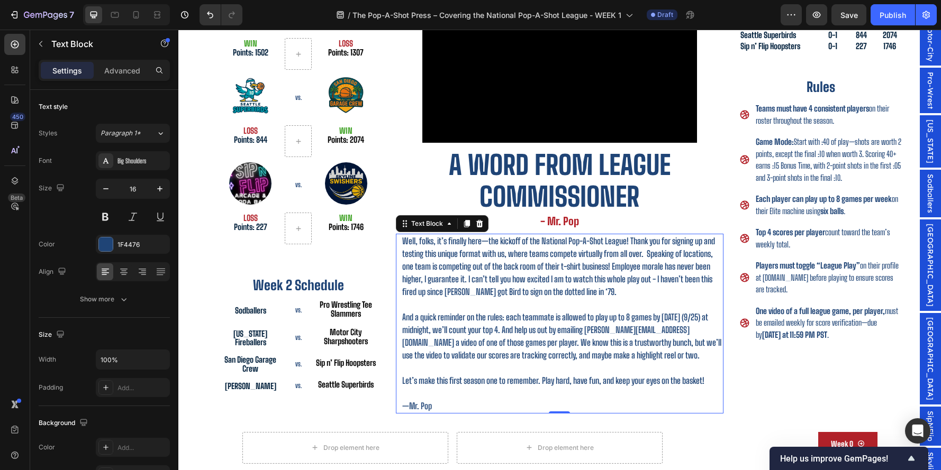
scroll to position [252, 0]
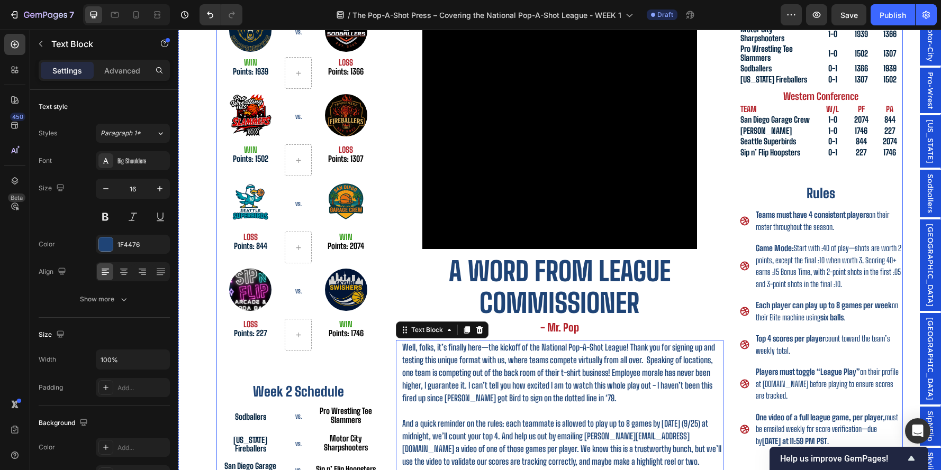
click at [721, 221] on div "Video A word from League Commissioner Heading - Mr. Pop Heading Well, folks, it…" at bounding box center [559, 247] width 327 height 545
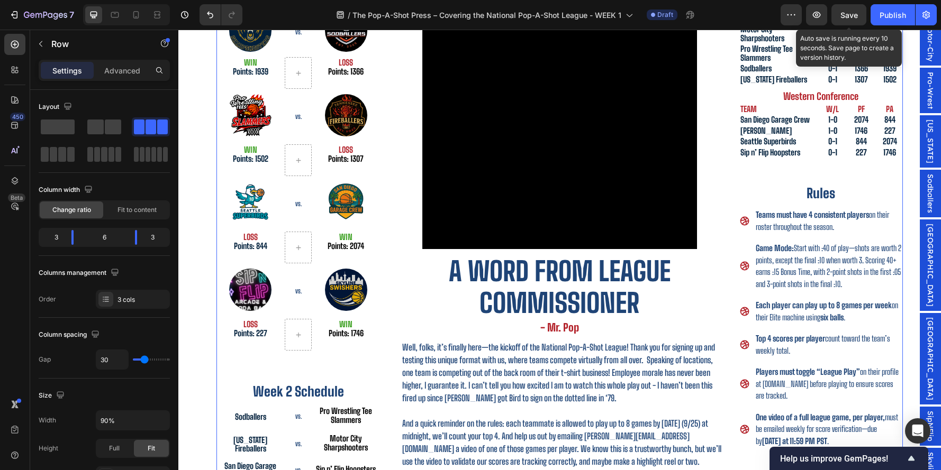
click at [850, 17] on span "Save" at bounding box center [848, 15] width 17 height 9
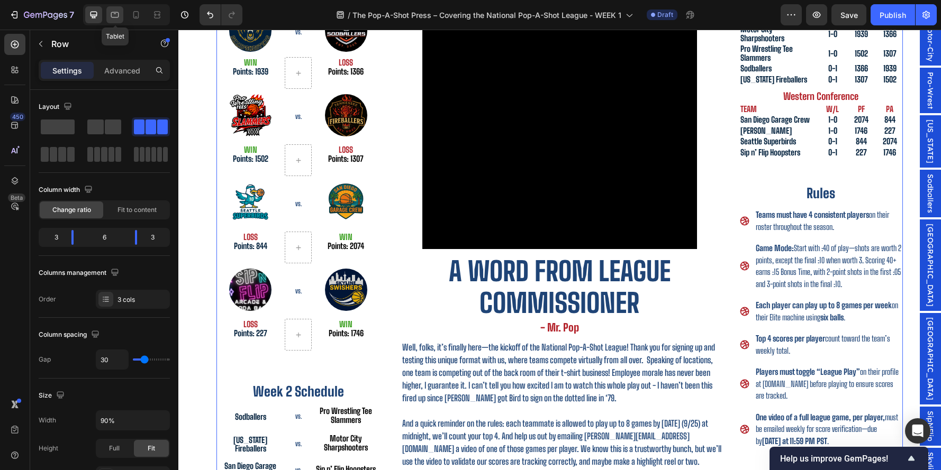
click at [116, 15] on icon at bounding box center [115, 15] width 11 height 11
type input "25"
type input "95%"
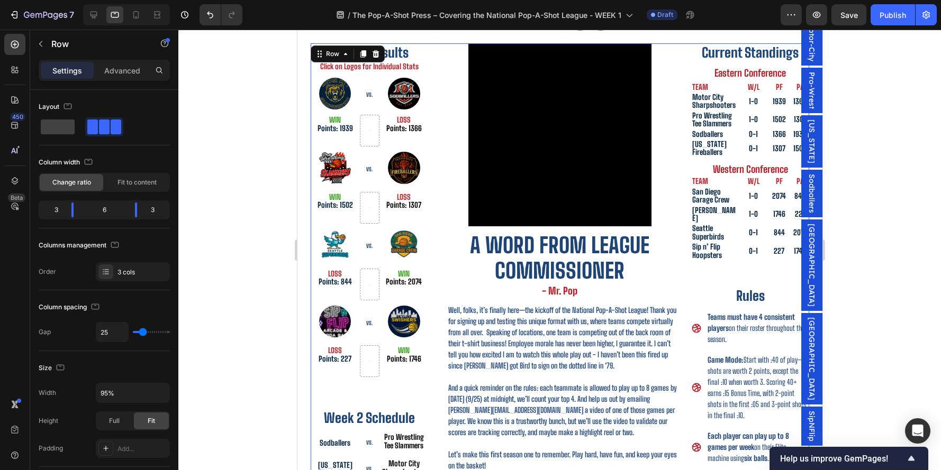
scroll to position [134, 0]
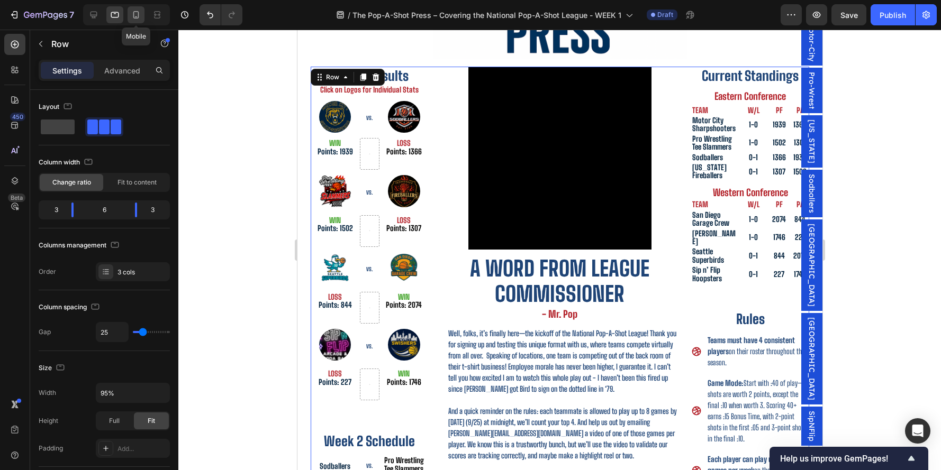
click at [136, 17] on icon at bounding box center [136, 15] width 11 height 11
type input "5"
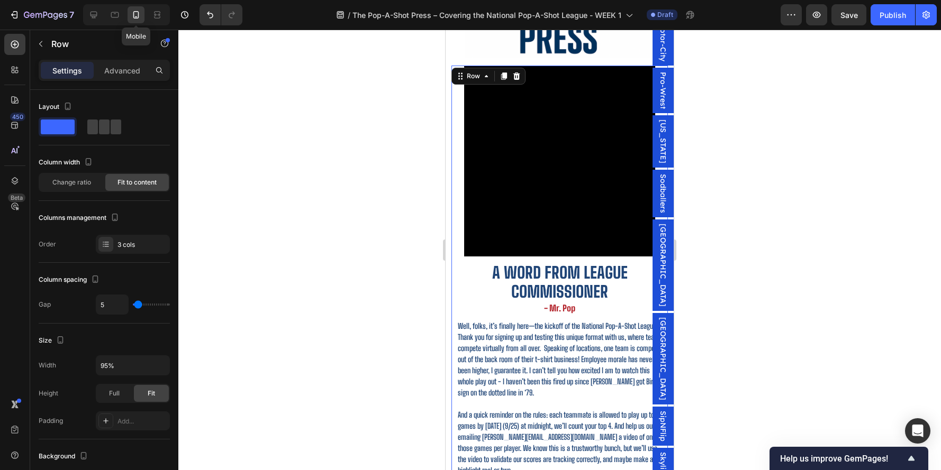
scroll to position [112, 0]
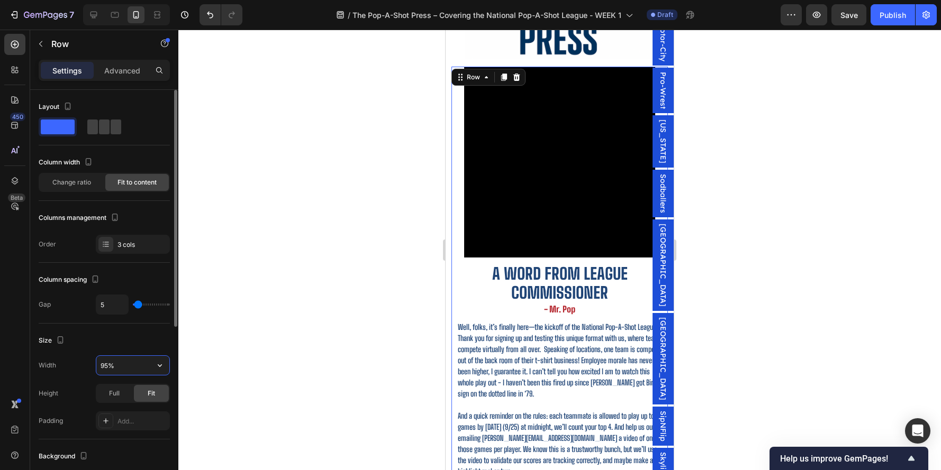
click at [106, 364] on input "95%" at bounding box center [132, 365] width 73 height 19
click at [115, 75] on p "Advanced" at bounding box center [122, 70] width 36 height 11
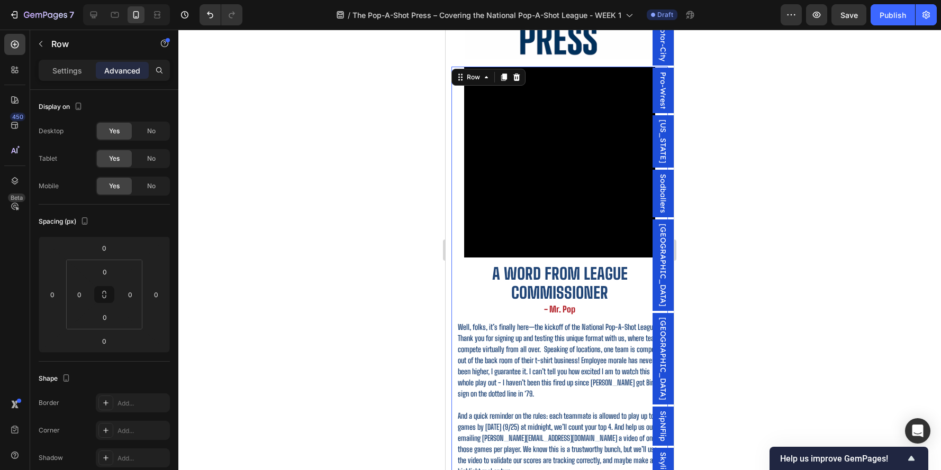
click at [421, 117] on div at bounding box center [559, 250] width 763 height 441
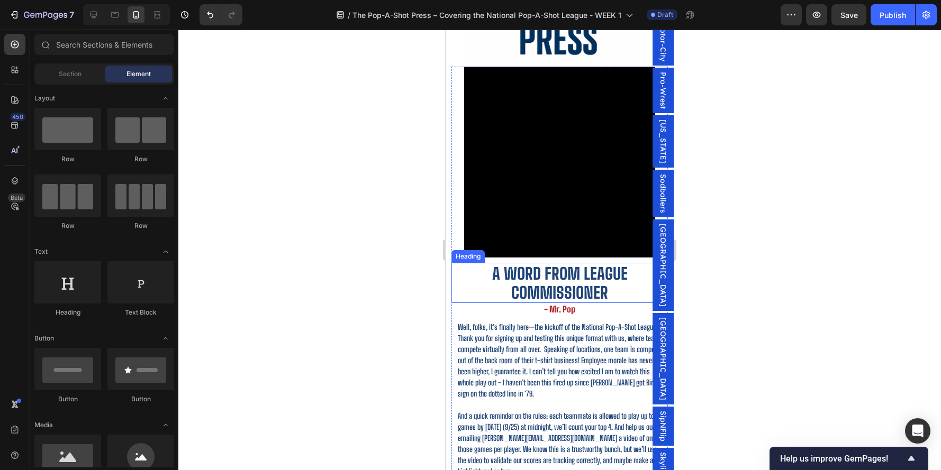
click at [533, 300] on h2 "A word from League Commissioner" at bounding box center [559, 283] width 216 height 40
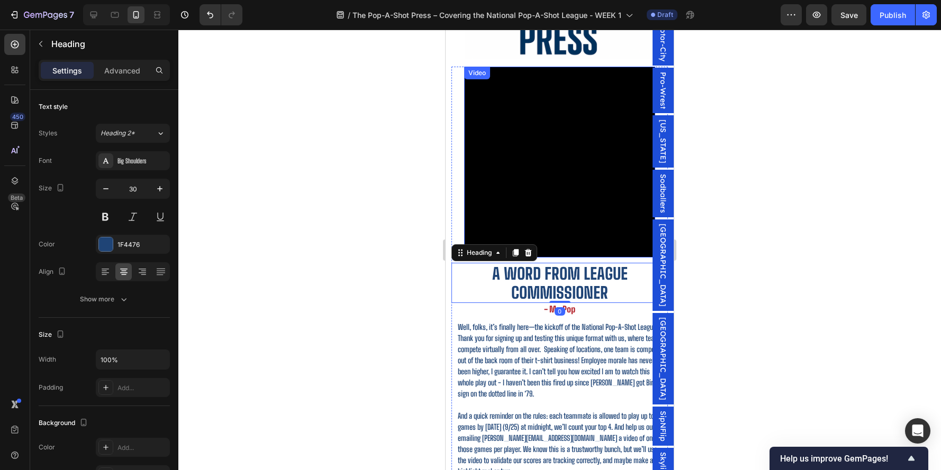
click at [476, 73] on div "Video" at bounding box center [477, 73] width 22 height 10
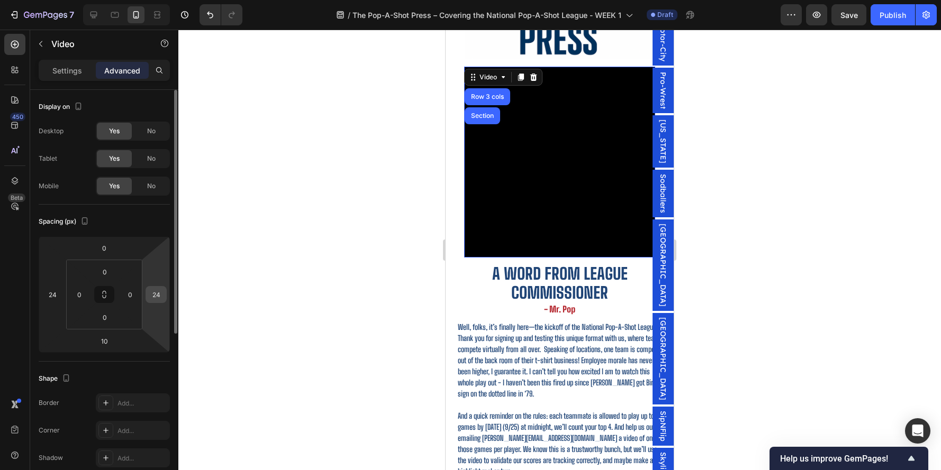
click at [150, 298] on input "24" at bounding box center [156, 295] width 16 height 16
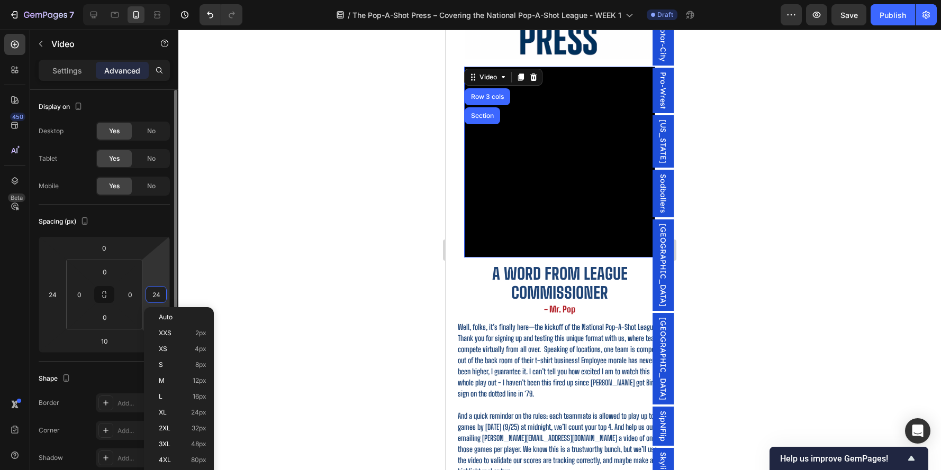
click at [151, 298] on input "24" at bounding box center [156, 295] width 16 height 16
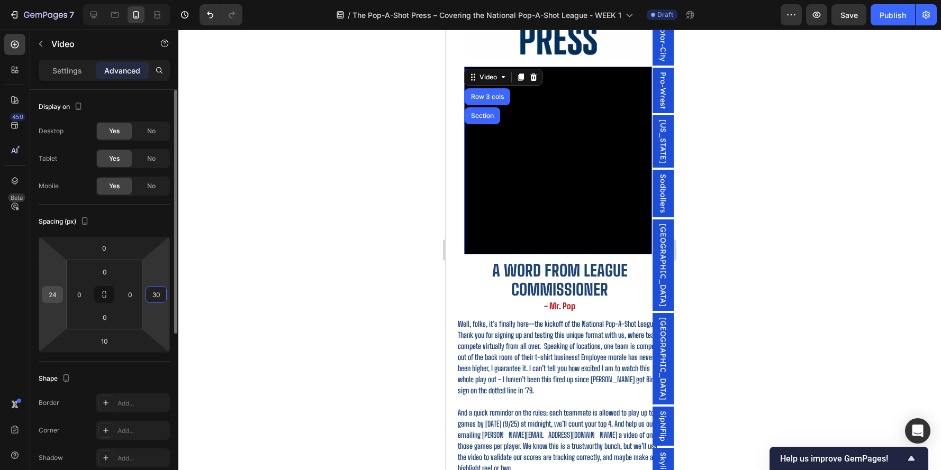
type input "30"
click at [54, 297] on input "24" at bounding box center [52, 295] width 16 height 16
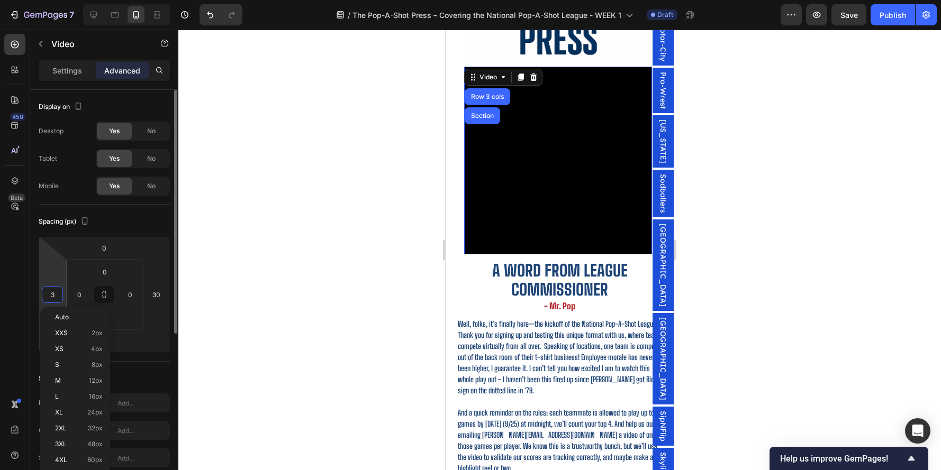
type input "30"
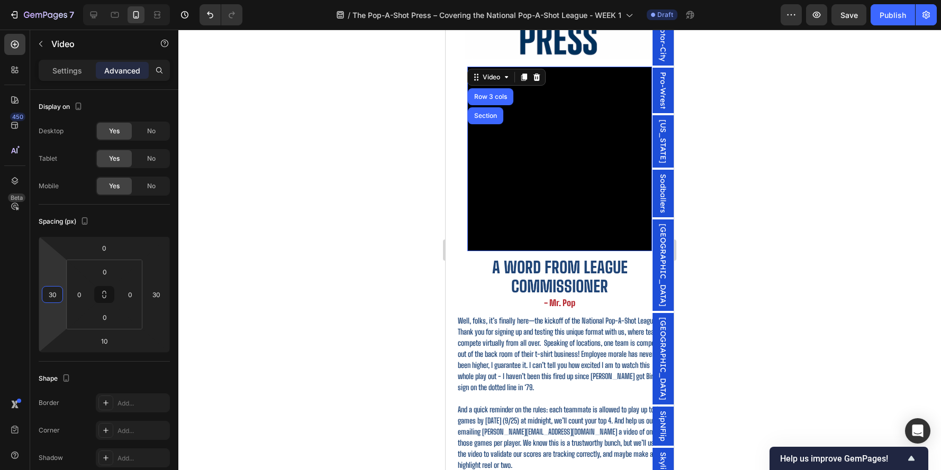
click at [803, 168] on div at bounding box center [559, 250] width 763 height 441
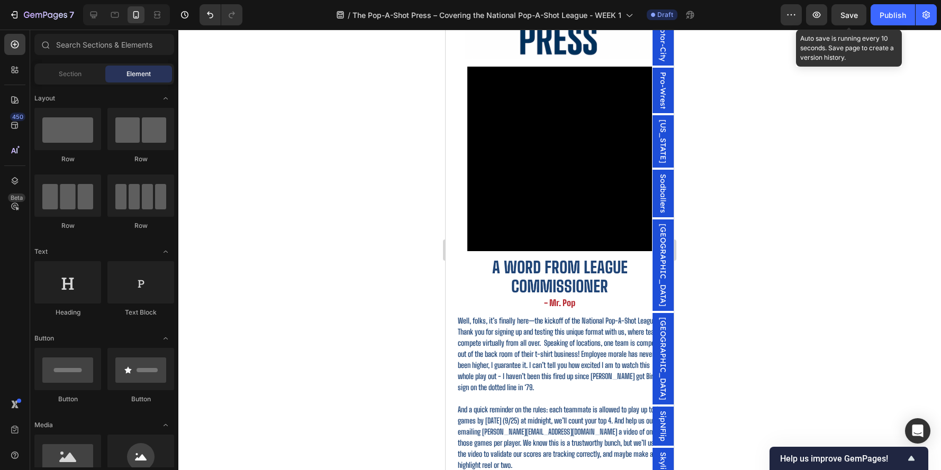
click at [850, 12] on span "Save" at bounding box center [848, 15] width 17 height 9
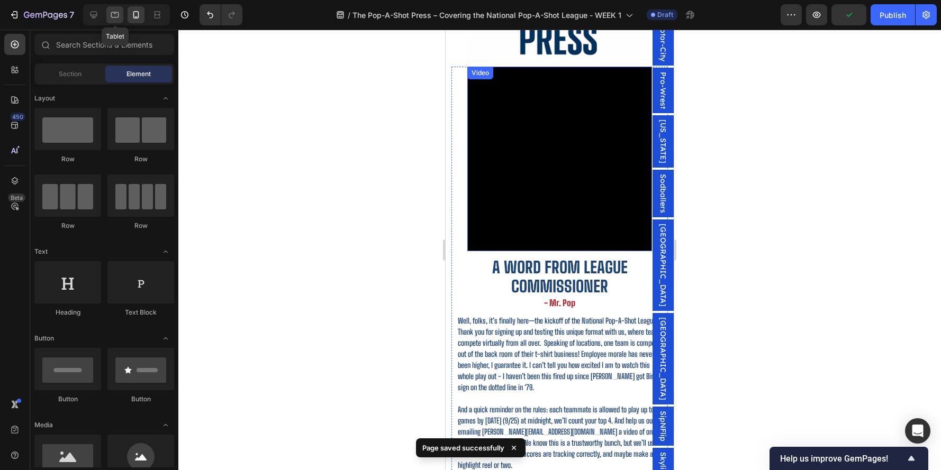
click at [112, 15] on icon at bounding box center [115, 15] width 11 height 11
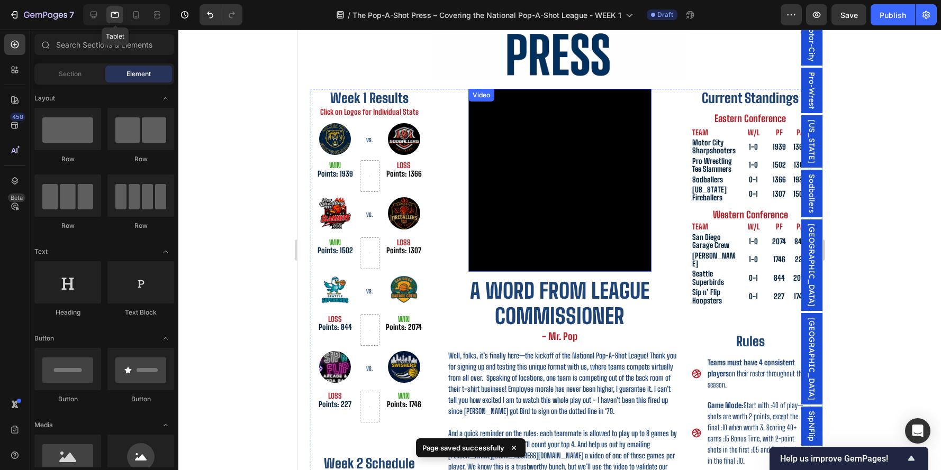
click at [103, 16] on div "Tablet" at bounding box center [126, 14] width 87 height 21
click at [94, 14] on icon at bounding box center [93, 15] width 11 height 11
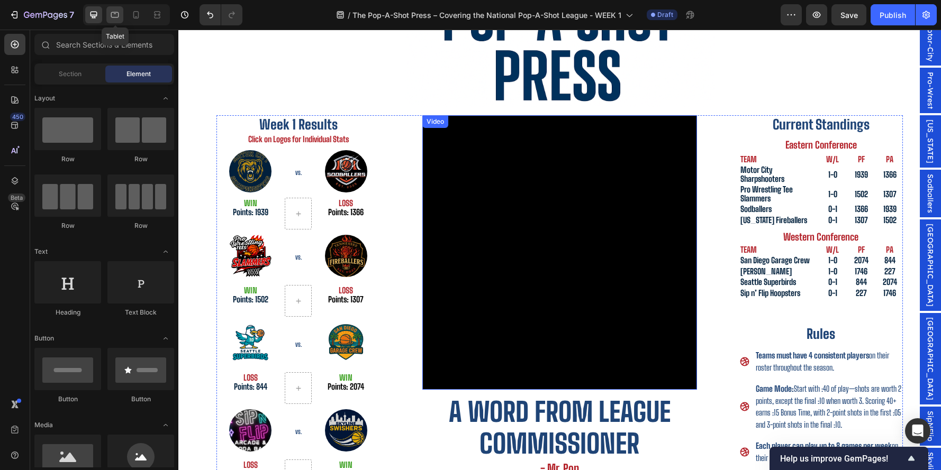
click at [117, 15] on icon at bounding box center [115, 15] width 11 height 11
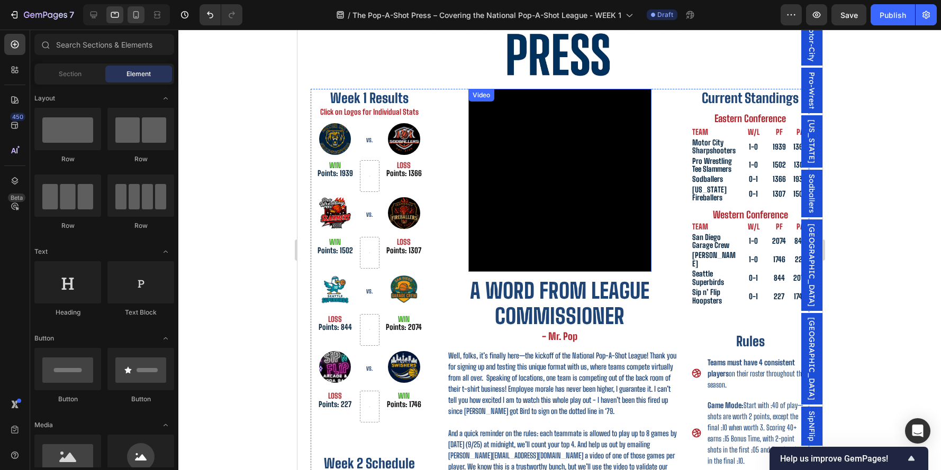
click at [130, 16] on div at bounding box center [136, 14] width 17 height 17
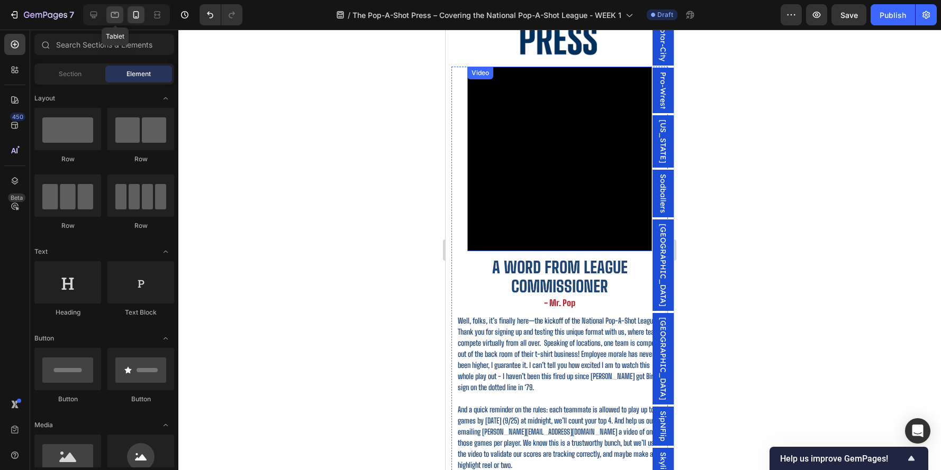
click at [115, 17] on icon at bounding box center [115, 15] width 11 height 11
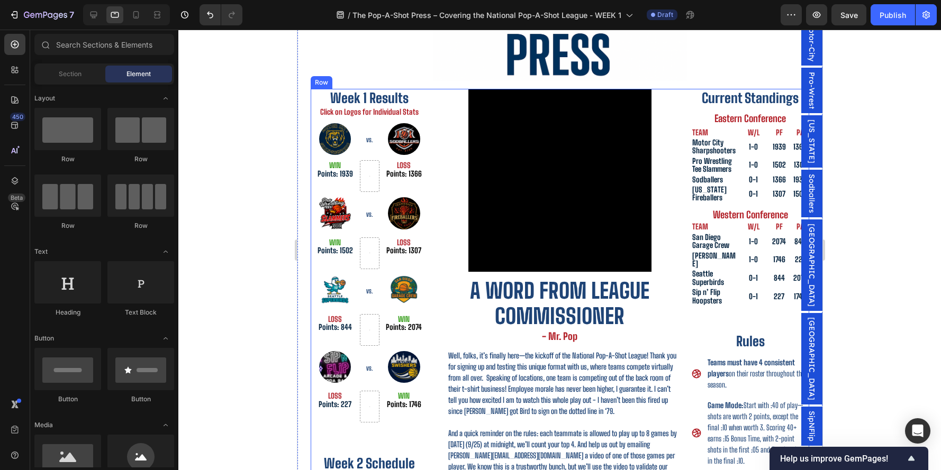
click at [680, 161] on div "Week 1 Results Heading Click on Logos for Individual Stats Heading Image VS. He…" at bounding box center [559, 370] width 499 height 562
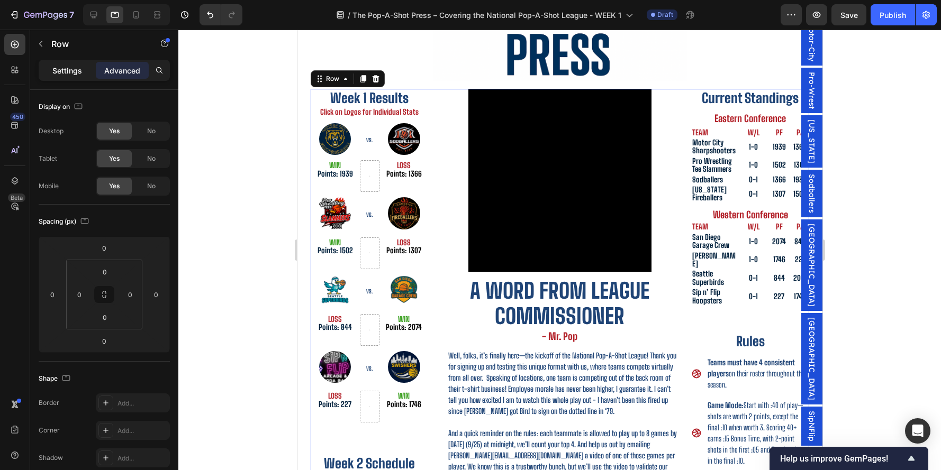
click at [61, 77] on div "Settings" at bounding box center [67, 70] width 53 height 17
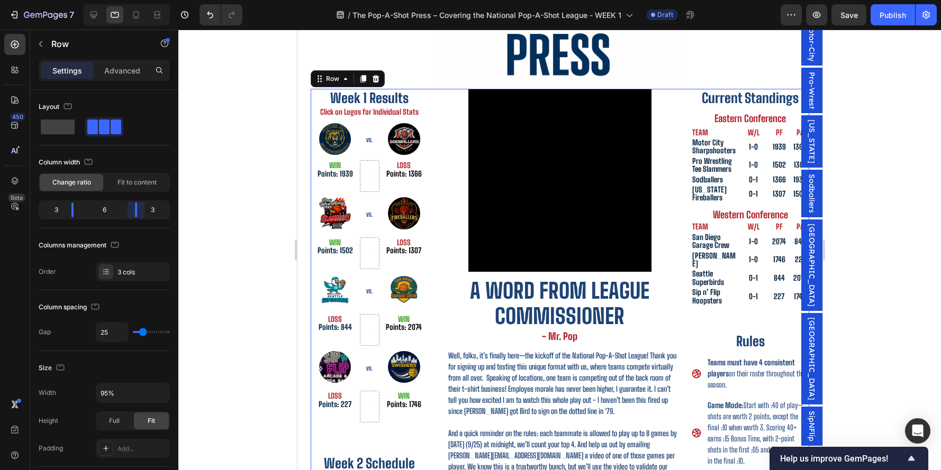
click at [137, 0] on body "7 Version history / The Pop-A-Shot Press – Covering the National Pop-A-Shot Lea…" at bounding box center [470, 0] width 941 height 0
click at [137, 186] on span "Fit to content" at bounding box center [136, 183] width 39 height 10
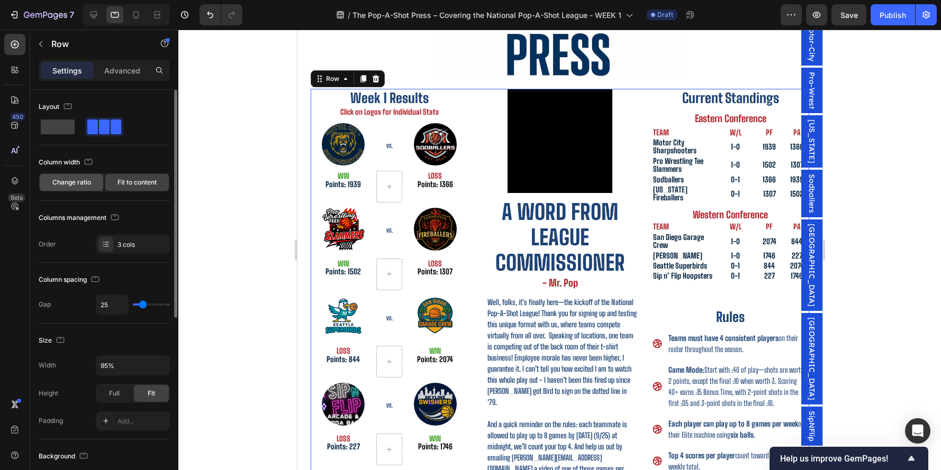
click at [85, 185] on span "Change ratio" at bounding box center [71, 183] width 39 height 10
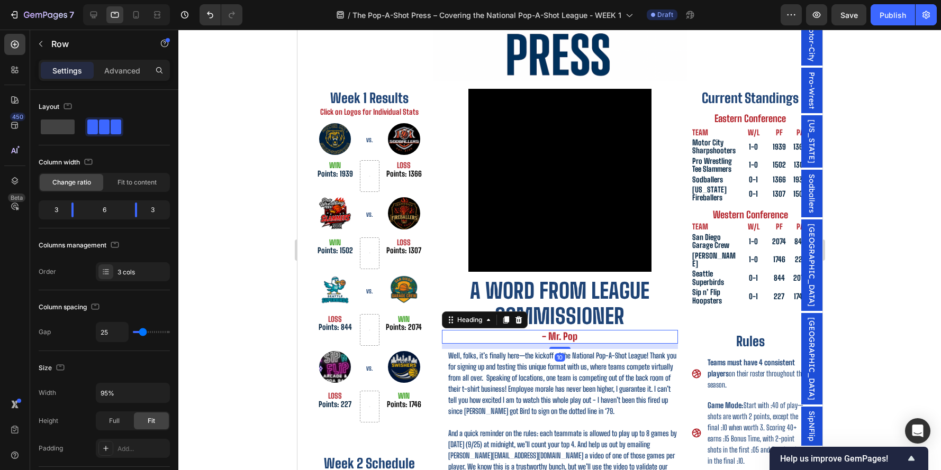
click at [474, 336] on h2 "- Mr. Pop" at bounding box center [559, 337] width 236 height 14
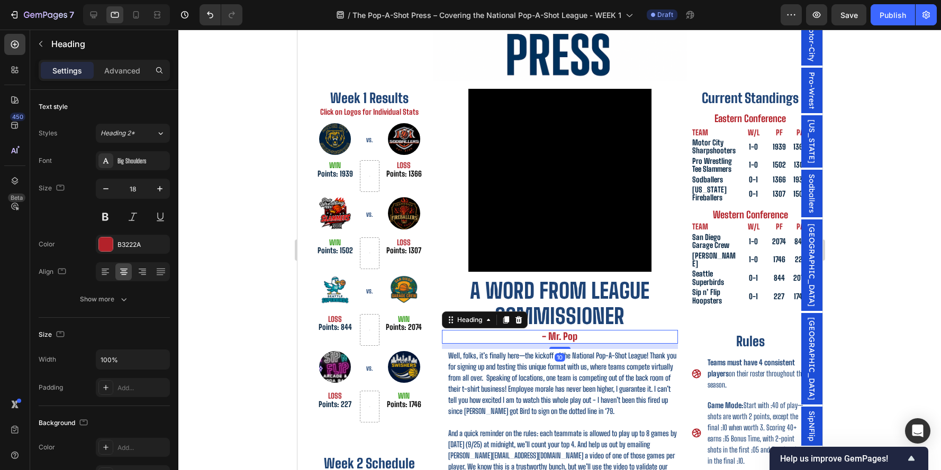
click at [472, 347] on div "10" at bounding box center [559, 346] width 236 height 5
click at [379, 379] on link at bounding box center [403, 367] width 49 height 32
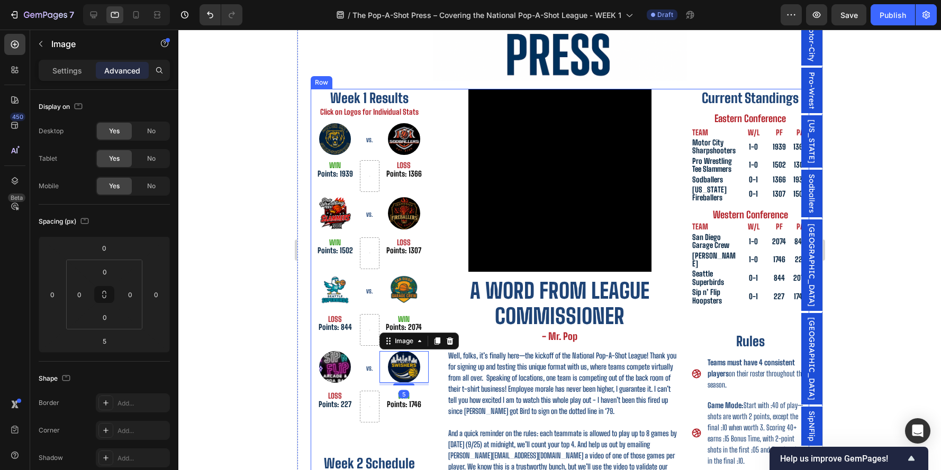
click at [490, 345] on div "Video A word from League Commissioner Heading - Mr. Pop Heading Well, folks, it…" at bounding box center [559, 370] width 236 height 562
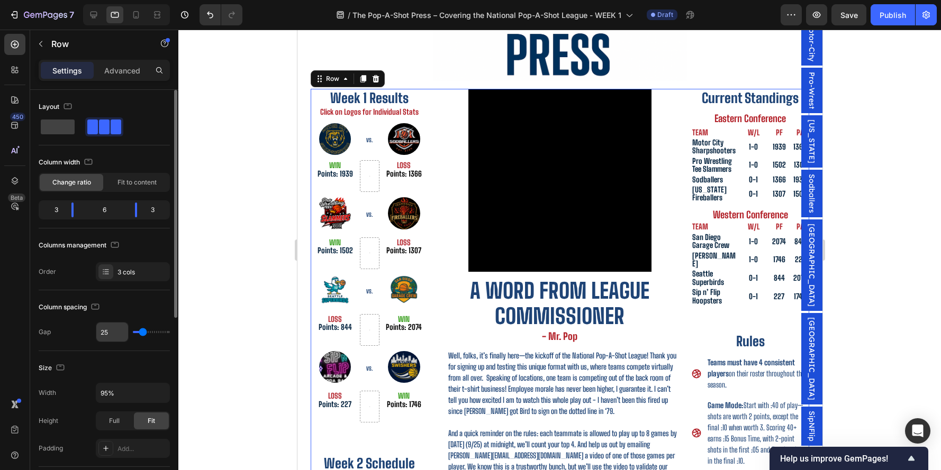
click at [113, 331] on input "25" at bounding box center [112, 332] width 32 height 19
type input "0"
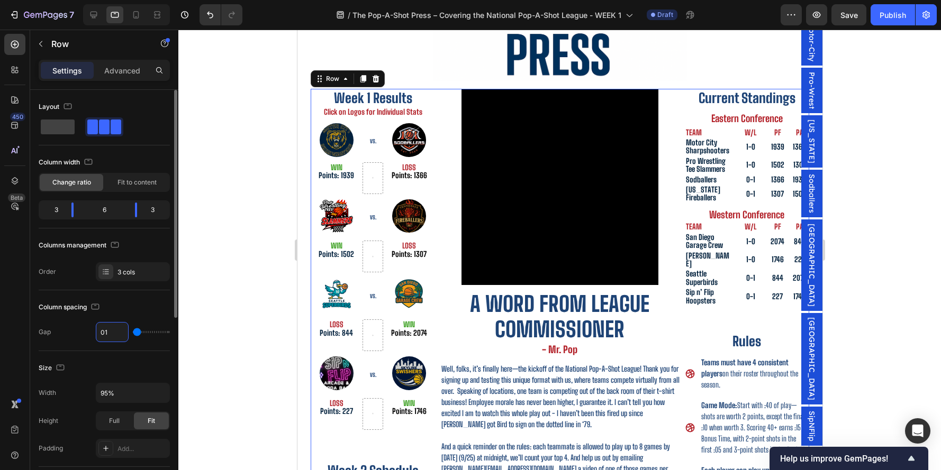
type input "010"
type input "10"
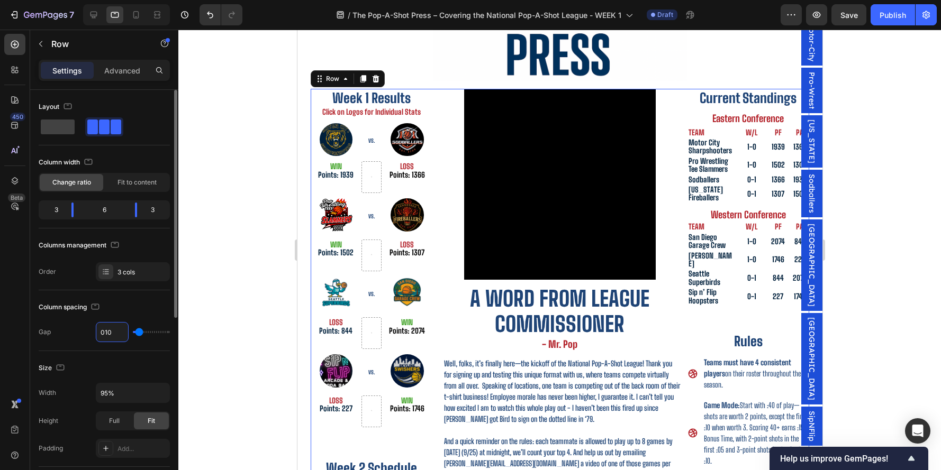
click at [105, 332] on input "010" at bounding box center [112, 332] width 32 height 19
type input "10"
click at [146, 305] on div "Column spacing" at bounding box center [104, 307] width 131 height 17
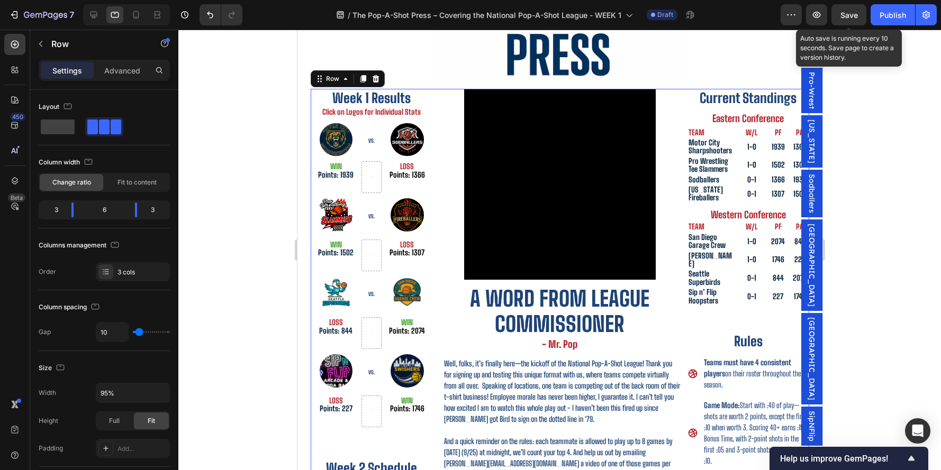
click at [846, 11] on span "Save" at bounding box center [848, 15] width 17 height 9
click at [855, 19] on span "Save" at bounding box center [848, 15] width 17 height 9
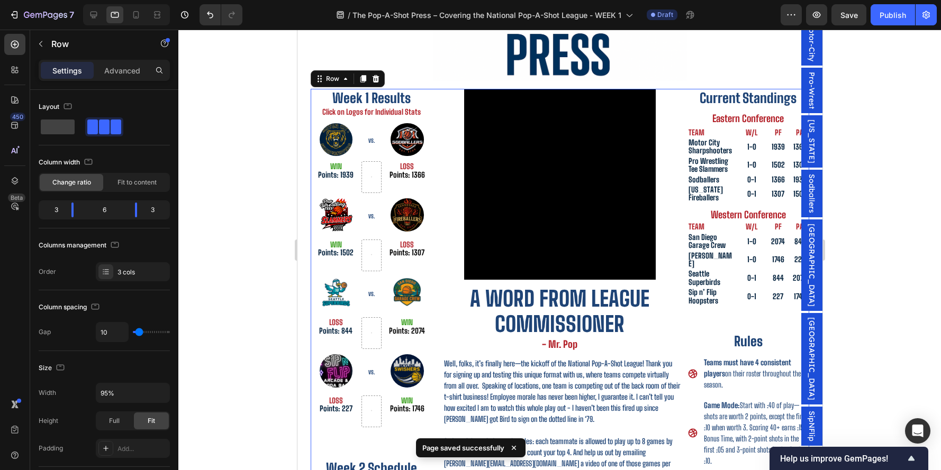
scroll to position [185, 0]
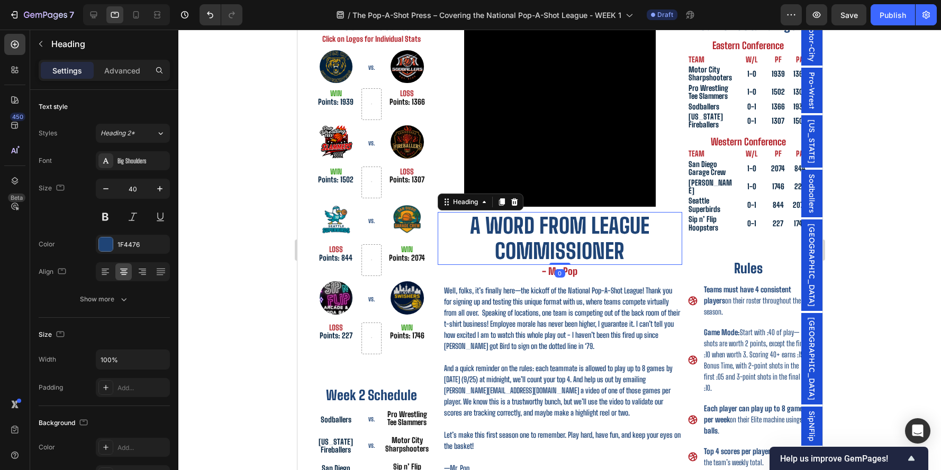
click at [673, 245] on h2 "A word from League Commissioner" at bounding box center [559, 238] width 244 height 53
click at [681, 276] on h2 "- Mr. Pop" at bounding box center [559, 272] width 244 height 14
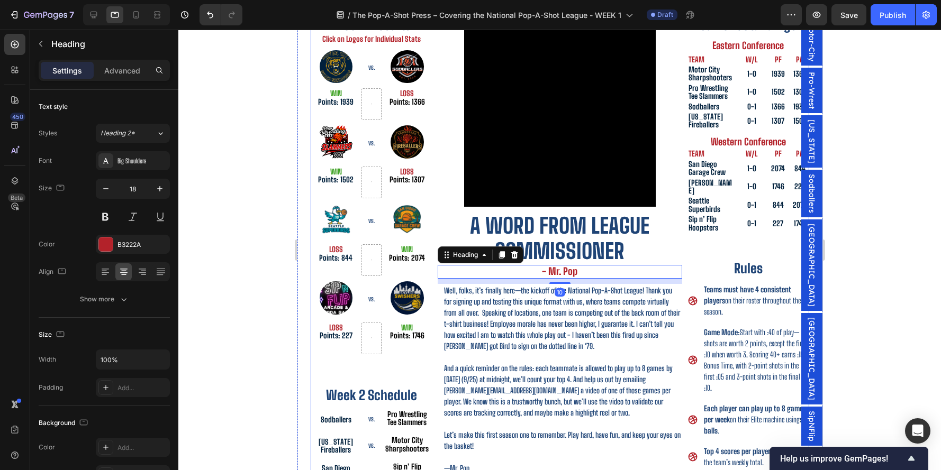
click at [684, 272] on div "Week 1 Results Heading Click on Logos for Individual Stats Heading Image VS. He…" at bounding box center [559, 297] width 499 height 562
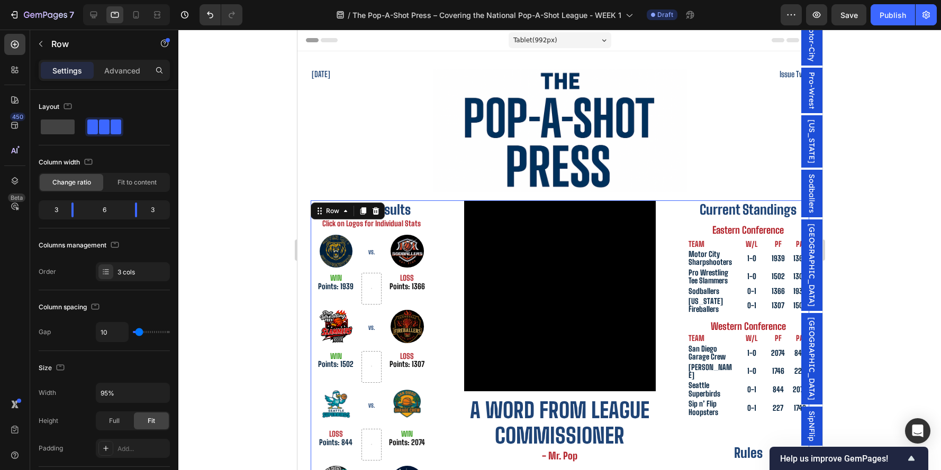
scroll to position [1, 0]
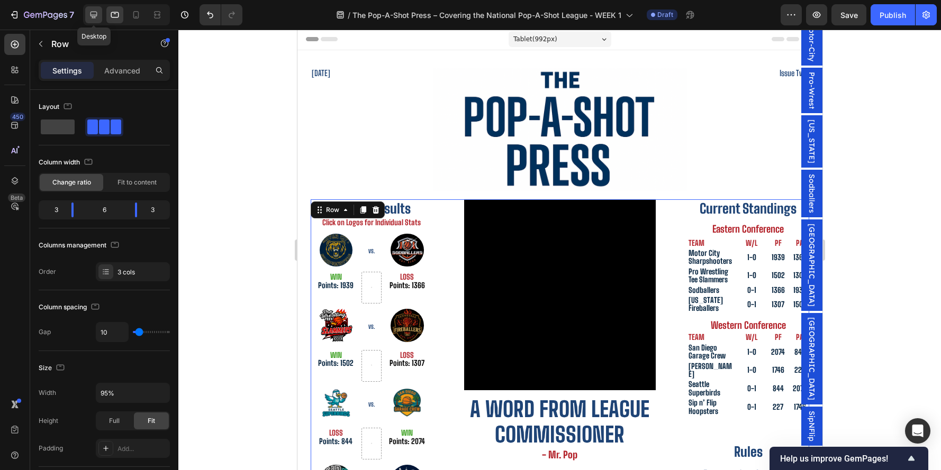
click at [100, 17] on div at bounding box center [93, 14] width 17 height 17
type input "30"
type input "90%"
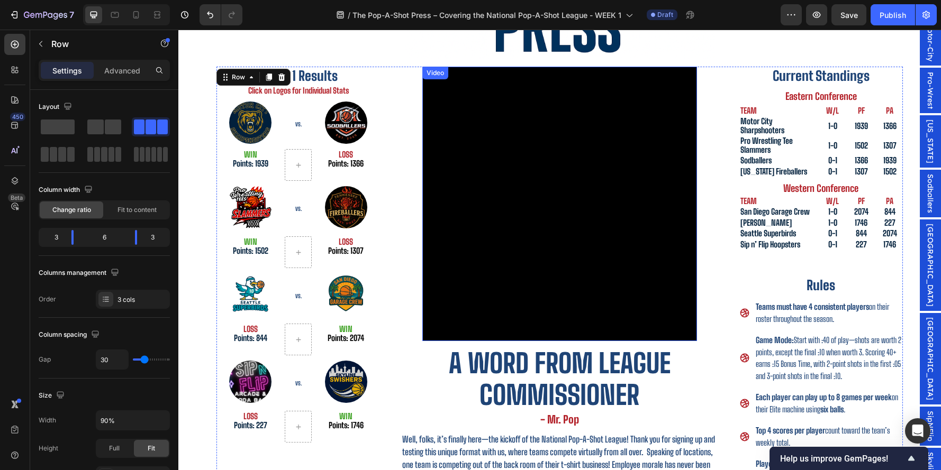
click at [443, 73] on div "Video" at bounding box center [435, 73] width 22 height 10
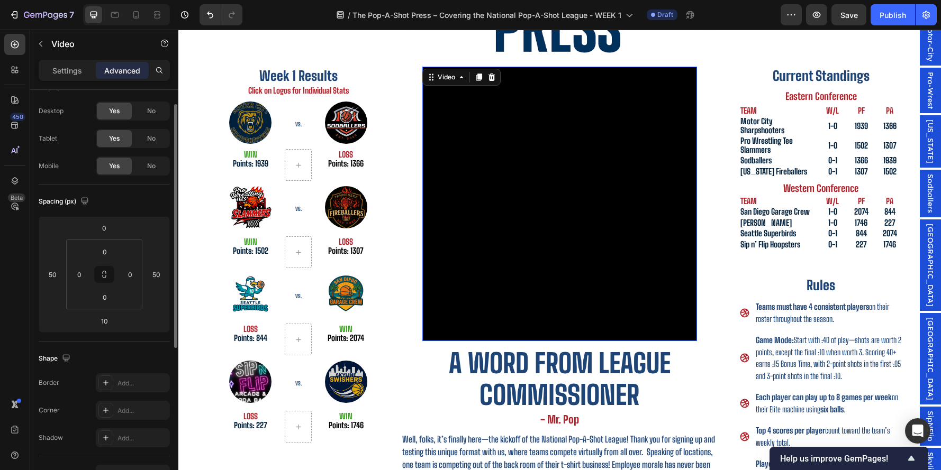
scroll to position [23, 0]
click at [68, 80] on div "Settings Advanced" at bounding box center [104, 70] width 131 height 21
click at [70, 73] on p "Settings" at bounding box center [67, 70] width 30 height 11
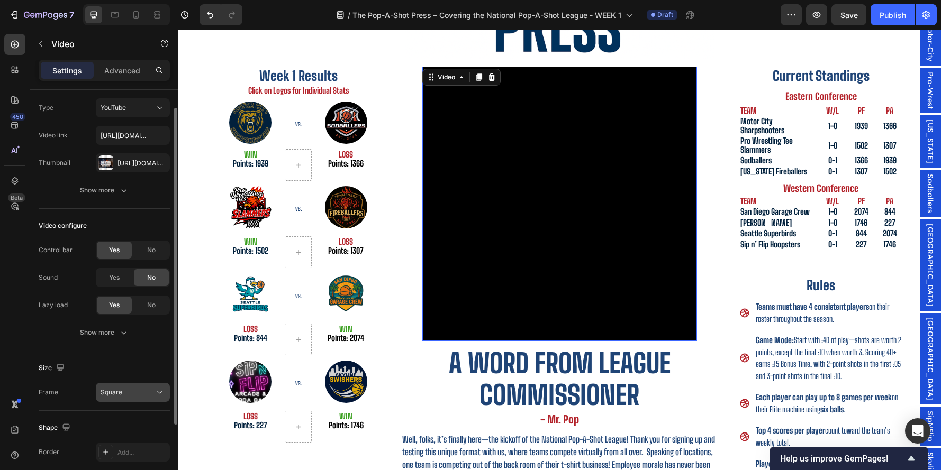
click at [135, 388] on div "Square" at bounding box center [128, 393] width 54 height 10
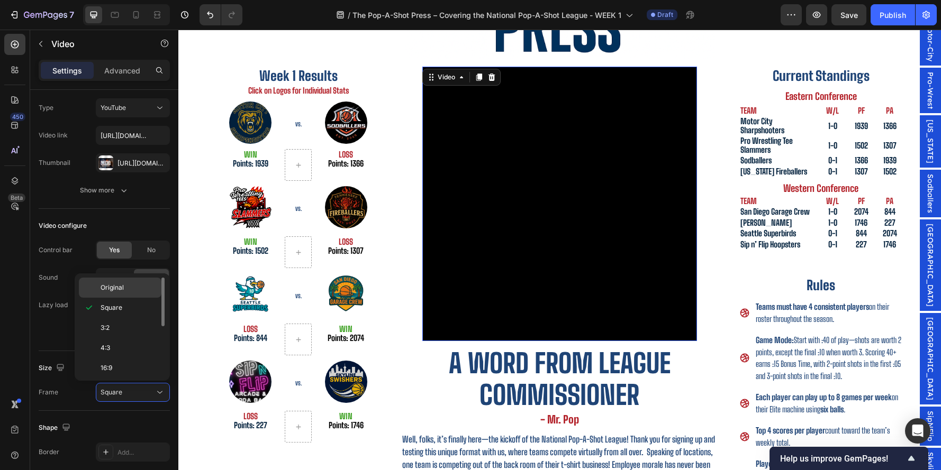
click at [120, 284] on span "Original" at bounding box center [112, 288] width 23 height 10
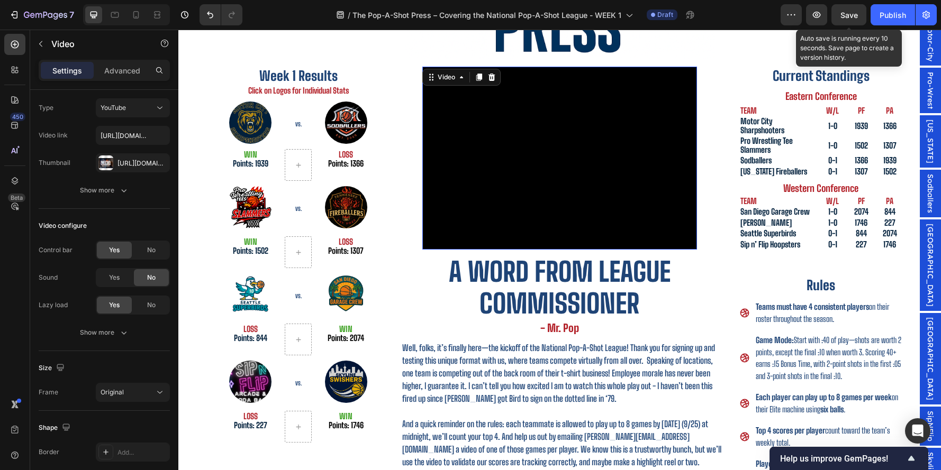
click at [845, 17] on span "Save" at bounding box center [848, 15] width 17 height 9
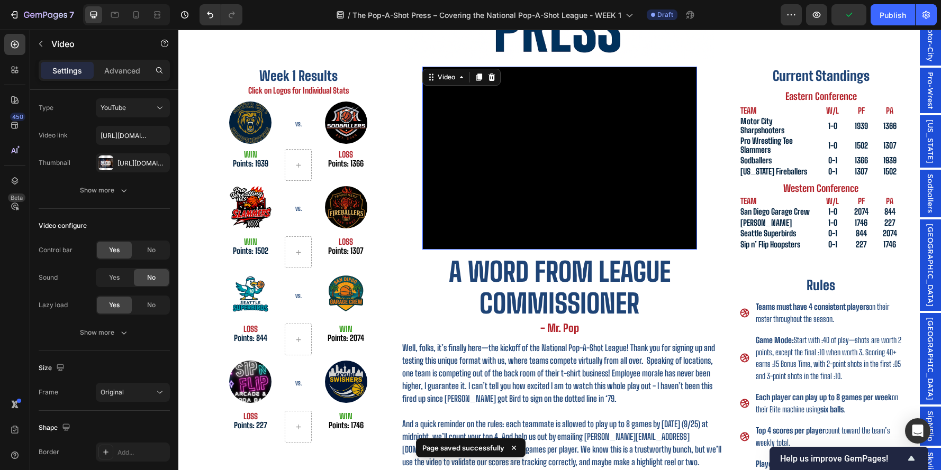
click at [106, 10] on div at bounding box center [126, 14] width 87 height 21
click at [109, 11] on div at bounding box center [114, 14] width 17 height 17
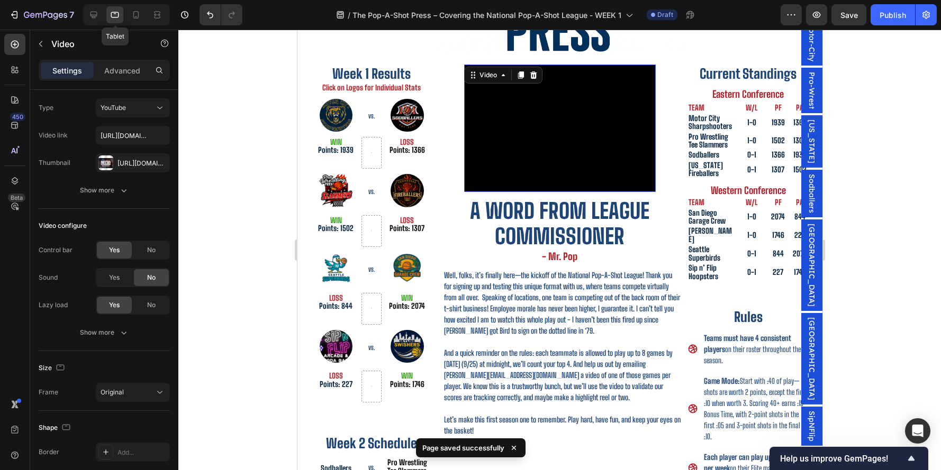
scroll to position [134, 0]
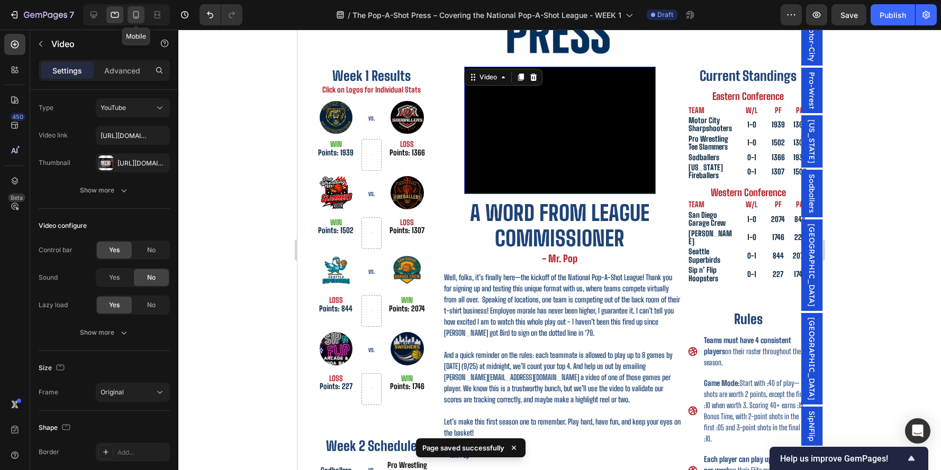
click at [139, 16] on icon at bounding box center [136, 14] width 6 height 7
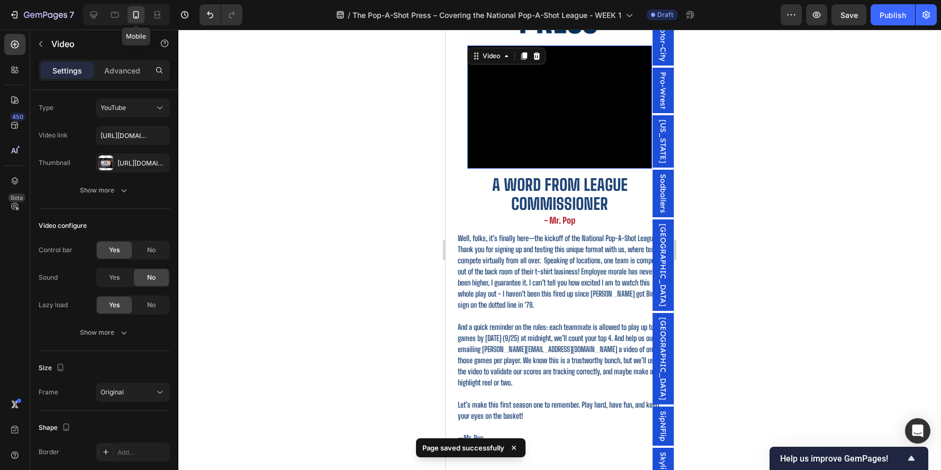
scroll to position [112, 0]
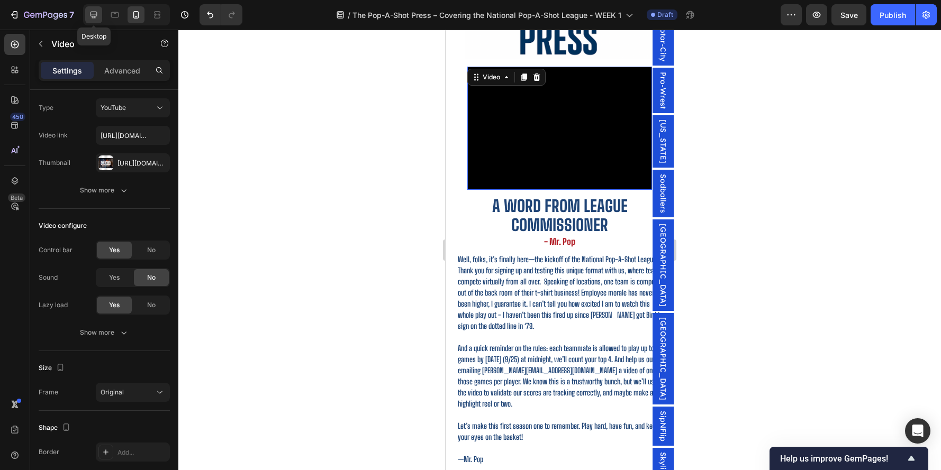
click at [87, 8] on div at bounding box center [93, 14] width 17 height 17
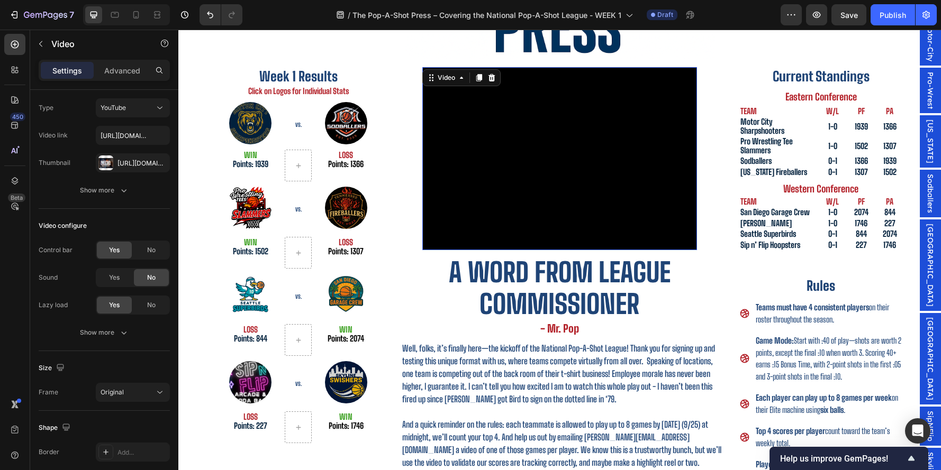
scroll to position [160, 0]
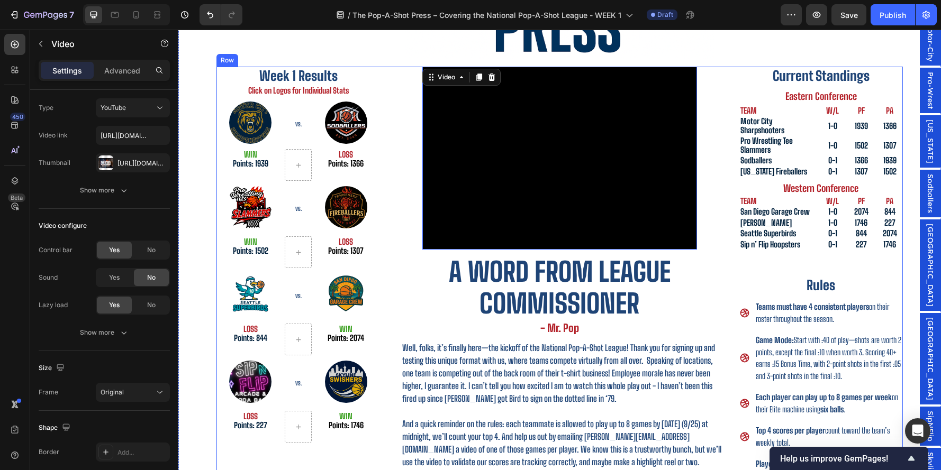
click at [722, 172] on div "Video 10 A word from League Commissioner Heading - Mr. Pop Heading Well, folks,…" at bounding box center [559, 332] width 327 height 530
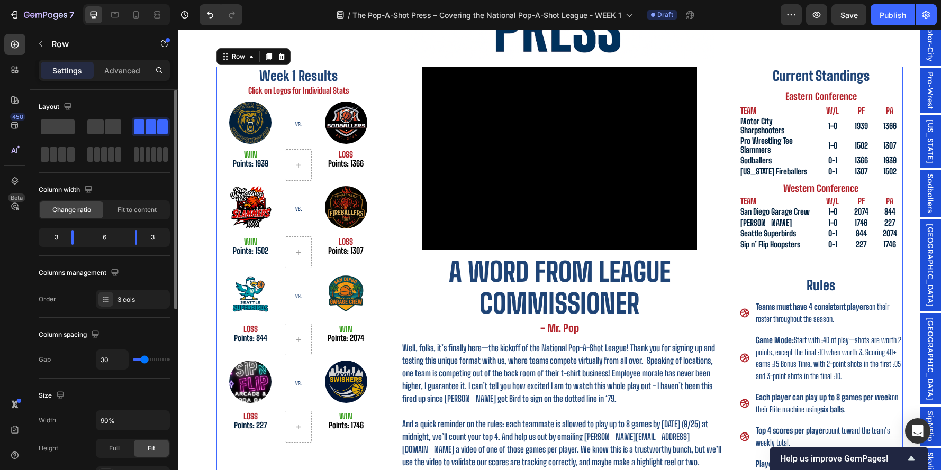
scroll to position [229, 0]
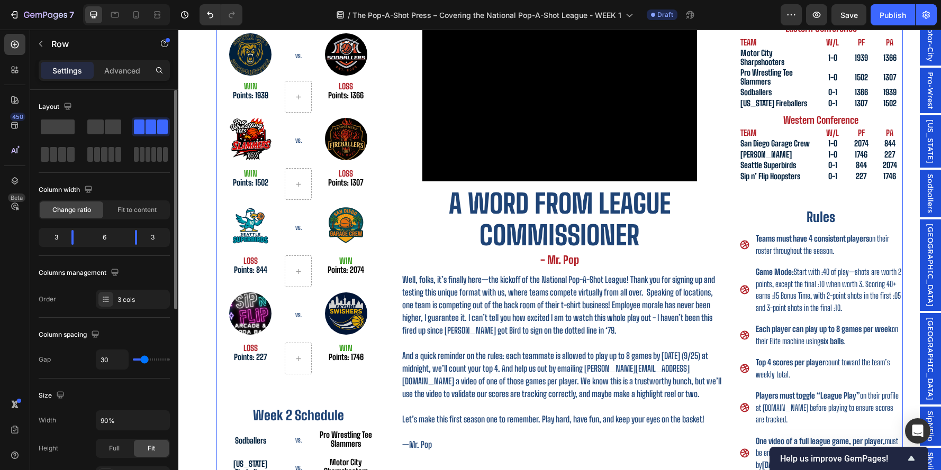
click at [649, 228] on h2 "A word from League Commissioner" at bounding box center [559, 220] width 327 height 66
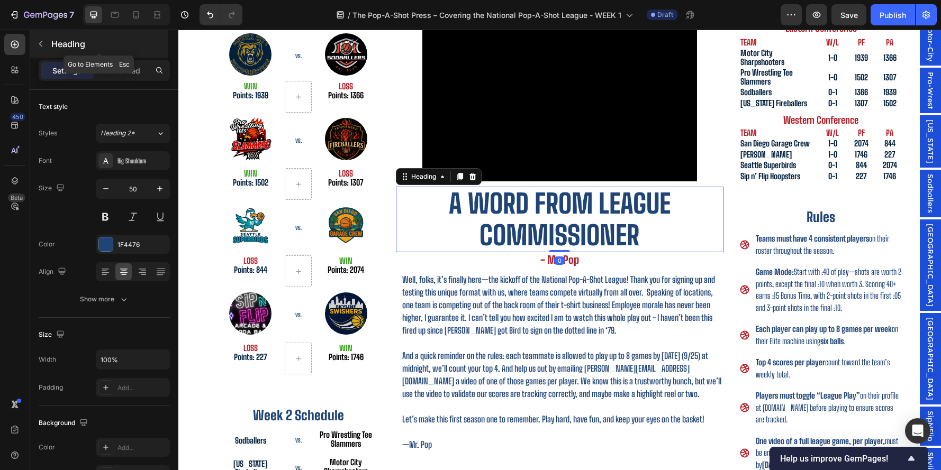
click at [57, 43] on p "Heading" at bounding box center [108, 44] width 114 height 13
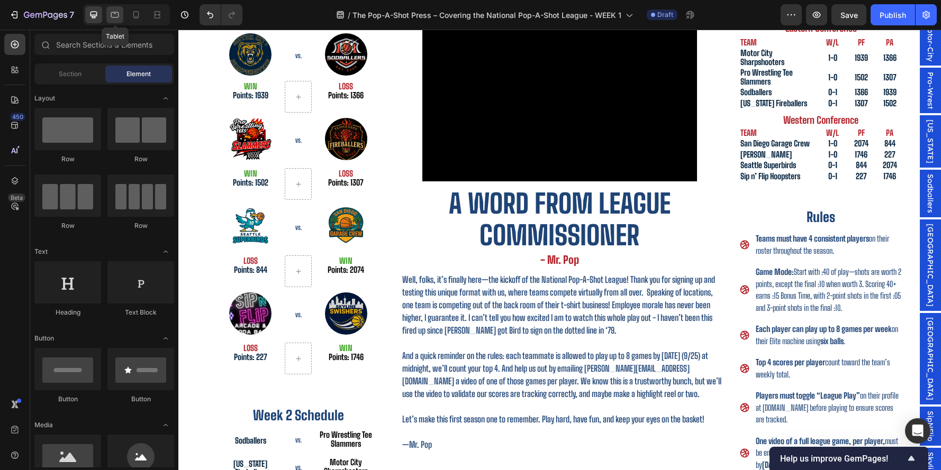
click at [114, 11] on icon at bounding box center [115, 15] width 11 height 11
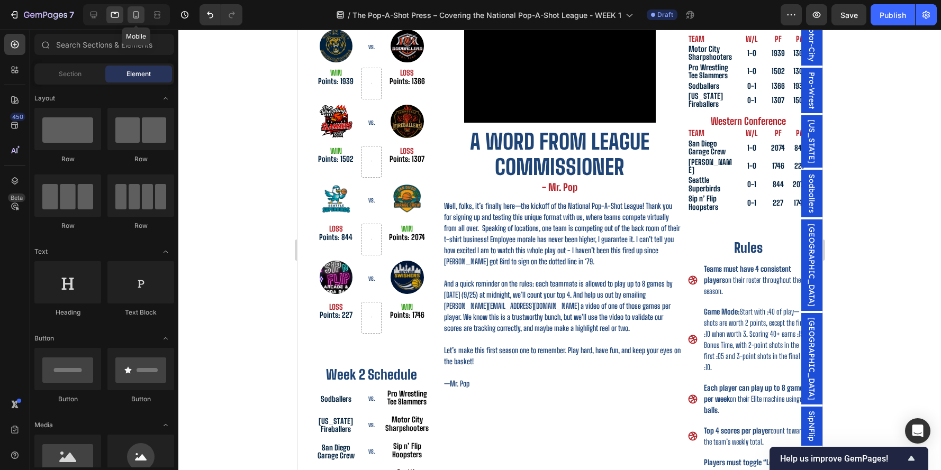
click at [133, 13] on icon at bounding box center [136, 15] width 11 height 11
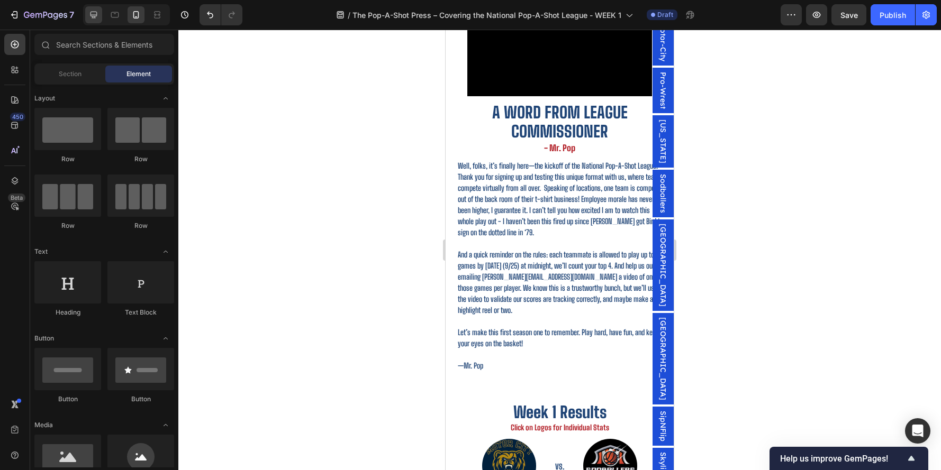
scroll to position [200, 0]
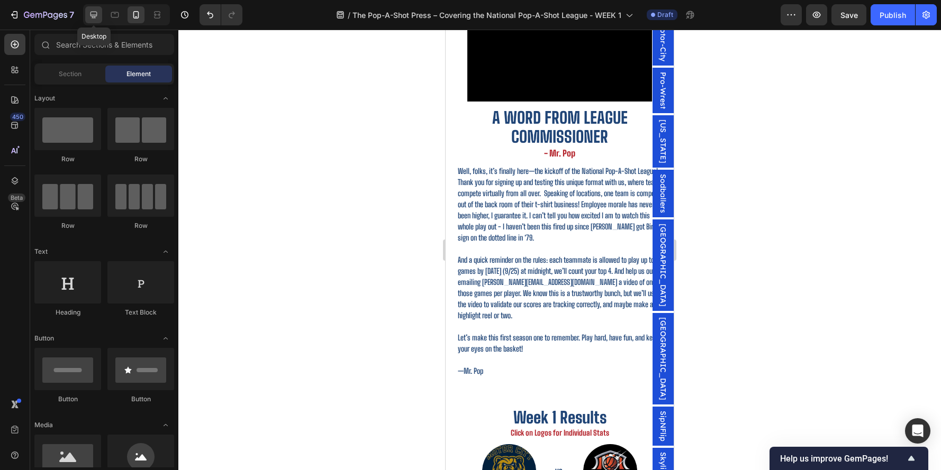
click at [92, 17] on icon at bounding box center [93, 15] width 11 height 11
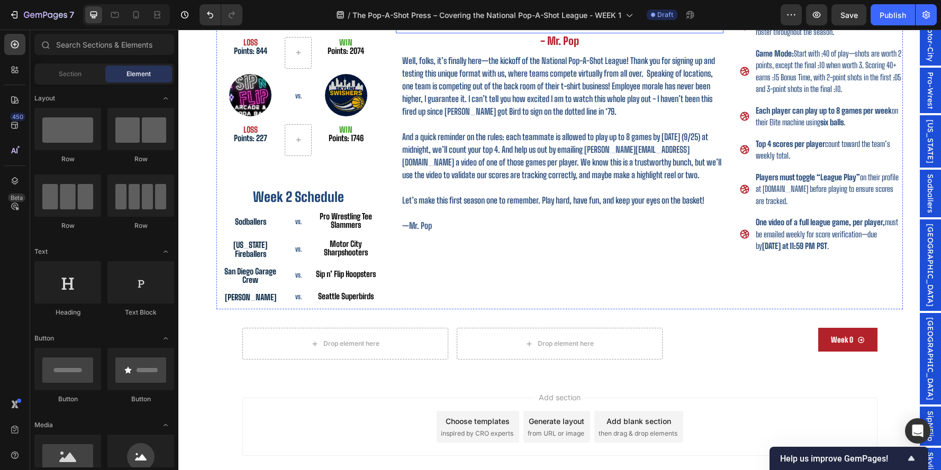
scroll to position [473, 0]
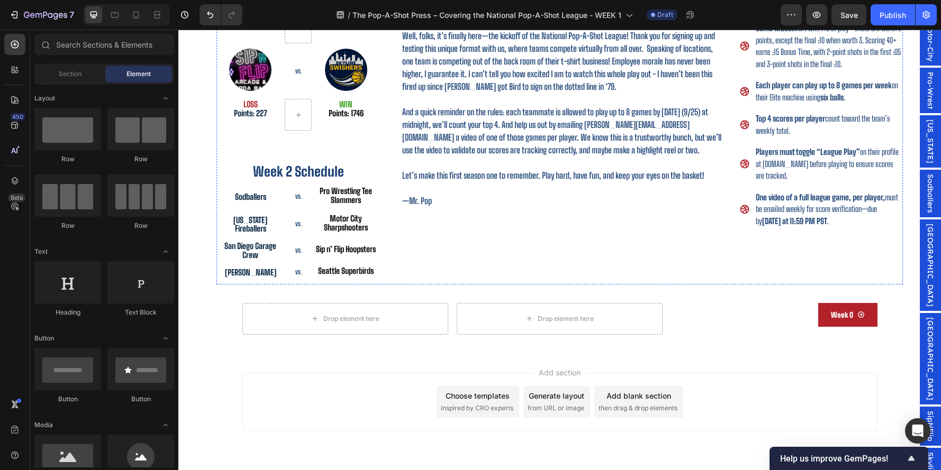
click at [504, 239] on div "Video A word from League Commissioner Heading - Mr. Pop Heading Well, folks, it…" at bounding box center [559, 19] width 327 height 530
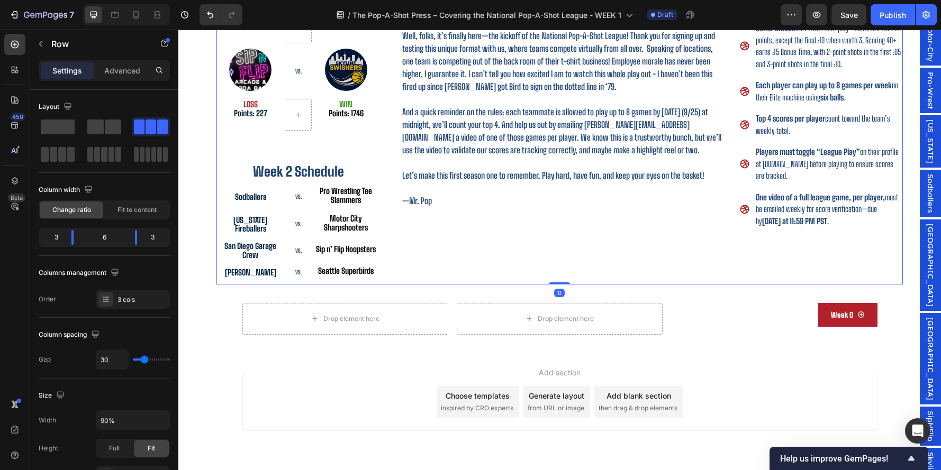
scroll to position [294, 0]
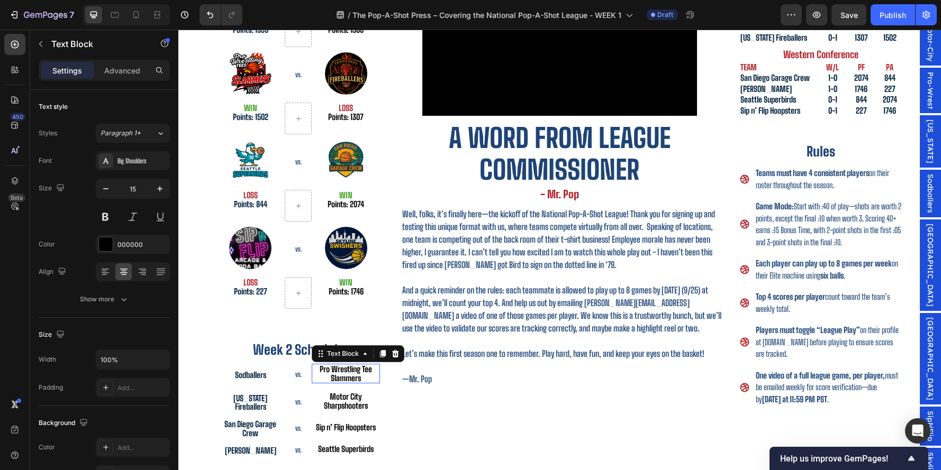
click at [327, 376] on p "Pro Wrestling Tee Slammers" at bounding box center [346, 373] width 66 height 17
click at [272, 378] on p "Sodballers" at bounding box center [251, 375] width 66 height 9
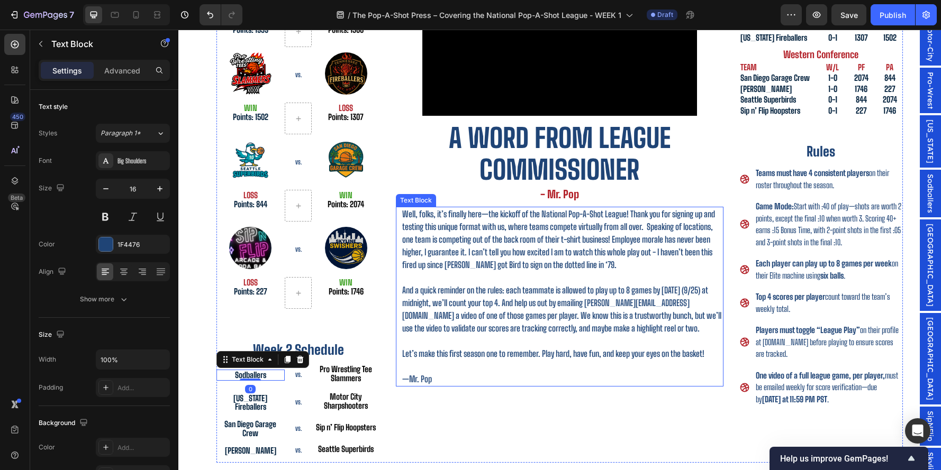
click at [450, 376] on p "—Mr. Pop" at bounding box center [562, 379] width 320 height 13
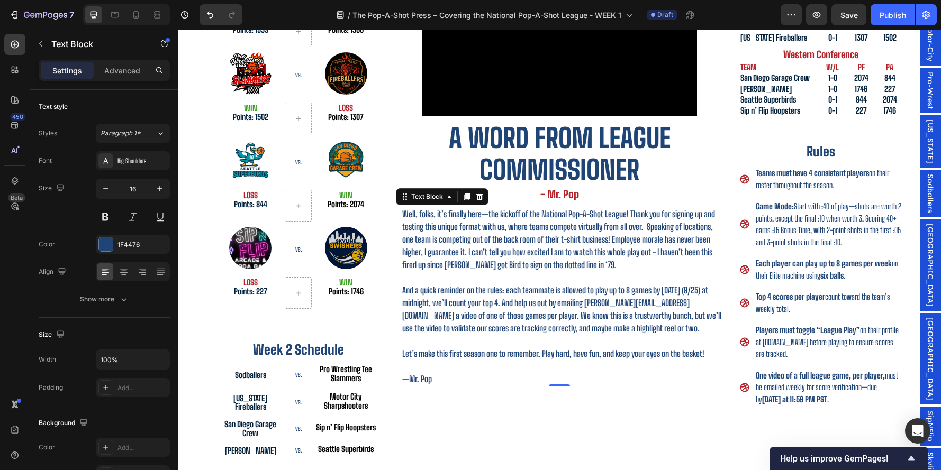
scroll to position [106, 0]
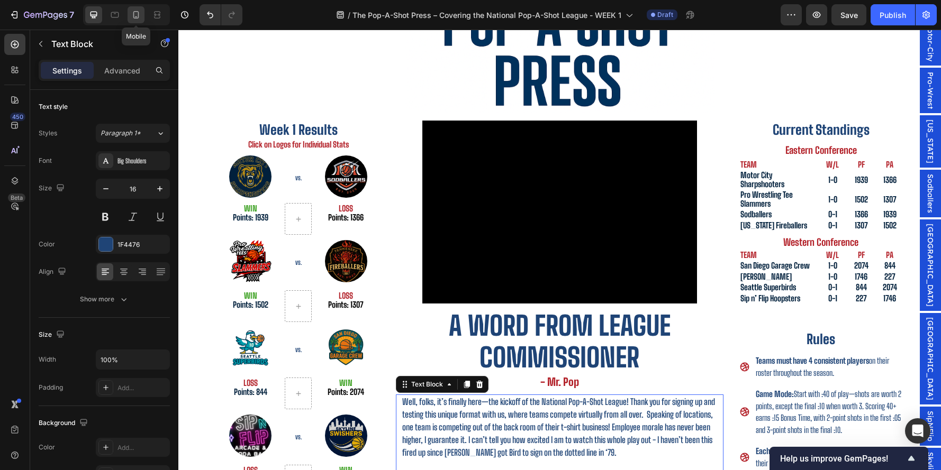
click at [134, 16] on icon at bounding box center [136, 14] width 6 height 7
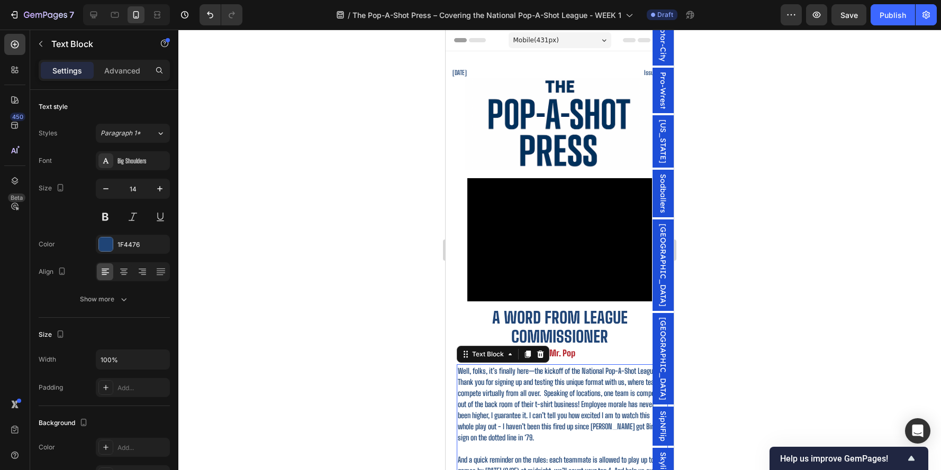
click at [834, 28] on div "7 Version history / The Pop-A-Shot Press – Covering the National Pop-A-Shot Lea…" at bounding box center [470, 15] width 941 height 30
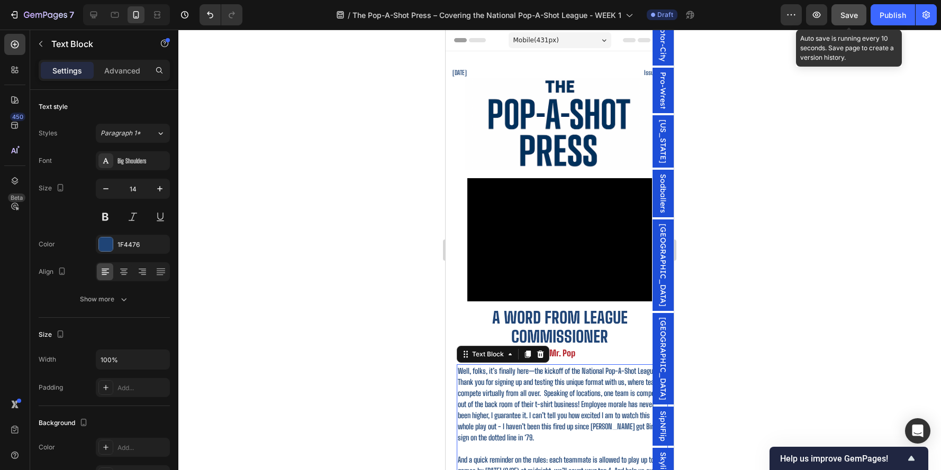
click at [855, 23] on button "Save" at bounding box center [848, 14] width 35 height 21
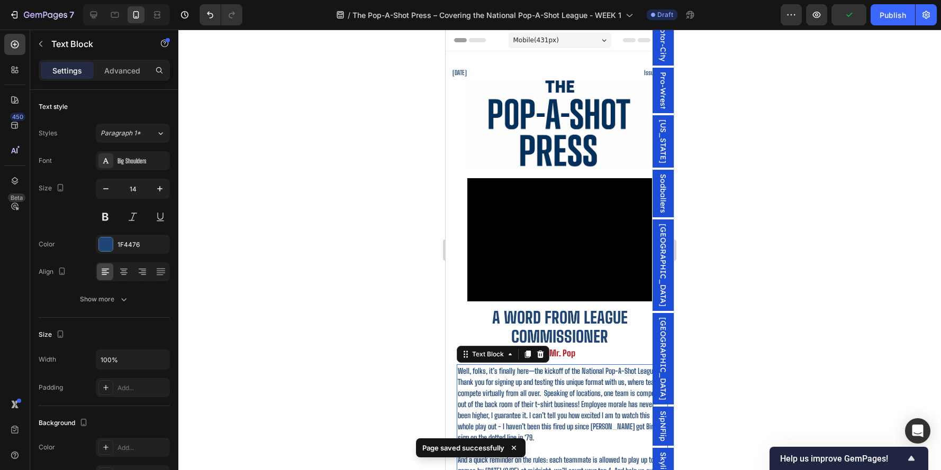
click at [82, 8] on div at bounding box center [124, 14] width 91 height 21
click at [88, 9] on div at bounding box center [93, 14] width 17 height 17
type input "16"
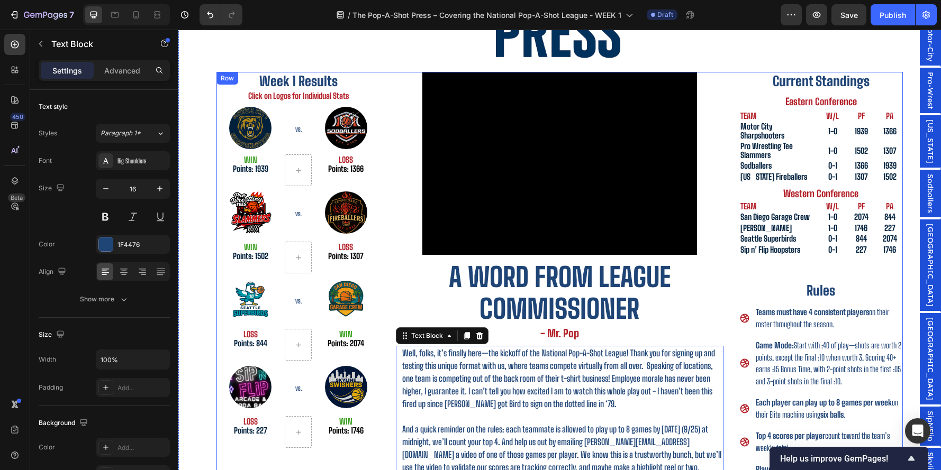
scroll to position [155, 0]
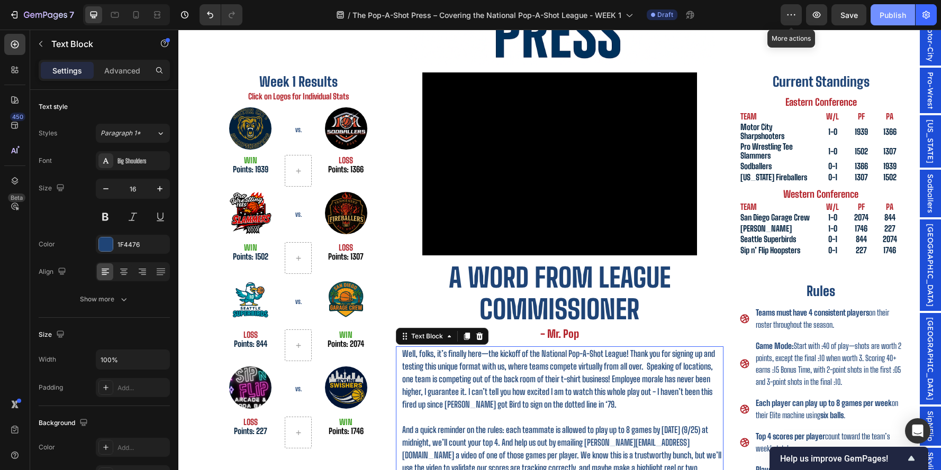
click at [879, 22] on button "Publish" at bounding box center [893, 14] width 44 height 21
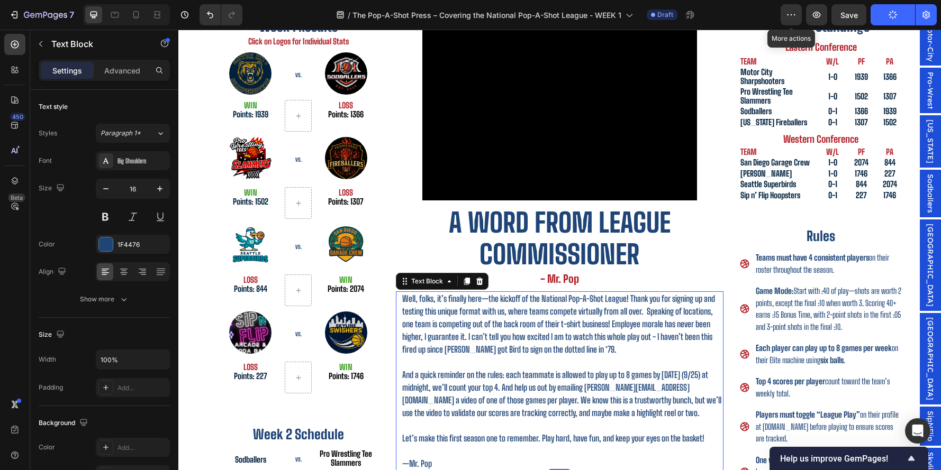
scroll to position [212, 0]
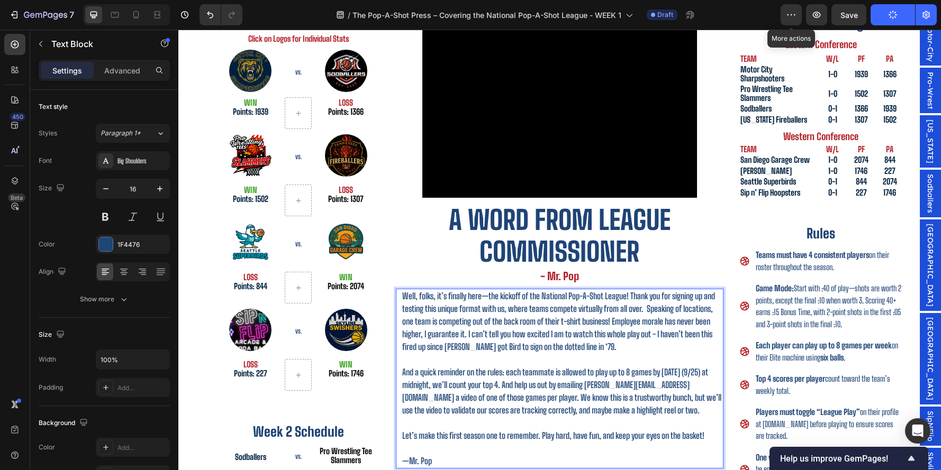
click at [700, 373] on p "And a quick reminder on the rules: each teammate is allowed to play up to 8 gam…" at bounding box center [562, 391] width 320 height 51
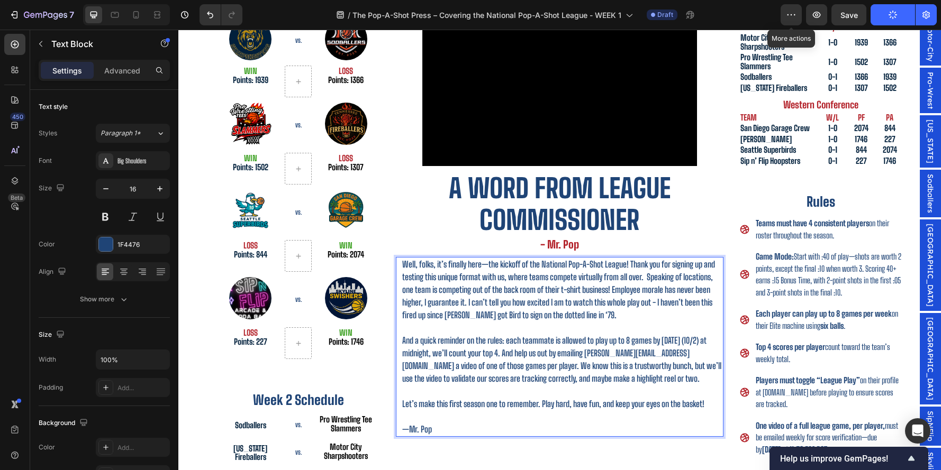
scroll to position [248, 0]
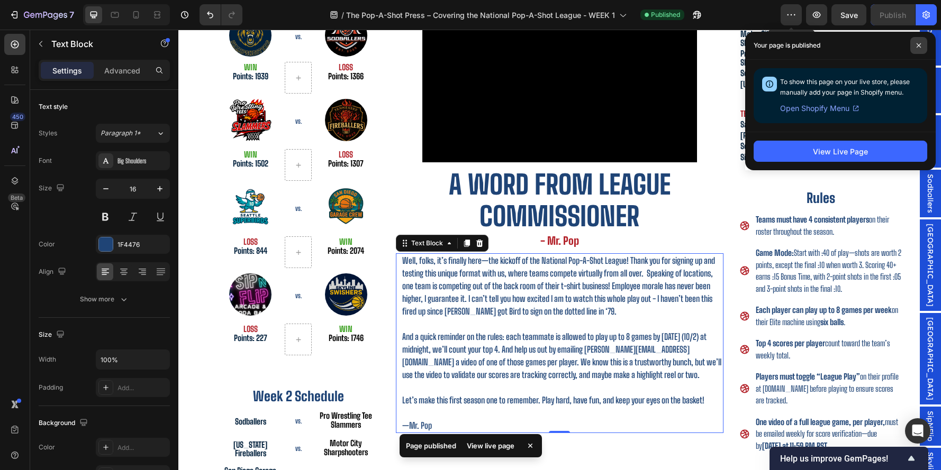
click at [918, 41] on span at bounding box center [918, 45] width 17 height 17
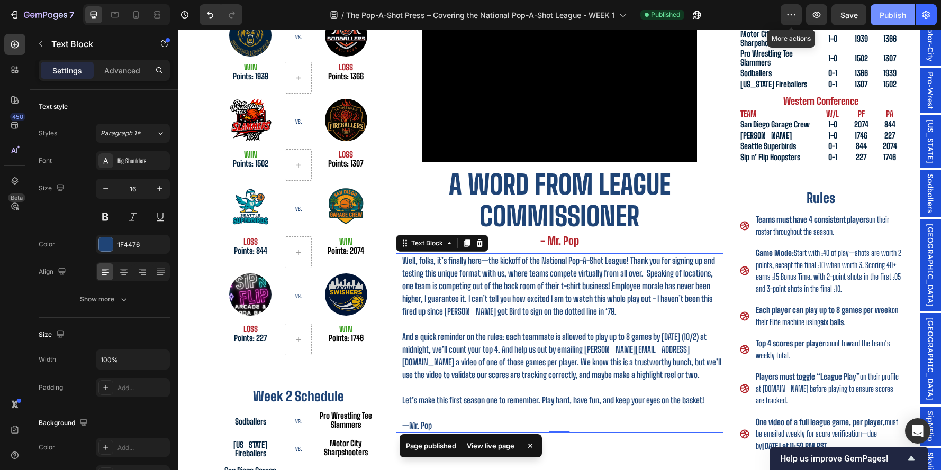
click at [895, 17] on div "Publish" at bounding box center [893, 15] width 26 height 11
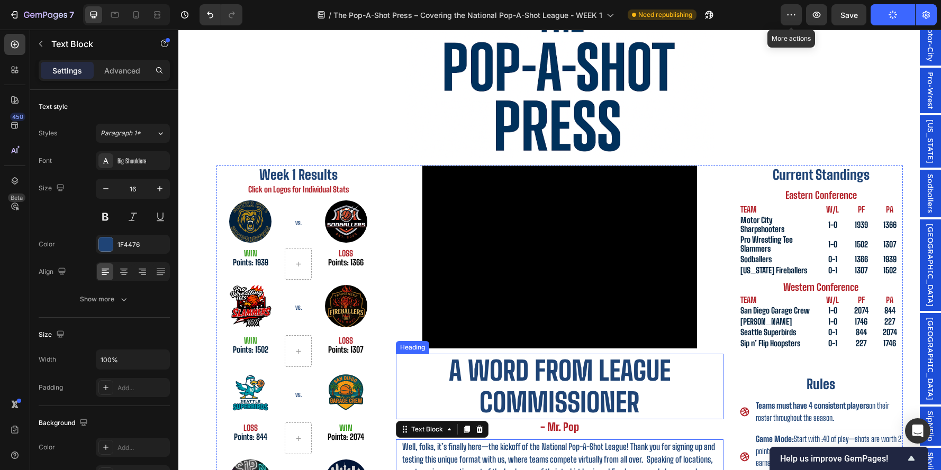
scroll to position [61, 0]
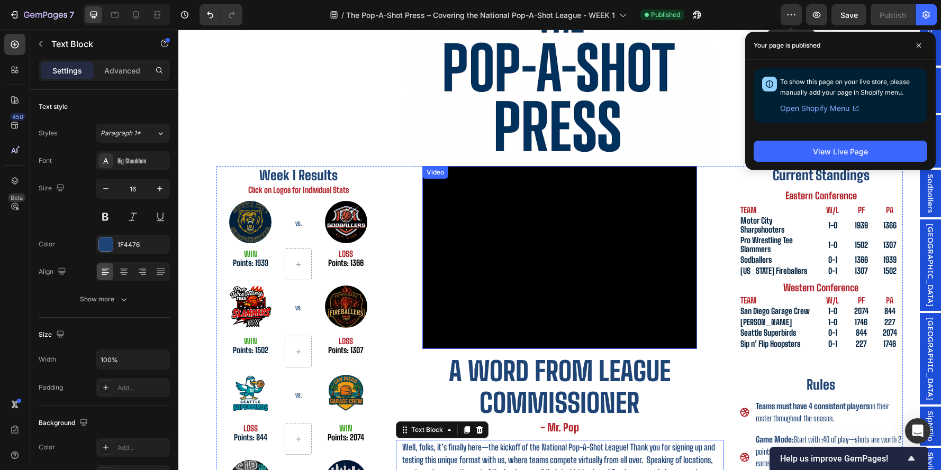
click at [713, 209] on div "Video A word from League Commissioner Heading - Mr. Pop Heading Well, folks, it…" at bounding box center [559, 431] width 327 height 530
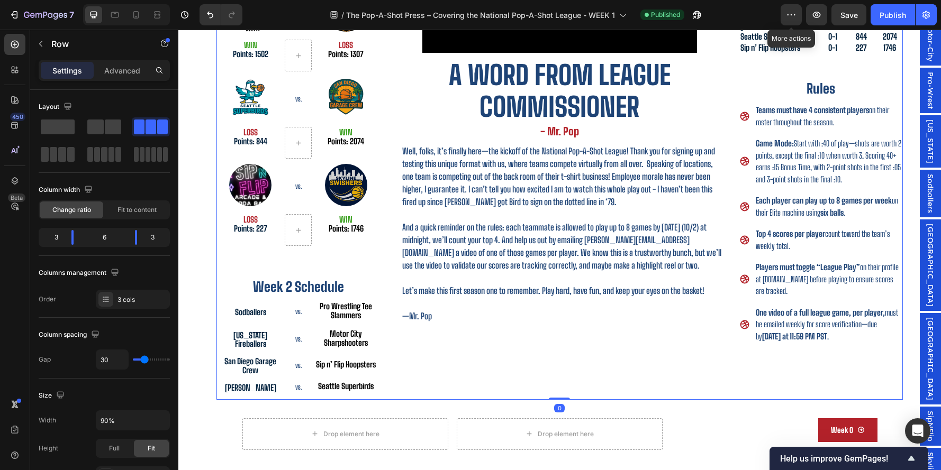
scroll to position [359, 0]
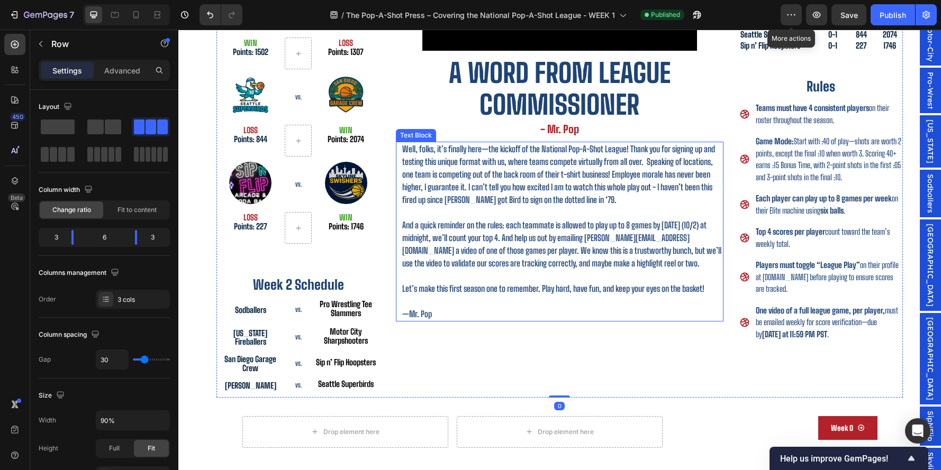
click at [695, 304] on p "Rich Text Editor. Editing area: main" at bounding box center [562, 301] width 320 height 13
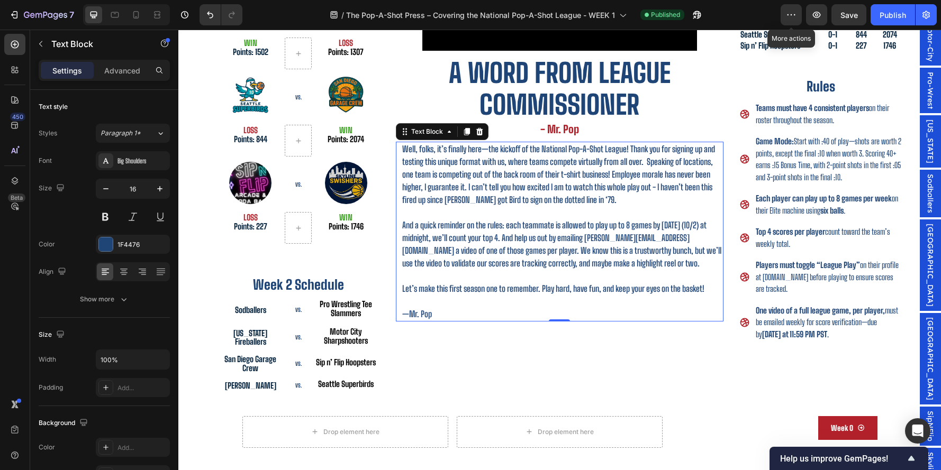
click at [646, 336] on div "Video A word from League Commissioner Heading - Mr. Pop Heading Well, folks, it…" at bounding box center [559, 133] width 327 height 530
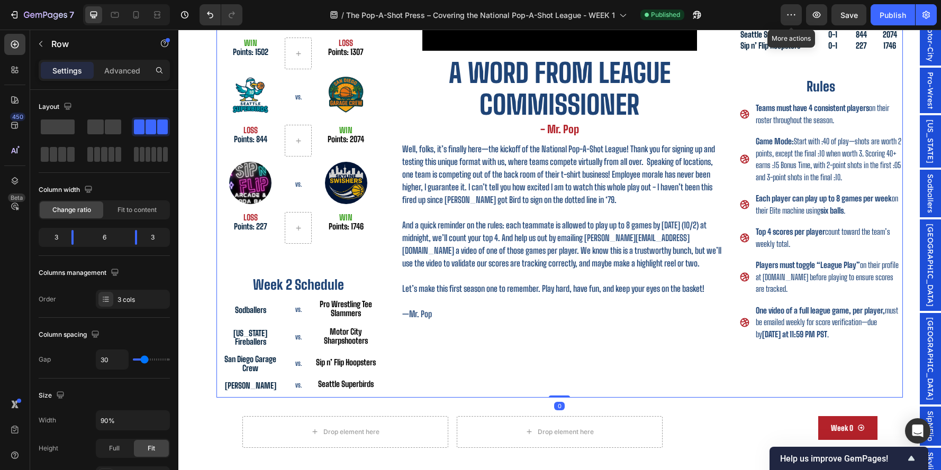
scroll to position [0, 0]
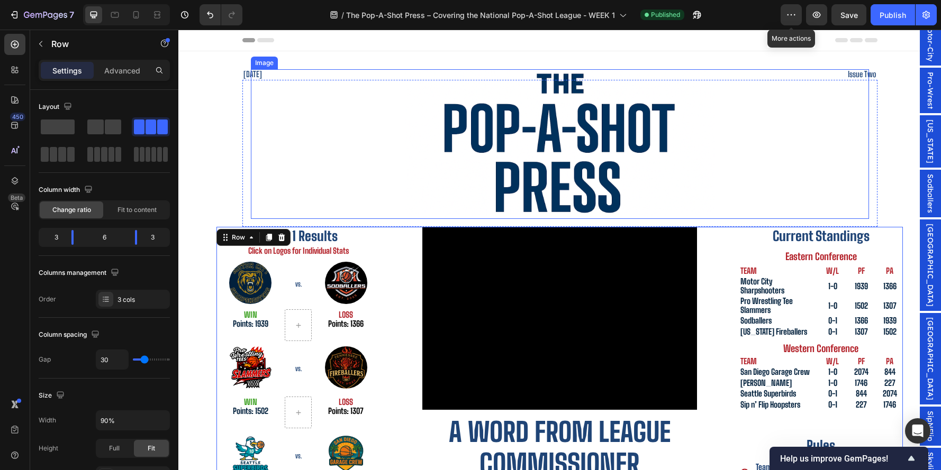
click at [520, 77] on img at bounding box center [559, 144] width 309 height 150
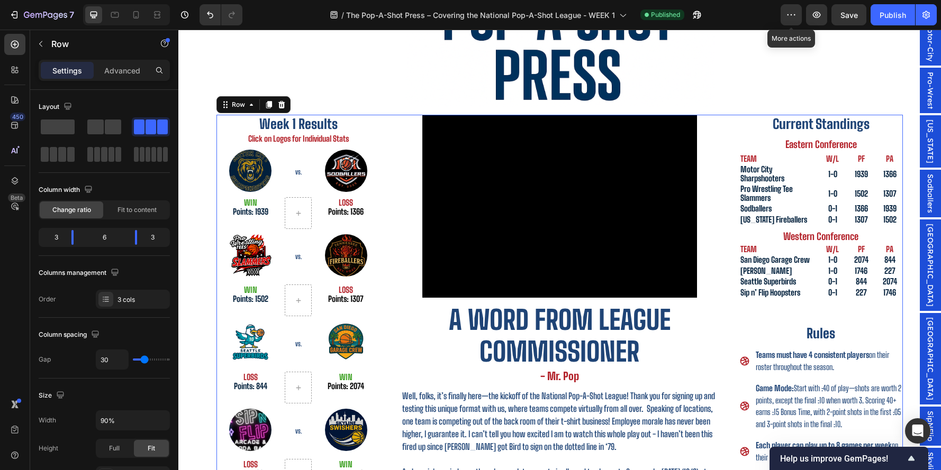
scroll to position [193, 0]
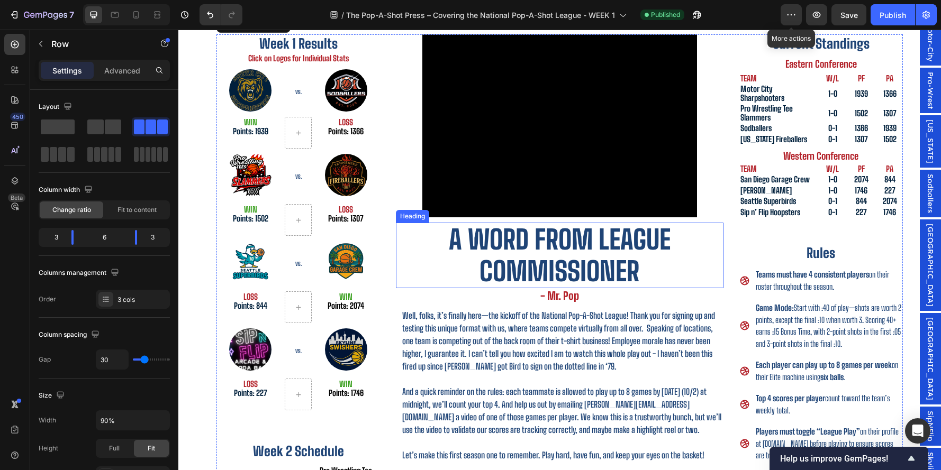
click at [483, 319] on p "Well, folks, it’s finally here—the kickoff of the National Pop-A-Shot League! T…" at bounding box center [562, 342] width 320 height 64
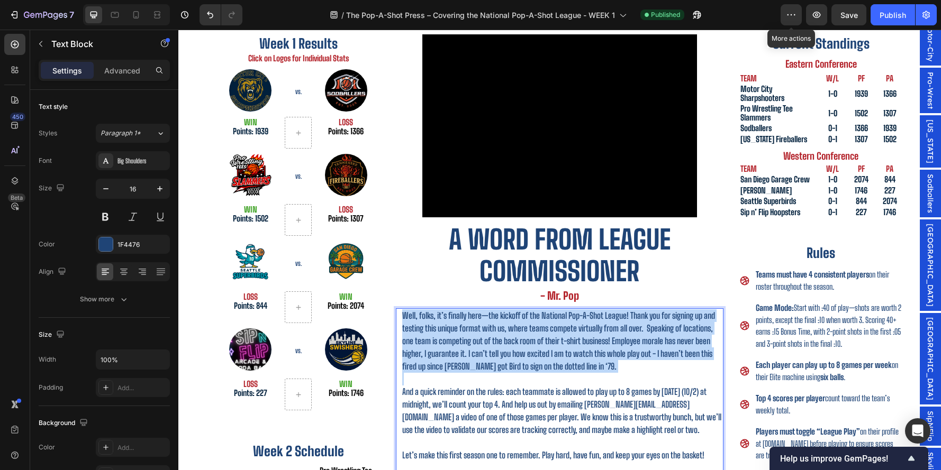
click at [483, 319] on p "Well, folks, it’s finally here—the kickoff of the National Pop-A-Shot League! T…" at bounding box center [562, 342] width 320 height 64
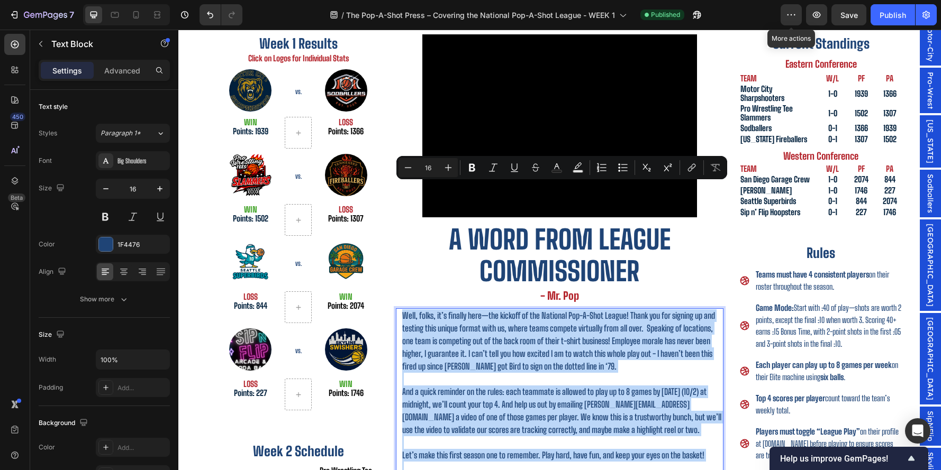
scroll to position [348, 0]
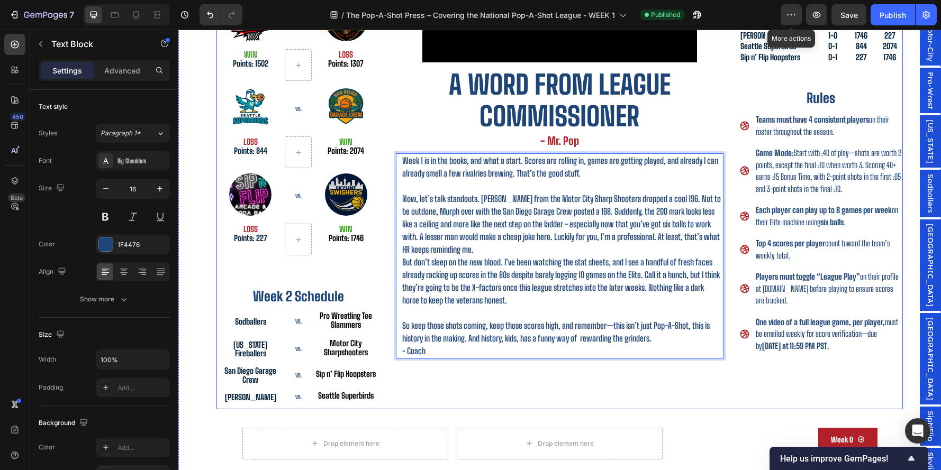
click at [473, 378] on div "Video A word from League Commissioner Heading - Mr. Pop Heading Week 1 is in th…" at bounding box center [559, 144] width 327 height 530
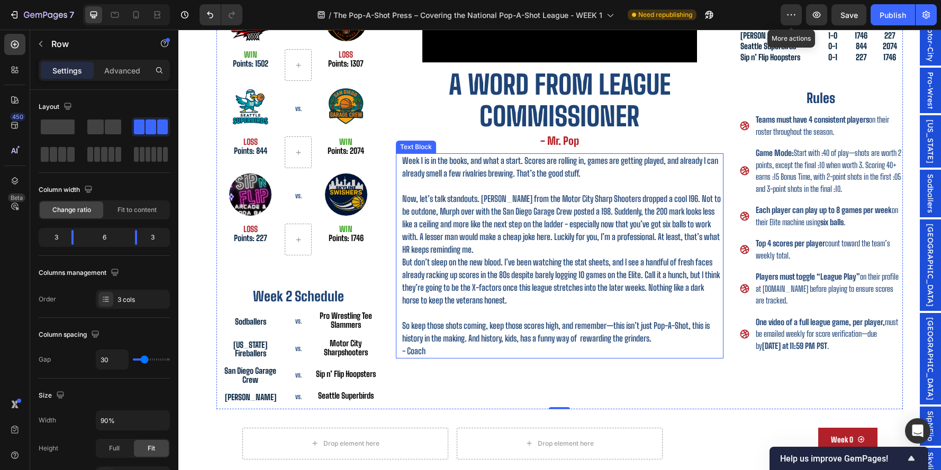
click at [684, 340] on p "So keep those shots coming, keep those scores high, and remember—this isn’t jus…" at bounding box center [562, 326] width 320 height 38
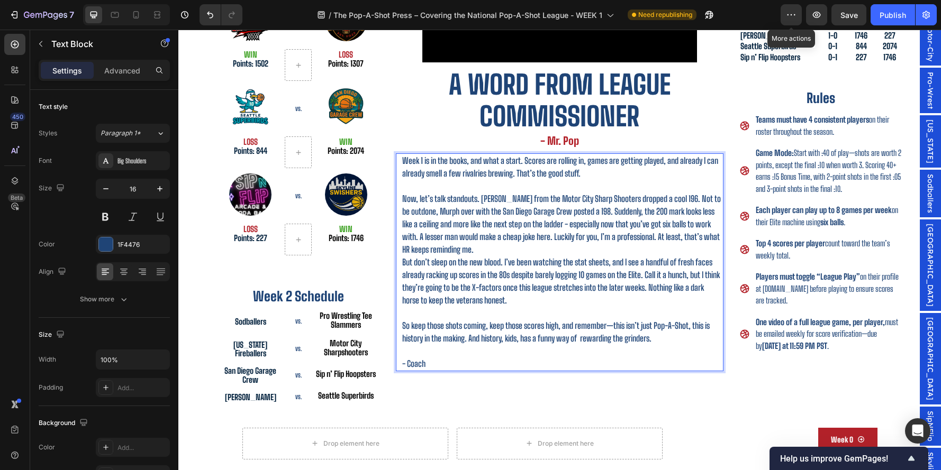
click at [549, 370] on div "Week 1 is in the books, and what a start. Scores are rolling in, games are gett…" at bounding box center [562, 262] width 322 height 218
click at [554, 187] on p "Now, let’s talk standouts. Isham from the Motor City Sharp Shooters dropped a c…" at bounding box center [562, 218] width 320 height 76
click at [545, 200] on p "⁠⁠⁠⁠⁠⁠⁠ Now, let’s talk standouts. Isham from the Motor City Sharp Shooters dro…" at bounding box center [562, 218] width 320 height 76
click at [521, 246] on p "Now, let’s talk standouts. Isham from the Motor City Sharp Shooters dropped a c…" at bounding box center [562, 218] width 320 height 76
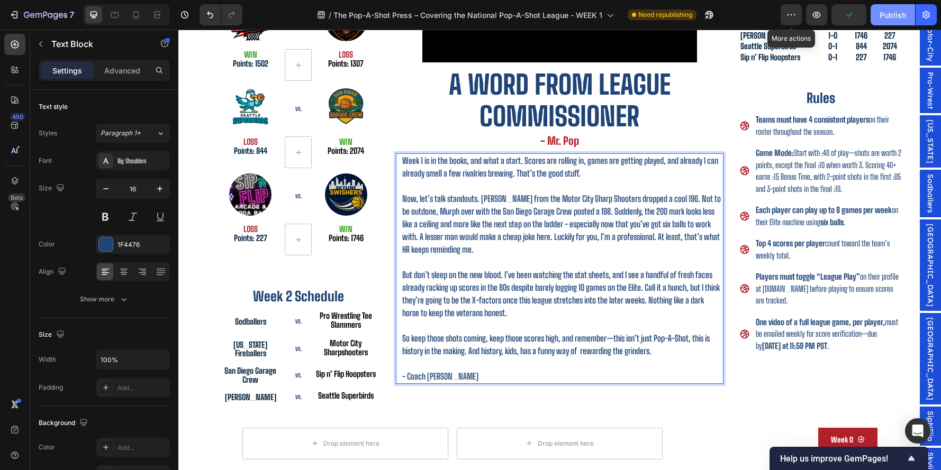
click at [892, 21] on button "Publish" at bounding box center [893, 14] width 44 height 21
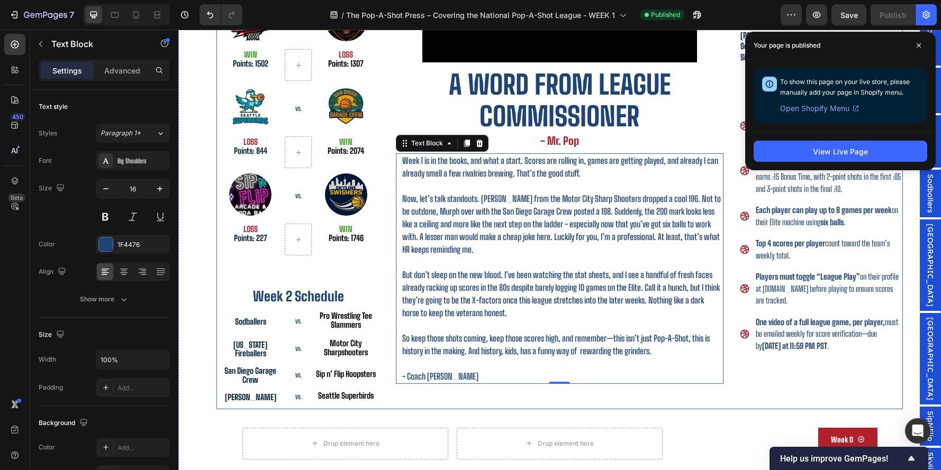
click at [725, 131] on div "Week 1 Results Heading Click on Logos for Individual Stats Heading Image VS. He…" at bounding box center [559, 144] width 686 height 530
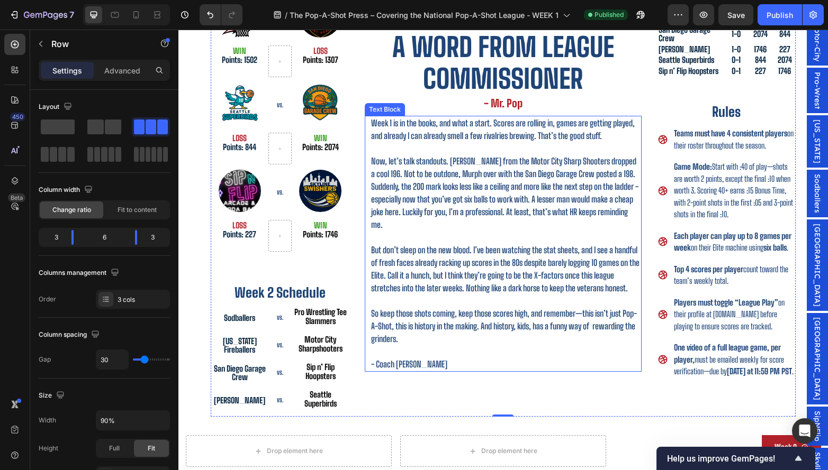
scroll to position [370, 0]
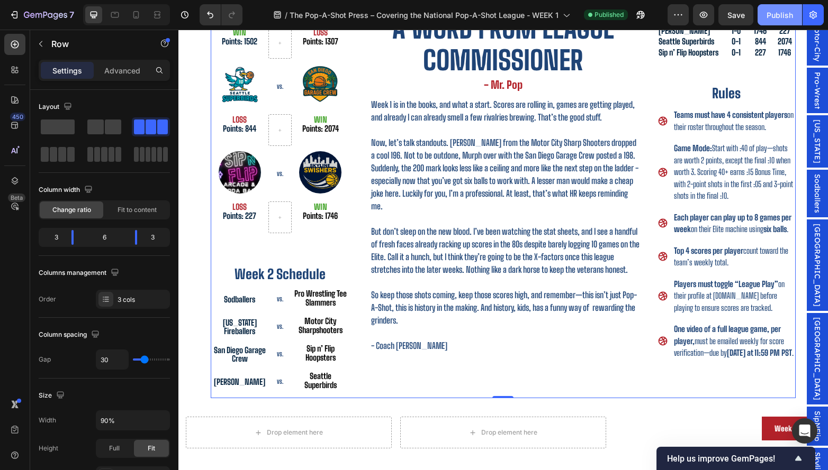
click at [781, 15] on div "Publish" at bounding box center [779, 15] width 26 height 11
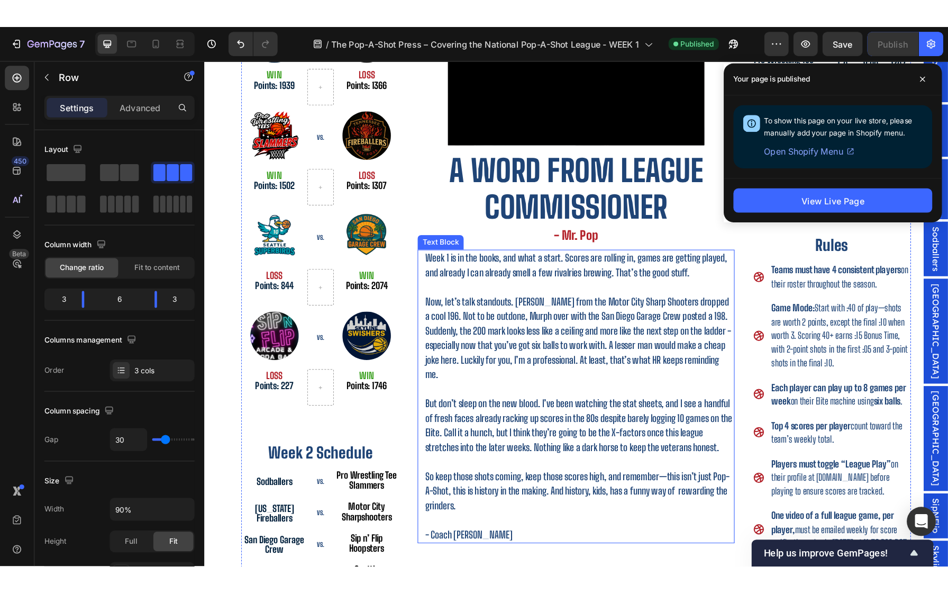
scroll to position [264, 0]
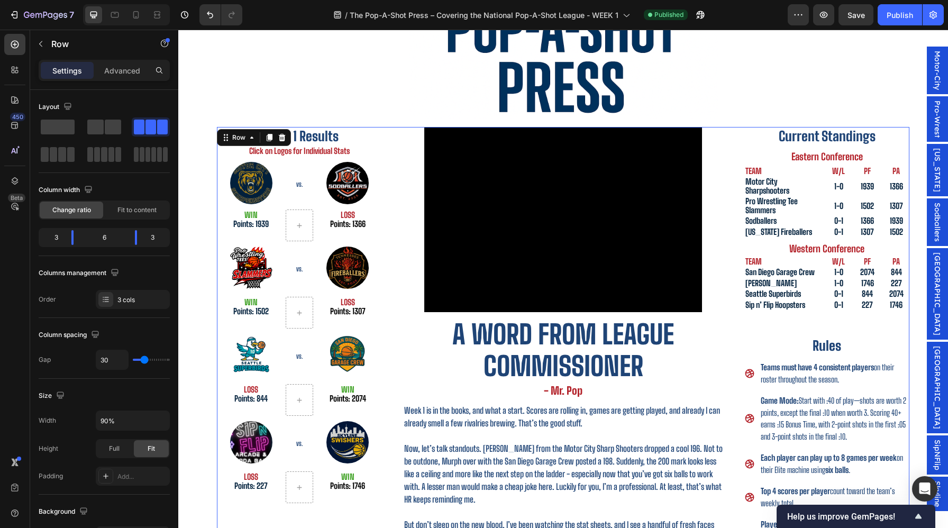
click at [728, 215] on div "Video A word from League Commissioner Heading - Mr. Pop Heading Week 1 is in th…" at bounding box center [563, 392] width 331 height 530
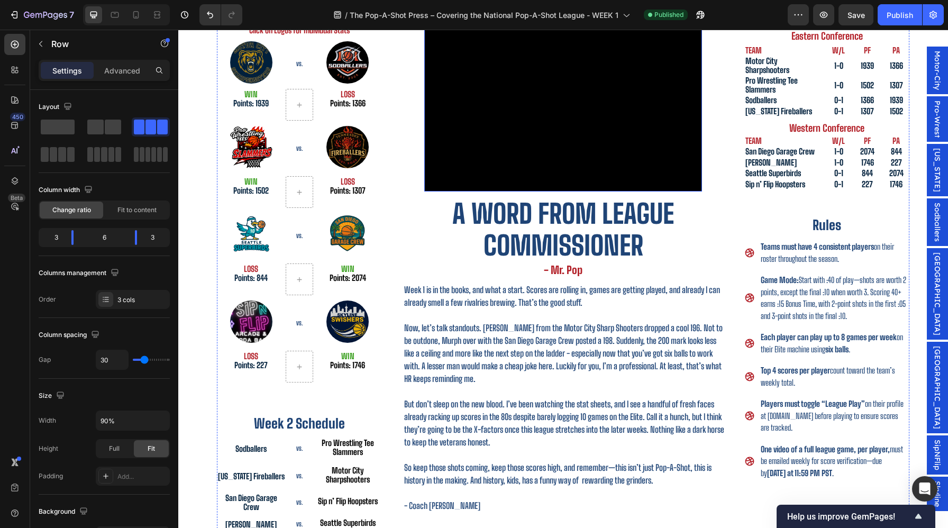
scroll to position [0, 0]
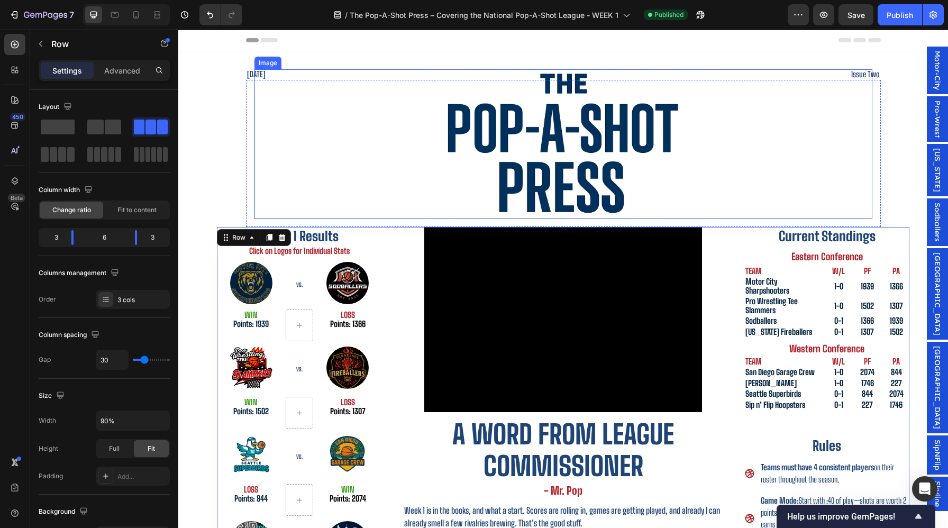
click at [619, 162] on img at bounding box center [563, 144] width 309 height 150
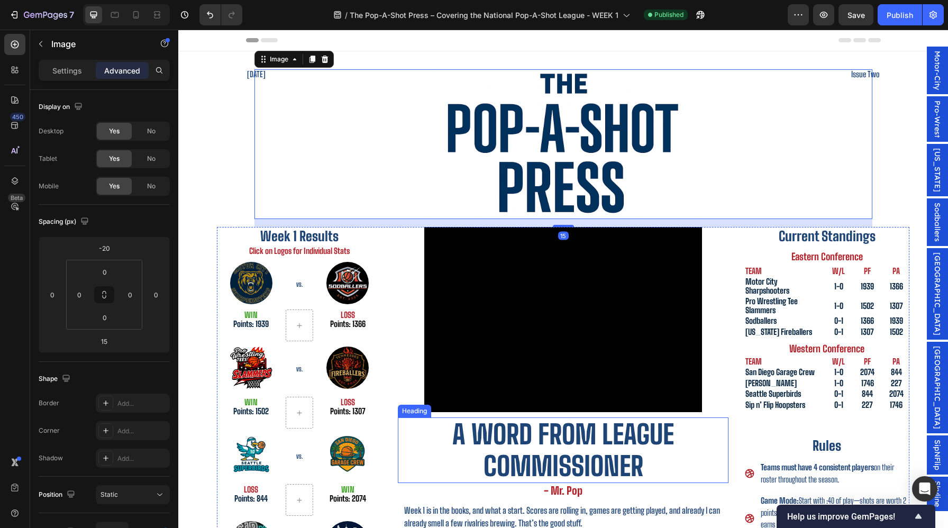
click at [601, 470] on h2 "A word from League Commissioner" at bounding box center [563, 451] width 331 height 66
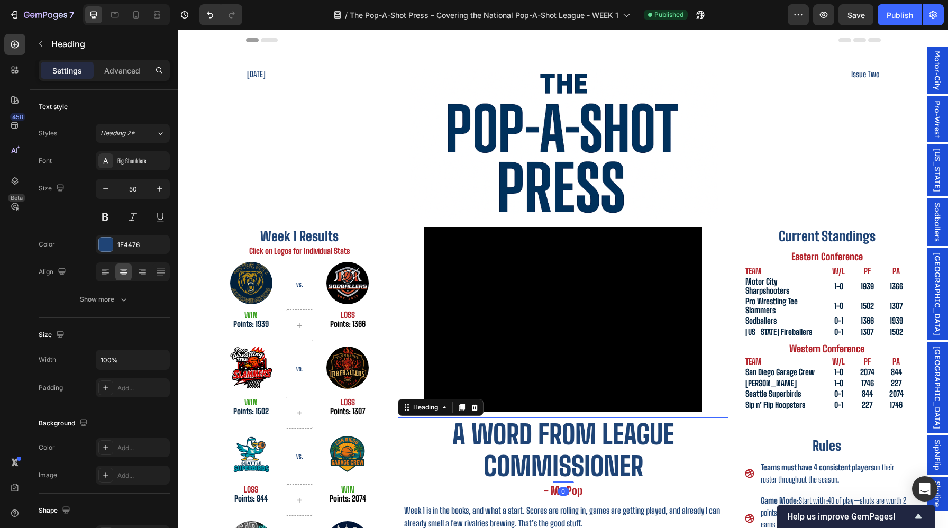
click at [601, 470] on p "A word from League Commissioner" at bounding box center [563, 451] width 329 height 64
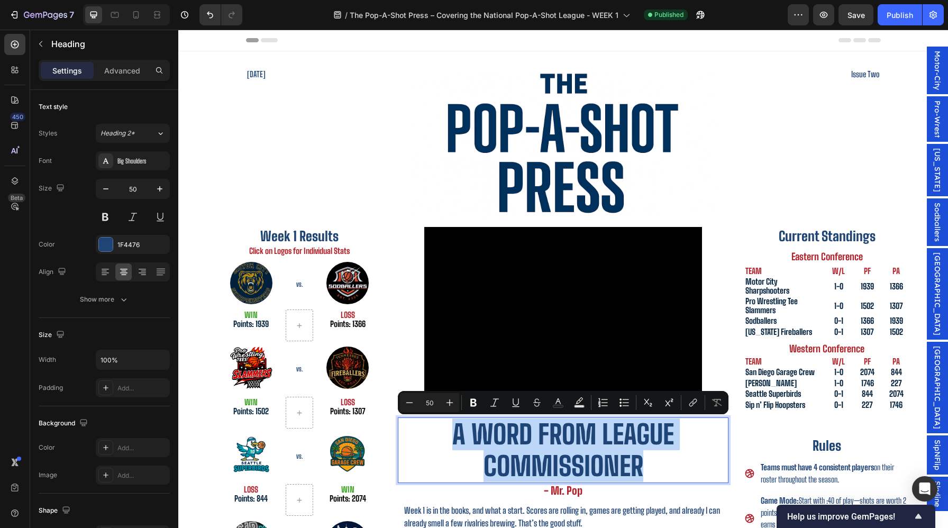
copy p "A word from League Commissioner"
click at [768, 71] on div at bounding box center [564, 144] width 618 height 150
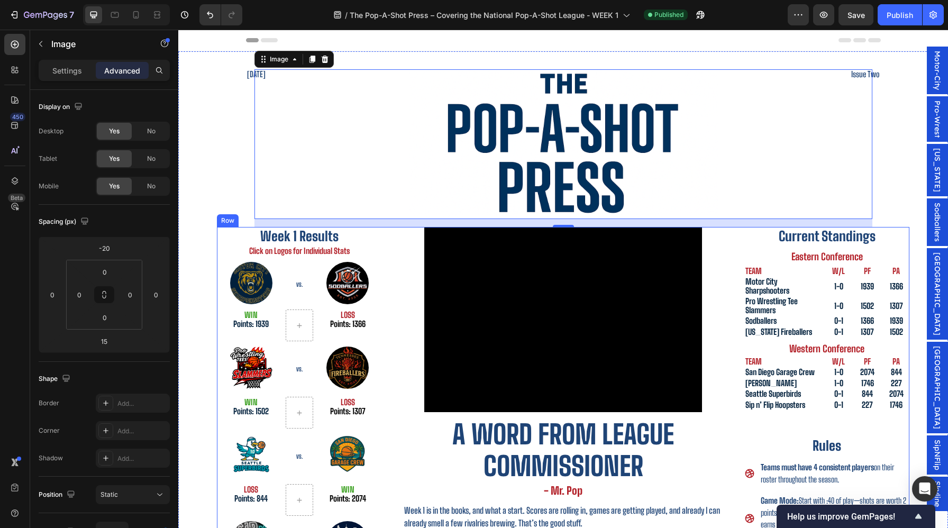
scroll to position [33, 0]
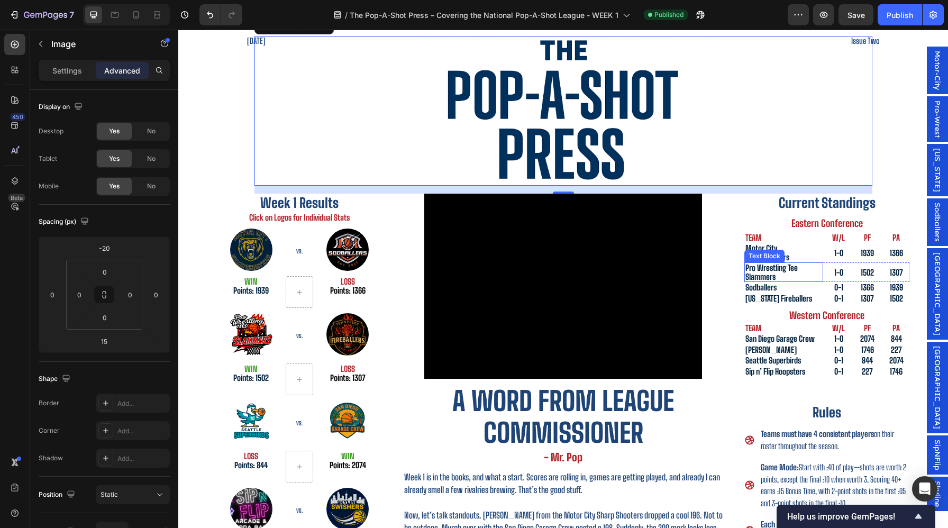
click at [799, 269] on p "Pro Wrestling Tee Slammers" at bounding box center [784, 272] width 77 height 17
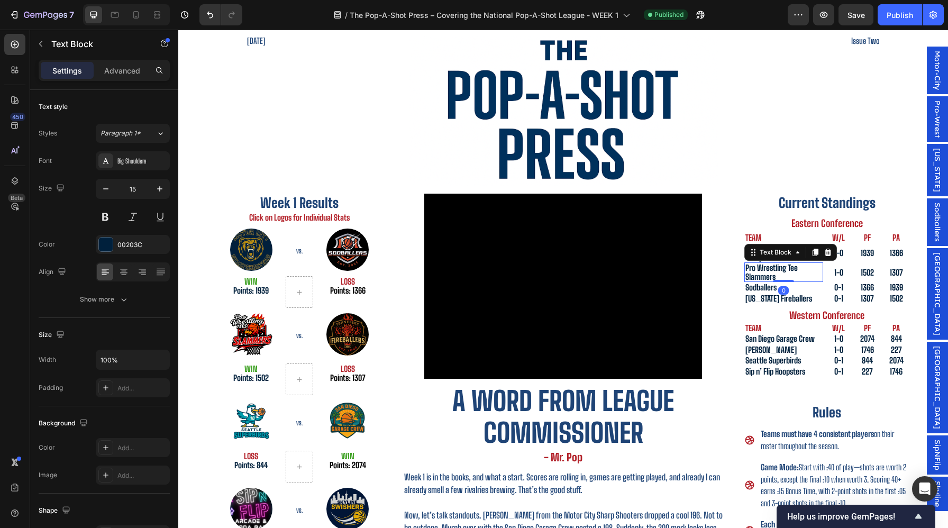
click at [799, 269] on p "Pro Wrestling Tee Slammers" at bounding box center [784, 272] width 77 height 17
click at [799, 270] on p "Pro Wrestling Tee Slammers" at bounding box center [784, 272] width 77 height 17
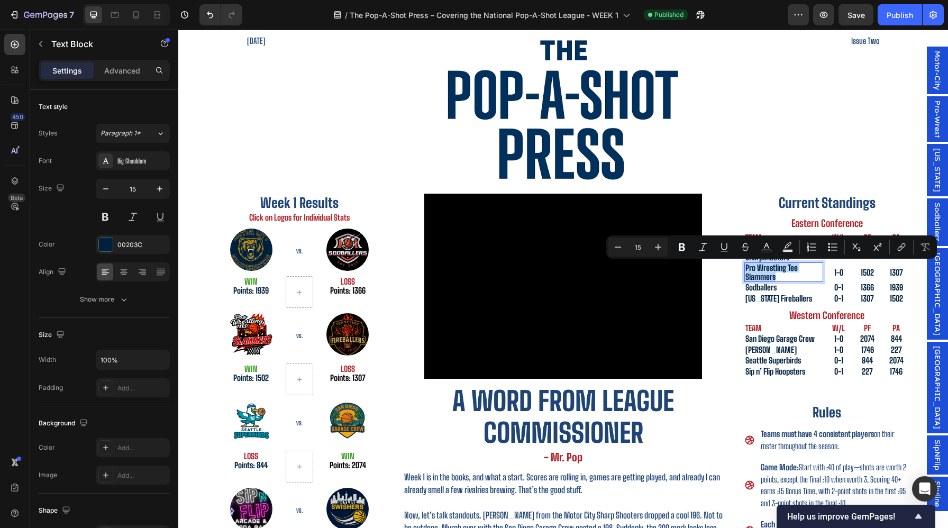
click at [808, 271] on p "Pro Wrestling Tee Slammers" at bounding box center [784, 272] width 77 height 17
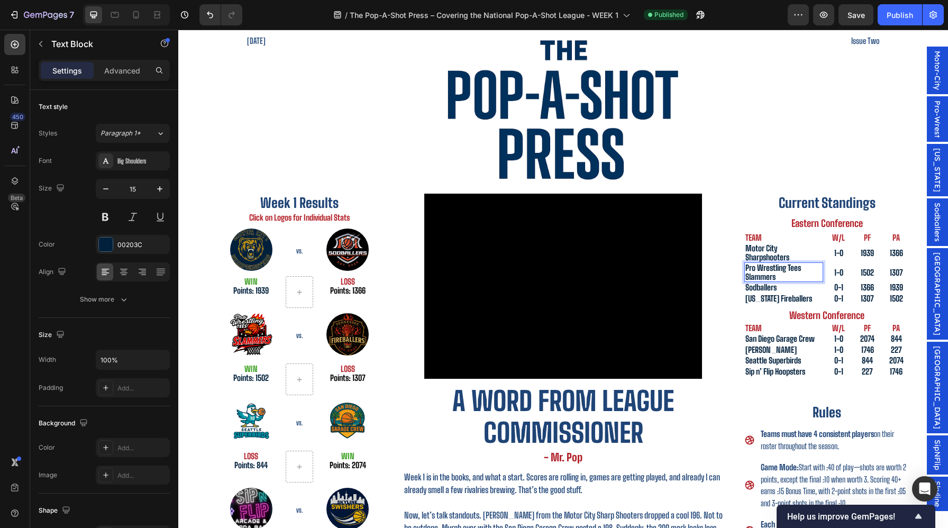
click at [937, 138] on span "Pro-Wrest" at bounding box center [937, 119] width 11 height 37
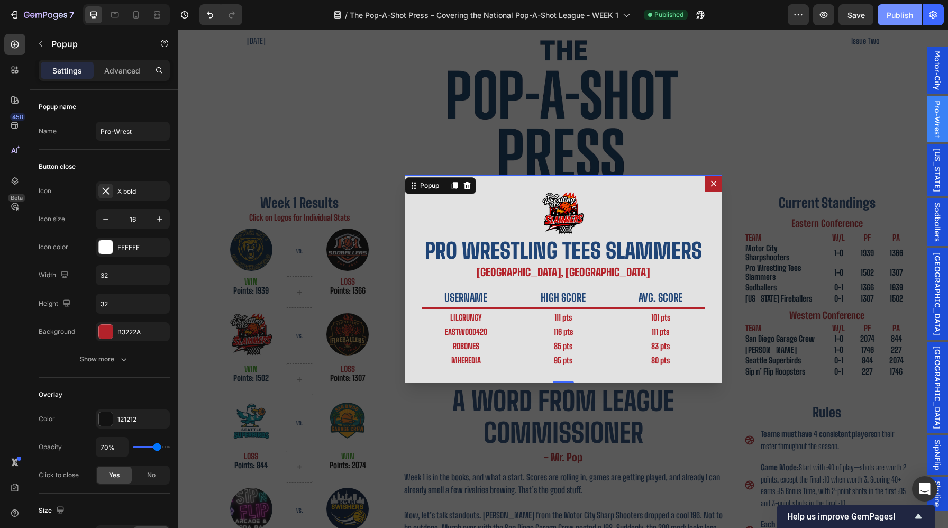
click at [891, 10] on div "Publish" at bounding box center [900, 15] width 26 height 11
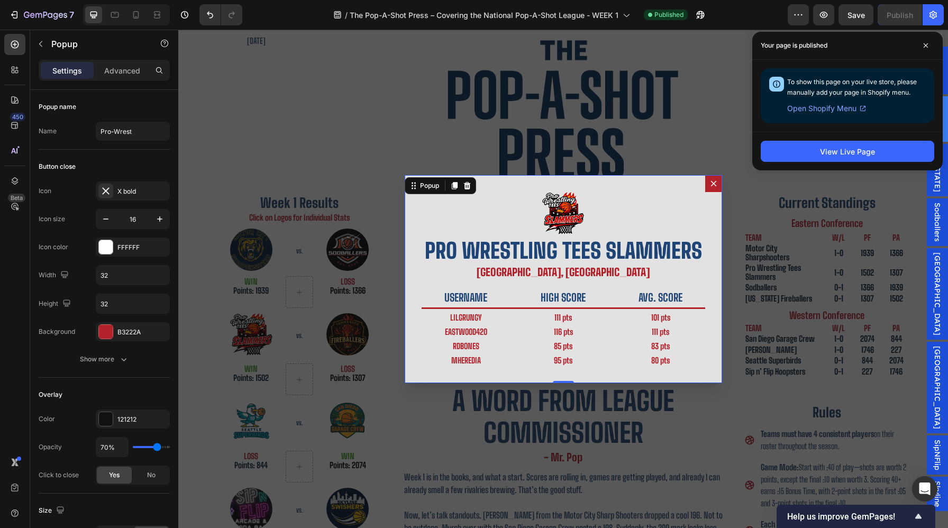
click at [715, 188] on button "Dialog content" at bounding box center [713, 183] width 17 height 17
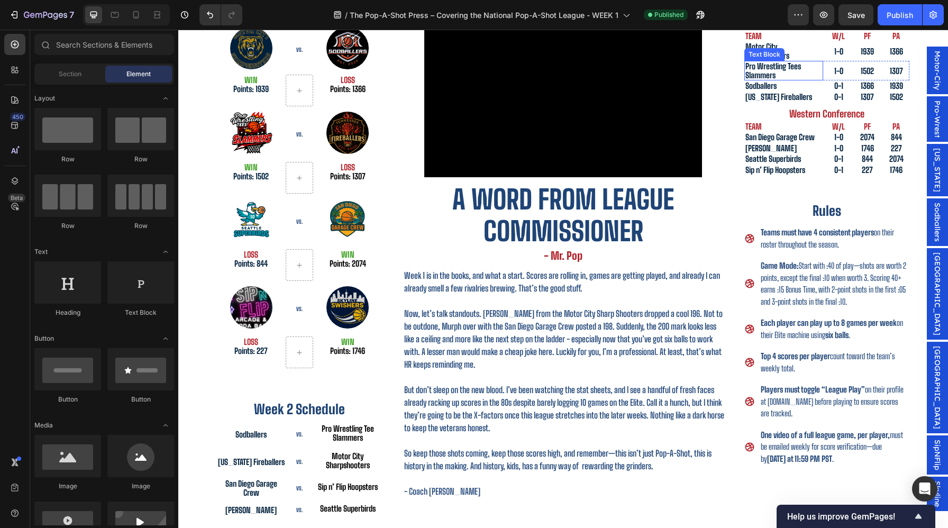
scroll to position [240, 0]
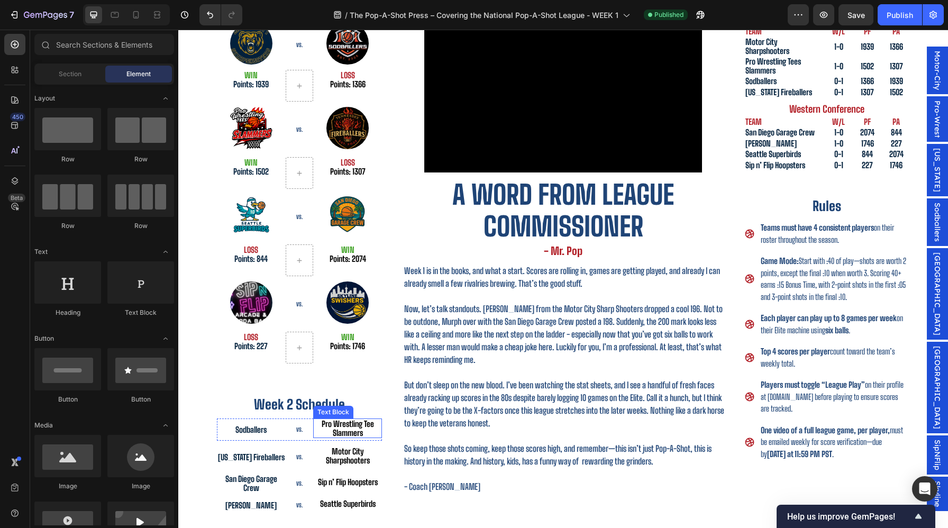
click at [372, 429] on p "Pro Wrestling Tee Slammers" at bounding box center [347, 428] width 67 height 17
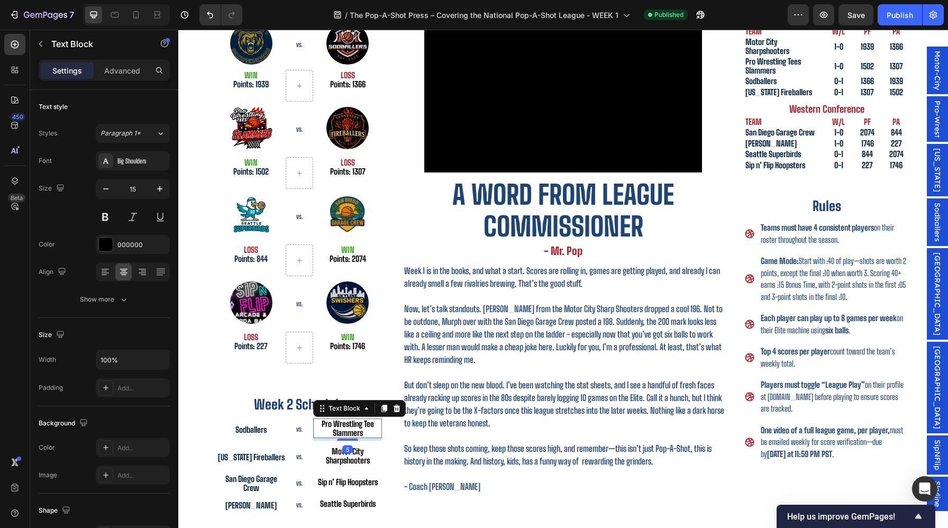
click at [373, 425] on p "Pro Wrestling Tee Slammers" at bounding box center [347, 428] width 67 height 17
click at [894, 19] on div "Publish" at bounding box center [900, 15] width 26 height 11
click at [252, 141] on img at bounding box center [251, 128] width 42 height 42
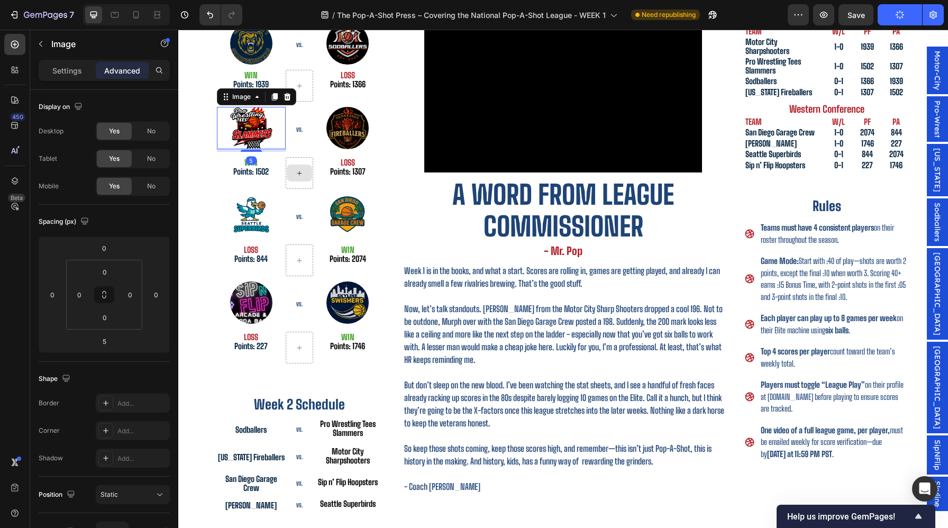
click at [936, 138] on span "Pro-Wrest" at bounding box center [937, 119] width 11 height 37
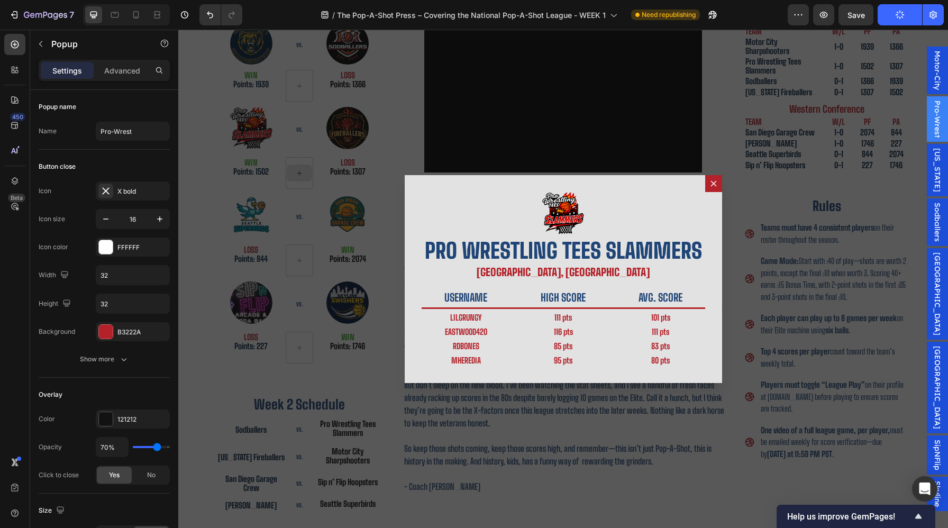
click at [858, 238] on div "Backdrop" at bounding box center [563, 279] width 770 height 499
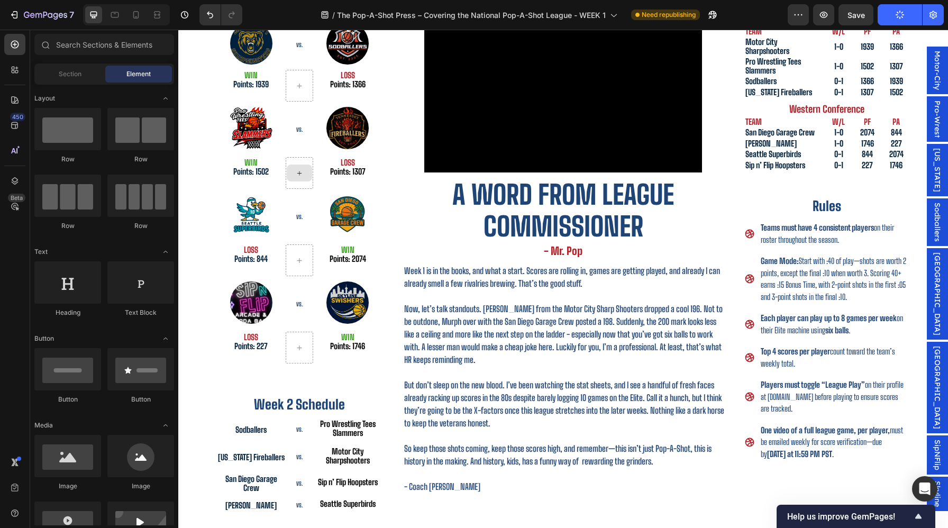
scroll to position [186, 0]
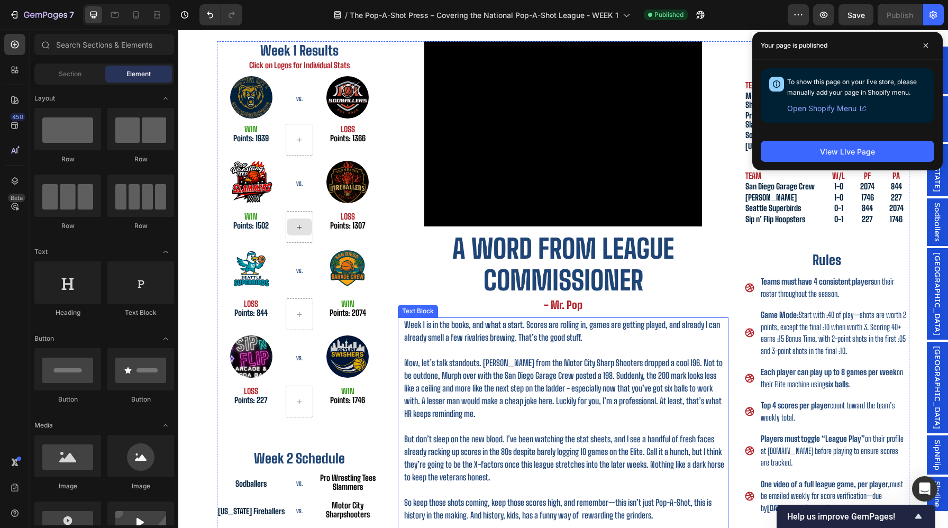
click at [593, 358] on p "Now, let’s talk standouts. Isham from the Motor City Sharp Shooters dropped a c…" at bounding box center [565, 382] width 323 height 76
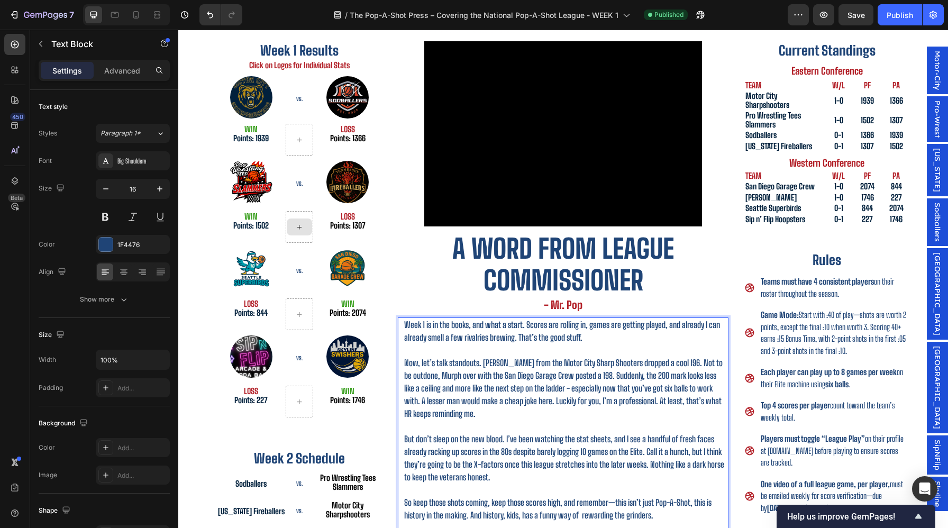
click at [590, 363] on p "Now, let’s talk standouts. Isham from the Motor City Sharp Shooters dropped a c…" at bounding box center [565, 382] width 323 height 76
click at [903, 19] on div "Publish" at bounding box center [900, 15] width 26 height 11
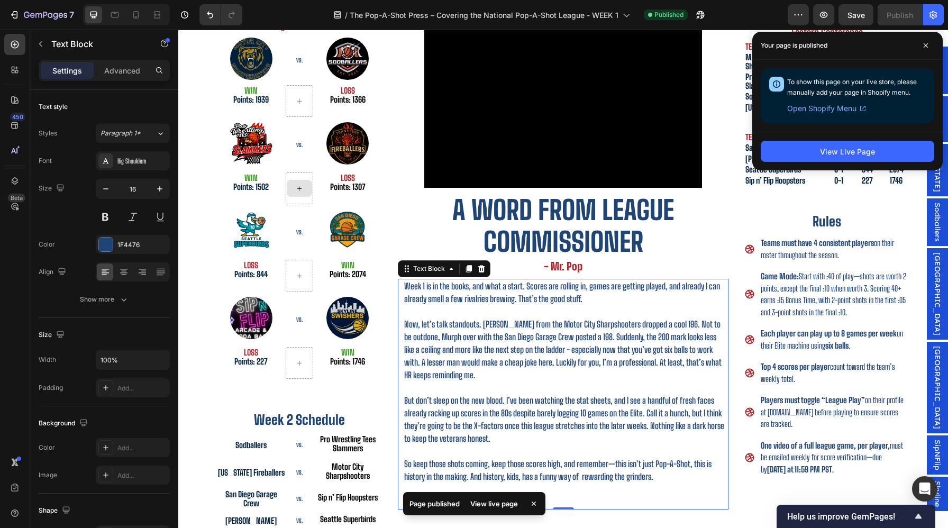
scroll to position [278, 0]
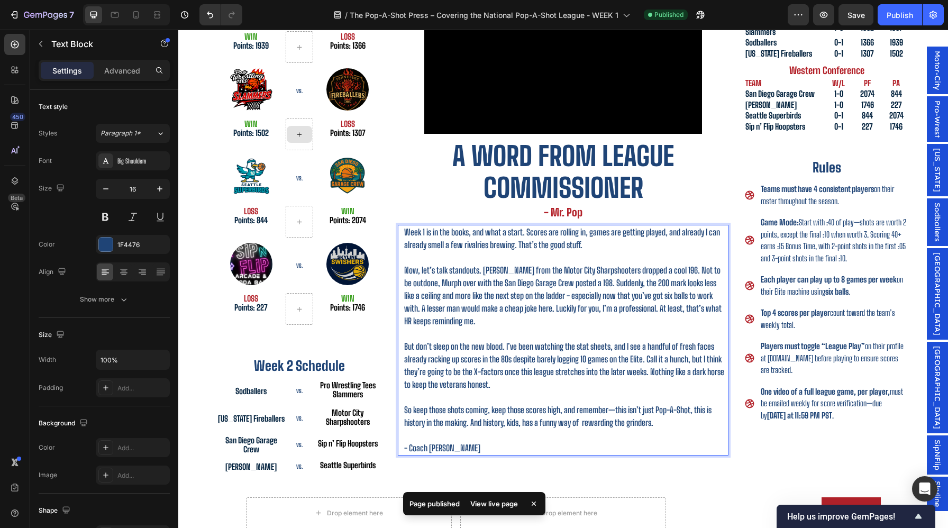
click at [586, 424] on p "So keep those shots coming, keep those scores high, and remember—this isn’t jus…" at bounding box center [565, 410] width 323 height 38
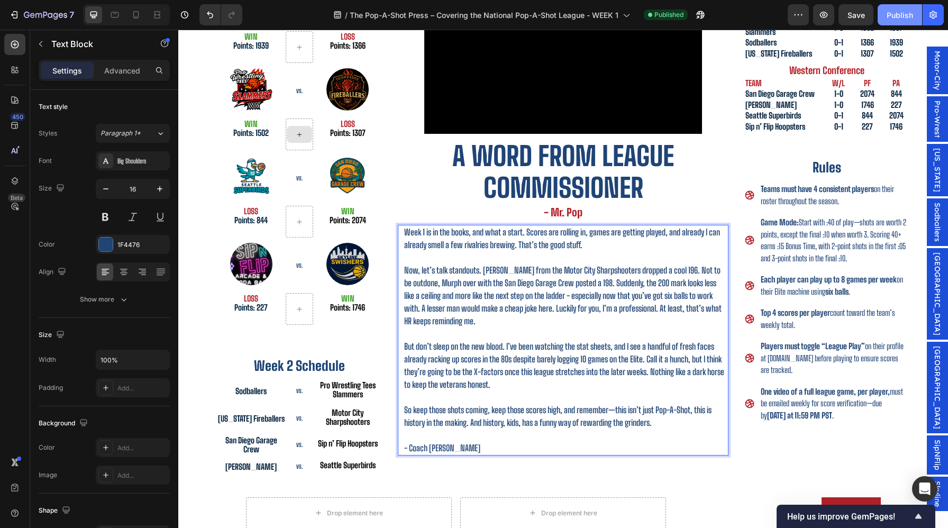
click at [901, 8] on button "Publish" at bounding box center [900, 14] width 44 height 21
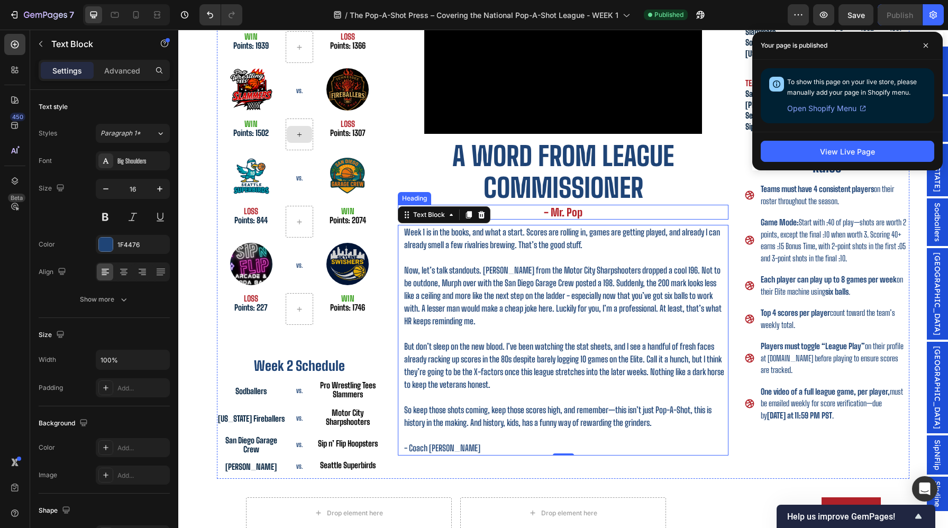
scroll to position [106, 0]
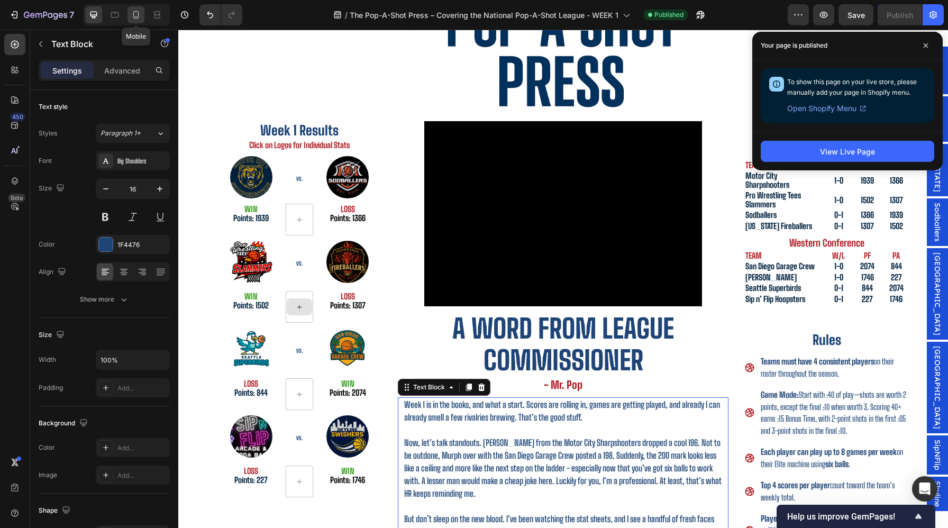
click at [129, 18] on div at bounding box center [136, 14] width 17 height 17
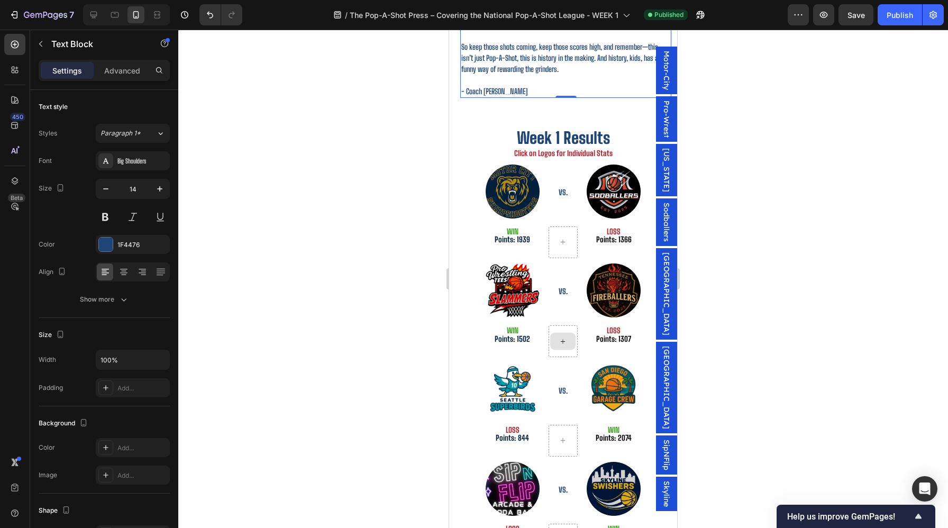
scroll to position [817, 0]
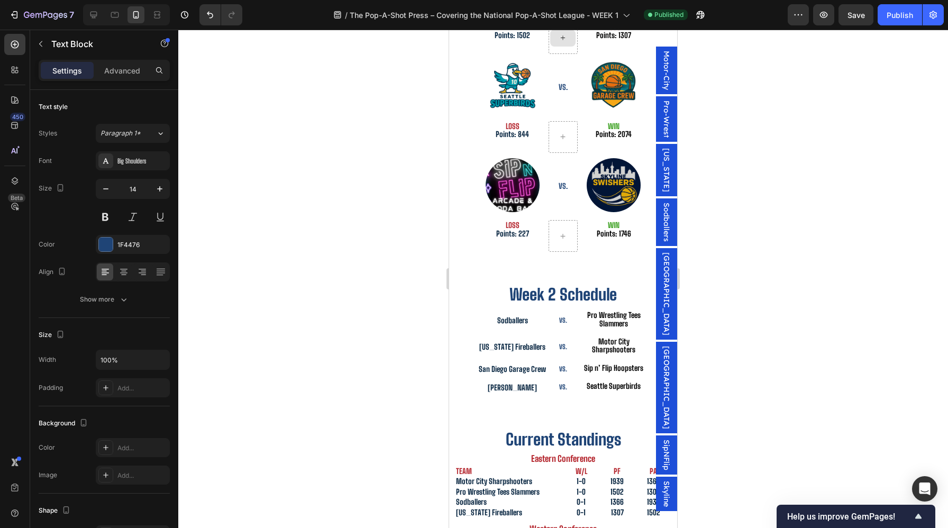
click at [103, 16] on div at bounding box center [126, 14] width 87 height 21
click at [98, 16] on icon at bounding box center [93, 15] width 11 height 11
type input "16"
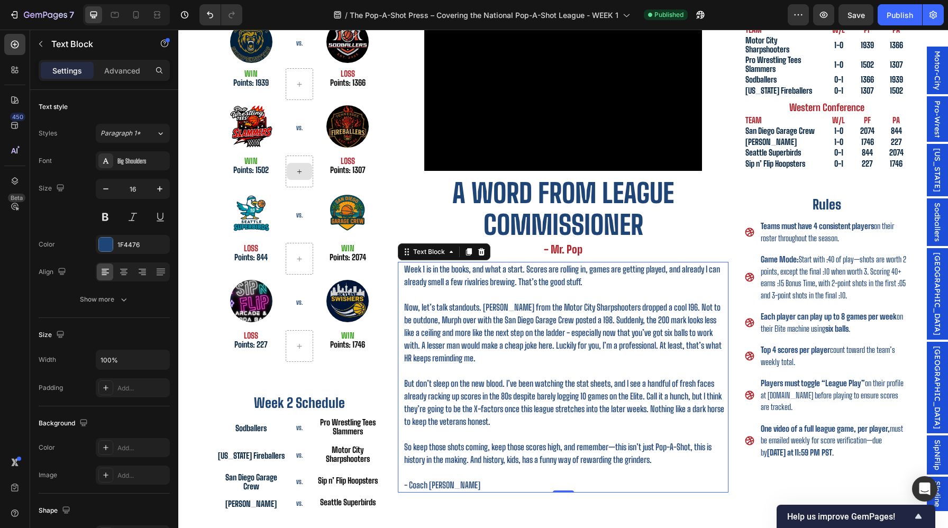
scroll to position [239, 0]
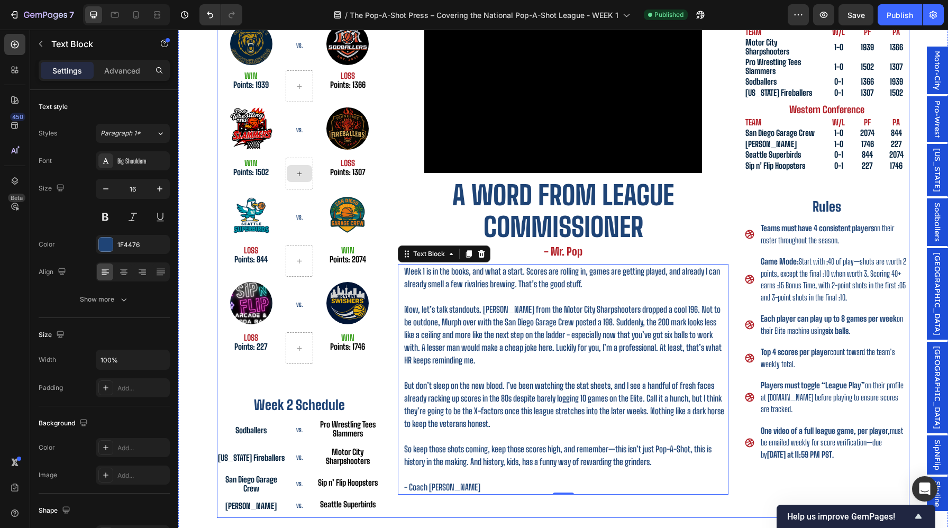
click at [736, 194] on div "Week 1 Results Heading Click on Logos for Individual Stats Heading Image VS. He…" at bounding box center [563, 253] width 693 height 530
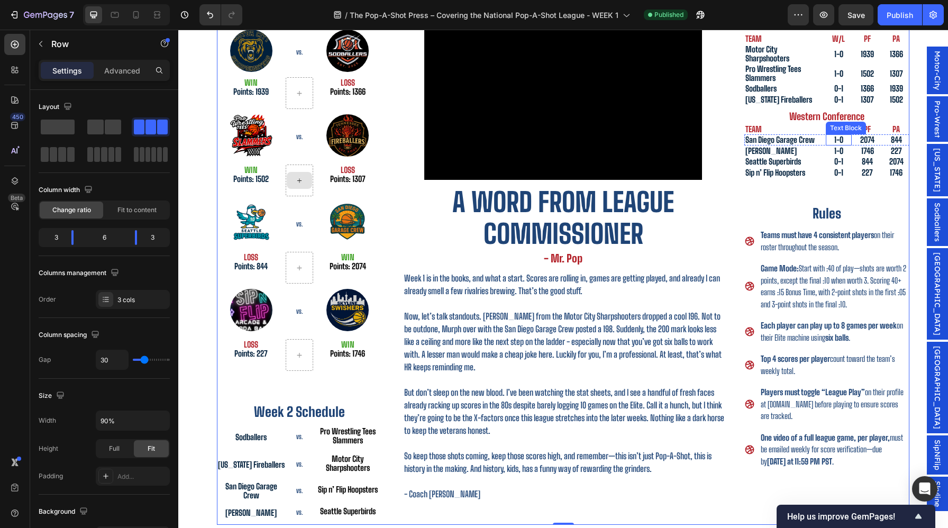
scroll to position [0, 0]
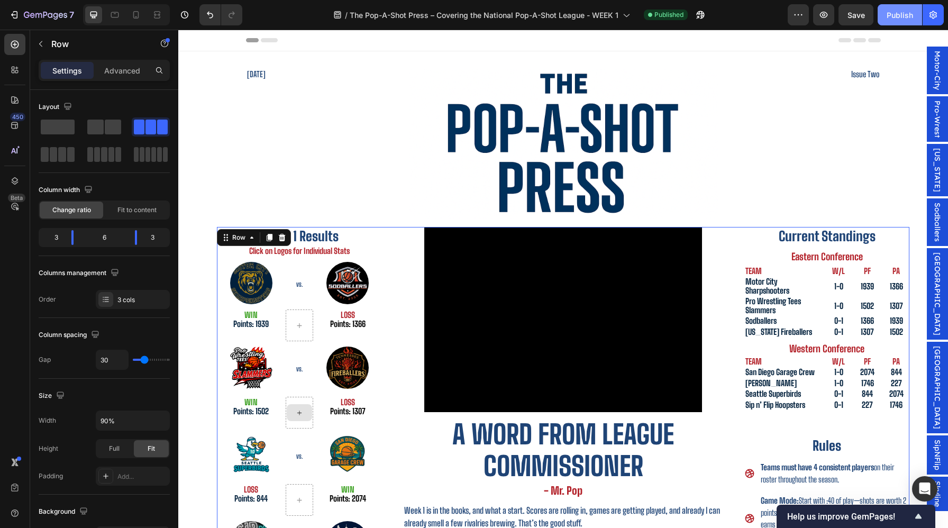
click at [913, 15] on div "Publish" at bounding box center [900, 15] width 26 height 11
